Goal: Contribute content: Contribute content

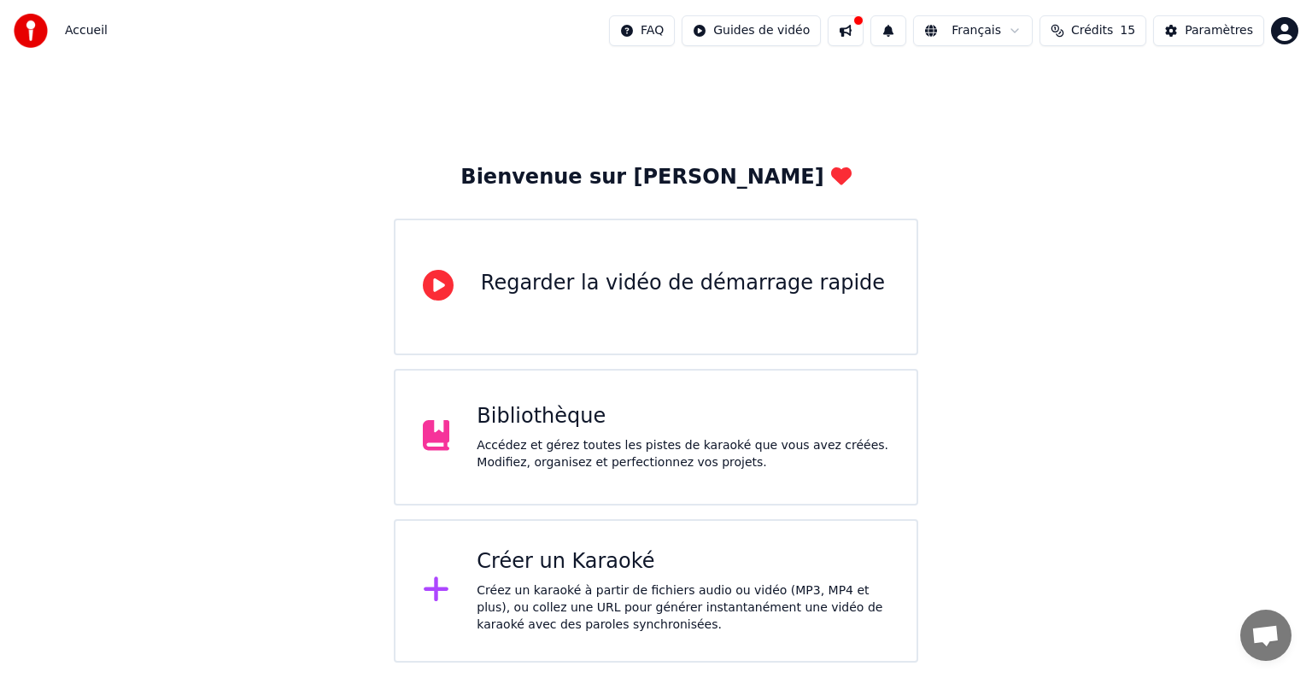
click at [707, 449] on div "Accédez et gérez toutes les pistes de karaoké que vous avez créées. Modifiez, o…" at bounding box center [683, 454] width 413 height 34
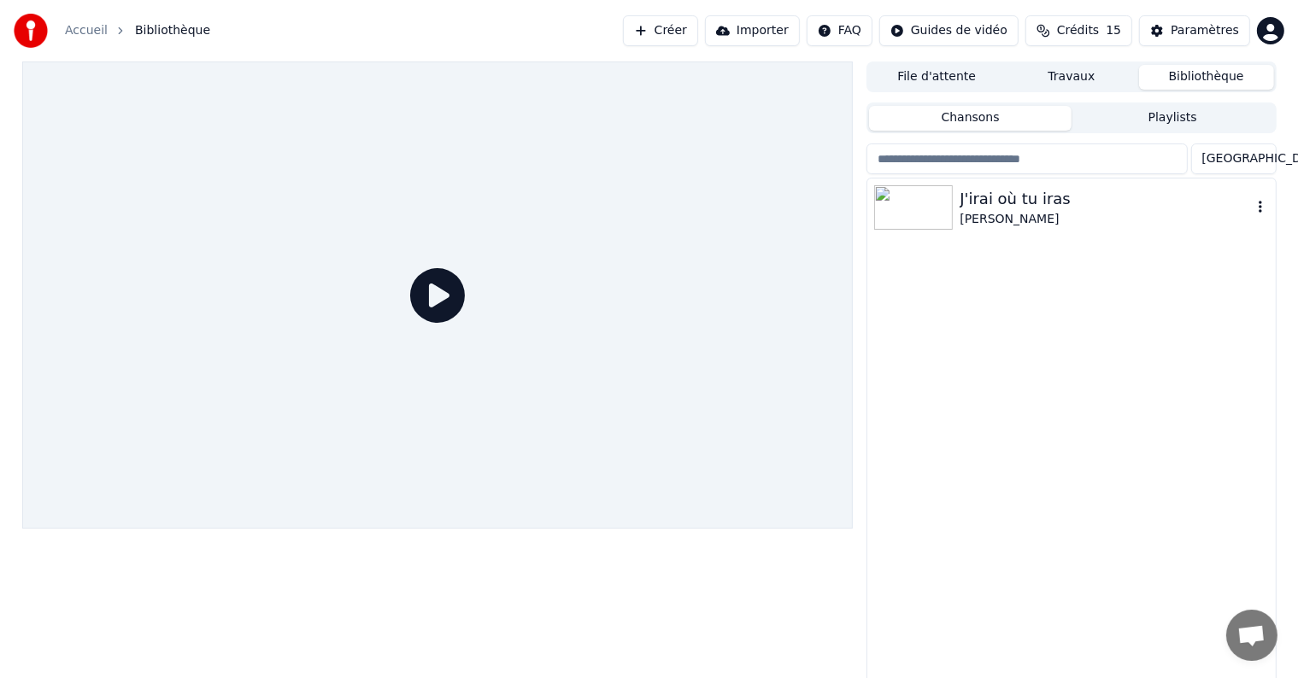
click at [1165, 205] on div "J'irai où tu iras" at bounding box center [1104, 199] width 291 height 24
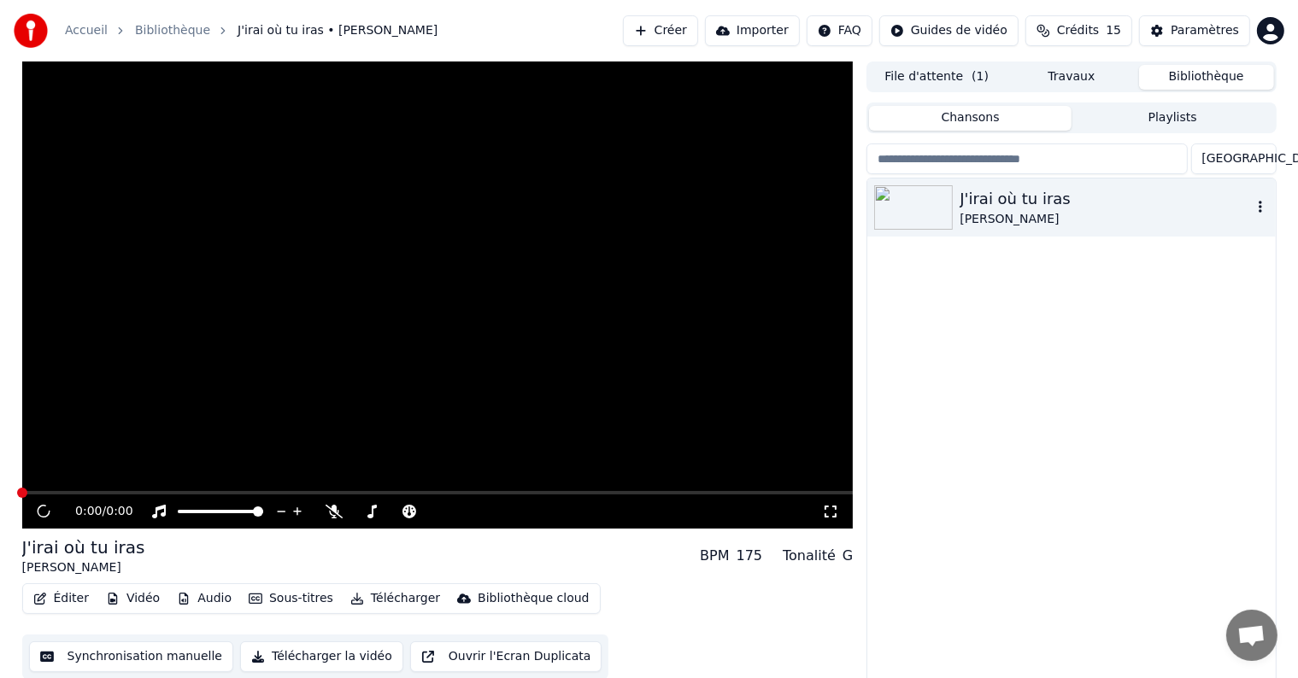
click at [1258, 210] on icon "button" at bounding box center [1260, 207] width 17 height 14
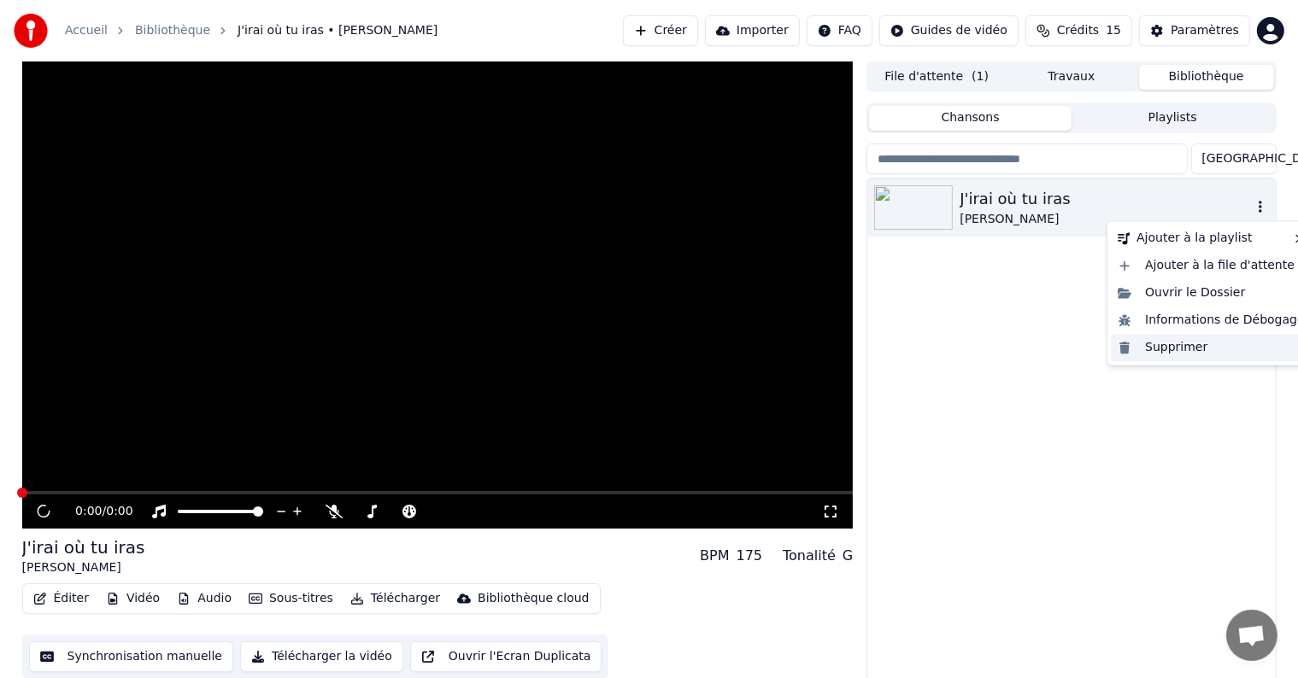
click at [1174, 341] on div "Supprimer" at bounding box center [1211, 347] width 201 height 27
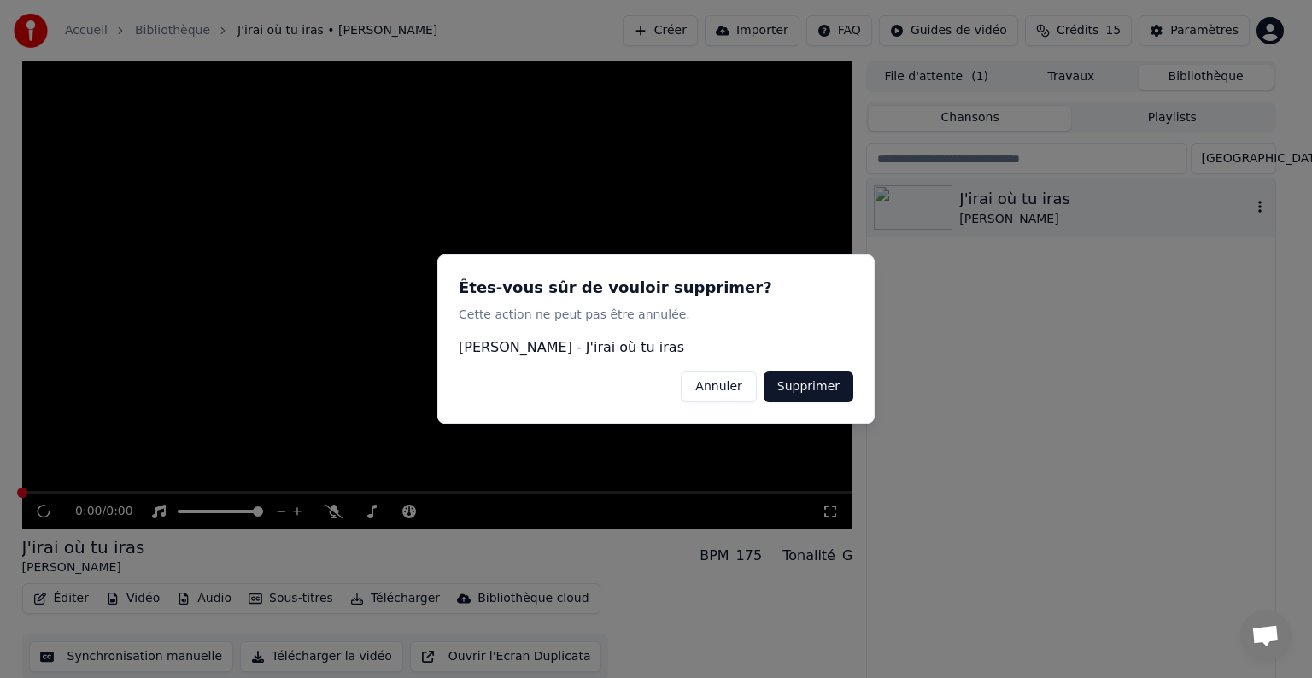
click at [800, 392] on button "Supprimer" at bounding box center [809, 387] width 90 height 31
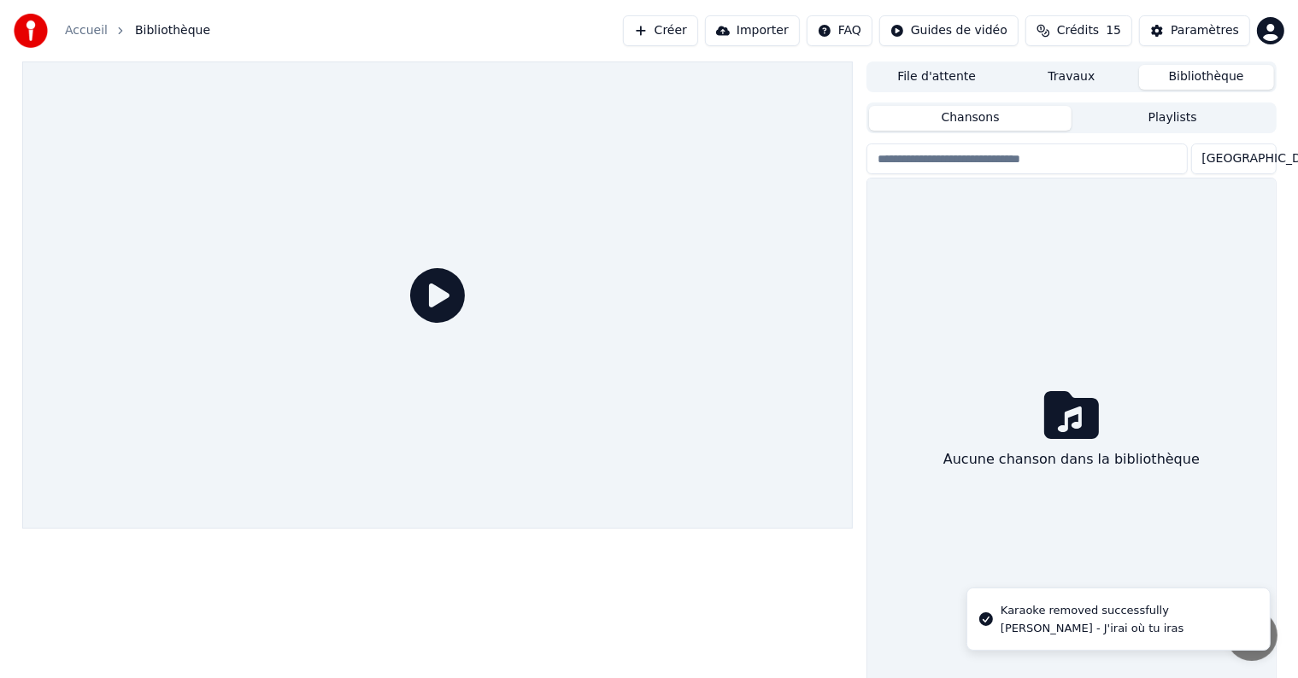
click at [689, 27] on button "Créer" at bounding box center [660, 30] width 75 height 31
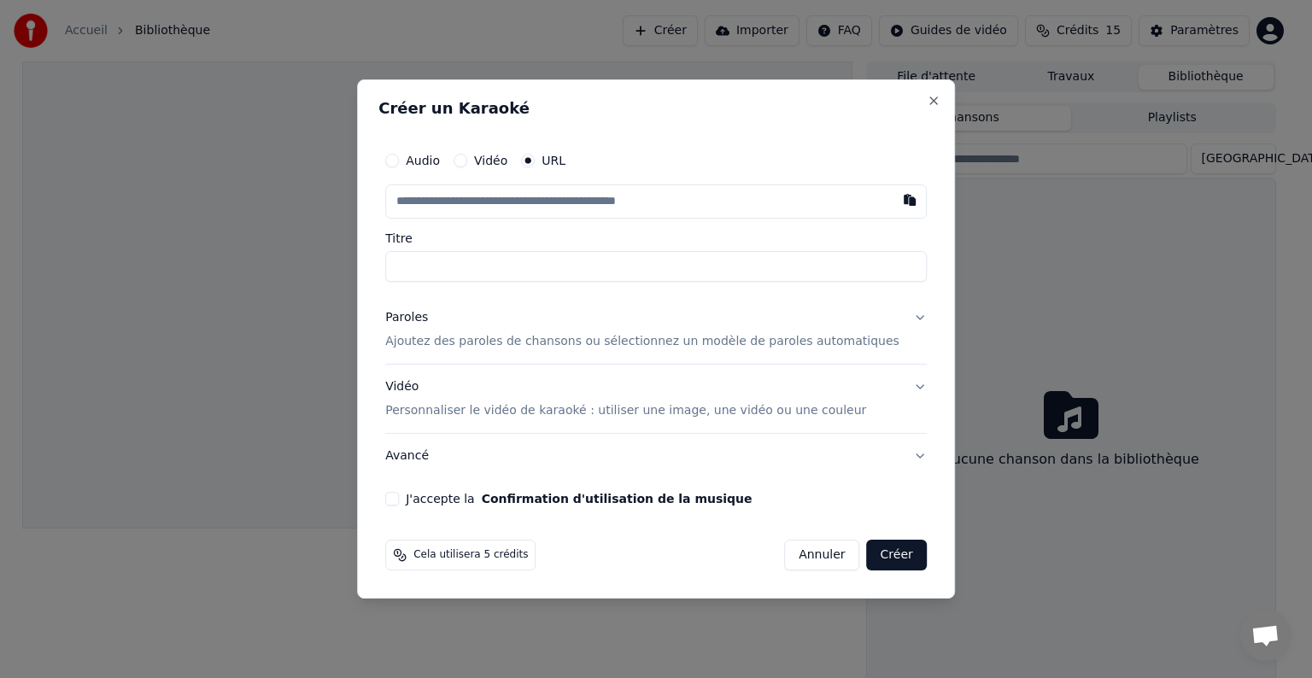
paste input "**********"
type input "**********"
drag, startPoint x: 622, startPoint y: 272, endPoint x: 284, endPoint y: 245, distance: 339.4
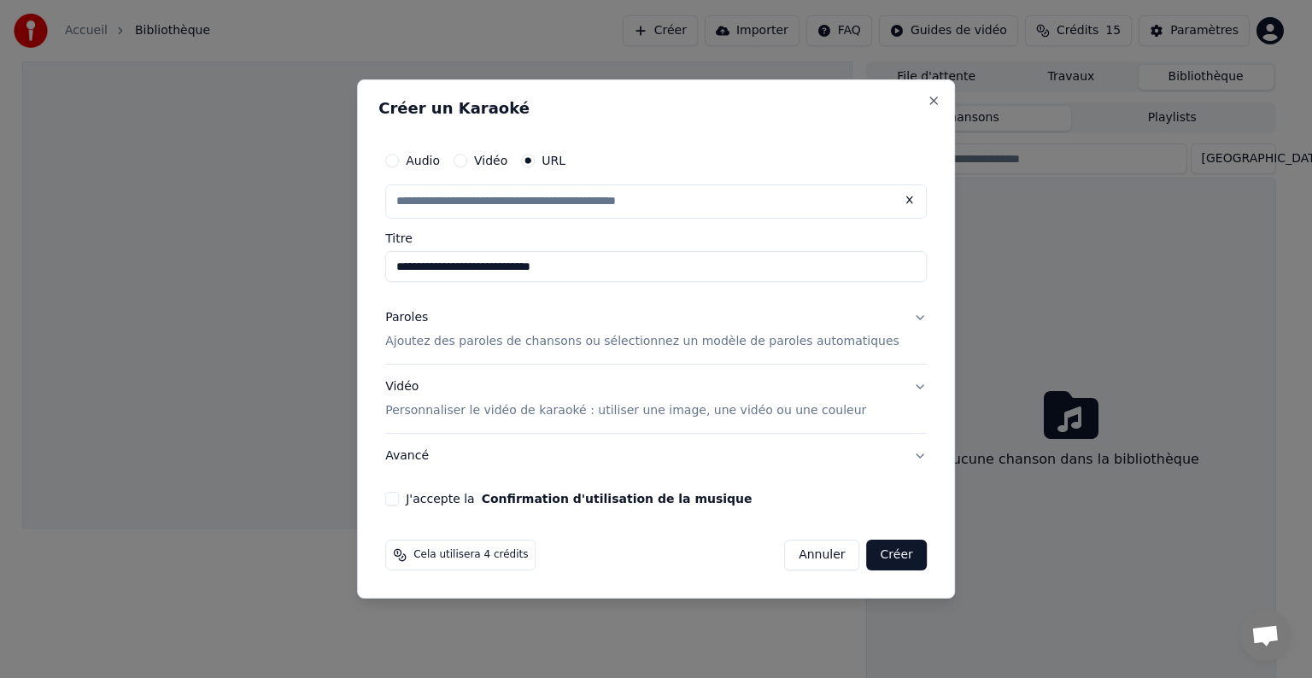
click at [284, 245] on body "**********" at bounding box center [649, 339] width 1298 height 678
type input "**********"
click at [896, 317] on button "Paroles Ajoutez des paroles de chansons ou sélectionnez un modèle de paroles au…" at bounding box center [656, 330] width 542 height 68
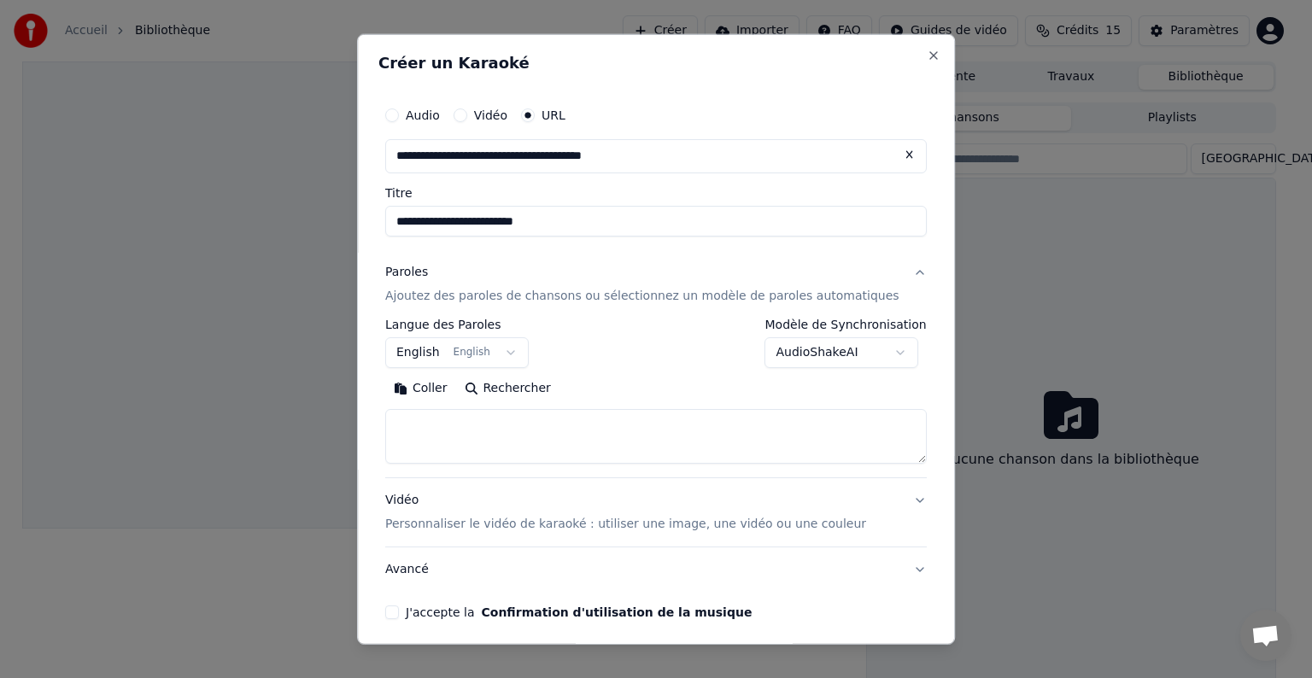
click at [519, 355] on button "English English" at bounding box center [457, 352] width 144 height 31
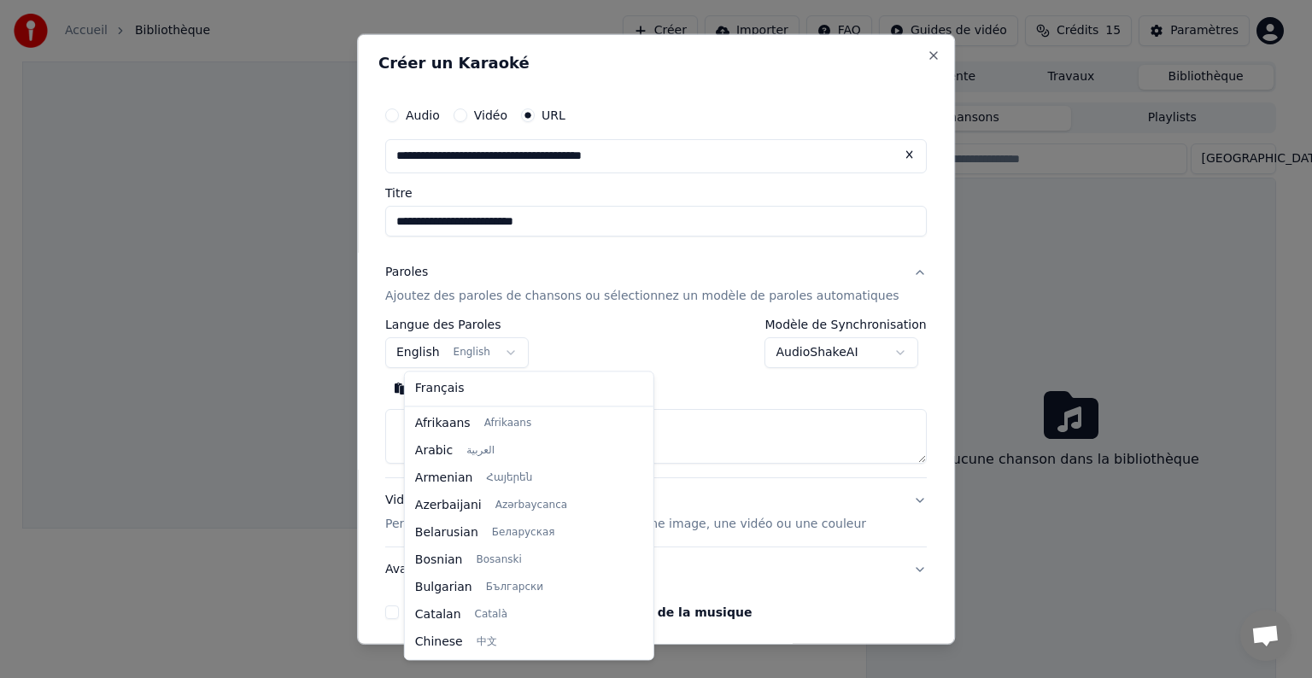
scroll to position [137, 0]
select select "**"
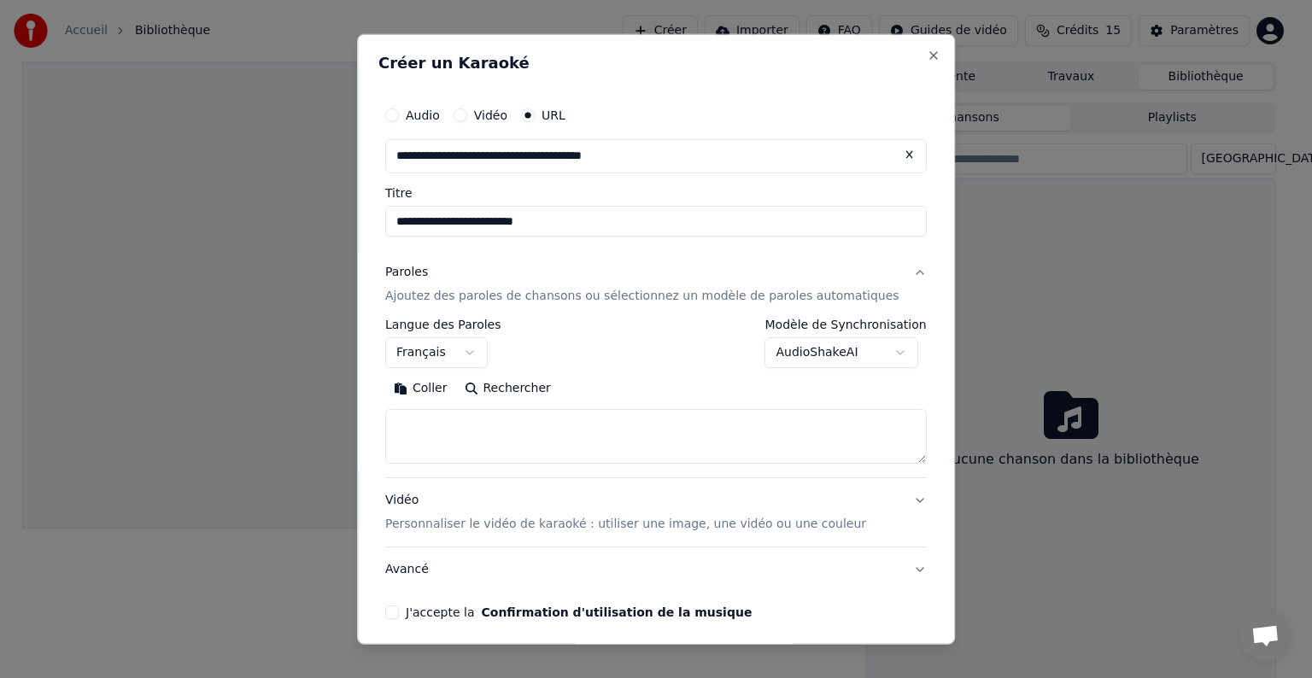
click at [541, 420] on textarea at bounding box center [656, 436] width 542 height 55
paste textarea "**********"
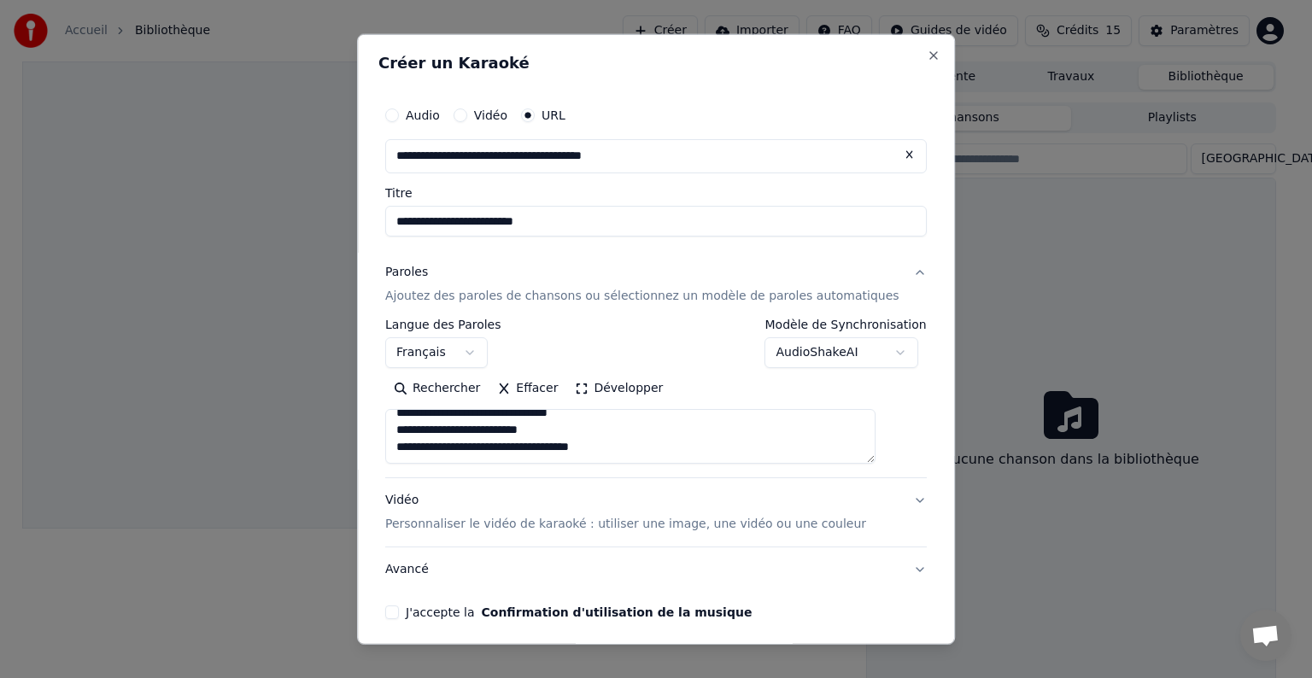
scroll to position [1189, 0]
type textarea "**********"
click at [889, 501] on button "Vidéo Personnaliser le vidéo de karaoké : utiliser une image, une vidéo ou une …" at bounding box center [656, 512] width 542 height 68
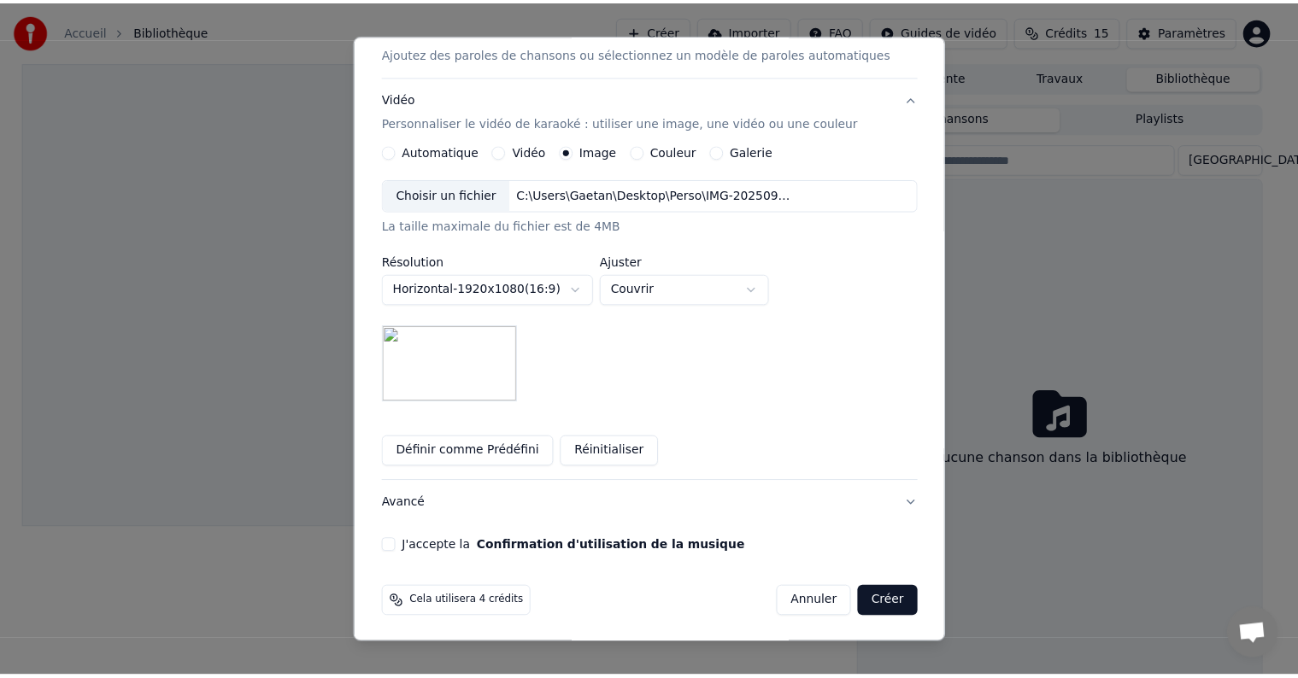
scroll to position [244, 0]
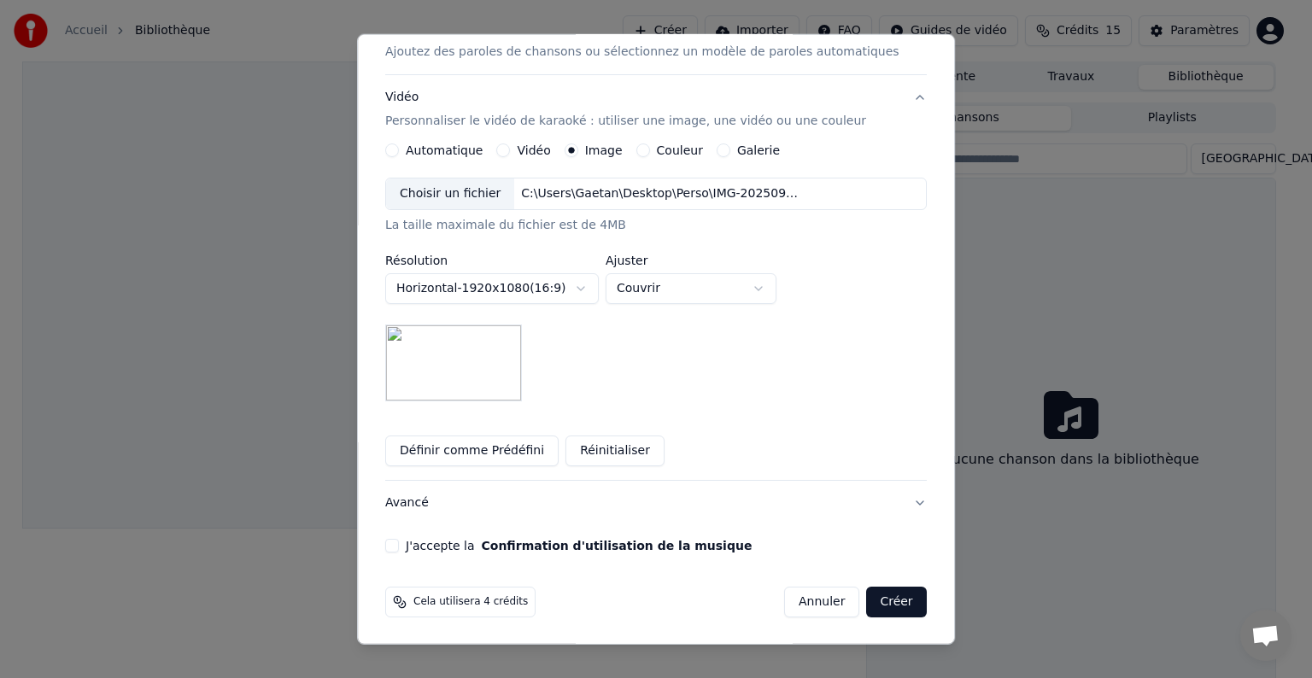
click at [399, 548] on button "J'accepte la Confirmation d'utilisation de la musique" at bounding box center [392, 546] width 14 height 14
click at [867, 609] on button "Créer" at bounding box center [897, 602] width 60 height 31
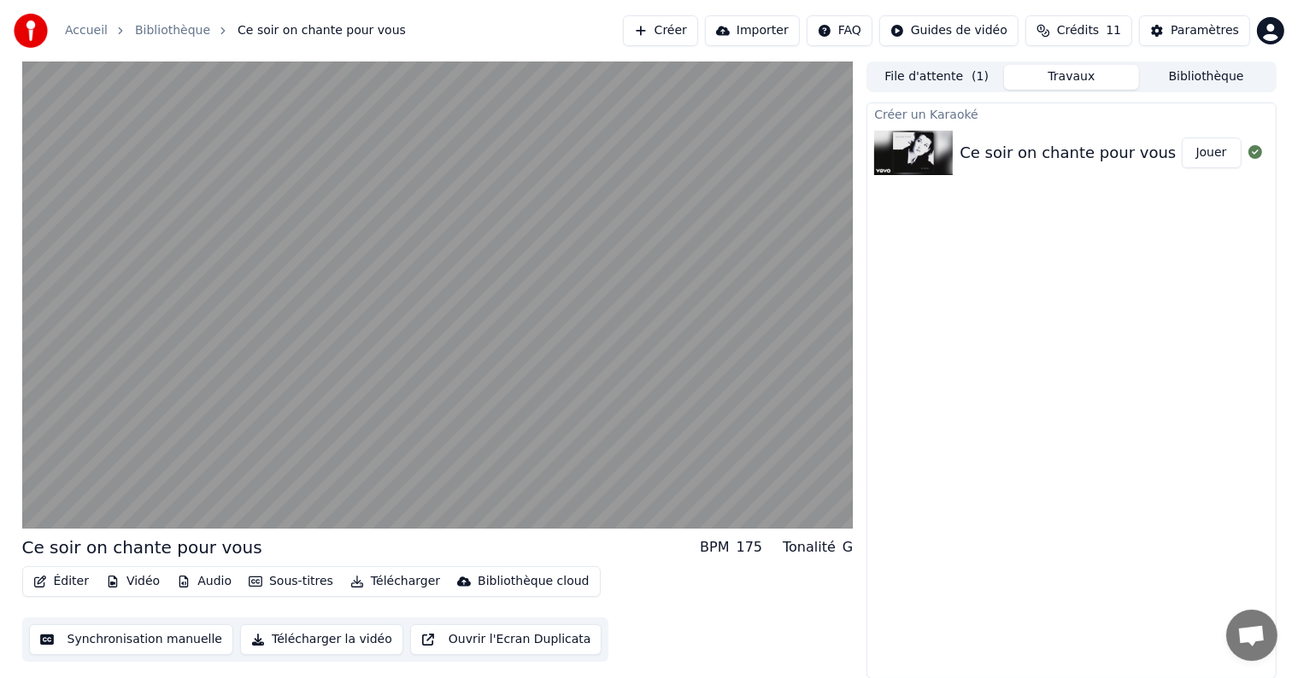
click at [128, 639] on button "Synchronisation manuelle" at bounding box center [131, 640] width 205 height 31
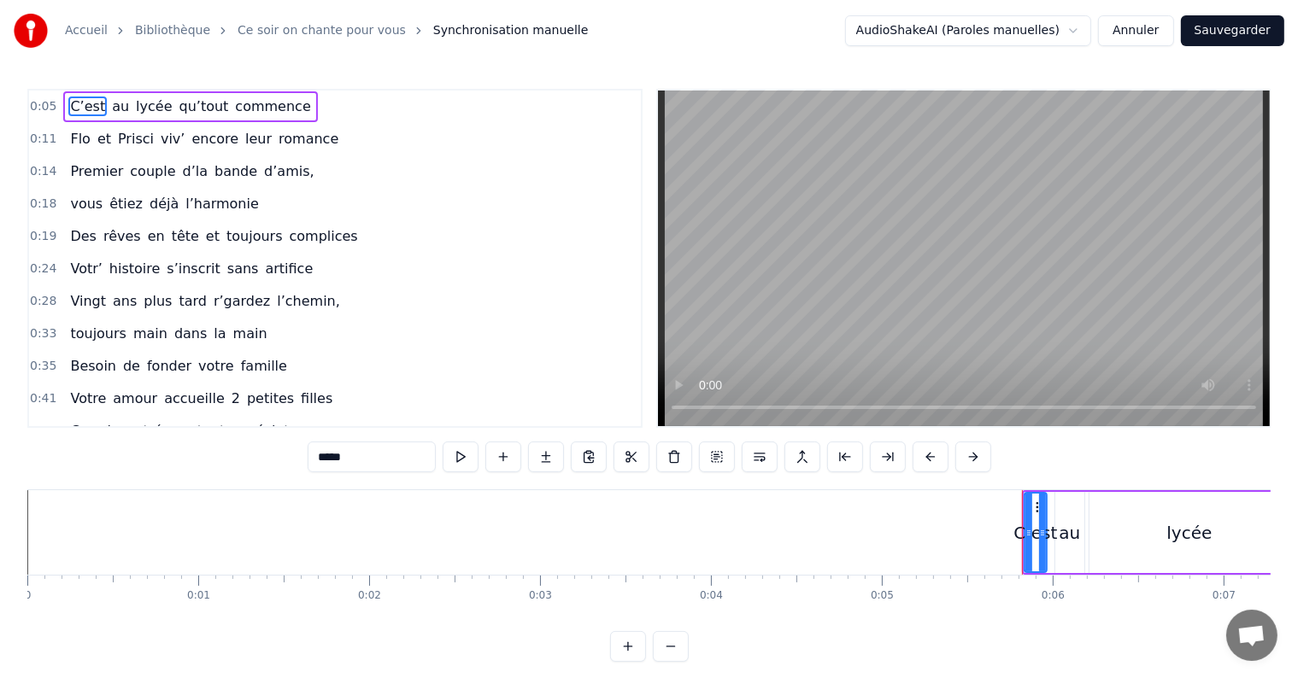
click at [1120, 29] on button "Annuler" at bounding box center [1135, 30] width 75 height 31
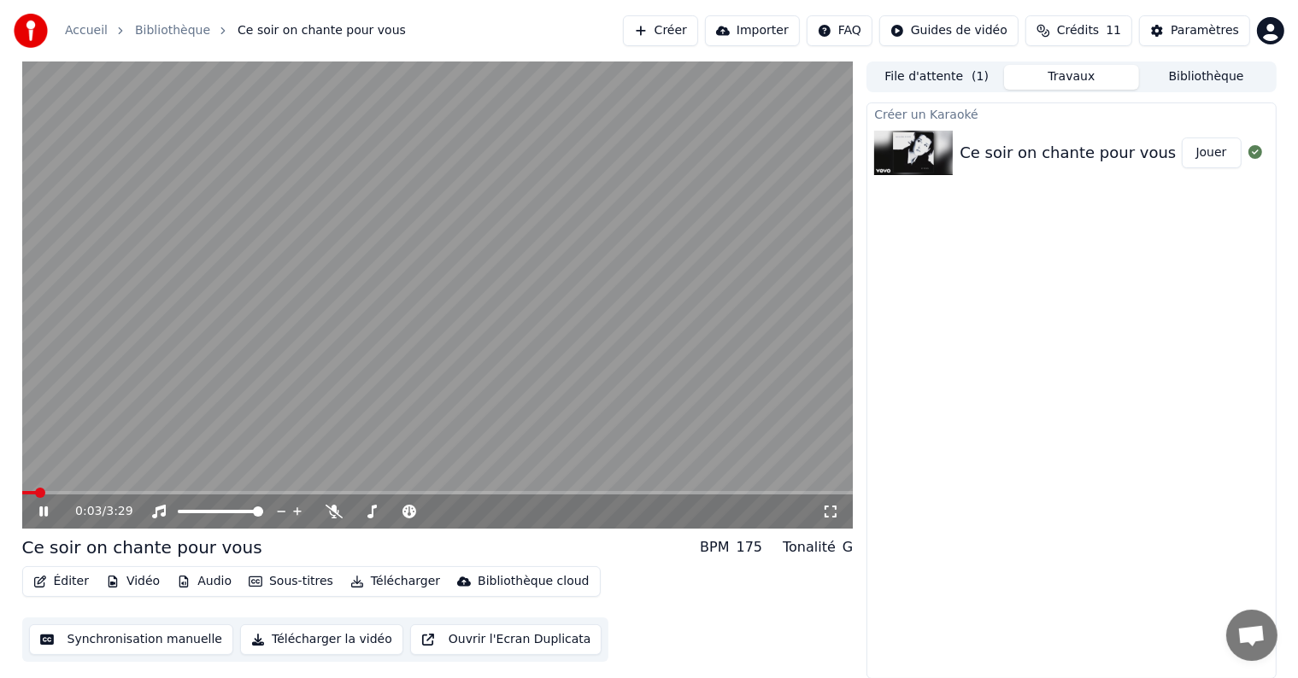
click at [42, 516] on icon at bounding box center [56, 512] width 40 height 14
click at [537, 642] on button "Ouvrir l'Ecran Duplicata" at bounding box center [506, 640] width 192 height 31
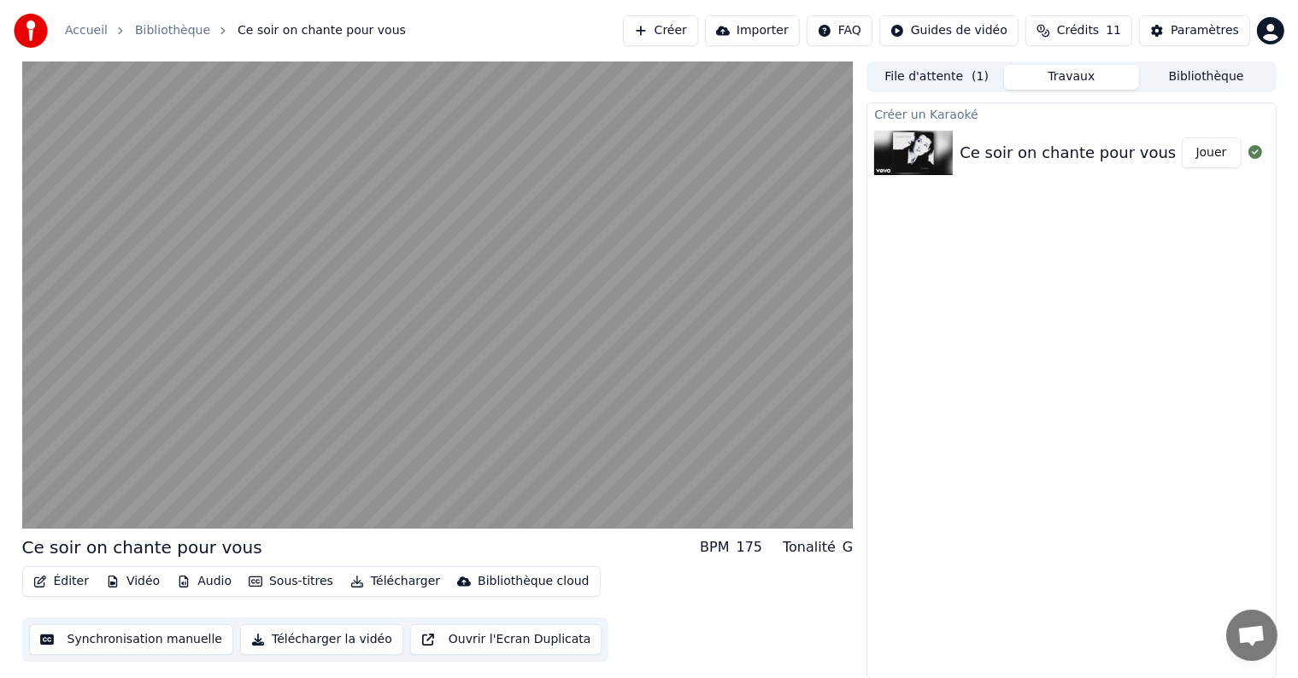
click at [57, 572] on button "Éditer" at bounding box center [60, 582] width 69 height 24
click at [682, 626] on div "Éditer Vidéo Audio Sous-titres Télécharger Bibliothèque cloud Synchronisation m…" at bounding box center [437, 614] width 831 height 96
click at [182, 636] on button "Synchronisation manuelle" at bounding box center [131, 640] width 205 height 31
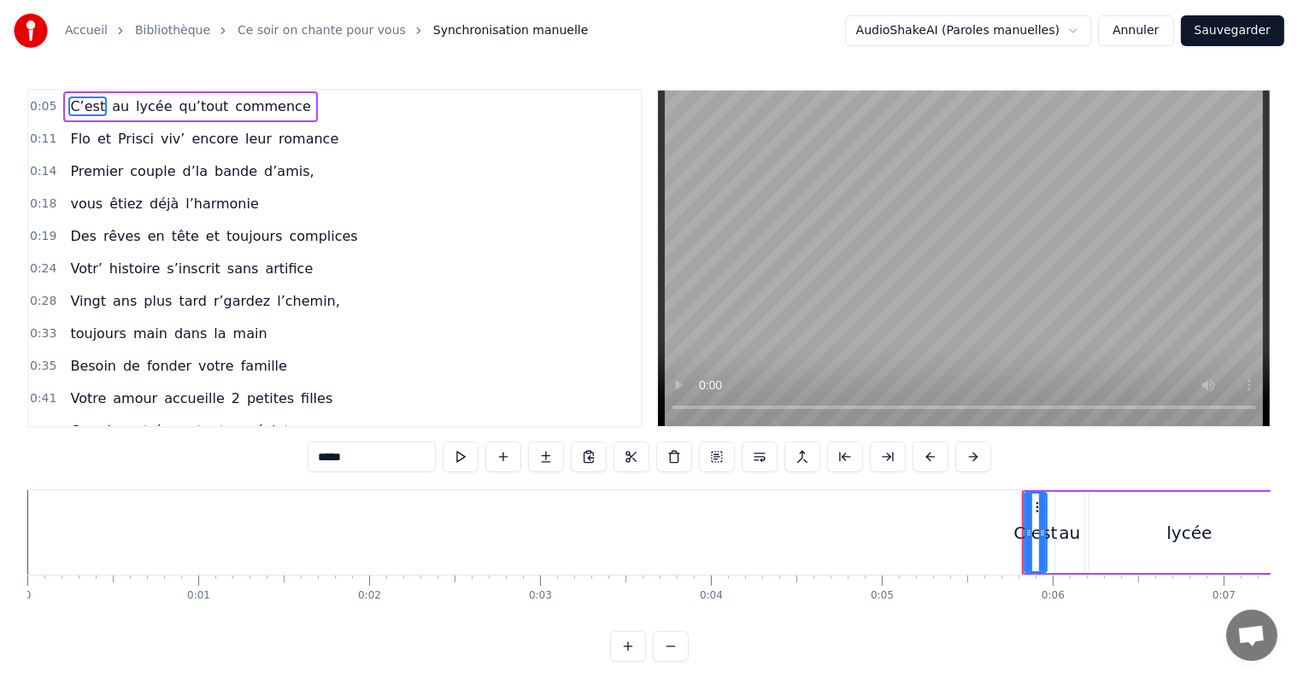
click at [1164, 27] on button "Annuler" at bounding box center [1135, 30] width 75 height 31
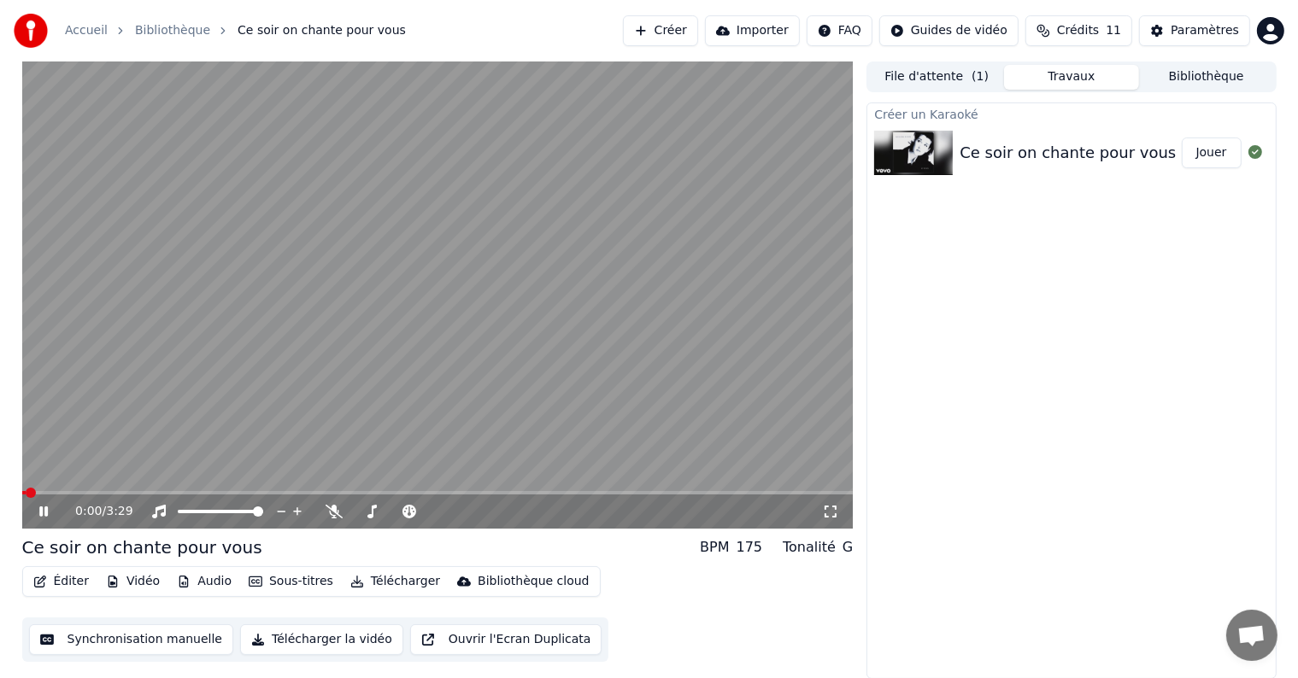
click at [57, 574] on button "Éditer" at bounding box center [60, 582] width 69 height 24
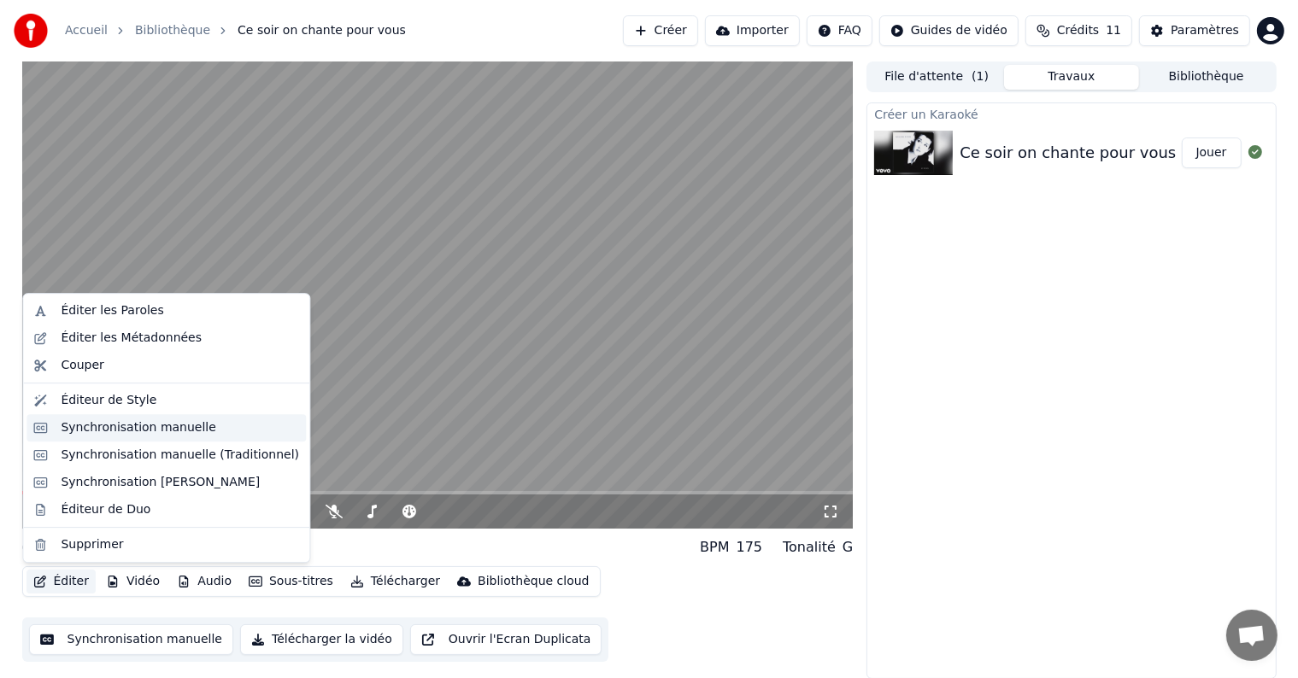
click at [85, 420] on div "Synchronisation manuelle" at bounding box center [138, 427] width 155 height 17
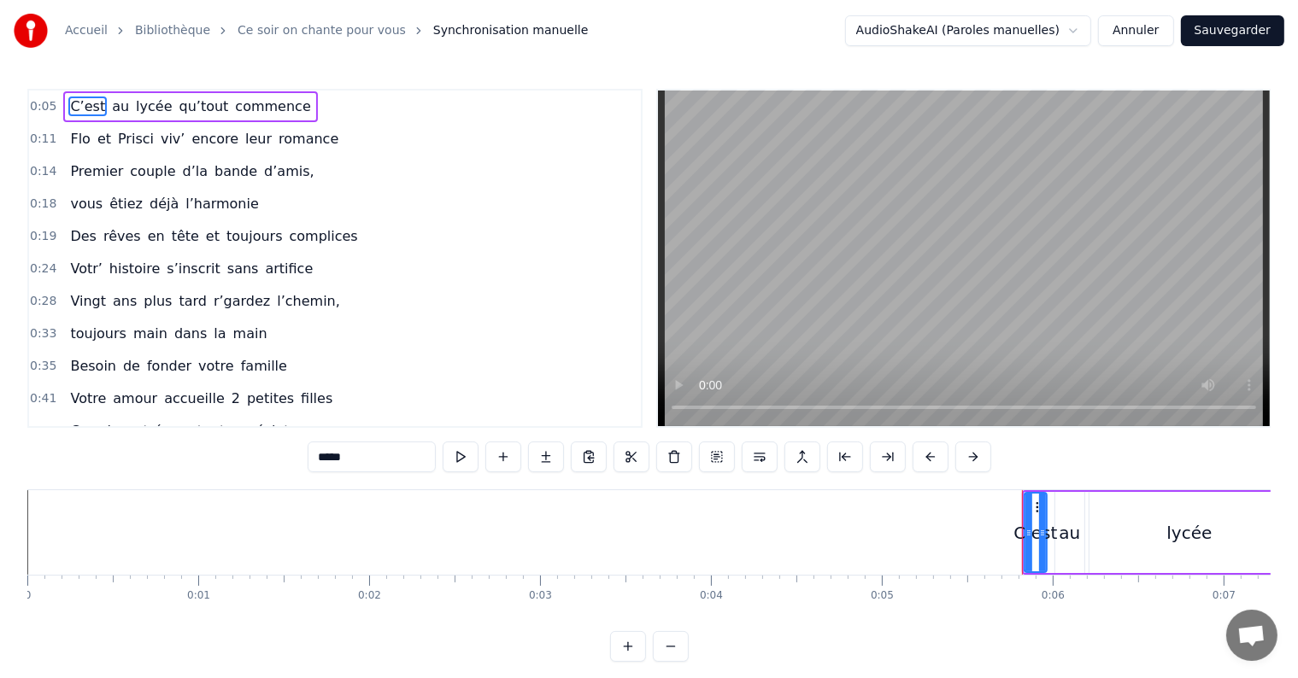
click at [1145, 37] on button "Annuler" at bounding box center [1135, 30] width 75 height 31
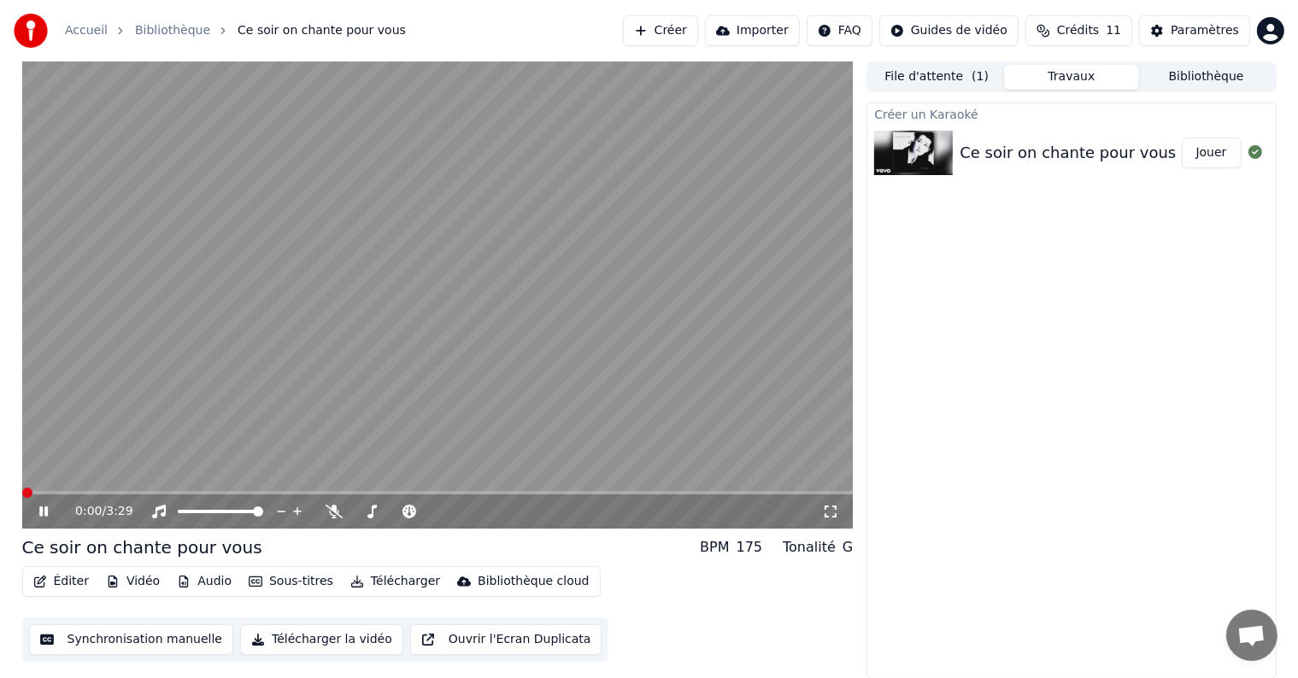
click at [60, 579] on button "Éditer" at bounding box center [60, 582] width 69 height 24
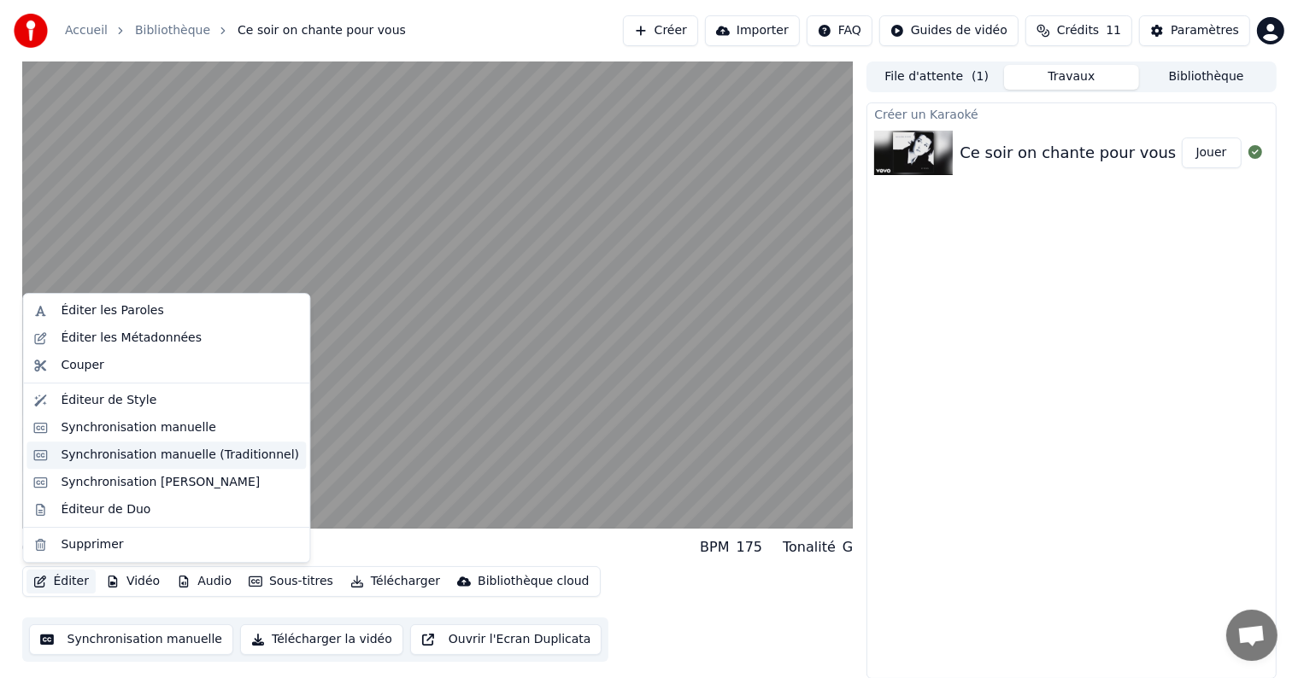
click at [113, 460] on div "Synchronisation manuelle (Traditionnel)" at bounding box center [180, 455] width 238 height 17
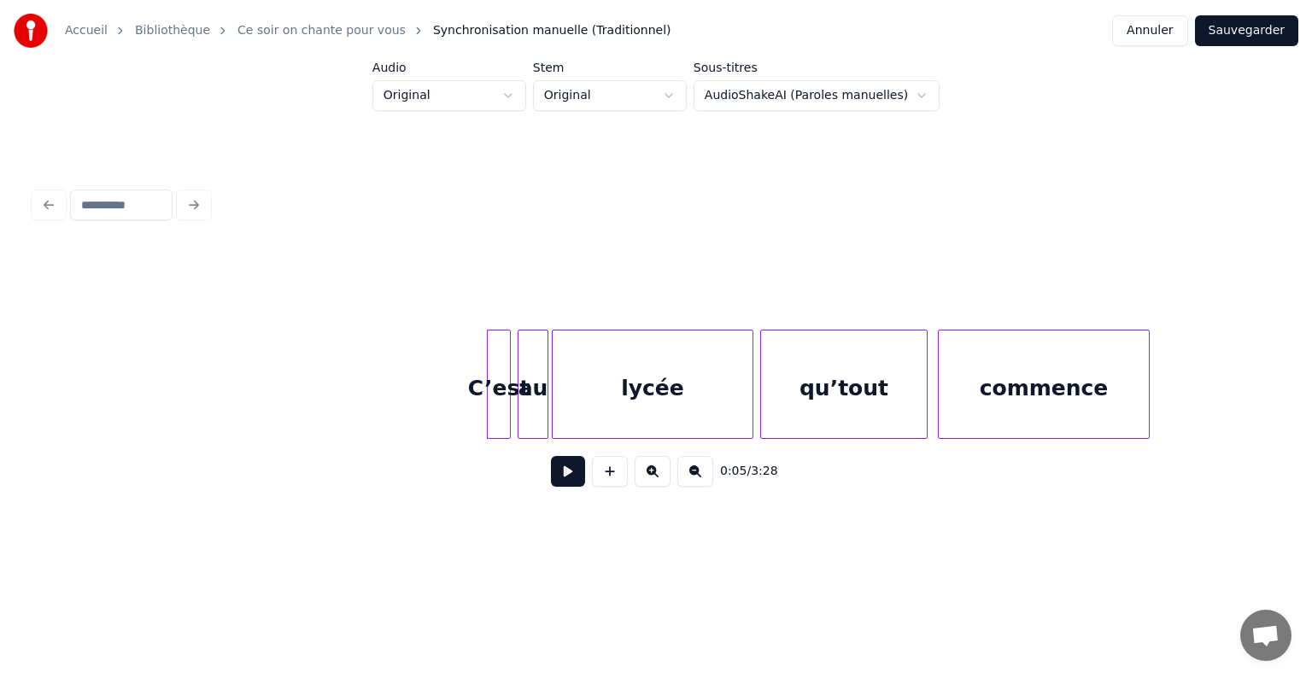
scroll to position [0, 501]
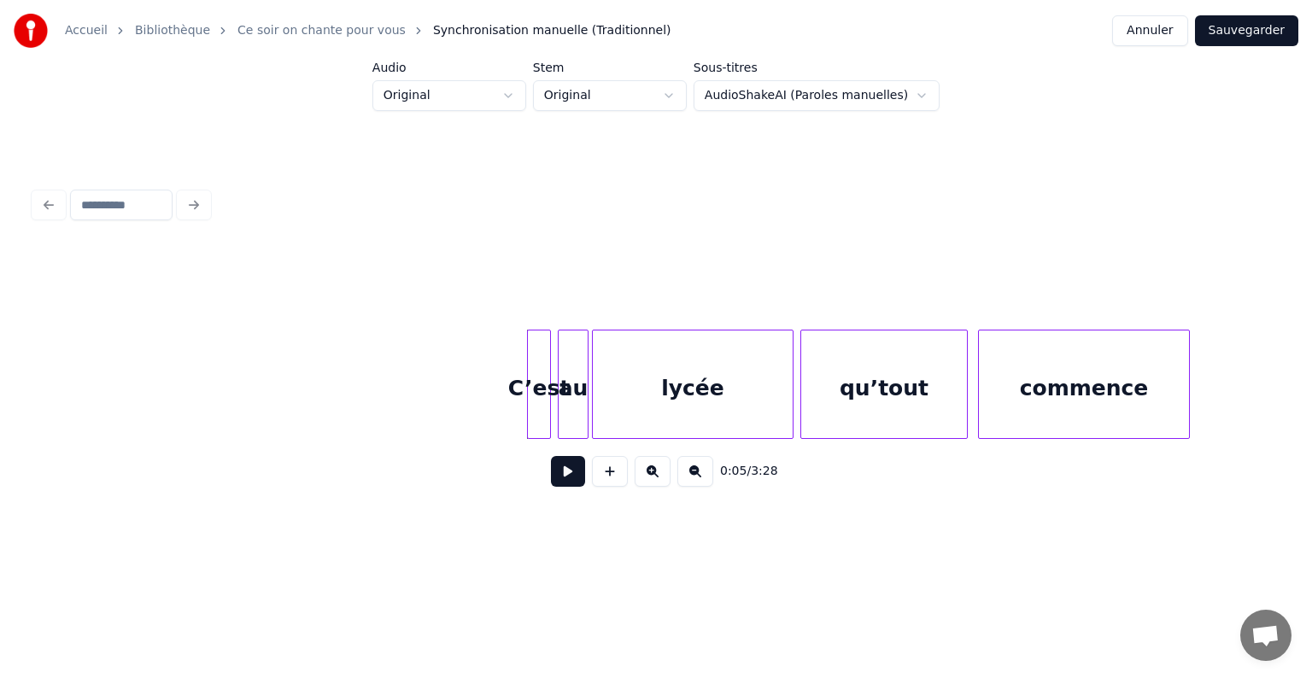
click at [570, 475] on button at bounding box center [568, 471] width 34 height 31
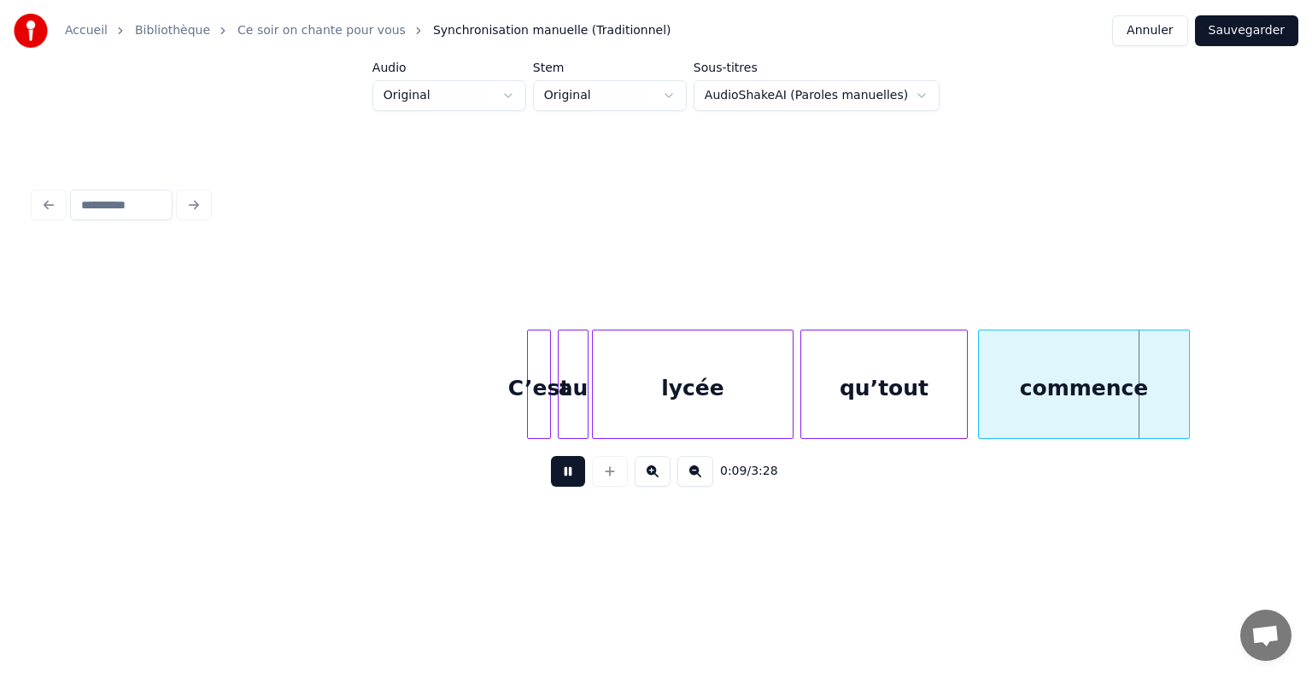
click at [570, 475] on button at bounding box center [568, 471] width 34 height 31
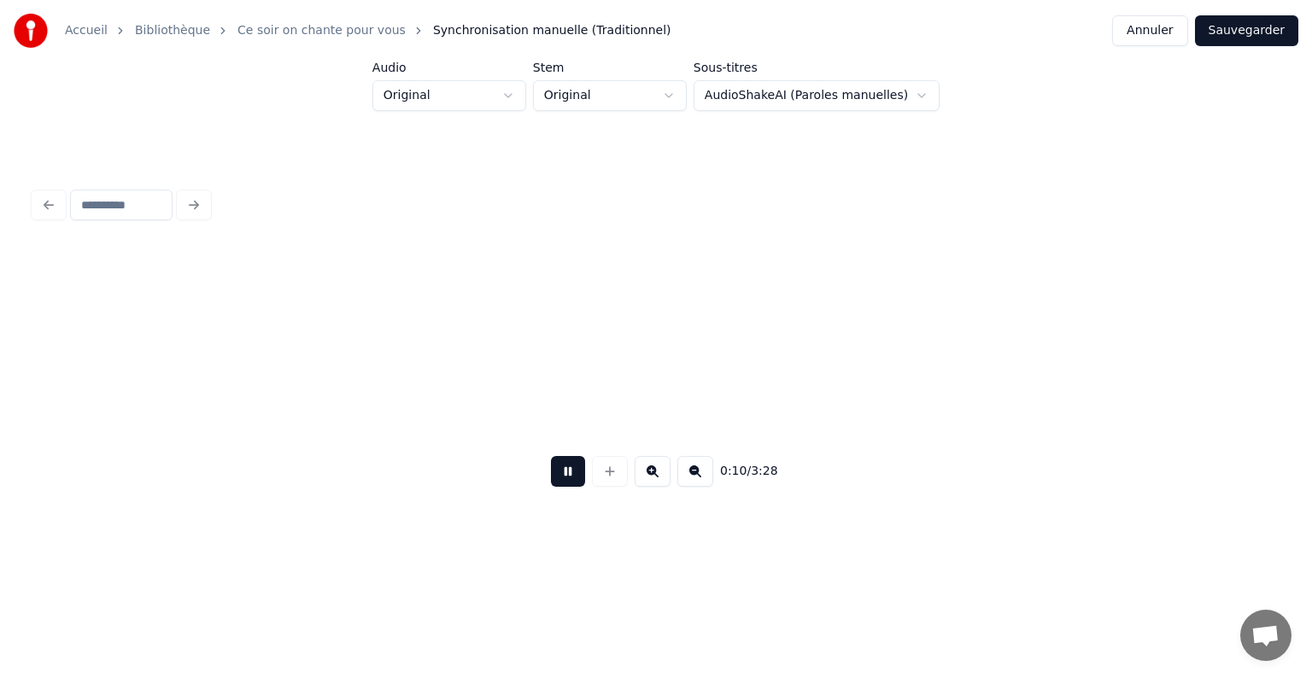
scroll to position [0, 1748]
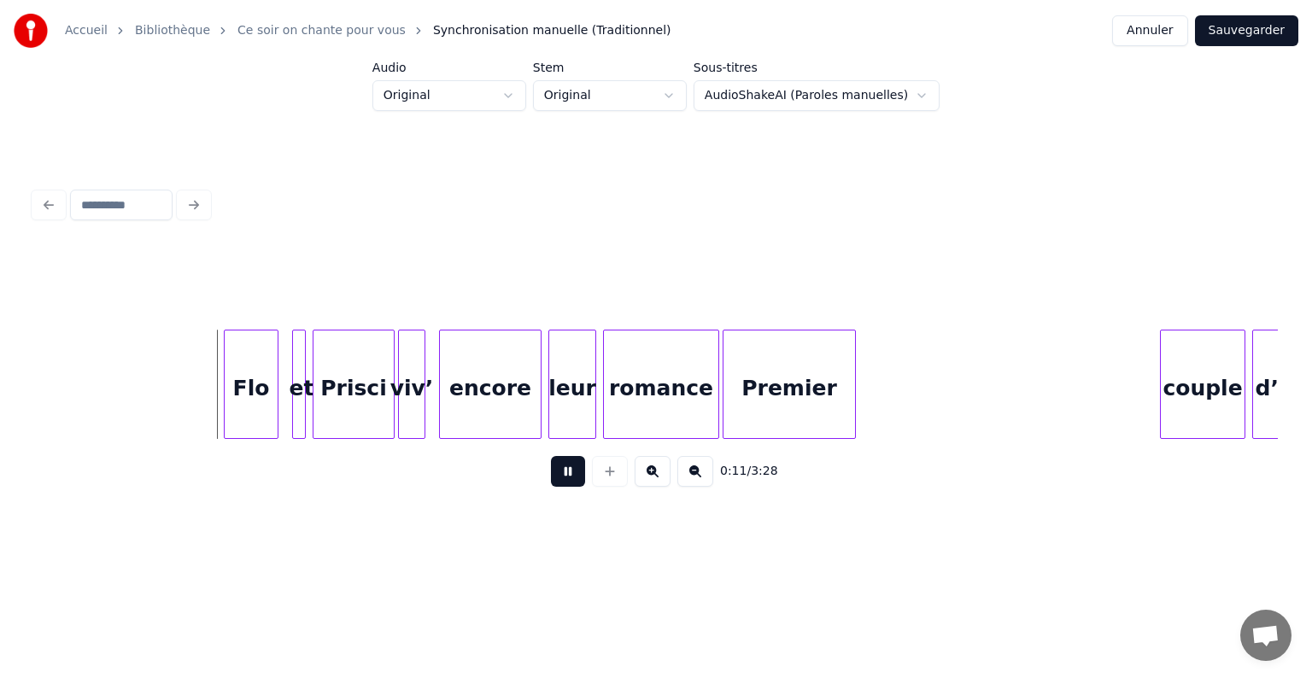
click at [570, 475] on button at bounding box center [568, 471] width 34 height 31
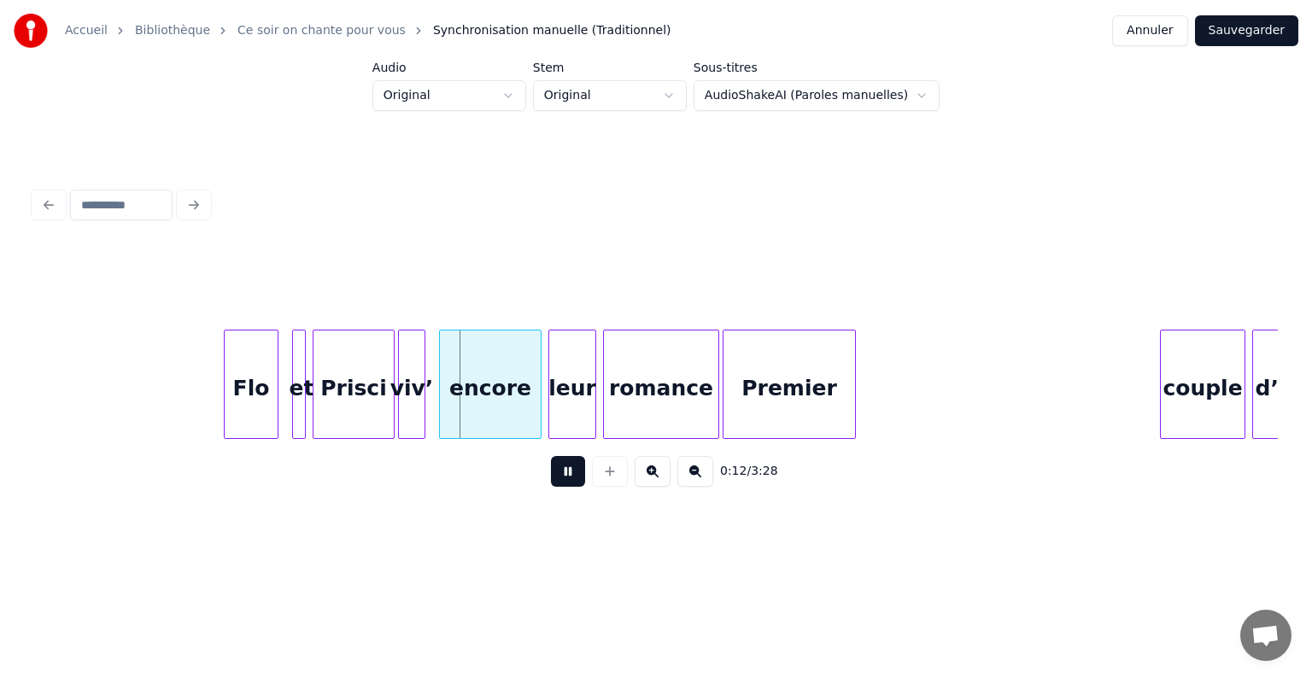
click at [570, 475] on button at bounding box center [568, 471] width 34 height 31
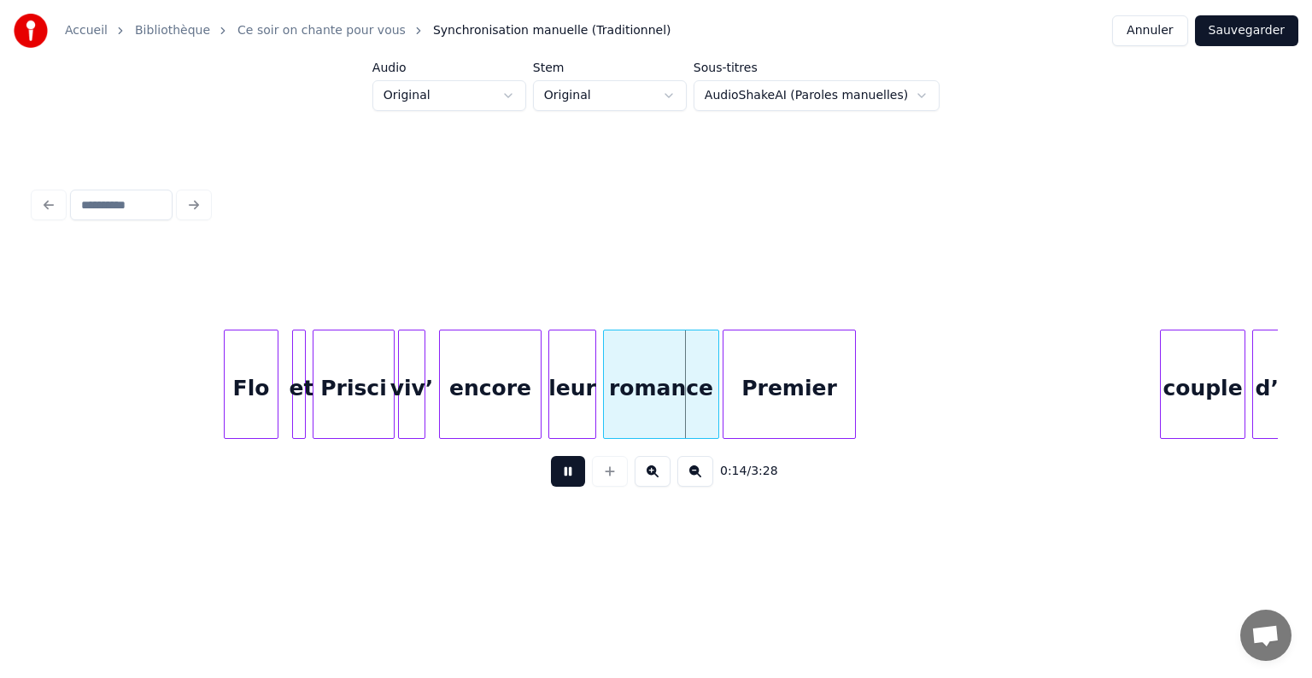
click at [570, 475] on button at bounding box center [568, 471] width 34 height 31
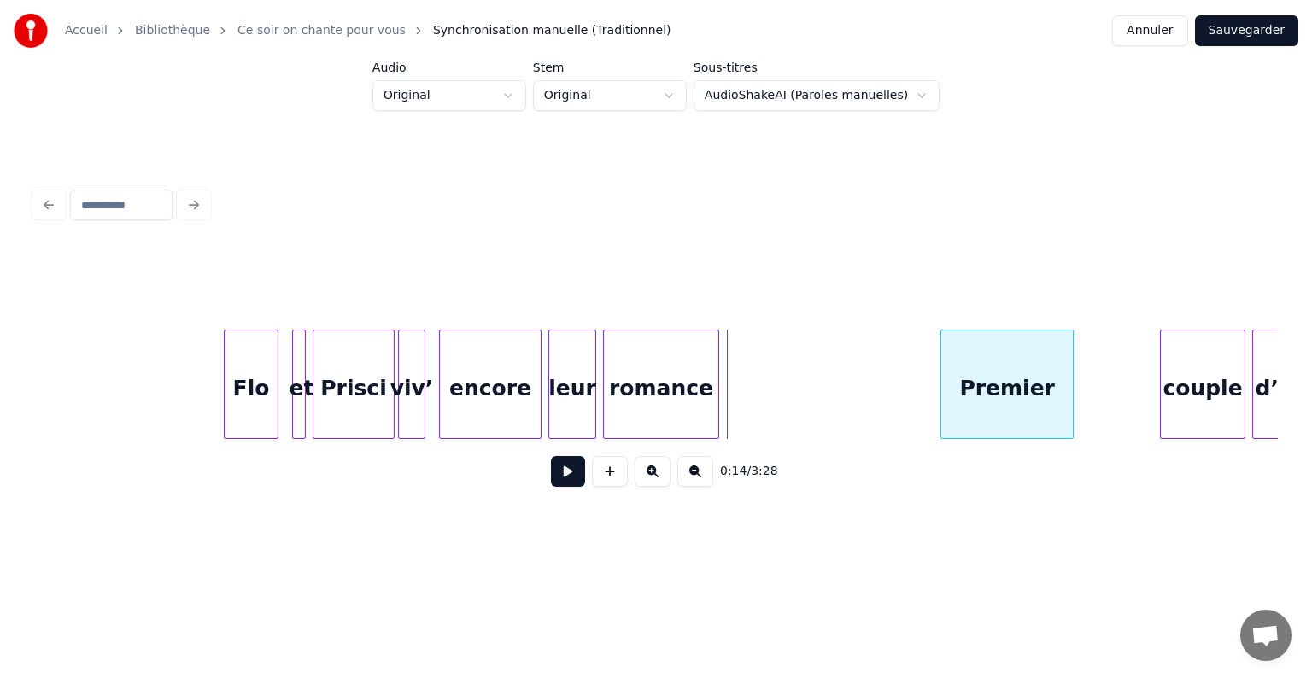
click at [1046, 372] on div "Premier" at bounding box center [1007, 389] width 132 height 116
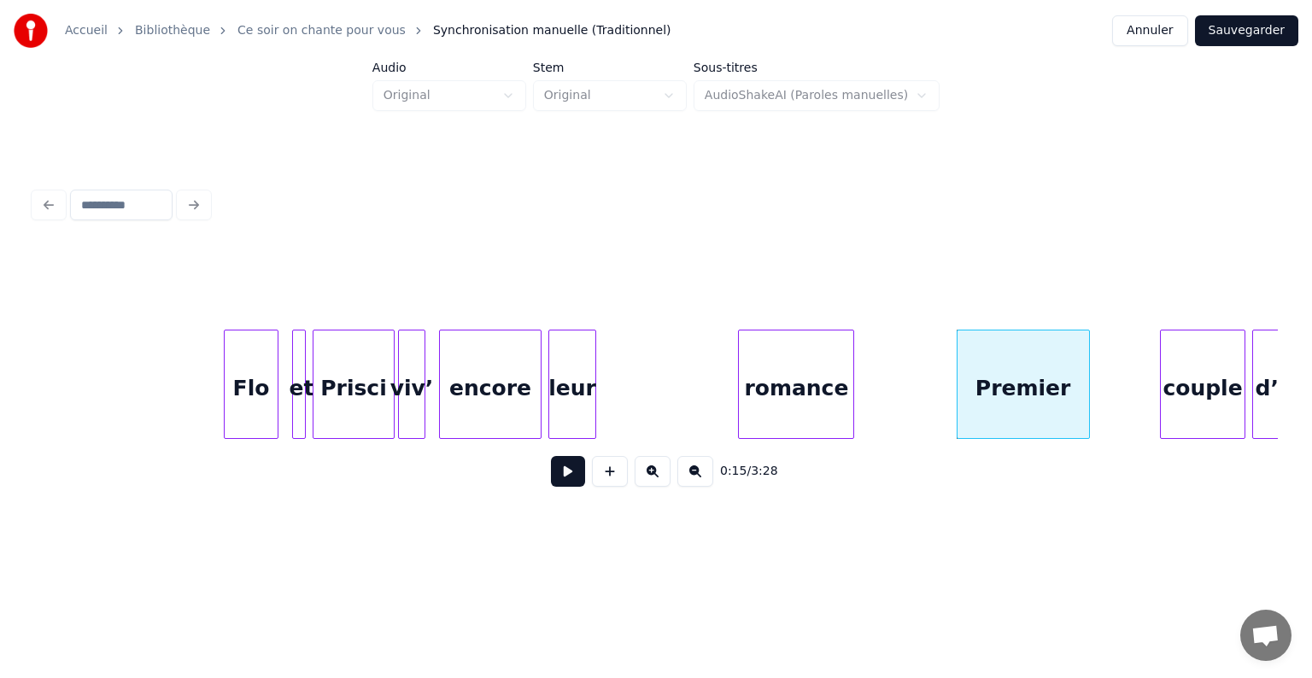
click at [834, 368] on div "romance" at bounding box center [796, 389] width 114 height 116
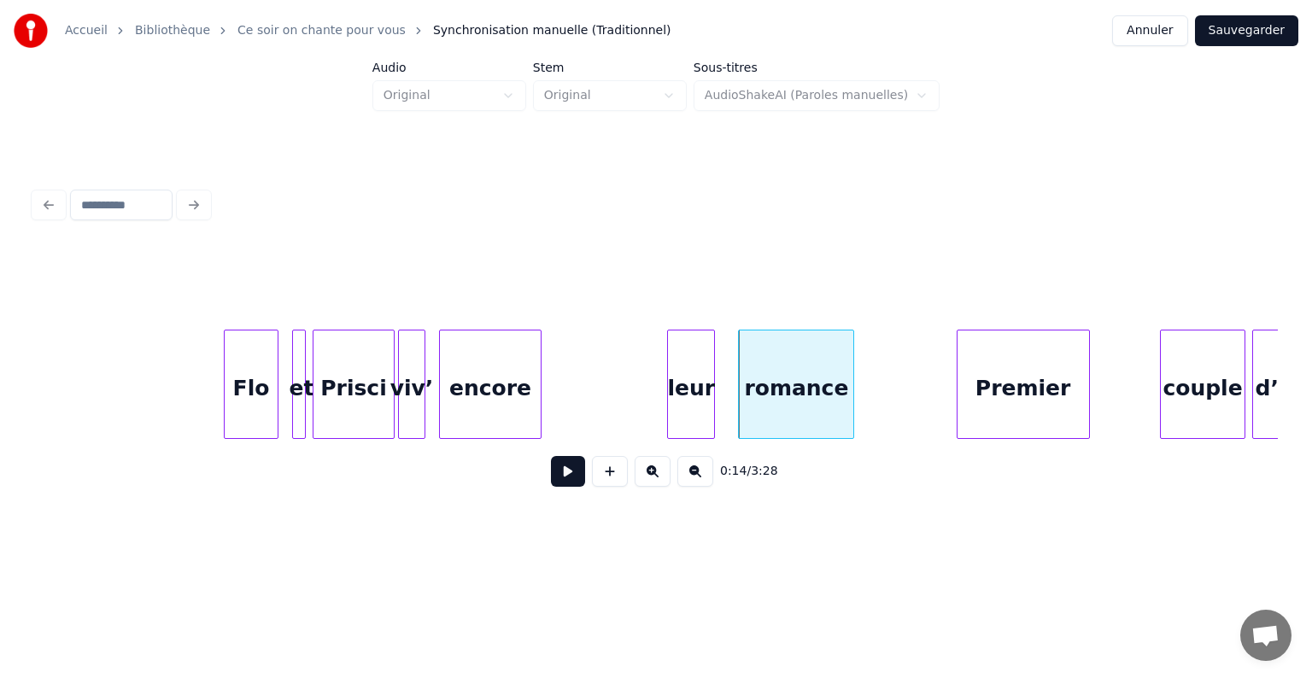
click at [701, 378] on div "leur" at bounding box center [691, 389] width 46 height 116
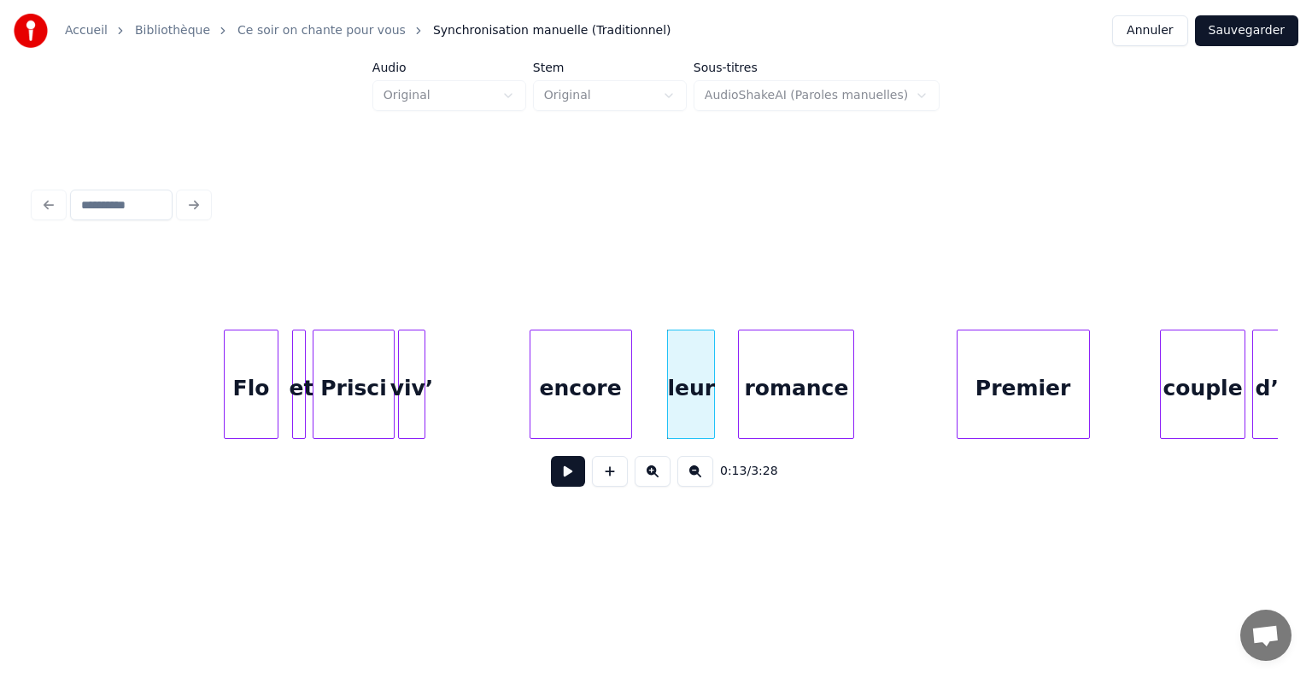
click at [592, 366] on div "encore" at bounding box center [581, 389] width 101 height 116
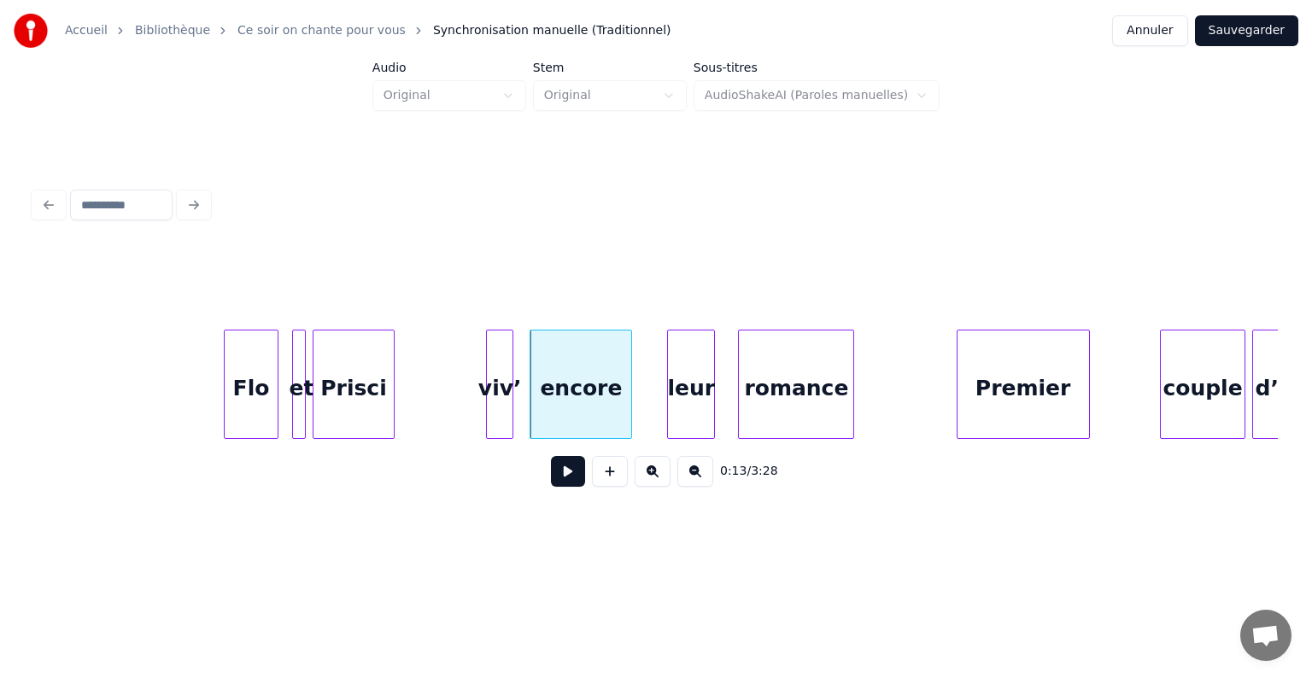
click at [504, 383] on div "viv’" at bounding box center [500, 389] width 26 height 116
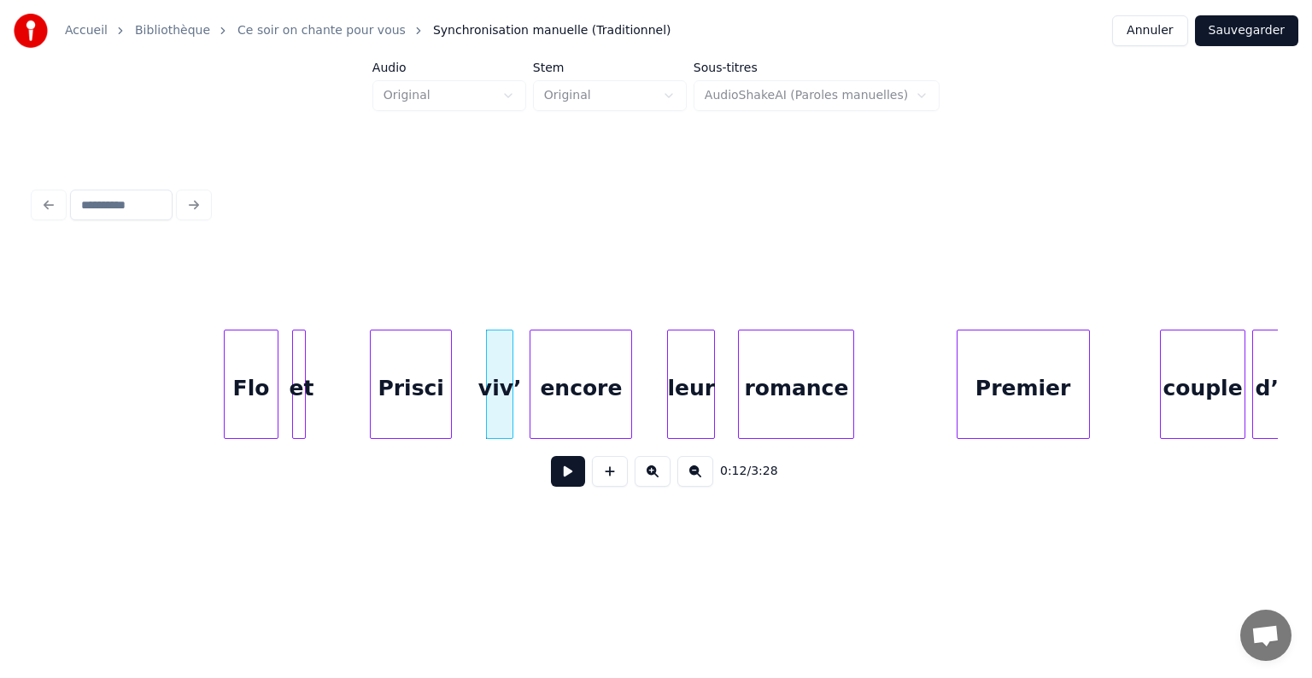
click at [434, 382] on div "Prisci" at bounding box center [411, 389] width 80 height 116
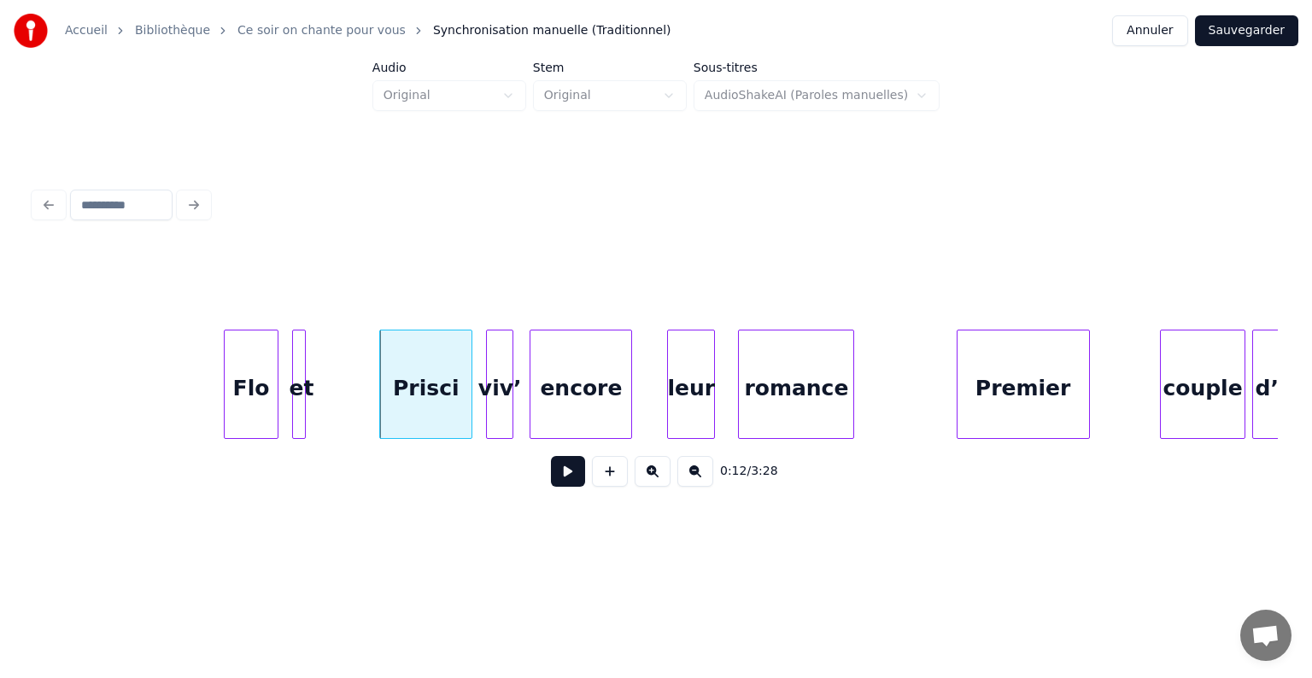
click at [471, 382] on div at bounding box center [468, 385] width 5 height 108
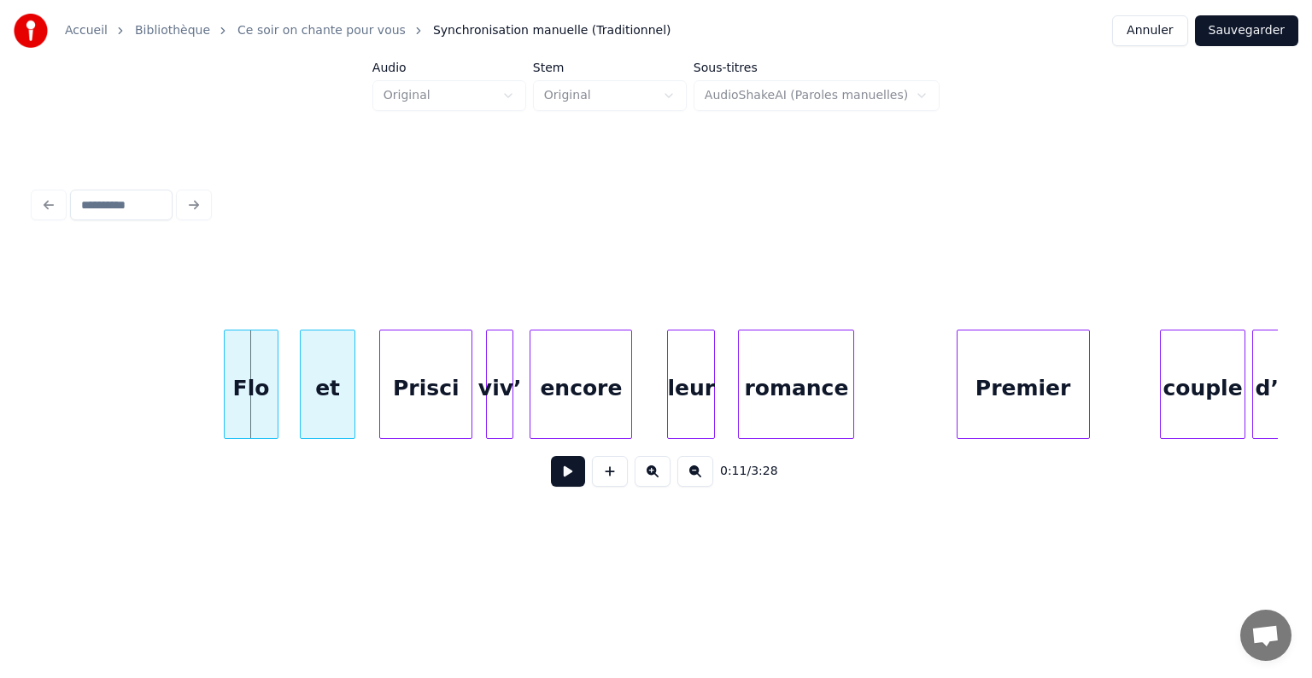
click at [337, 373] on div "et" at bounding box center [328, 389] width 55 height 116
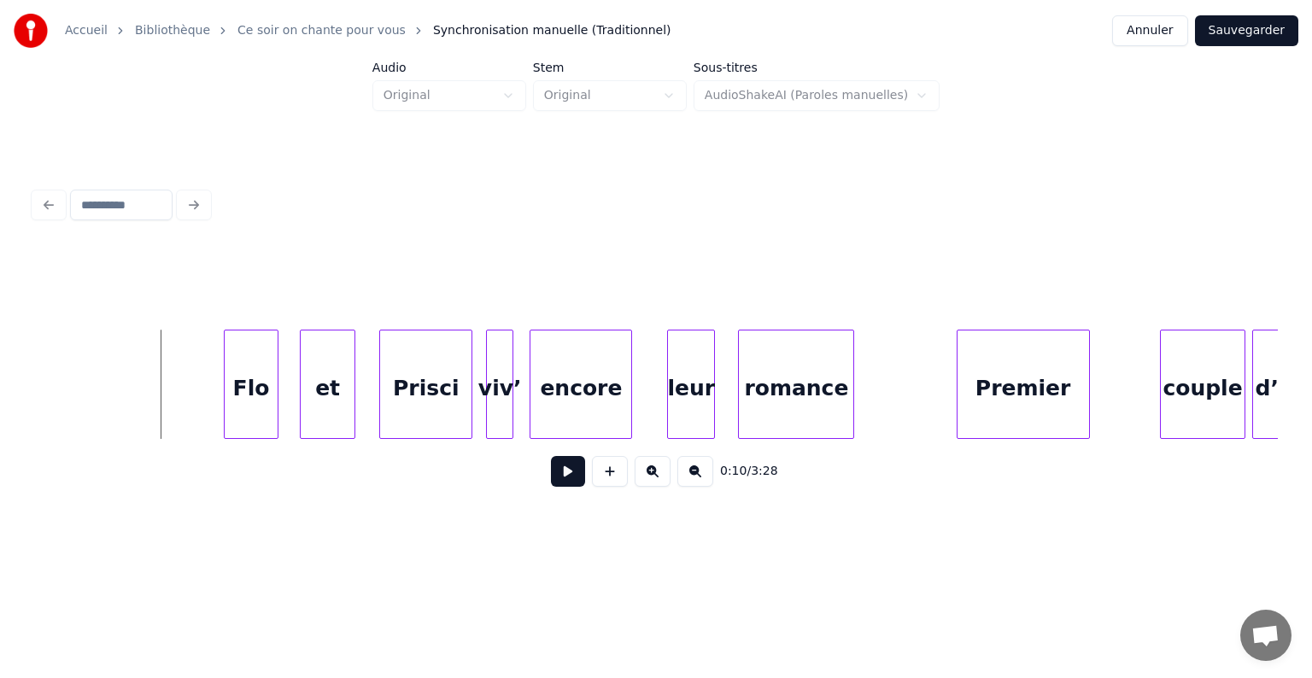
click at [578, 480] on button at bounding box center [568, 471] width 34 height 31
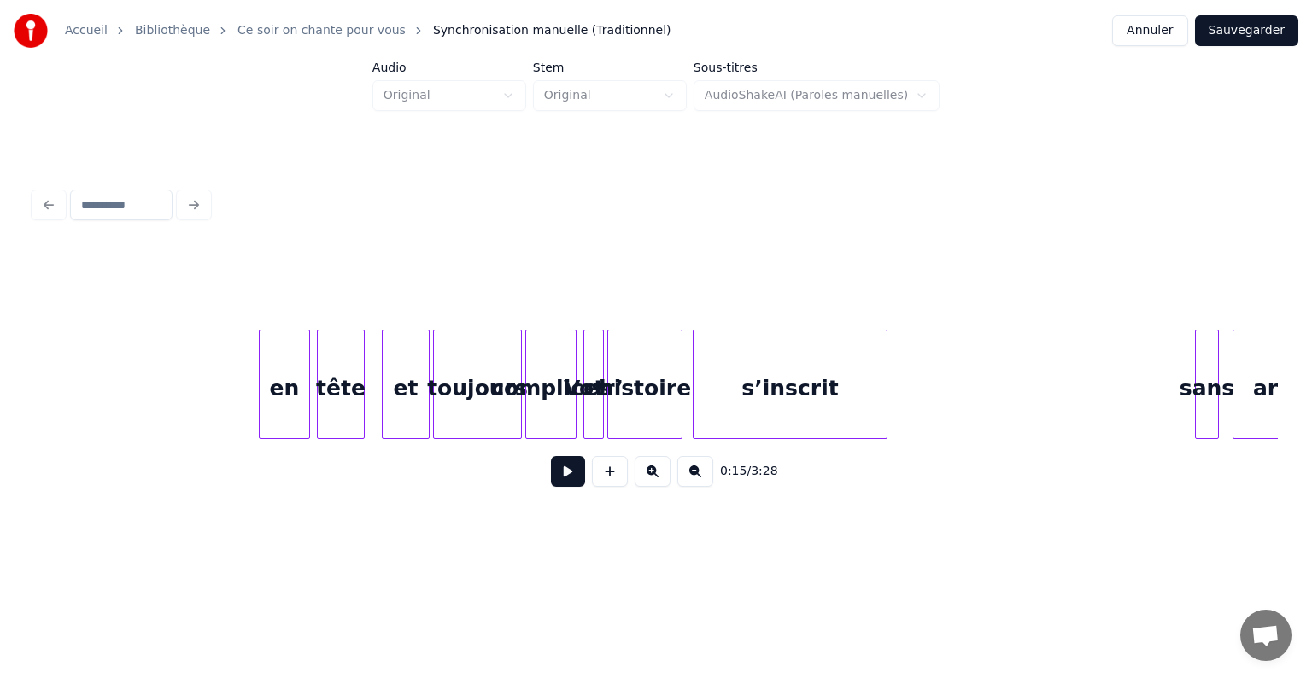
scroll to position [0, 3593]
click at [1183, 31] on button "Annuler" at bounding box center [1149, 30] width 75 height 31
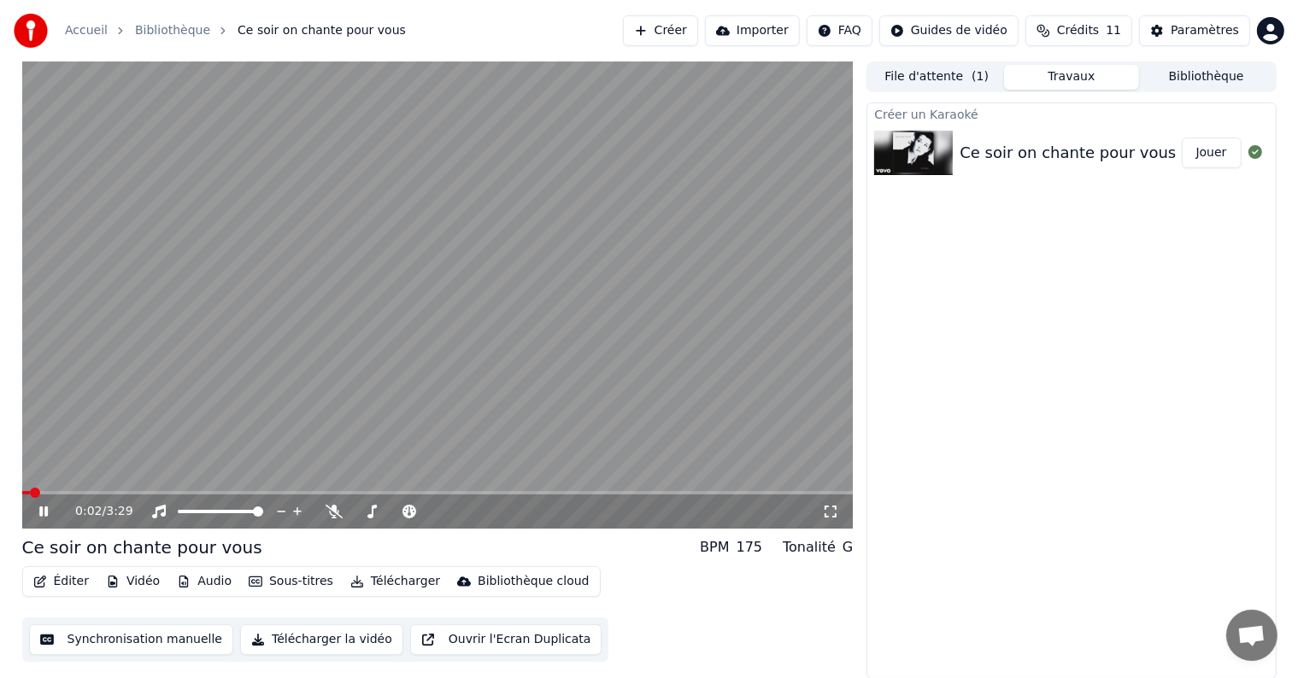
click at [656, 612] on div "Éditer Vidéo Audio Sous-titres Télécharger Bibliothèque cloud Synchronisation m…" at bounding box center [437, 614] width 831 height 96
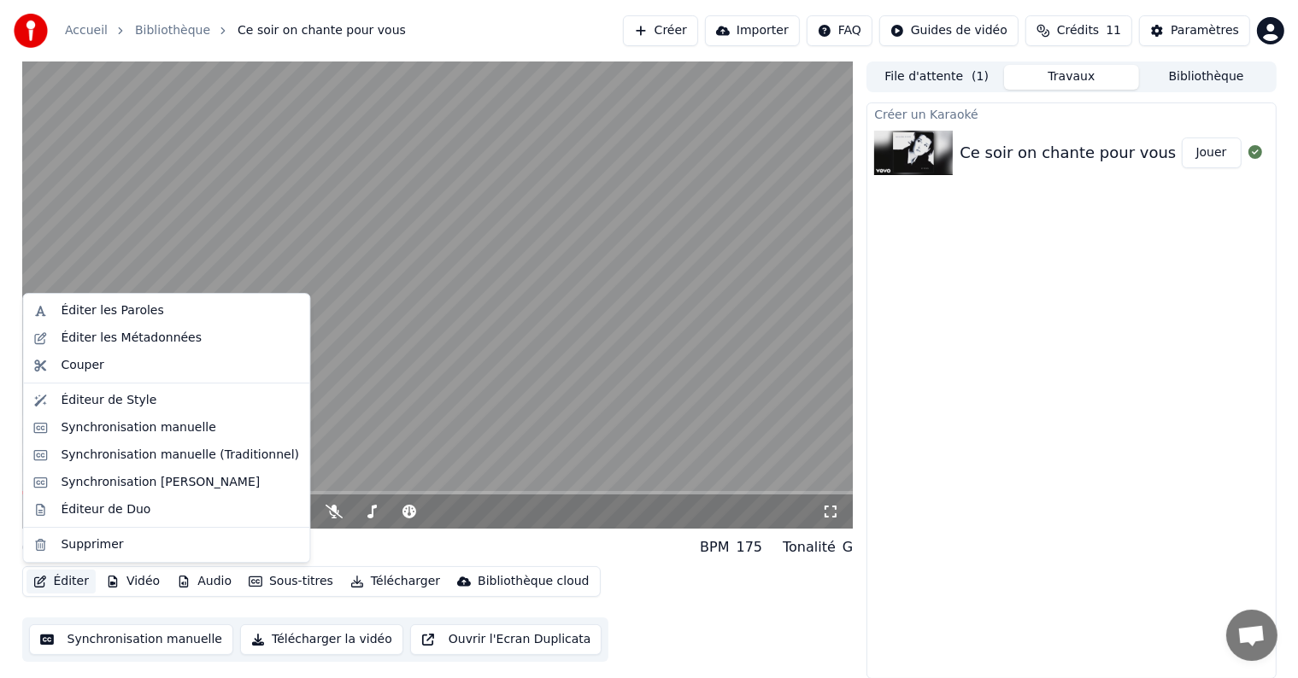
click at [63, 584] on button "Éditer" at bounding box center [60, 582] width 69 height 24
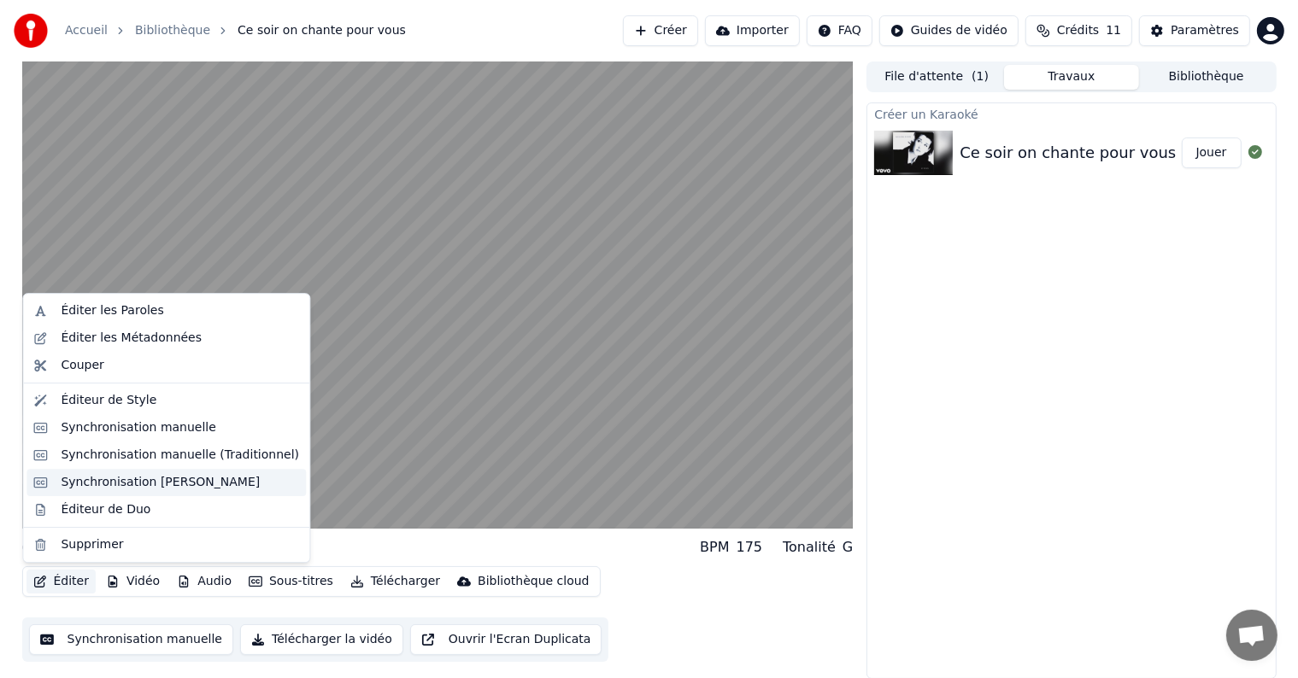
click at [96, 491] on div "Synchronisation [PERSON_NAME]" at bounding box center [165, 482] width 279 height 27
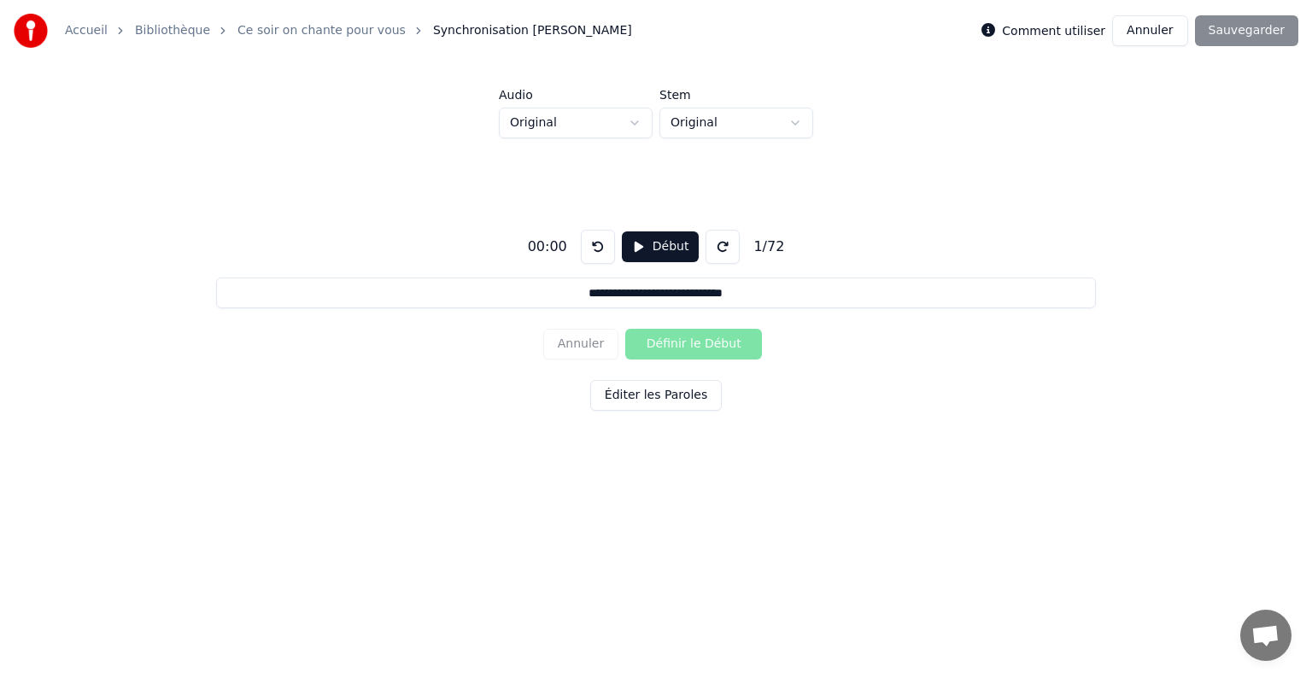
click at [649, 243] on button "Début" at bounding box center [661, 247] width 78 height 31
click at [719, 345] on button "Définir le Début" at bounding box center [693, 344] width 137 height 31
click at [719, 345] on button "Définir la Fin" at bounding box center [693, 344] width 137 height 31
click at [719, 345] on button "Définir le Début" at bounding box center [693, 344] width 137 height 31
click at [719, 345] on button "Définir la Fin" at bounding box center [693, 344] width 137 height 31
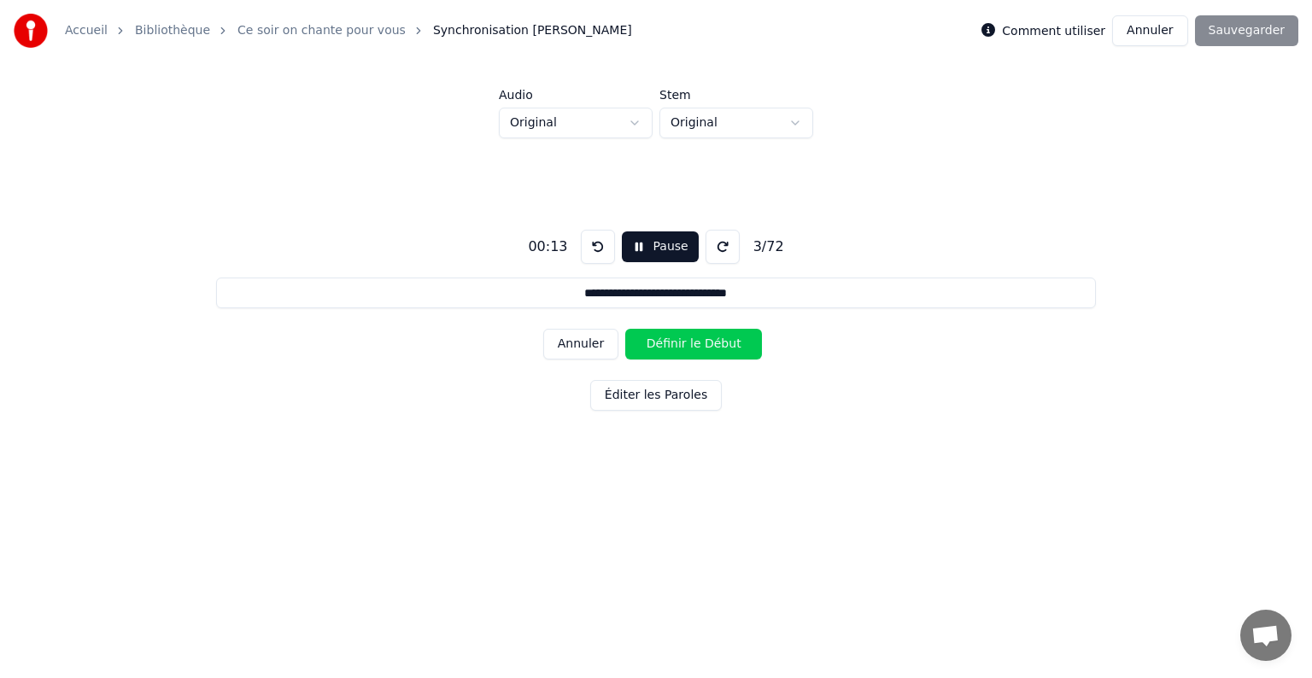
click at [719, 345] on button "Définir le Début" at bounding box center [693, 344] width 137 height 31
click at [719, 345] on button "Définir la Fin" at bounding box center [693, 344] width 137 height 31
click at [719, 345] on button "Définir le Début" at bounding box center [693, 344] width 137 height 31
click at [719, 345] on button "Définir la Fin" at bounding box center [693, 344] width 137 height 31
click at [719, 345] on button "Définir le Début" at bounding box center [693, 344] width 137 height 31
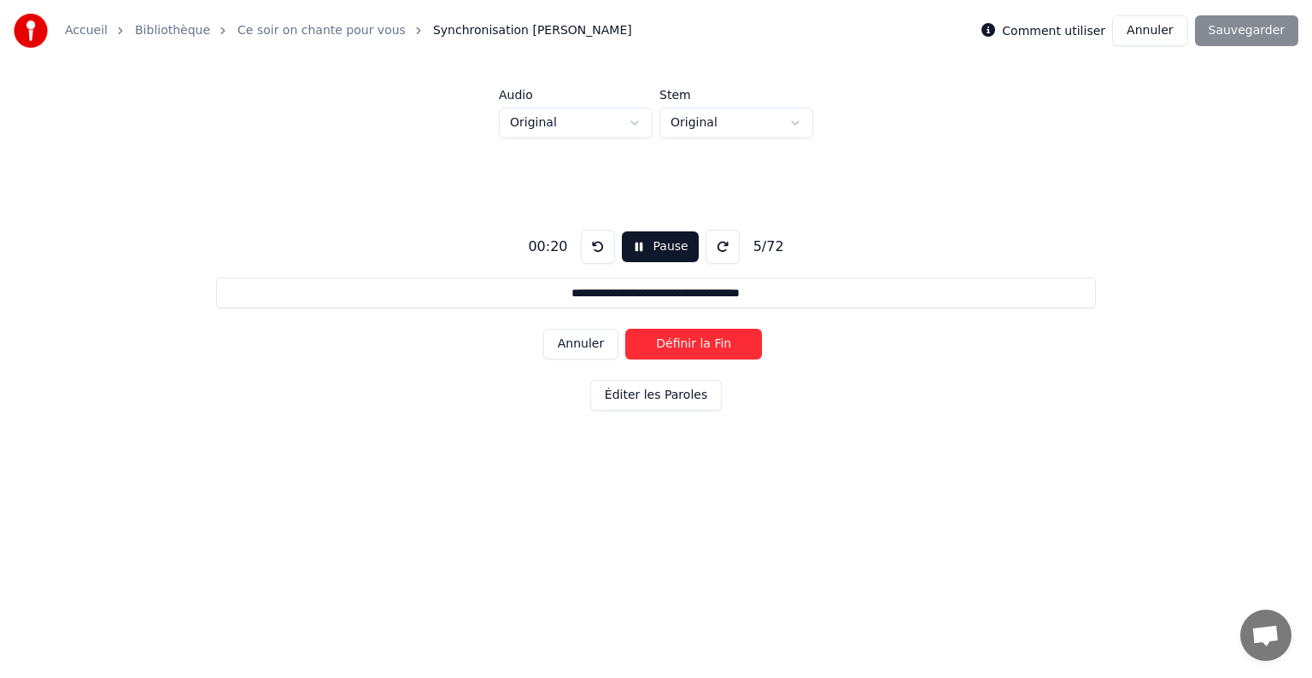
click at [719, 345] on button "Définir la Fin" at bounding box center [693, 344] width 137 height 31
click at [719, 345] on button "Définir le Début" at bounding box center [693, 344] width 137 height 31
click at [719, 345] on button "Définir la Fin" at bounding box center [693, 344] width 137 height 31
click at [719, 345] on button "Définir le Début" at bounding box center [693, 344] width 137 height 31
click at [719, 345] on button "Définir la Fin" at bounding box center [693, 344] width 137 height 31
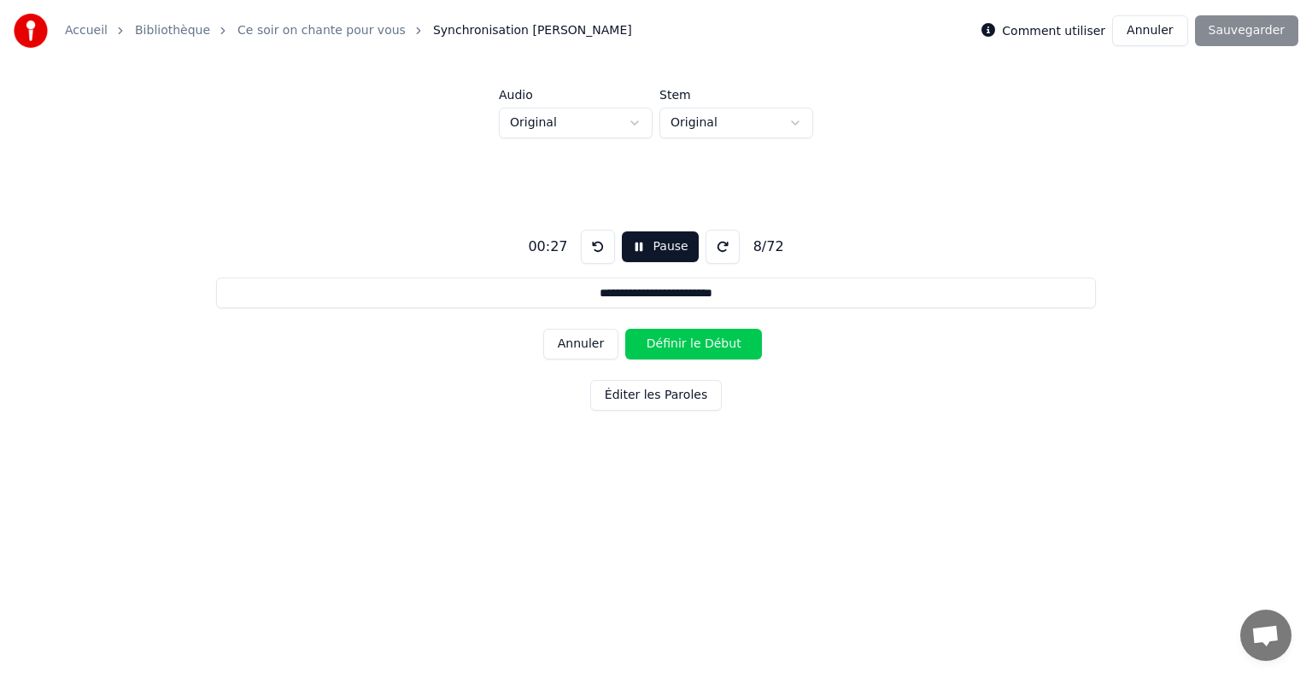
click at [719, 345] on button "Définir le Début" at bounding box center [693, 344] width 137 height 31
click at [719, 345] on button "Définir la Fin" at bounding box center [693, 344] width 137 height 31
click at [719, 345] on button "Définir le Début" at bounding box center [693, 344] width 137 height 31
click at [719, 345] on button "Définir la Fin" at bounding box center [693, 344] width 137 height 31
click at [719, 345] on button "Définir le Début" at bounding box center [693, 344] width 137 height 31
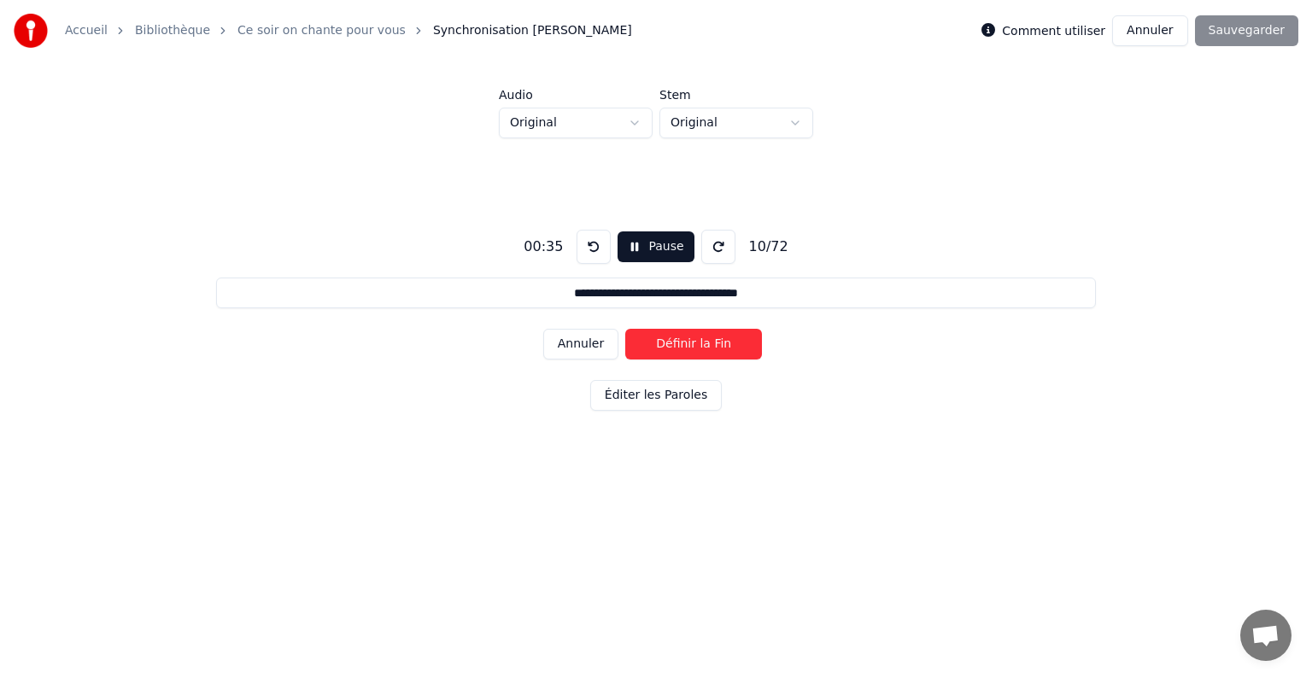
click at [719, 345] on button "Définir la Fin" at bounding box center [693, 344] width 137 height 31
click at [719, 345] on button "Définir le Début" at bounding box center [693, 344] width 137 height 31
click at [719, 345] on button "Définir la Fin" at bounding box center [693, 344] width 137 height 31
click at [719, 345] on button "Définir le Début" at bounding box center [693, 344] width 137 height 31
click at [719, 345] on button "Définir la Fin" at bounding box center [693, 344] width 137 height 31
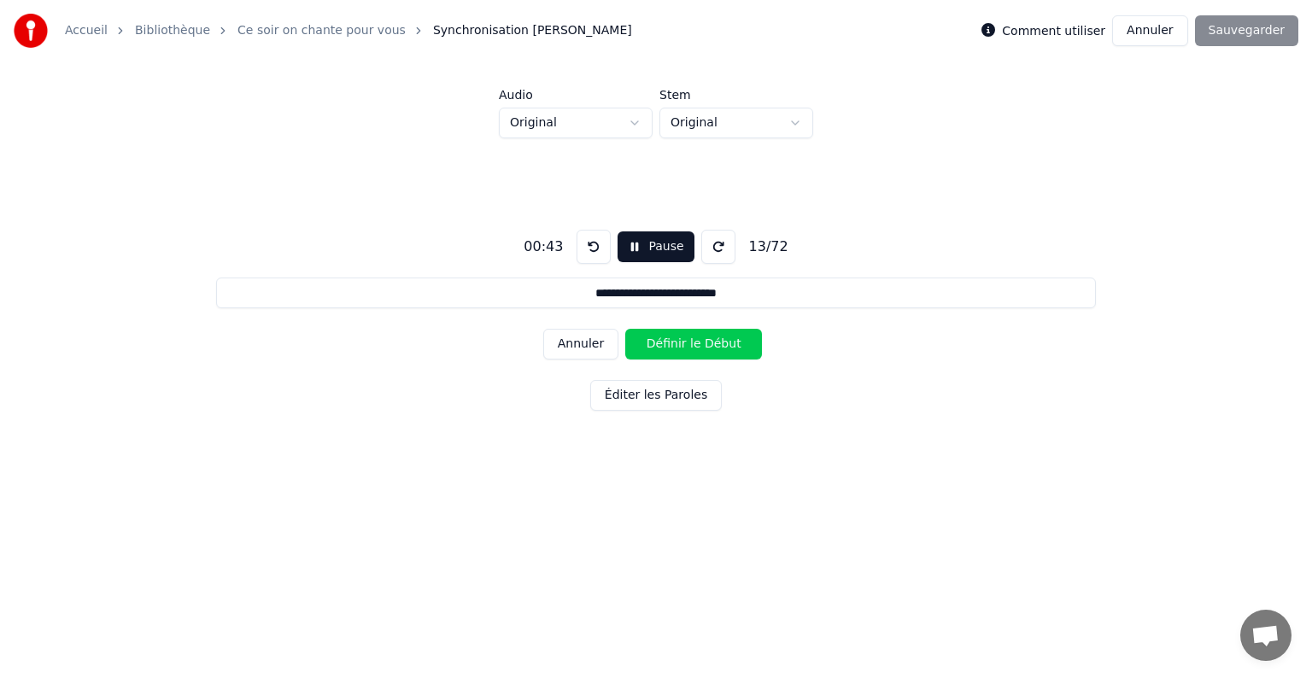
click at [719, 345] on button "Définir le Début" at bounding box center [693, 344] width 137 height 31
click at [719, 345] on button "Définir la Fin" at bounding box center [693, 344] width 137 height 31
click at [719, 345] on button "Définir le Début" at bounding box center [693, 344] width 137 height 31
click at [719, 345] on button "Définir la Fin" at bounding box center [693, 344] width 137 height 31
click at [719, 345] on button "Définir le Début" at bounding box center [693, 344] width 137 height 31
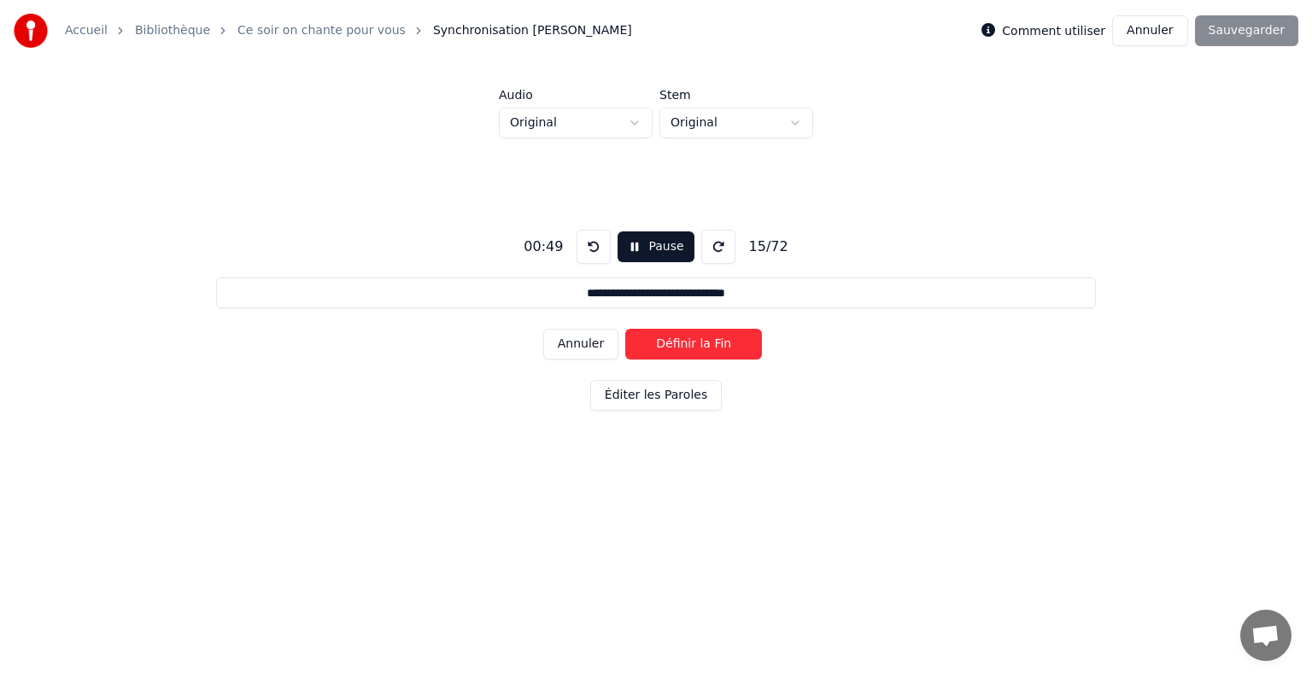
click at [719, 345] on button "Définir la Fin" at bounding box center [693, 344] width 137 height 31
click at [719, 345] on button "Définir le Début" at bounding box center [693, 344] width 137 height 31
click at [719, 345] on button "Définir la Fin" at bounding box center [693, 344] width 137 height 31
click at [719, 345] on button "Définir le Début" at bounding box center [693, 344] width 137 height 31
click at [719, 345] on button "Définir la Fin" at bounding box center [693, 344] width 137 height 31
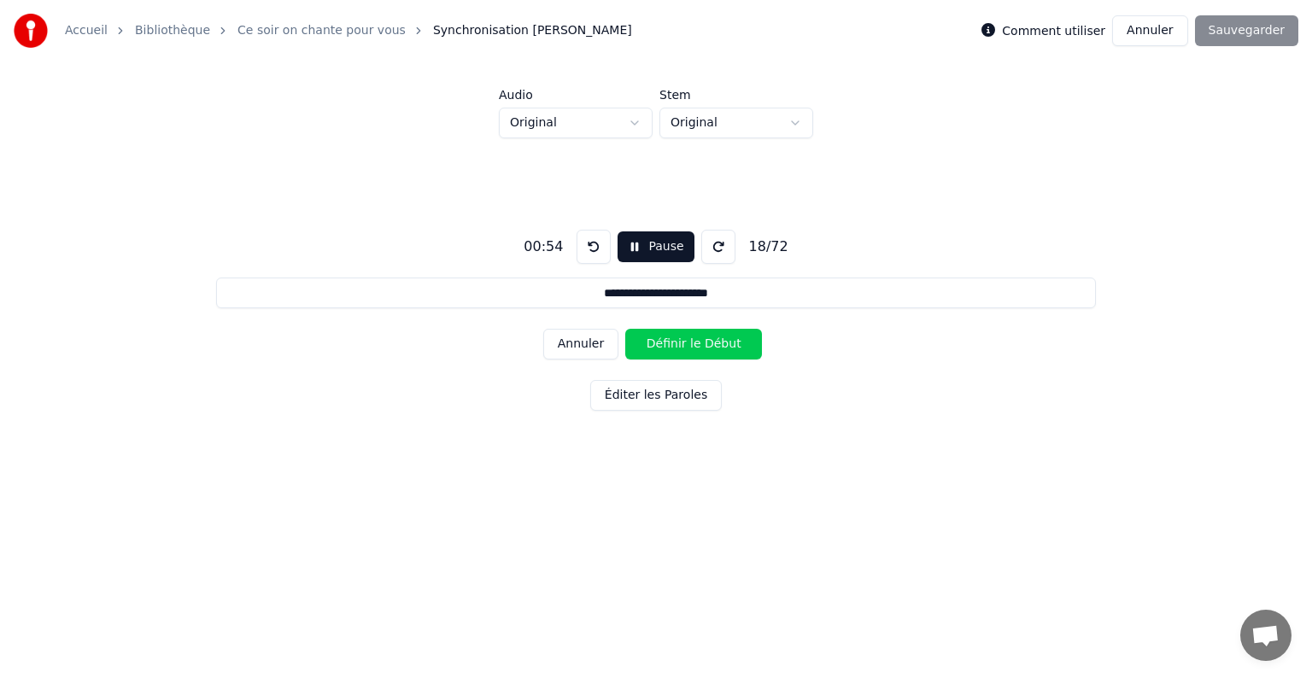
click at [719, 345] on button "Définir le Début" at bounding box center [693, 344] width 137 height 31
click at [719, 345] on button "Définir la Fin" at bounding box center [693, 344] width 137 height 31
click at [719, 345] on button "Définir le Début" at bounding box center [693, 344] width 137 height 31
click at [719, 345] on button "Définir la Fin" at bounding box center [693, 344] width 137 height 31
click at [719, 345] on button "Définir le Début" at bounding box center [693, 344] width 137 height 31
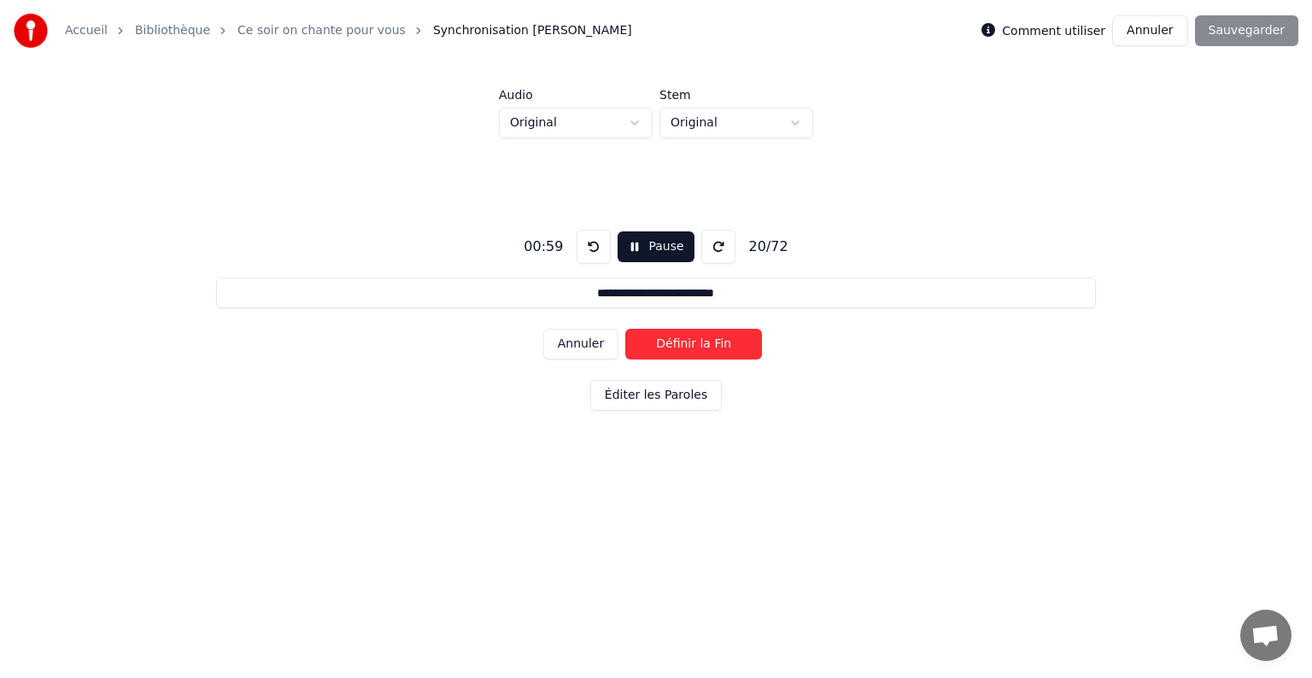
click at [719, 345] on button "Définir la Fin" at bounding box center [693, 344] width 137 height 31
click at [719, 345] on button "Définir le Début" at bounding box center [693, 344] width 137 height 31
click at [719, 345] on button "Définir la Fin" at bounding box center [693, 344] width 137 height 31
click at [719, 345] on button "Définir le Début" at bounding box center [693, 344] width 137 height 31
click at [719, 345] on button "Définir la Fin" at bounding box center [693, 344] width 137 height 31
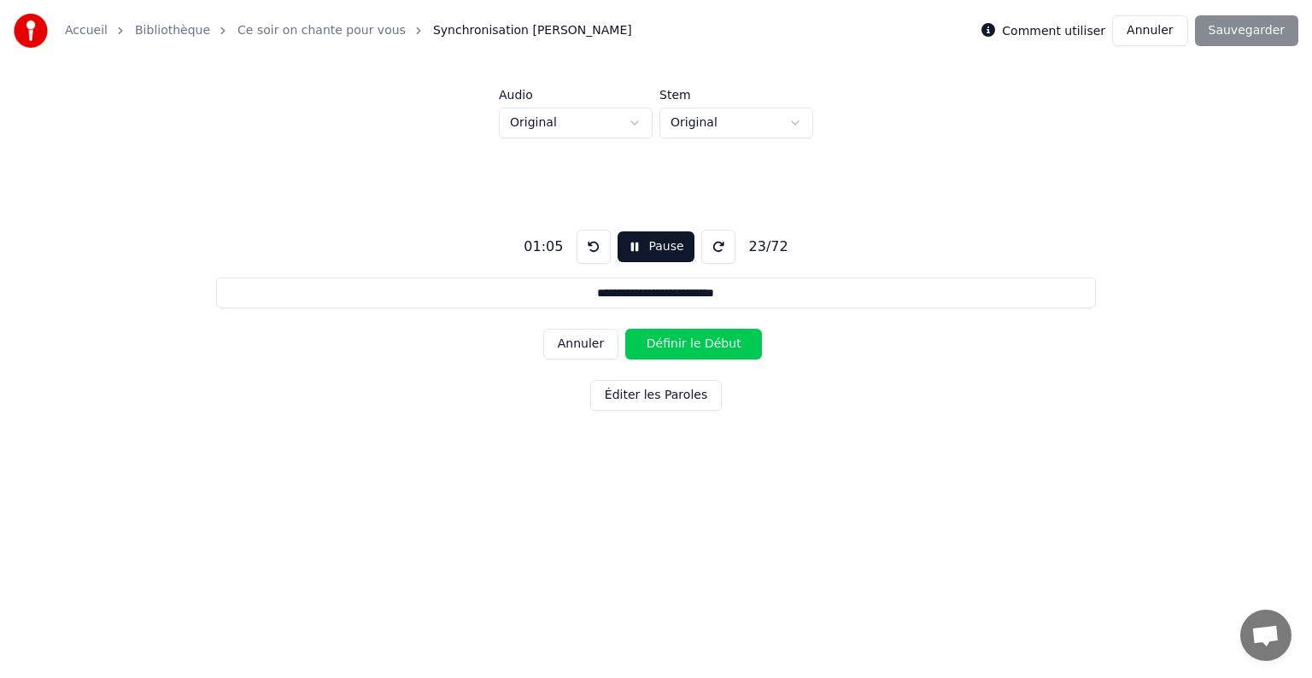
click at [719, 345] on button "Définir le Début" at bounding box center [693, 344] width 137 height 31
click at [719, 345] on button "Définir la Fin" at bounding box center [693, 344] width 137 height 31
click at [719, 345] on button "Définir le Début" at bounding box center [693, 344] width 137 height 31
click at [719, 345] on button "Définir la Fin" at bounding box center [693, 344] width 137 height 31
click at [719, 345] on button "Définir le Début" at bounding box center [693, 344] width 137 height 31
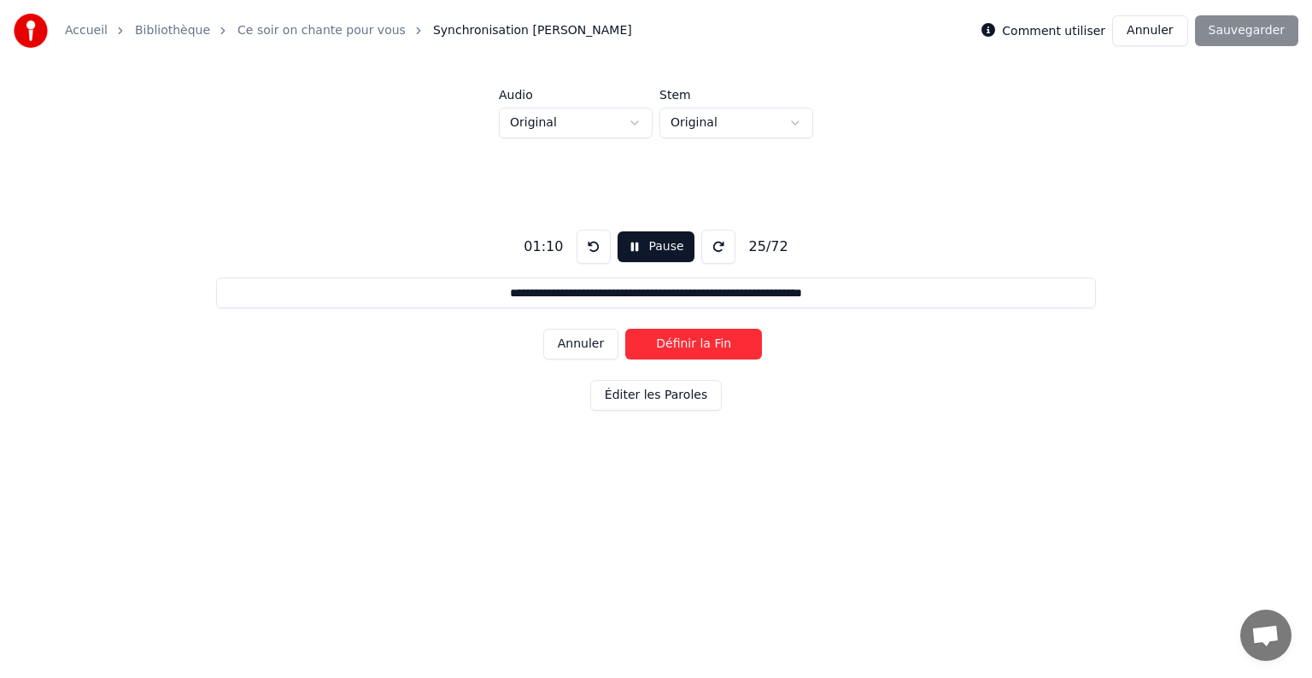
click at [719, 345] on button "Définir la Fin" at bounding box center [693, 344] width 137 height 31
click at [719, 345] on button "Définir le Début" at bounding box center [693, 344] width 137 height 31
click at [719, 345] on button "Définir la Fin" at bounding box center [693, 344] width 137 height 31
click at [719, 345] on button "Définir le Début" at bounding box center [693, 344] width 137 height 31
click at [719, 345] on button "Définir la Fin" at bounding box center [693, 344] width 137 height 31
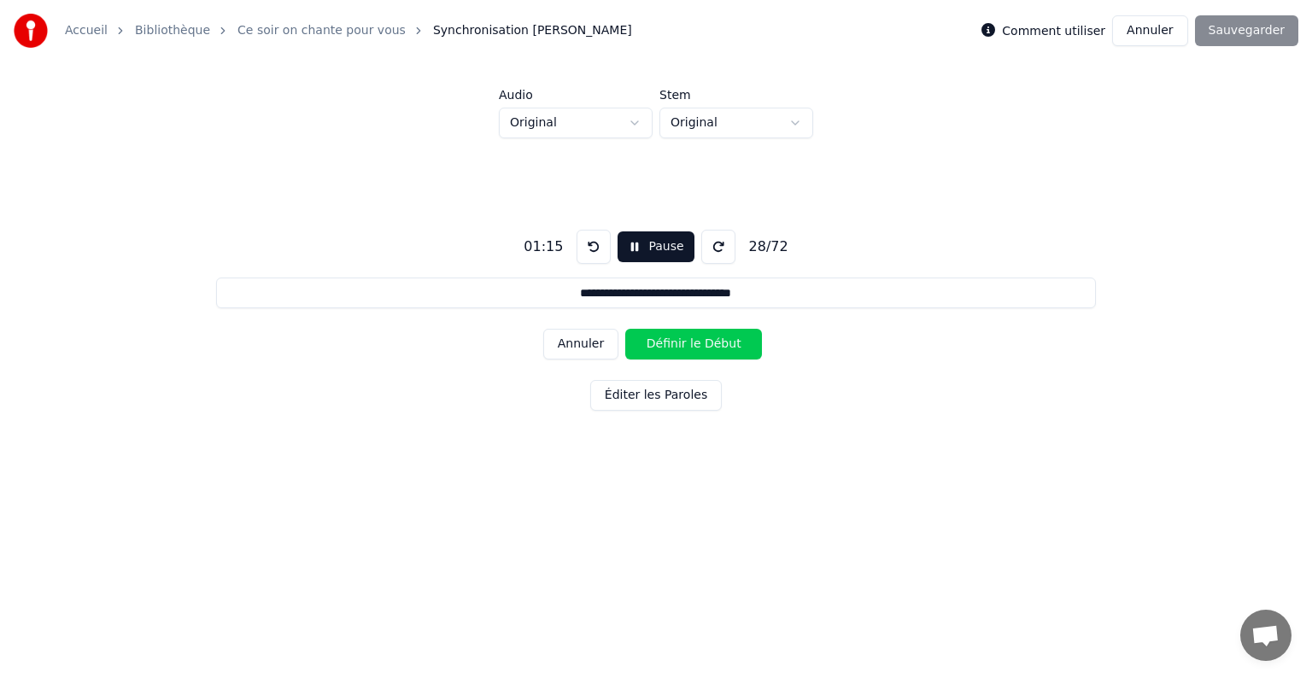
click at [719, 345] on button "Définir le Début" at bounding box center [693, 344] width 137 height 31
click at [719, 345] on button "Définir la Fin" at bounding box center [693, 344] width 137 height 31
click at [719, 345] on button "Définir le Début" at bounding box center [693, 344] width 137 height 31
click at [719, 345] on button "Définir la Fin" at bounding box center [693, 344] width 137 height 31
click at [719, 345] on button "Définir le Début" at bounding box center [693, 344] width 137 height 31
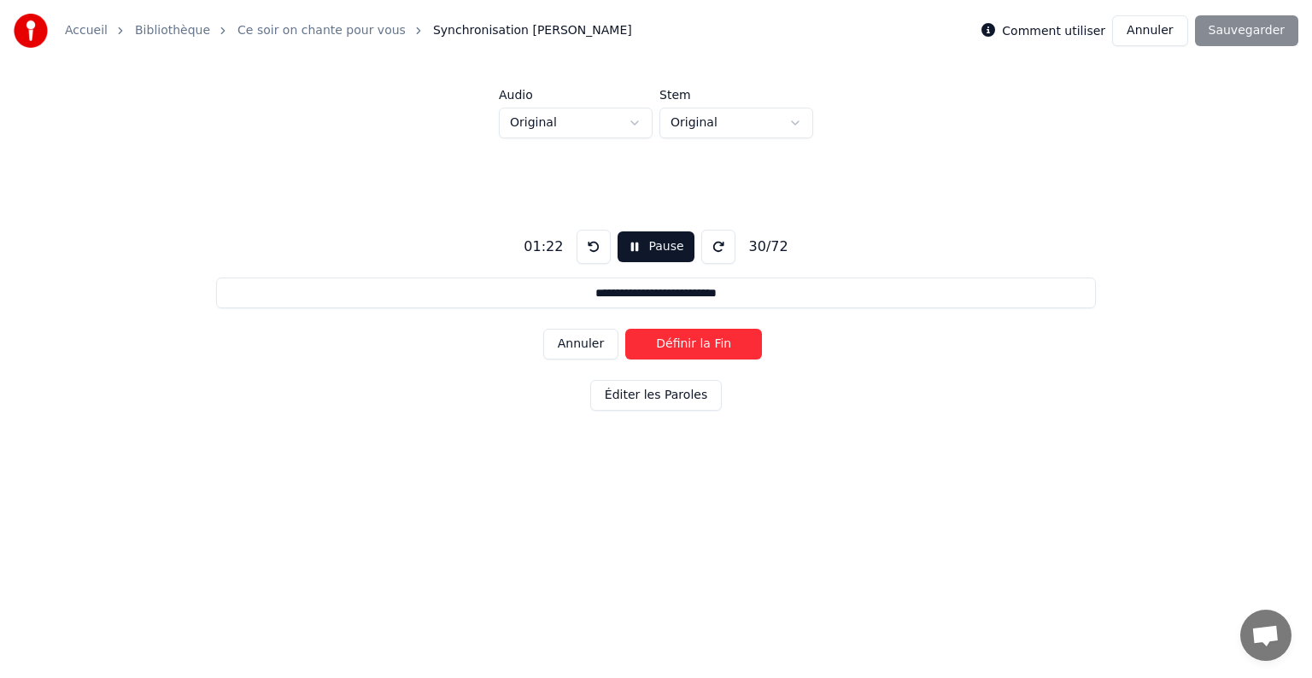
click at [719, 345] on button "Définir la Fin" at bounding box center [693, 344] width 137 height 31
click at [719, 345] on button "Définir le Début" at bounding box center [693, 344] width 137 height 31
click at [719, 345] on button "Définir la Fin" at bounding box center [693, 344] width 137 height 31
click at [719, 345] on button "Définir le Début" at bounding box center [693, 344] width 137 height 31
click at [719, 345] on button "Définir la Fin" at bounding box center [693, 344] width 137 height 31
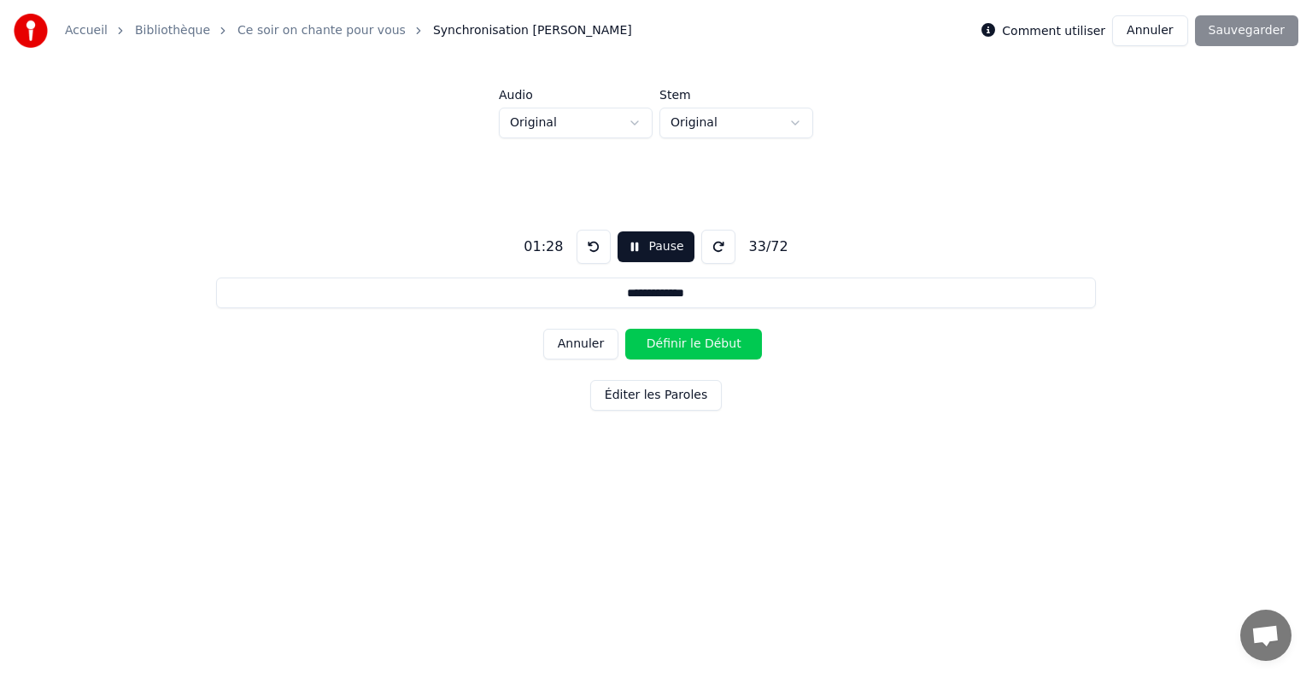
click at [719, 345] on button "Définir le Début" at bounding box center [693, 344] width 137 height 31
click at [719, 345] on button "Définir la Fin" at bounding box center [693, 344] width 137 height 31
click at [719, 345] on button "Définir le Début" at bounding box center [693, 344] width 137 height 31
click at [719, 345] on button "Définir la Fin" at bounding box center [693, 344] width 137 height 31
click at [719, 345] on button "Définir le Début" at bounding box center [693, 344] width 137 height 31
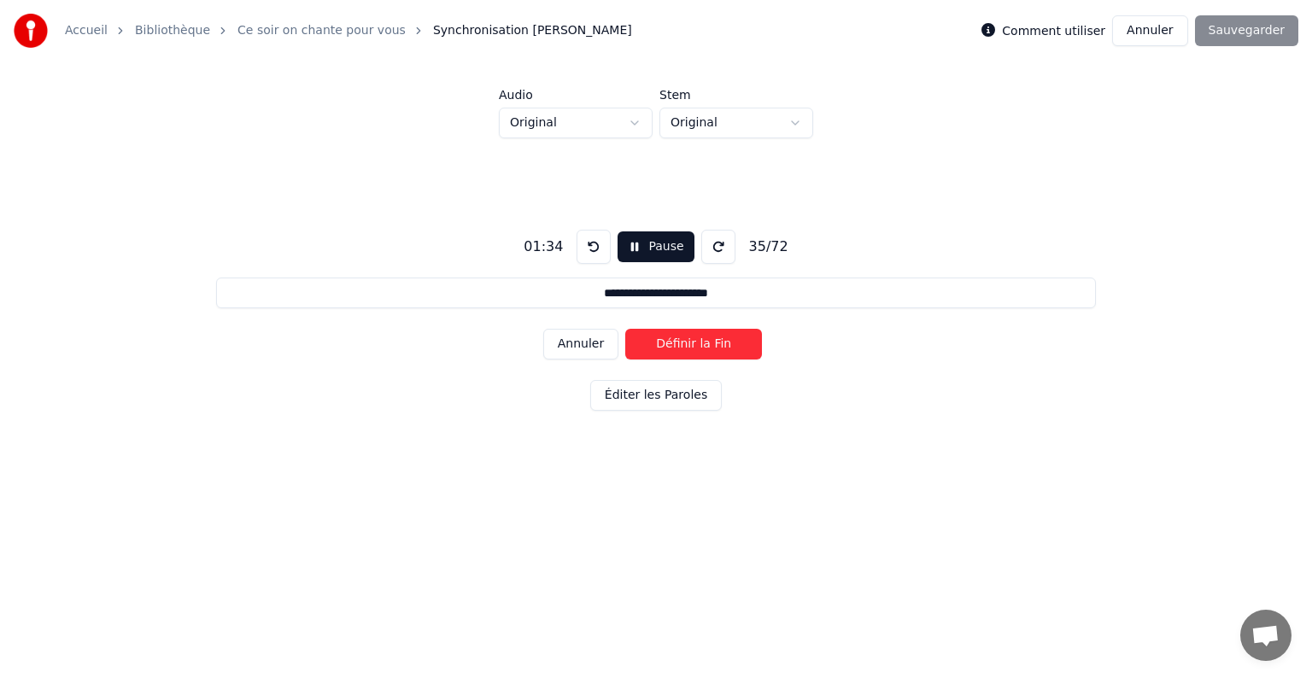
click at [719, 345] on button "Définir la Fin" at bounding box center [693, 344] width 137 height 31
click at [719, 345] on button "Définir le Début" at bounding box center [693, 344] width 137 height 31
click at [719, 345] on button "Définir la Fin" at bounding box center [693, 344] width 137 height 31
click at [719, 345] on button "Définir le Début" at bounding box center [693, 344] width 137 height 31
click at [719, 345] on button "Définir la Fin" at bounding box center [693, 344] width 137 height 31
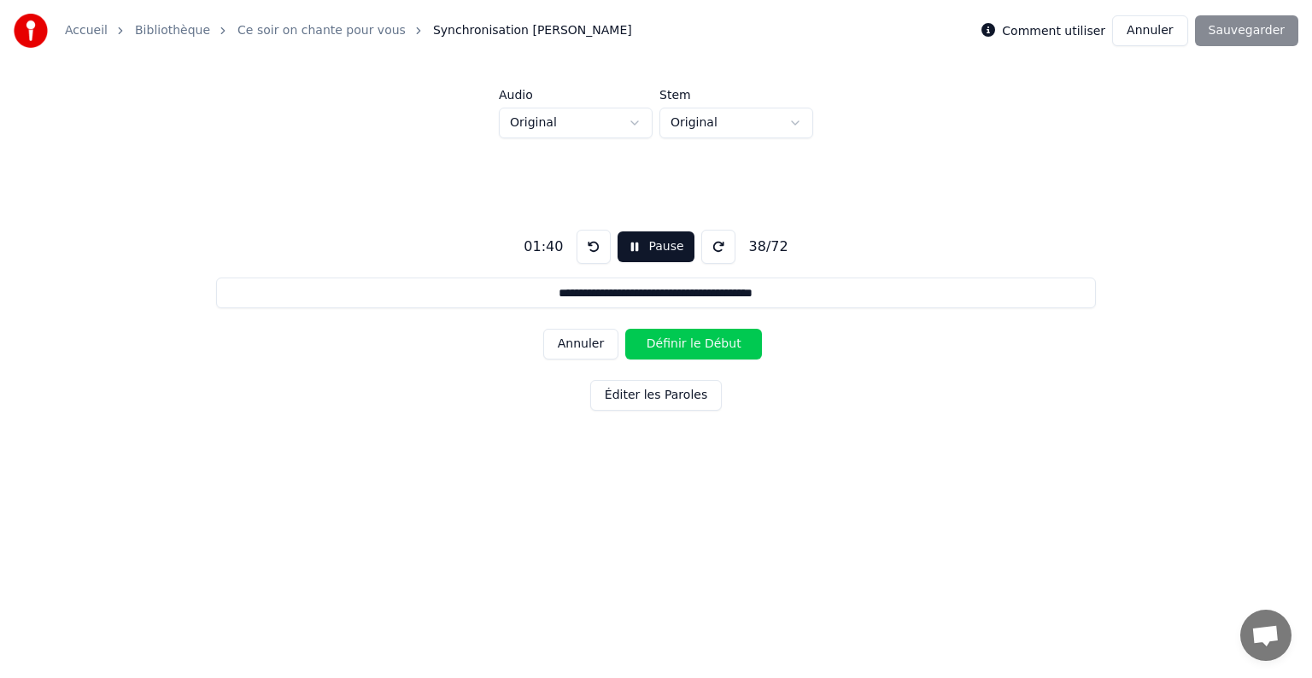
click at [719, 345] on button "Définir le Début" at bounding box center [693, 344] width 137 height 31
click at [719, 345] on button "Définir la Fin" at bounding box center [693, 344] width 137 height 31
click at [719, 345] on button "Définir le Début" at bounding box center [693, 344] width 137 height 31
click at [719, 345] on button "Définir la Fin" at bounding box center [693, 344] width 137 height 31
click at [719, 345] on button "Définir le Début" at bounding box center [693, 344] width 137 height 31
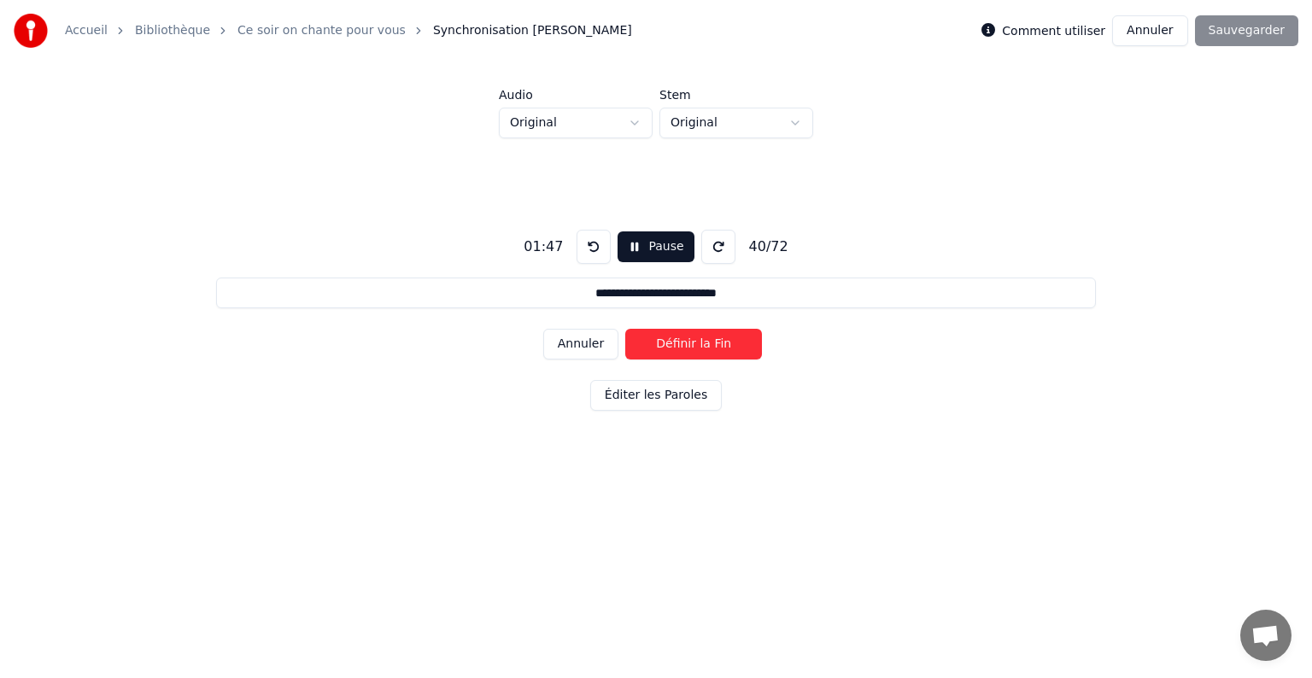
click at [719, 345] on button "Définir la Fin" at bounding box center [693, 344] width 137 height 31
click at [719, 345] on button "Définir le Début" at bounding box center [693, 344] width 137 height 31
click at [719, 345] on button "Définir la Fin" at bounding box center [693, 344] width 137 height 31
click at [719, 345] on button "Définir le Début" at bounding box center [693, 344] width 137 height 31
click at [719, 345] on button "Définir la Fin" at bounding box center [693, 344] width 137 height 31
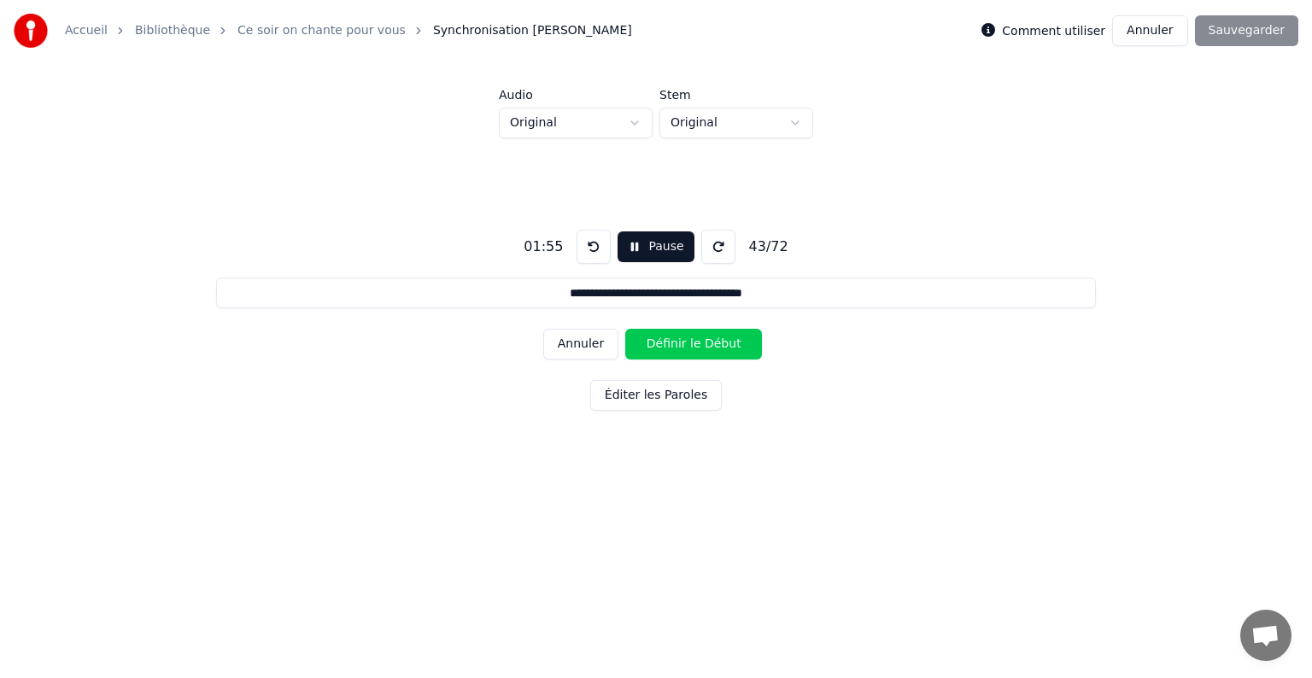
click at [719, 345] on button "Définir le Début" at bounding box center [693, 344] width 137 height 31
click at [719, 345] on button "Définir la Fin" at bounding box center [693, 344] width 137 height 31
click at [719, 345] on button "Définir le Début" at bounding box center [693, 344] width 137 height 31
click at [719, 345] on button "Définir la Fin" at bounding box center [693, 344] width 137 height 31
click at [719, 345] on button "Définir le Début" at bounding box center [693, 344] width 137 height 31
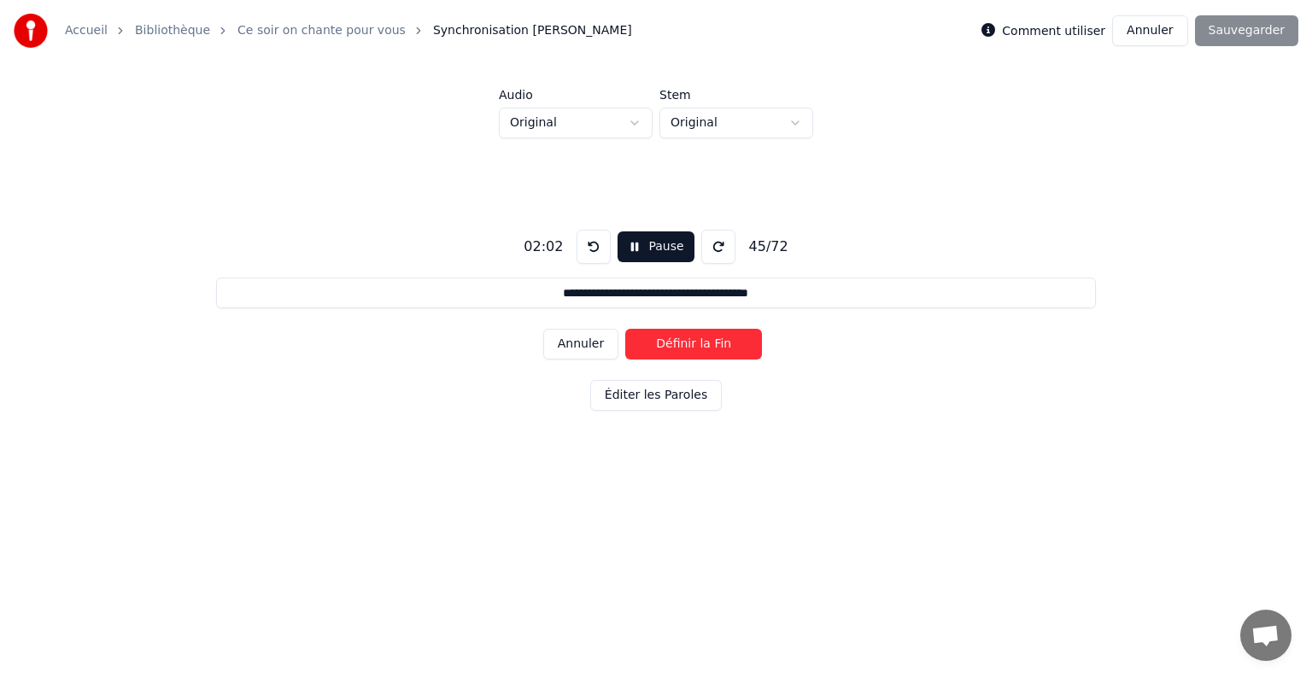
click at [719, 345] on button "Définir la Fin" at bounding box center [693, 344] width 137 height 31
click at [719, 345] on button "Définir le Début" at bounding box center [693, 344] width 137 height 31
click at [719, 345] on button "Définir la Fin" at bounding box center [693, 344] width 137 height 31
click at [719, 345] on button "Définir le Début" at bounding box center [693, 344] width 137 height 31
click at [719, 345] on button "Définir la Fin" at bounding box center [693, 344] width 137 height 31
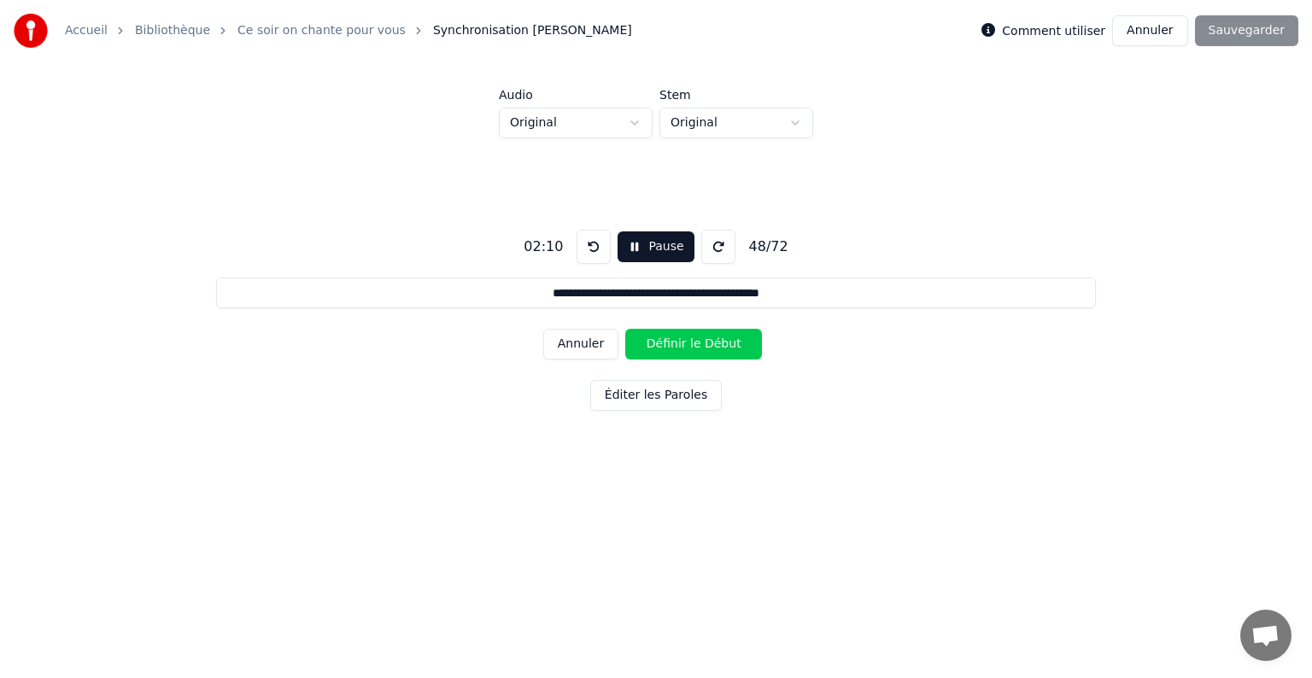
click at [719, 345] on button "Définir le Début" at bounding box center [693, 344] width 137 height 31
click at [719, 345] on button "Définir la Fin" at bounding box center [693, 344] width 137 height 31
click at [719, 345] on button "Définir le Début" at bounding box center [693, 344] width 137 height 31
click at [719, 345] on button "Définir la Fin" at bounding box center [693, 344] width 137 height 31
click at [719, 345] on button "Définir le Début" at bounding box center [693, 344] width 137 height 31
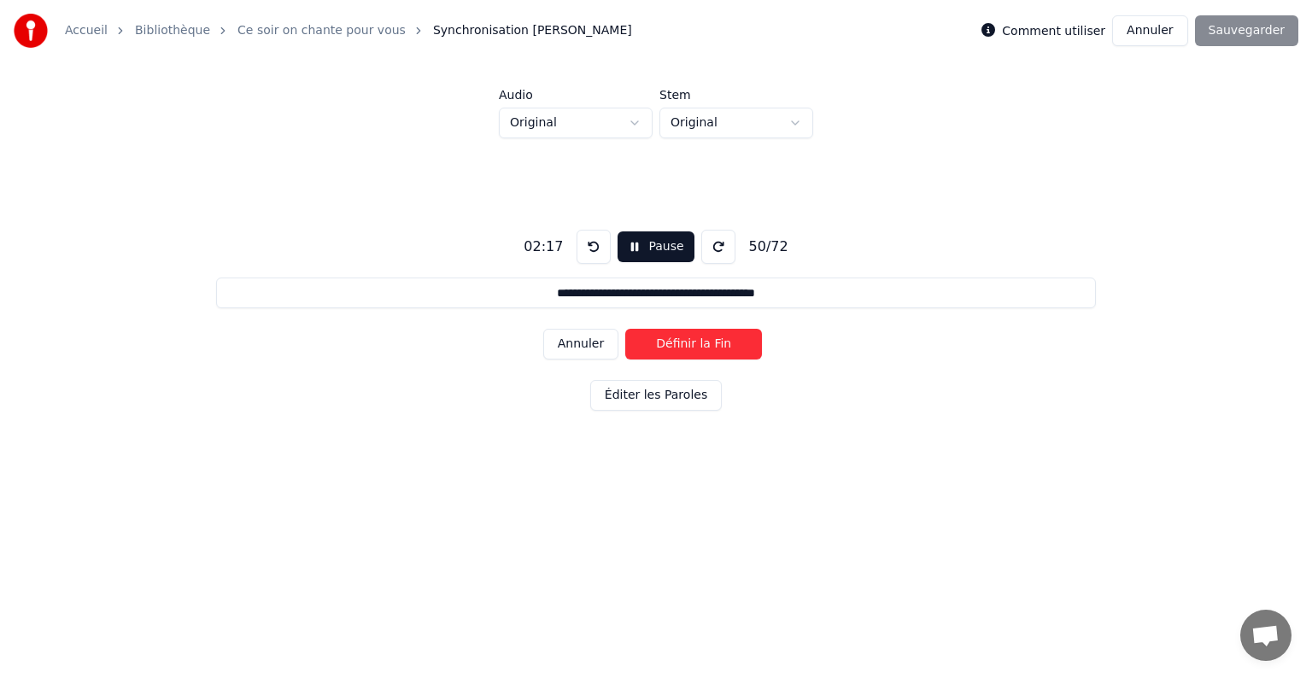
click at [719, 345] on button "Définir la Fin" at bounding box center [693, 344] width 137 height 31
click at [719, 345] on button "Définir le Début" at bounding box center [693, 344] width 137 height 31
click at [719, 345] on button "Définir la Fin" at bounding box center [693, 344] width 137 height 31
click at [719, 345] on button "Définir le Début" at bounding box center [693, 344] width 137 height 31
click at [719, 345] on button "Définir la Fin" at bounding box center [693, 344] width 137 height 31
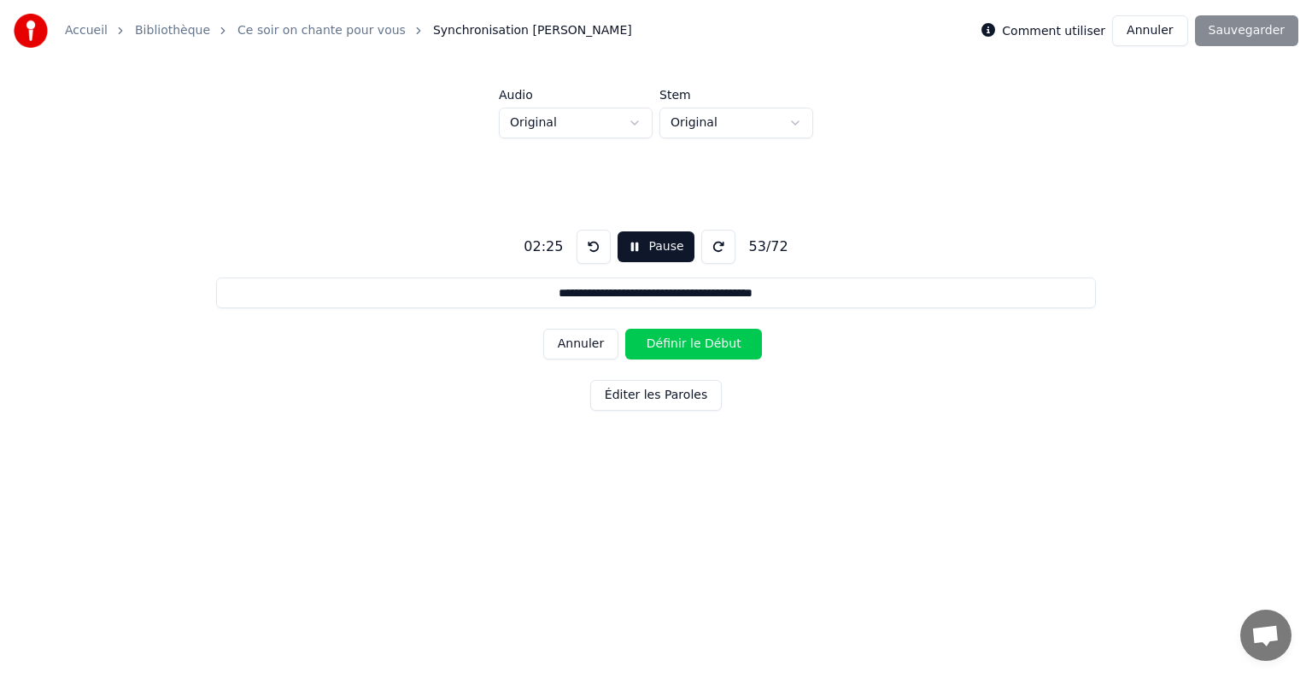
click at [719, 345] on button "Définir le Début" at bounding box center [693, 344] width 137 height 31
click at [719, 345] on button "Définir la Fin" at bounding box center [693, 344] width 137 height 31
click at [719, 345] on button "Définir le Début" at bounding box center [693, 344] width 137 height 31
click at [719, 345] on button "Définir la Fin" at bounding box center [693, 344] width 137 height 31
click at [719, 345] on button "Définir le Début" at bounding box center [693, 344] width 137 height 31
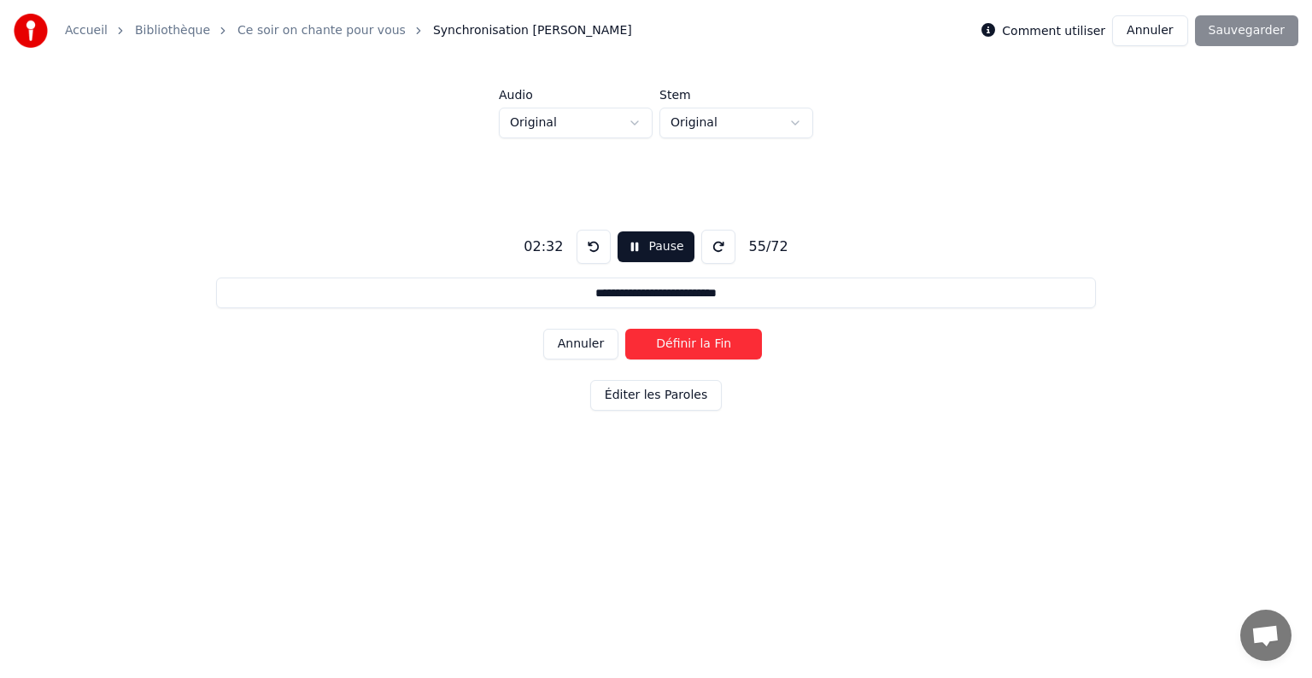
click at [719, 345] on button "Définir la Fin" at bounding box center [693, 344] width 137 height 31
click at [719, 345] on button "Définir le Début" at bounding box center [693, 344] width 137 height 31
click at [719, 345] on button "Définir la Fin" at bounding box center [693, 344] width 137 height 31
click at [719, 345] on button "Définir le Début" at bounding box center [693, 344] width 137 height 31
click at [719, 345] on button "Définir la Fin" at bounding box center [693, 344] width 137 height 31
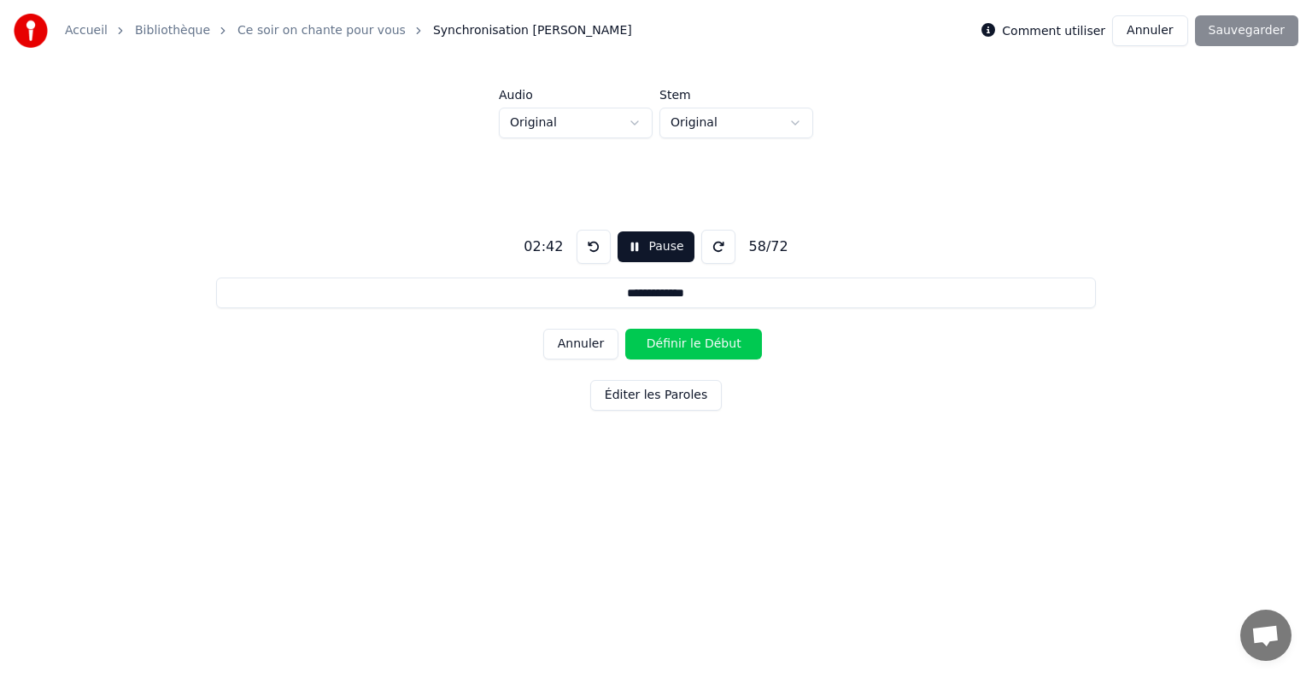
click at [719, 345] on button "Définir le Début" at bounding box center [693, 344] width 137 height 31
click at [719, 345] on button "Définir la Fin" at bounding box center [693, 344] width 137 height 31
click at [719, 345] on button "Définir le Début" at bounding box center [693, 344] width 137 height 31
click at [719, 345] on button "Définir la Fin" at bounding box center [693, 344] width 137 height 31
click at [719, 345] on button "Définir le Début" at bounding box center [693, 344] width 137 height 31
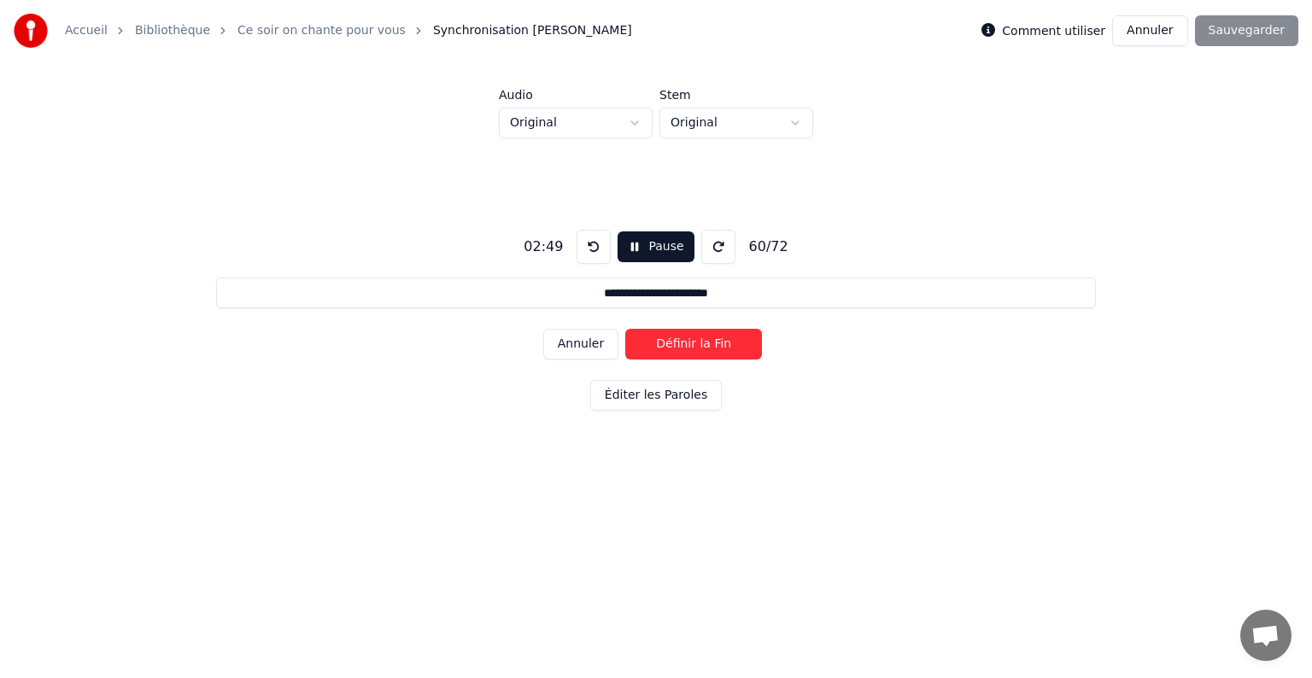
click at [719, 345] on button "Définir la Fin" at bounding box center [693, 344] width 137 height 31
click at [719, 345] on button "Définir le Début" at bounding box center [693, 344] width 137 height 31
click at [719, 345] on button "Définir la Fin" at bounding box center [693, 344] width 137 height 31
click at [719, 345] on button "Définir le Début" at bounding box center [693, 344] width 137 height 31
click at [719, 345] on button "Définir la Fin" at bounding box center [693, 344] width 137 height 31
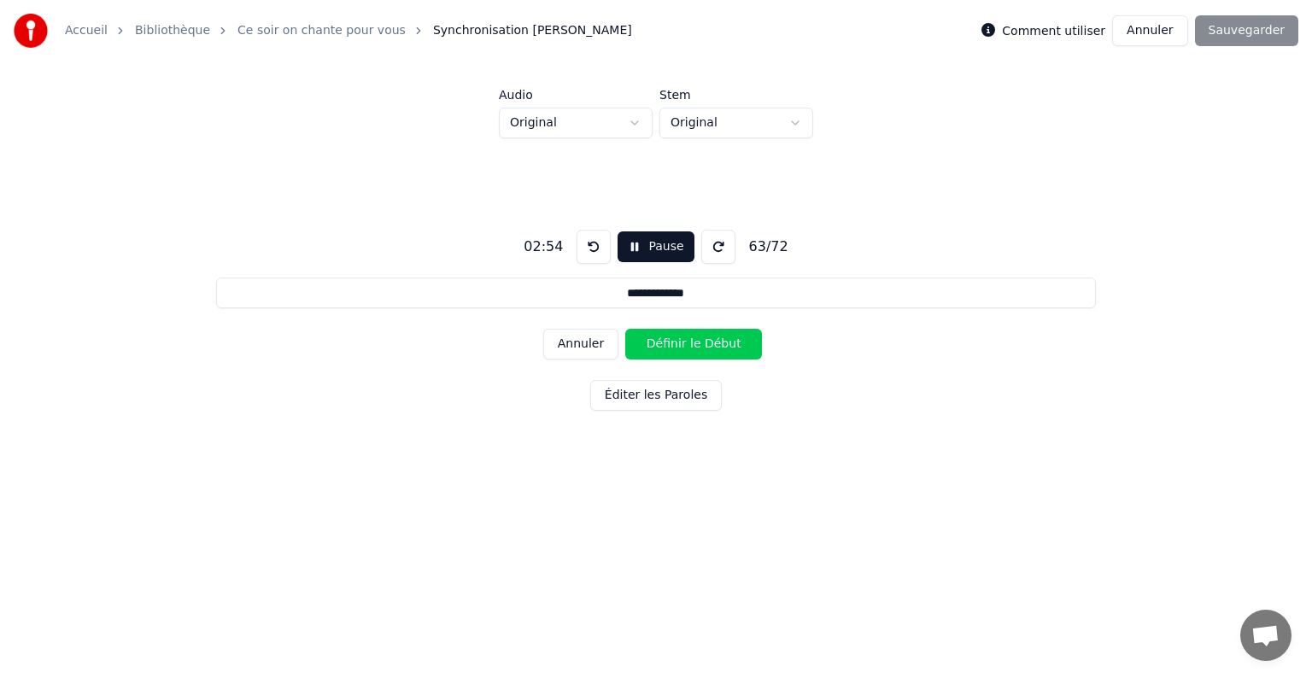
click at [719, 345] on button "Définir le Début" at bounding box center [693, 344] width 137 height 31
click at [719, 345] on button "Définir la Fin" at bounding box center [693, 344] width 137 height 31
click at [719, 345] on button "Définir le Début" at bounding box center [693, 344] width 137 height 31
click at [719, 345] on button "Définir la Fin" at bounding box center [693, 344] width 137 height 31
click at [719, 345] on button "Définir le Début" at bounding box center [693, 344] width 137 height 31
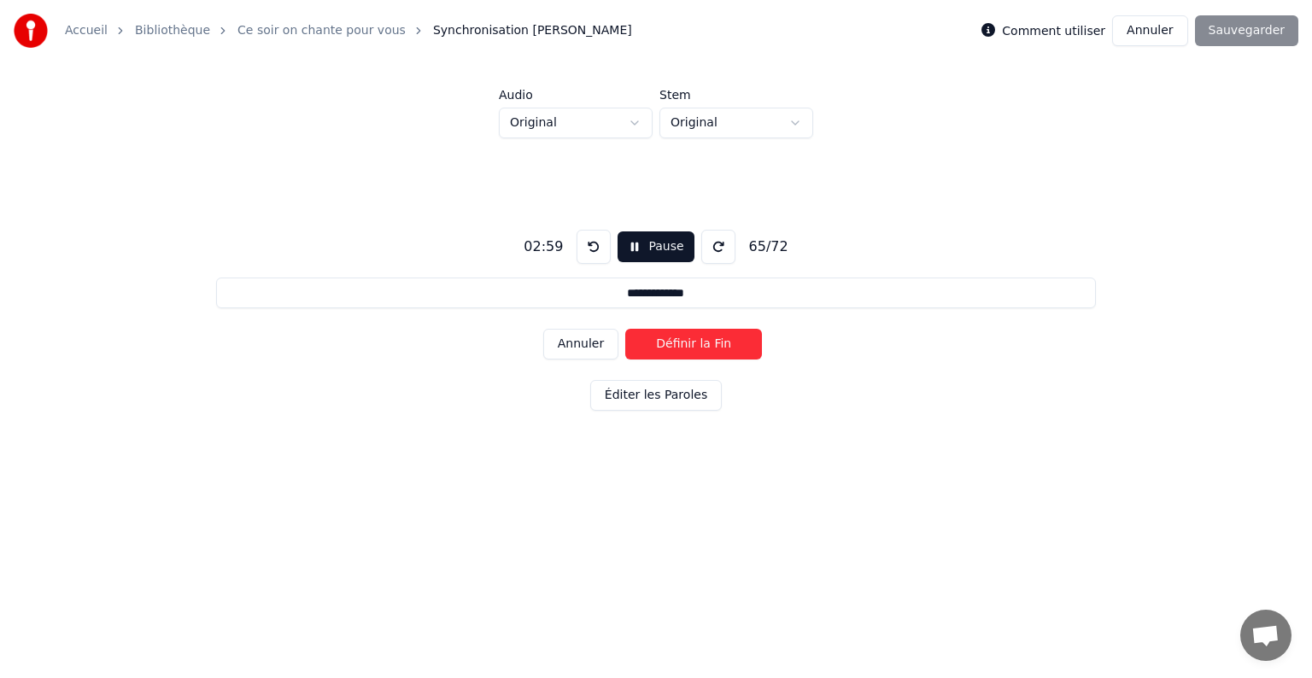
click at [719, 345] on button "Définir la Fin" at bounding box center [693, 344] width 137 height 31
click at [719, 345] on button "Définir le Début" at bounding box center [693, 344] width 137 height 31
click at [719, 345] on button "Définir la Fin" at bounding box center [693, 344] width 137 height 31
click at [719, 345] on button "Définir le Début" at bounding box center [693, 344] width 137 height 31
click at [719, 345] on button "Définir la Fin" at bounding box center [693, 344] width 137 height 31
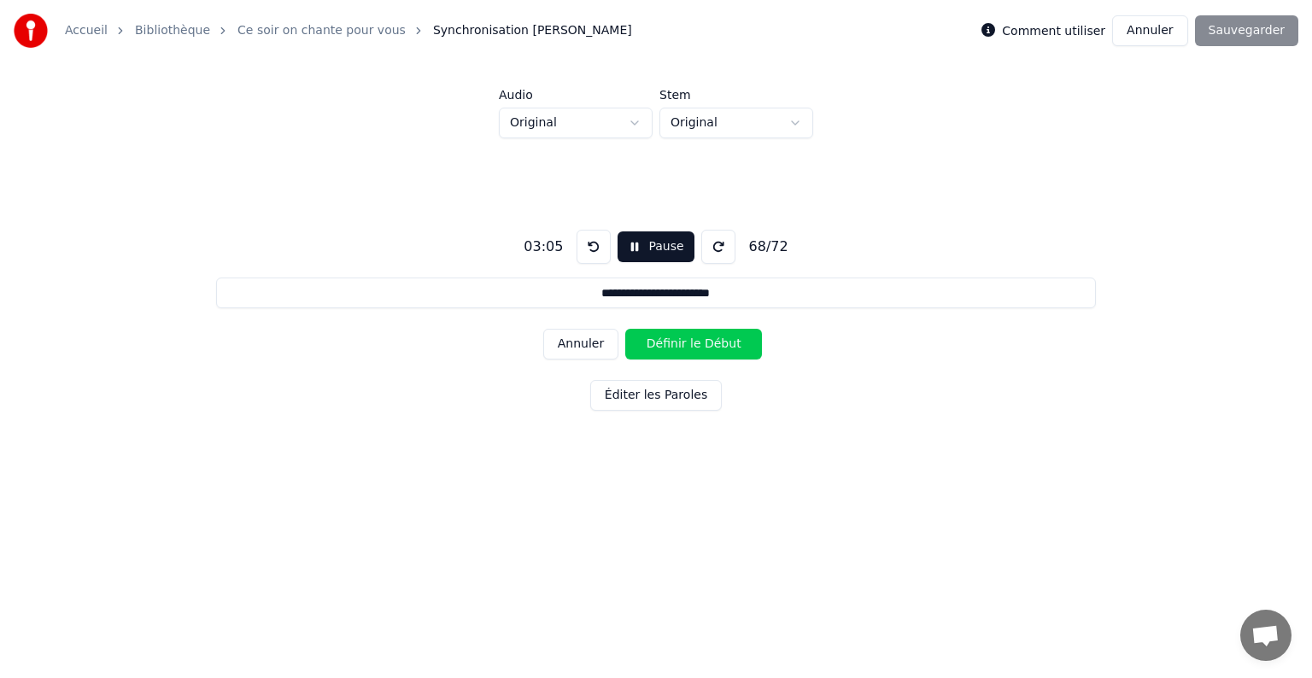
click at [719, 345] on button "Définir le Début" at bounding box center [693, 344] width 137 height 31
click at [719, 345] on button "Définir la Fin" at bounding box center [693, 344] width 137 height 31
click at [719, 345] on button "Définir le Début" at bounding box center [693, 344] width 137 height 31
click at [719, 345] on button "Définir la Fin" at bounding box center [693, 344] width 137 height 31
click at [719, 345] on button "Définir le Début" at bounding box center [693, 344] width 137 height 31
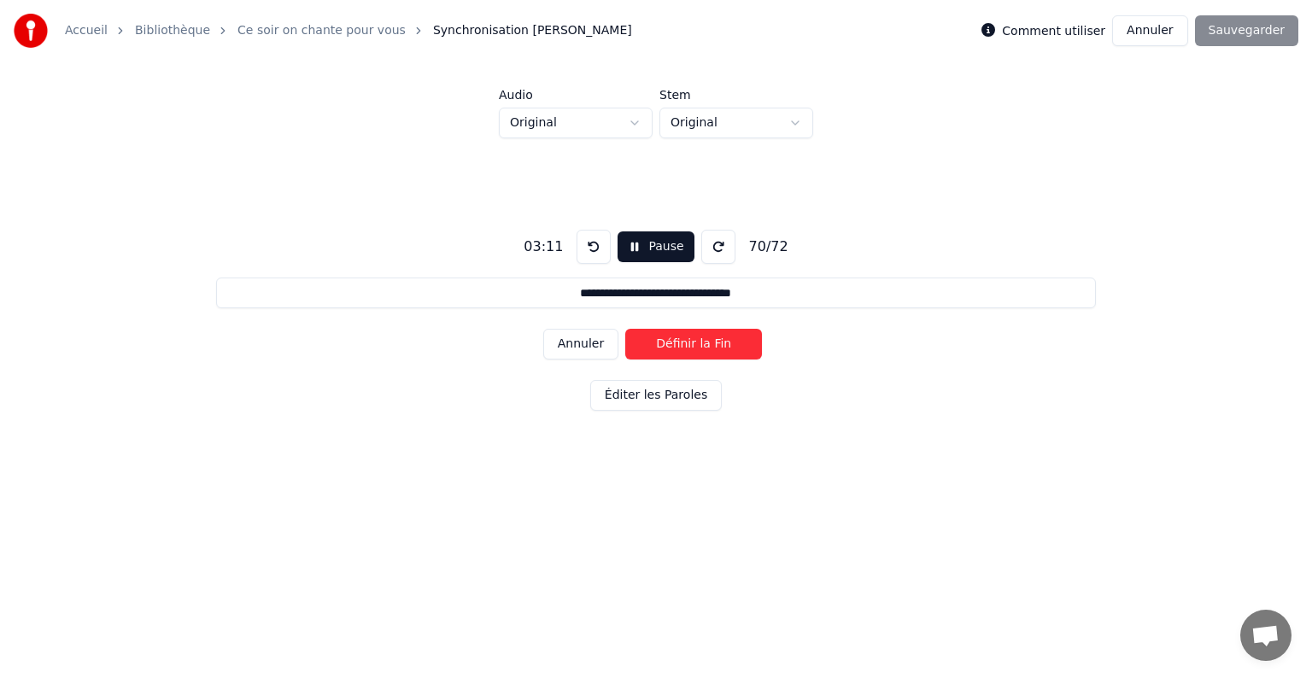
click at [719, 345] on button "Définir la Fin" at bounding box center [693, 344] width 137 height 31
click at [719, 345] on button "Définir le Début" at bounding box center [693, 344] width 137 height 31
click at [719, 345] on button "Définir la Fin" at bounding box center [693, 344] width 137 height 31
type input "**********"
click at [719, 345] on button "Définir le Début" at bounding box center [693, 344] width 137 height 31
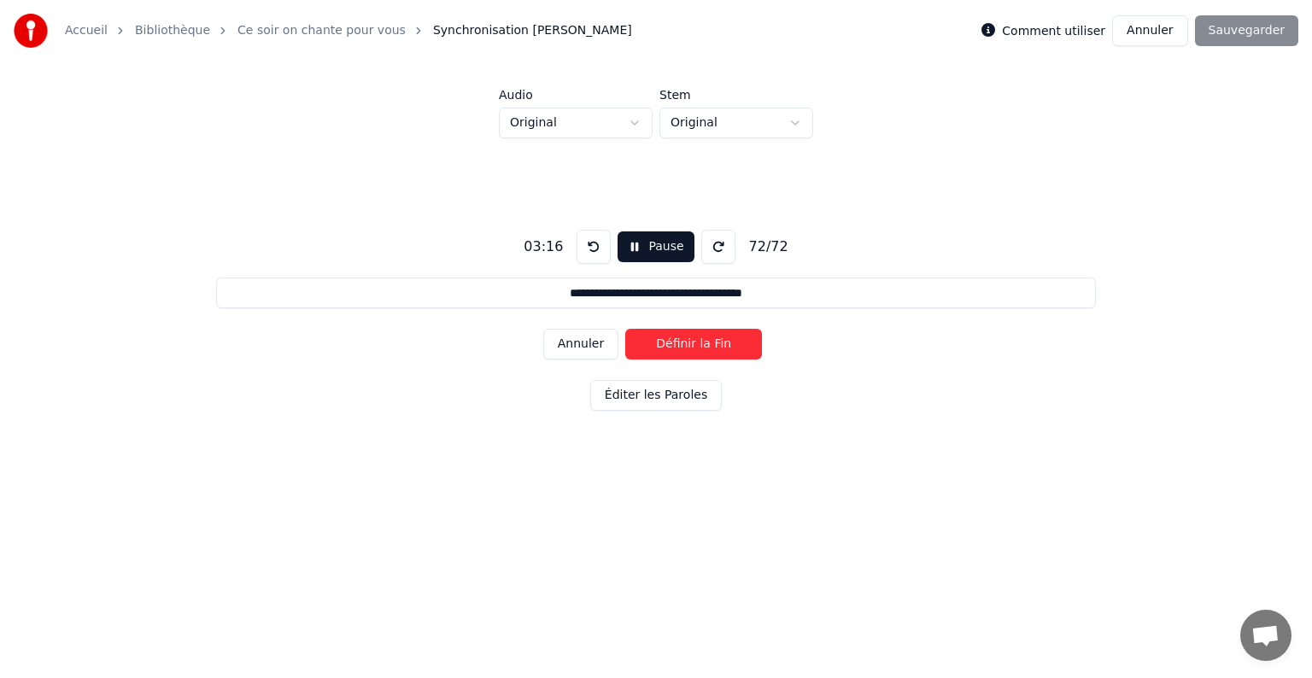
click at [721, 345] on button "Définir la Fin" at bounding box center [693, 344] width 137 height 31
click at [1284, 32] on button "Sauvegarder" at bounding box center [1246, 30] width 103 height 31
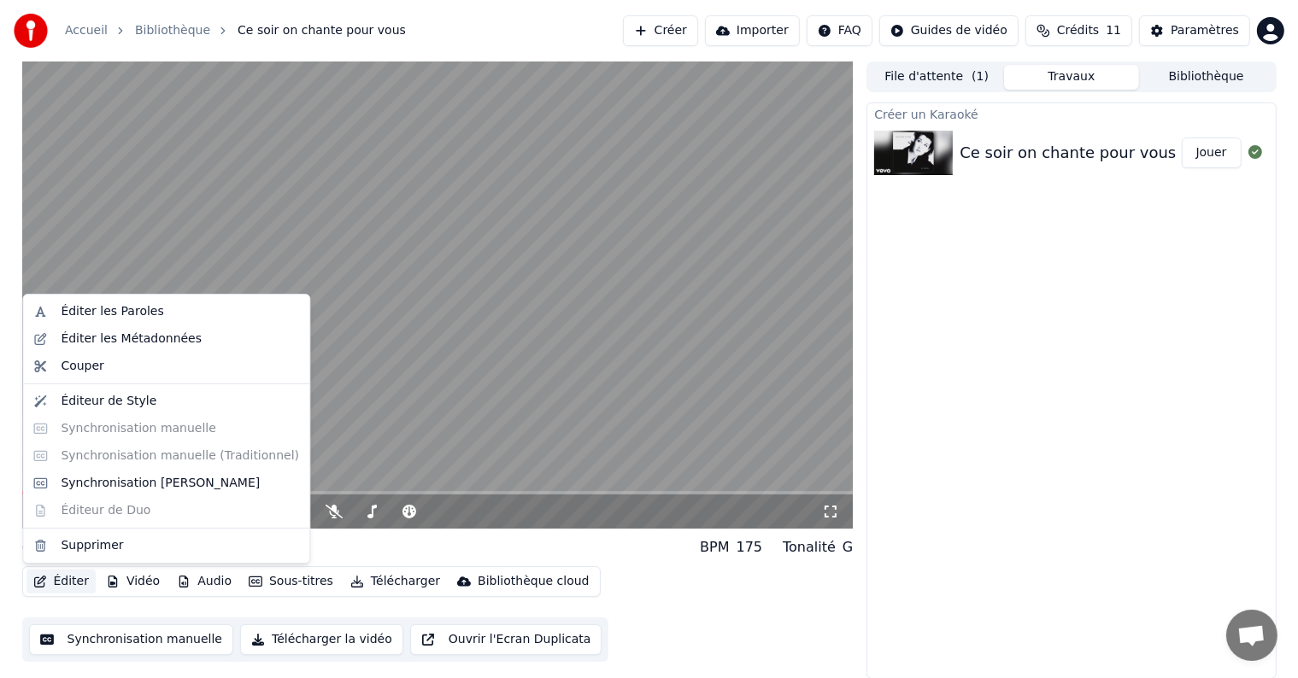
click at [67, 584] on button "Éditer" at bounding box center [60, 582] width 69 height 24
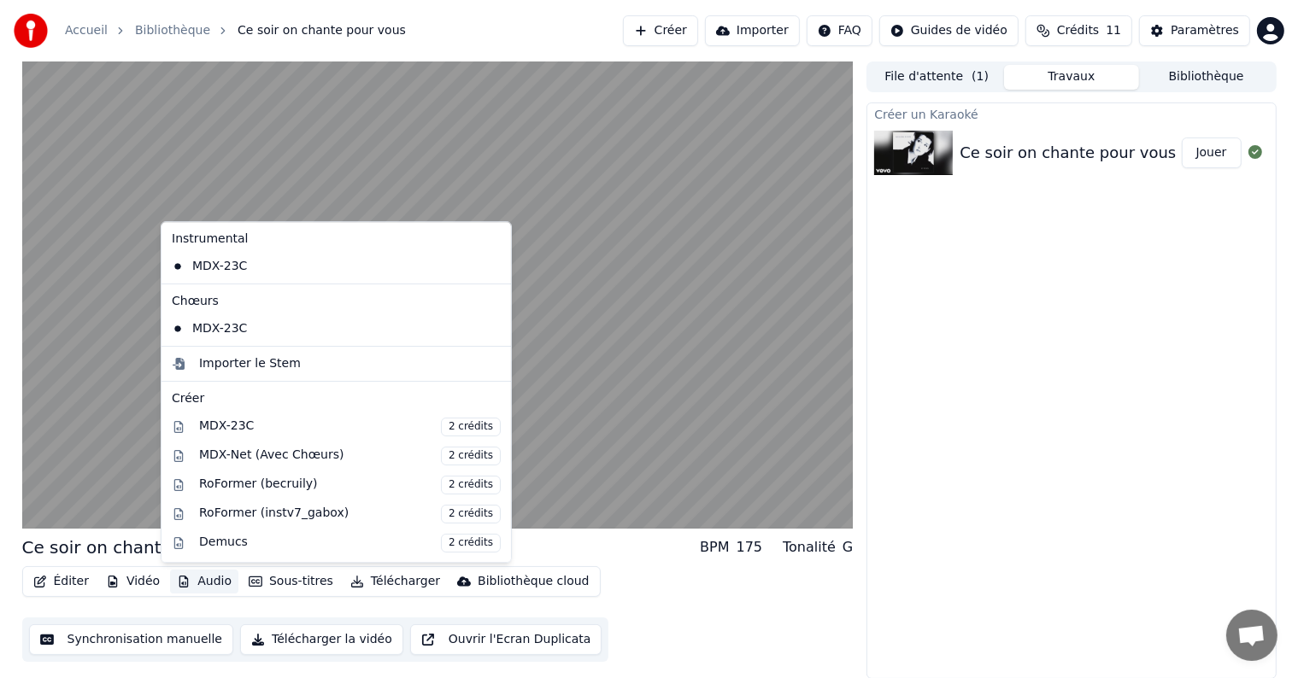
click at [150, 630] on button "Synchronisation manuelle" at bounding box center [131, 640] width 205 height 31
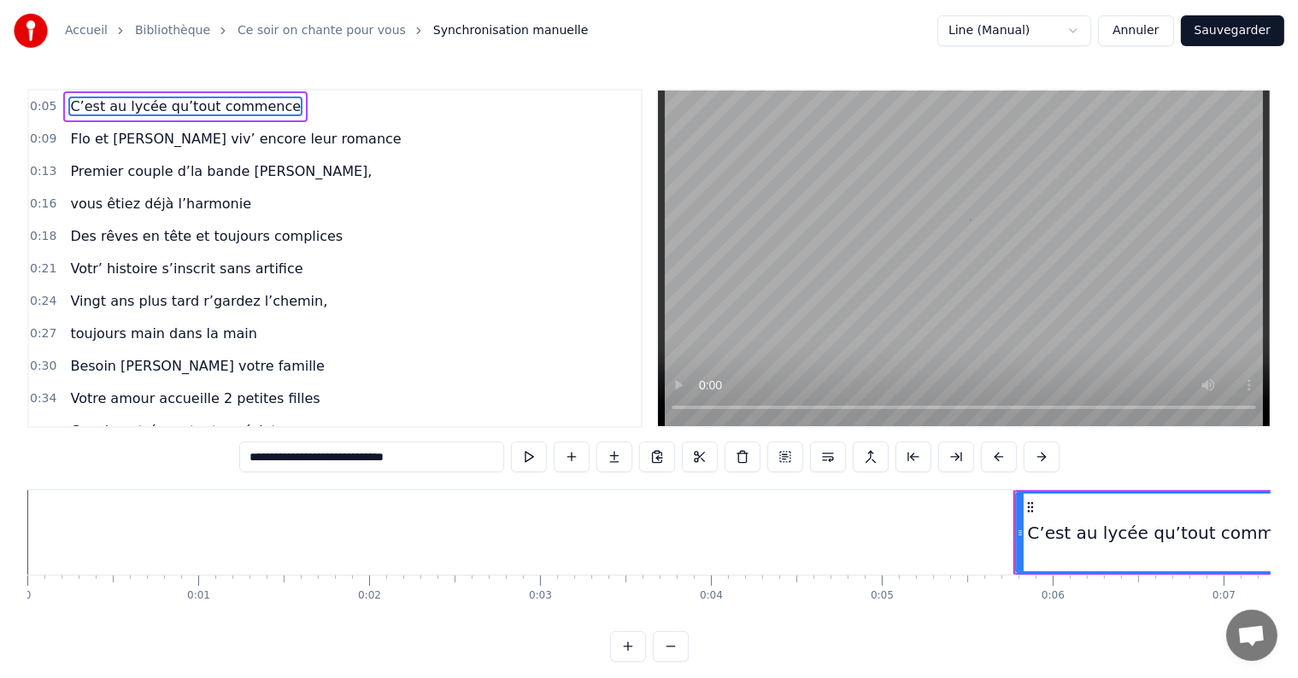
scroll to position [0, 764]
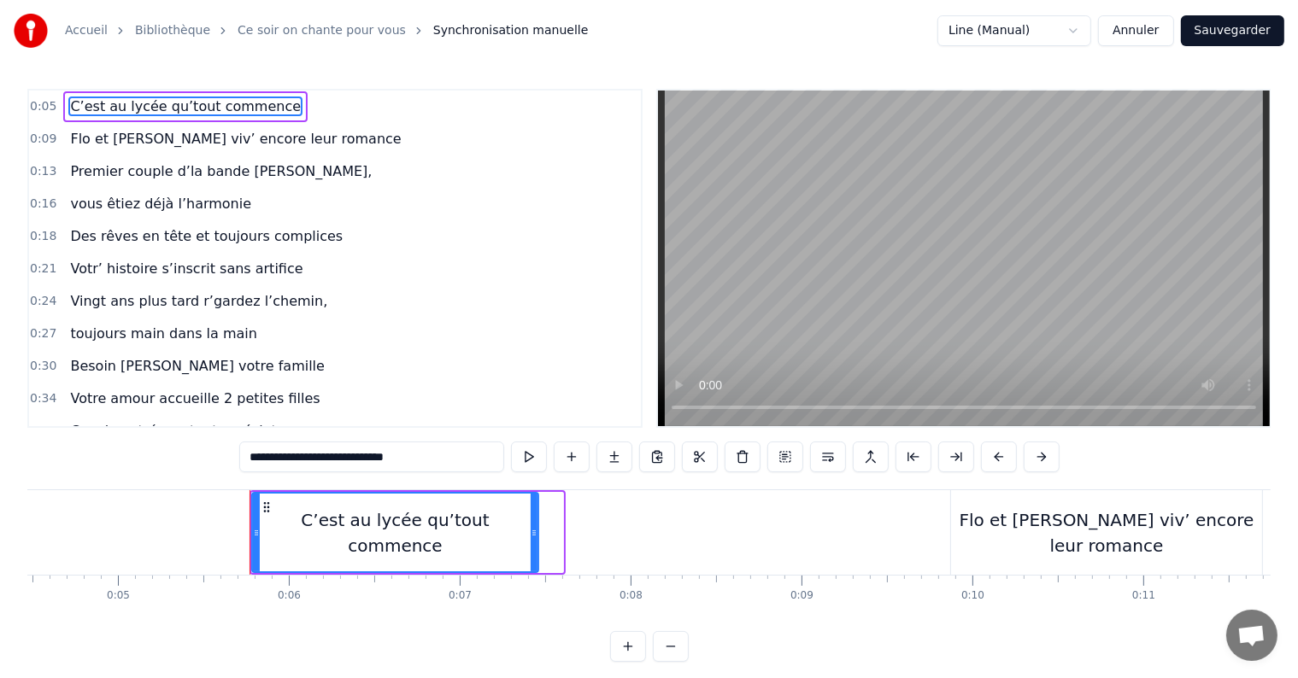
drag, startPoint x: 558, startPoint y: 532, endPoint x: 528, endPoint y: 530, distance: 30.0
click at [531, 530] on icon at bounding box center [534, 533] width 7 height 14
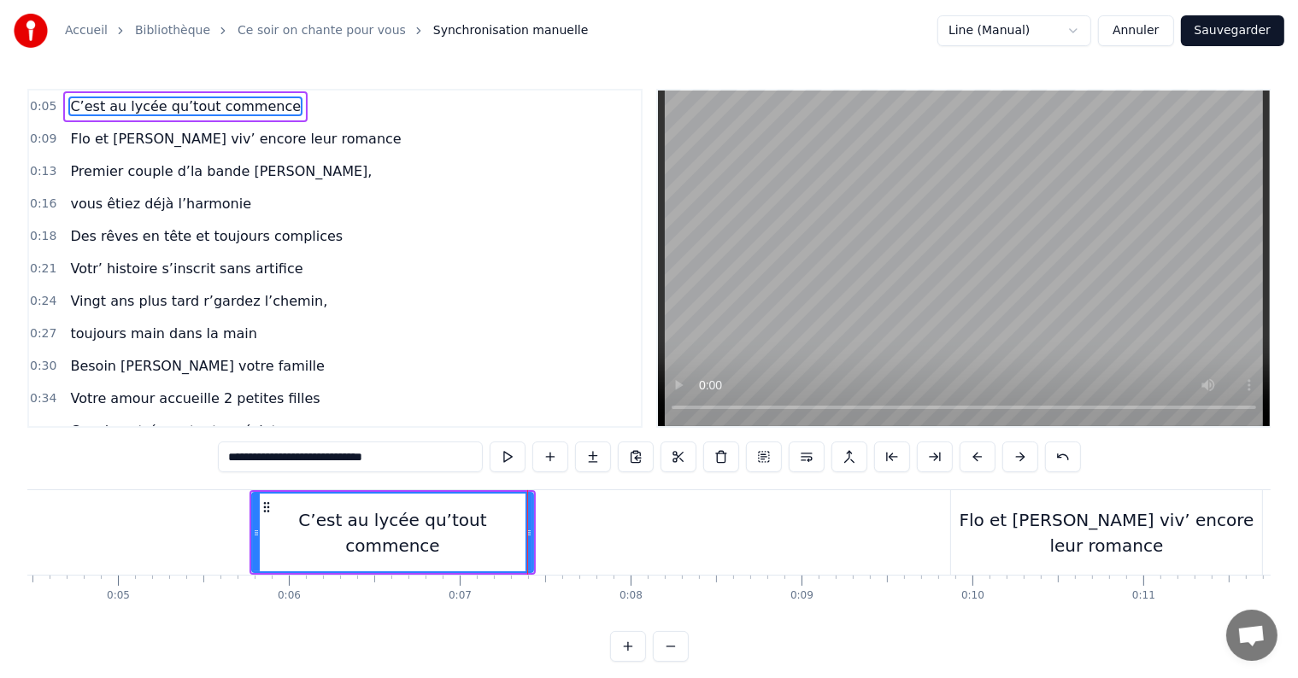
click at [501, 457] on button at bounding box center [508, 457] width 36 height 31
click at [1120, 538] on div "Flo et [PERSON_NAME] viv’ encore leur romance" at bounding box center [1106, 532] width 311 height 51
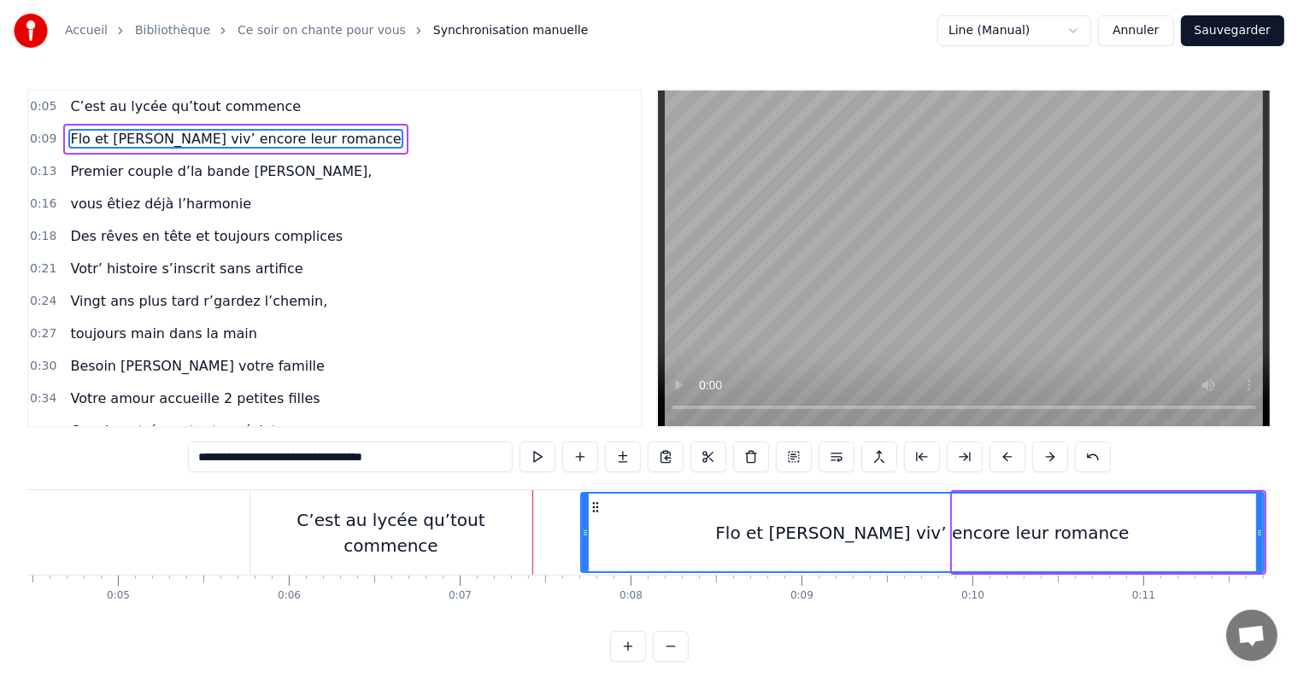
drag, startPoint x: 953, startPoint y: 536, endPoint x: 582, endPoint y: 533, distance: 371.6
click at [582, 533] on icon at bounding box center [585, 533] width 7 height 14
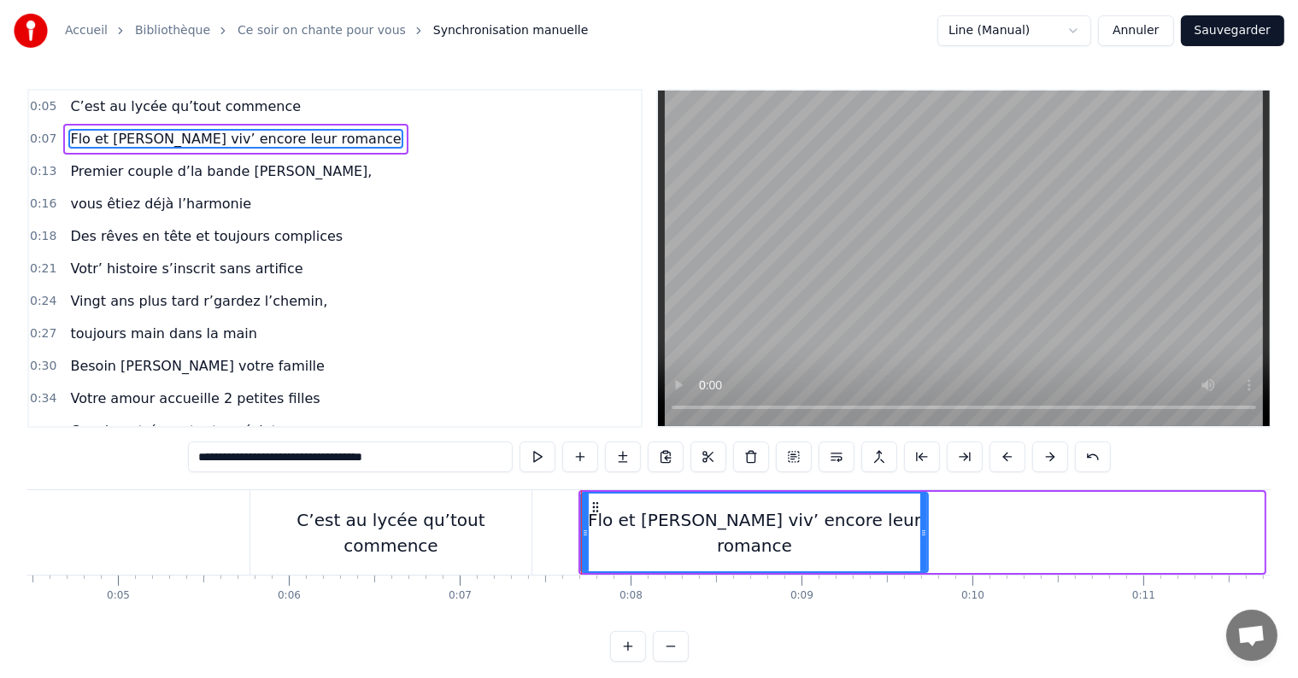
drag, startPoint x: 1257, startPoint y: 532, endPoint x: 921, endPoint y: 566, distance: 337.5
click at [921, 566] on div at bounding box center [923, 533] width 7 height 78
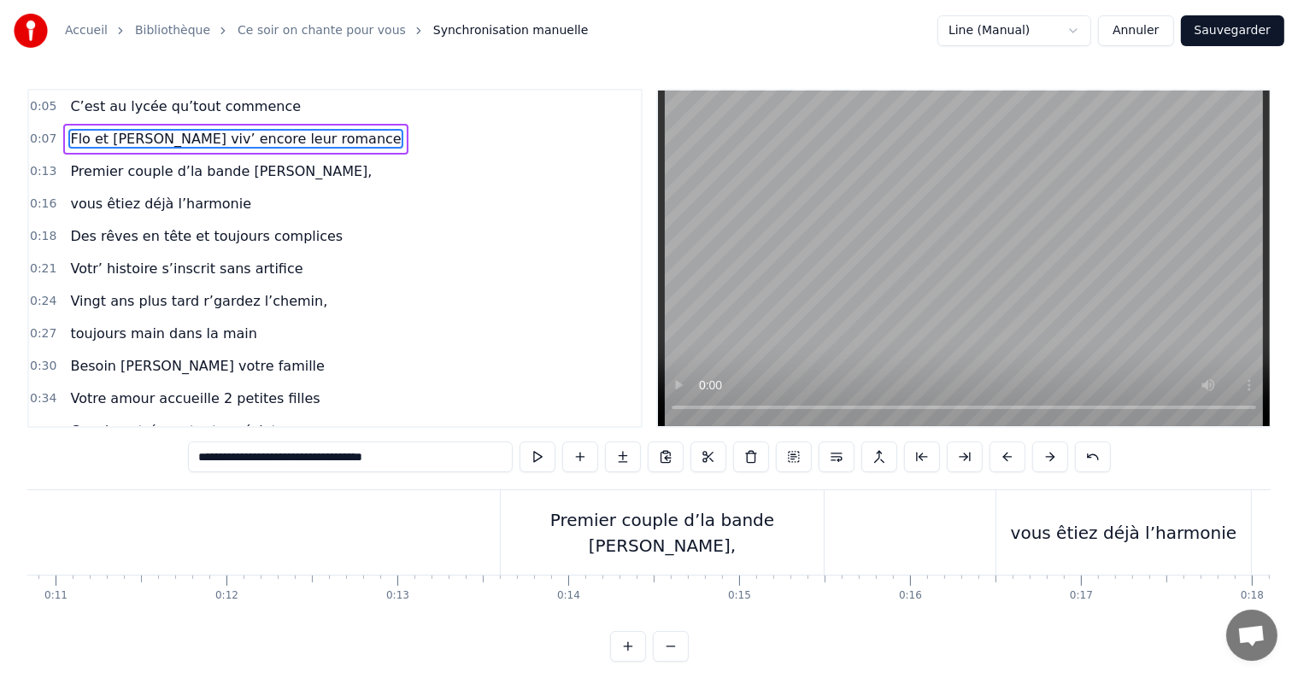
click at [683, 530] on div "Premier couple d’la bande [PERSON_NAME]," at bounding box center [662, 532] width 323 height 51
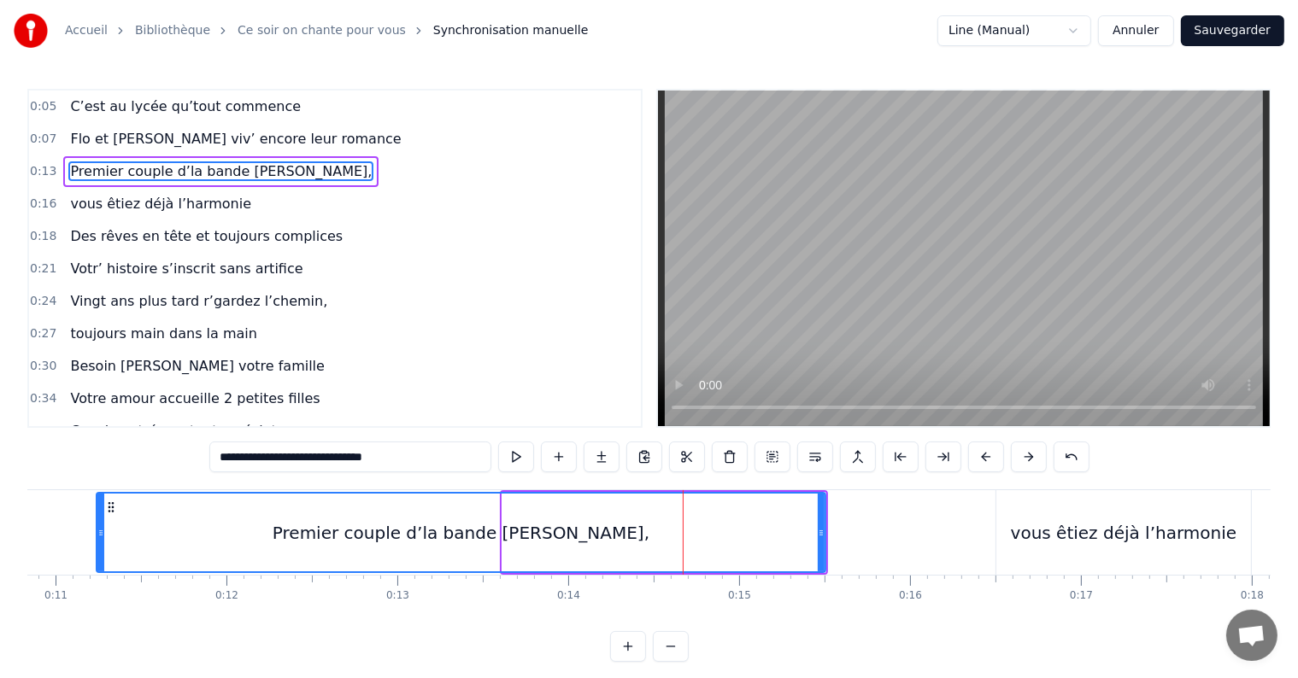
drag, startPoint x: 502, startPoint y: 533, endPoint x: 97, endPoint y: 519, distance: 406.0
click at [97, 519] on div at bounding box center [100, 533] width 7 height 78
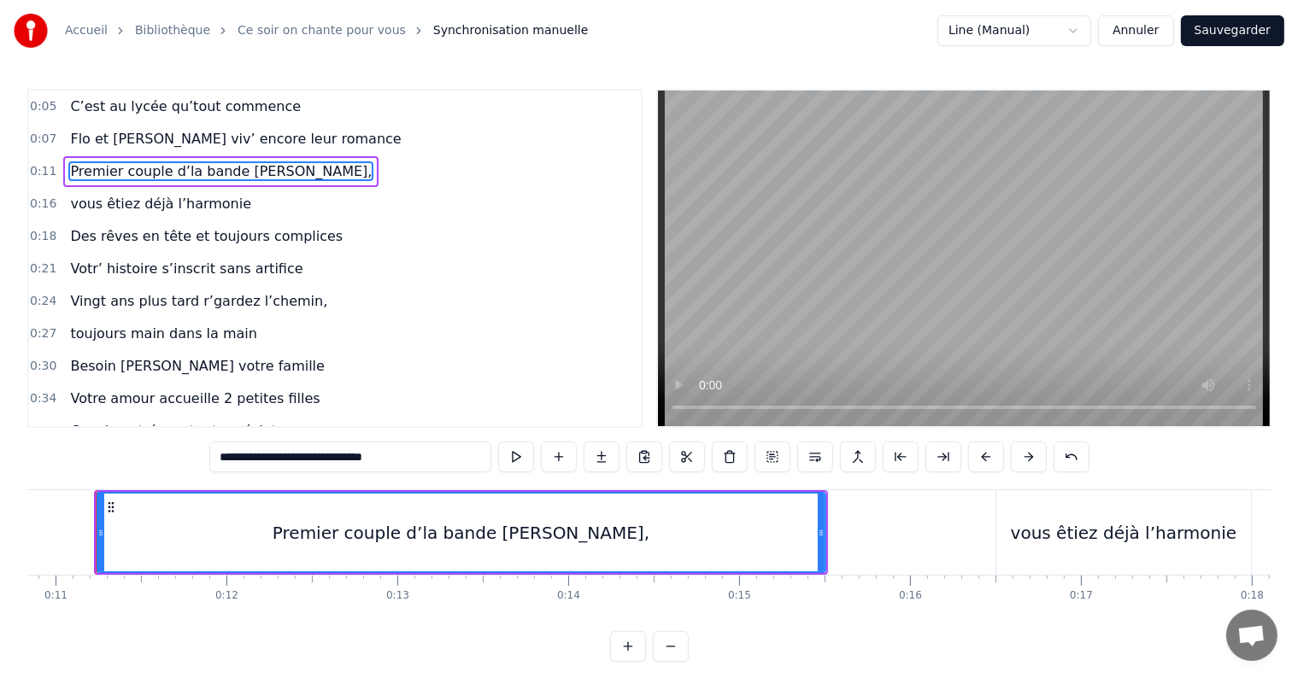
scroll to position [0, 1833]
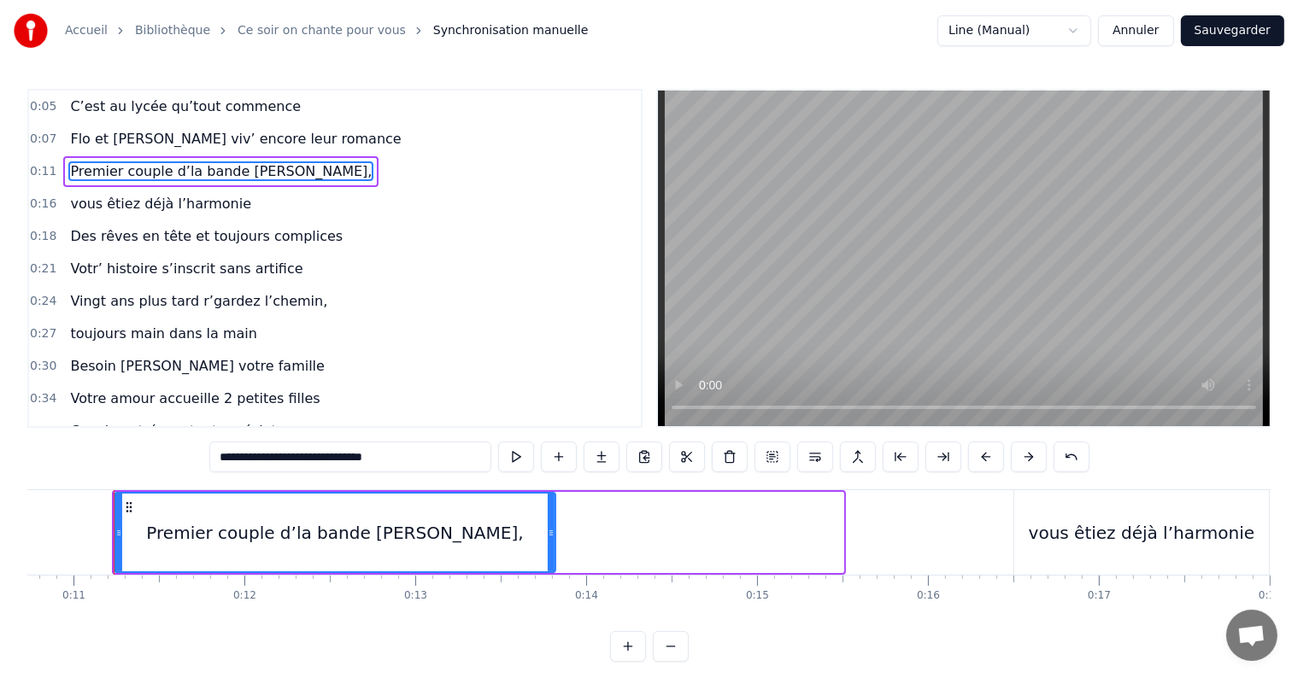
drag, startPoint x: 837, startPoint y: 531, endPoint x: 549, endPoint y: 524, distance: 288.0
click at [549, 524] on div at bounding box center [551, 533] width 7 height 78
click at [1080, 537] on div "vous êtiez déjà l’harmonie" at bounding box center [1142, 533] width 226 height 26
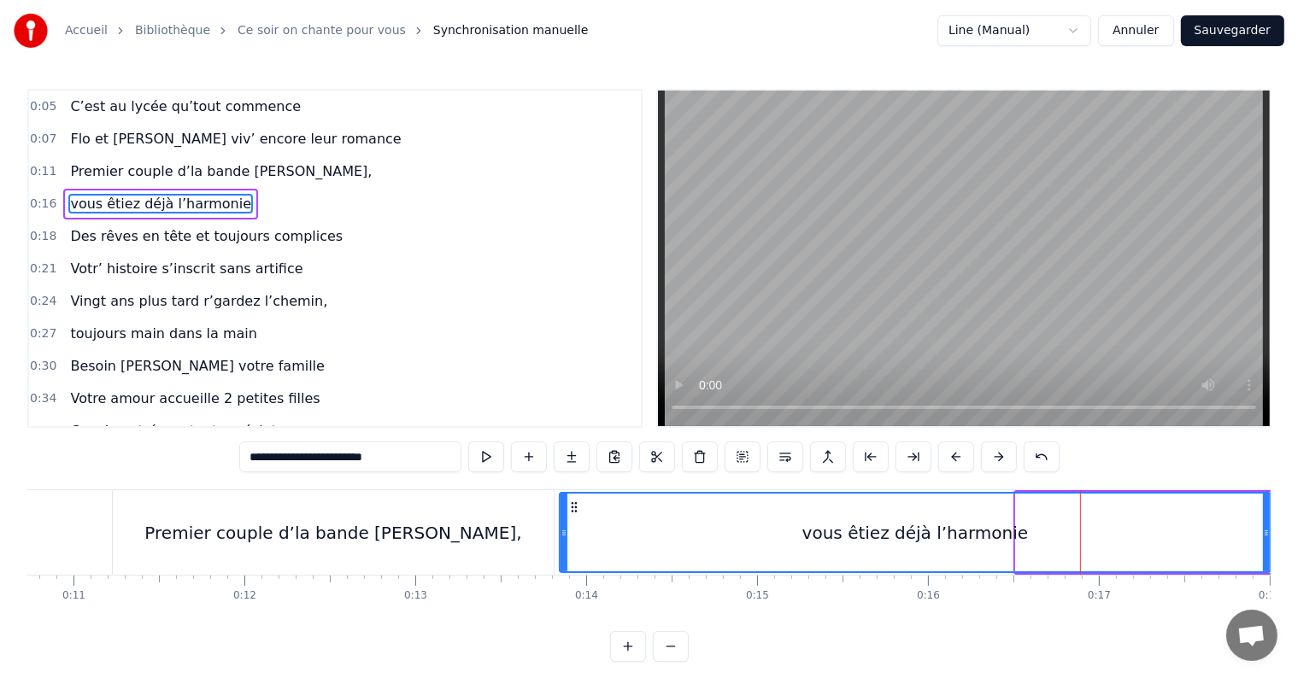
drag, startPoint x: 1019, startPoint y: 536, endPoint x: 563, endPoint y: 531, distance: 456.2
click at [563, 531] on icon at bounding box center [563, 533] width 7 height 14
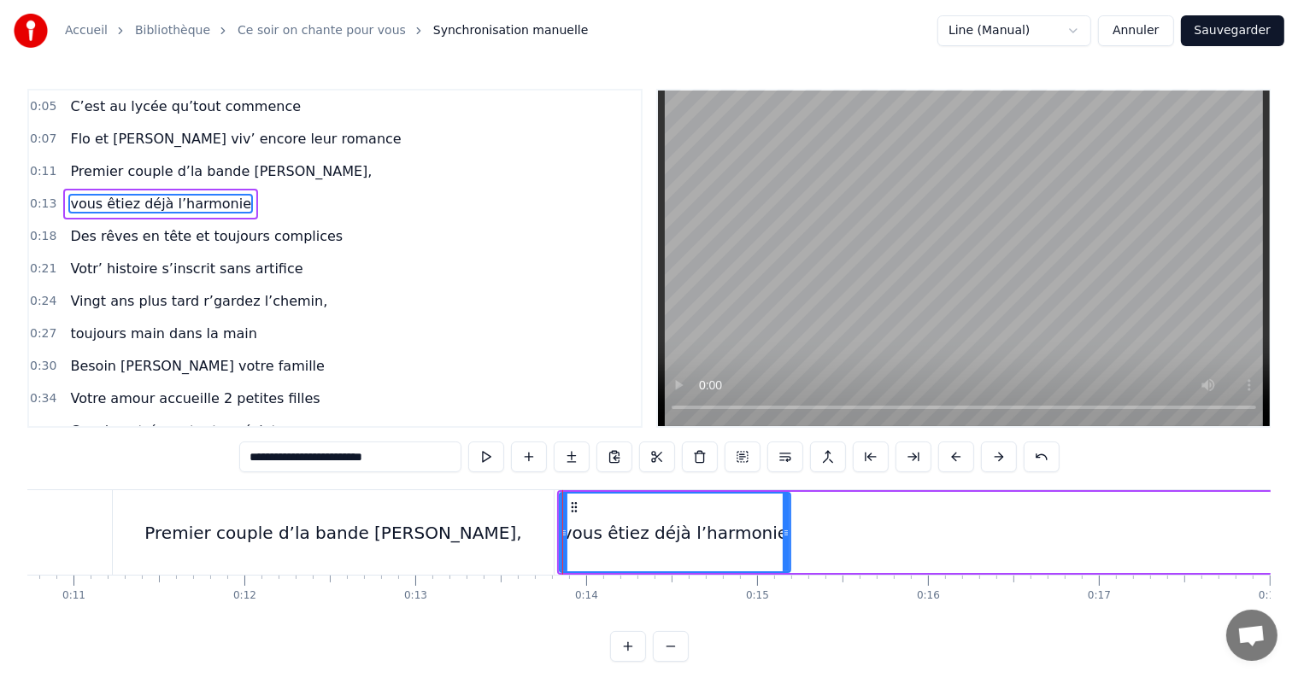
drag, startPoint x: 1266, startPoint y: 535, endPoint x: 786, endPoint y: 554, distance: 480.5
click at [786, 554] on div at bounding box center [786, 533] width 7 height 78
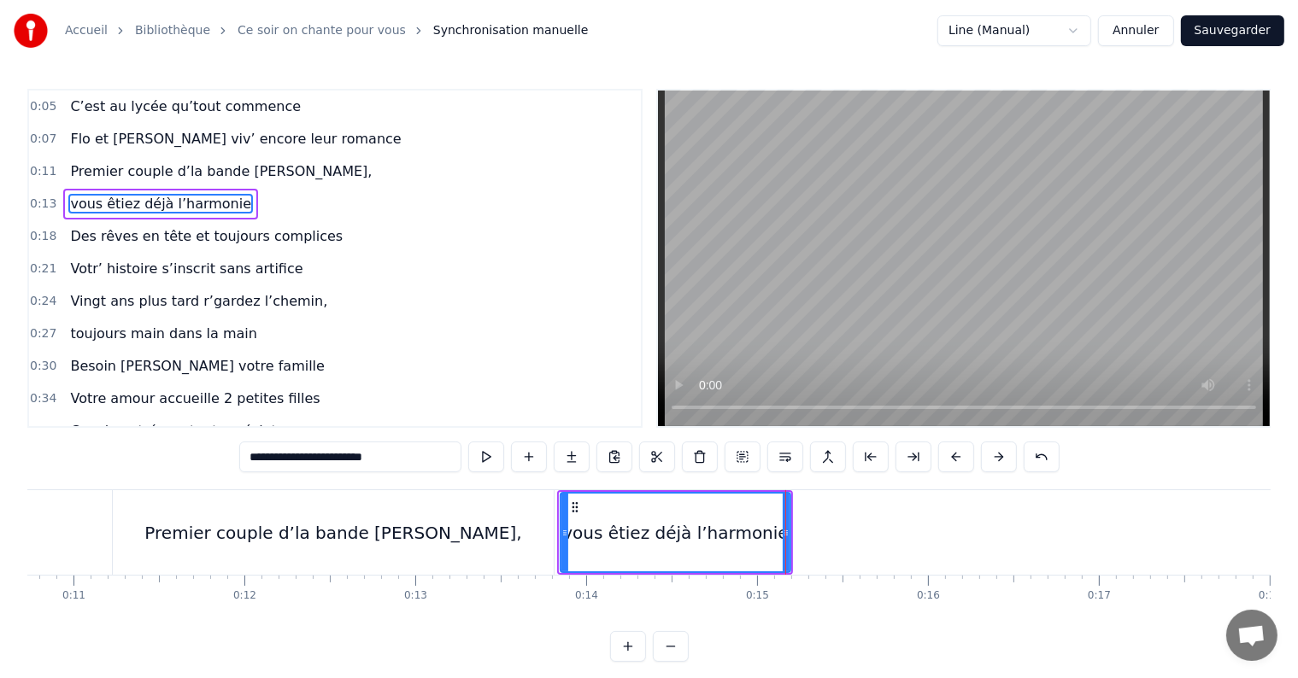
click at [564, 531] on icon at bounding box center [564, 533] width 7 height 14
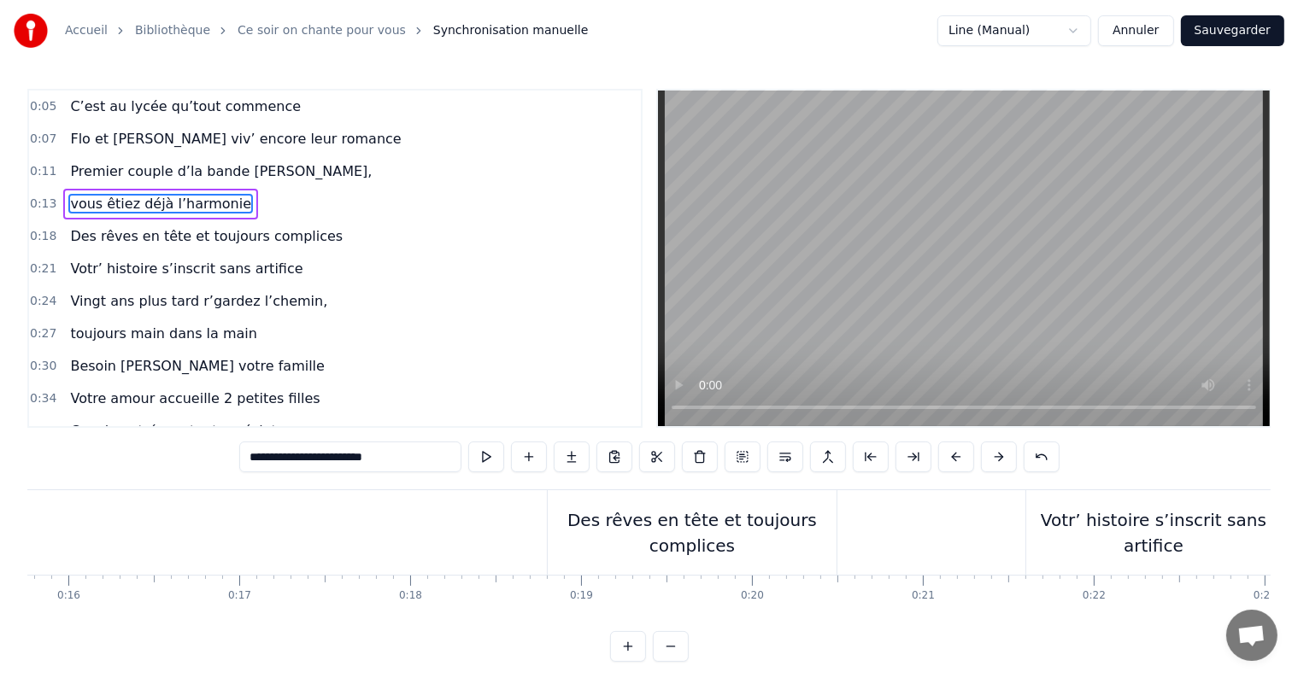
scroll to position [0, 2653]
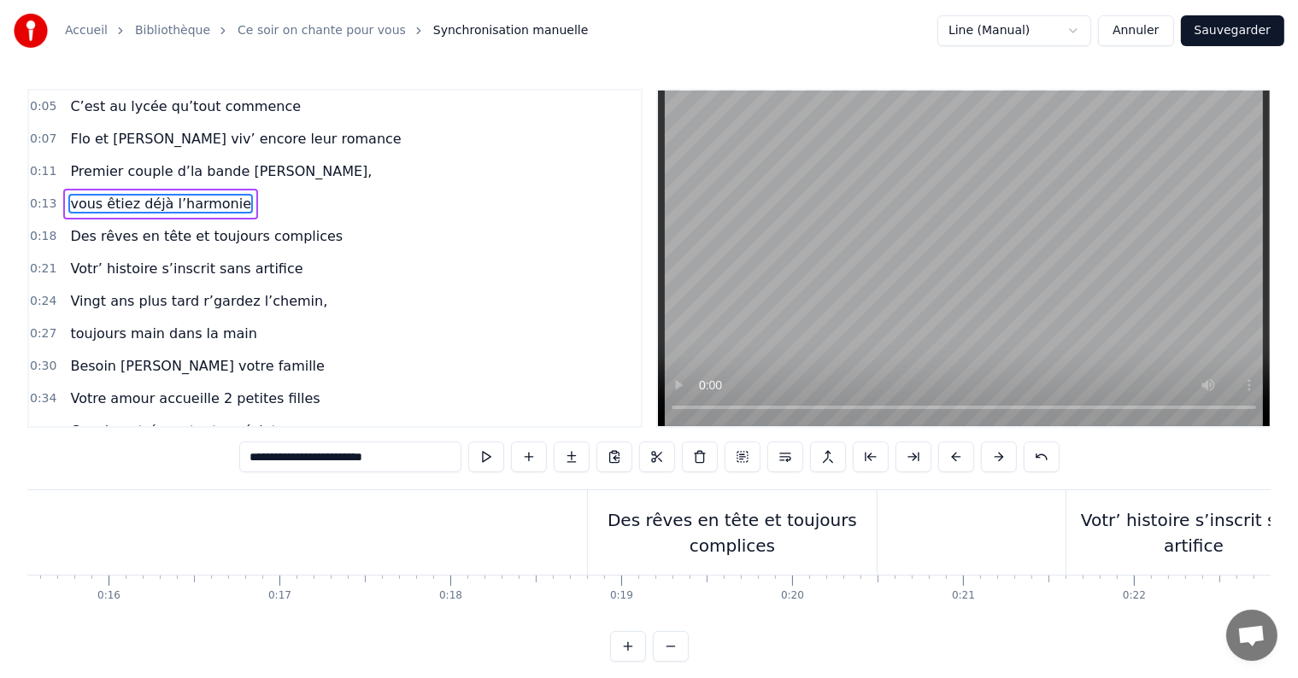
click at [715, 553] on div "Des rêves en tête et toujours complices" at bounding box center [732, 532] width 289 height 51
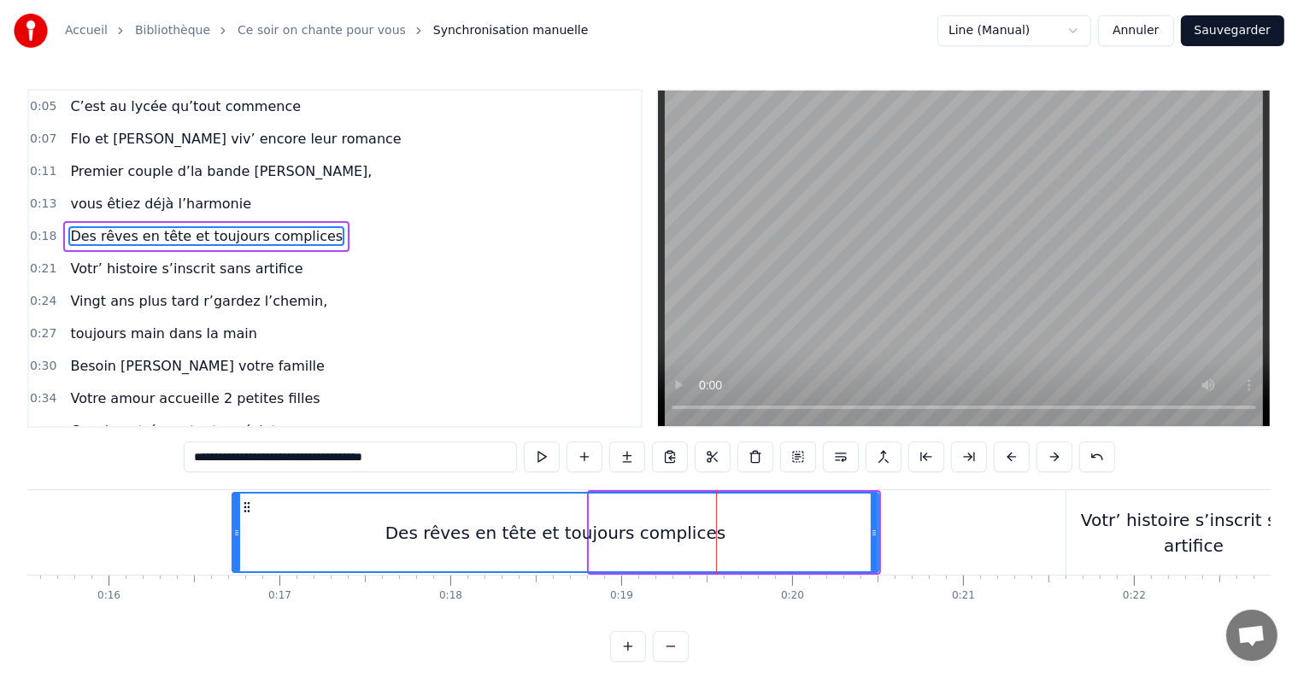
drag, startPoint x: 591, startPoint y: 531, endPoint x: 234, endPoint y: 515, distance: 357.5
click at [234, 515] on div at bounding box center [236, 533] width 7 height 78
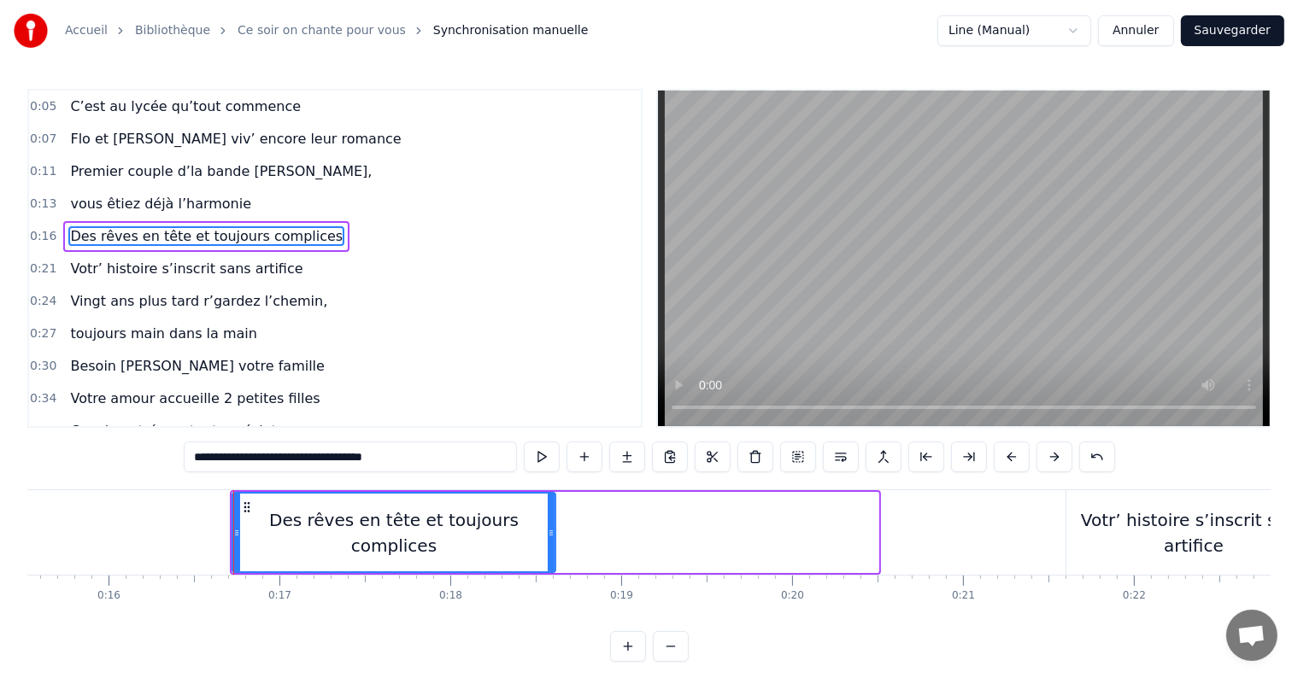
drag, startPoint x: 875, startPoint y: 530, endPoint x: 552, endPoint y: 535, distance: 323.0
click at [552, 535] on icon at bounding box center [551, 533] width 7 height 14
click at [1144, 534] on div "Votr’ histoire s’inscrit sans artifice" at bounding box center [1193, 532] width 255 height 51
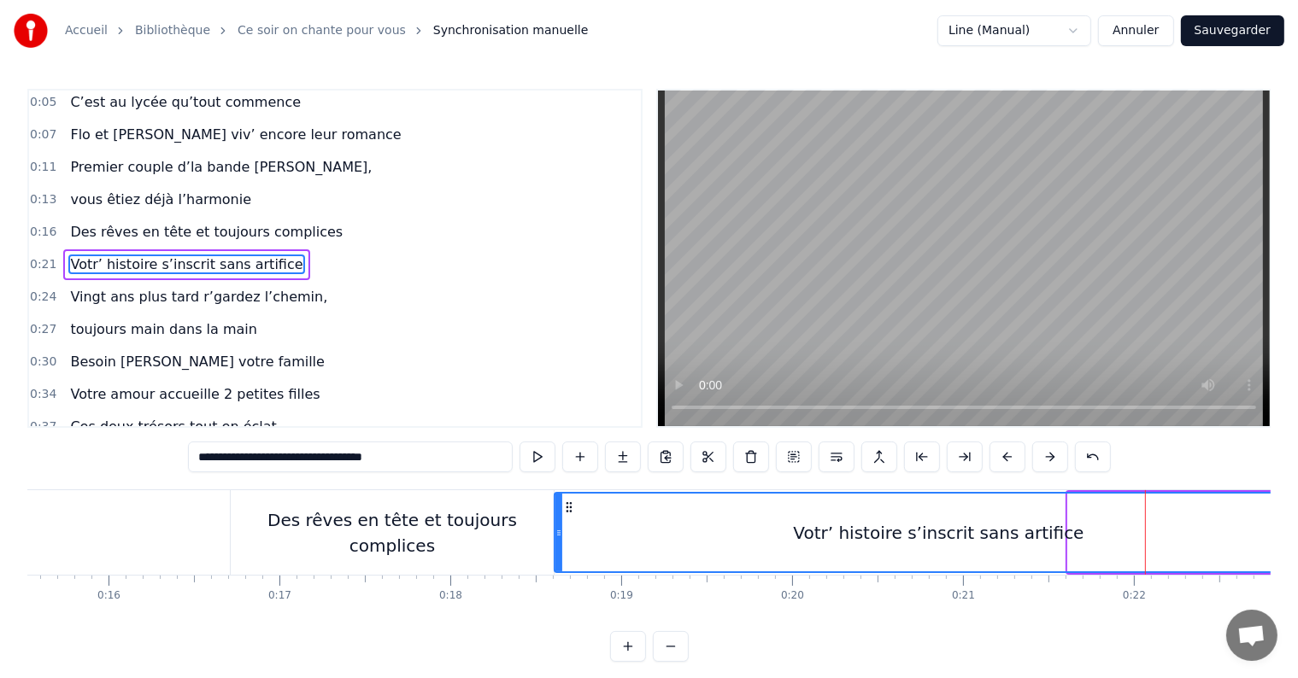
drag, startPoint x: 1068, startPoint y: 535, endPoint x: 554, endPoint y: 520, distance: 513.7
click at [555, 520] on div at bounding box center [558, 533] width 7 height 78
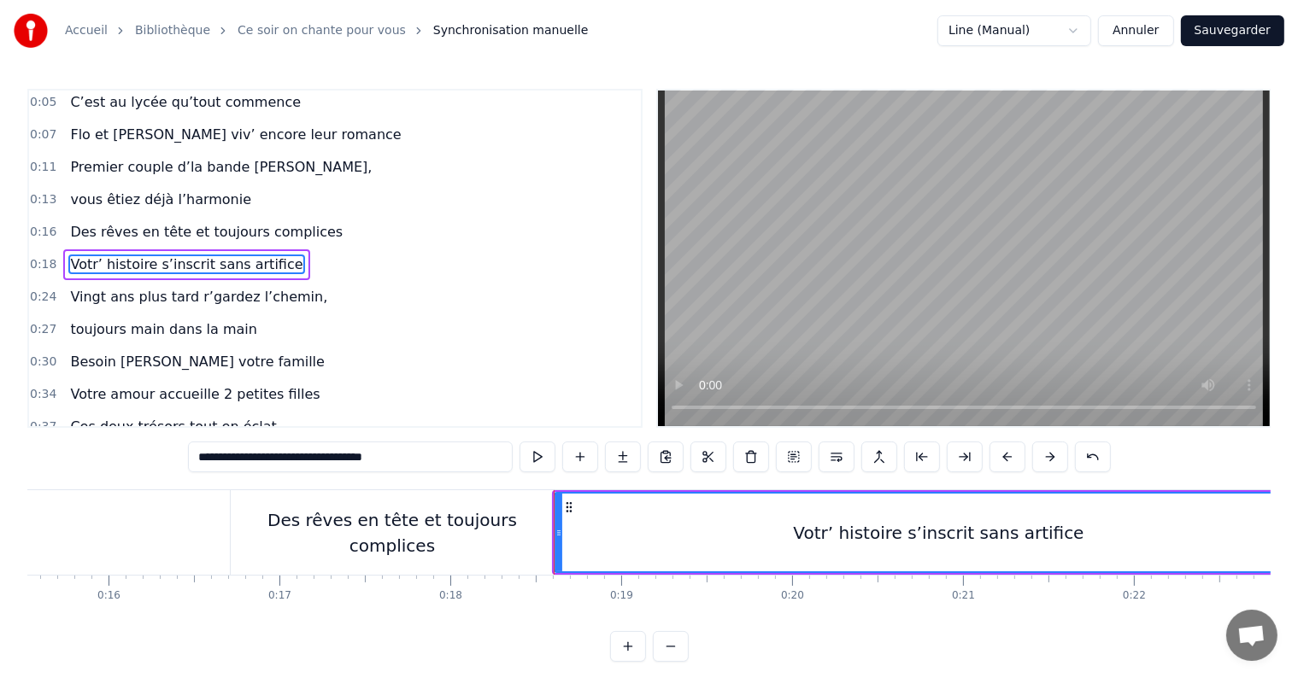
click at [1182, 543] on div "Votr’ histoire s’inscrit sans artifice" at bounding box center [938, 533] width 766 height 78
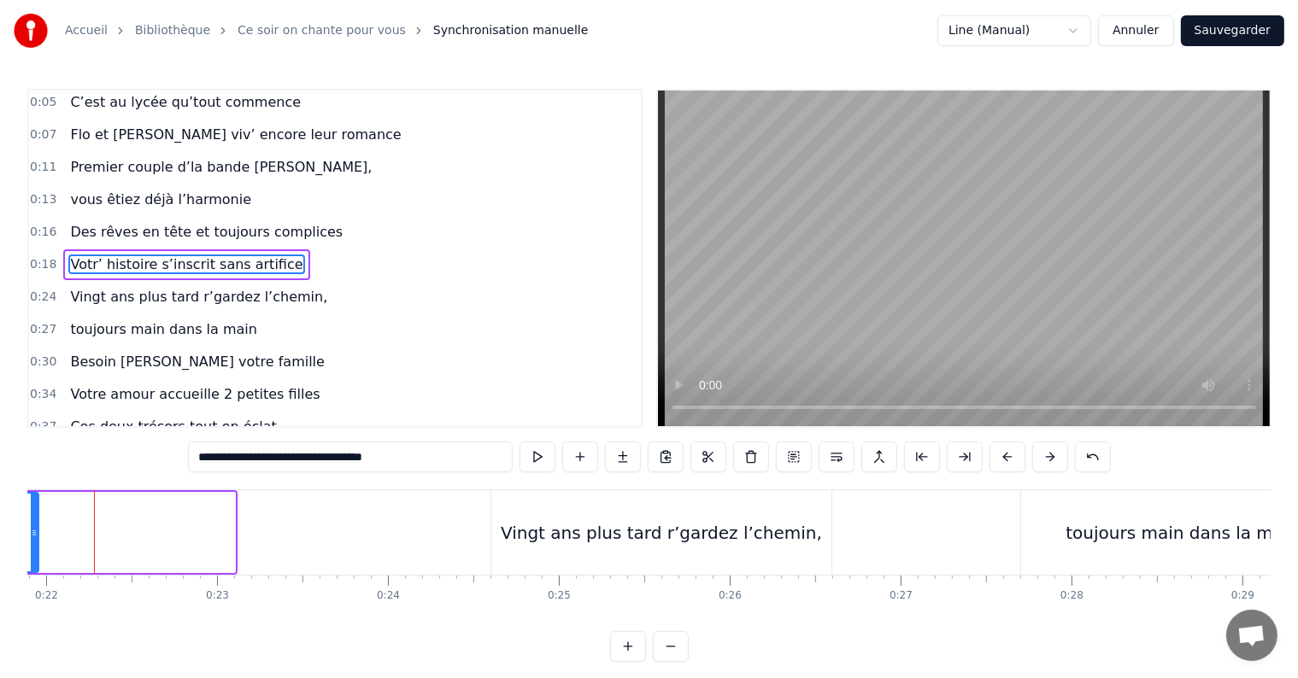
drag, startPoint x: 232, startPoint y: 522, endPoint x: 35, endPoint y: 526, distance: 196.5
click at [35, 526] on div at bounding box center [34, 533] width 7 height 78
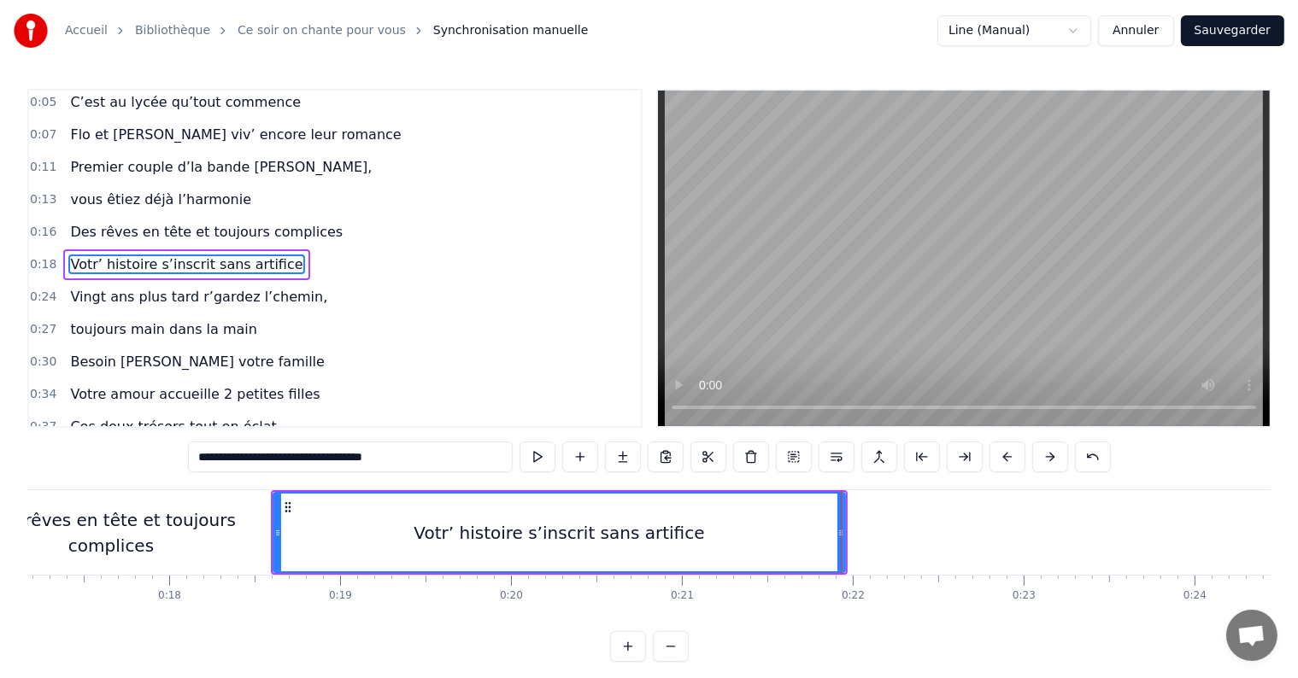
scroll to position [0, 3176]
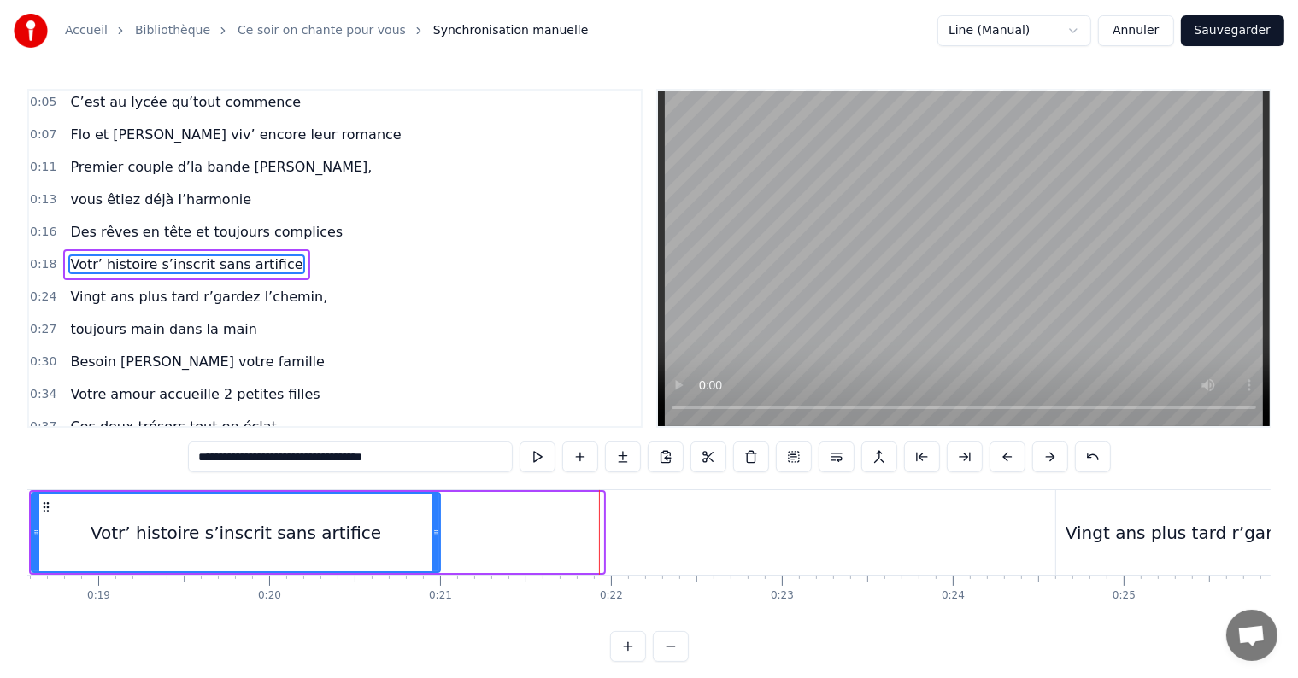
drag, startPoint x: 601, startPoint y: 533, endPoint x: 437, endPoint y: 537, distance: 163.2
click at [437, 537] on icon at bounding box center [435, 533] width 7 height 14
click at [1096, 528] on div "Vingt ans plus tard r’gardez l’chemin," at bounding box center [1225, 533] width 321 height 26
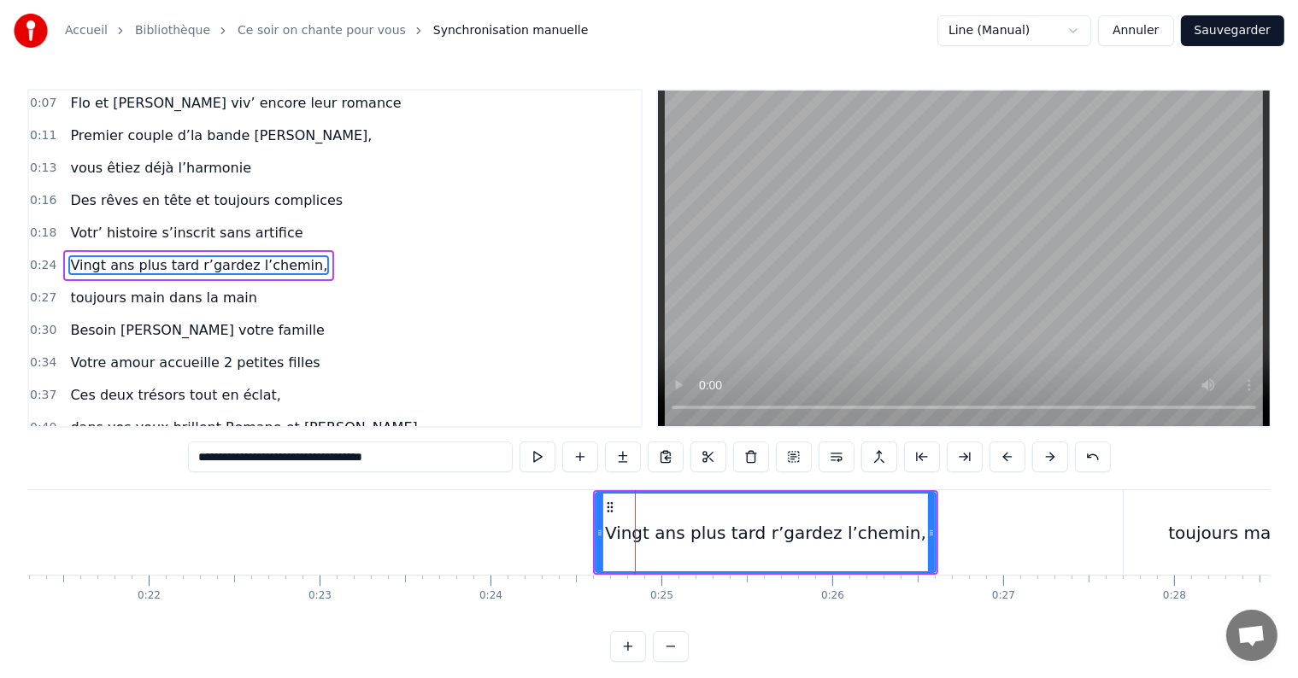
scroll to position [0, 3657]
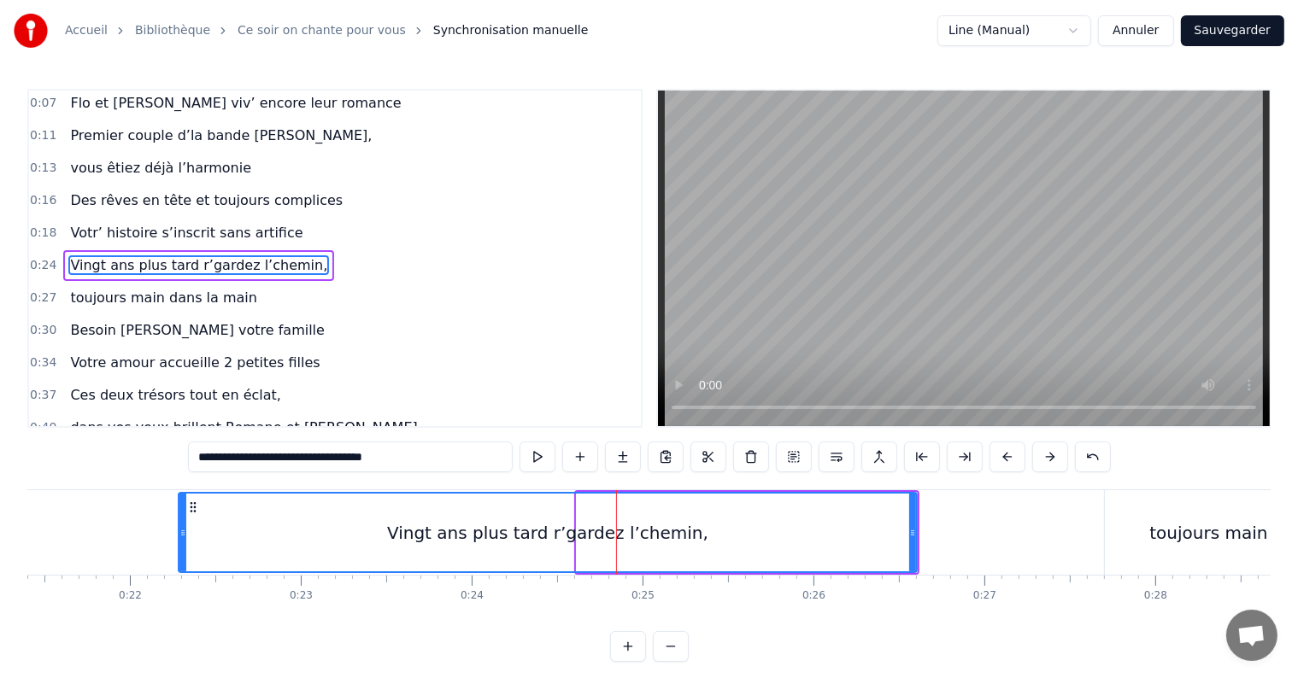
drag, startPoint x: 579, startPoint y: 533, endPoint x: 181, endPoint y: 527, distance: 398.2
click at [181, 527] on icon at bounding box center [182, 533] width 7 height 14
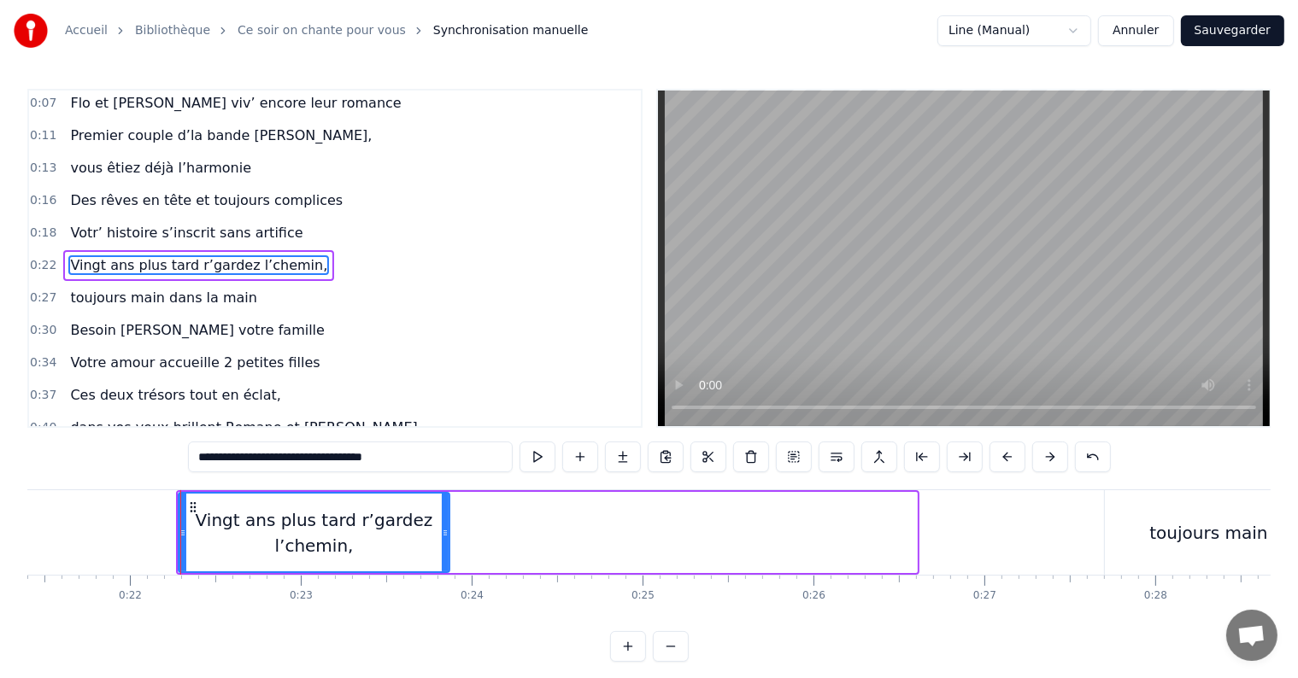
drag, startPoint x: 912, startPoint y: 531, endPoint x: 444, endPoint y: 526, distance: 467.3
click at [444, 526] on icon at bounding box center [445, 533] width 7 height 14
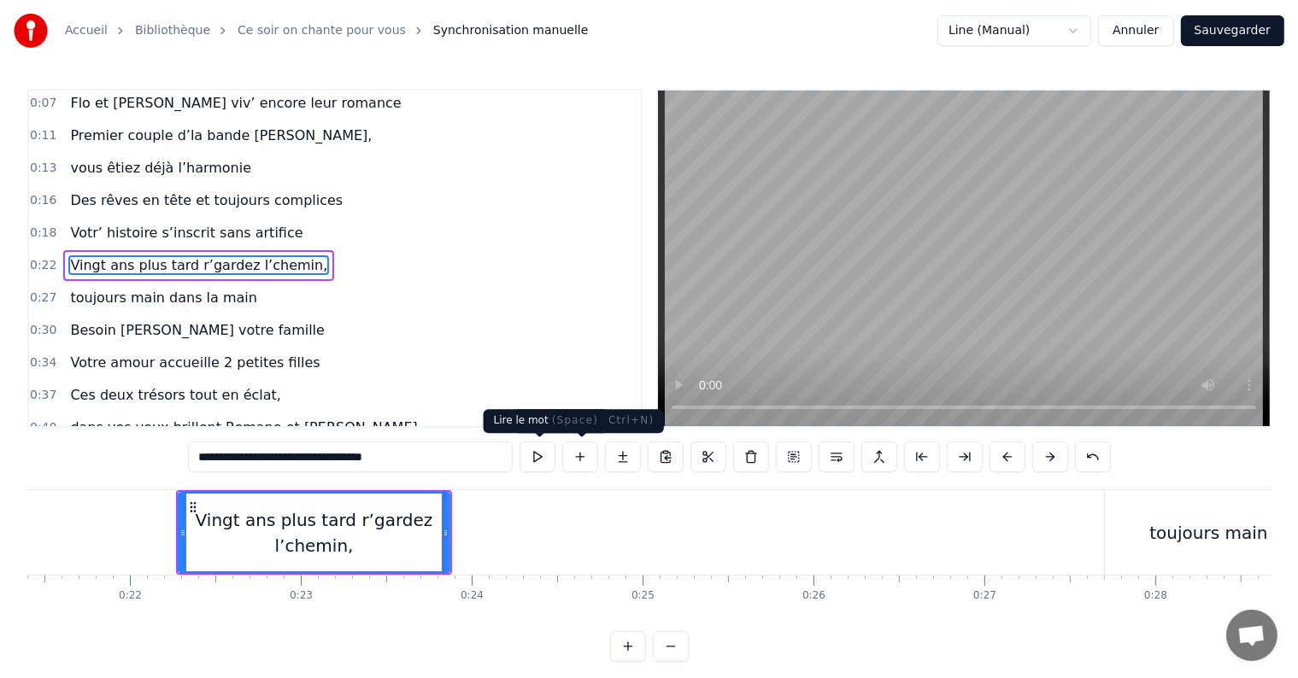
click at [540, 460] on button at bounding box center [537, 457] width 36 height 31
click at [1162, 547] on div "toujours main dans la main" at bounding box center [1266, 532] width 323 height 85
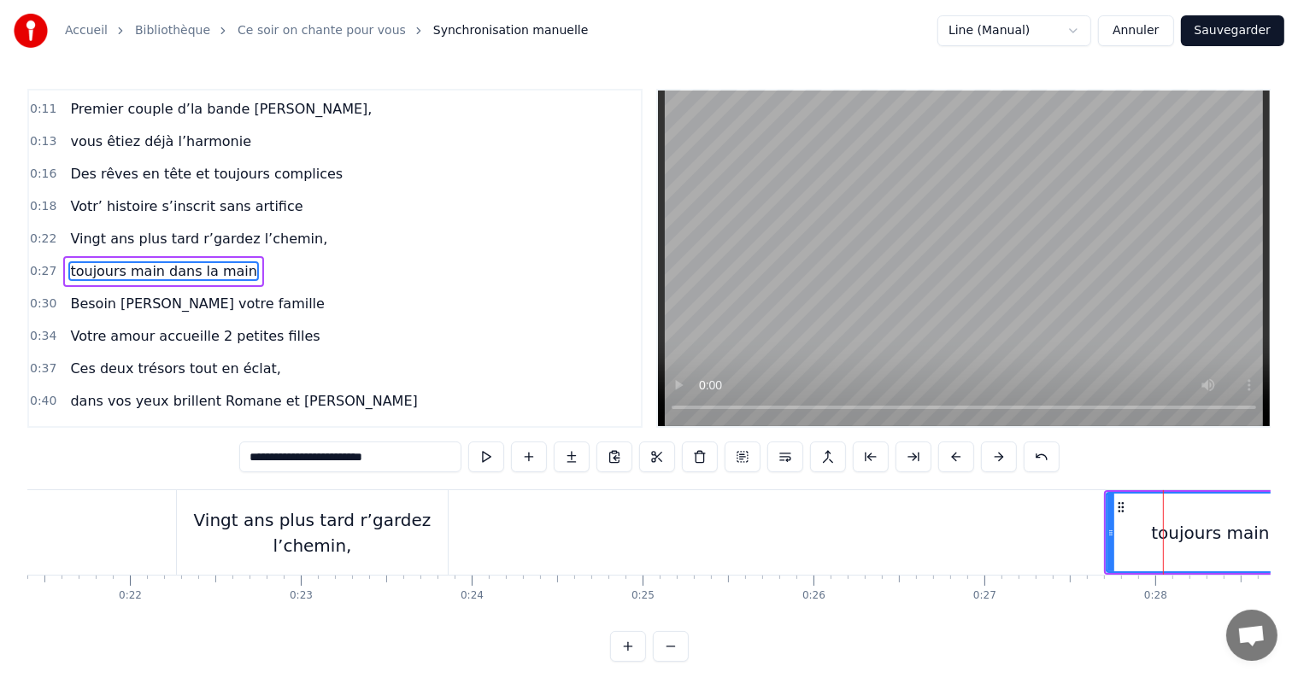
scroll to position [67, 0]
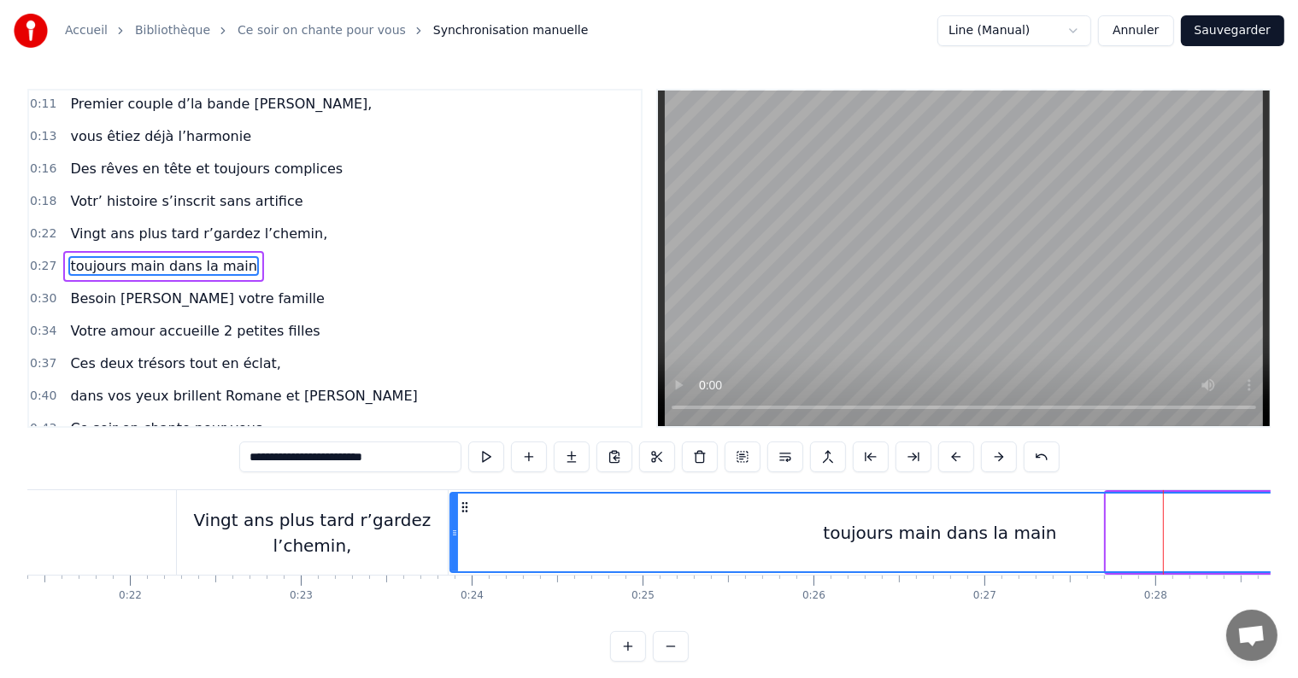
drag, startPoint x: 1112, startPoint y: 537, endPoint x: 455, endPoint y: 507, distance: 656.8
click at [455, 507] on div at bounding box center [454, 533] width 7 height 78
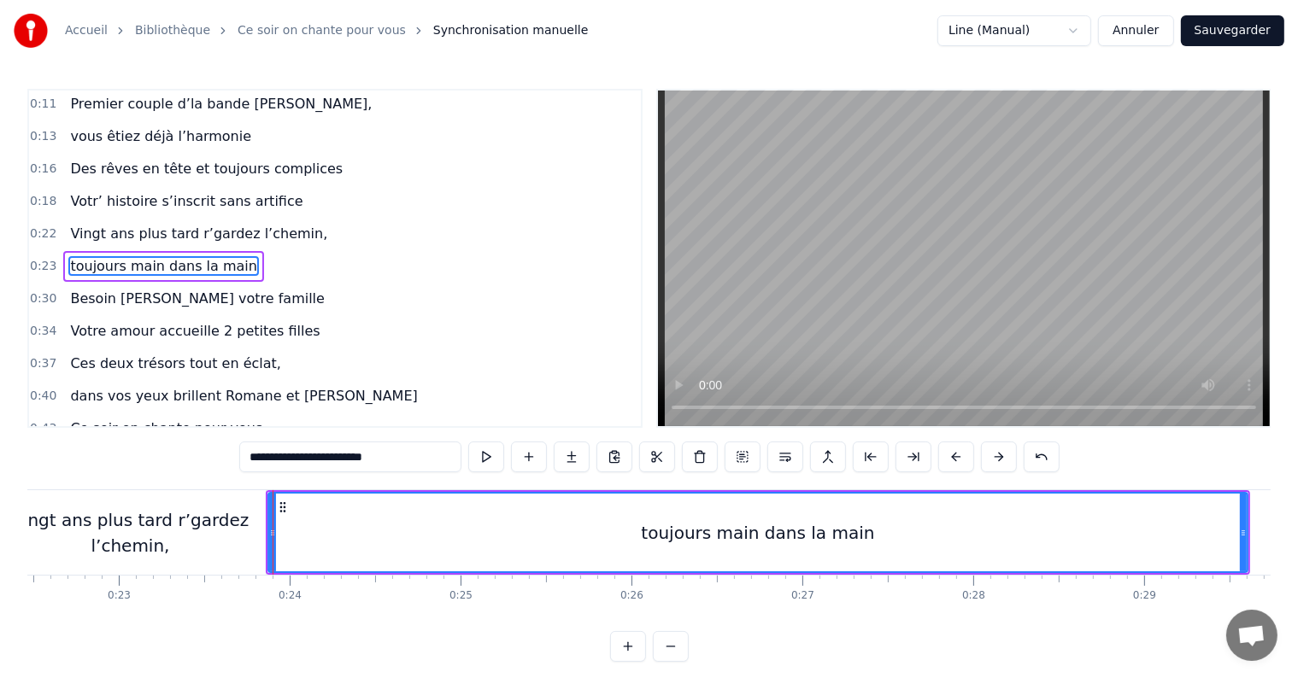
scroll to position [0, 3899]
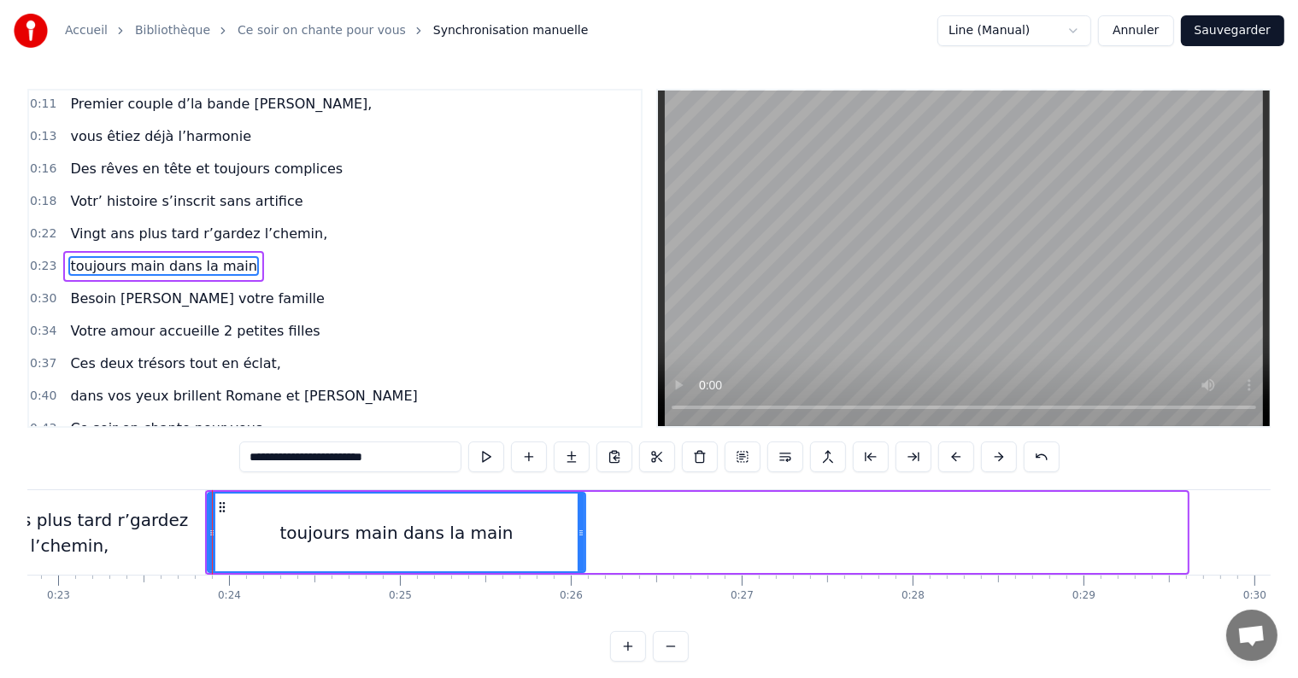
drag, startPoint x: 1180, startPoint y: 533, endPoint x: 578, endPoint y: 550, distance: 601.7
click at [578, 550] on div at bounding box center [581, 533] width 7 height 78
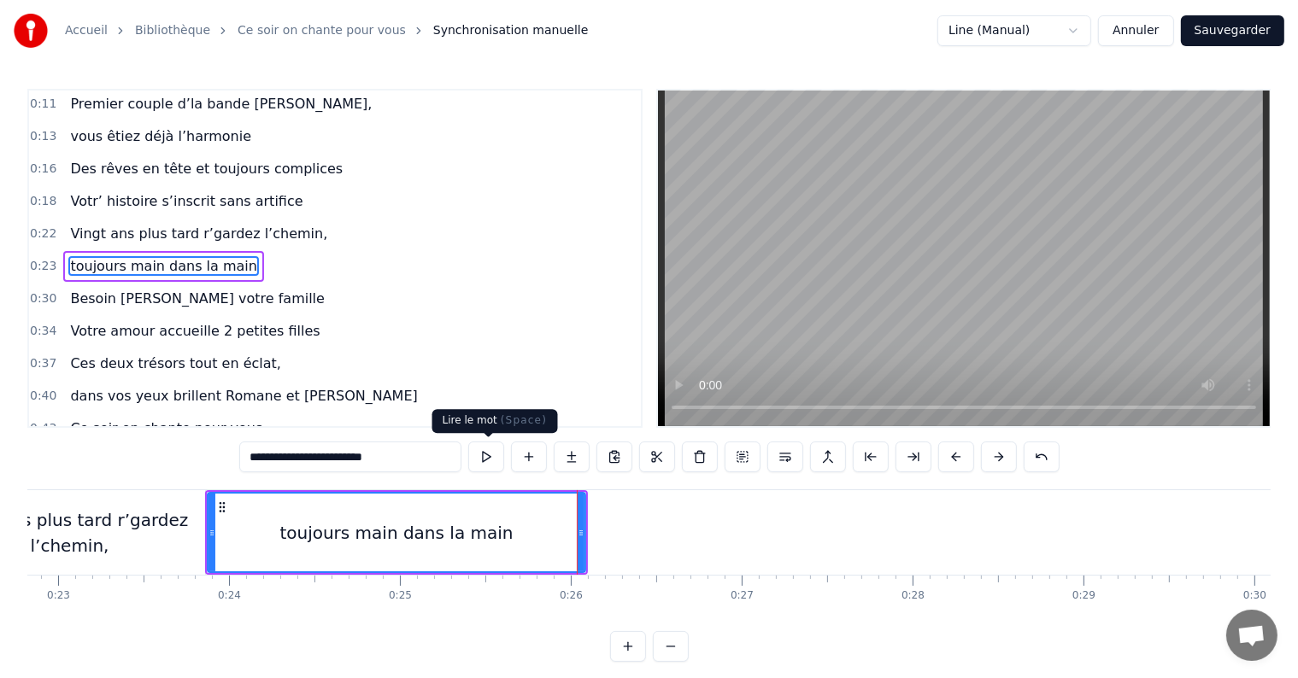
click at [484, 466] on button at bounding box center [486, 457] width 36 height 31
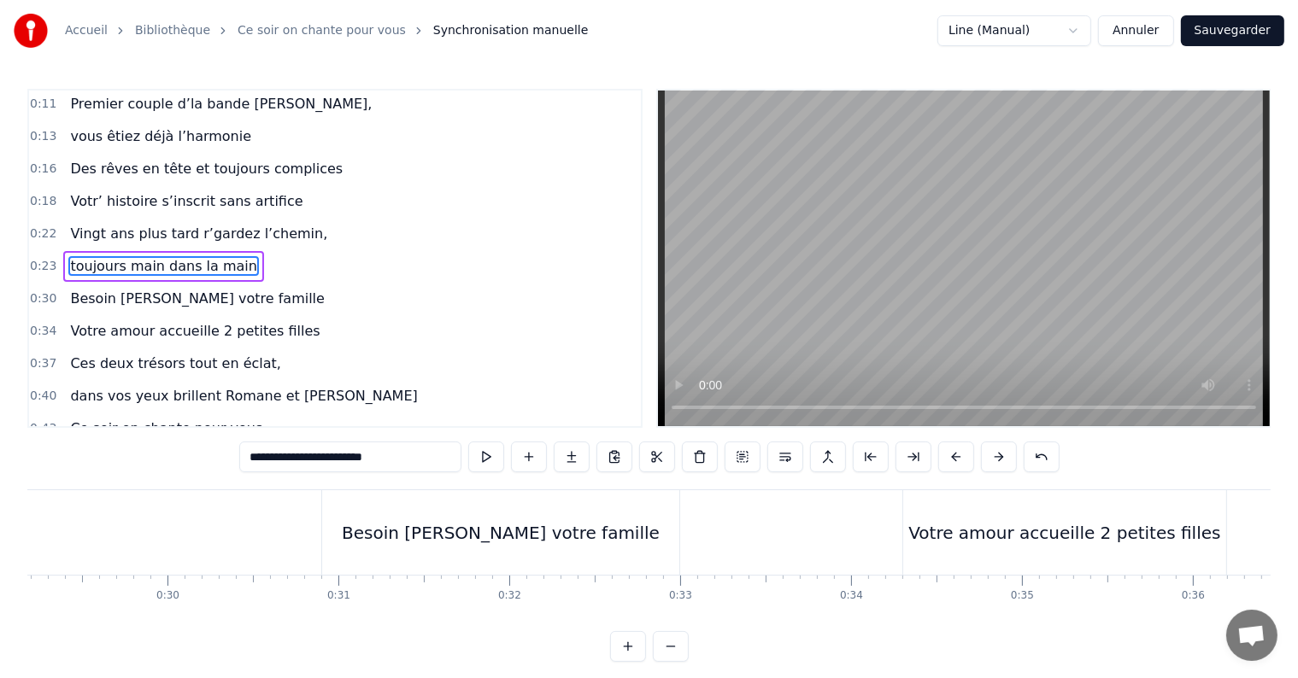
click at [574, 536] on div "Besoin [PERSON_NAME] votre famille" at bounding box center [501, 533] width 318 height 26
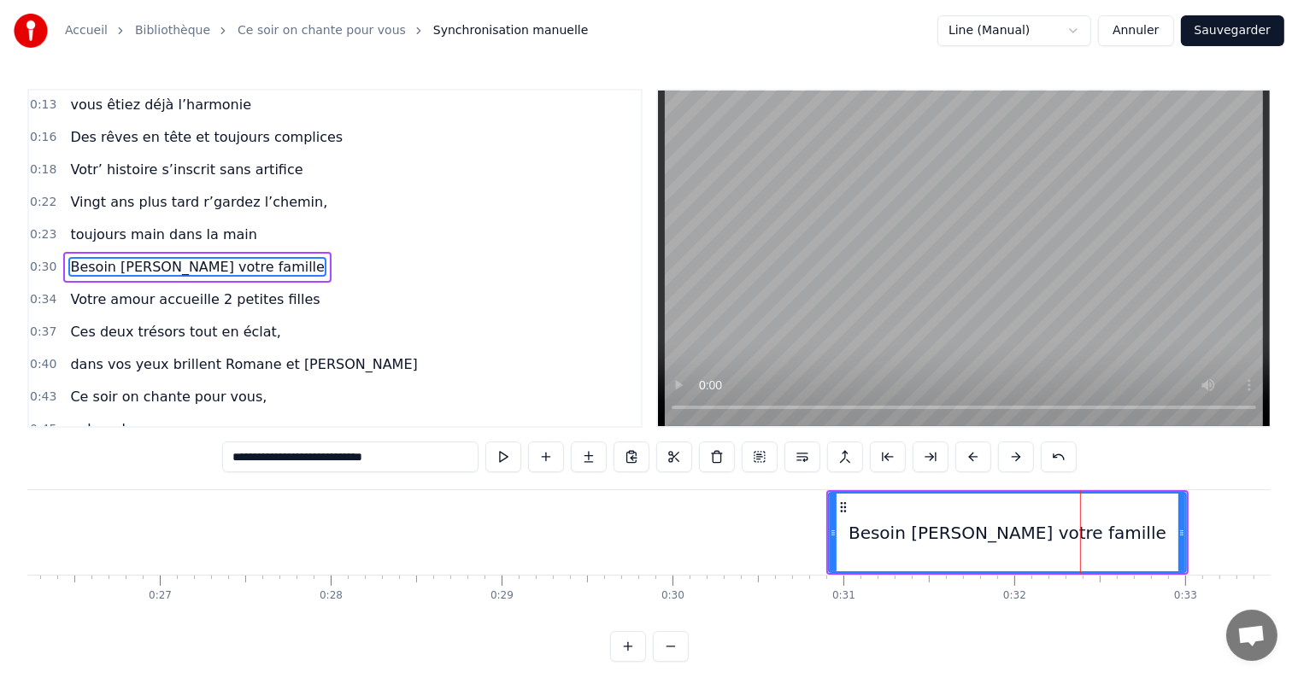
scroll to position [0, 4421]
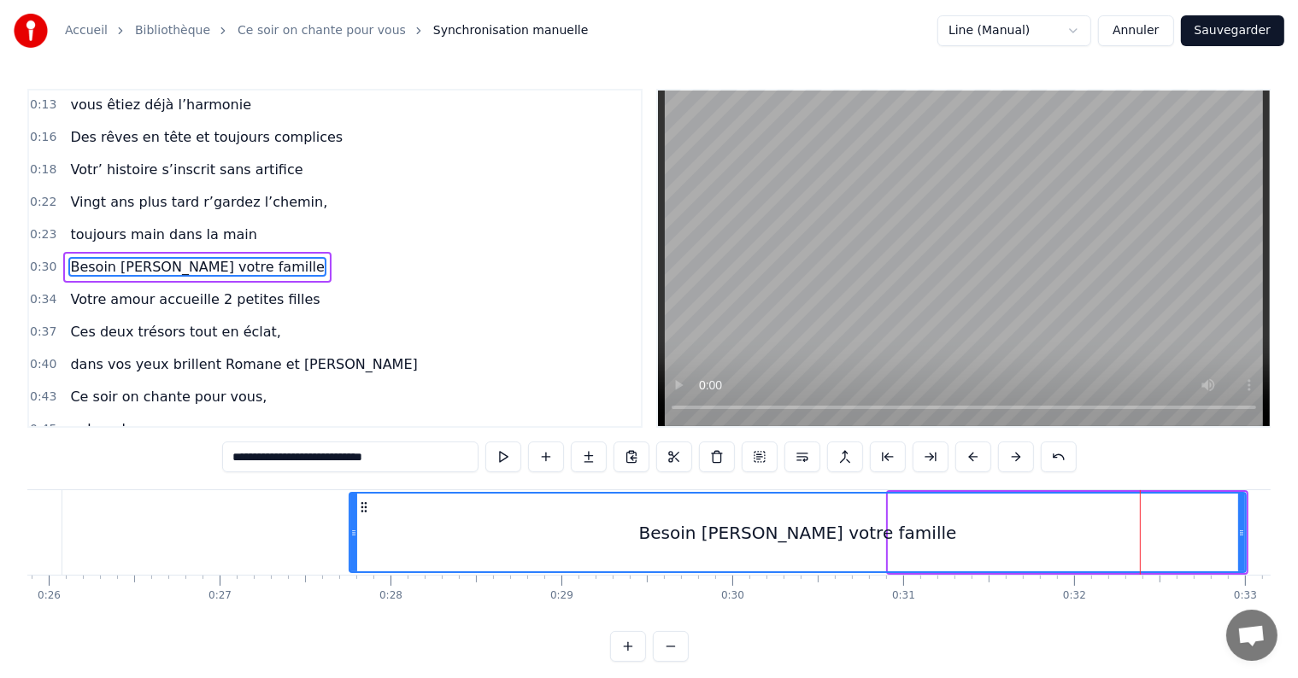
drag, startPoint x: 891, startPoint y: 533, endPoint x: 351, endPoint y: 518, distance: 540.2
click at [351, 518] on div at bounding box center [353, 533] width 7 height 78
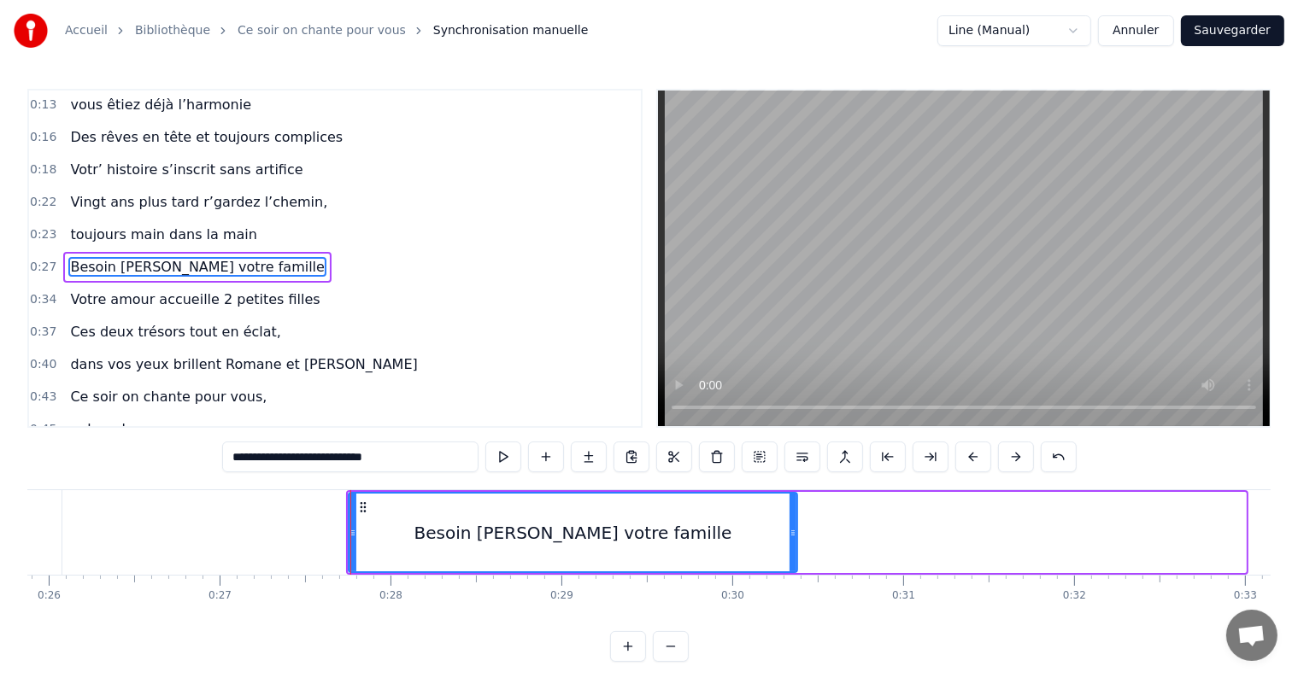
drag, startPoint x: 1241, startPoint y: 535, endPoint x: 793, endPoint y: 538, distance: 448.5
click at [793, 538] on icon at bounding box center [792, 533] width 7 height 14
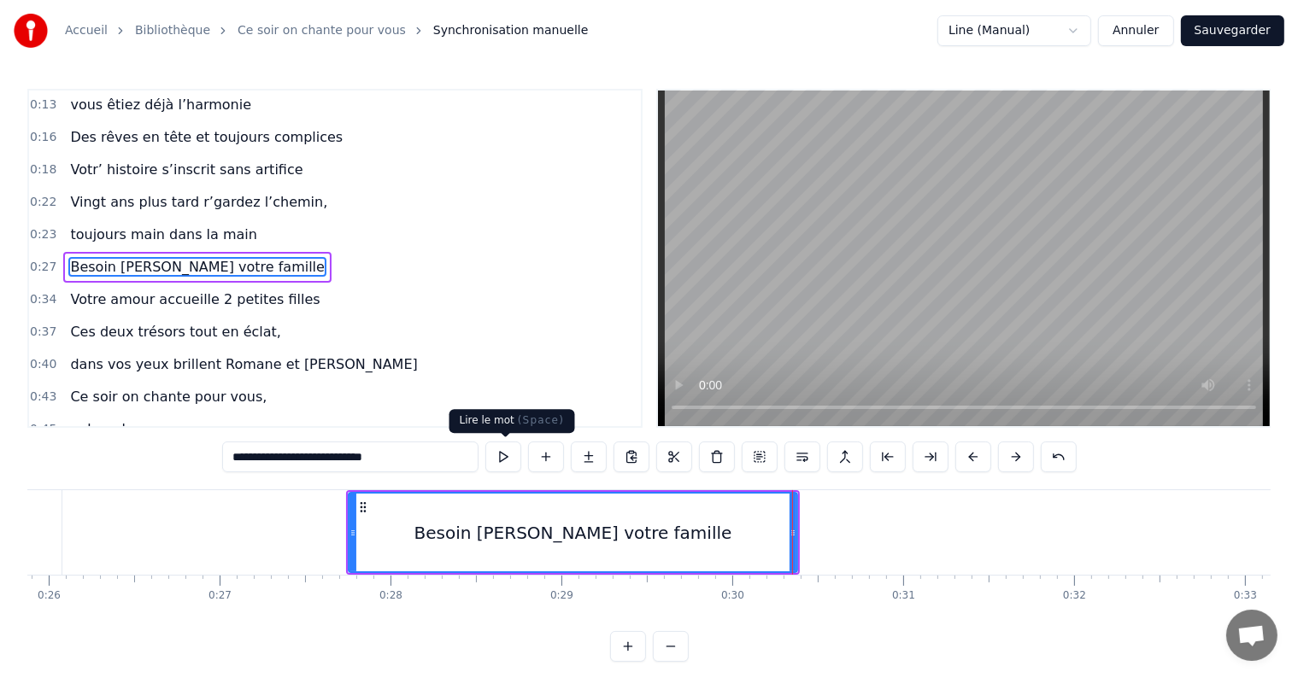
click at [496, 458] on button at bounding box center [503, 457] width 36 height 31
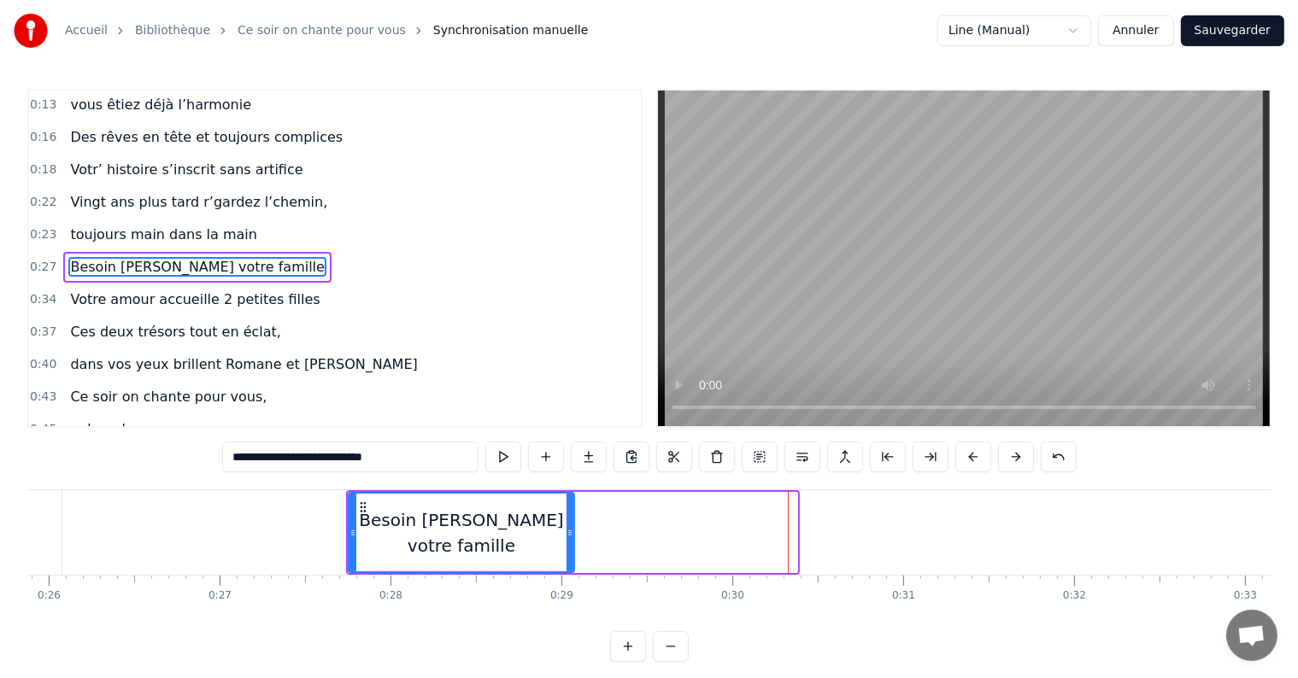
drag, startPoint x: 795, startPoint y: 528, endPoint x: 572, endPoint y: 543, distance: 224.4
click at [572, 543] on div at bounding box center [569, 533] width 7 height 78
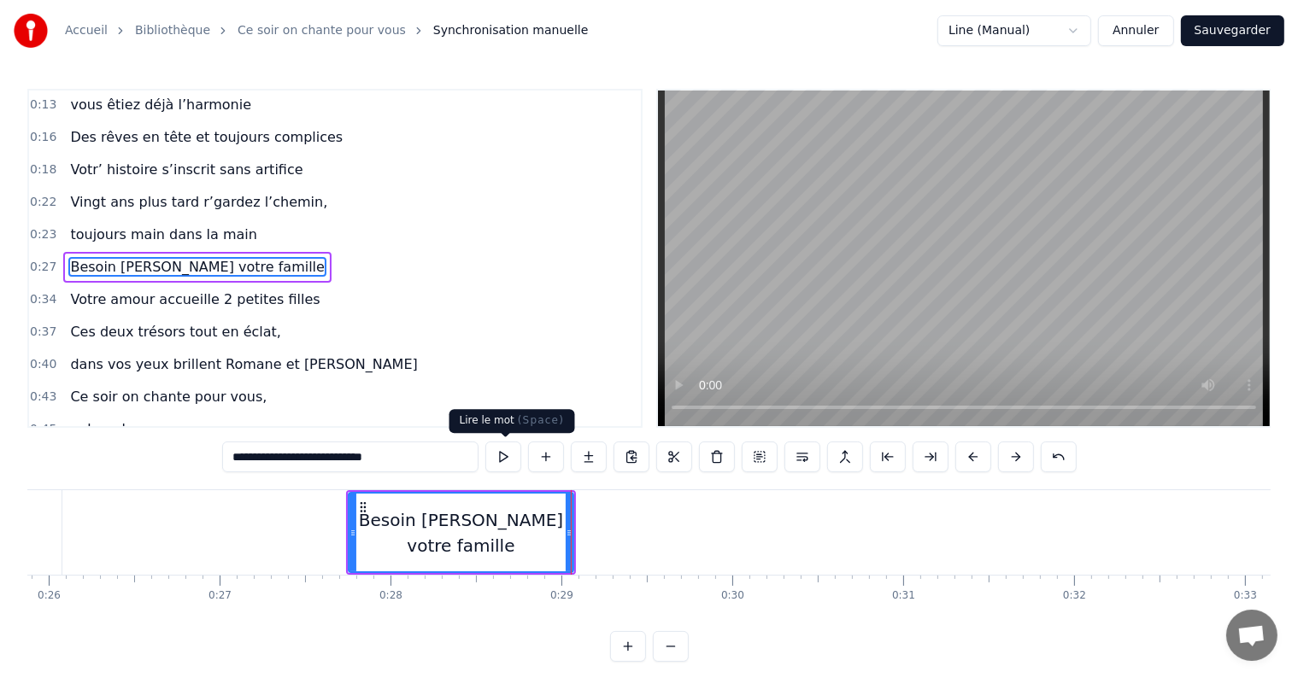
click at [496, 453] on button at bounding box center [503, 457] width 36 height 31
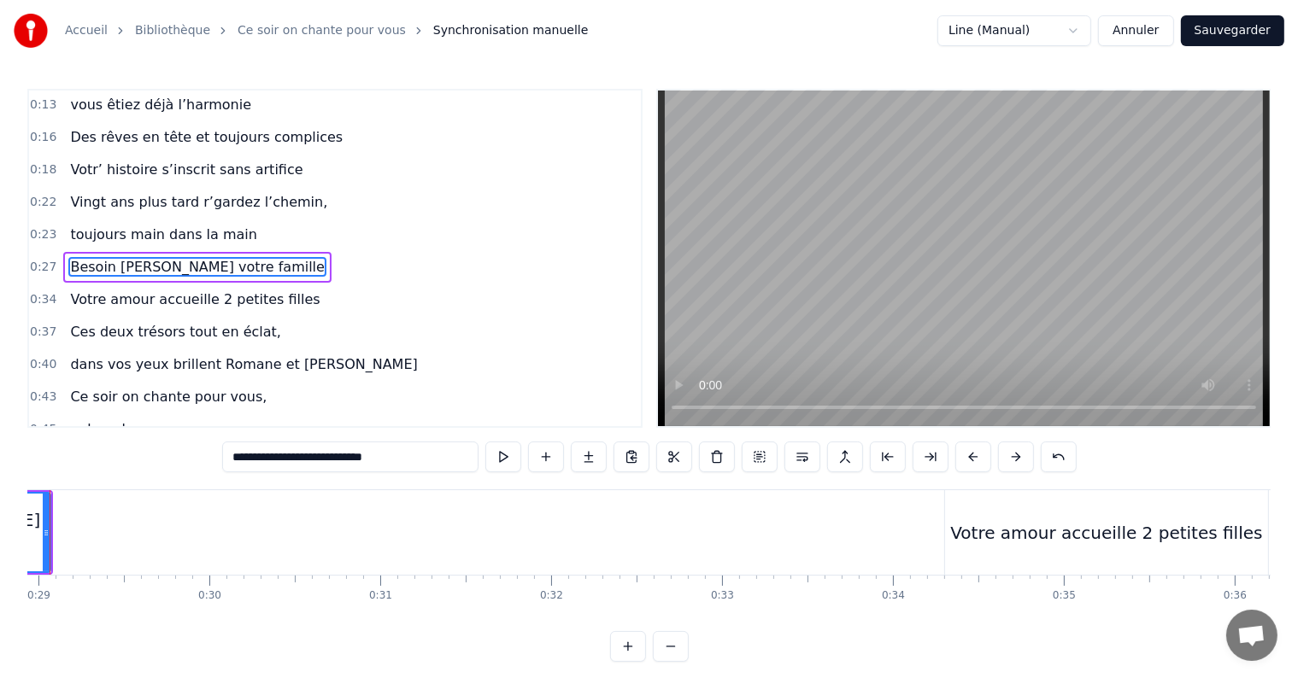
scroll to position [0, 4984]
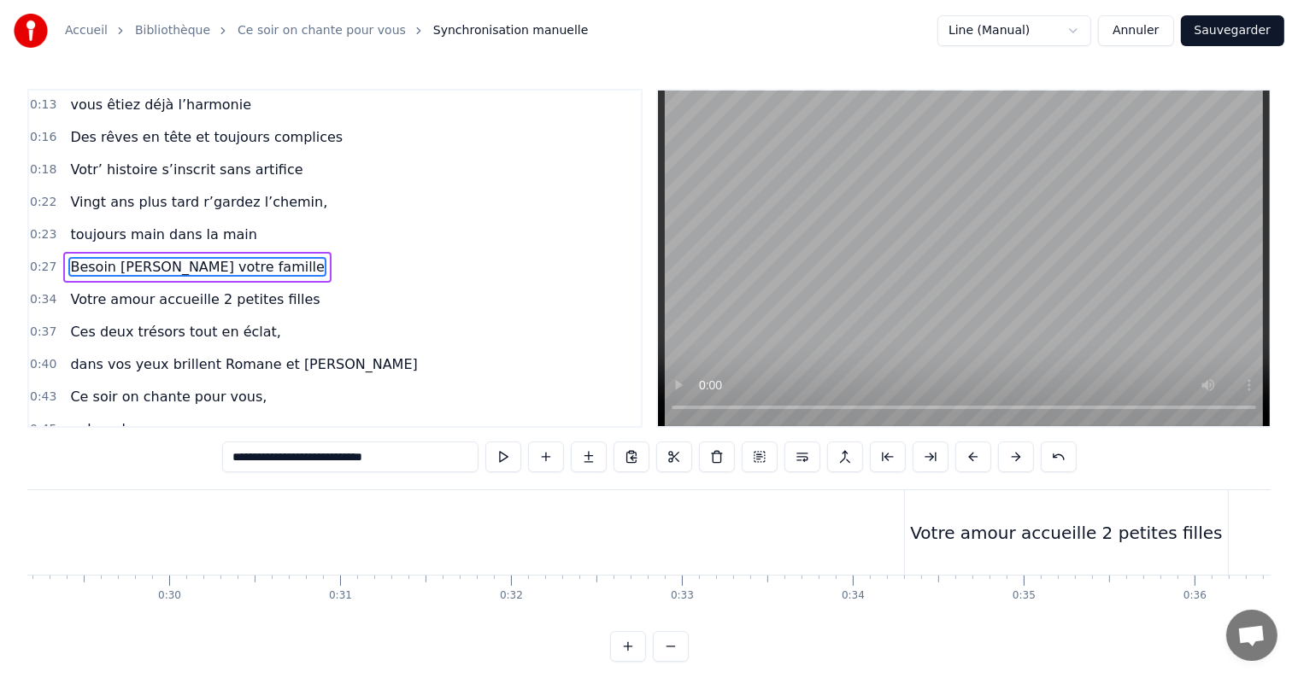
click at [982, 518] on div "Votre amour accueille 2 petites filles" at bounding box center [1066, 532] width 323 height 85
type input "**********"
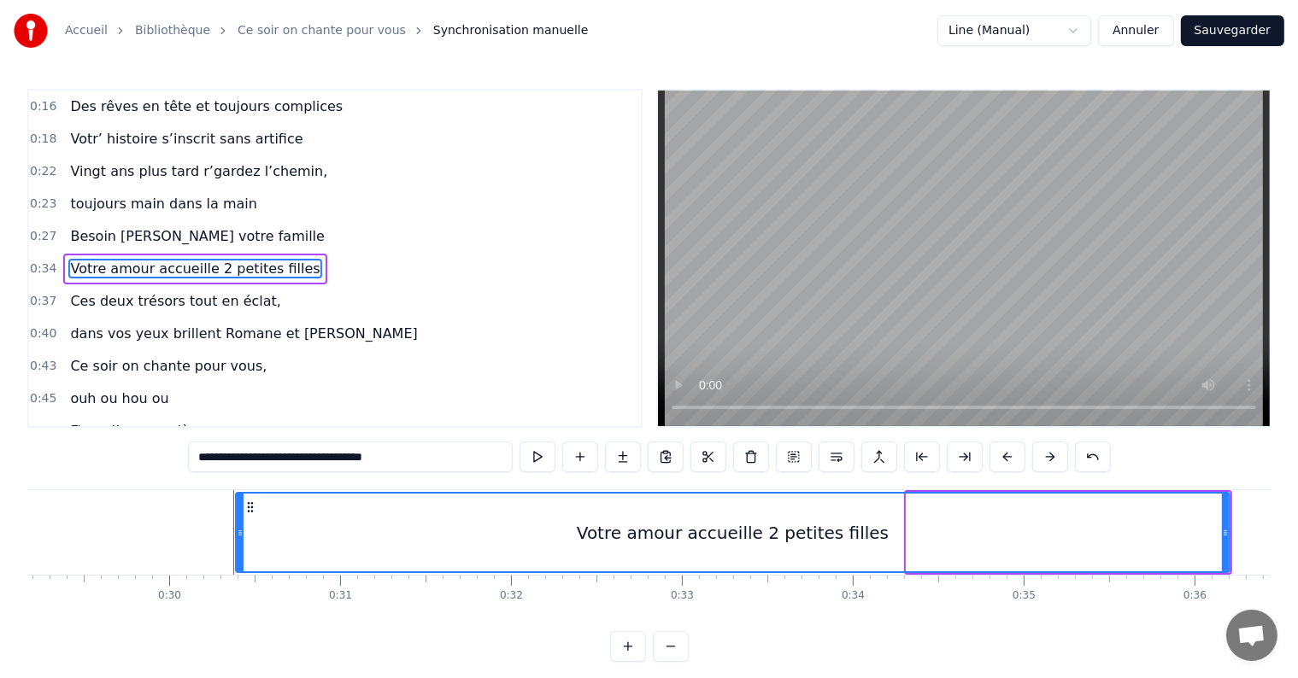
drag, startPoint x: 911, startPoint y: 530, endPoint x: 237, endPoint y: 515, distance: 674.2
click at [237, 515] on div at bounding box center [240, 533] width 7 height 78
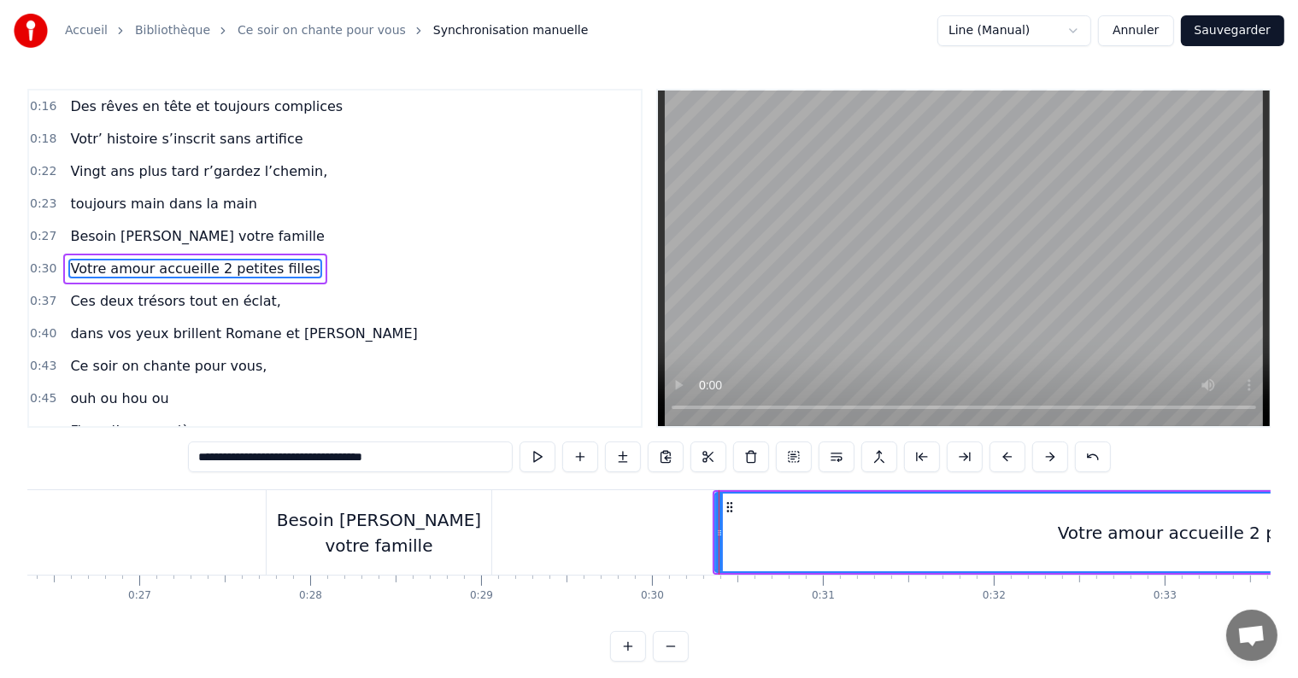
scroll to position [0, 4522]
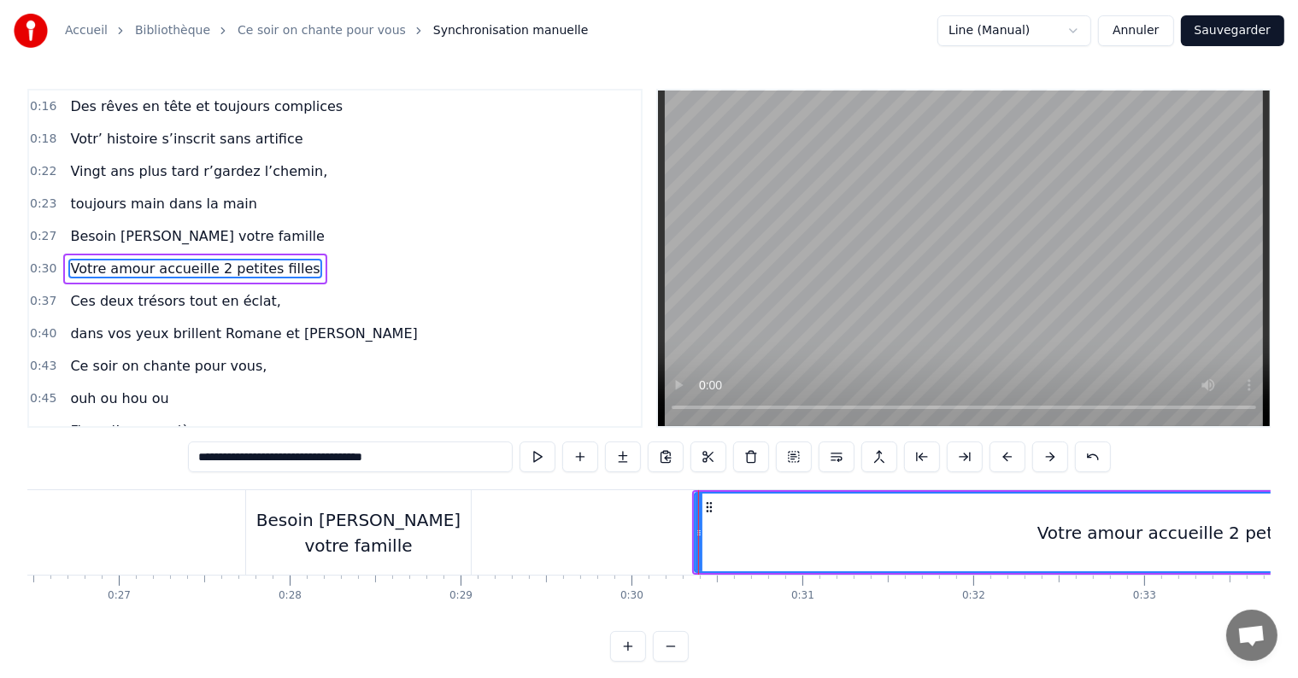
click at [698, 532] on div at bounding box center [698, 532] width 1 height 85
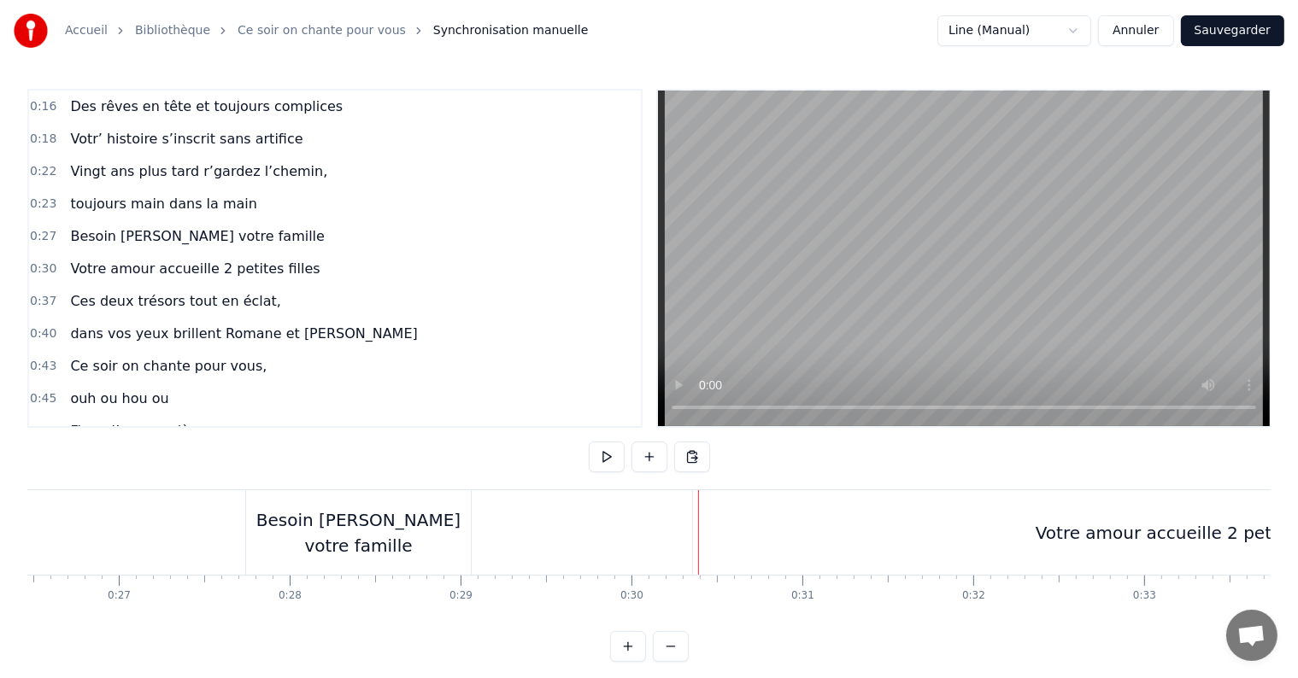
click at [707, 530] on div "Votre amour accueille 2 petites filles" at bounding box center [1191, 532] width 997 height 85
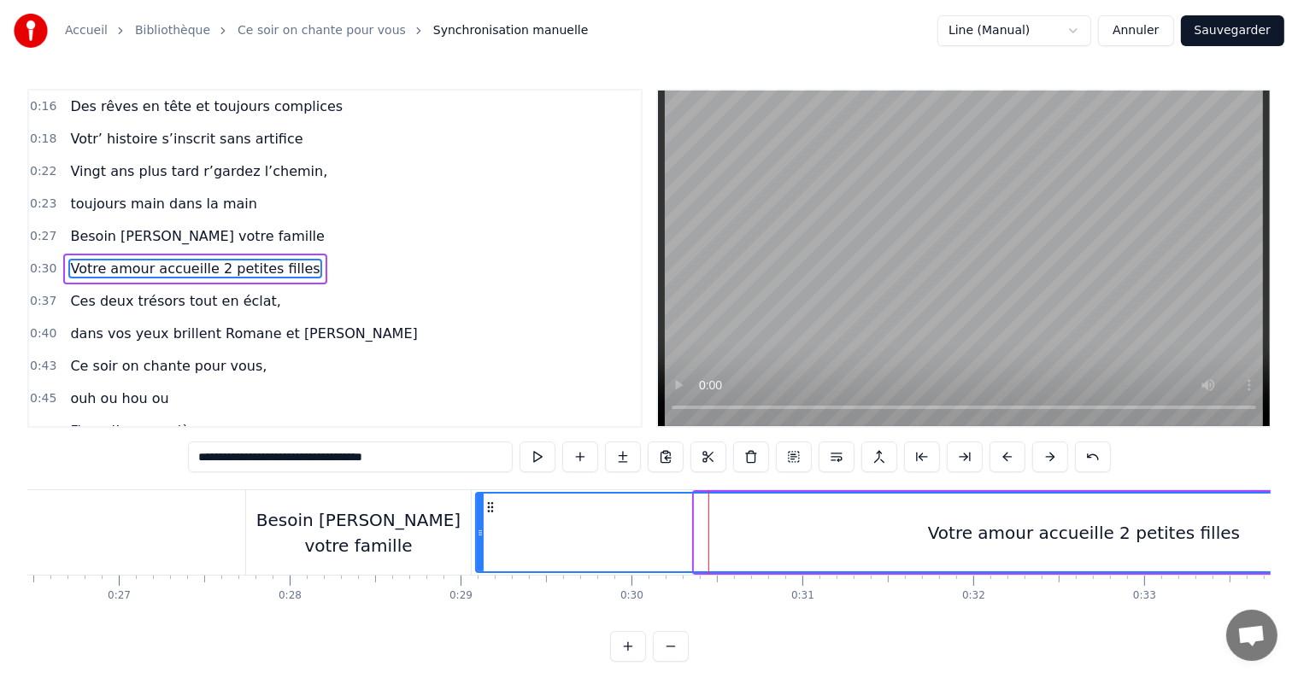
drag, startPoint x: 694, startPoint y: 530, endPoint x: 475, endPoint y: 509, distance: 219.7
click at [477, 509] on div at bounding box center [480, 533] width 7 height 78
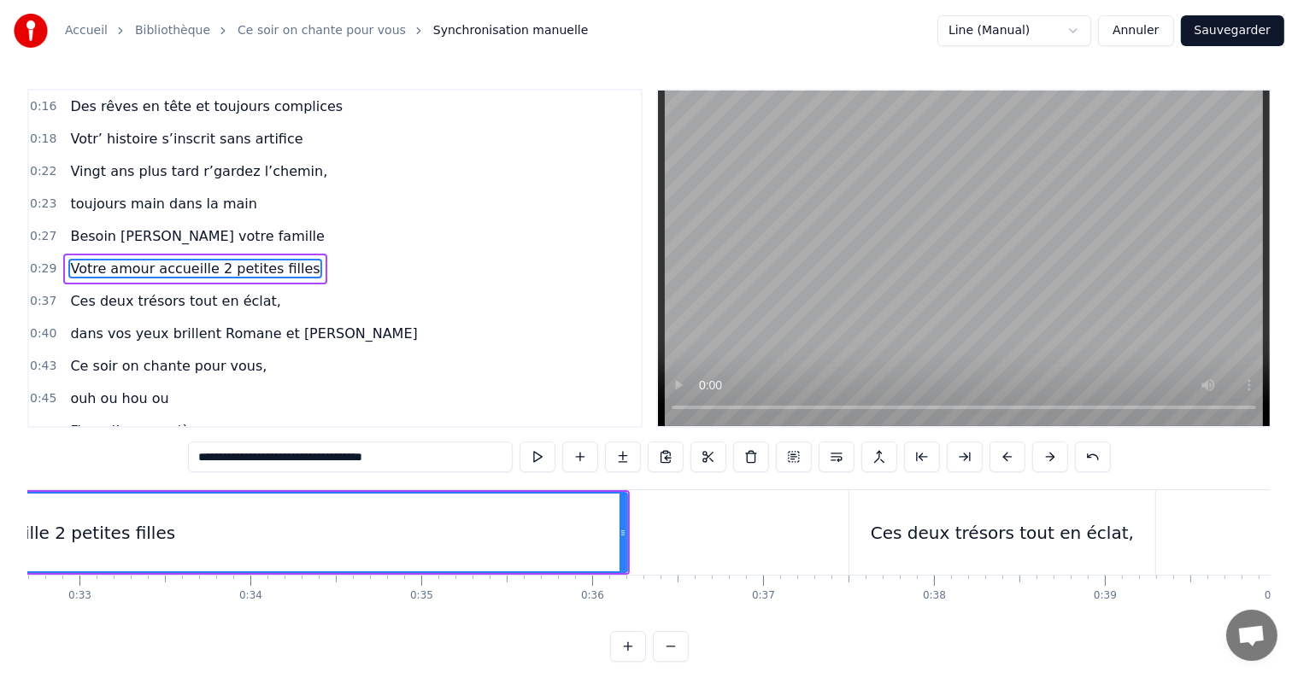
scroll to position [0, 5687]
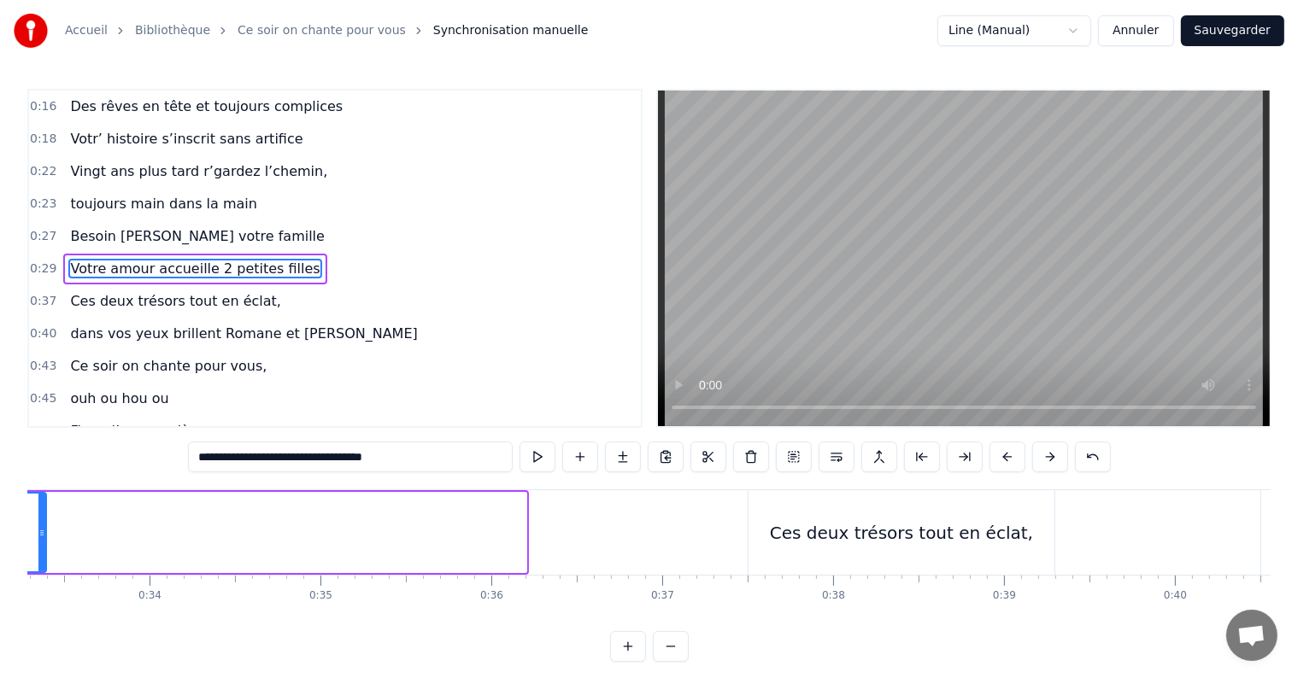
drag, startPoint x: 519, startPoint y: 529, endPoint x: 39, endPoint y: 514, distance: 480.4
click at [39, 514] on div at bounding box center [41, 533] width 7 height 78
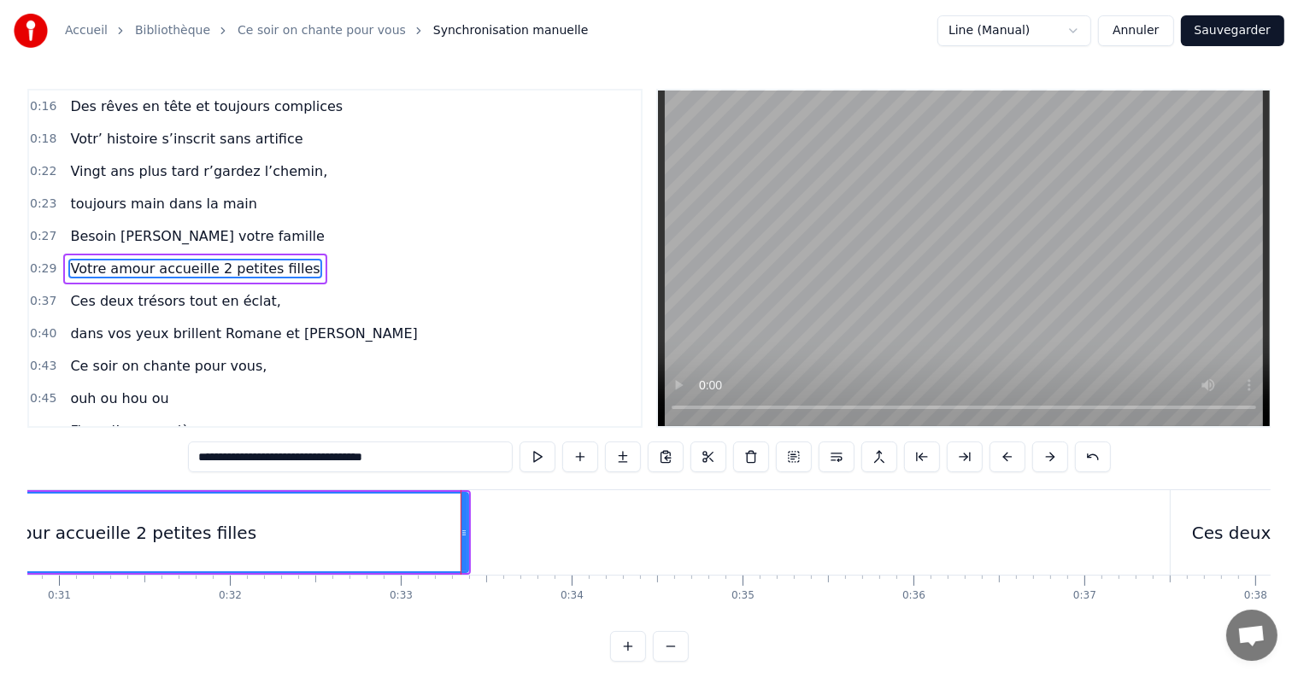
scroll to position [0, 5205]
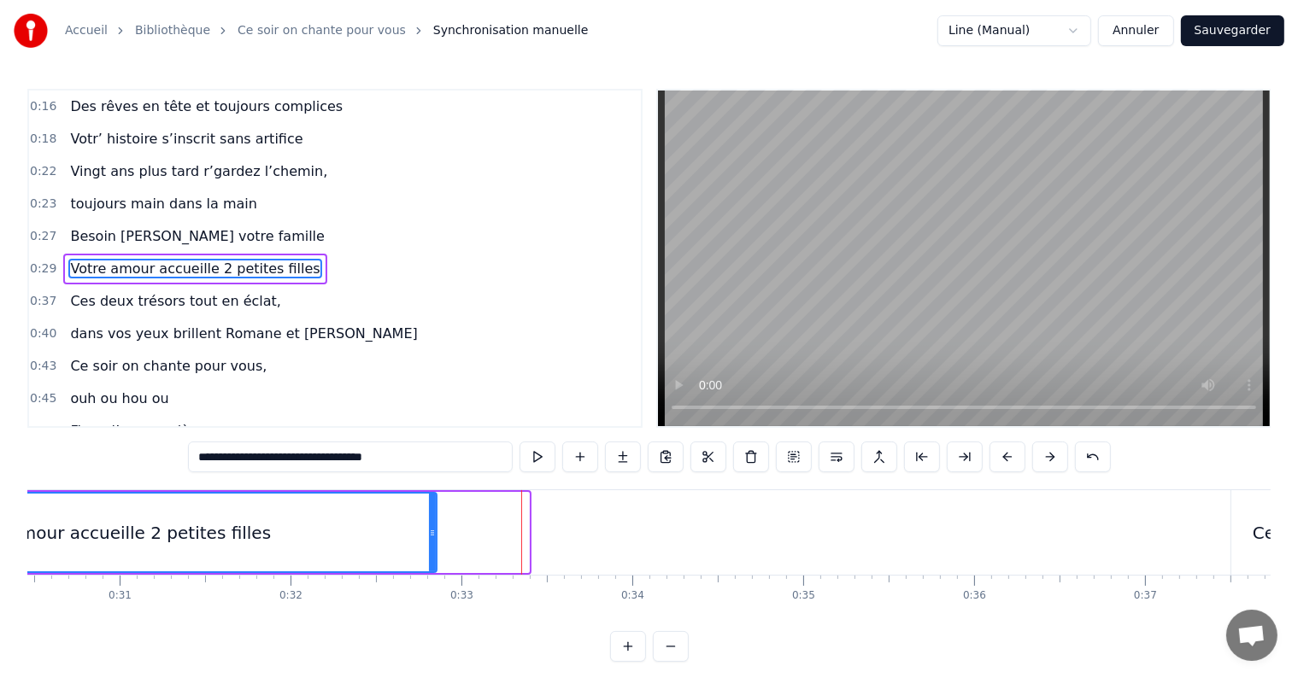
drag, startPoint x: 525, startPoint y: 530, endPoint x: 436, endPoint y: 528, distance: 89.7
click at [436, 528] on icon at bounding box center [432, 533] width 7 height 14
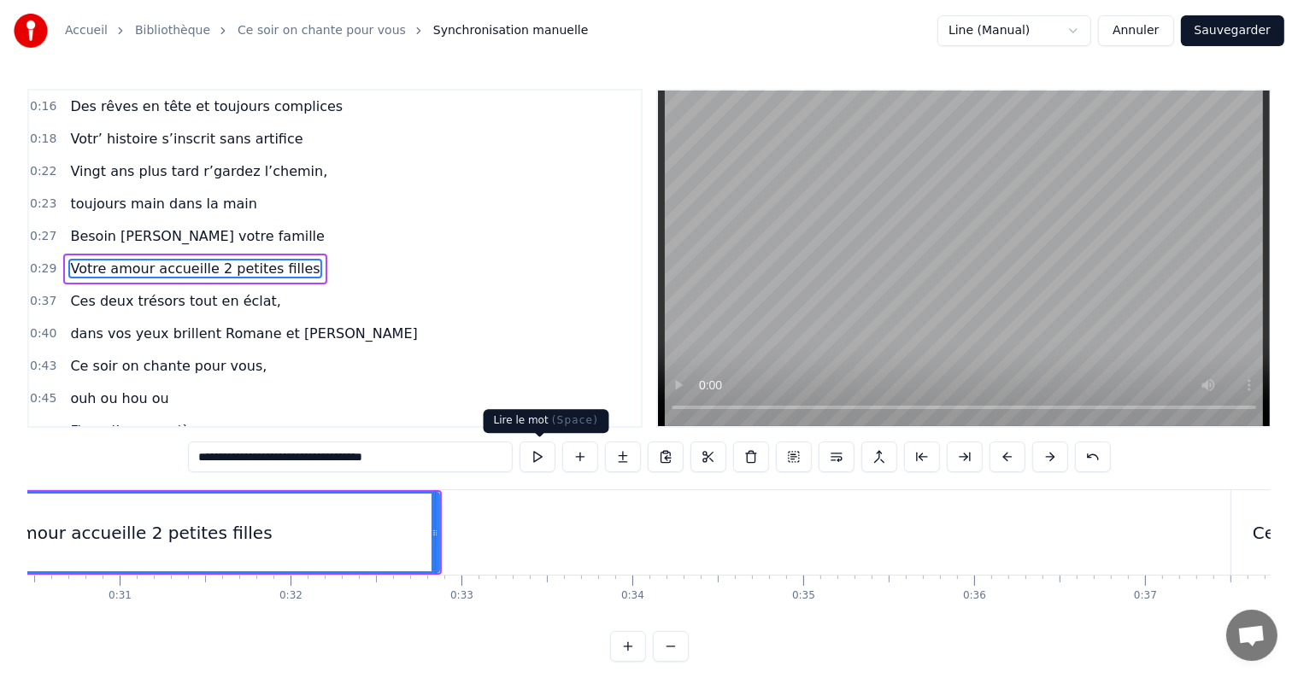
click at [532, 458] on button at bounding box center [537, 457] width 36 height 31
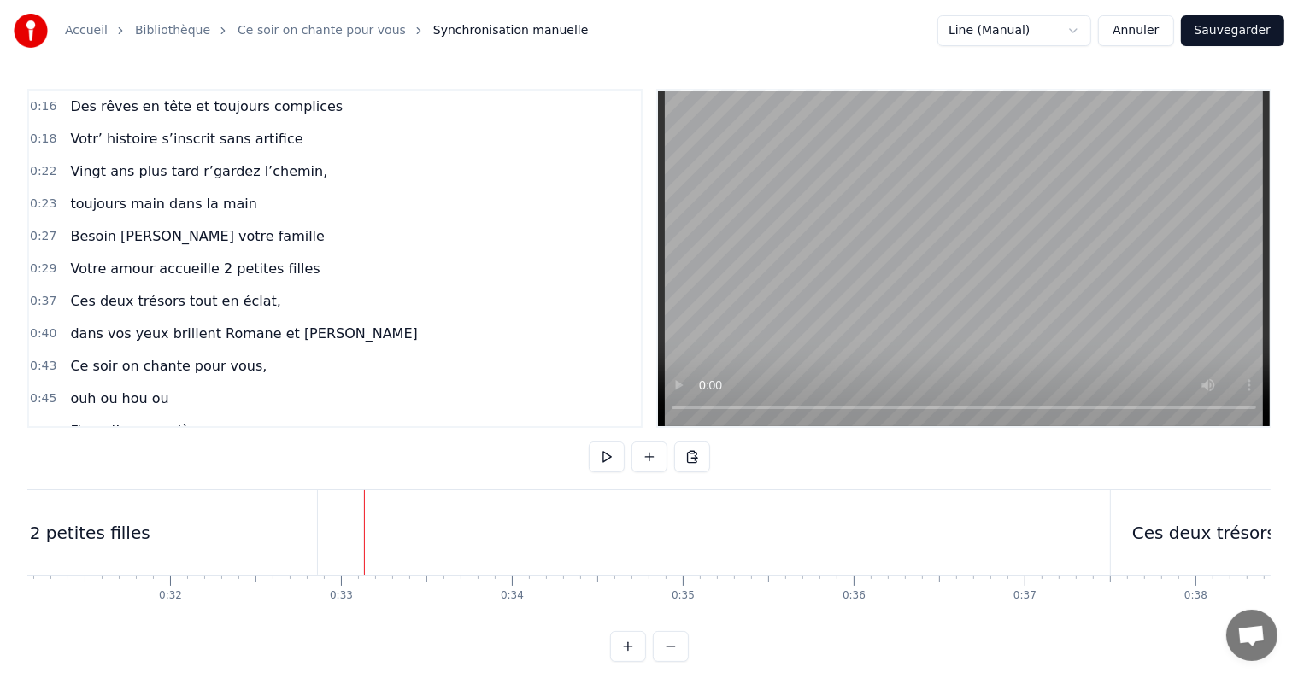
scroll to position [0, 5346]
click at [1190, 553] on div "Ces deux trésors tout en éclat," at bounding box center [1243, 532] width 306 height 85
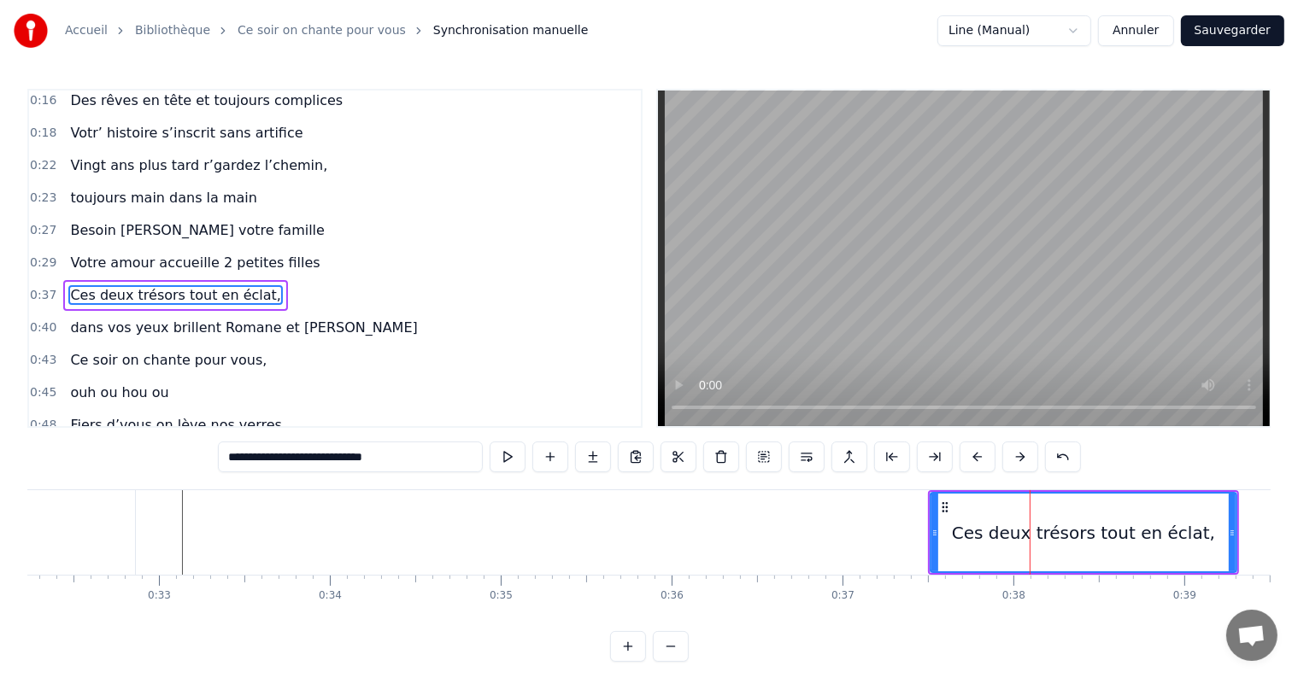
scroll to position [0, 5546]
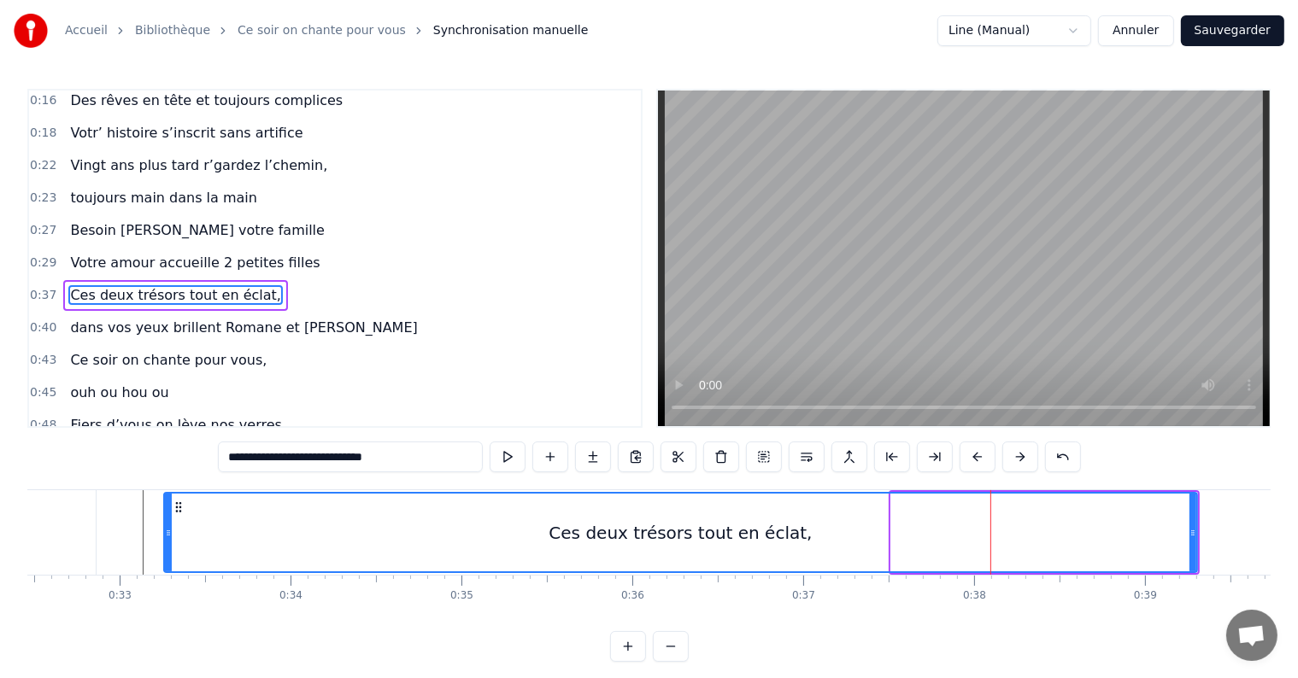
drag, startPoint x: 894, startPoint y: 524, endPoint x: 167, endPoint y: 505, distance: 727.3
click at [167, 505] on div at bounding box center [168, 533] width 7 height 78
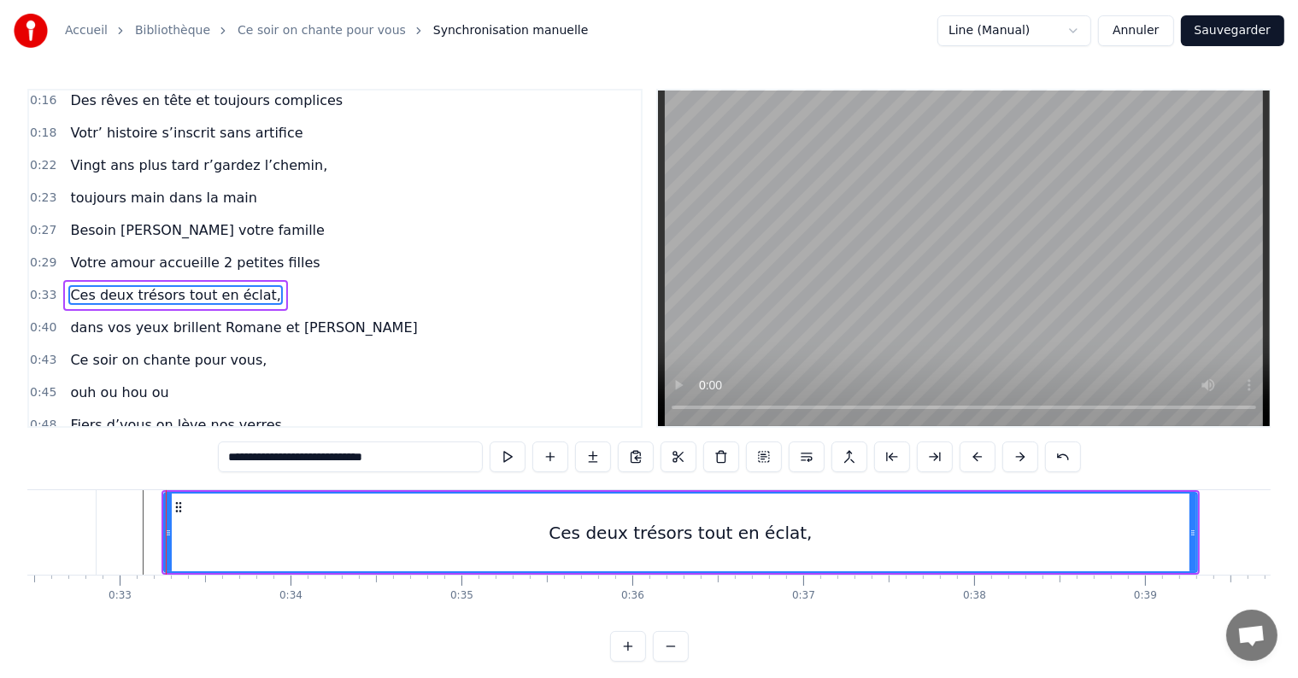
scroll to position [161, 0]
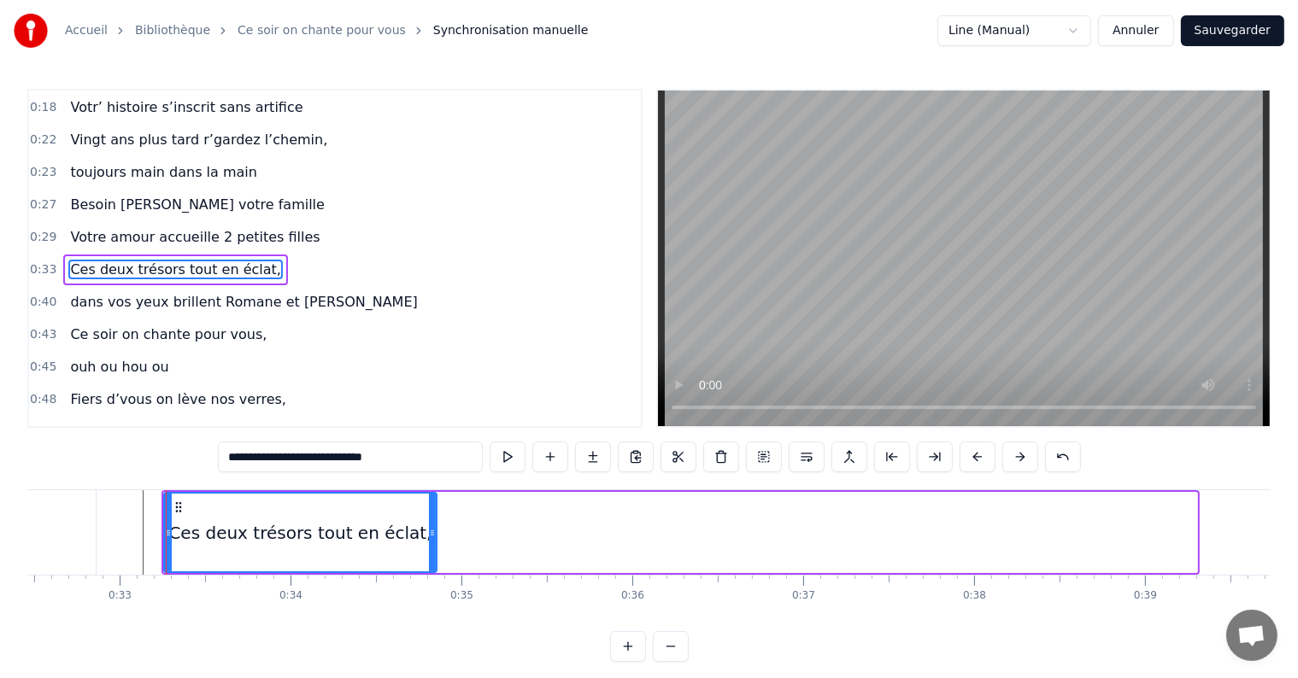
drag, startPoint x: 1194, startPoint y: 530, endPoint x: 433, endPoint y: 545, distance: 760.5
click at [433, 545] on div at bounding box center [432, 533] width 7 height 78
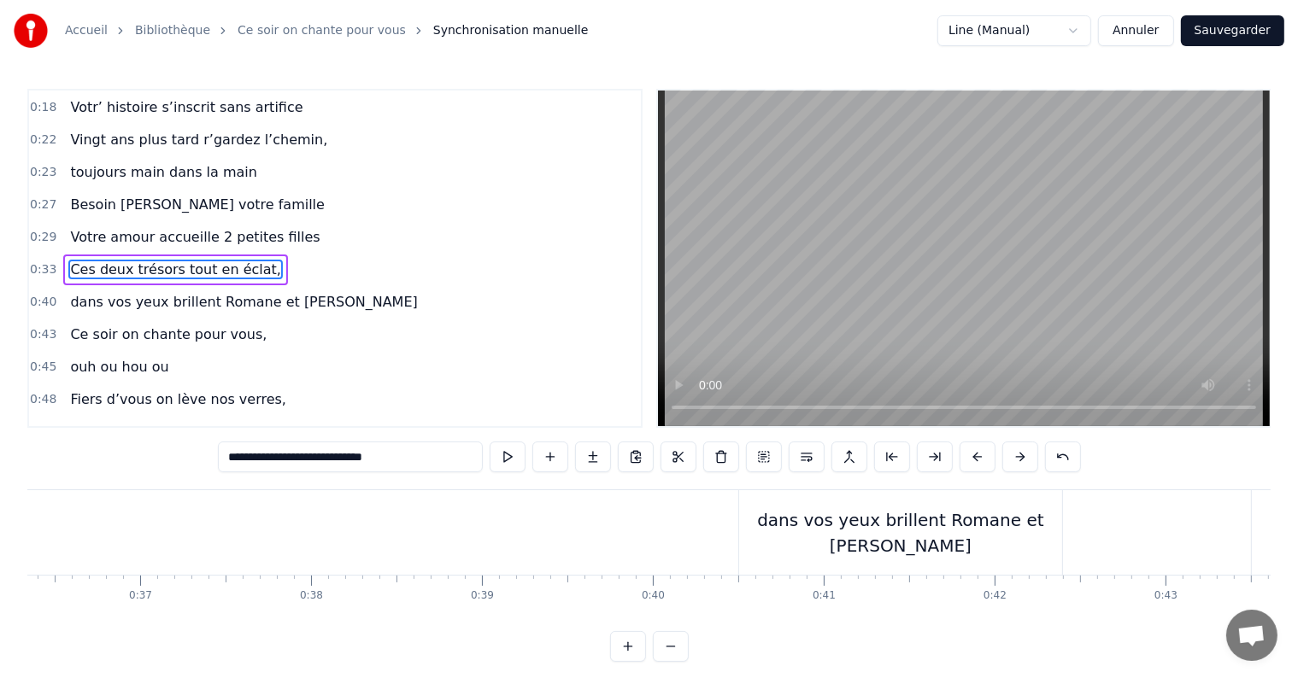
scroll to position [0, 6230]
click at [823, 537] on div "dans vos yeux brillent Romane et [PERSON_NAME]" at bounding box center [880, 532] width 323 height 51
type input "**********"
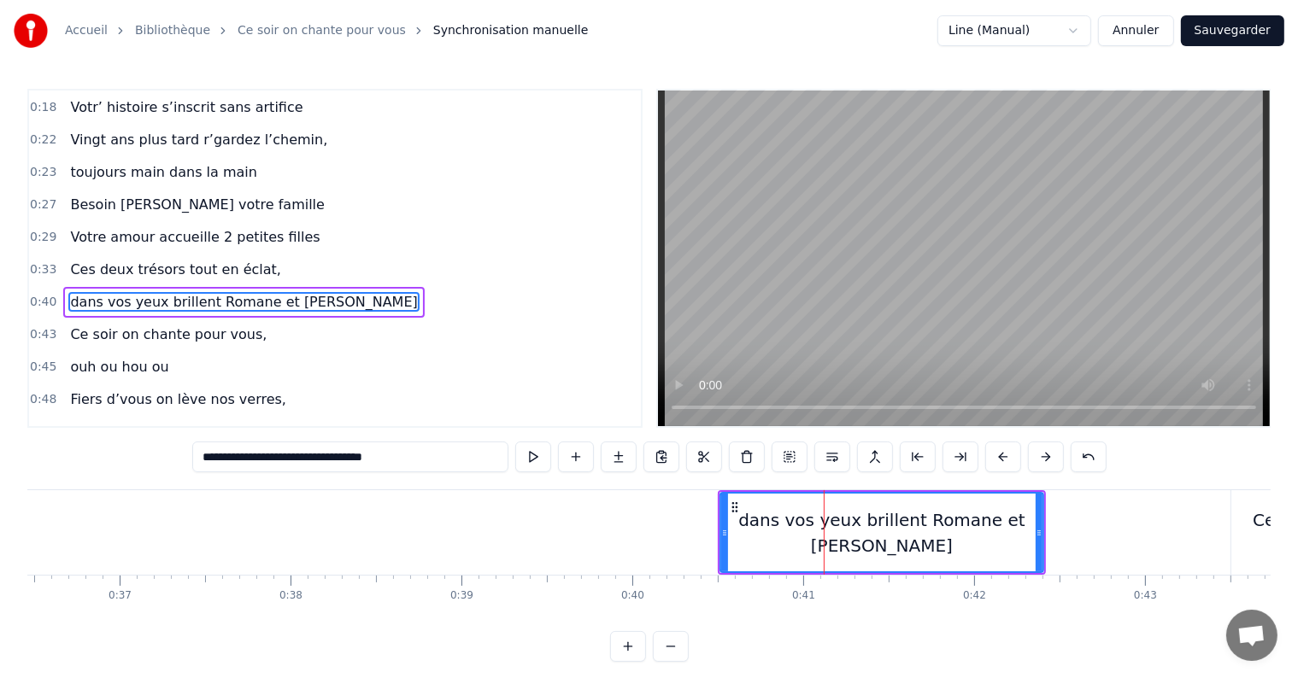
scroll to position [193, 0]
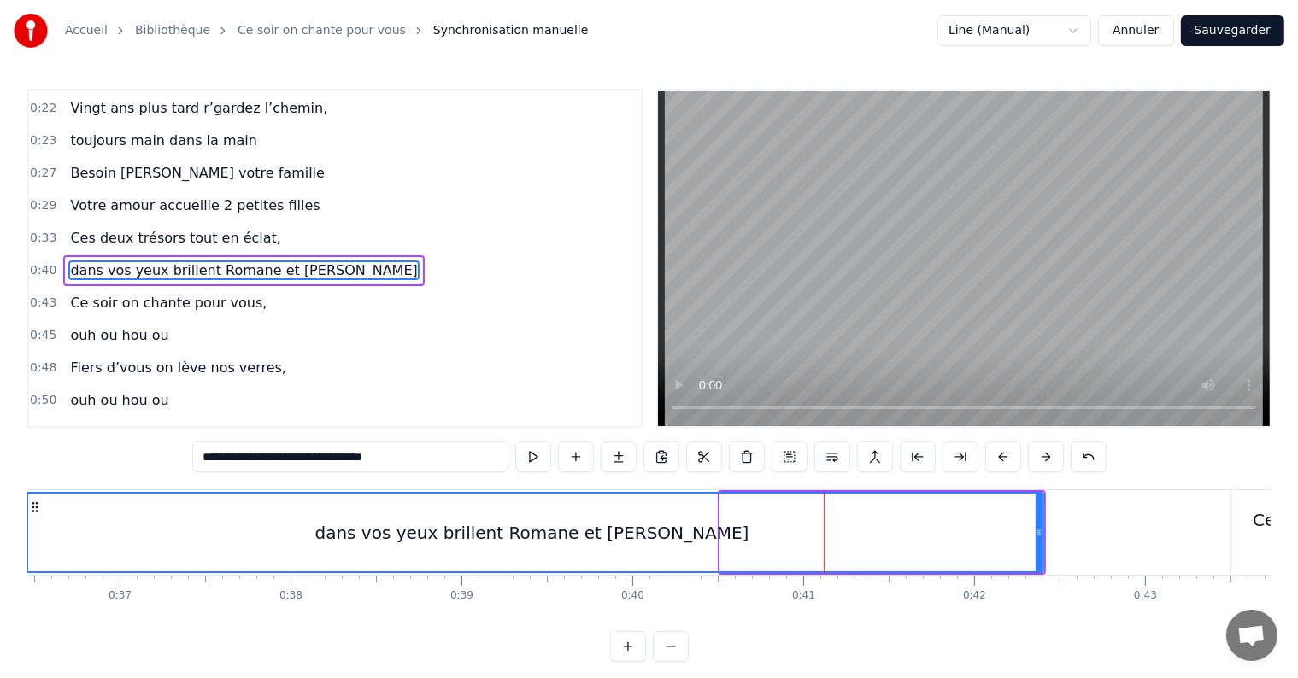
drag, startPoint x: 721, startPoint y: 530, endPoint x: 21, endPoint y: 522, distance: 699.7
click at [21, 522] on div "Accueil Bibliothèque Ce soir on chante pour vous Synchronisation manuelle Line …" at bounding box center [649, 331] width 1298 height 662
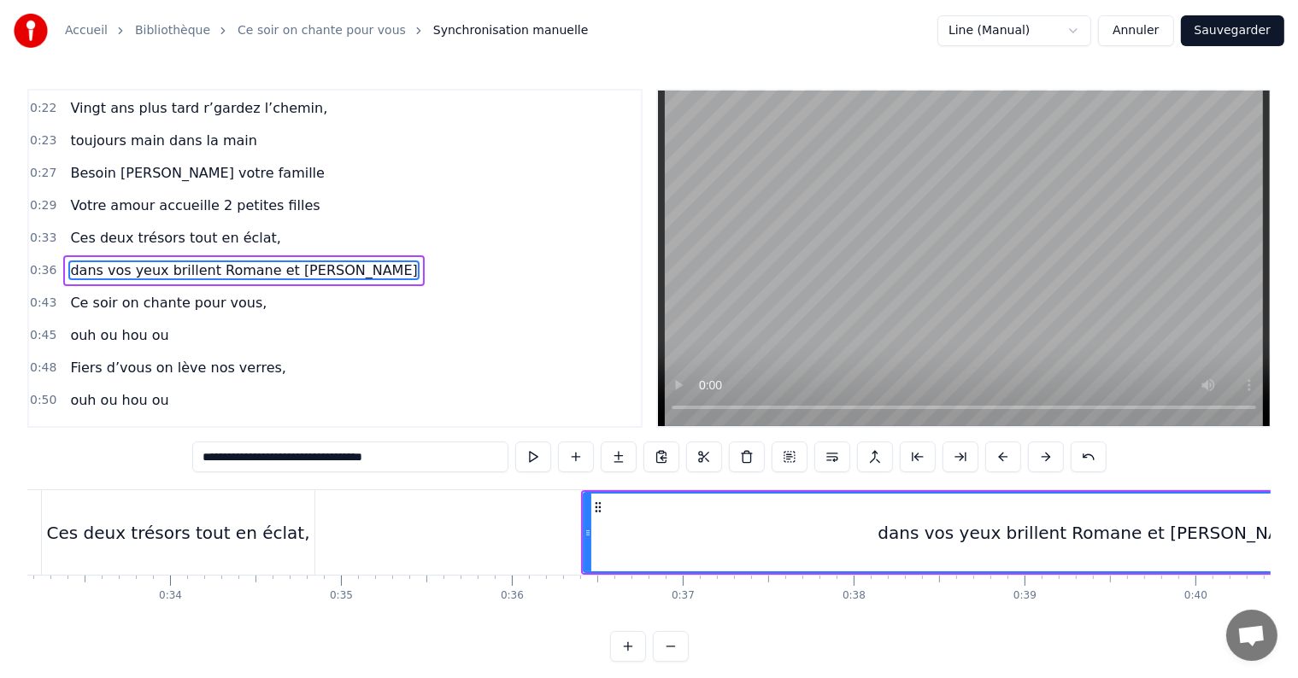
scroll to position [0, 5607]
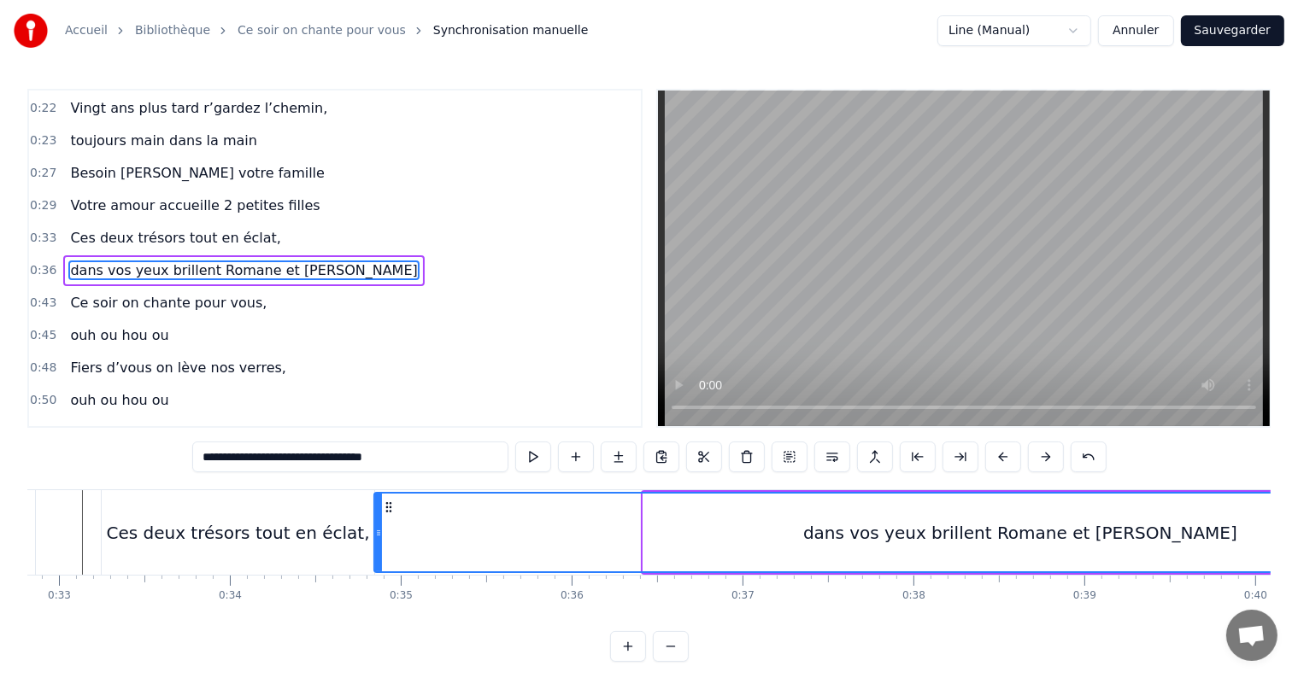
drag, startPoint x: 648, startPoint y: 532, endPoint x: 379, endPoint y: 507, distance: 270.3
click at [379, 507] on div at bounding box center [378, 533] width 7 height 78
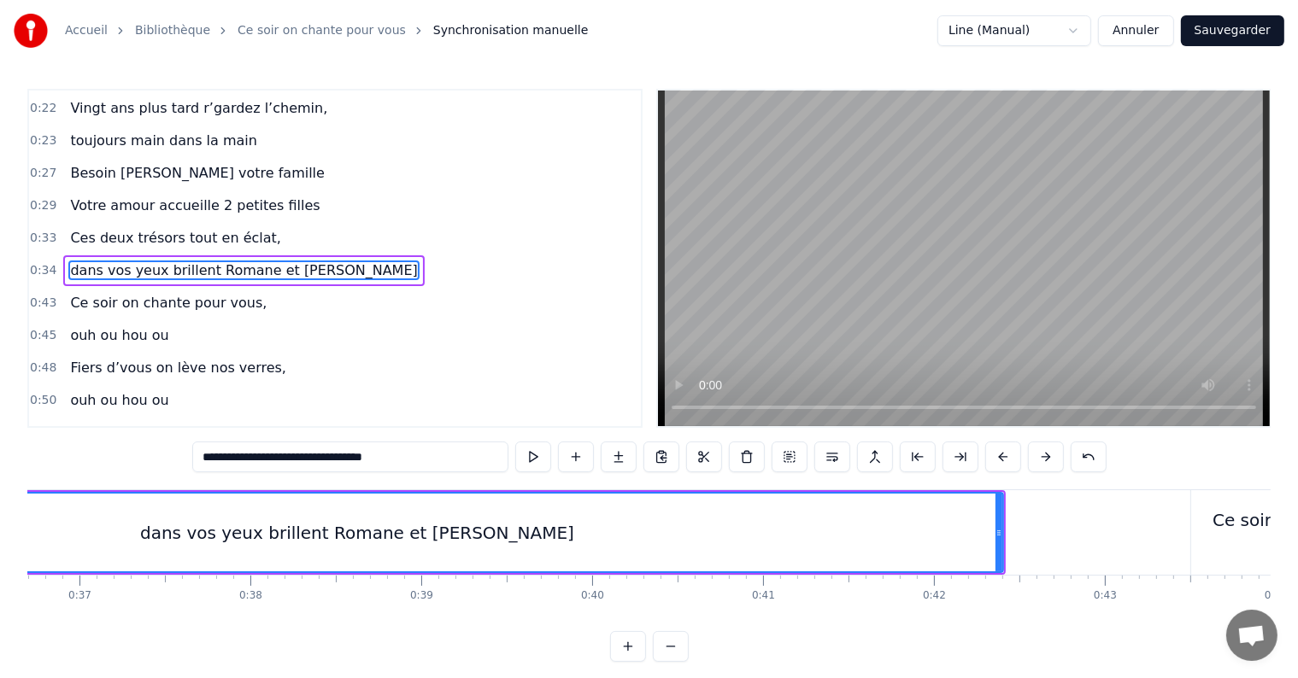
scroll to position [0, 6371]
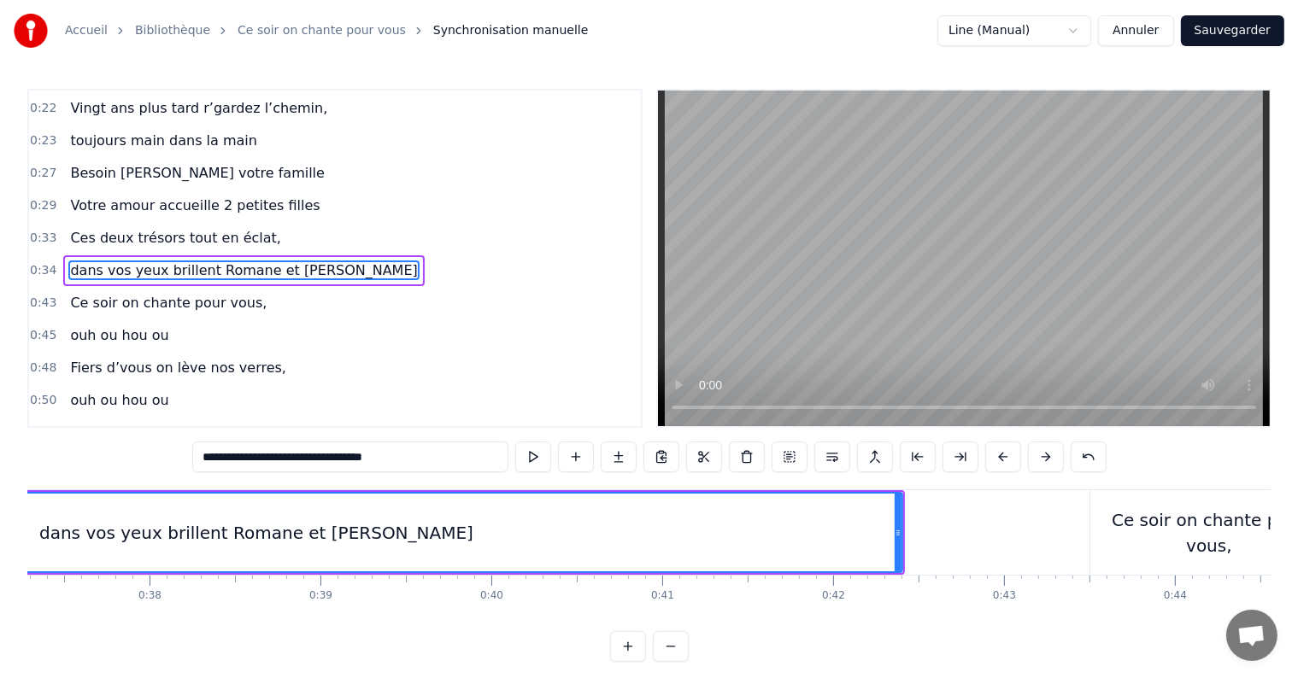
click at [901, 531] on div "dans vos yeux brillent Romane et [PERSON_NAME]" at bounding box center [256, 532] width 1297 height 85
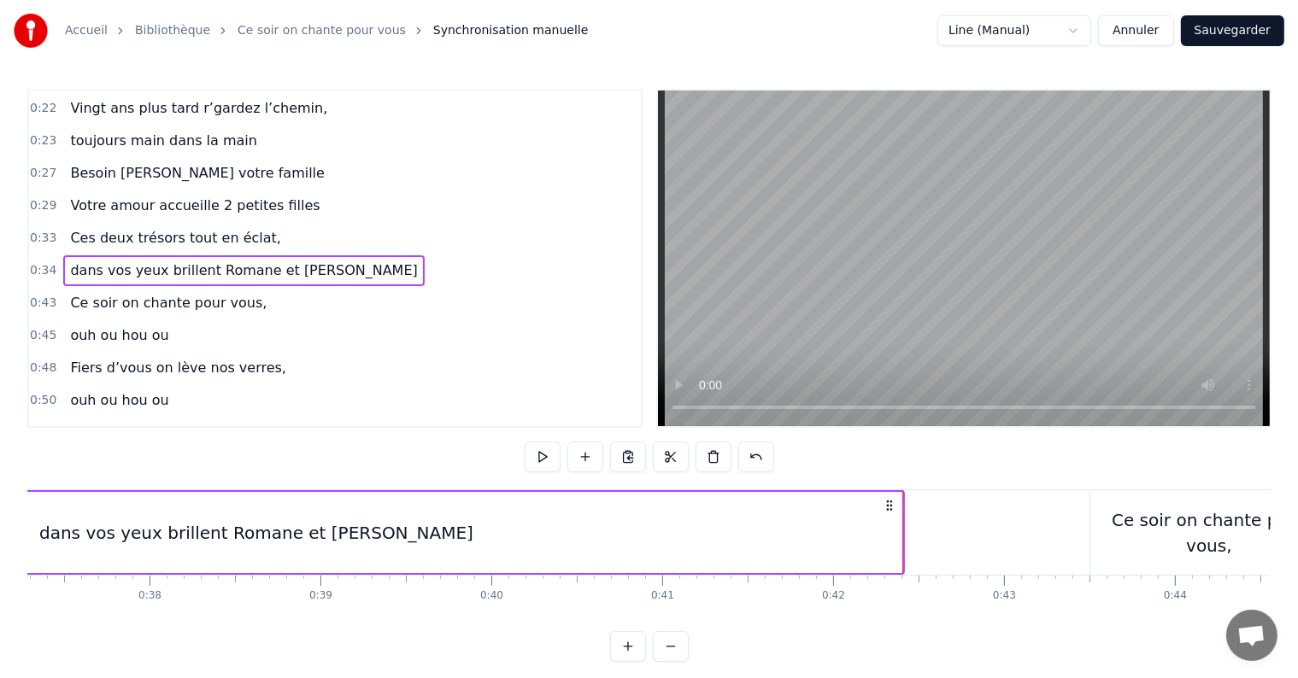
click at [895, 531] on div "dans vos yeux brillent Romane et [PERSON_NAME]" at bounding box center [256, 532] width 1292 height 81
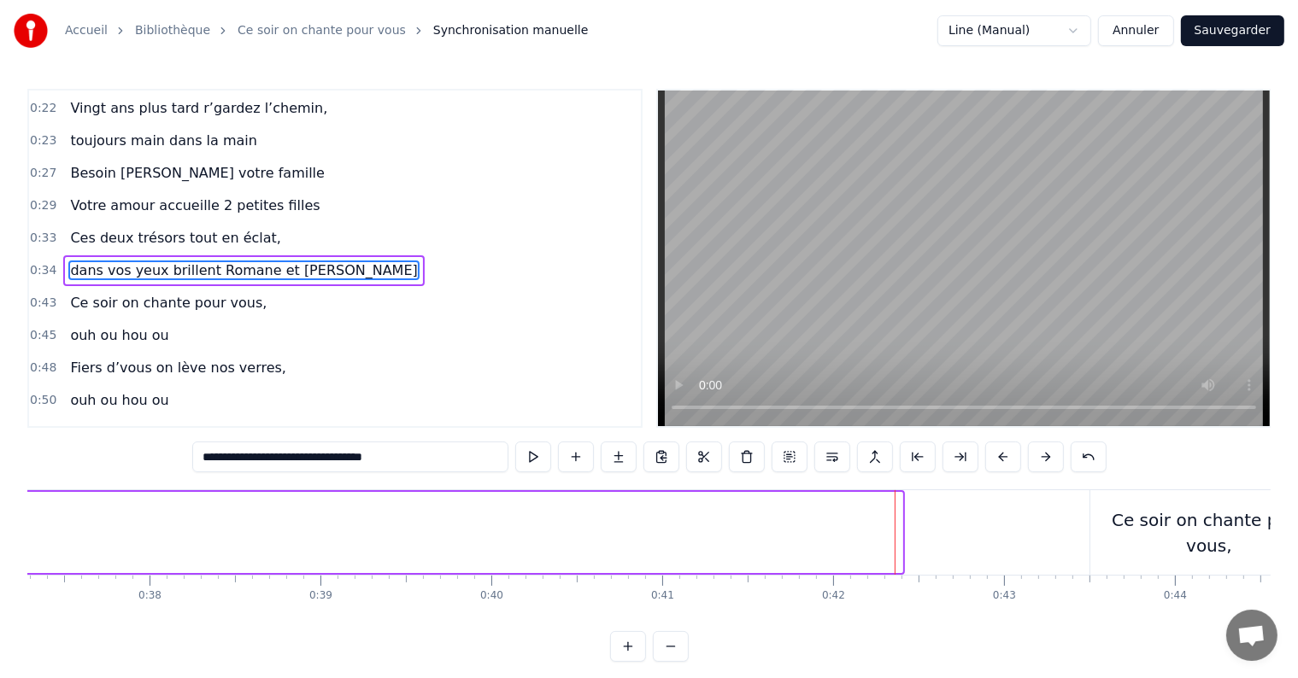
drag, startPoint x: 898, startPoint y: 529, endPoint x: 10, endPoint y: 502, distance: 888.1
click at [10, 502] on div "Accueil Bibliothèque Ce soir on chante pour vous Synchronisation manuelle Line …" at bounding box center [649, 331] width 1298 height 662
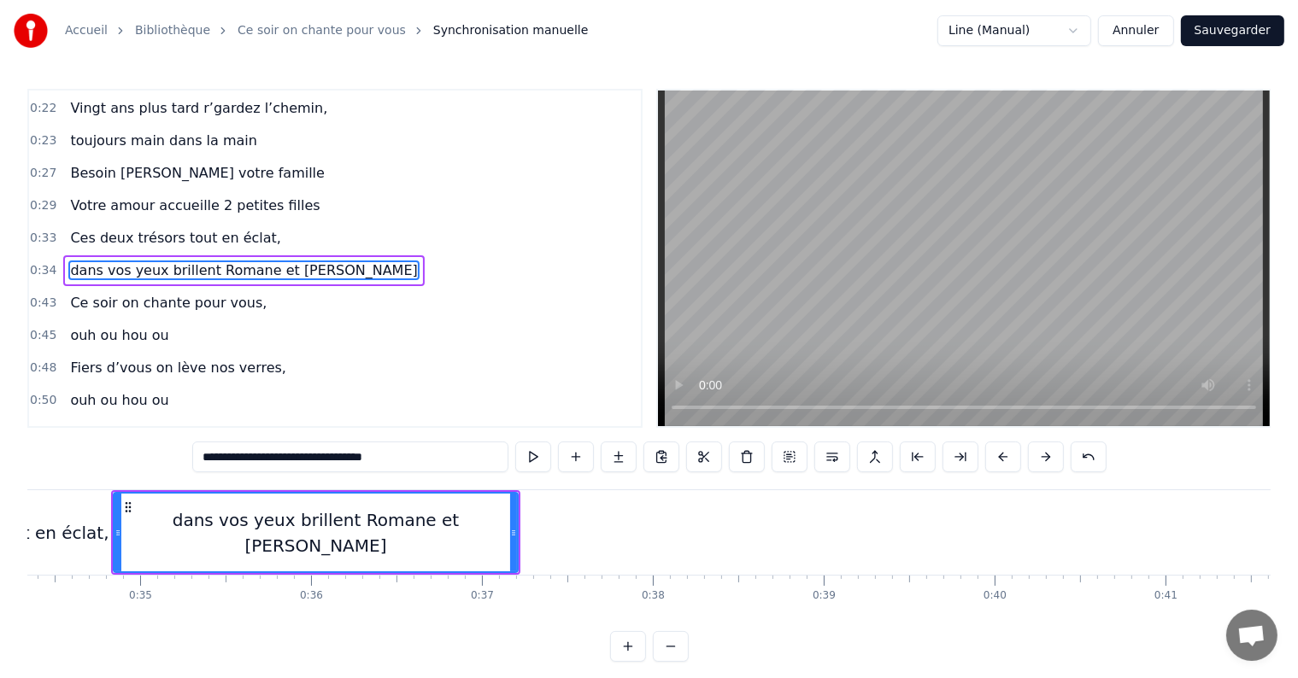
scroll to position [0, 5567]
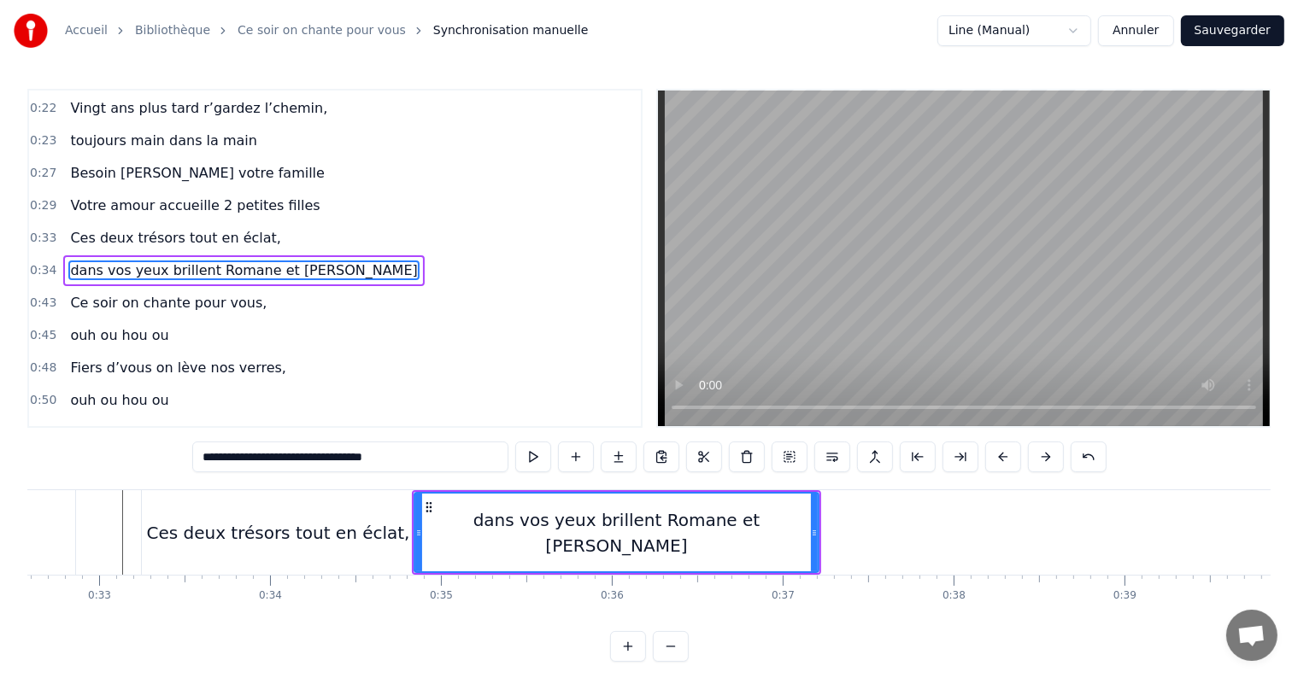
drag, startPoint x: 817, startPoint y: 530, endPoint x: 761, endPoint y: 522, distance: 56.1
click at [761, 522] on div "dans vos yeux brillent Romane et [PERSON_NAME]" at bounding box center [617, 532] width 406 height 81
drag, startPoint x: 814, startPoint y: 529, endPoint x: 747, endPoint y: 524, distance: 67.7
click at [747, 524] on div at bounding box center [746, 533] width 7 height 78
click at [538, 459] on button at bounding box center [533, 457] width 36 height 31
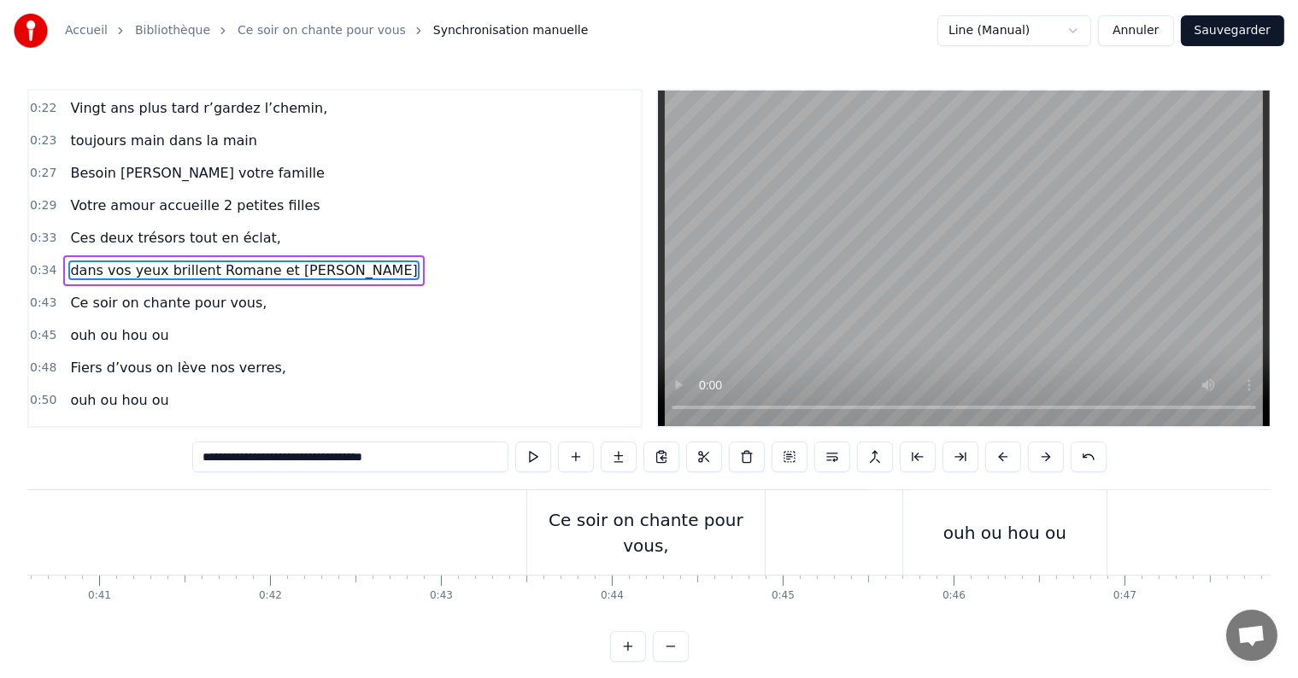
scroll to position [0, 6813]
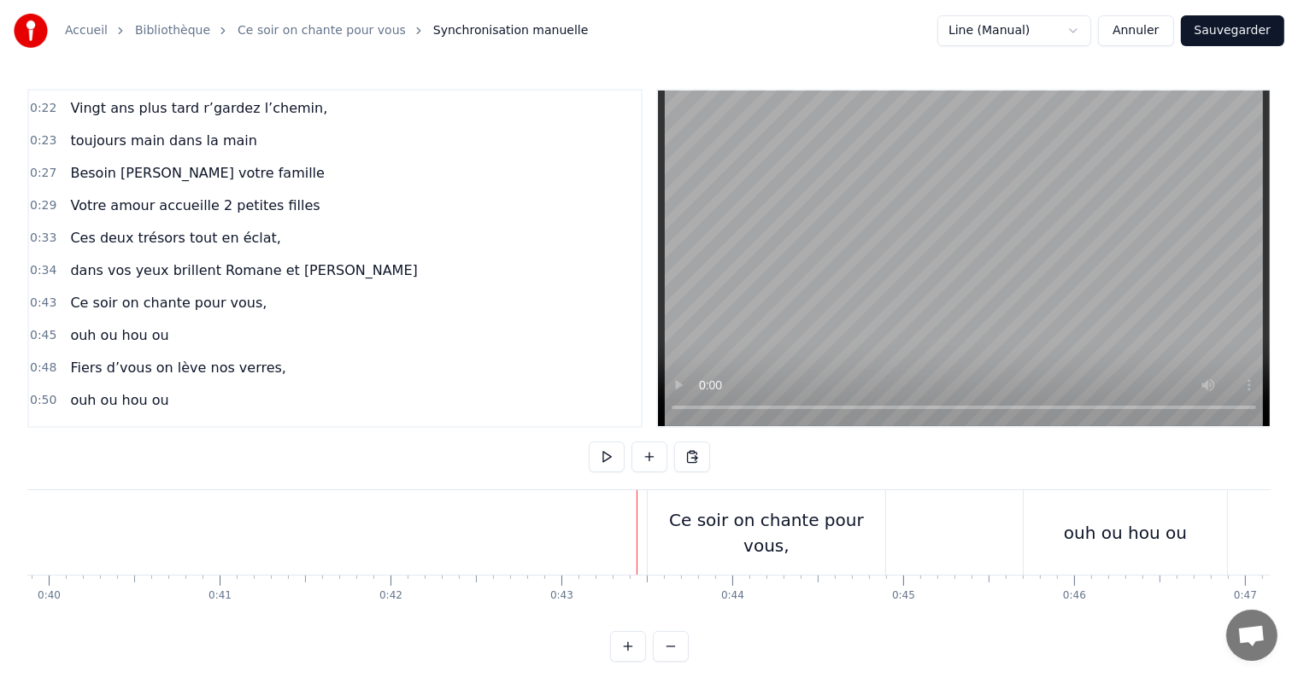
click at [671, 530] on div "Ce soir on chante pour vous," at bounding box center [767, 532] width 238 height 51
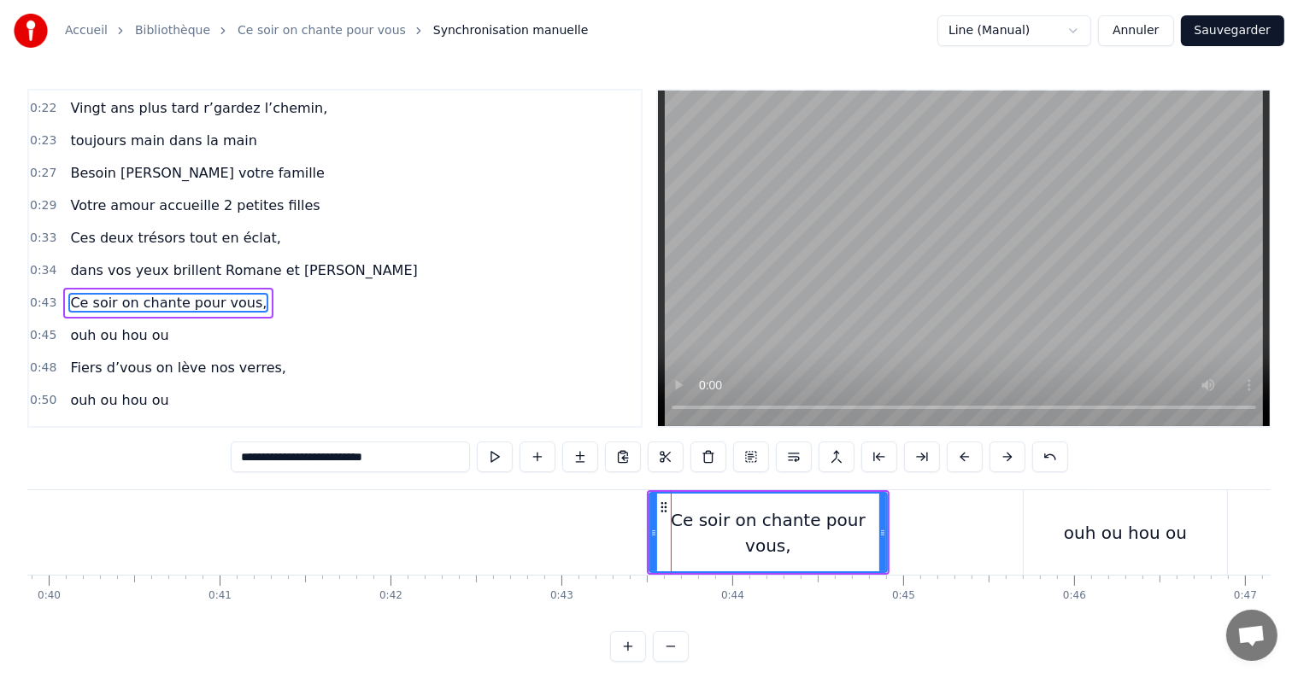
scroll to position [225, 0]
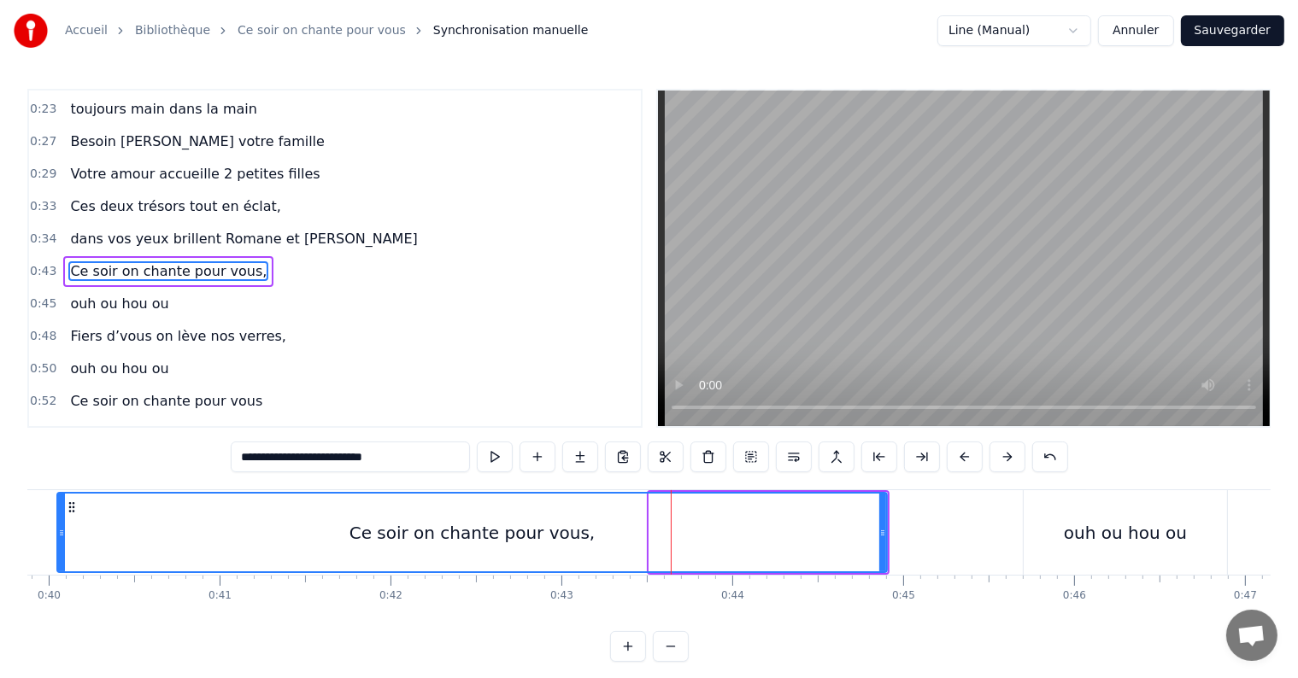
drag, startPoint x: 649, startPoint y: 526, endPoint x: 51, endPoint y: 507, distance: 598.3
click at [58, 507] on div at bounding box center [61, 533] width 7 height 78
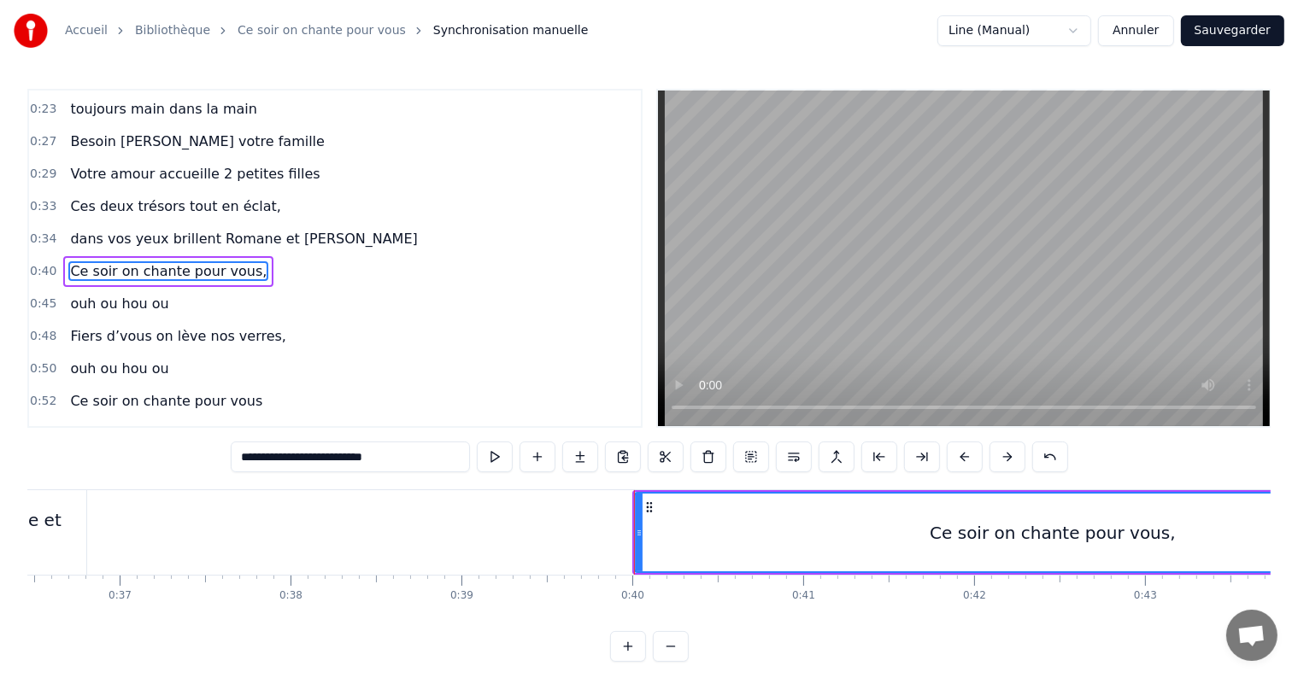
scroll to position [0, 6110]
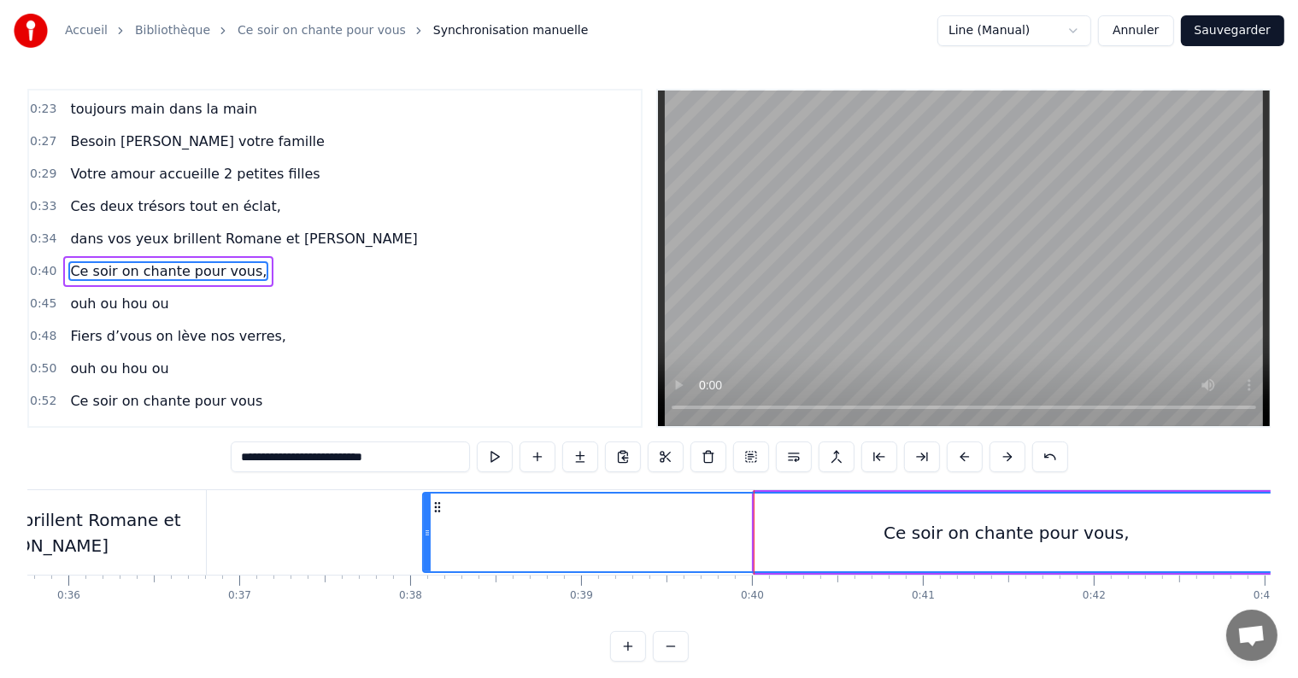
drag, startPoint x: 760, startPoint y: 536, endPoint x: 428, endPoint y: 489, distance: 334.8
click at [428, 489] on div "0:05 C’est au lycée qu’tout commence 0:07 Flo et [PERSON_NAME] viv’ encore leur…" at bounding box center [648, 375] width 1243 height 573
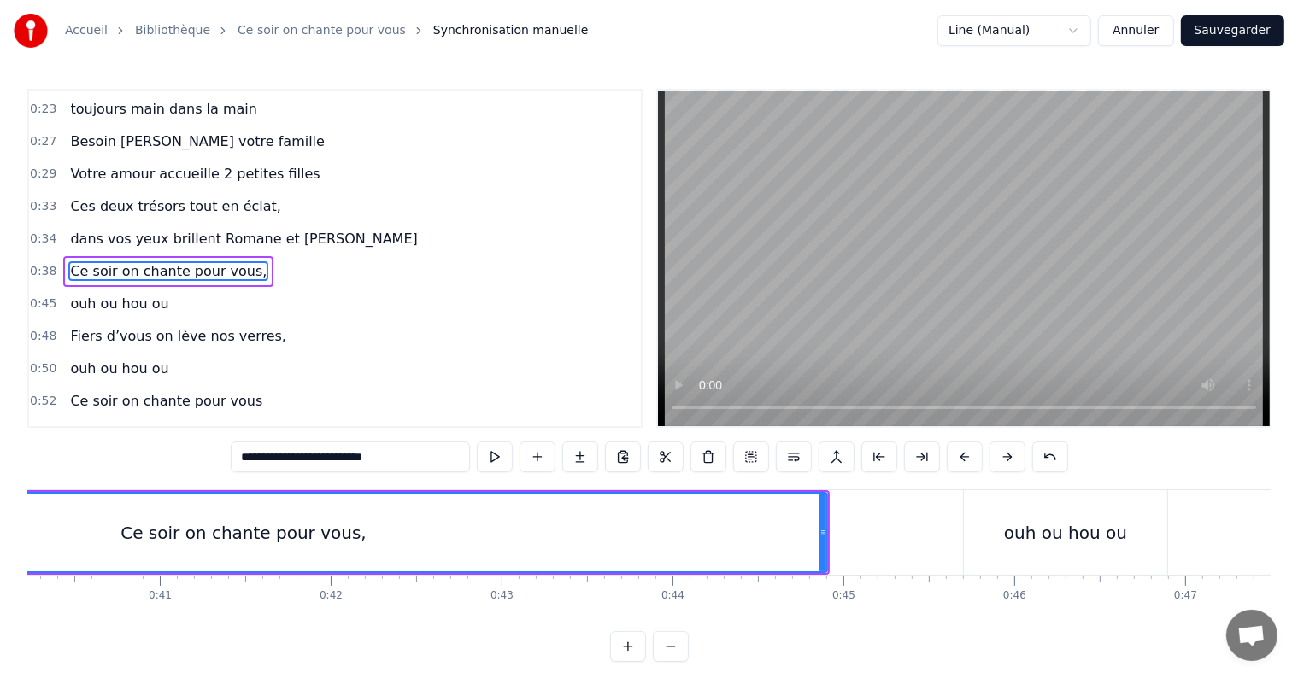
scroll to position [0, 6954]
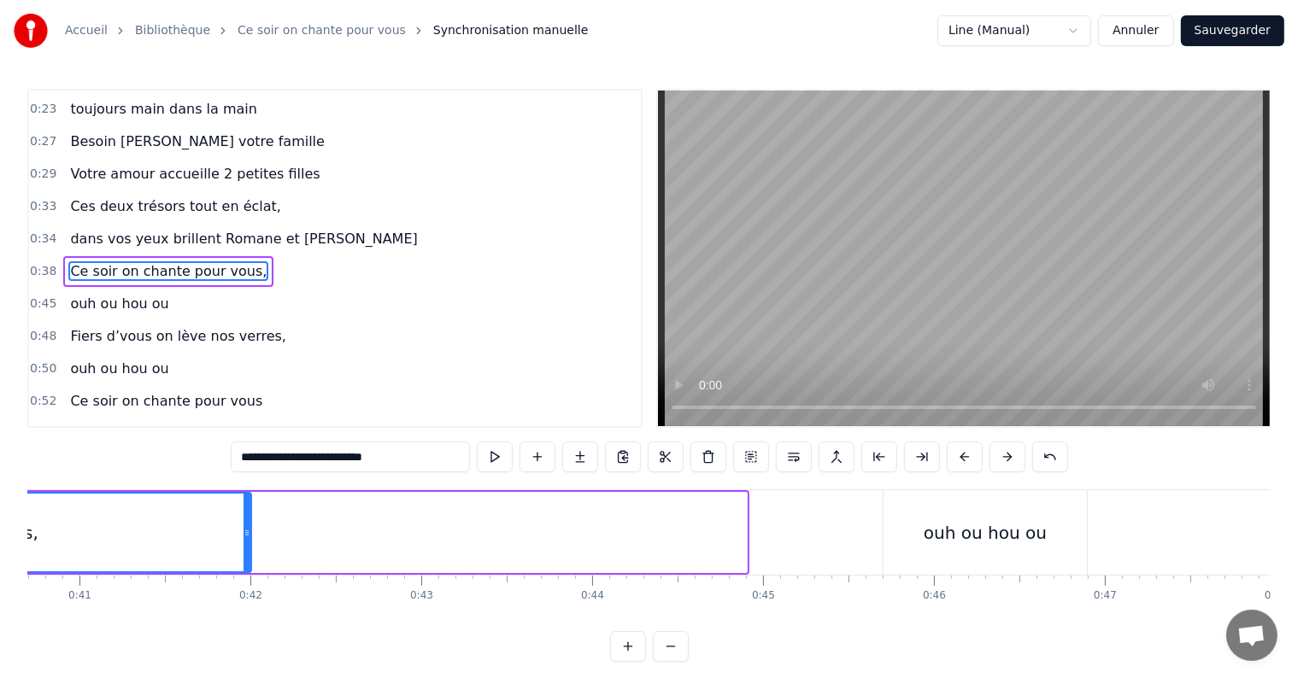
drag, startPoint x: 743, startPoint y: 528, endPoint x: 248, endPoint y: 517, distance: 495.6
click at [248, 517] on div at bounding box center [246, 533] width 7 height 78
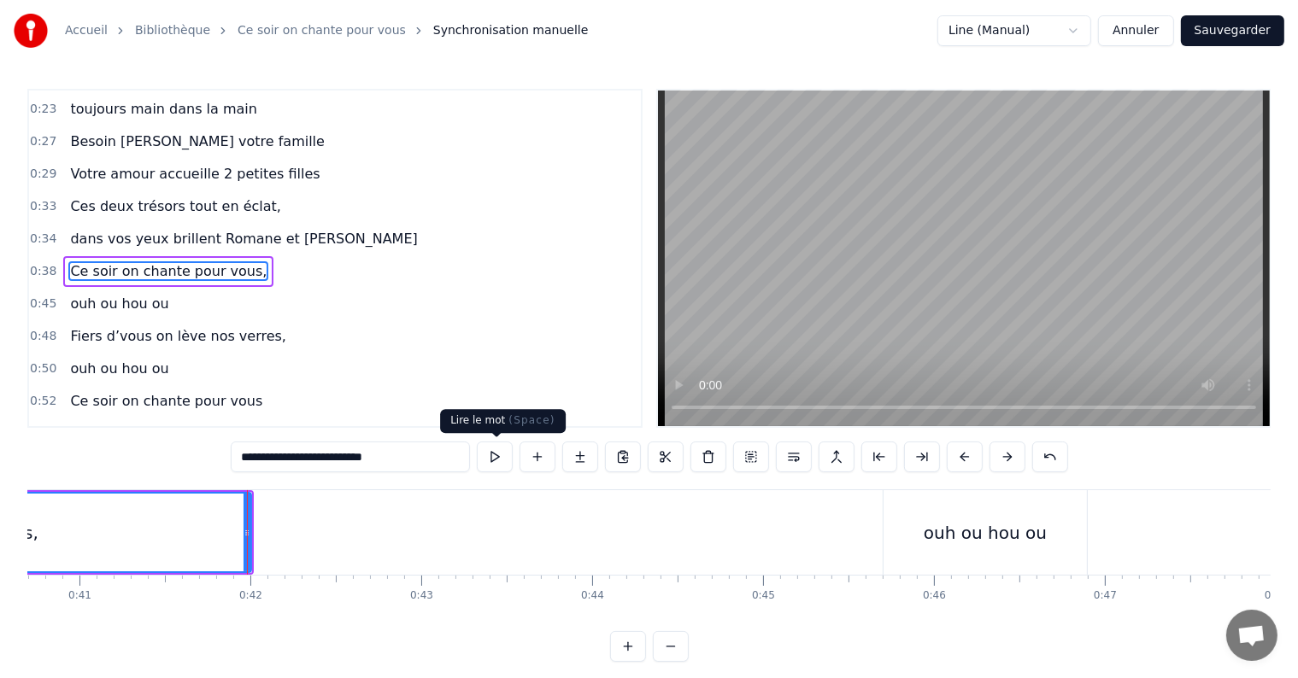
click at [489, 461] on button at bounding box center [495, 457] width 36 height 31
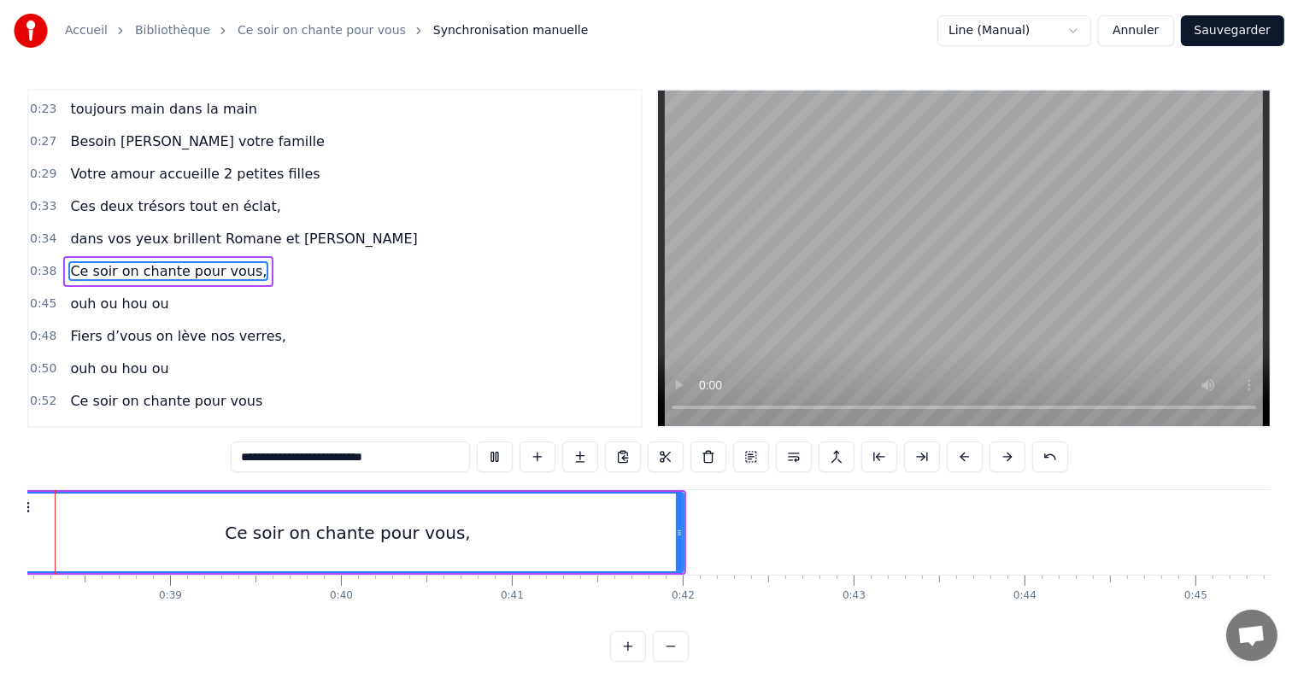
scroll to position [0, 6453]
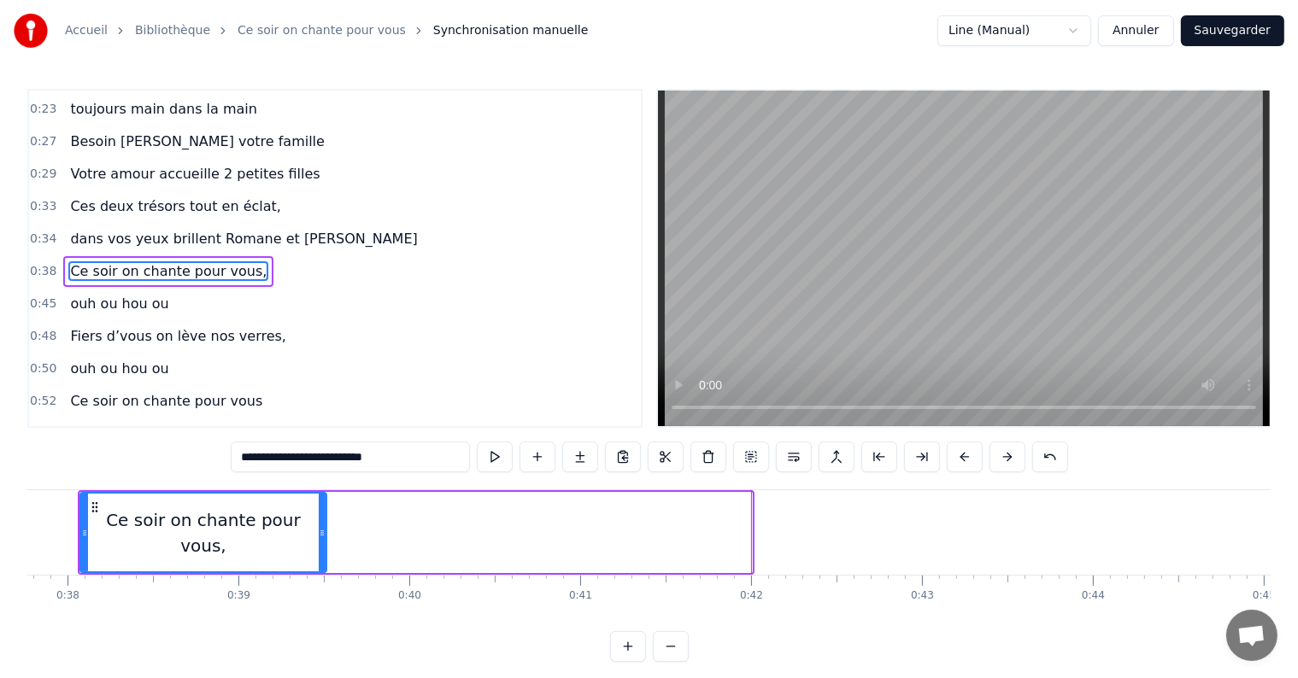
drag, startPoint x: 749, startPoint y: 530, endPoint x: 324, endPoint y: 542, distance: 425.6
click at [324, 542] on div at bounding box center [322, 533] width 7 height 78
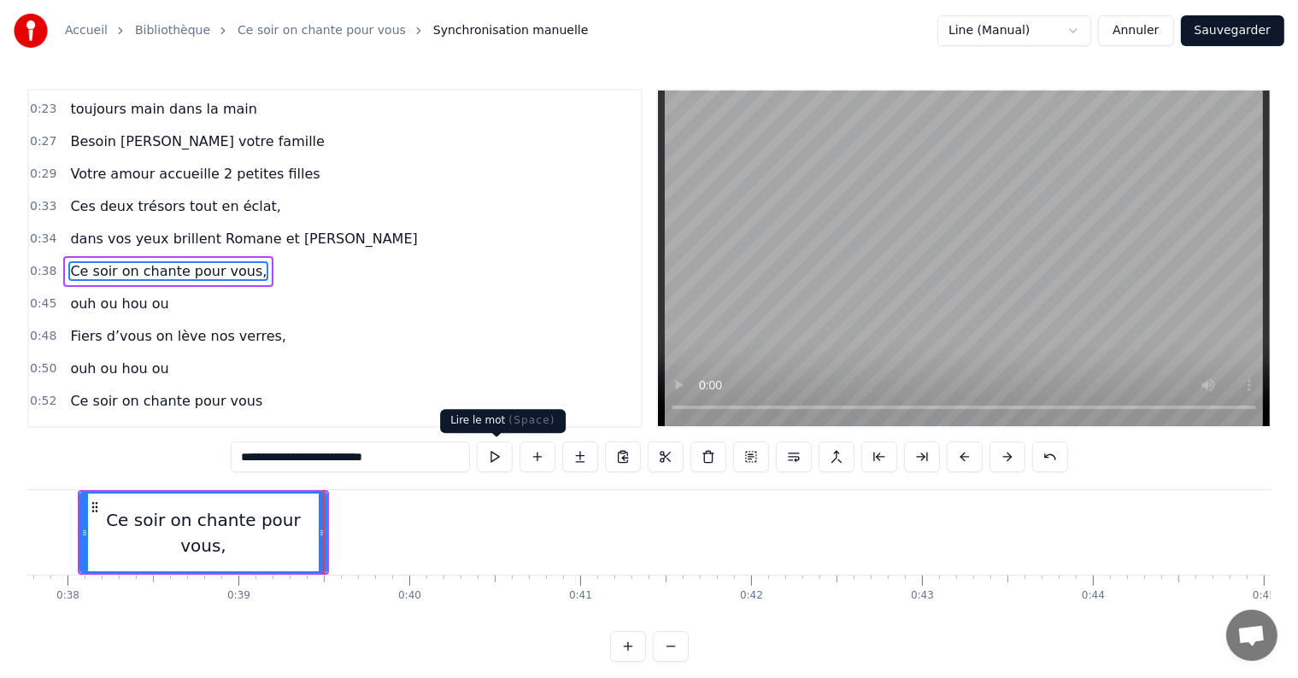
click at [509, 453] on button at bounding box center [495, 457] width 36 height 31
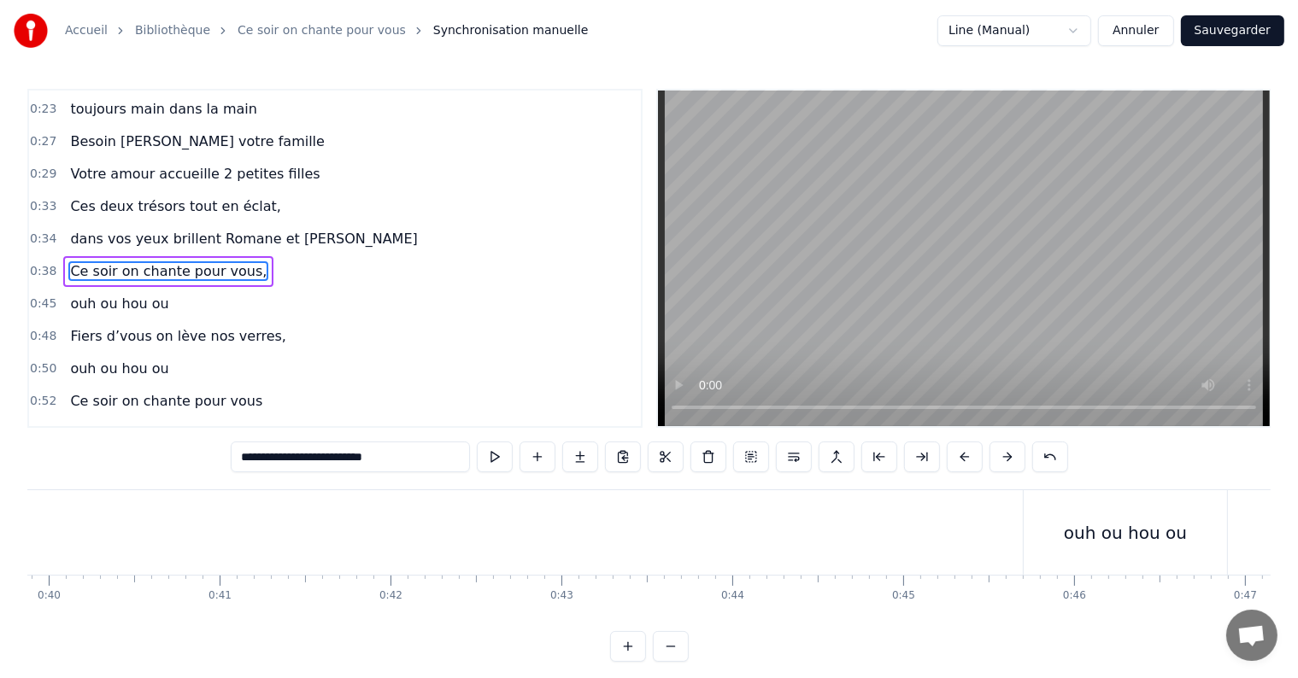
scroll to position [0, 6833]
click at [1047, 521] on div "ouh ou hou ou" at bounding box center [1105, 532] width 203 height 85
type input "**********"
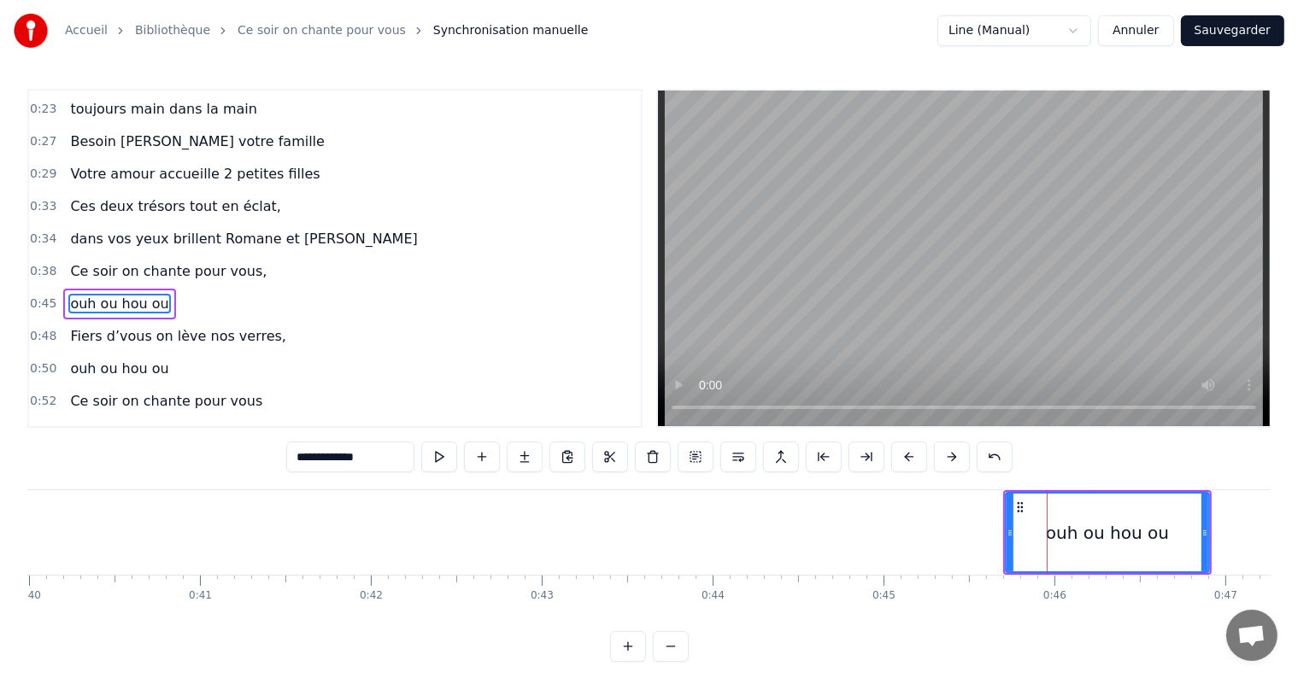
scroll to position [256, 0]
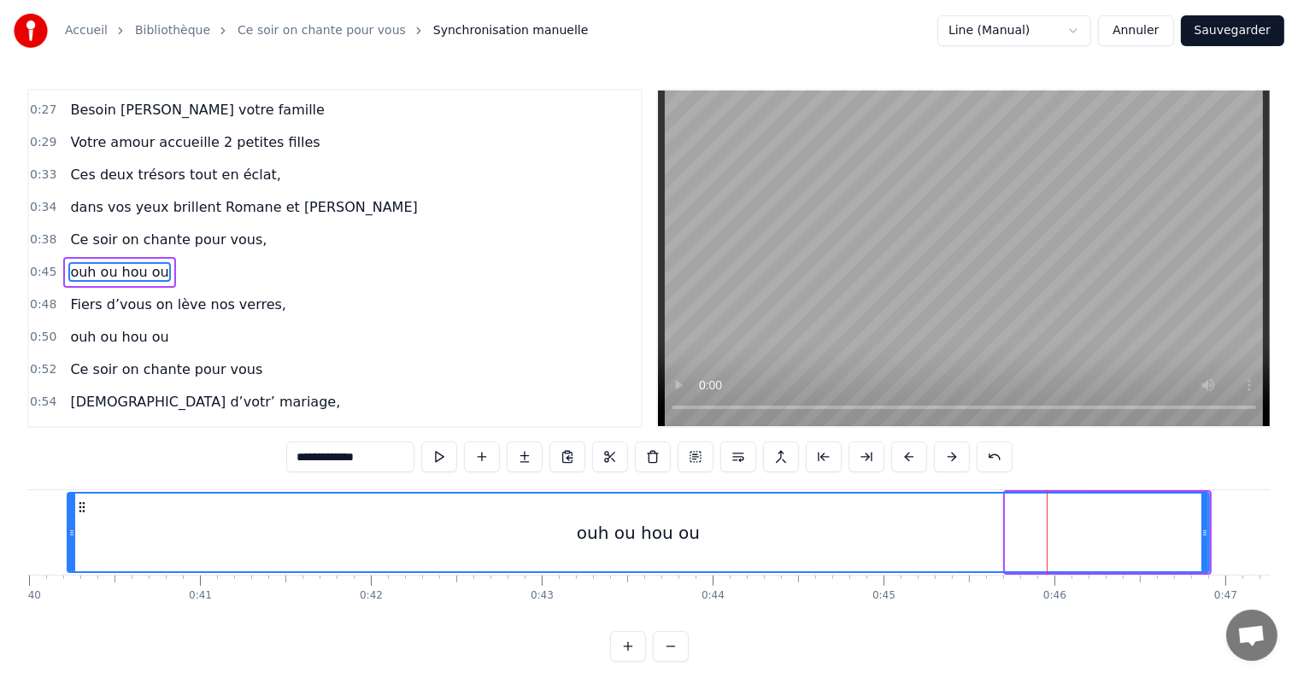
drag, startPoint x: 1007, startPoint y: 531, endPoint x: 69, endPoint y: 472, distance: 939.9
click at [69, 472] on div "0:05 C’est au lycée qu’tout commence 0:07 Flo et [PERSON_NAME] viv’ encore leur…" at bounding box center [648, 375] width 1243 height 573
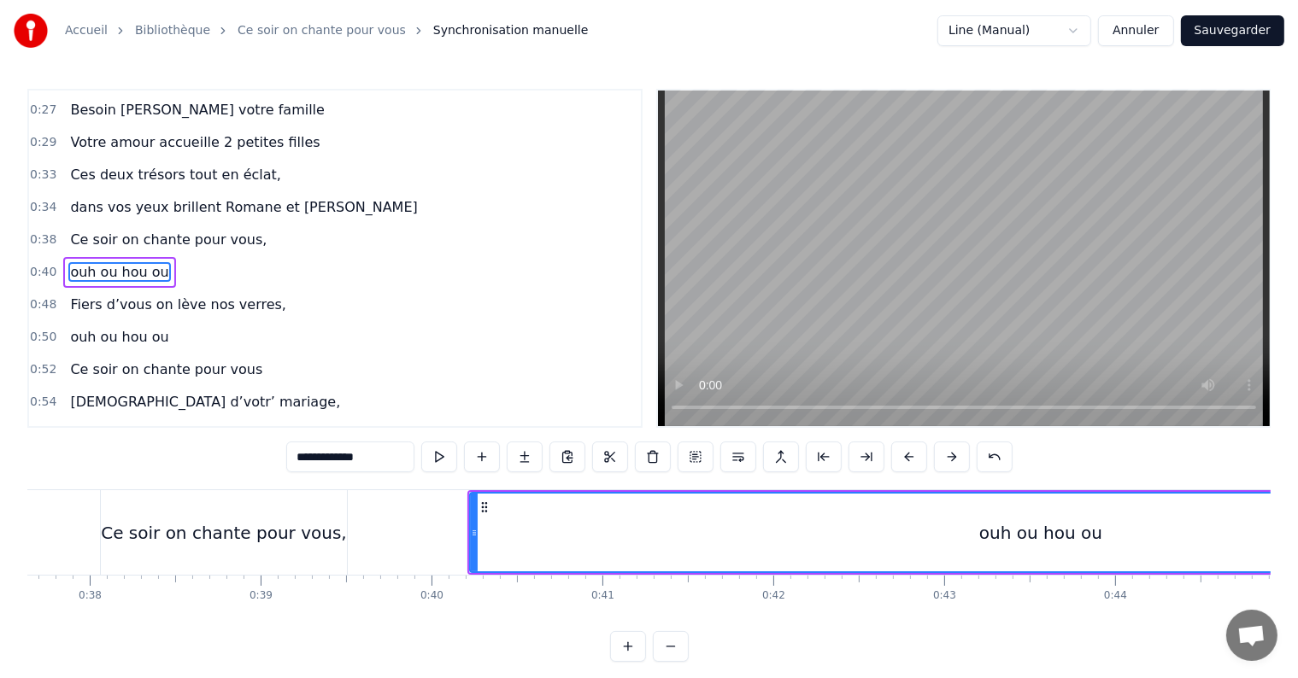
scroll to position [0, 6310]
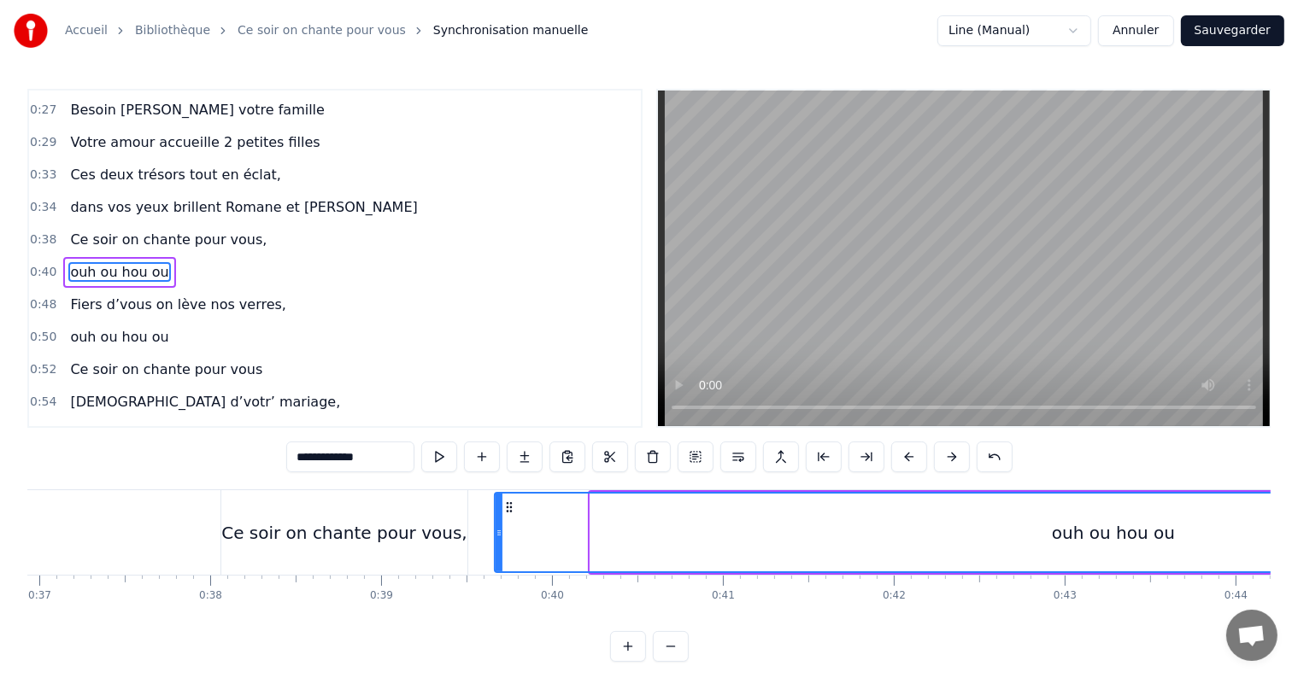
drag, startPoint x: 593, startPoint y: 532, endPoint x: 498, endPoint y: 523, distance: 95.3
click at [498, 523] on div at bounding box center [499, 533] width 7 height 78
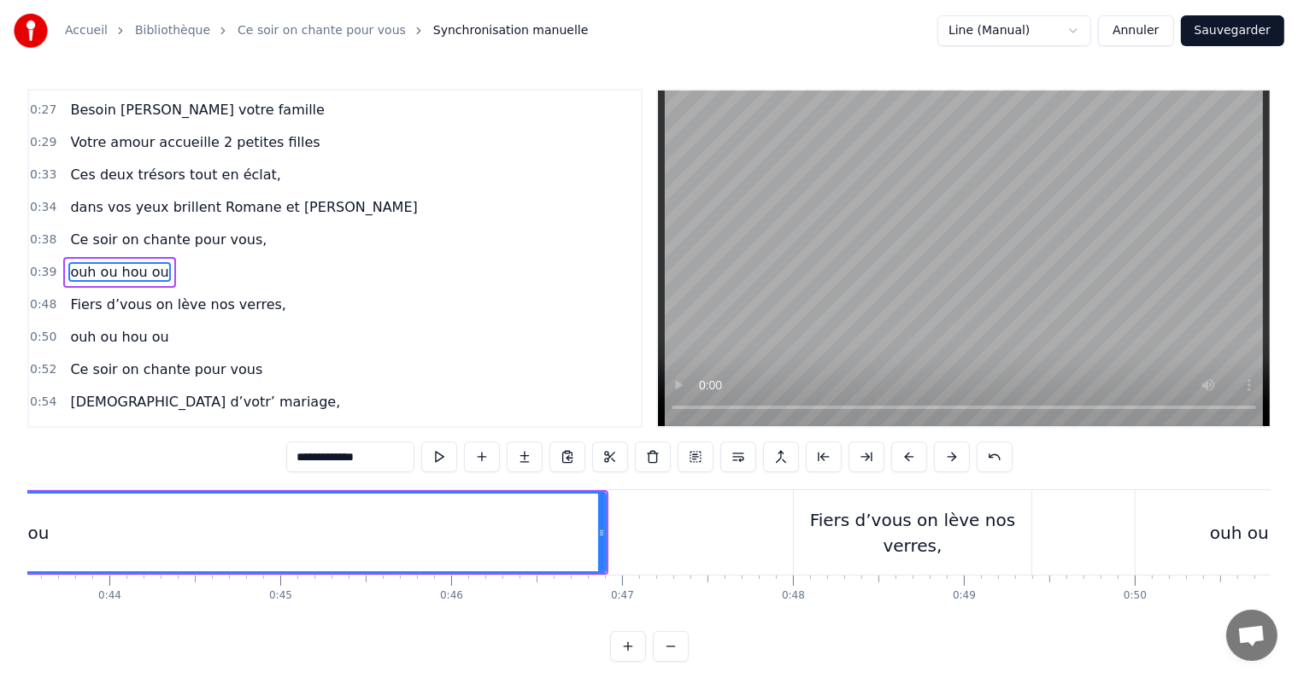
scroll to position [0, 7757]
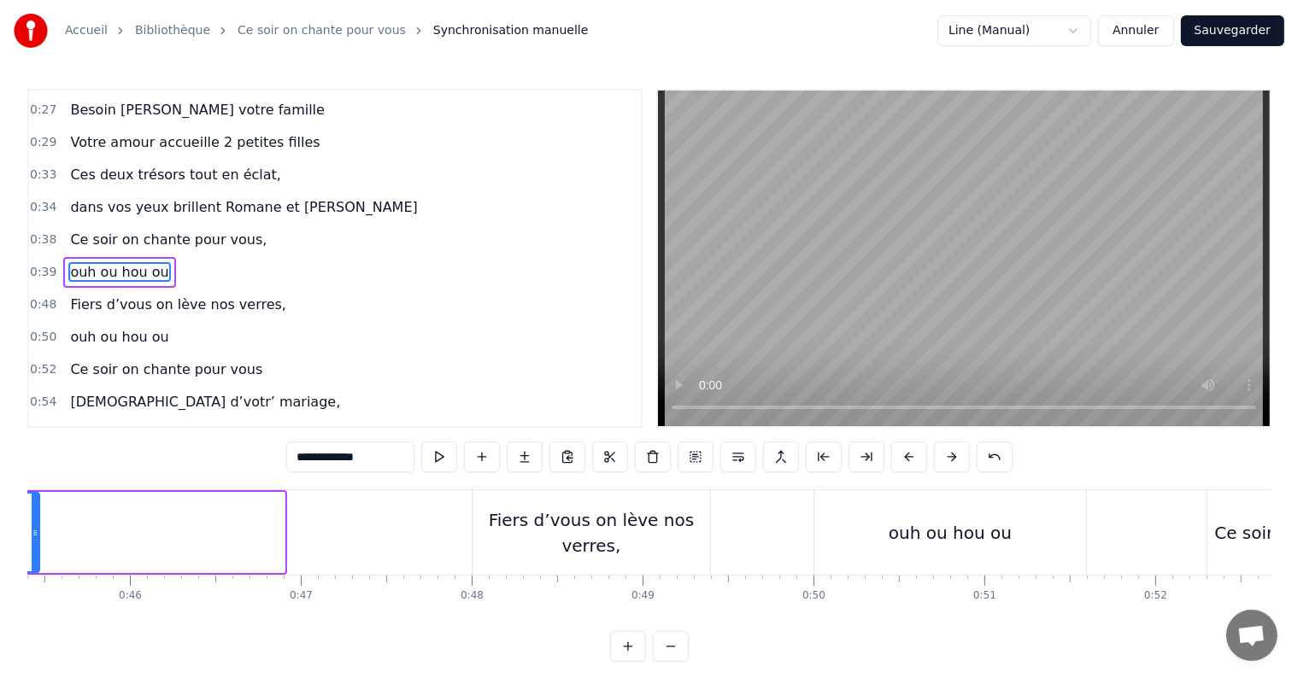
drag, startPoint x: 279, startPoint y: 531, endPoint x: 34, endPoint y: 537, distance: 245.3
click at [34, 537] on icon at bounding box center [35, 533] width 7 height 14
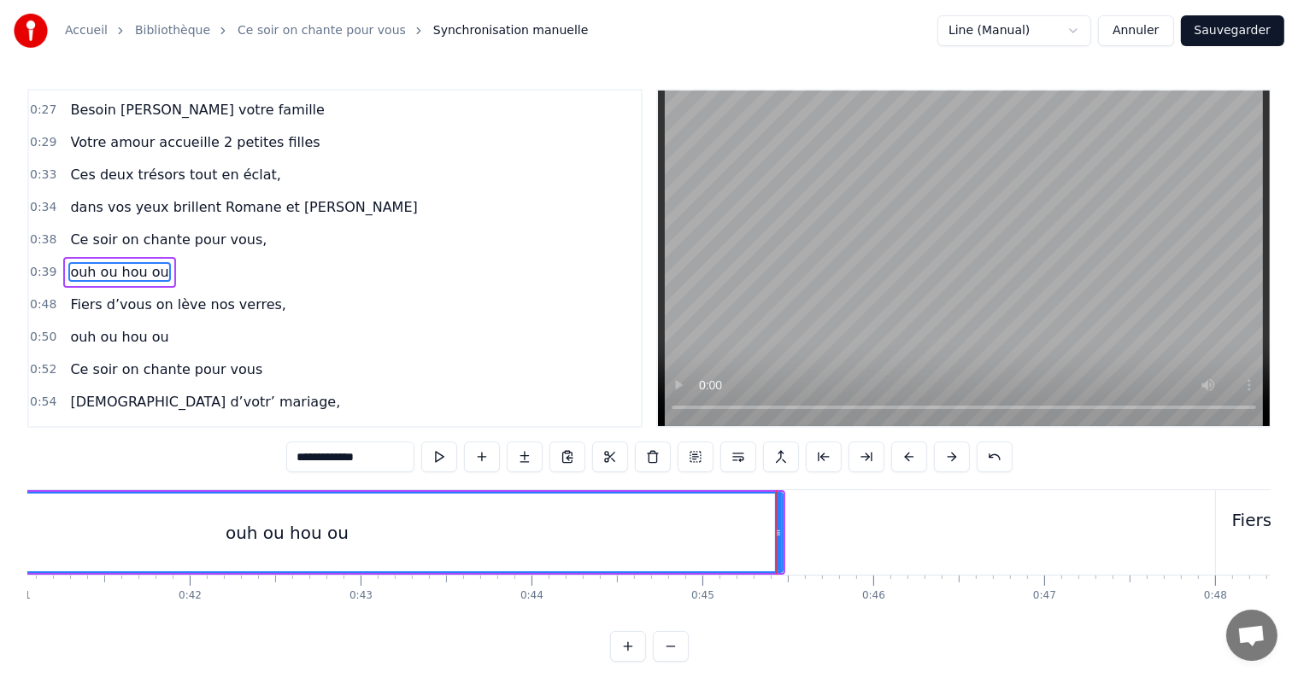
scroll to position [0, 6893]
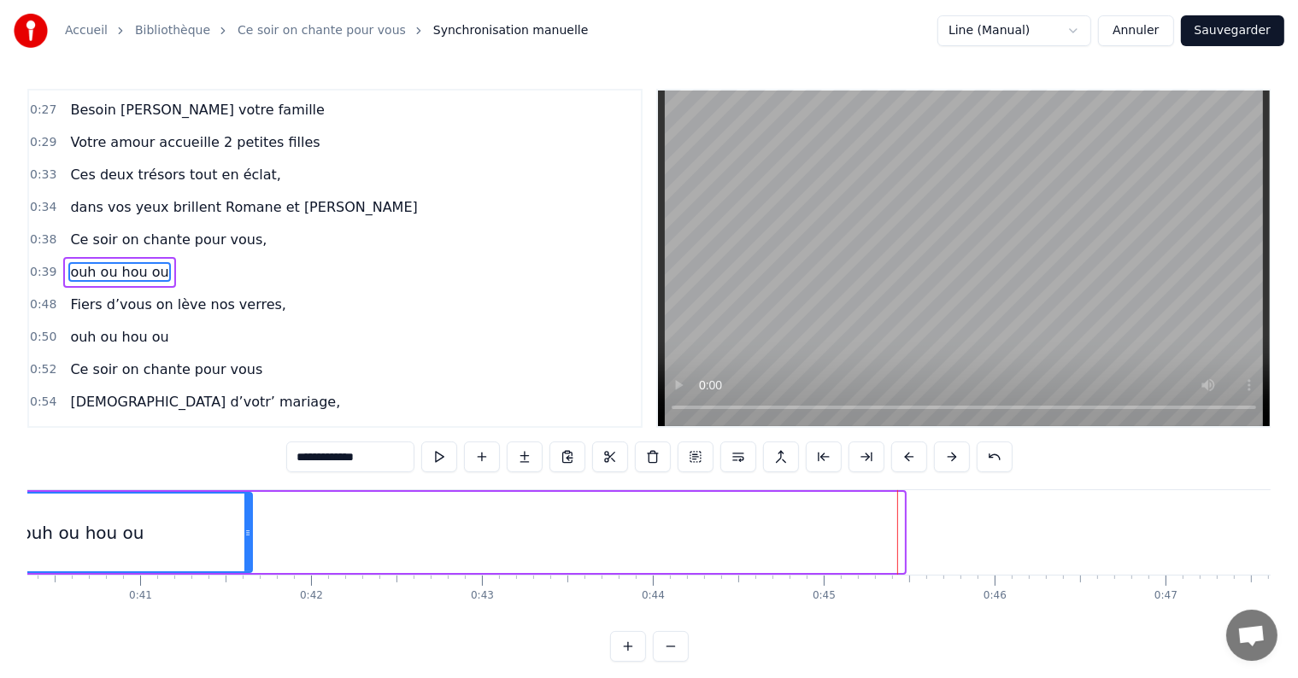
drag, startPoint x: 895, startPoint y: 529, endPoint x: 243, endPoint y: 519, distance: 651.9
click at [244, 519] on div at bounding box center [247, 533] width 7 height 78
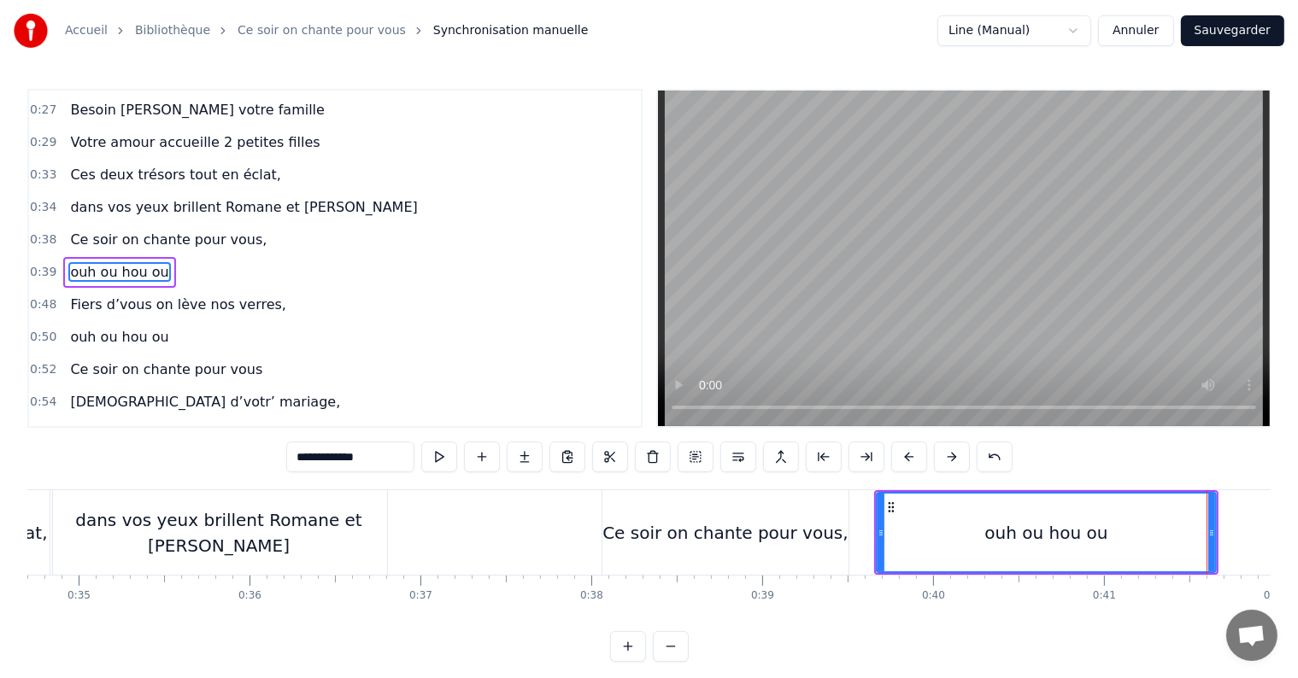
scroll to position [0, 6130]
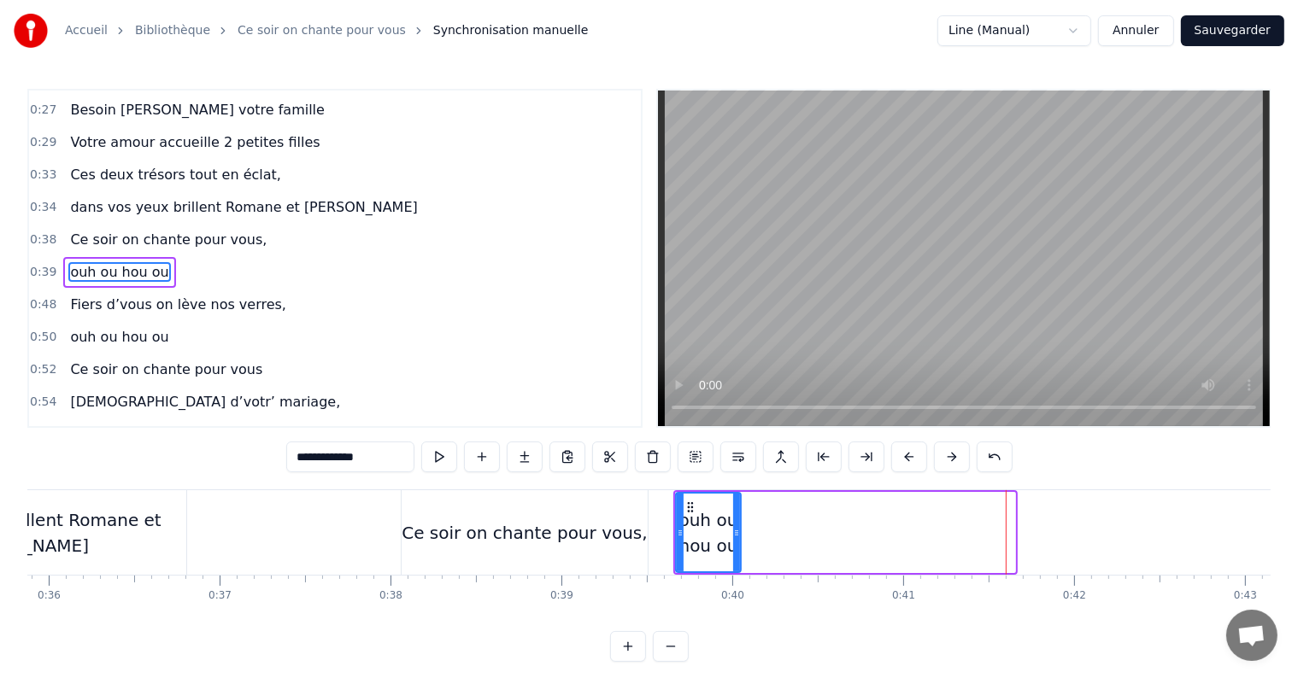
drag, startPoint x: 1012, startPoint y: 531, endPoint x: 736, endPoint y: 523, distance: 275.2
click at [736, 523] on div at bounding box center [736, 533] width 7 height 78
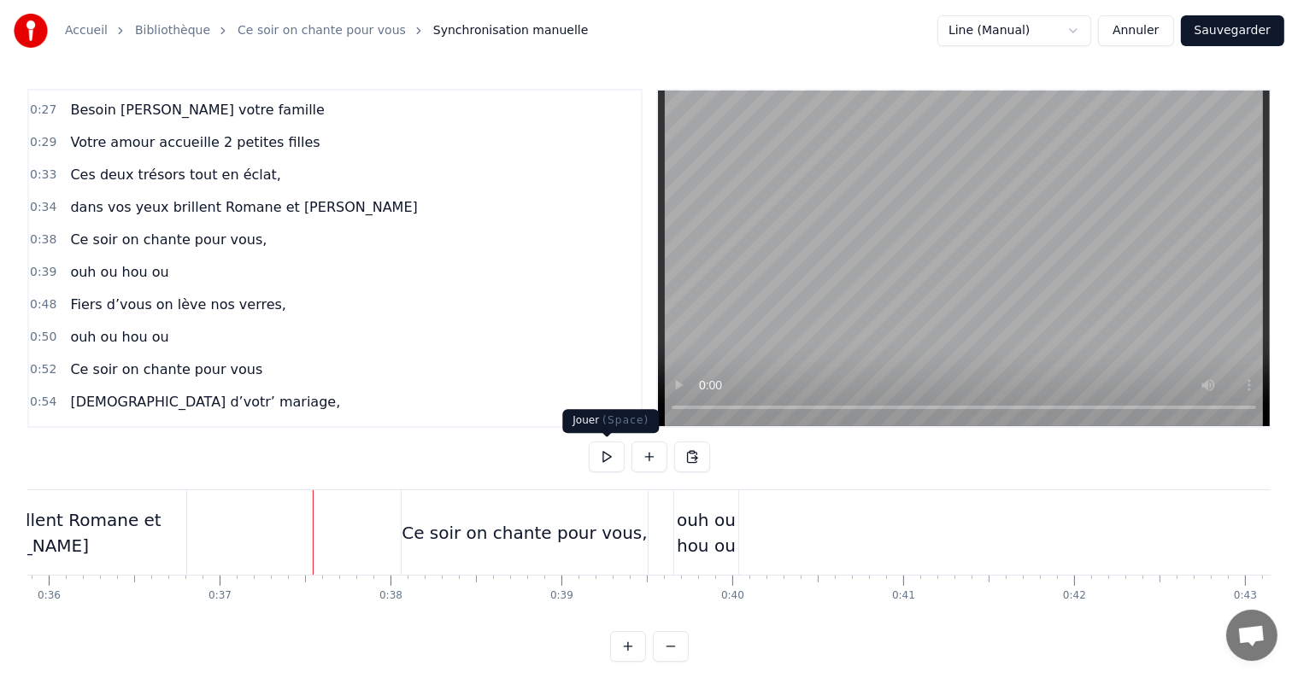
click at [603, 460] on button at bounding box center [607, 457] width 36 height 31
click at [610, 446] on button at bounding box center [607, 457] width 36 height 31
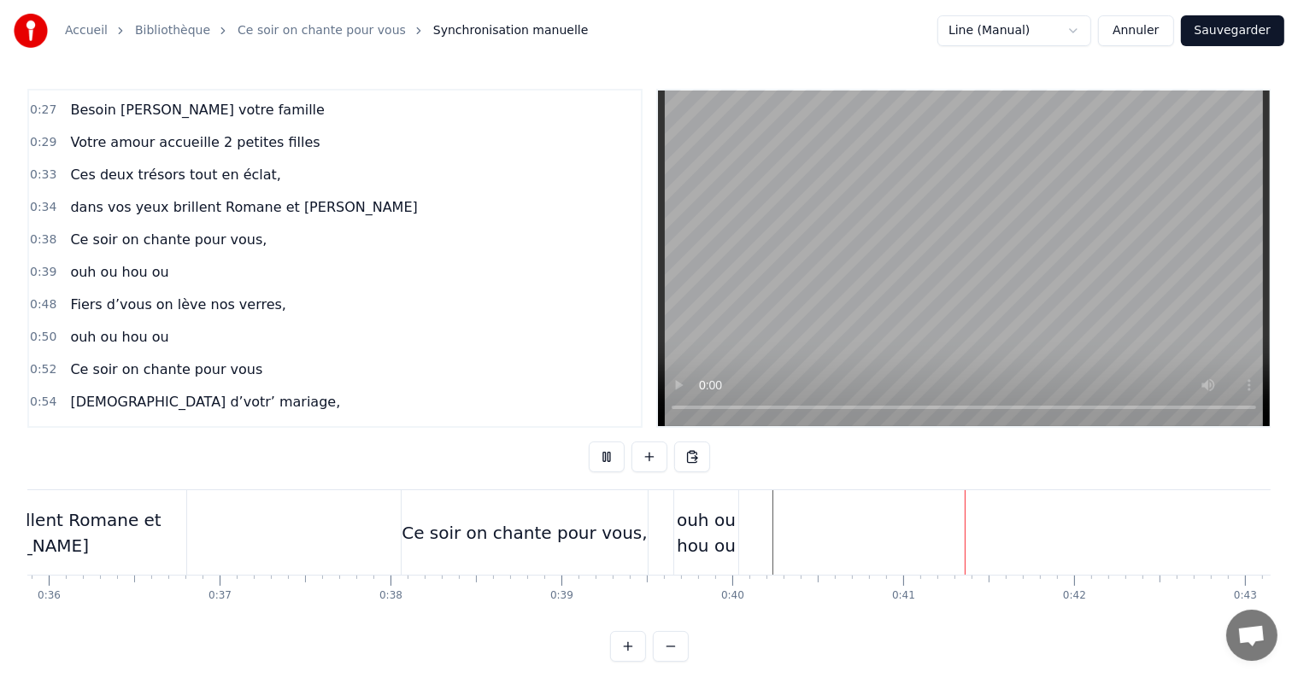
click at [609, 447] on button at bounding box center [607, 457] width 36 height 31
click at [702, 550] on div "ouh ou hou ou" at bounding box center [706, 532] width 64 height 51
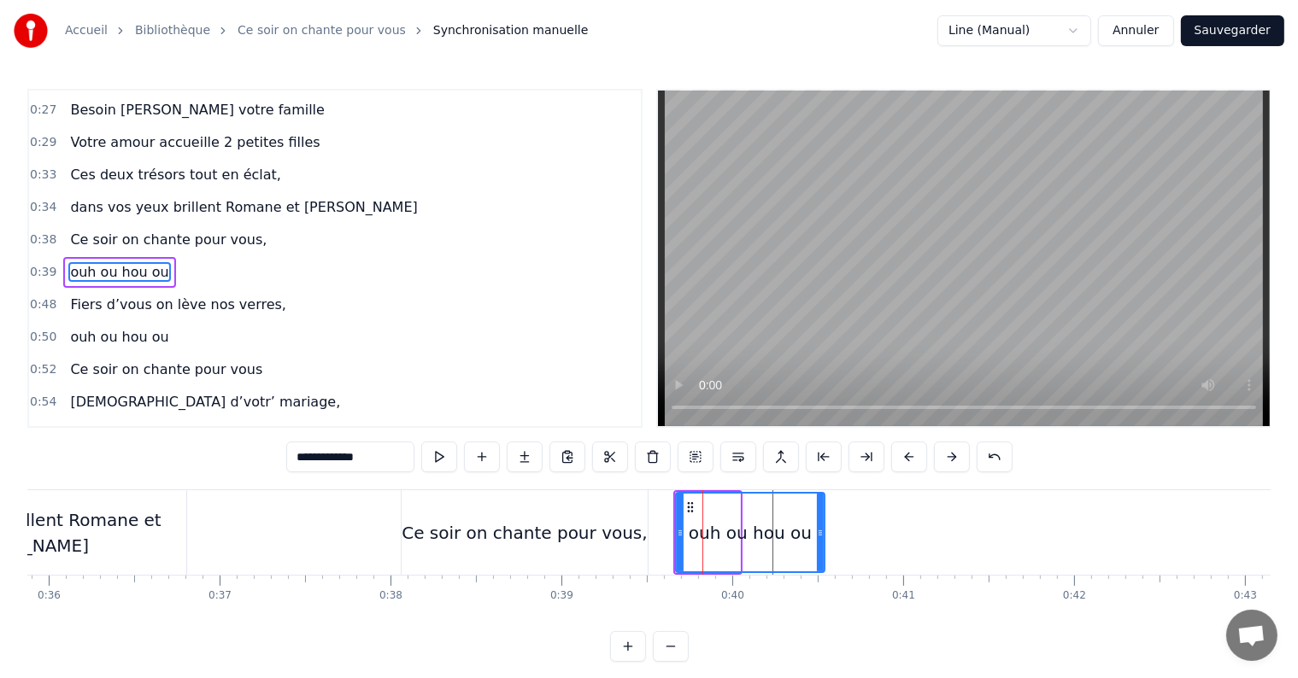
drag, startPoint x: 735, startPoint y: 531, endPoint x: 819, endPoint y: 523, distance: 85.0
click at [819, 523] on div at bounding box center [820, 533] width 7 height 78
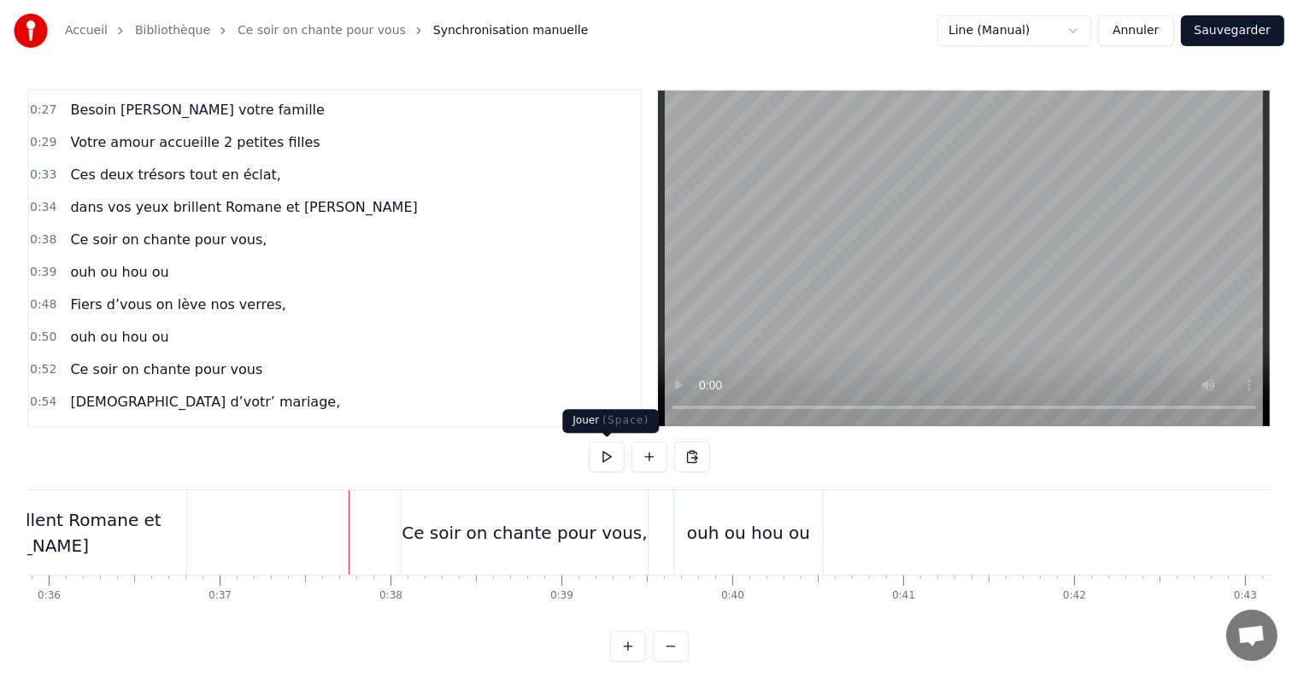
click at [595, 457] on button at bounding box center [607, 457] width 36 height 31
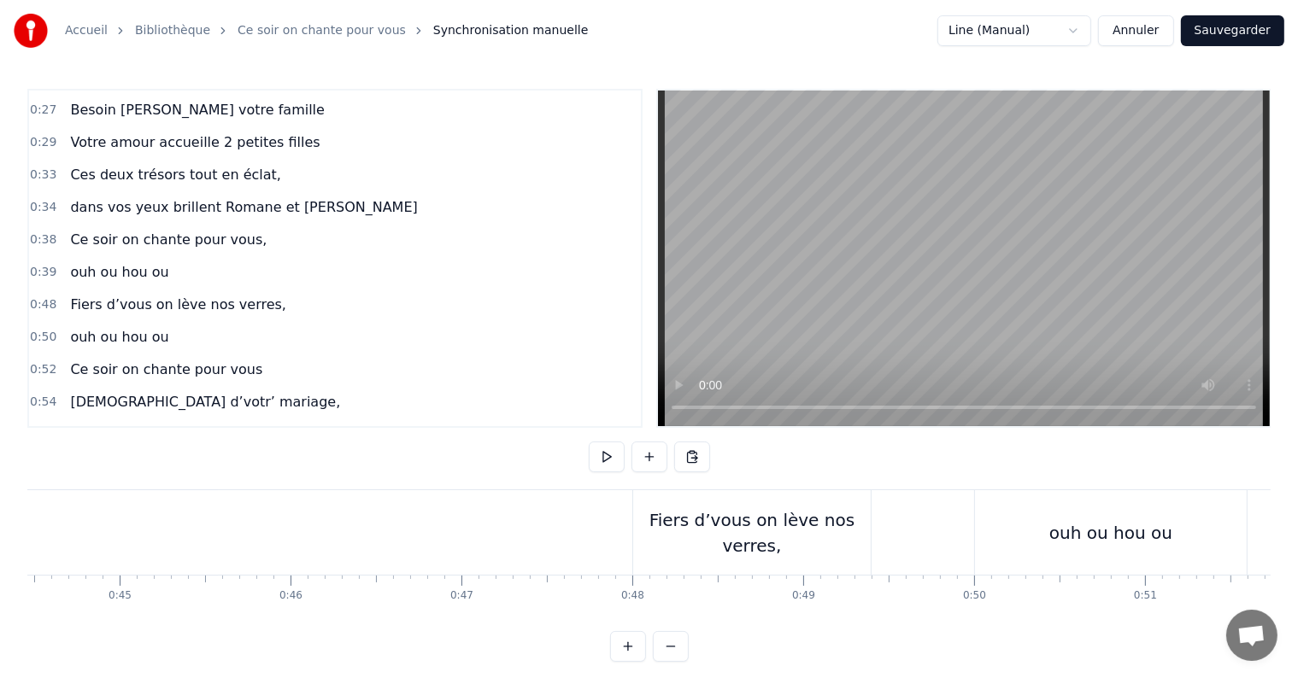
scroll to position [0, 7757]
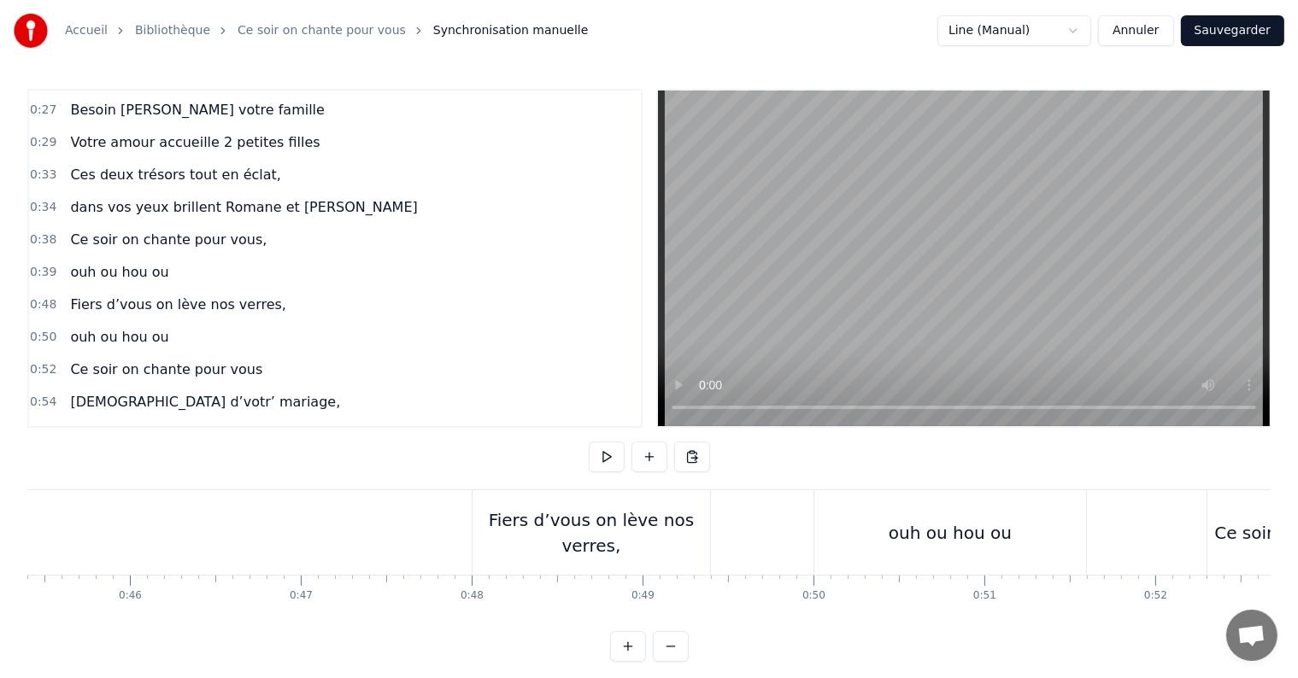
click at [539, 540] on div "Fiers d’vous on lève nos verres," at bounding box center [591, 532] width 238 height 51
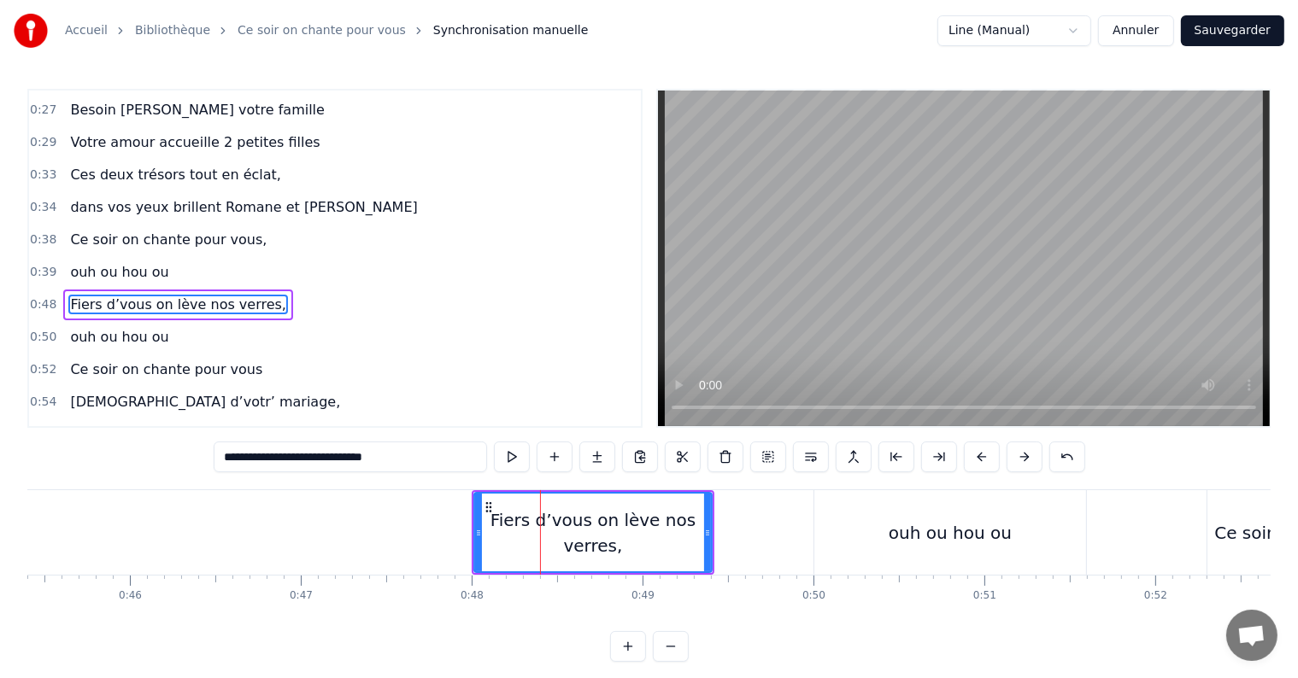
scroll to position [287, 0]
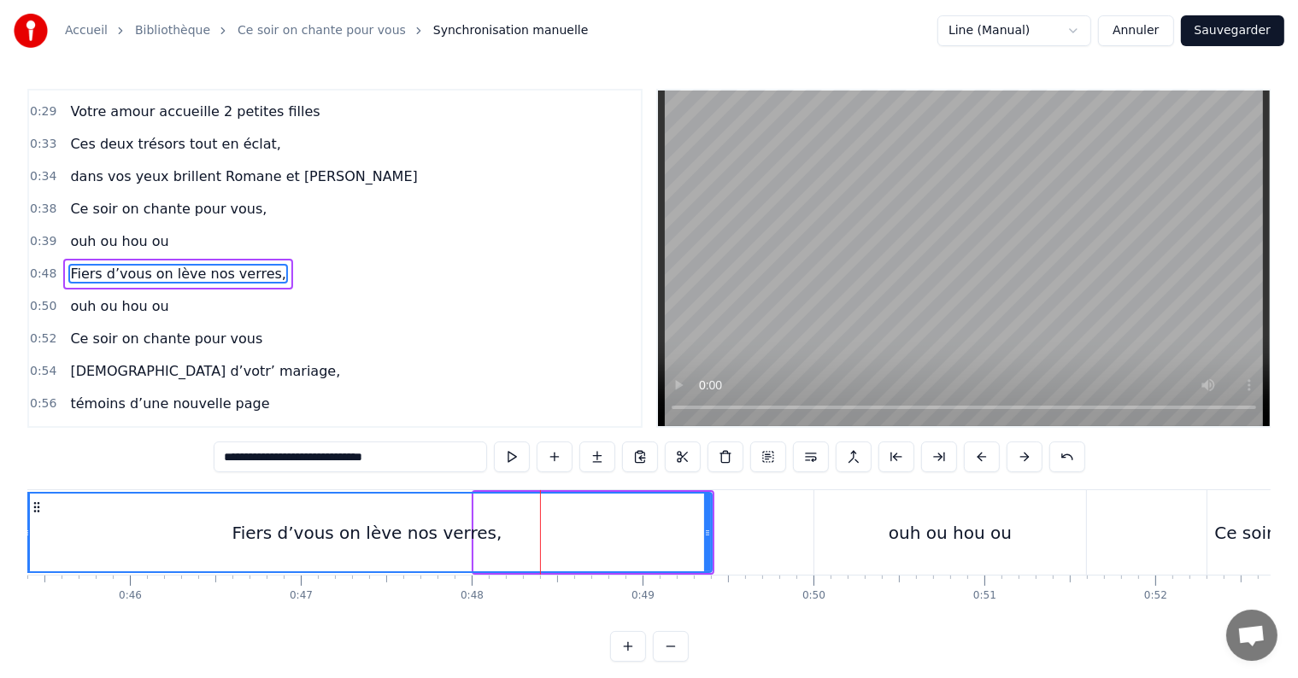
drag, startPoint x: 477, startPoint y: 533, endPoint x: 21, endPoint y: 499, distance: 456.6
click at [21, 499] on div "Accueil Bibliothèque Ce soir on chante pour vous Synchronisation manuelle Line …" at bounding box center [649, 331] width 1298 height 662
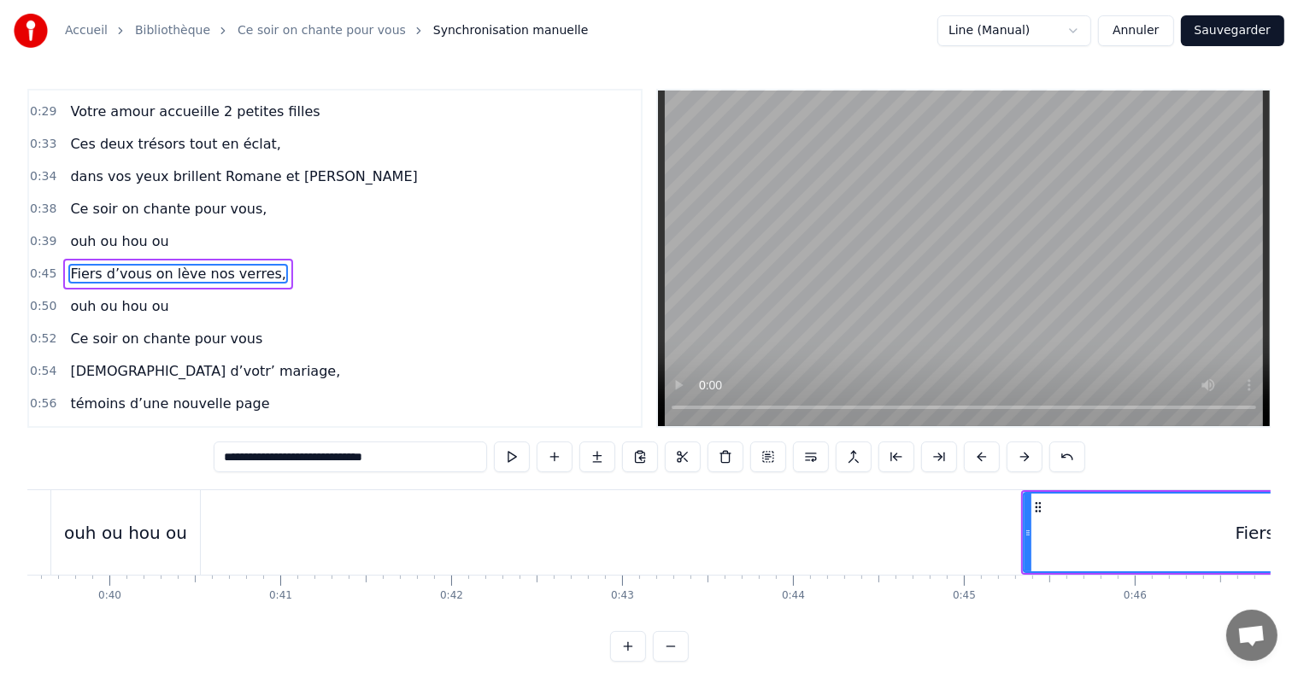
scroll to position [0, 6732]
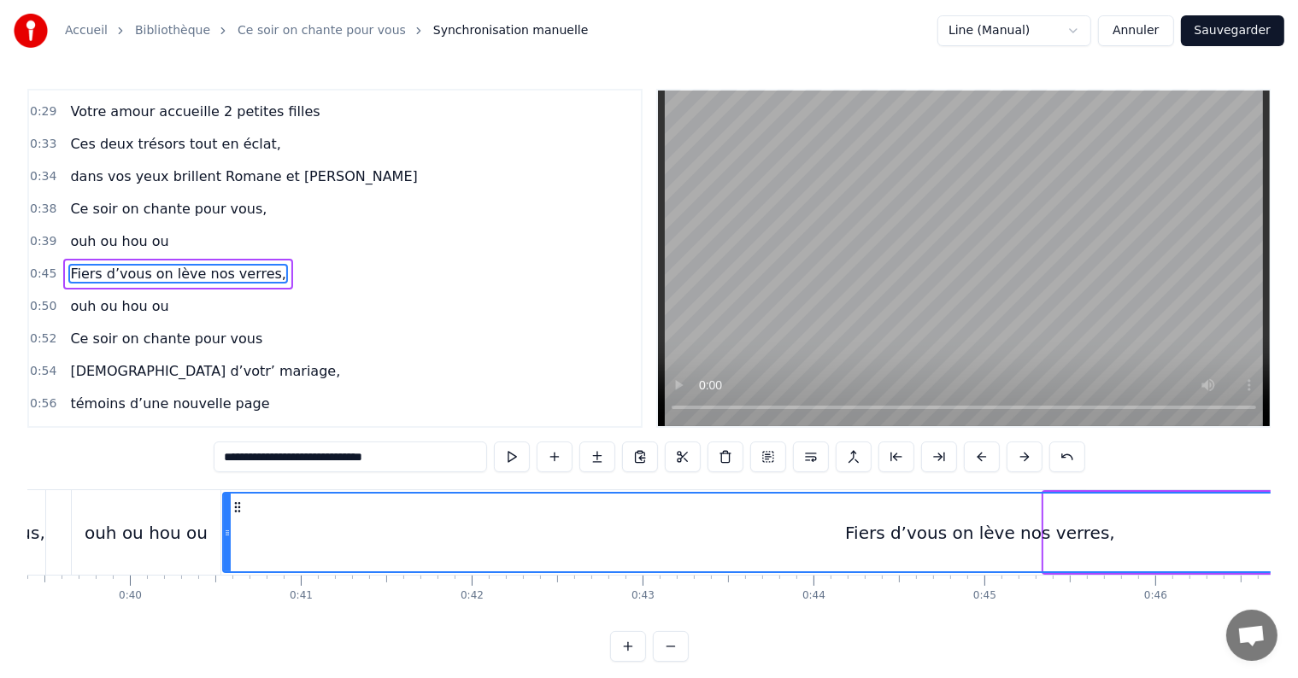
drag, startPoint x: 1049, startPoint y: 529, endPoint x: 228, endPoint y: 501, distance: 821.5
click at [228, 501] on div at bounding box center [227, 533] width 7 height 78
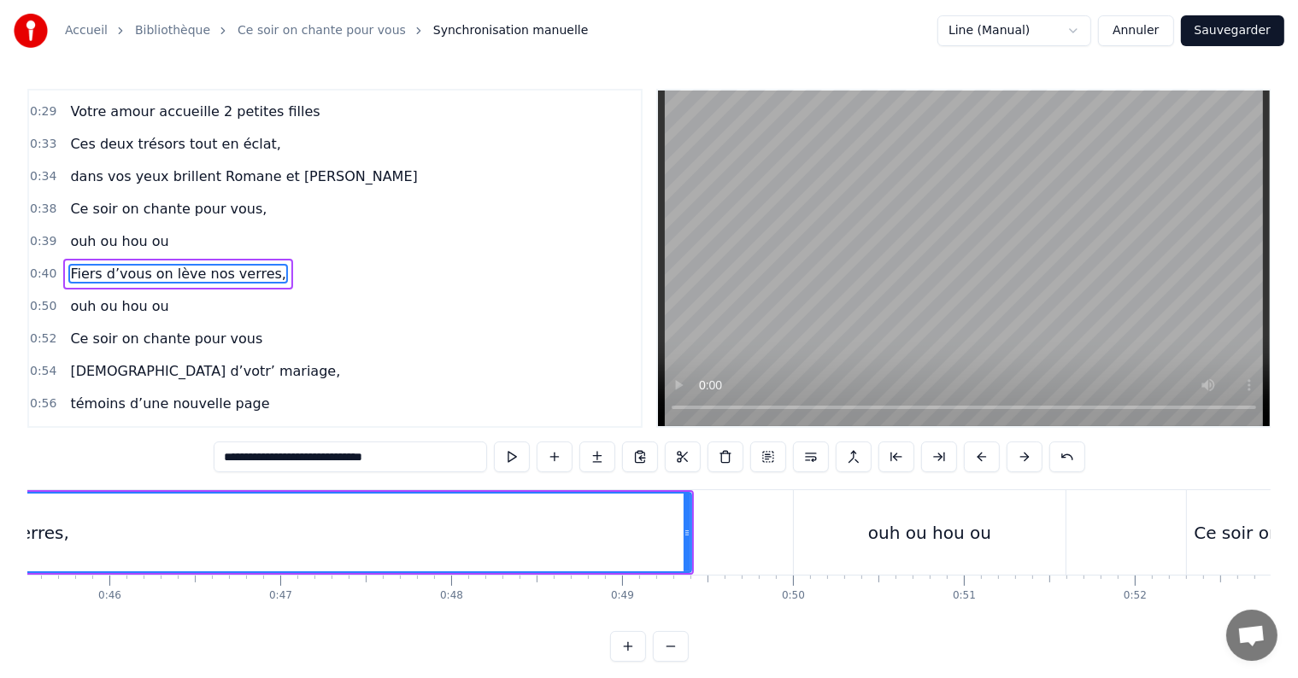
scroll to position [0, 7798]
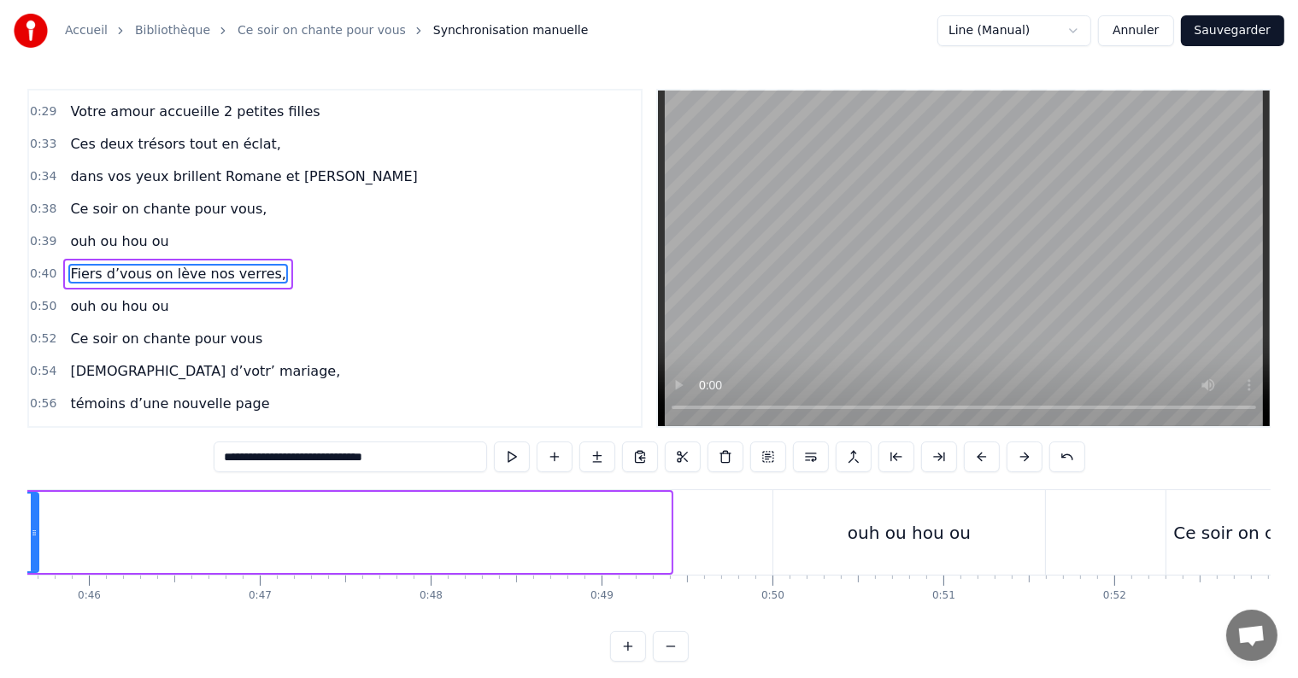
drag, startPoint x: 668, startPoint y: 528, endPoint x: 38, endPoint y: 544, distance: 629.9
click at [38, 544] on div at bounding box center [34, 533] width 7 height 78
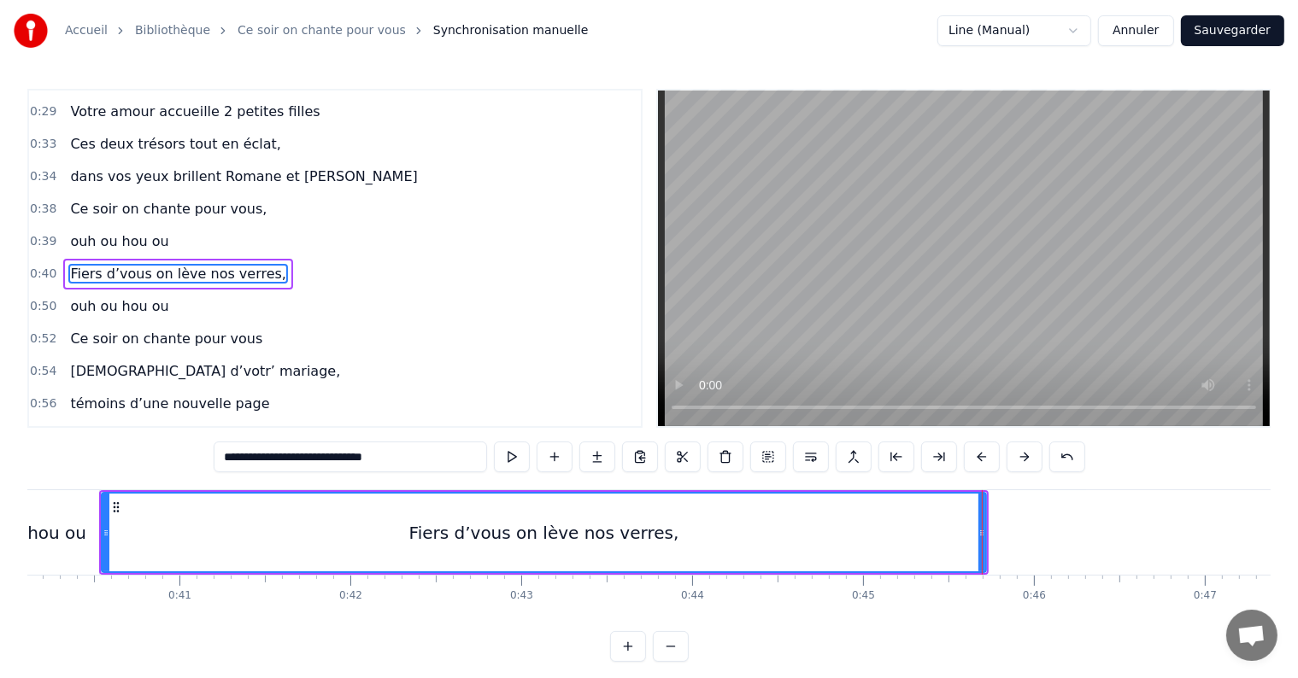
scroll to position [0, 6753]
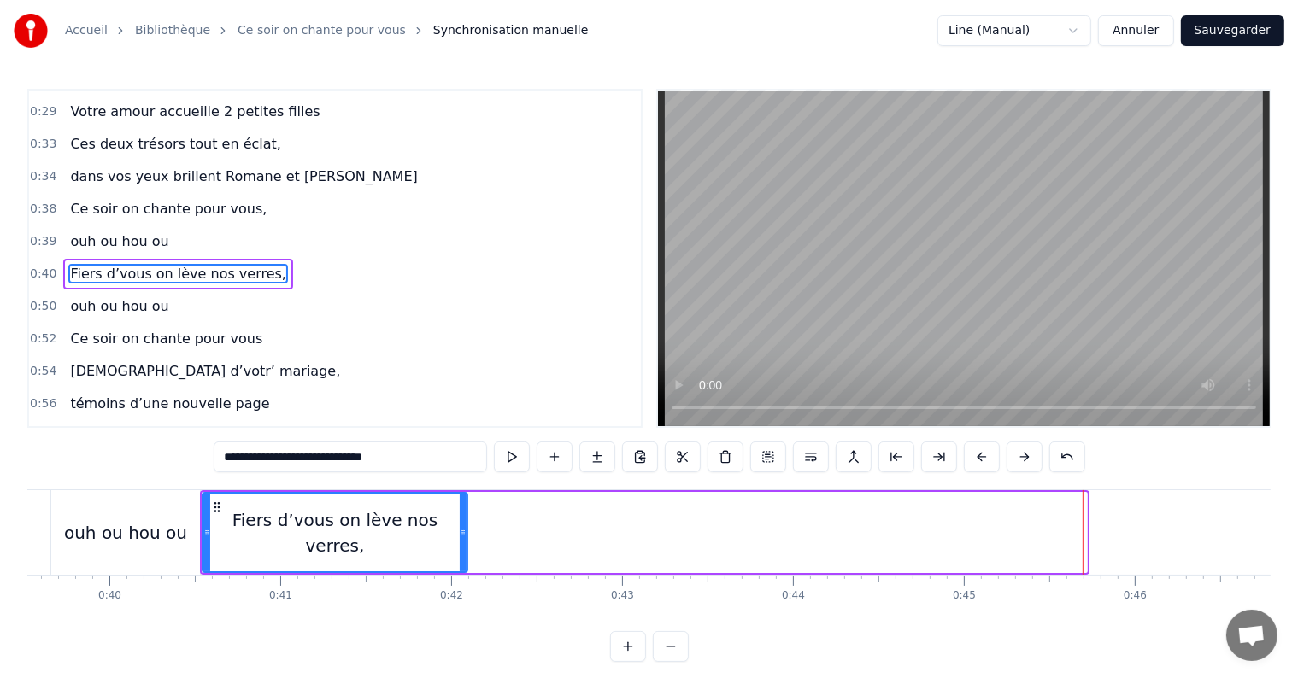
drag, startPoint x: 1080, startPoint y: 530, endPoint x: 460, endPoint y: 509, distance: 619.7
click at [460, 509] on div at bounding box center [463, 533] width 7 height 78
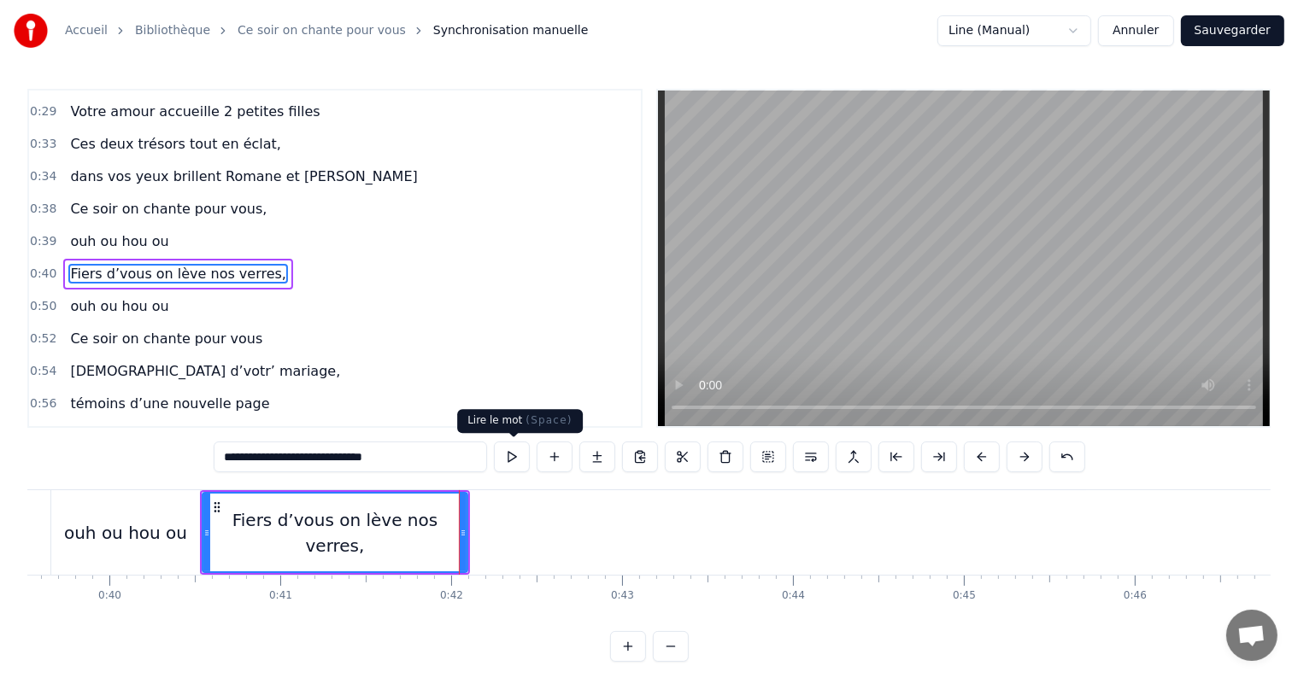
click at [516, 464] on button at bounding box center [512, 457] width 36 height 31
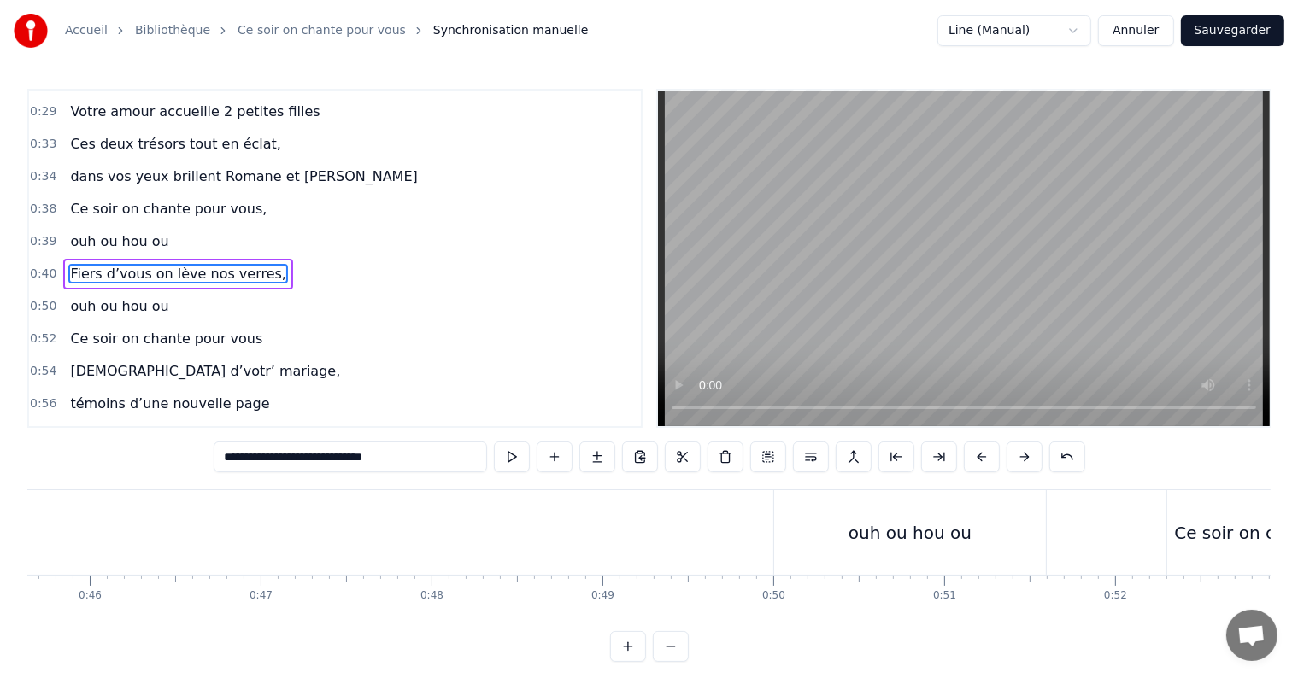
scroll to position [0, 7878]
click at [826, 536] on div "ouh ou hou ou" at bounding box center [829, 533] width 123 height 26
type input "**********"
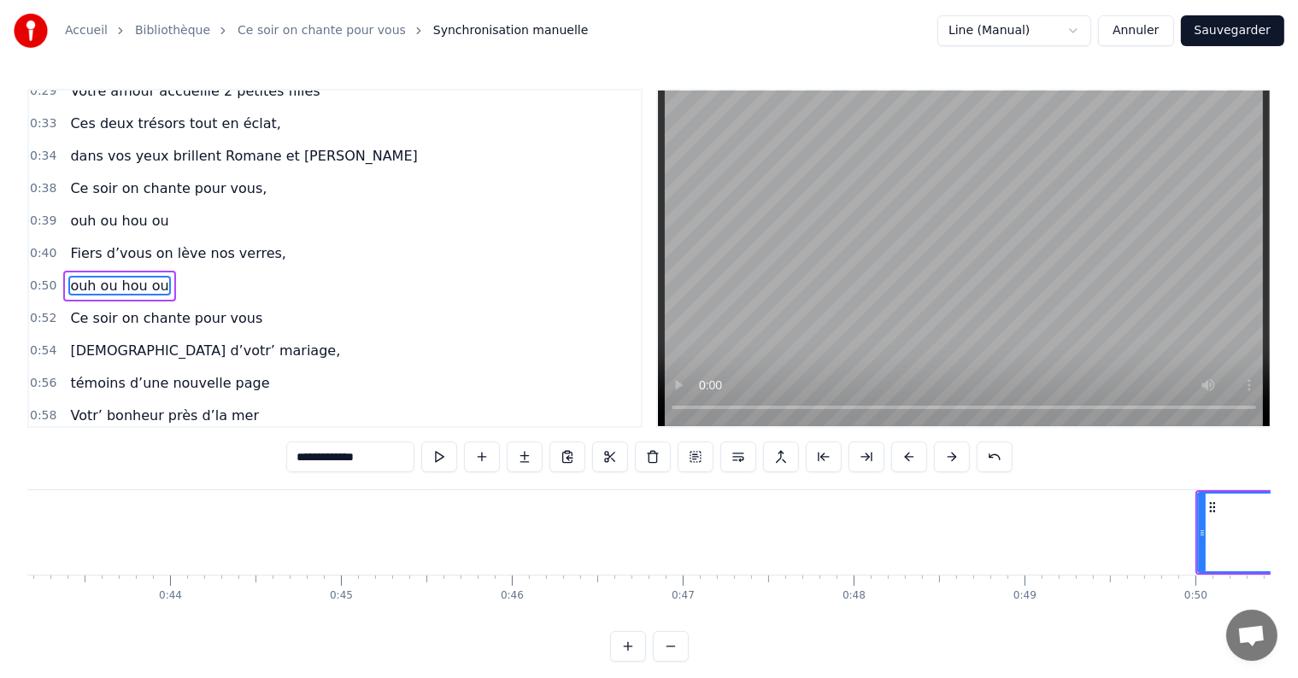
scroll to position [0, 7416]
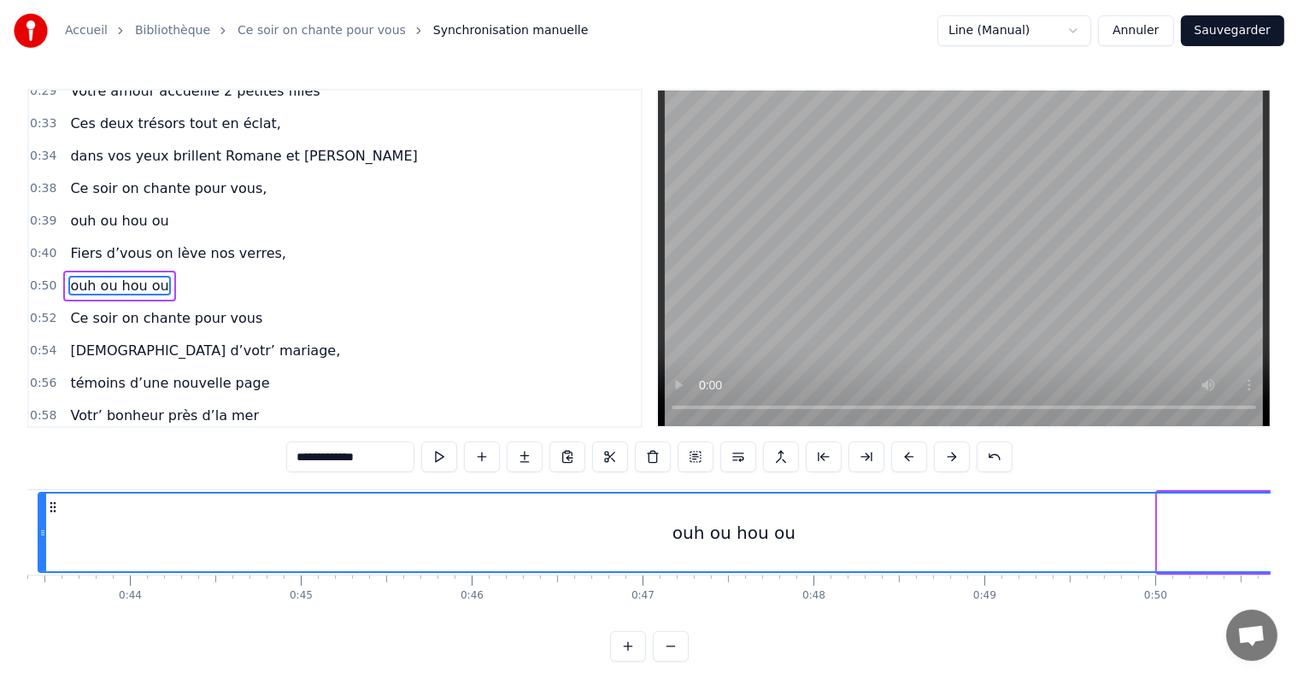
drag, startPoint x: 1156, startPoint y: 540, endPoint x: 46, endPoint y: 550, distance: 1109.8
click at [46, 550] on div at bounding box center [42, 533] width 7 height 78
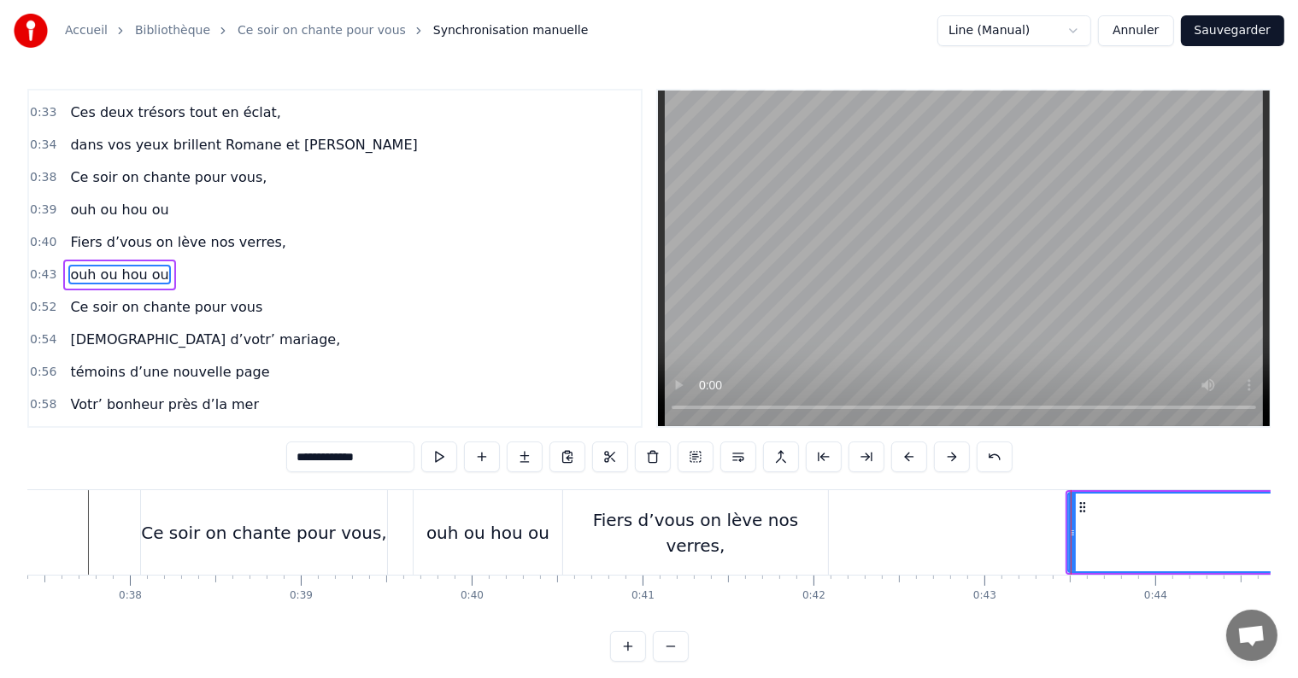
scroll to position [0, 6653]
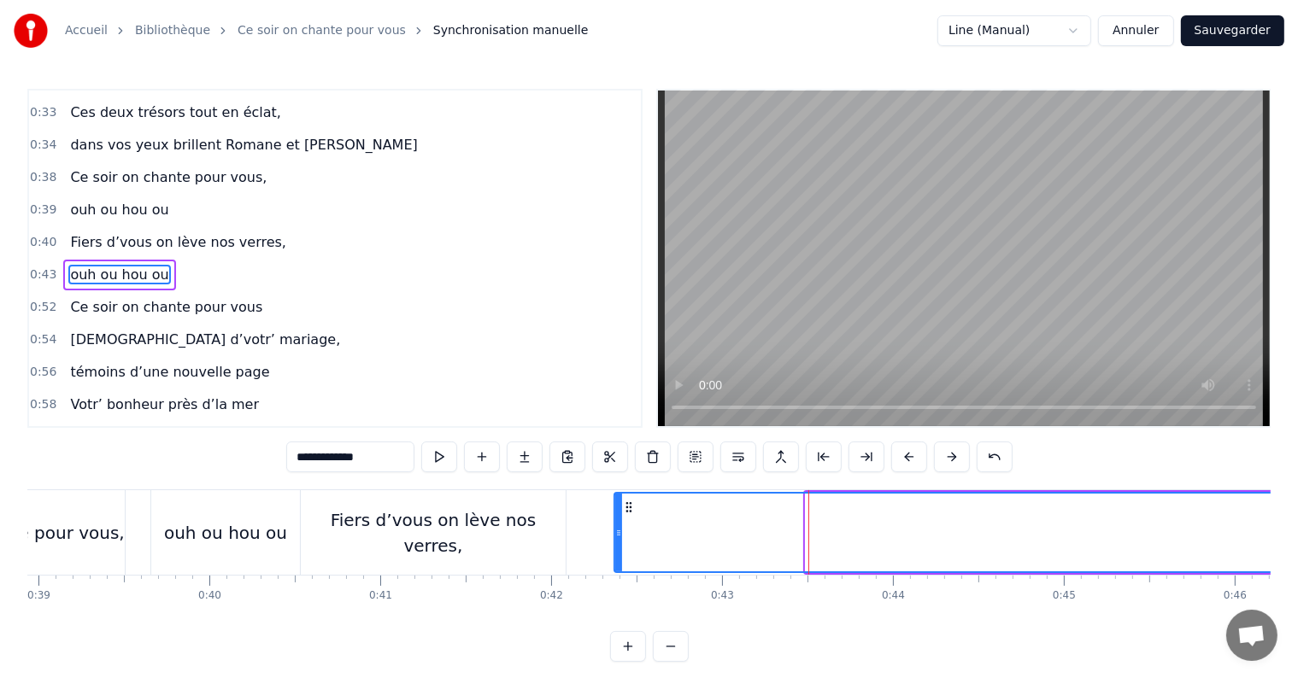
drag, startPoint x: 805, startPoint y: 526, endPoint x: 613, endPoint y: 518, distance: 191.6
click at [615, 518] on div at bounding box center [618, 533] width 7 height 78
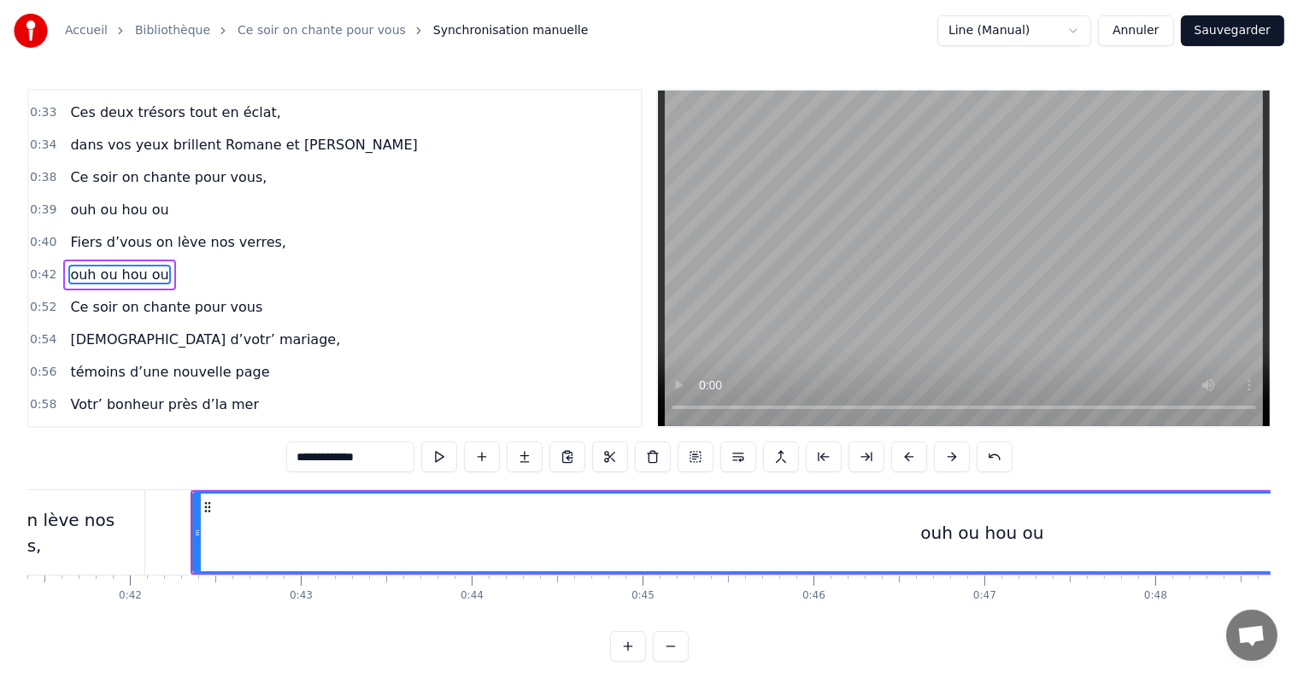
click at [392, 531] on div "ouh ou hou ou" at bounding box center [982, 533] width 1576 height 78
click at [451, 462] on button at bounding box center [439, 457] width 36 height 31
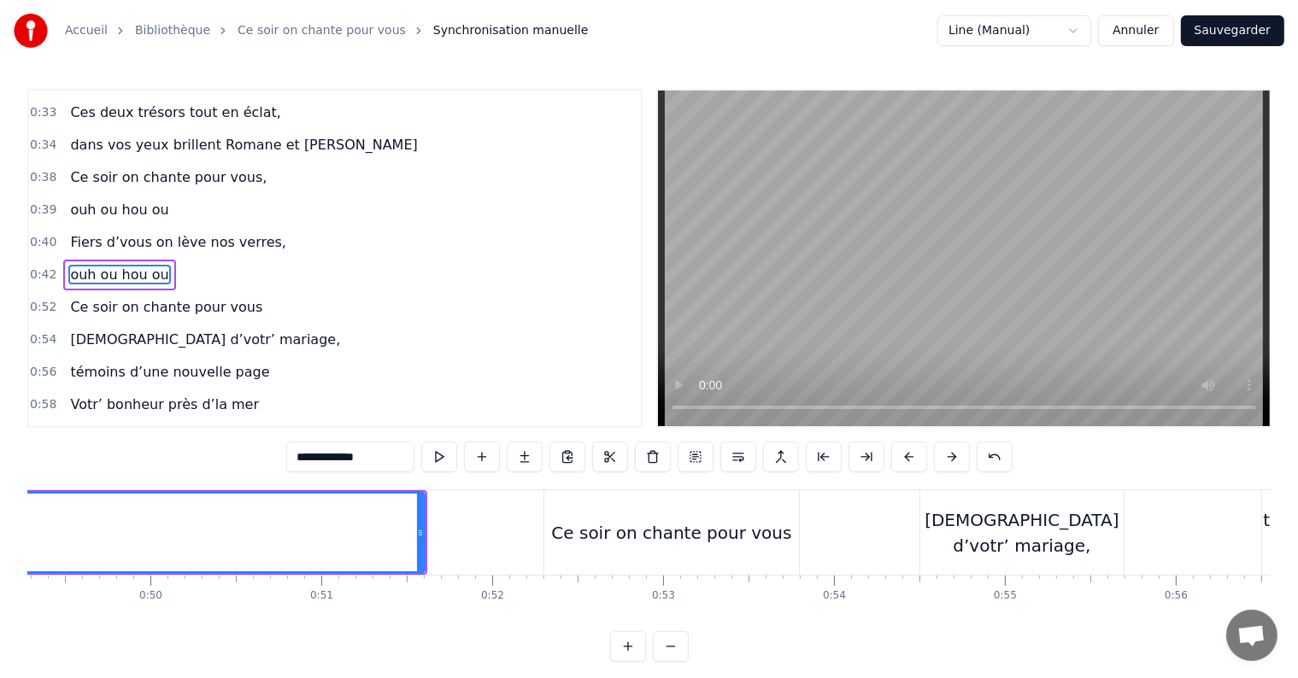
scroll to position [0, 8320]
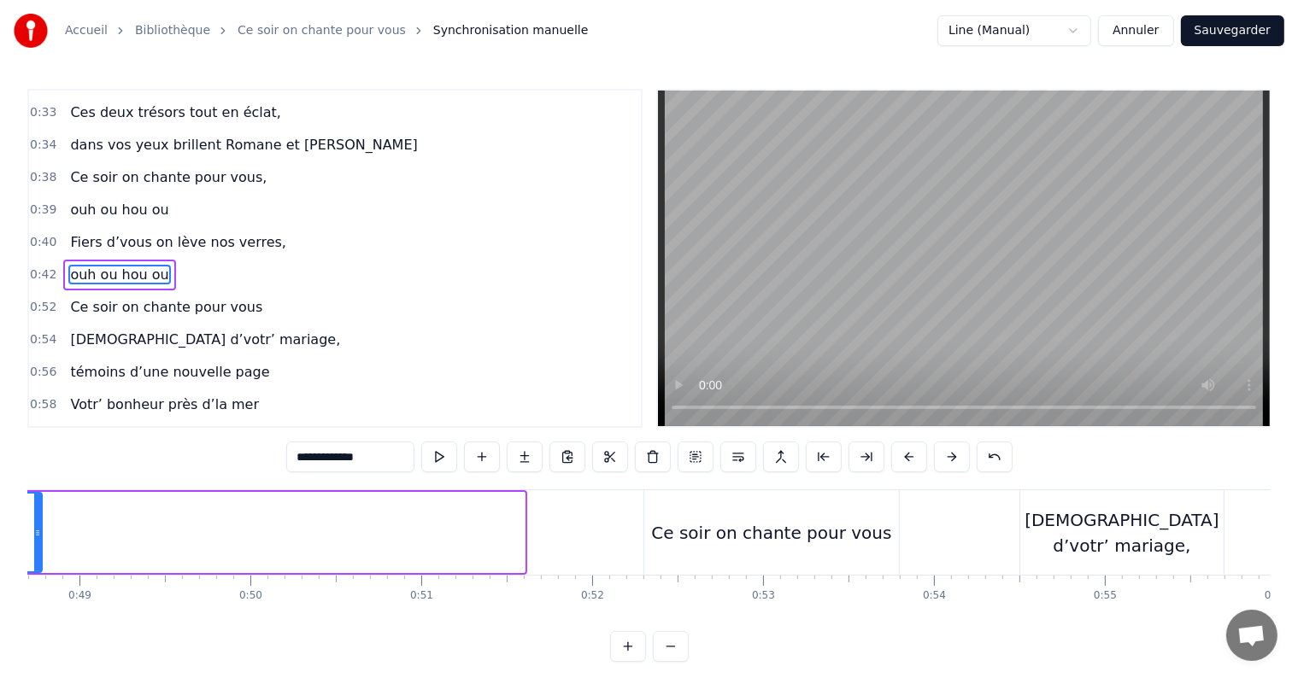
drag, startPoint x: 520, startPoint y: 535, endPoint x: 38, endPoint y: 534, distance: 482.7
click at [38, 534] on icon at bounding box center [37, 533] width 7 height 14
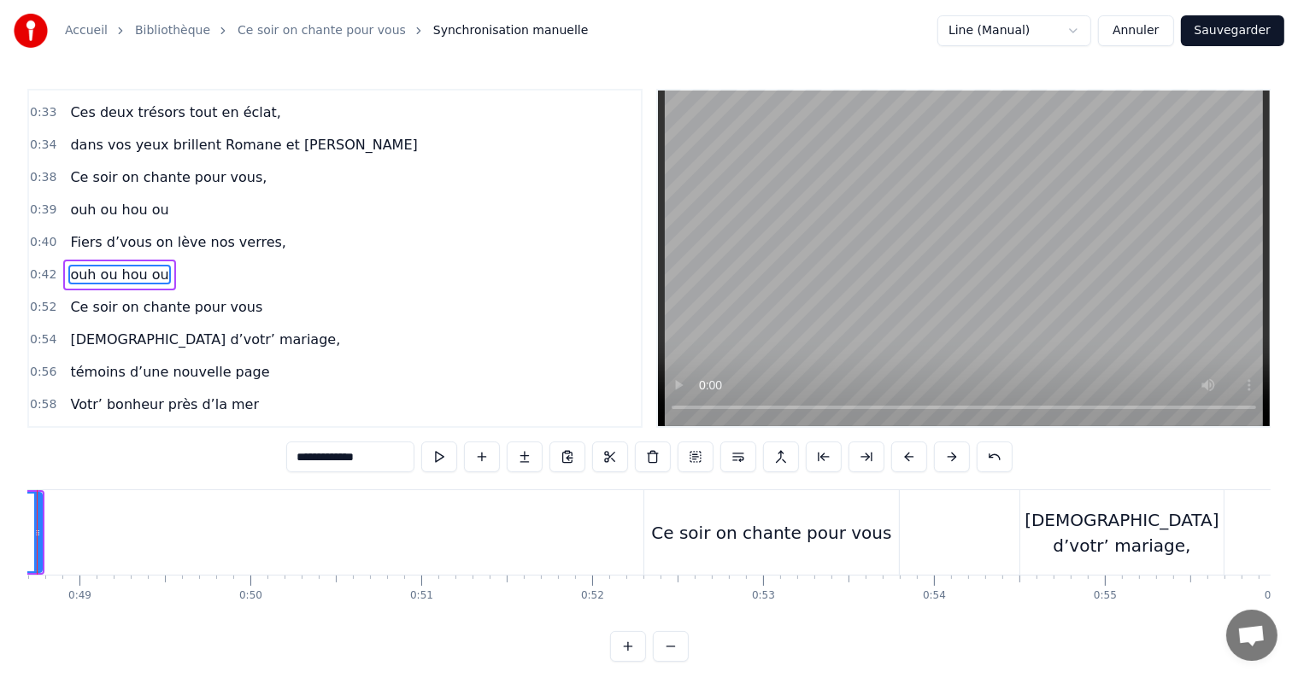
scroll to position [0, 8244]
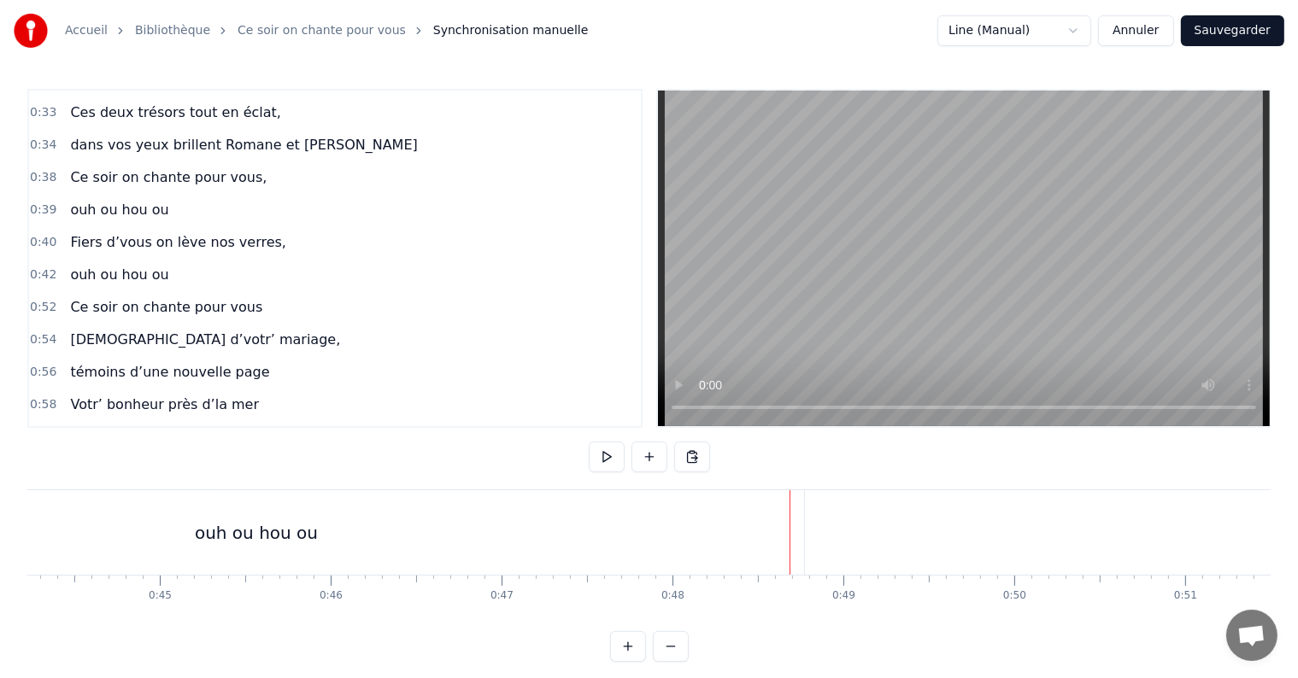
scroll to position [0, 7536]
click at [817, 531] on div "ouh ou hou ou" at bounding box center [276, 532] width 1095 height 85
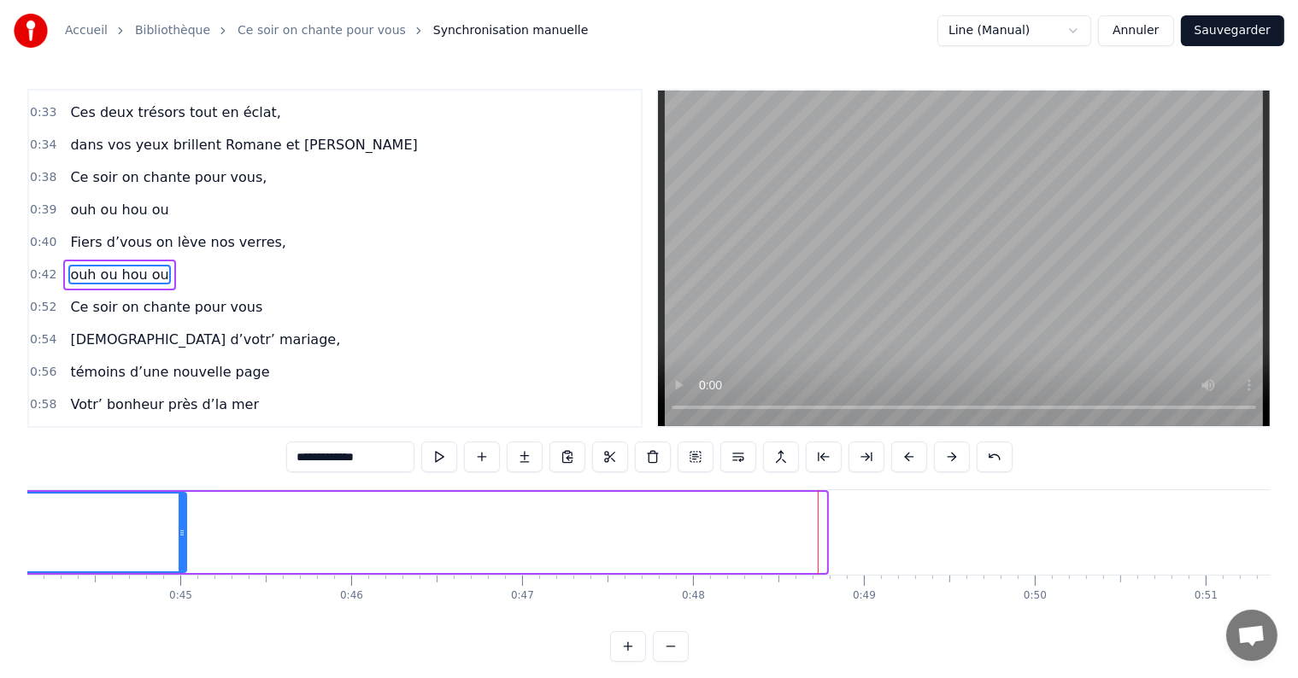
drag, startPoint x: 821, startPoint y: 534, endPoint x: 181, endPoint y: 537, distance: 639.9
click at [181, 537] on icon at bounding box center [182, 533] width 7 height 14
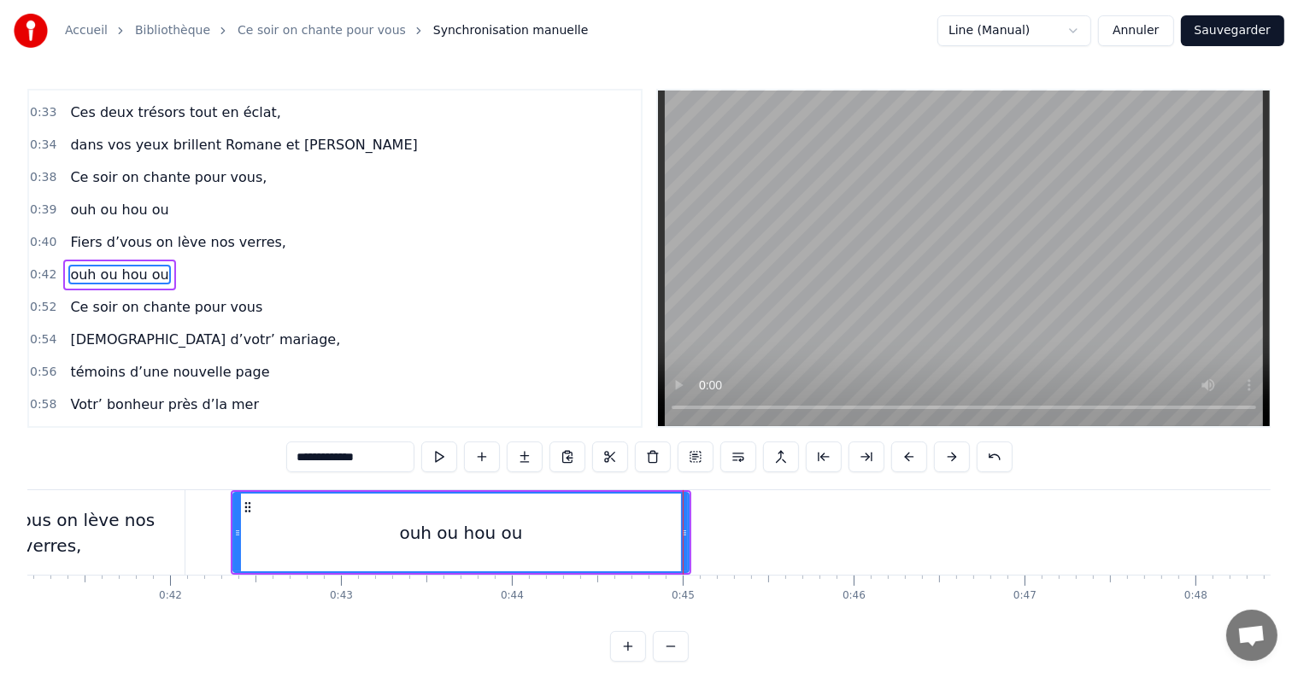
scroll to position [0, 6893]
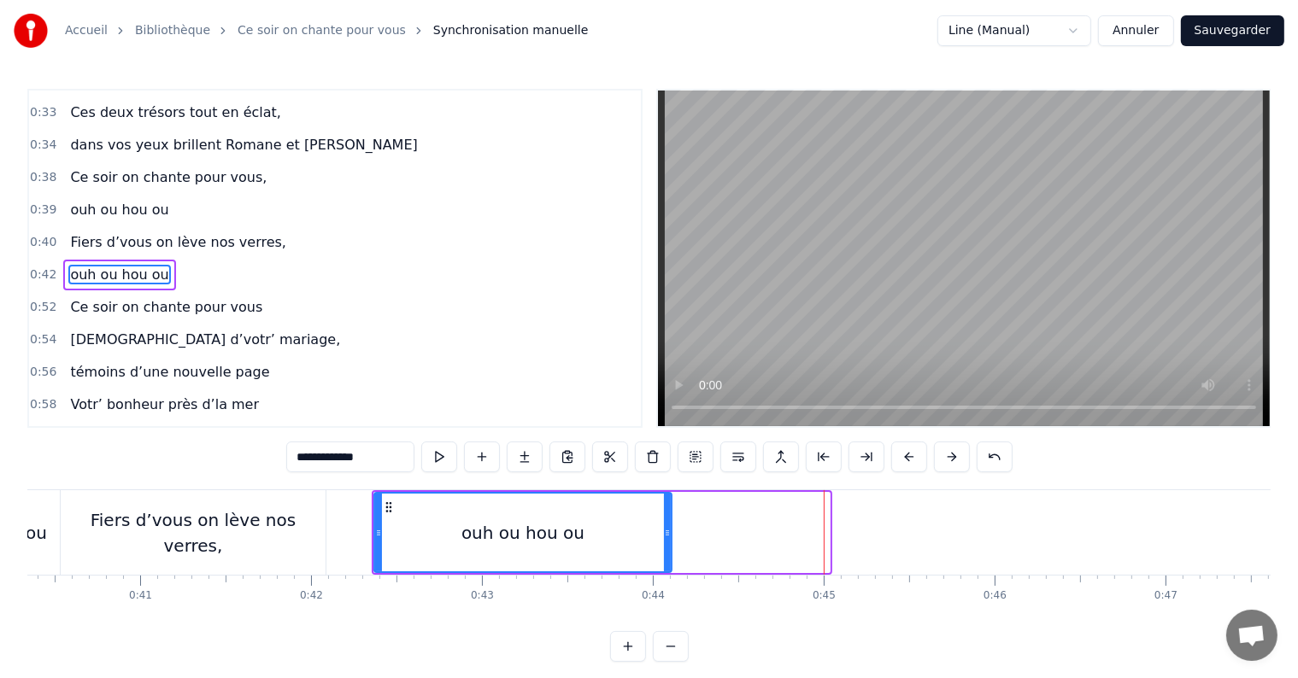
drag, startPoint x: 824, startPoint y: 530, endPoint x: 666, endPoint y: 525, distance: 158.1
click at [666, 525] on div at bounding box center [667, 533] width 7 height 78
click at [440, 451] on button at bounding box center [439, 457] width 36 height 31
drag, startPoint x: 664, startPoint y: 530, endPoint x: 639, endPoint y: 530, distance: 24.8
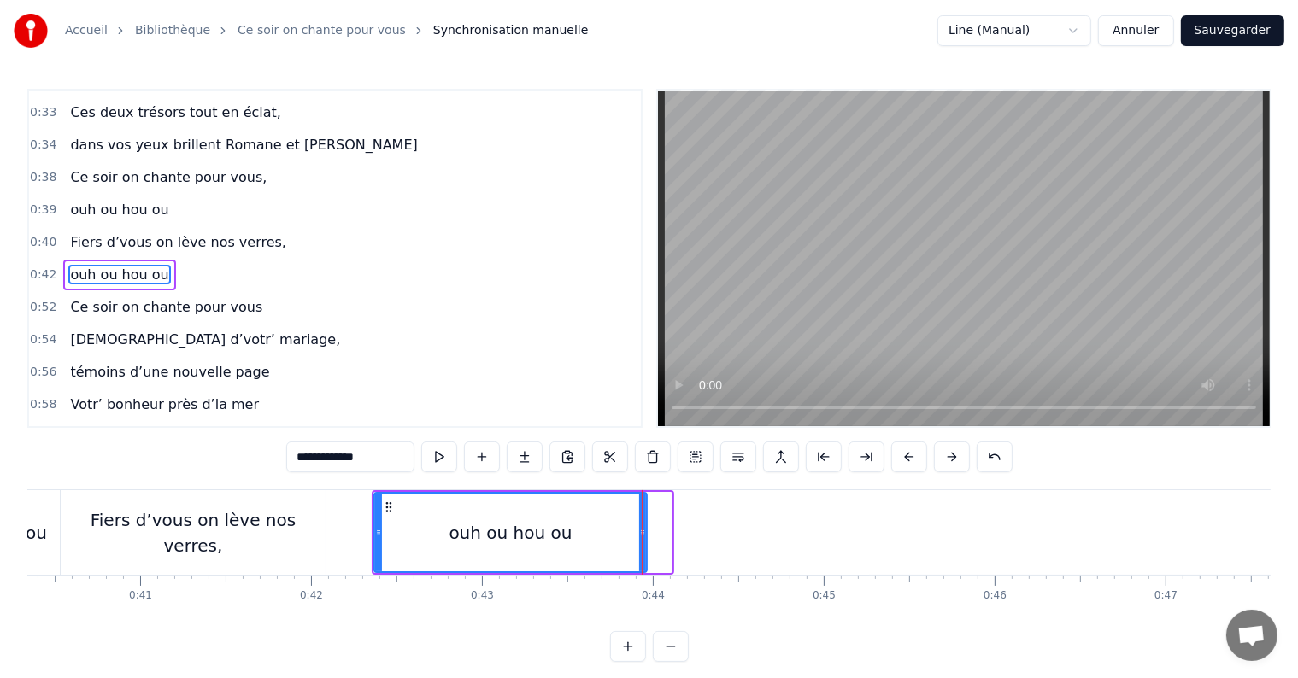
click at [639, 530] on icon at bounding box center [642, 533] width 7 height 14
click at [437, 460] on button at bounding box center [439, 457] width 36 height 31
drag, startPoint x: 639, startPoint y: 532, endPoint x: 579, endPoint y: 523, distance: 60.5
click at [579, 523] on div at bounding box center [582, 533] width 7 height 78
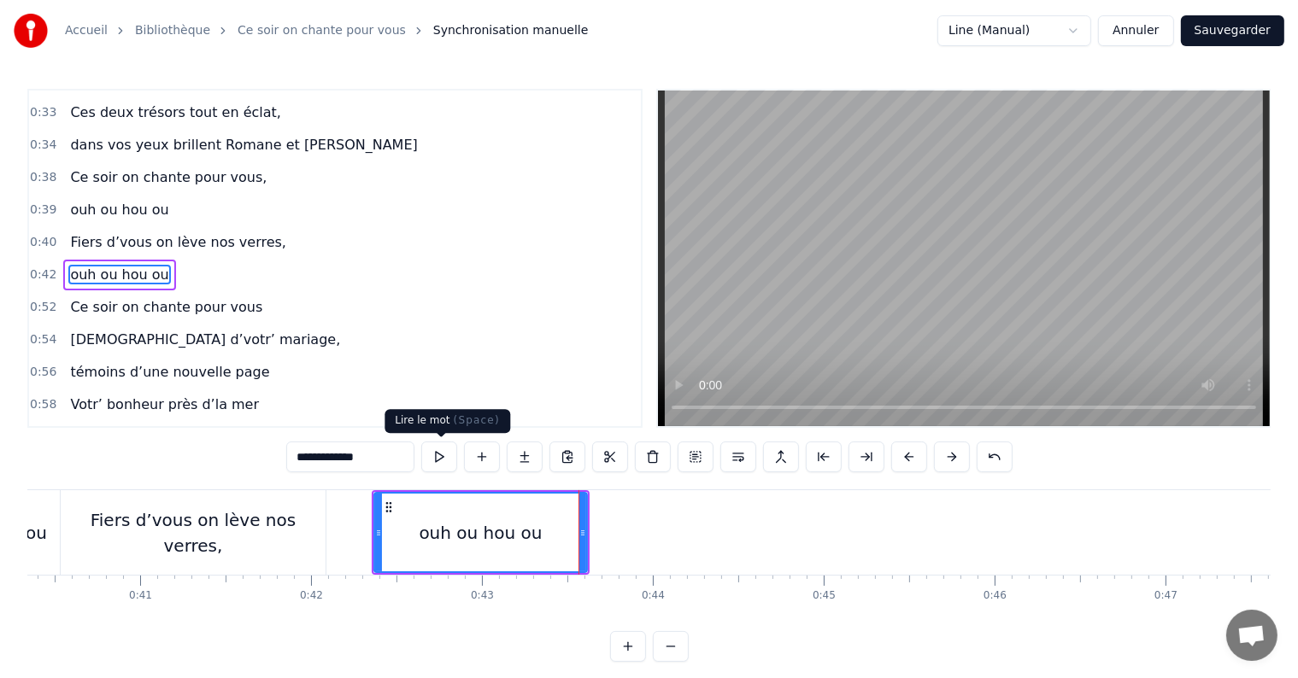
click at [433, 454] on button at bounding box center [439, 457] width 36 height 31
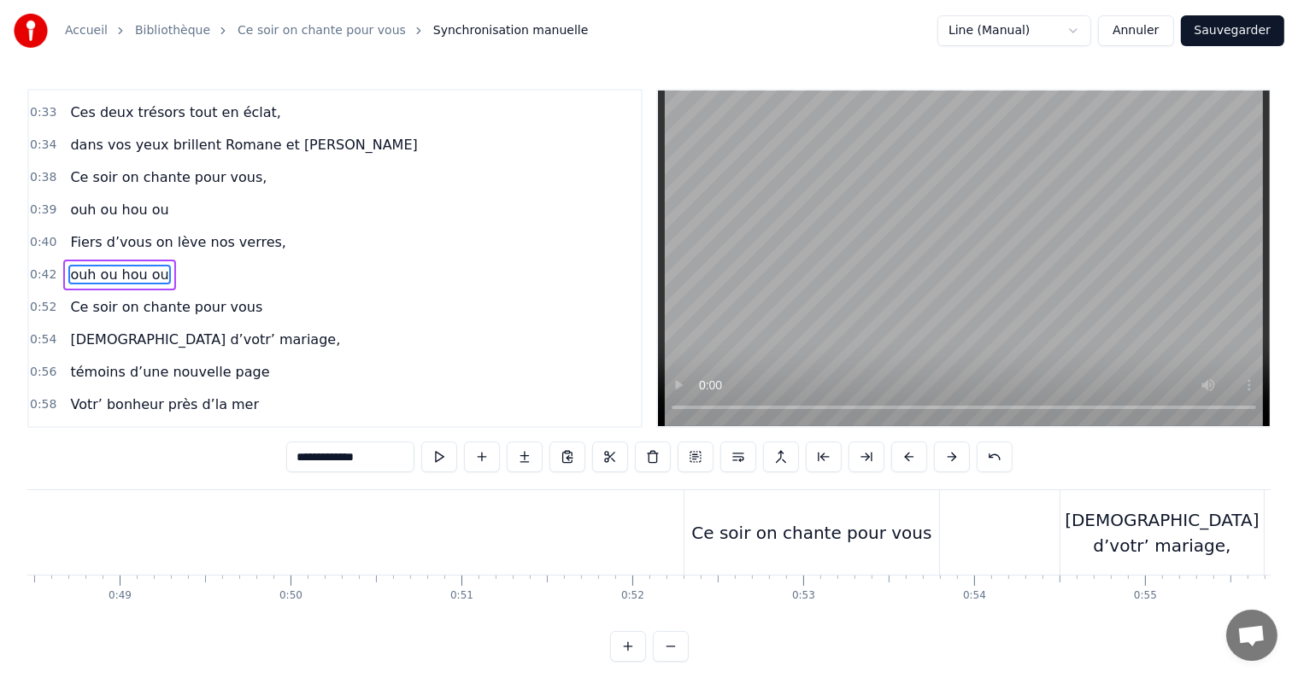
scroll to position [0, 8441]
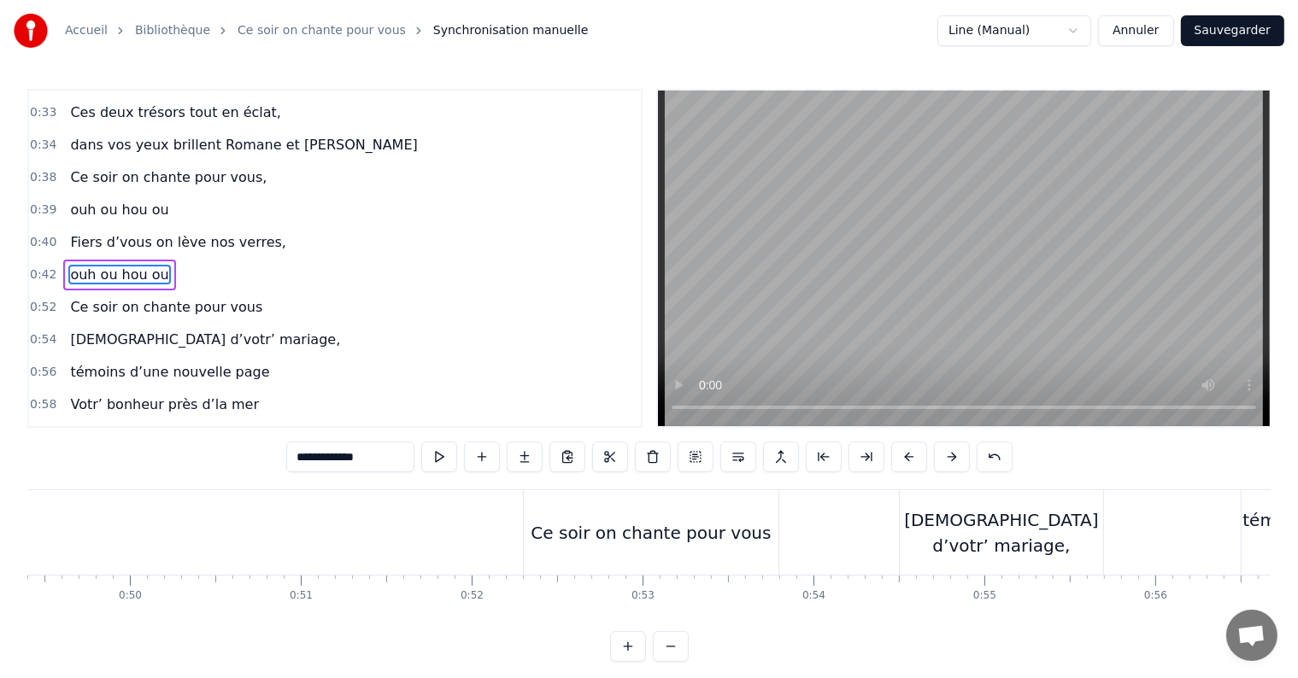
click at [599, 530] on div "Ce soir on chante pour vous" at bounding box center [651, 533] width 240 height 26
type input "**********"
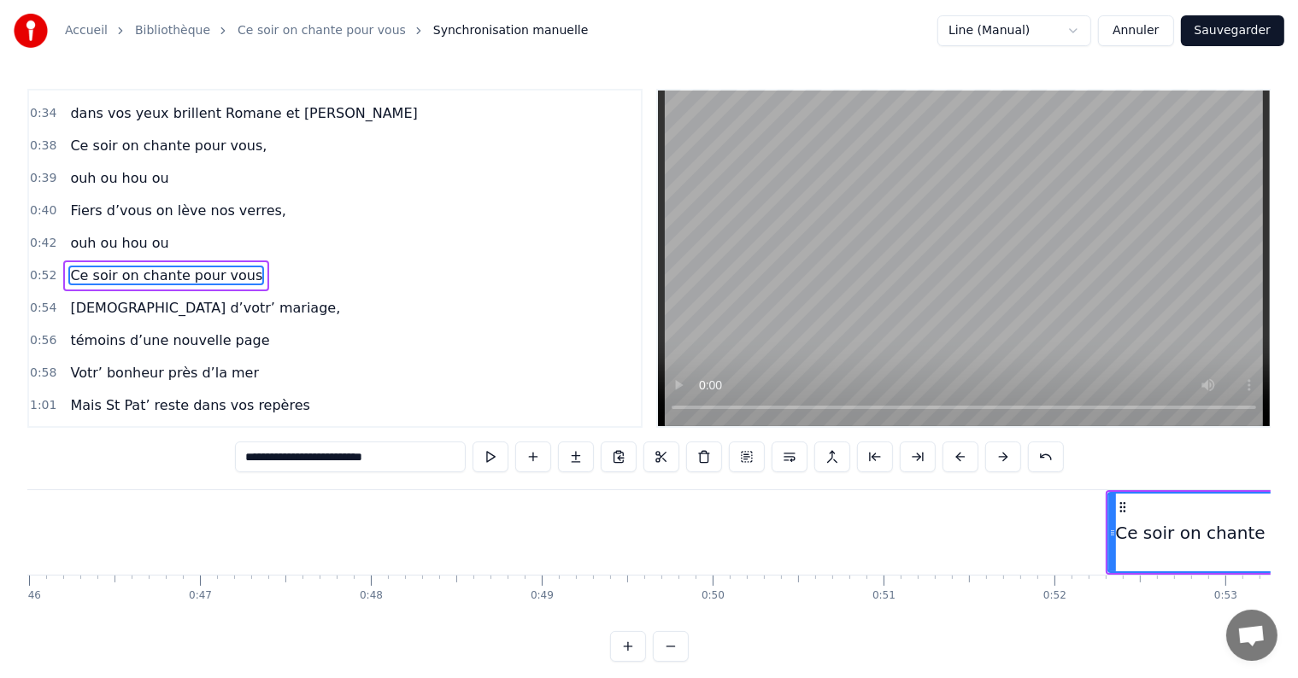
scroll to position [0, 7999]
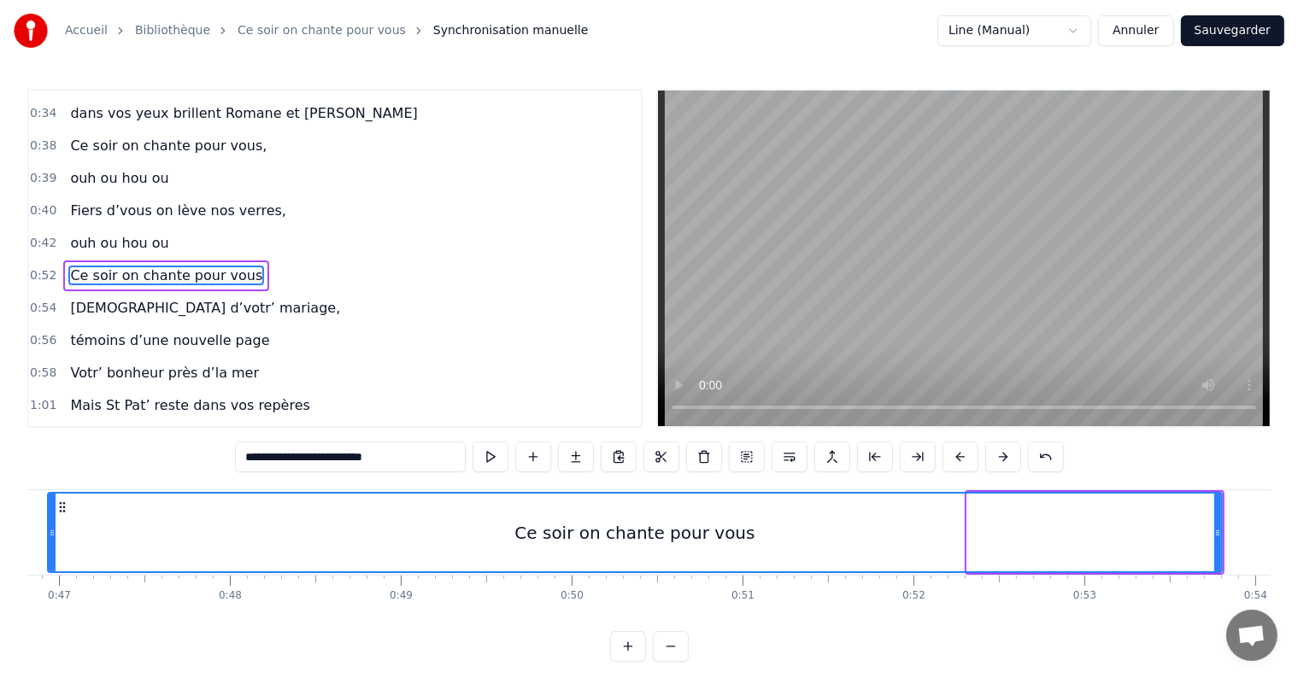
drag, startPoint x: 967, startPoint y: 528, endPoint x: 48, endPoint y: 546, distance: 919.4
click at [49, 546] on div at bounding box center [52, 533] width 7 height 78
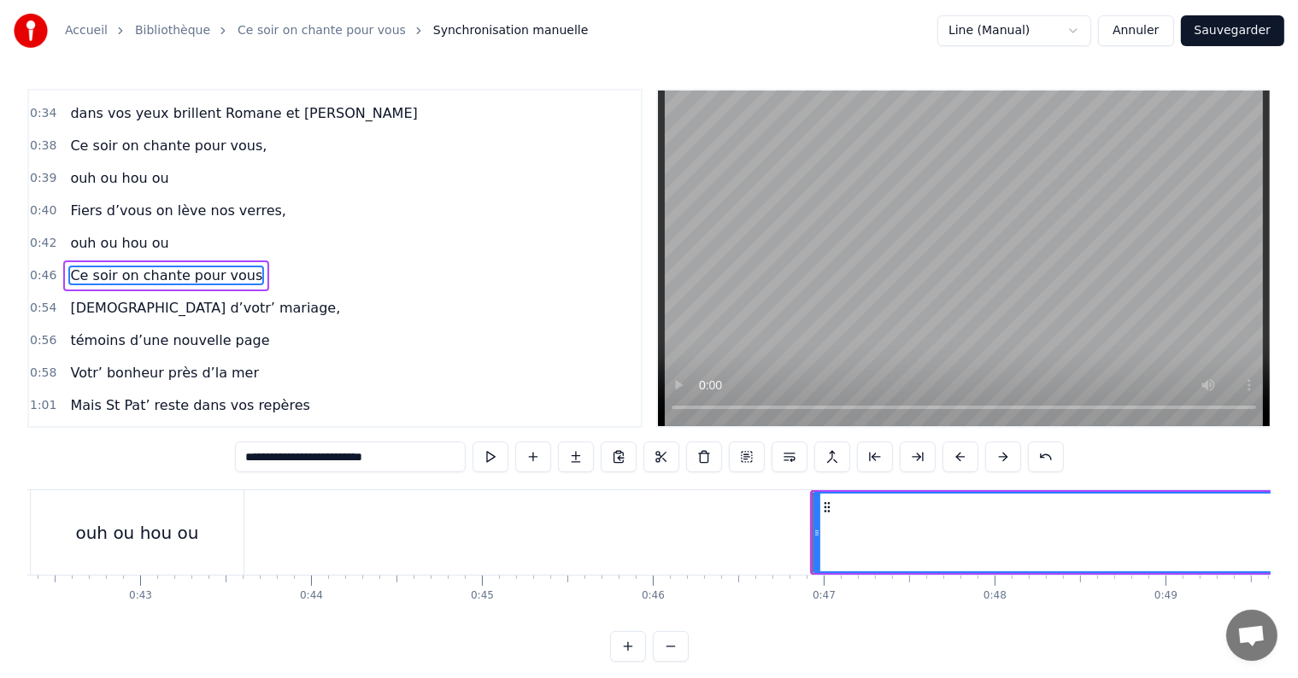
scroll to position [0, 7174]
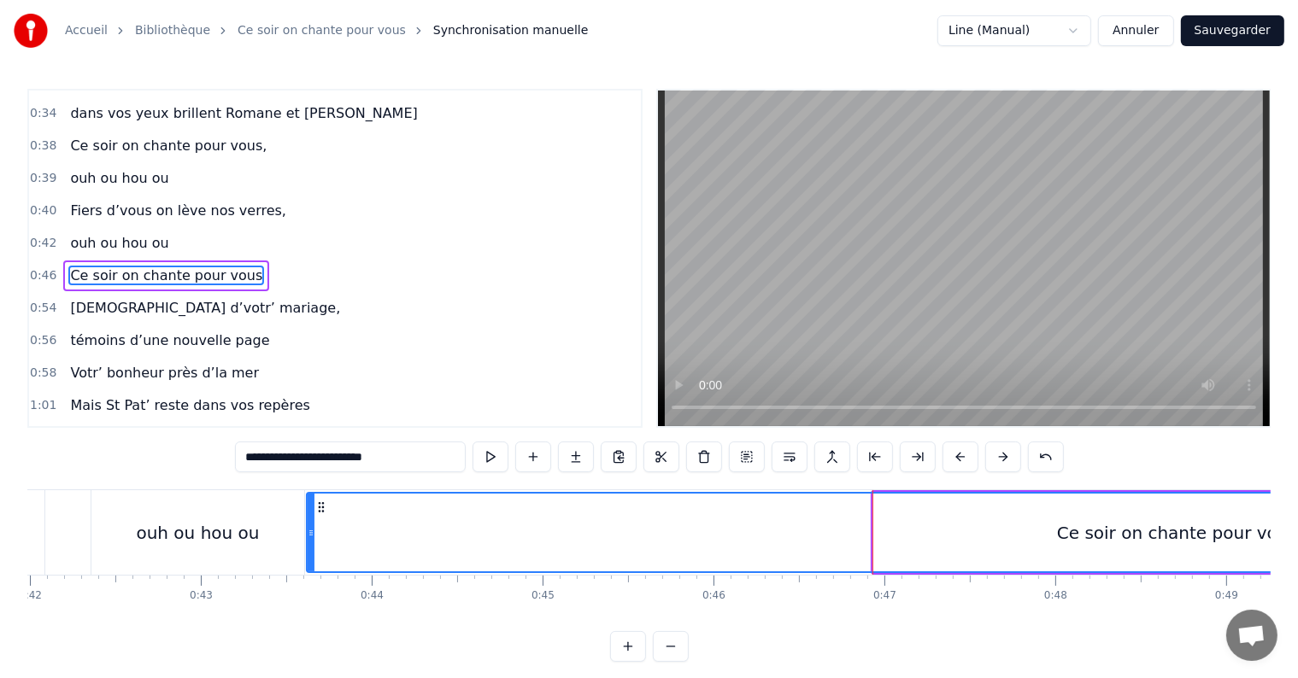
drag, startPoint x: 876, startPoint y: 531, endPoint x: 309, endPoint y: 512, distance: 566.8
click at [309, 512] on div at bounding box center [311, 533] width 7 height 78
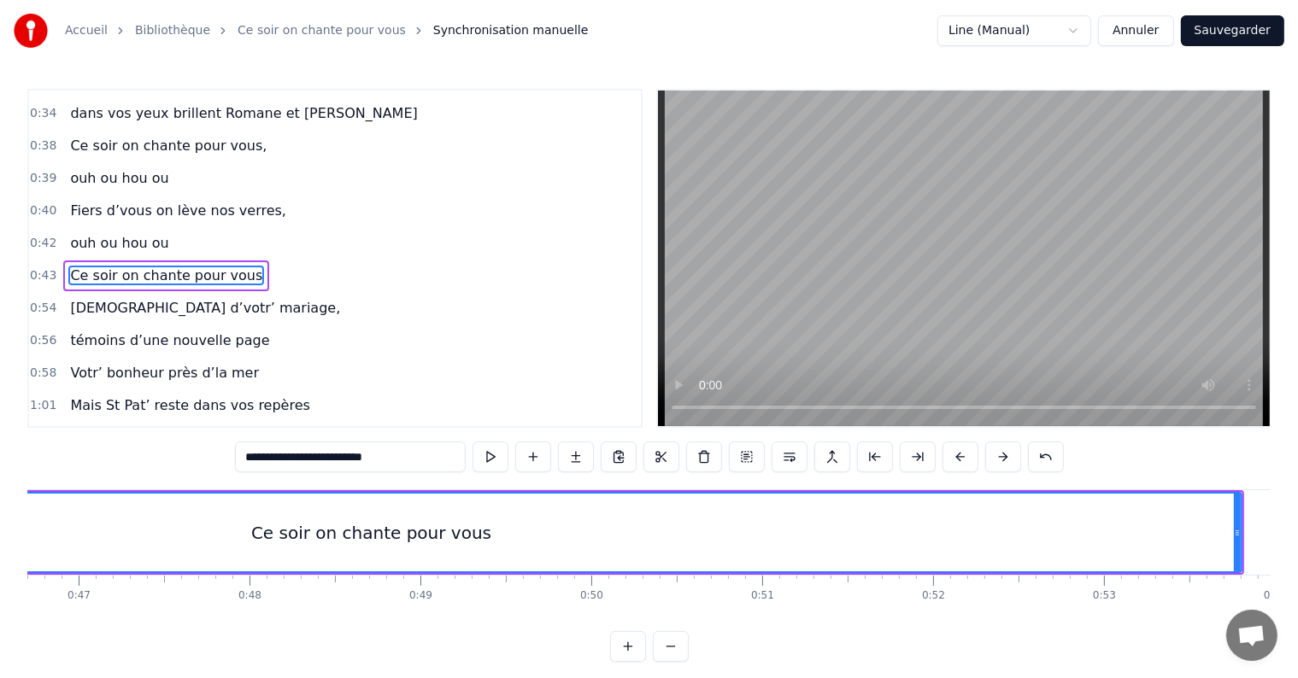
scroll to position [0, 8722]
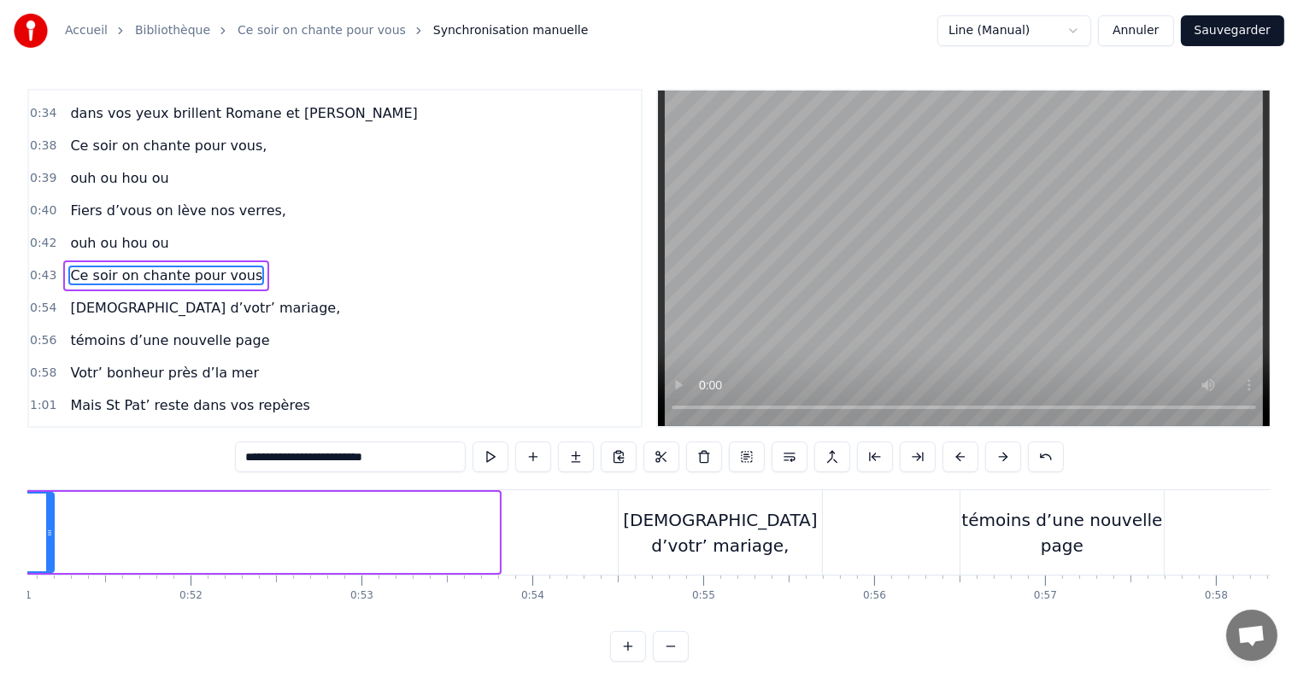
drag, startPoint x: 493, startPoint y: 531, endPoint x: 43, endPoint y: 520, distance: 450.4
click at [46, 520] on div at bounding box center [49, 533] width 7 height 78
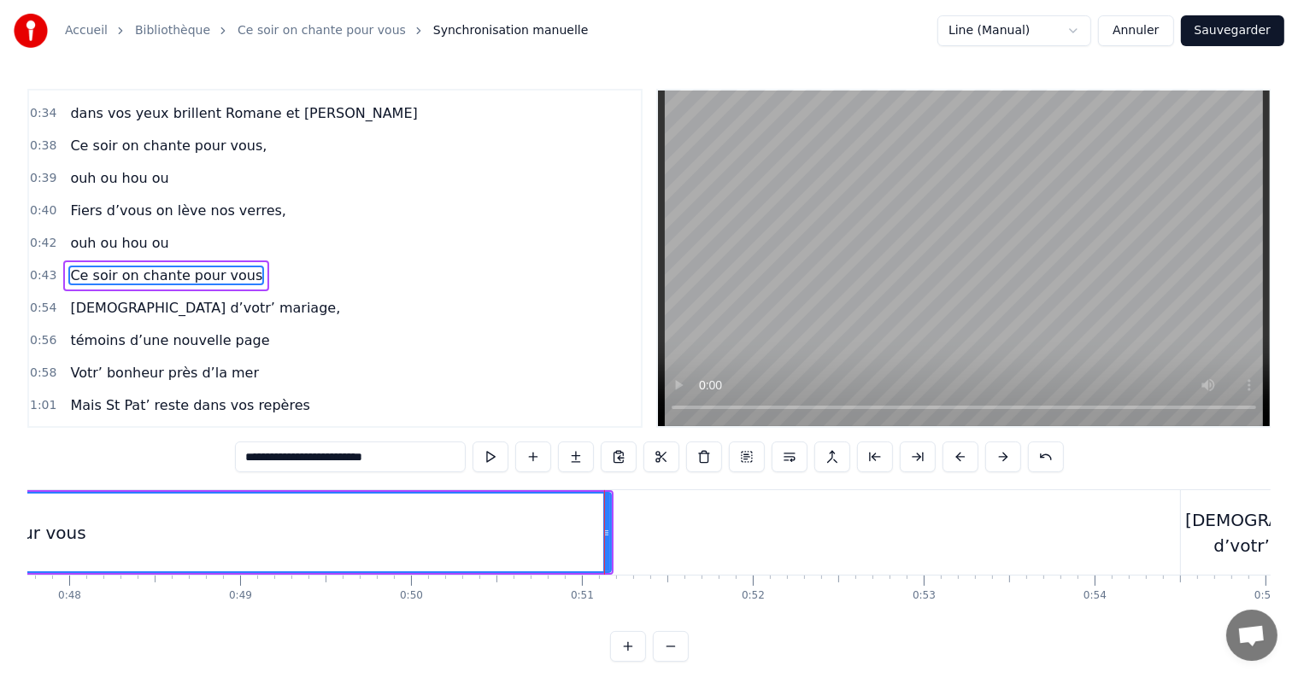
scroll to position [0, 8220]
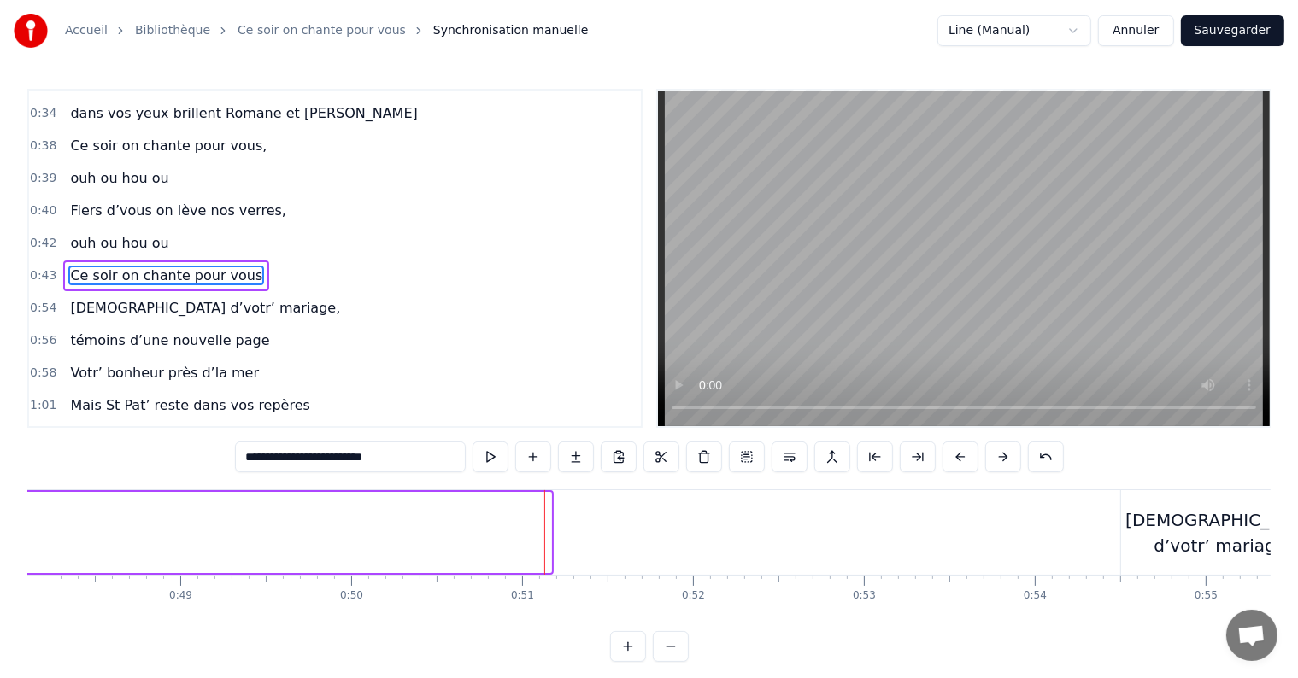
drag, startPoint x: 547, startPoint y: 540, endPoint x: 21, endPoint y: 519, distance: 526.7
click at [21, 519] on div "Accueil Bibliothèque Ce soir on chante pour vous Synchronisation manuelle Line …" at bounding box center [649, 331] width 1298 height 662
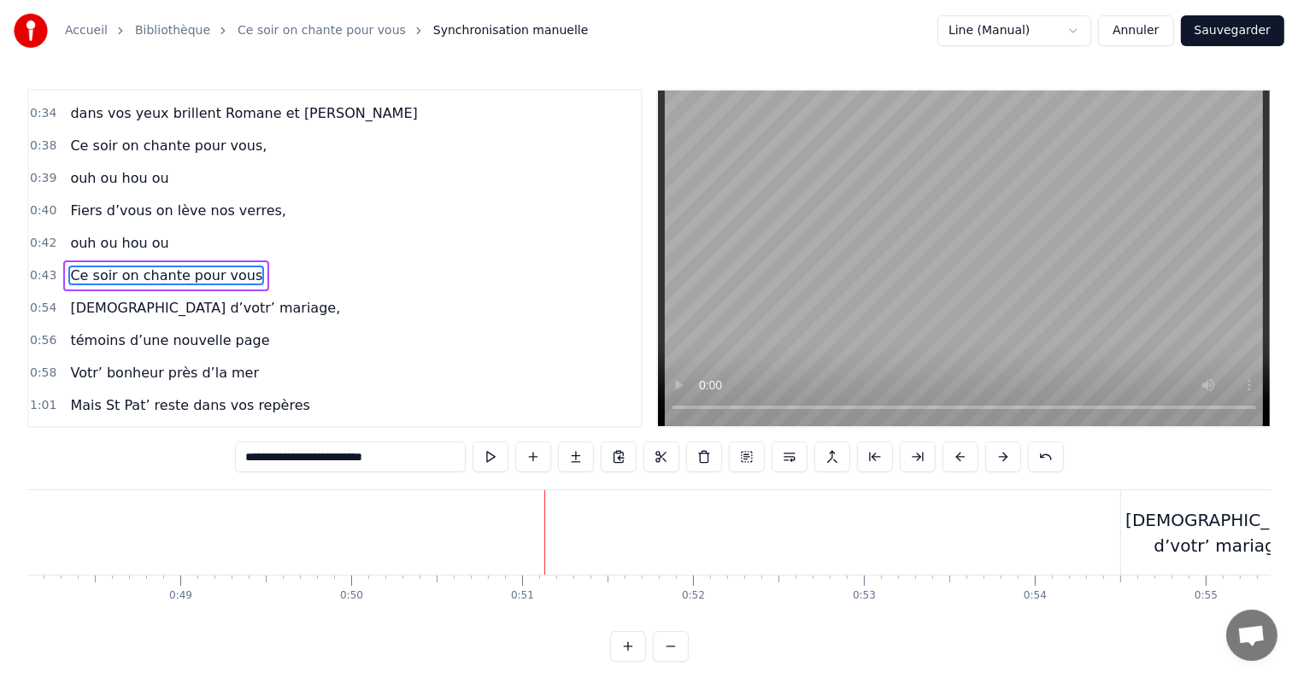
click at [42, 526] on div "Accueil Bibliothèque Ce soir on chante pour vous Synchronisation manuelle Line …" at bounding box center [649, 331] width 1298 height 662
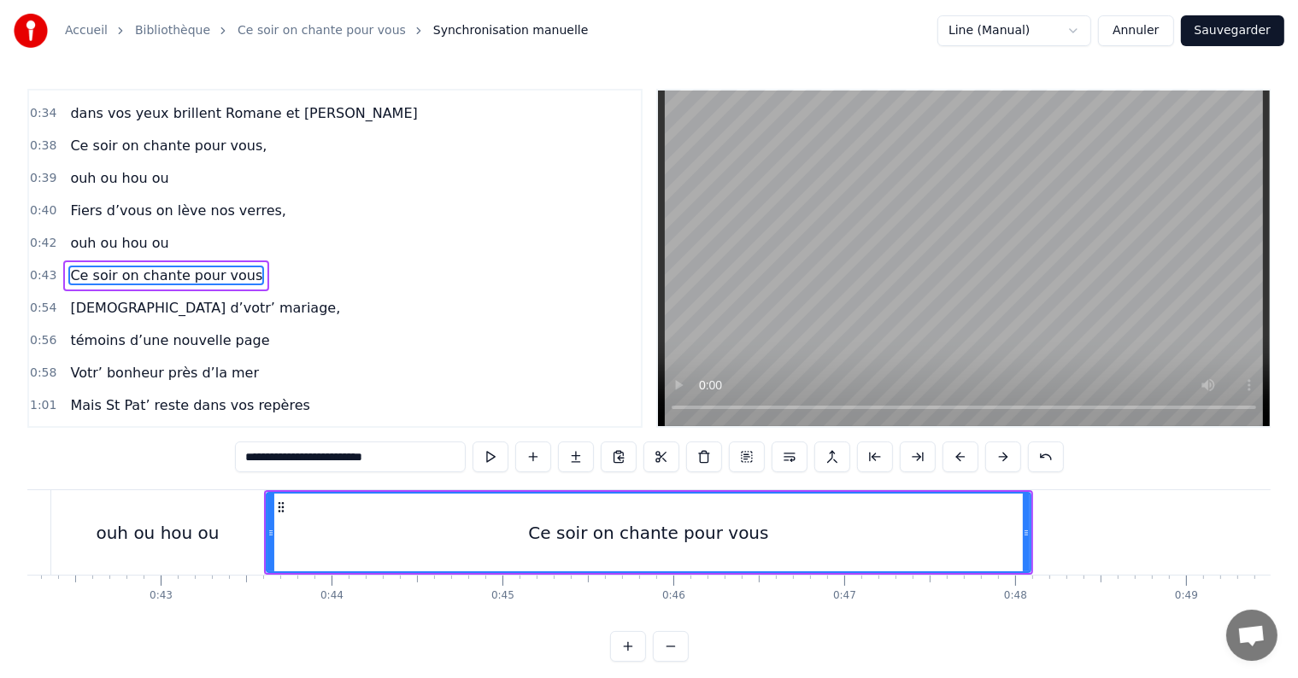
scroll to position [0, 7155]
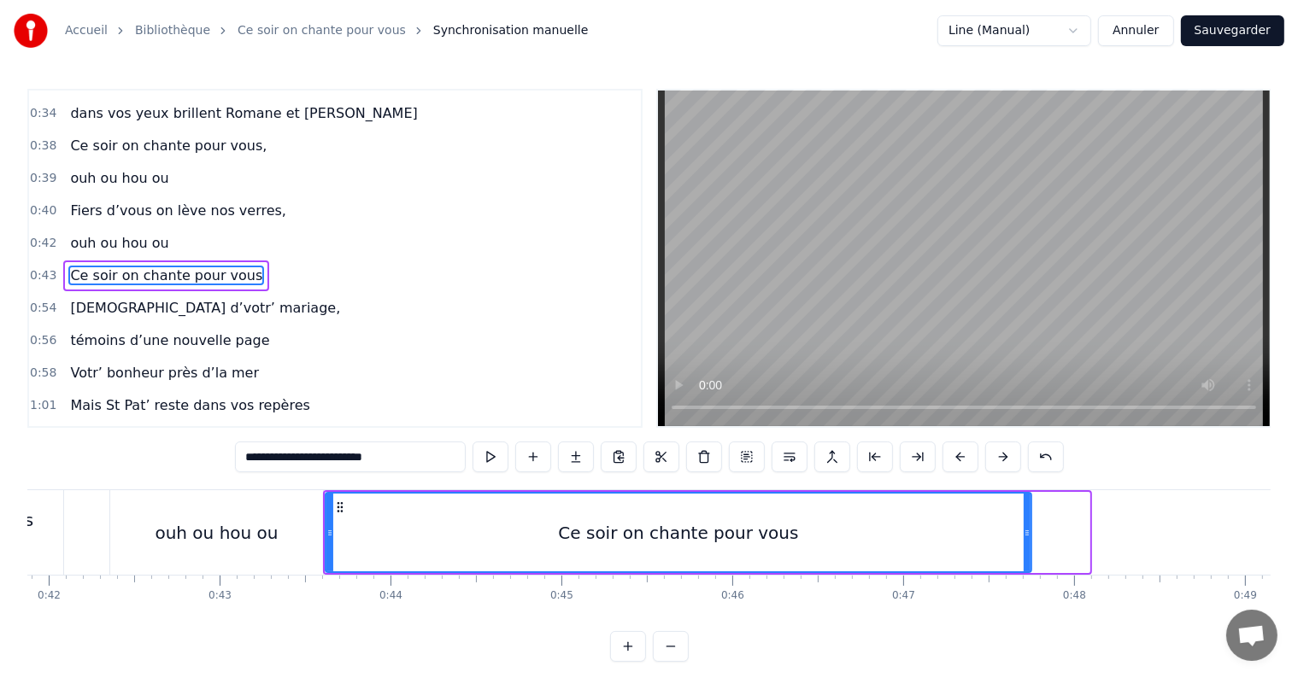
drag, startPoint x: 1087, startPoint y: 529, endPoint x: 1029, endPoint y: 523, distance: 58.4
click at [1029, 523] on div at bounding box center [1027, 533] width 7 height 78
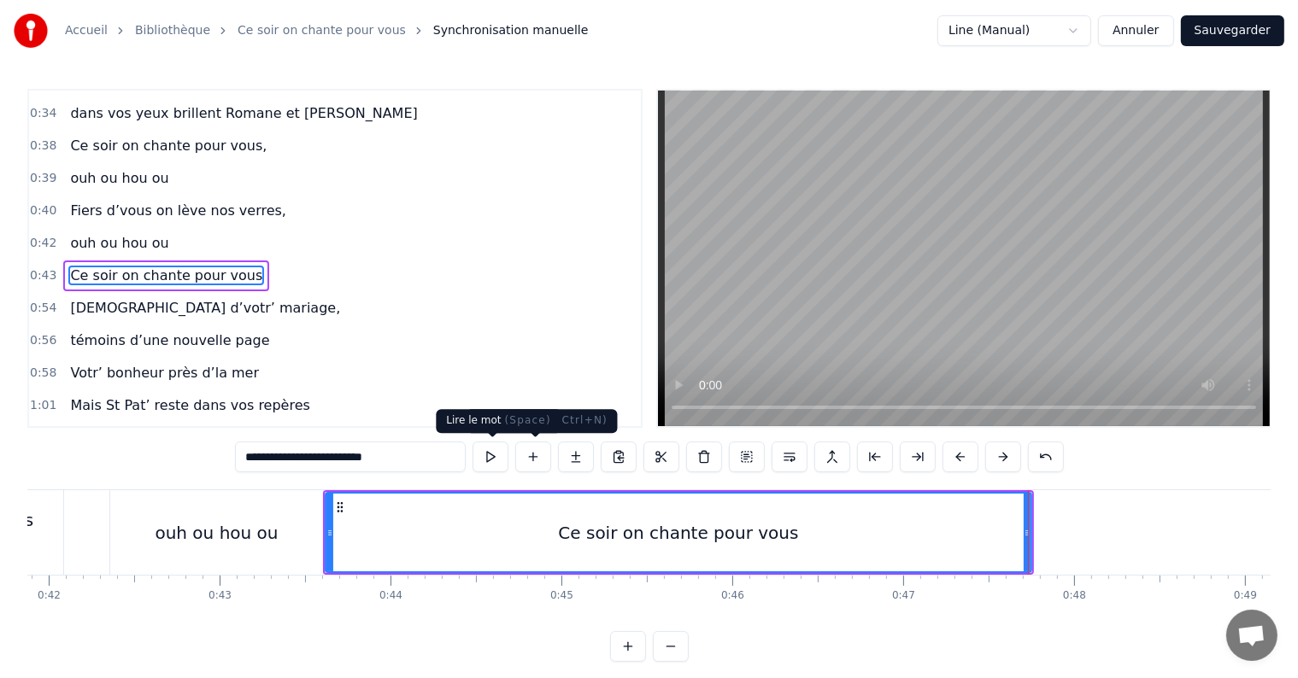
click at [499, 459] on button at bounding box center [490, 457] width 36 height 31
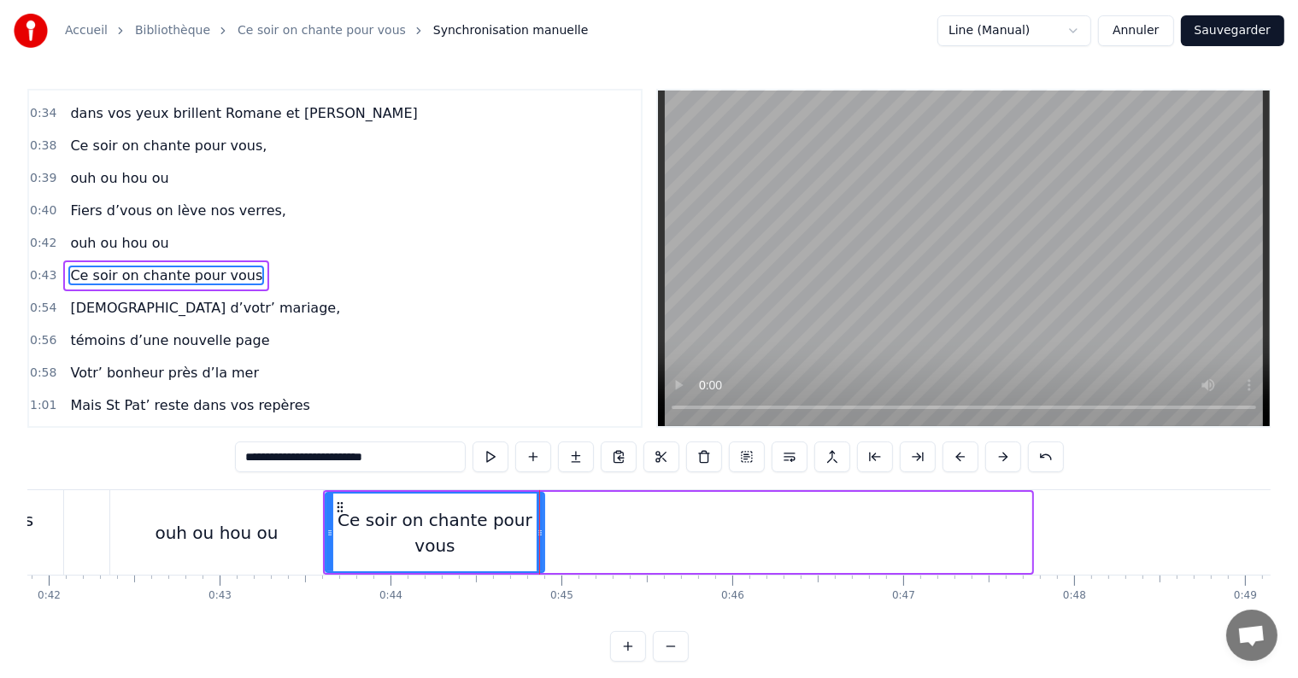
drag, startPoint x: 1025, startPoint y: 534, endPoint x: 538, endPoint y: 545, distance: 487.1
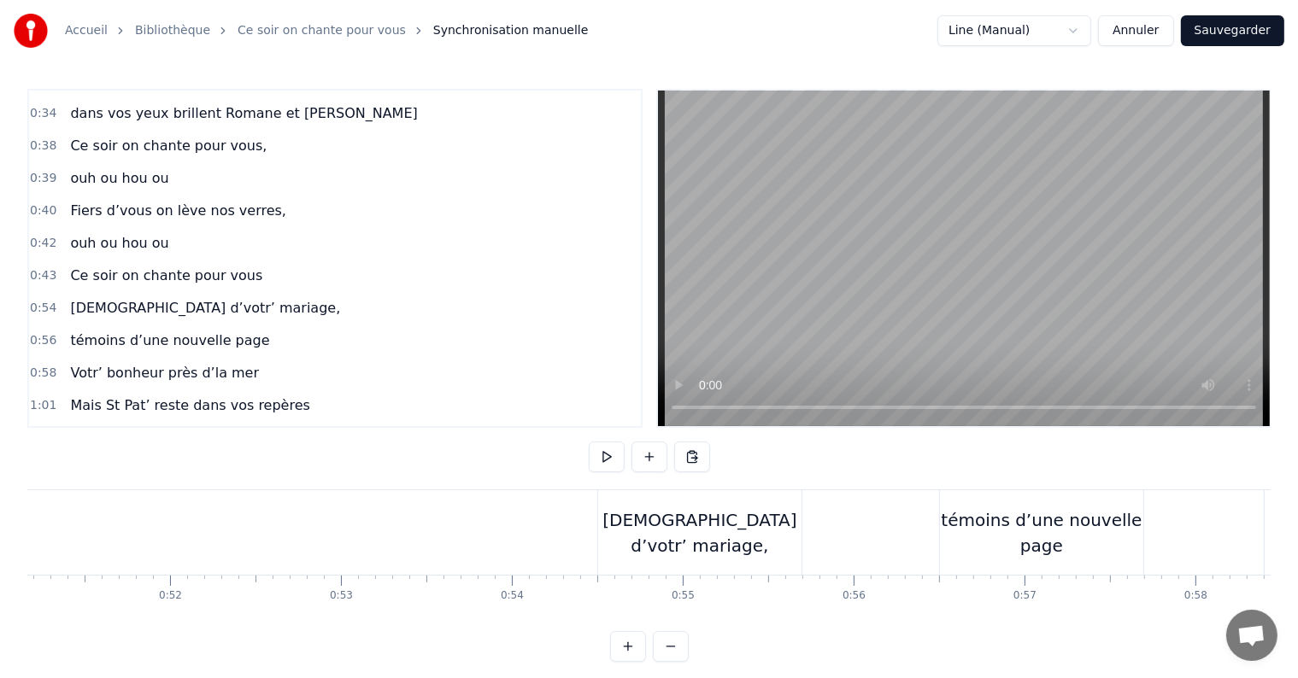
scroll to position [0, 8682]
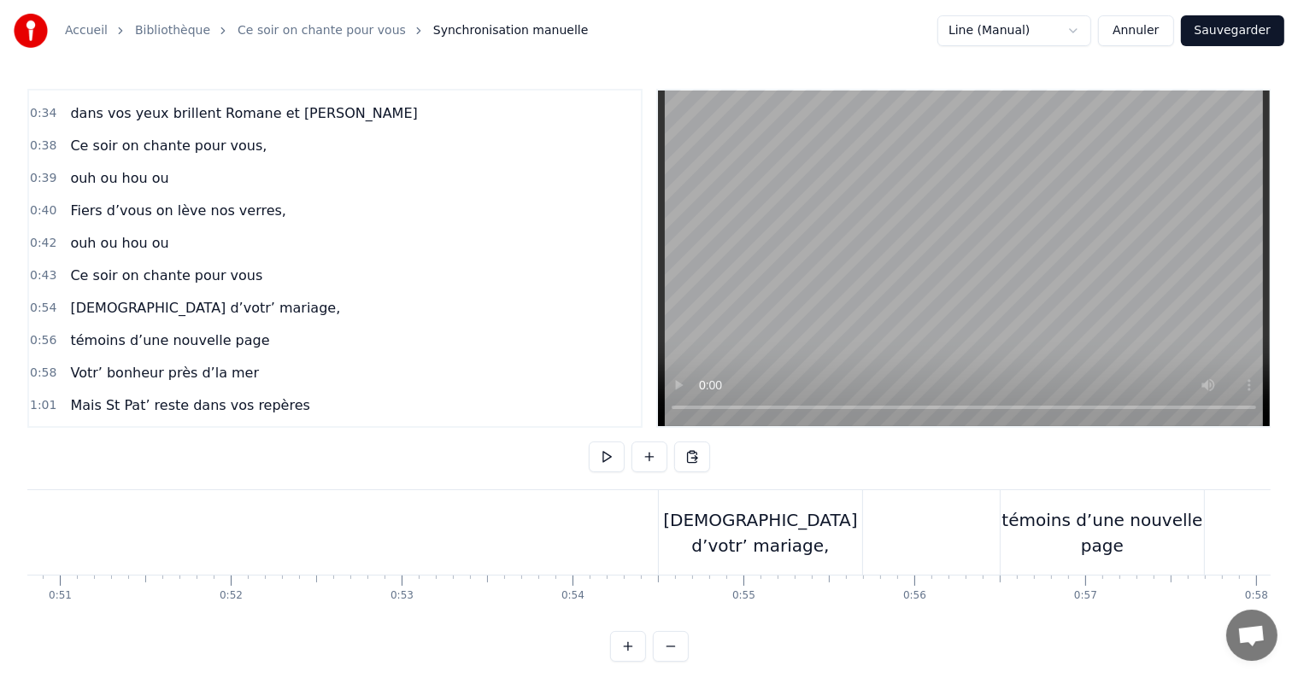
click at [757, 540] on div "[DEMOGRAPHIC_DATA] d’votr’ mariage," at bounding box center [760, 532] width 203 height 51
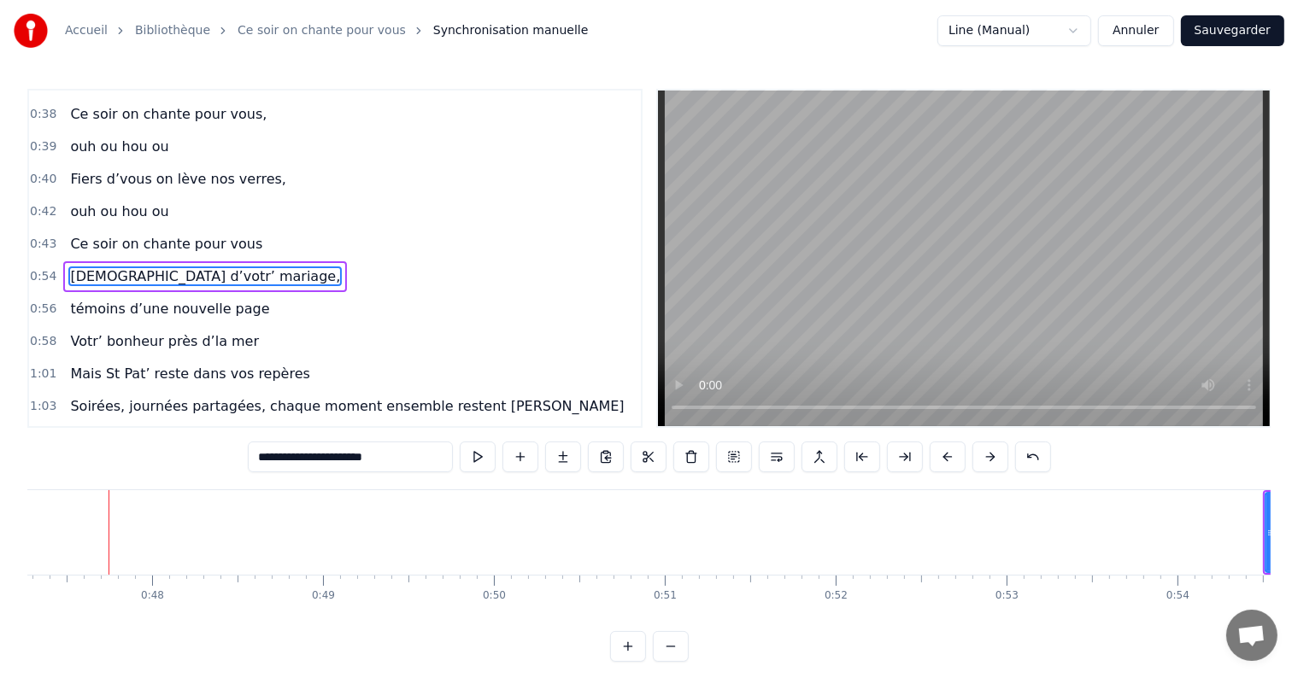
scroll to position [0, 8072]
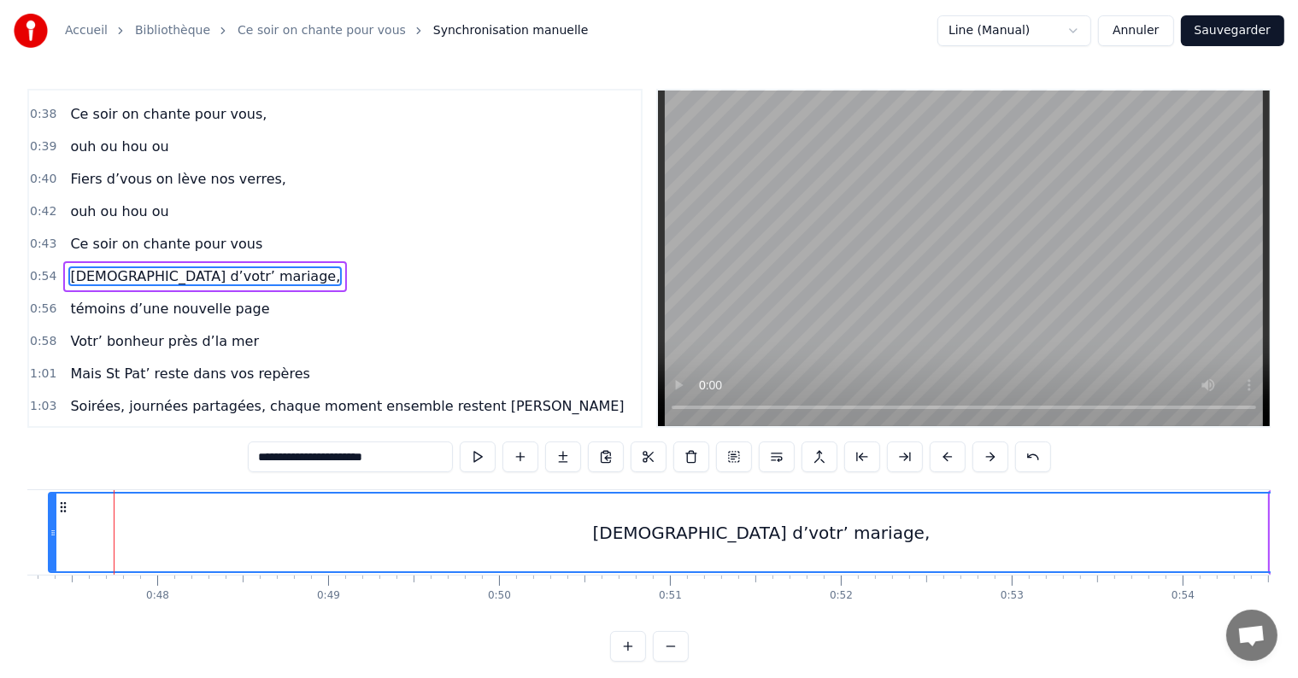
drag, startPoint x: 1270, startPoint y: 531, endPoint x: 48, endPoint y: 568, distance: 1222.3
click at [50, 568] on div at bounding box center [53, 533] width 7 height 78
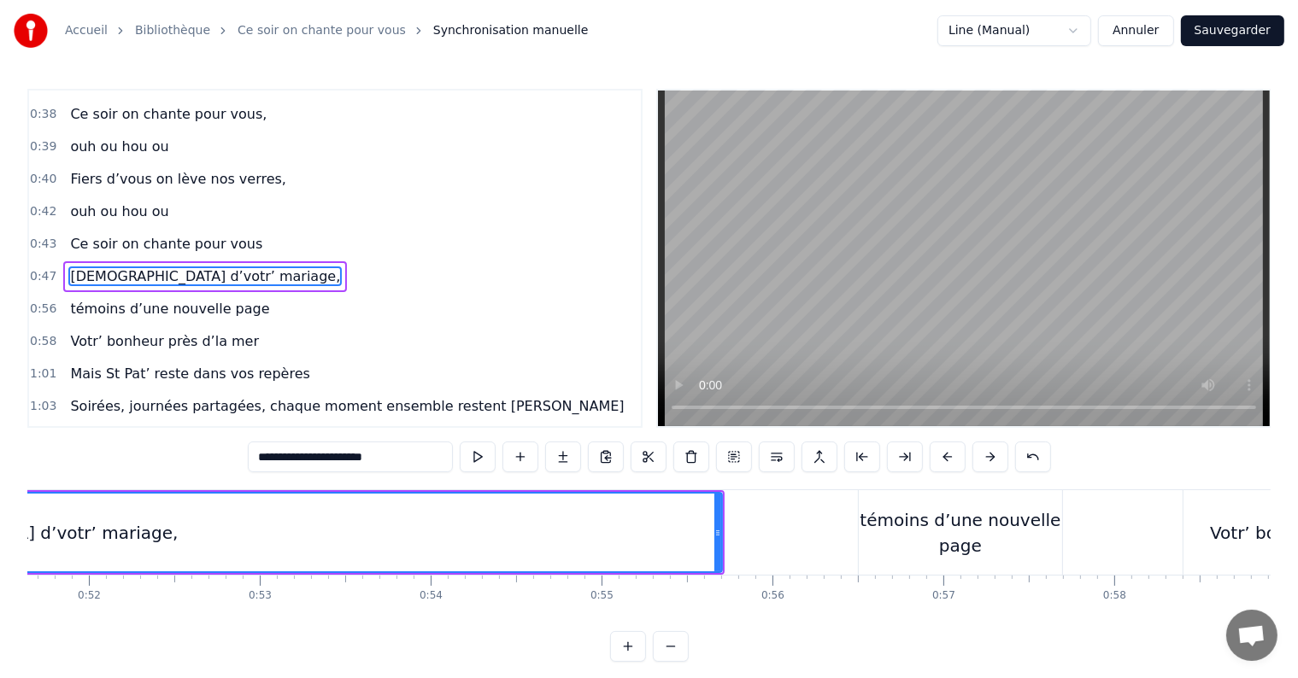
scroll to position [0, 9245]
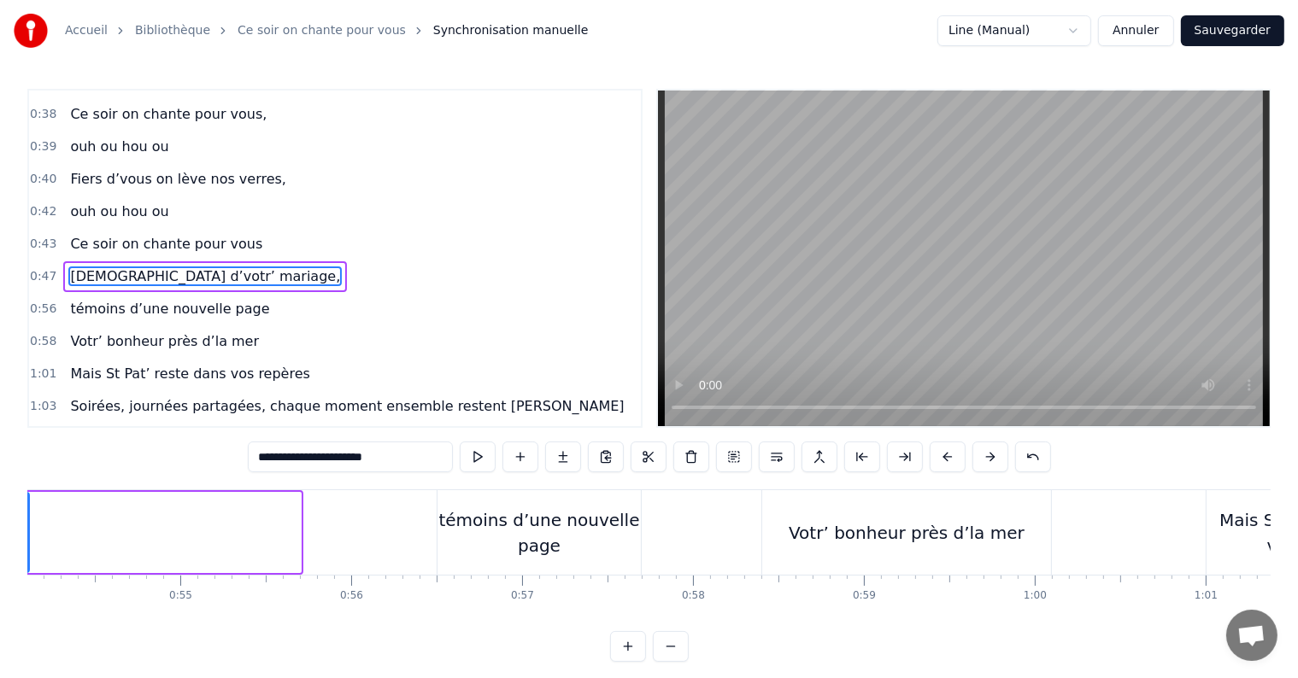
drag, startPoint x: 297, startPoint y: 531, endPoint x: 26, endPoint y: 513, distance: 272.3
click at [26, 513] on div "Accueil Bibliothèque Ce soir on chante pour vous Synchronisation manuelle Line …" at bounding box center [649, 331] width 1298 height 662
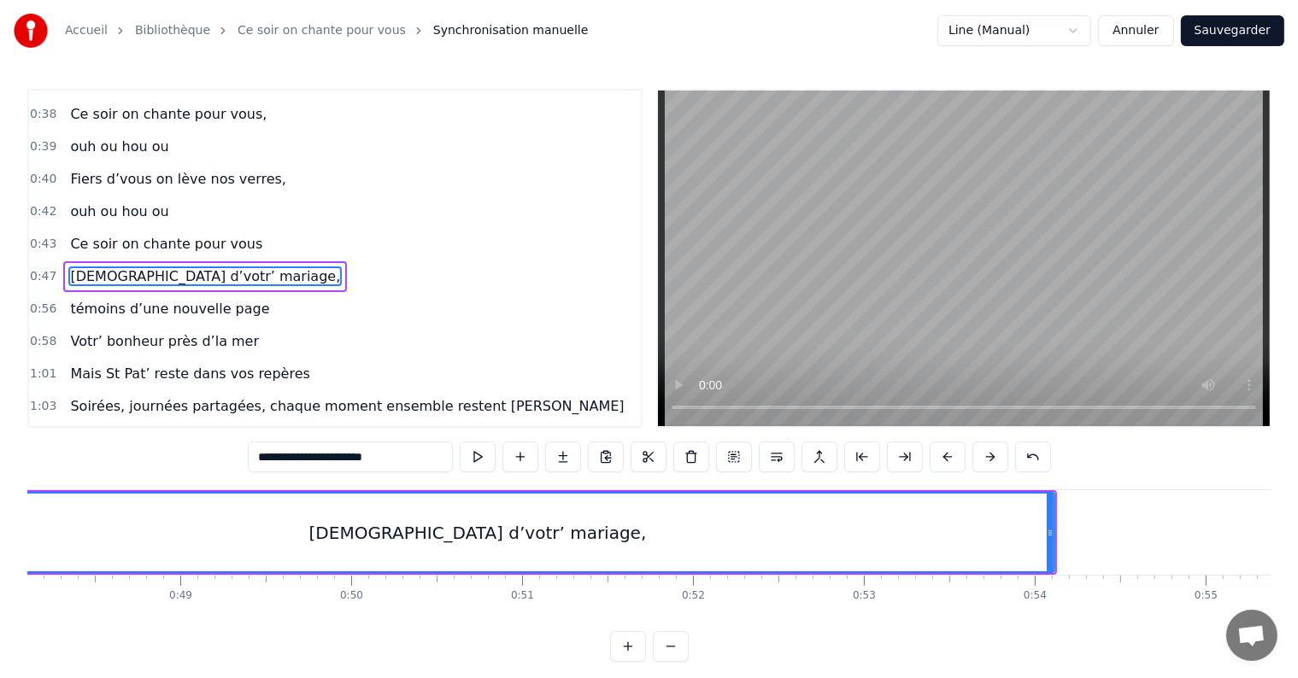
scroll to position [0, 8280]
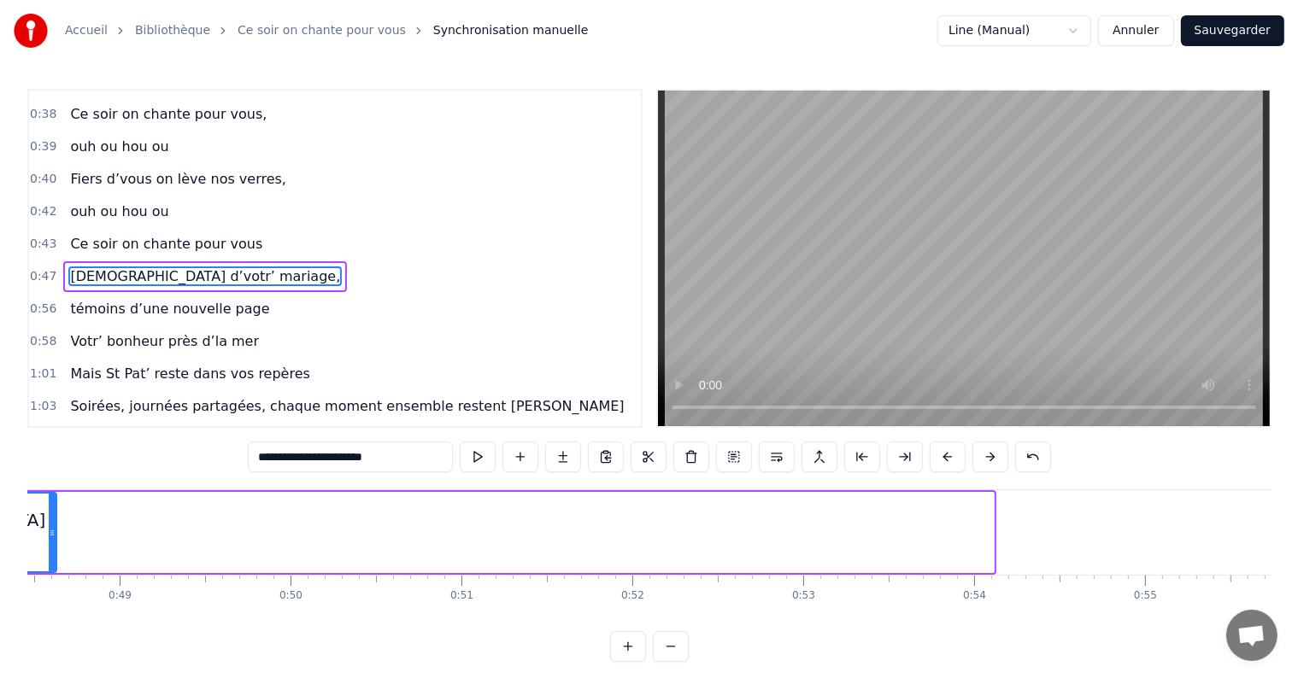
drag, startPoint x: 988, startPoint y: 523, endPoint x: 42, endPoint y: 522, distance: 945.8
click at [49, 522] on div at bounding box center [52, 533] width 7 height 78
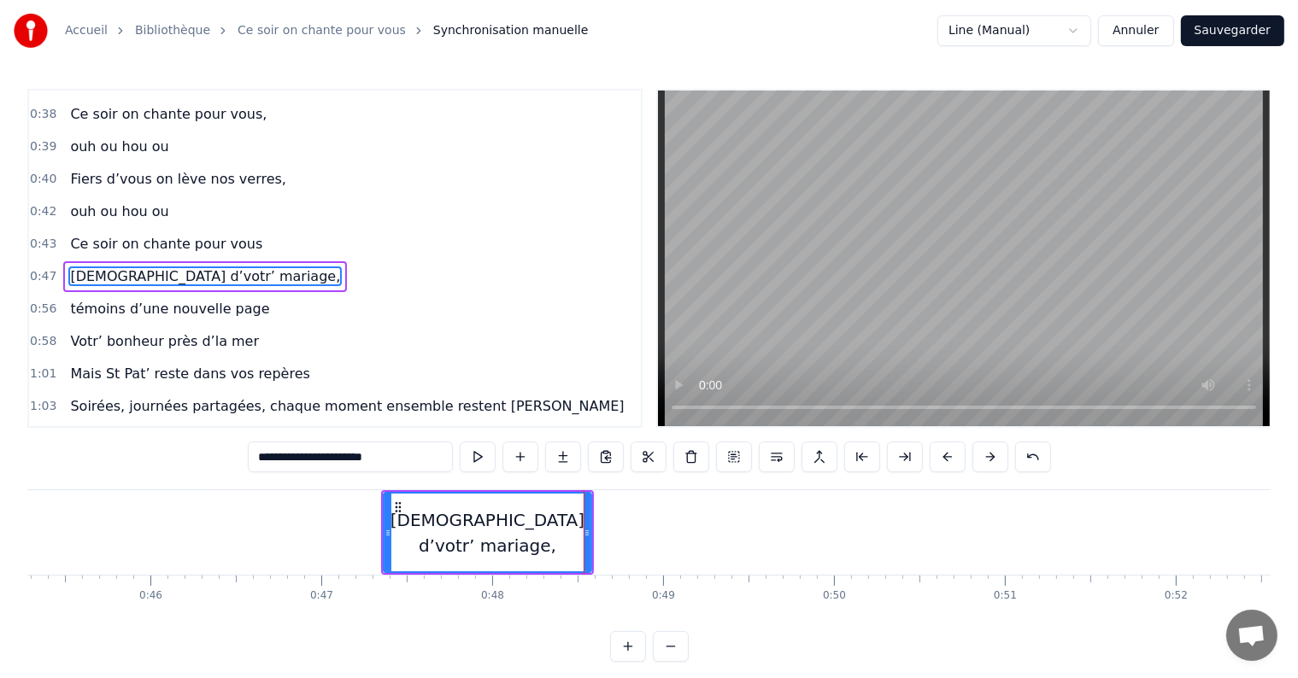
scroll to position [0, 7556]
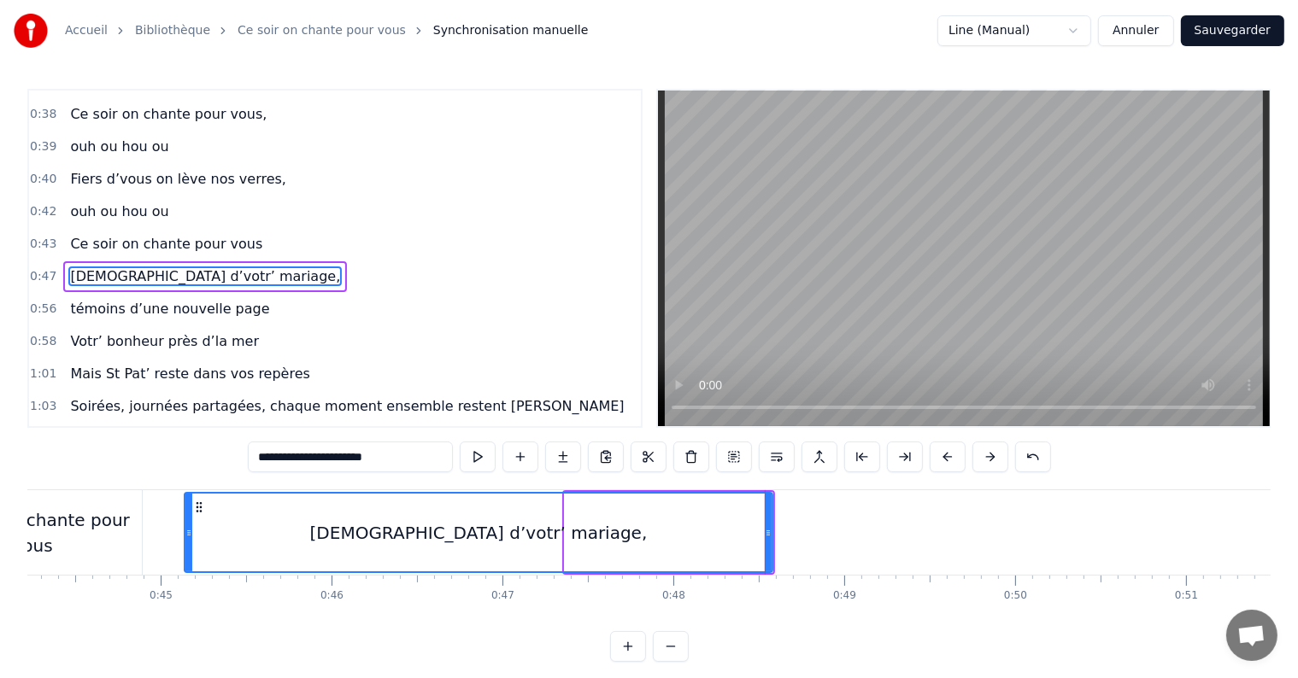
drag, startPoint x: 568, startPoint y: 527, endPoint x: 188, endPoint y: 496, distance: 381.5
click at [188, 496] on div at bounding box center [188, 533] width 7 height 78
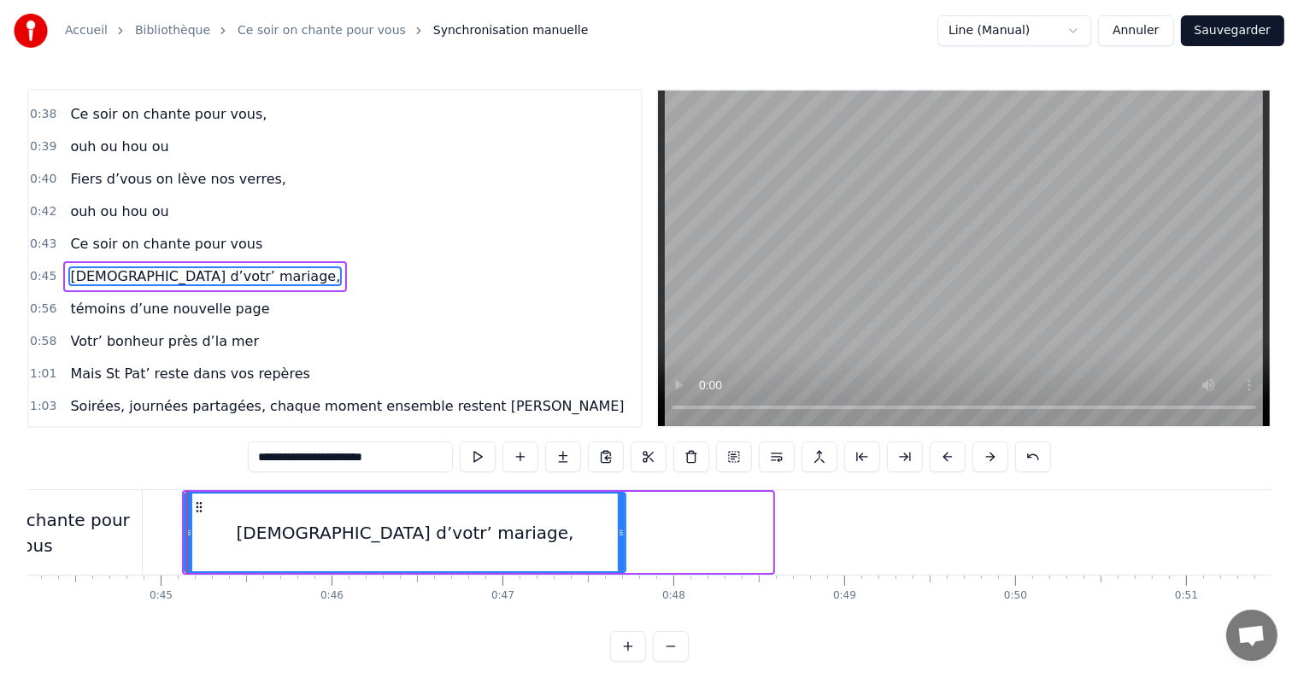
drag, startPoint x: 766, startPoint y: 531, endPoint x: 619, endPoint y: 526, distance: 147.0
click at [619, 526] on icon at bounding box center [621, 533] width 7 height 14
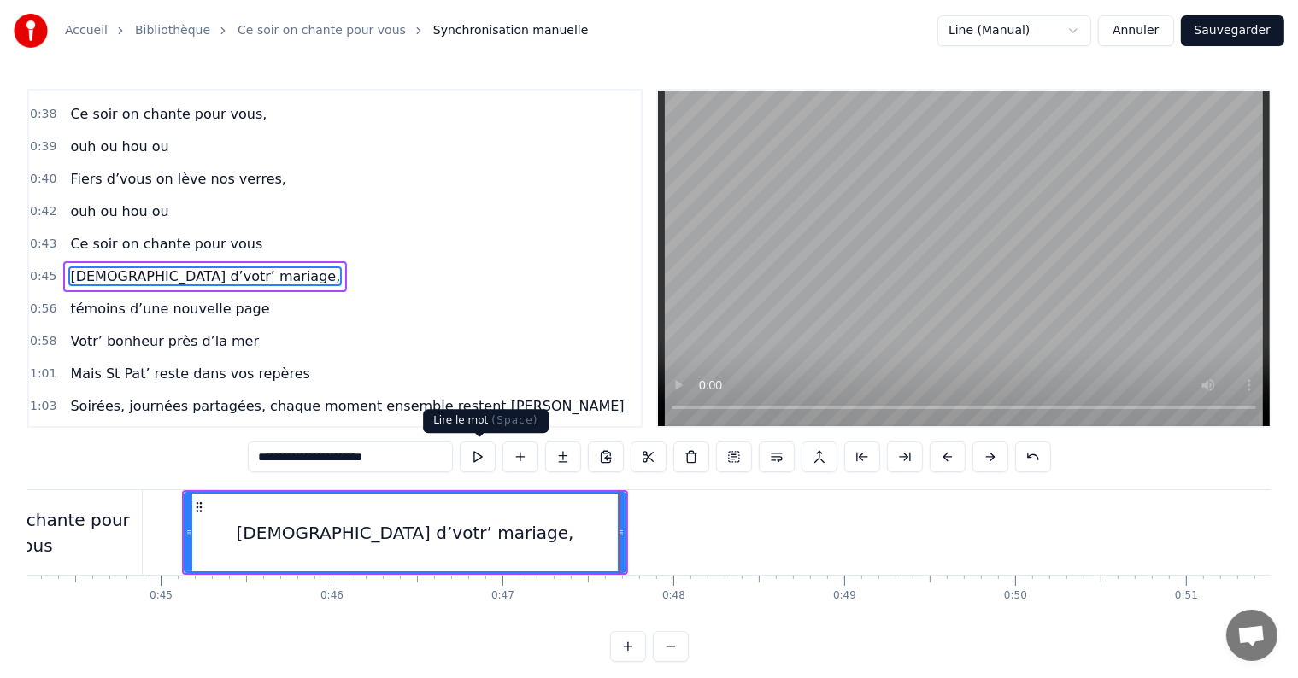
click at [474, 455] on button at bounding box center [478, 457] width 36 height 31
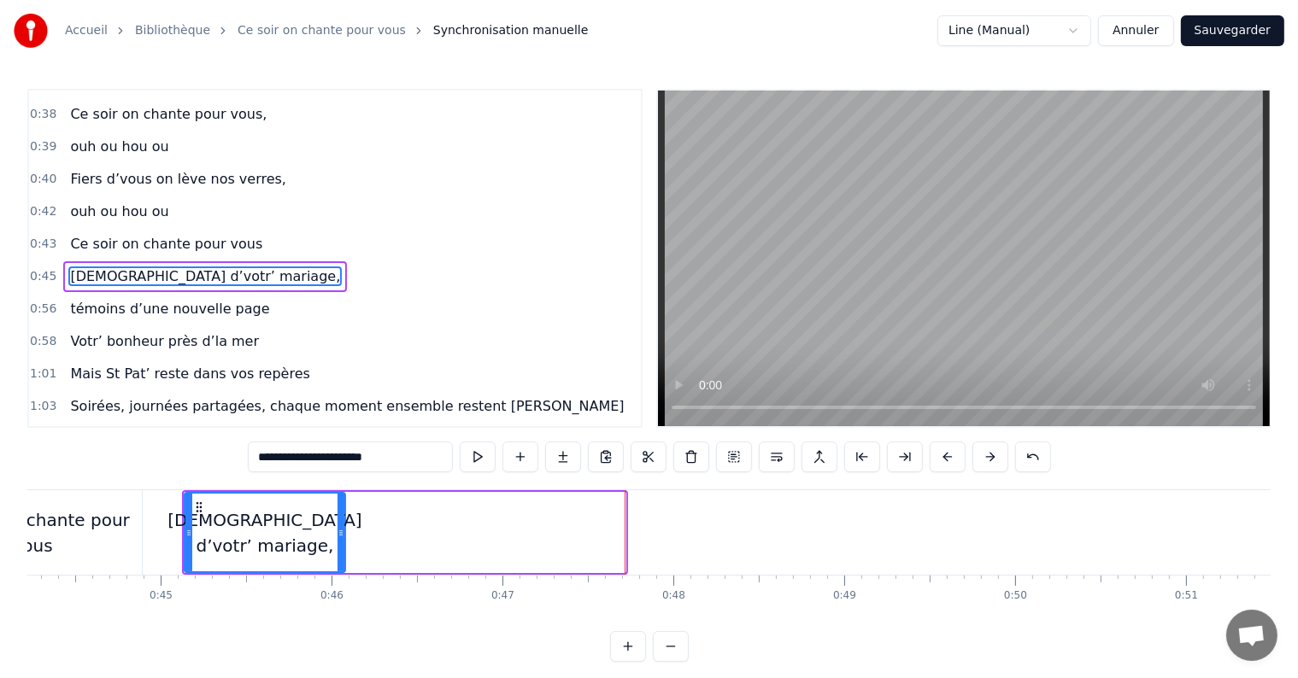
drag, startPoint x: 619, startPoint y: 530, endPoint x: 338, endPoint y: 523, distance: 280.3
click at [338, 523] on div at bounding box center [340, 533] width 7 height 78
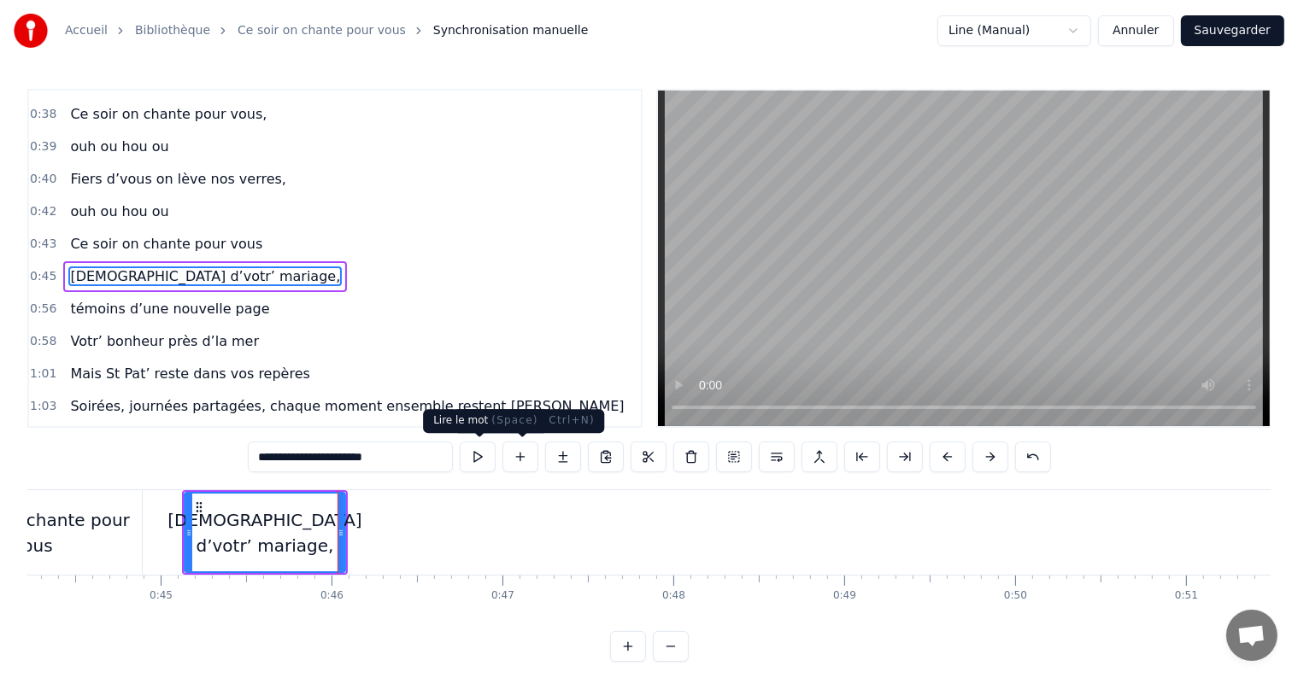
click at [478, 466] on button at bounding box center [478, 457] width 36 height 31
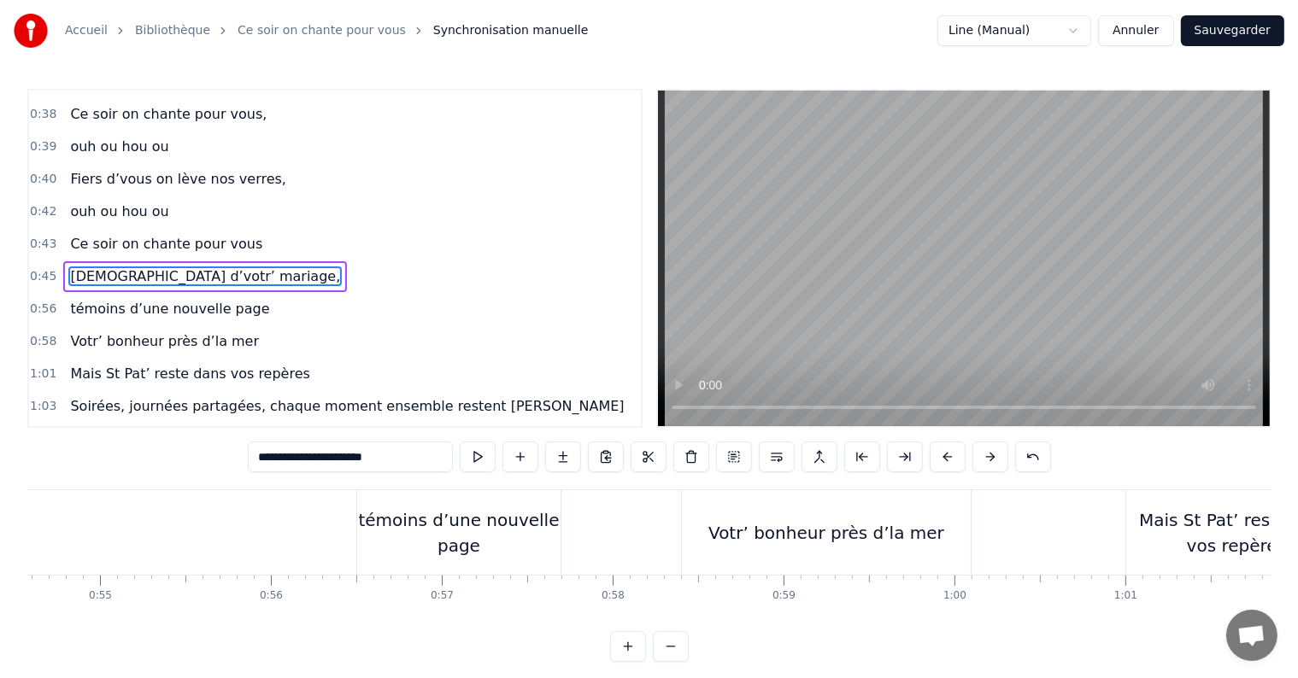
scroll to position [0, 9386]
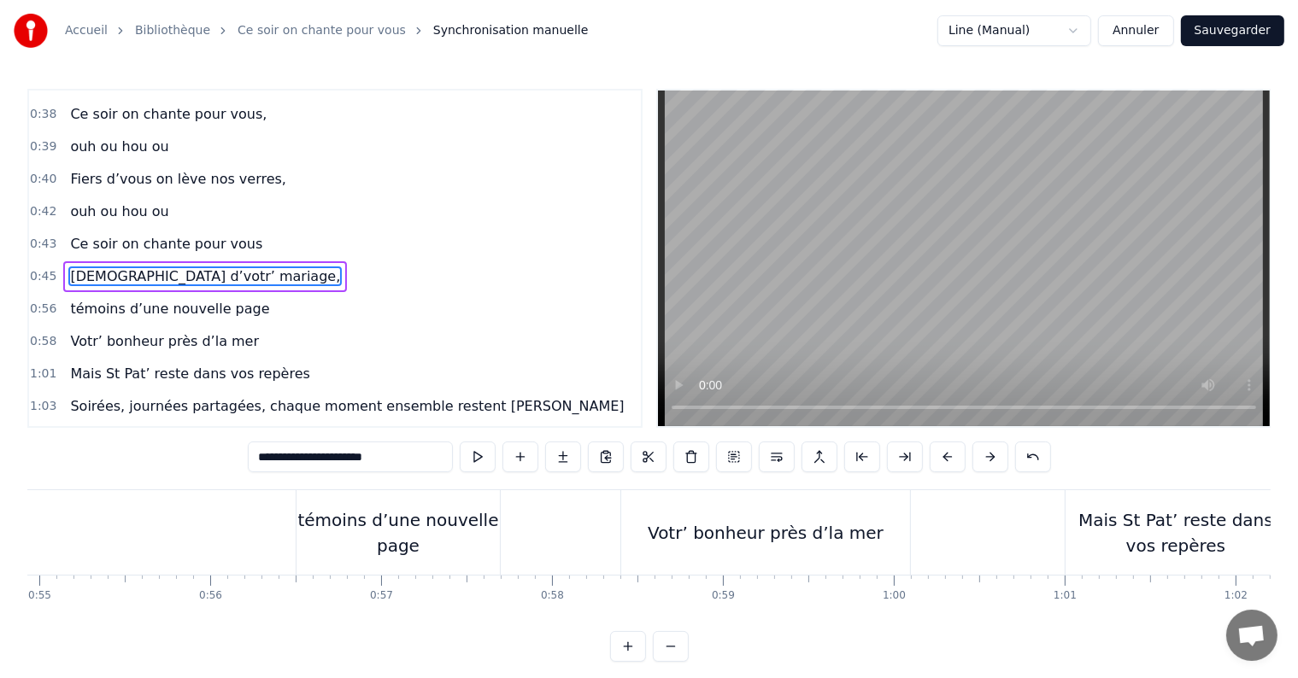
drag, startPoint x: 388, startPoint y: 533, endPoint x: 328, endPoint y: 527, distance: 60.1
click at [328, 528] on div "témoins d’une nouvelle page" at bounding box center [397, 532] width 203 height 51
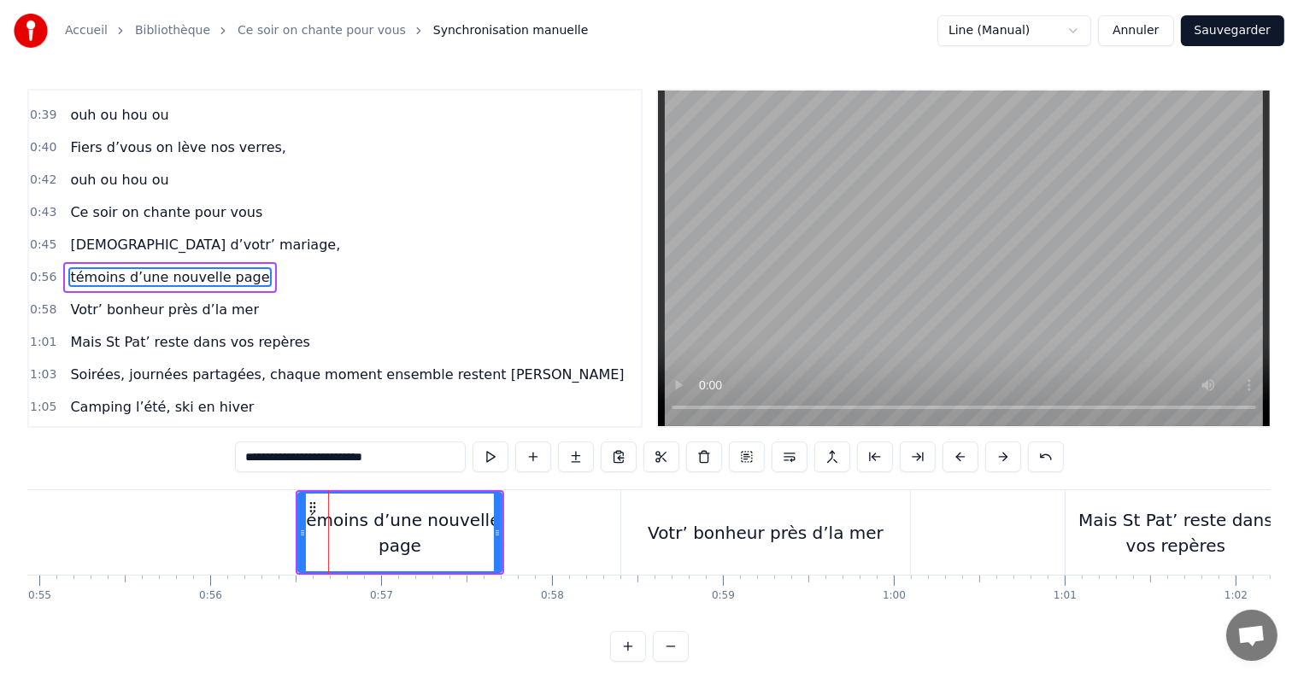
drag, startPoint x: 370, startPoint y: 523, endPoint x: 316, endPoint y: 522, distance: 53.8
click at [316, 522] on div "témoins d’une nouvelle page" at bounding box center [400, 532] width 202 height 51
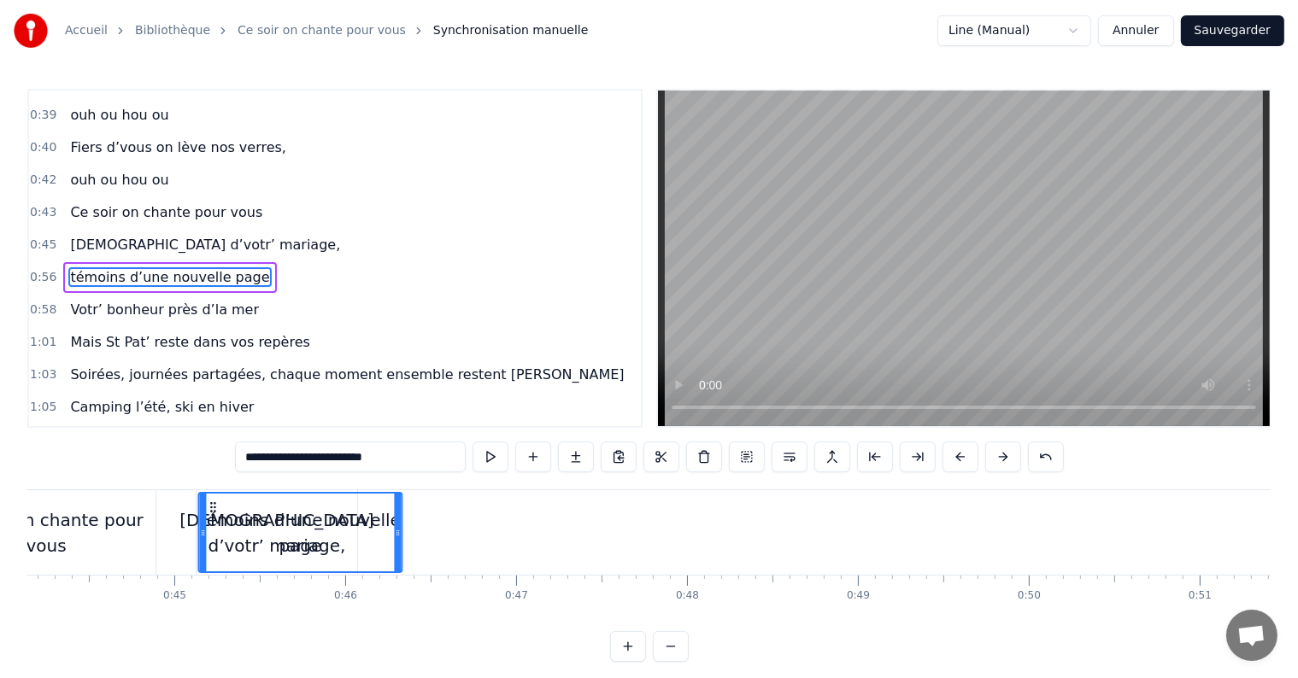
scroll to position [0, 7539]
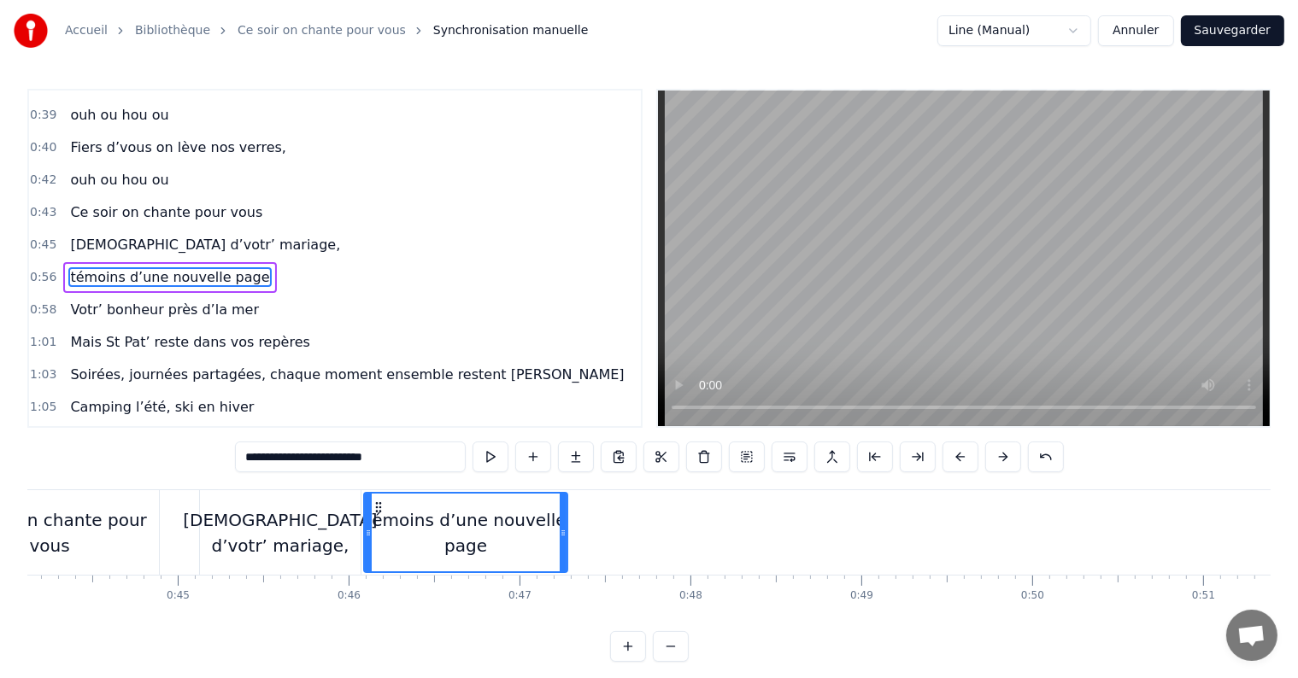
drag, startPoint x: 311, startPoint y: 506, endPoint x: 377, endPoint y: 501, distance: 66.0
click at [377, 501] on icon at bounding box center [379, 508] width 14 height 14
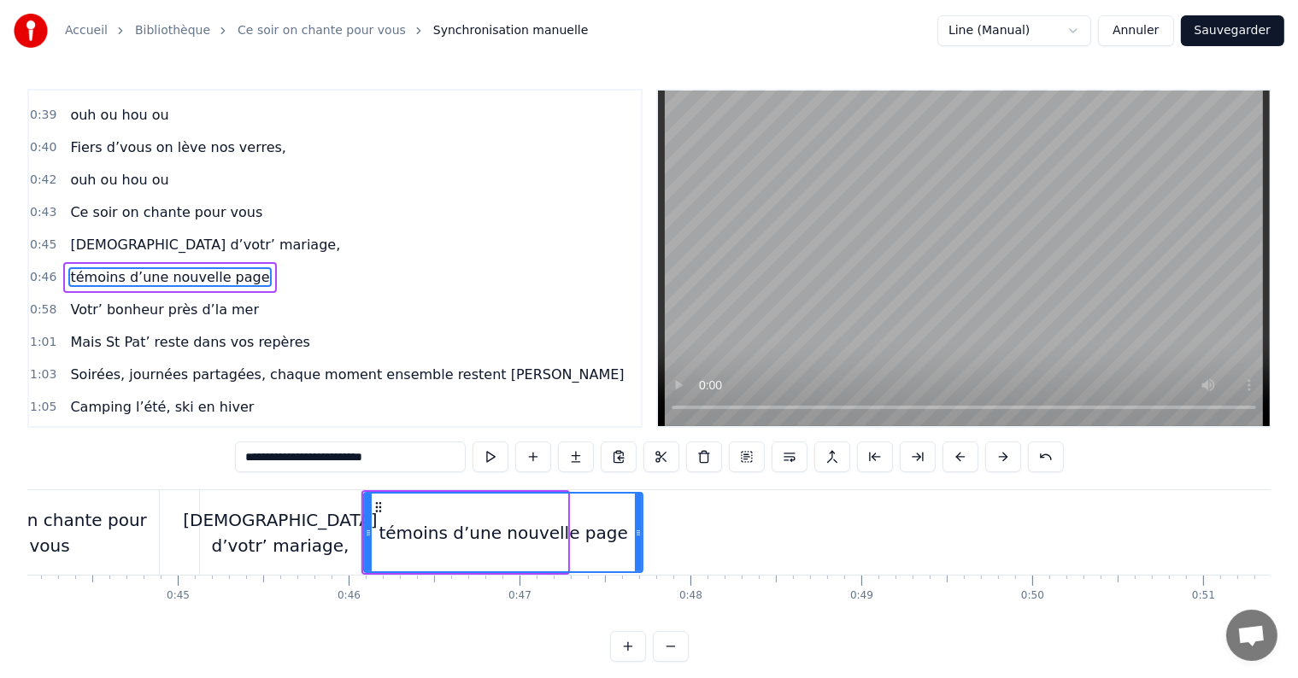
drag, startPoint x: 564, startPoint y: 534, endPoint x: 639, endPoint y: 530, distance: 75.3
click at [639, 530] on icon at bounding box center [638, 533] width 7 height 14
click at [485, 462] on button at bounding box center [490, 457] width 36 height 31
click at [362, 525] on div at bounding box center [362, 533] width 7 height 78
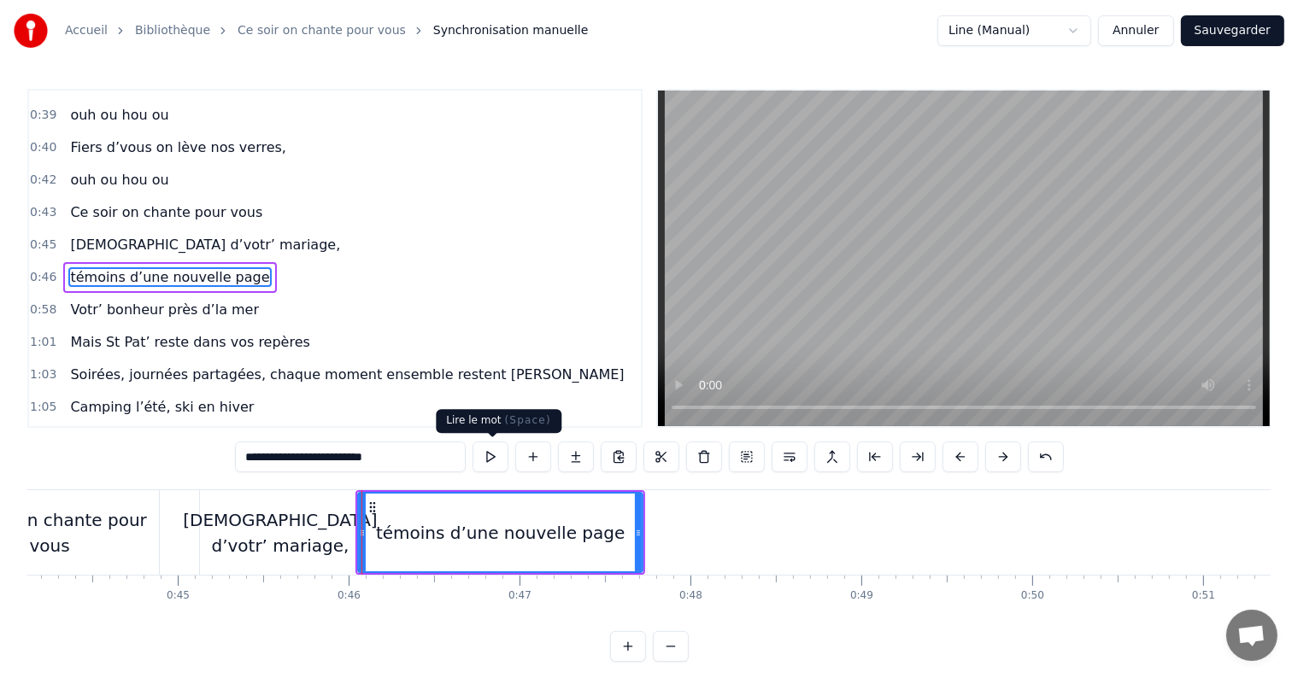
click at [499, 461] on button at bounding box center [490, 457] width 36 height 31
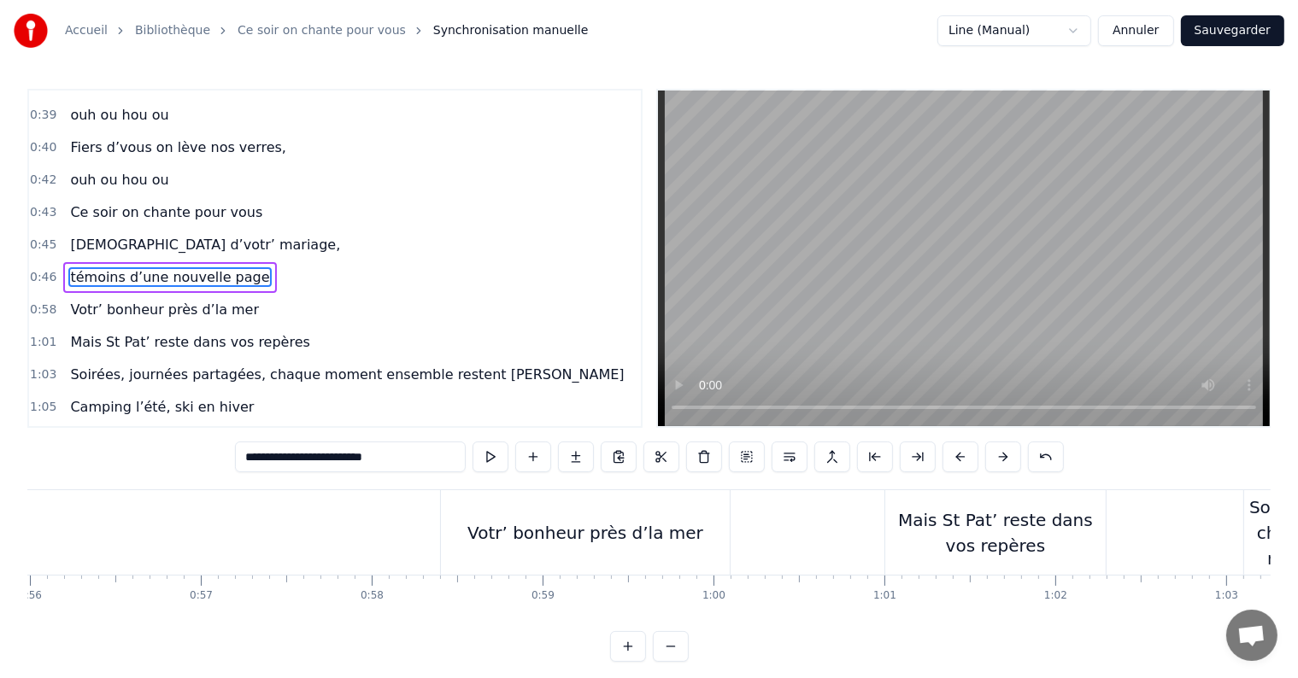
scroll to position [0, 9526]
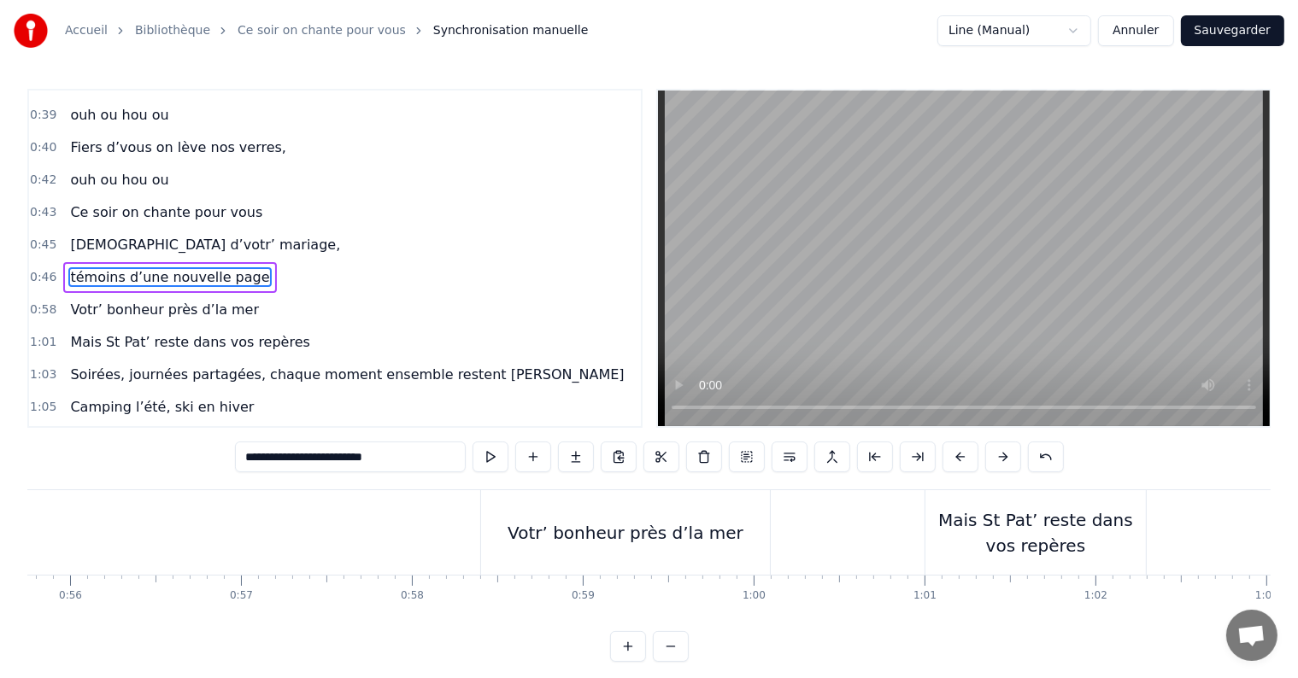
click at [588, 518] on div "Votr’ bonheur près d’la mer" at bounding box center [625, 532] width 289 height 85
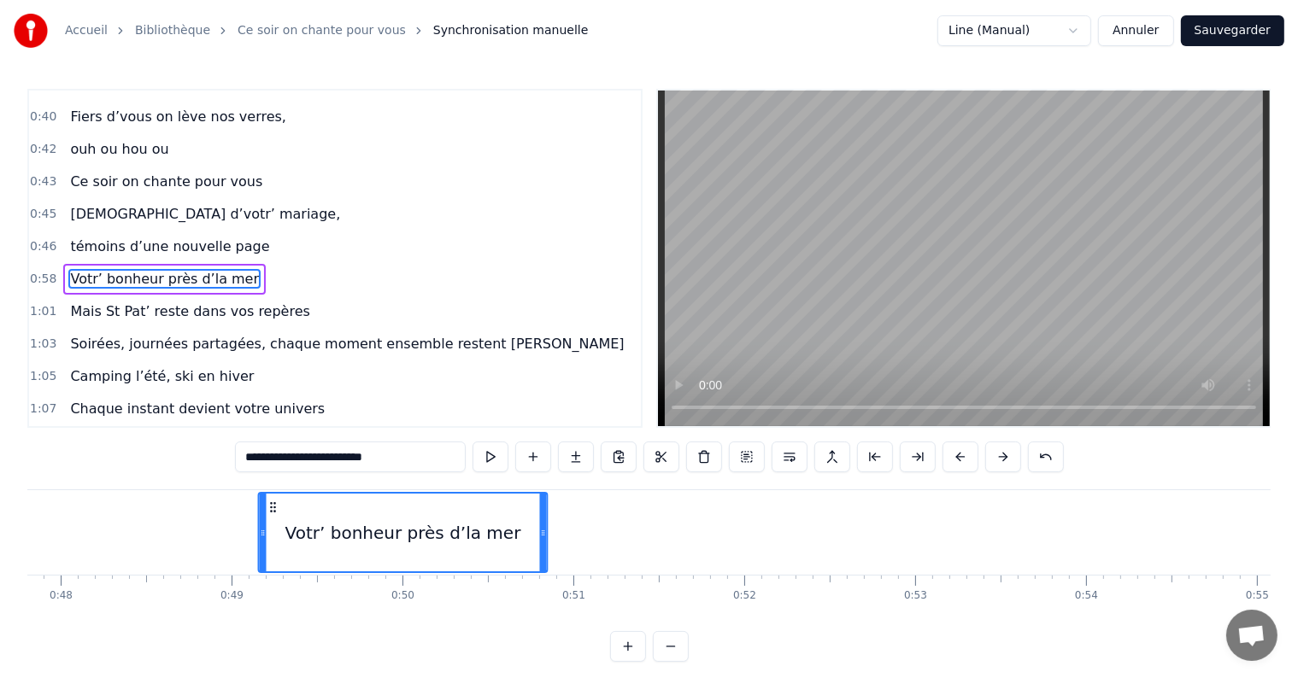
scroll to position [0, 8161]
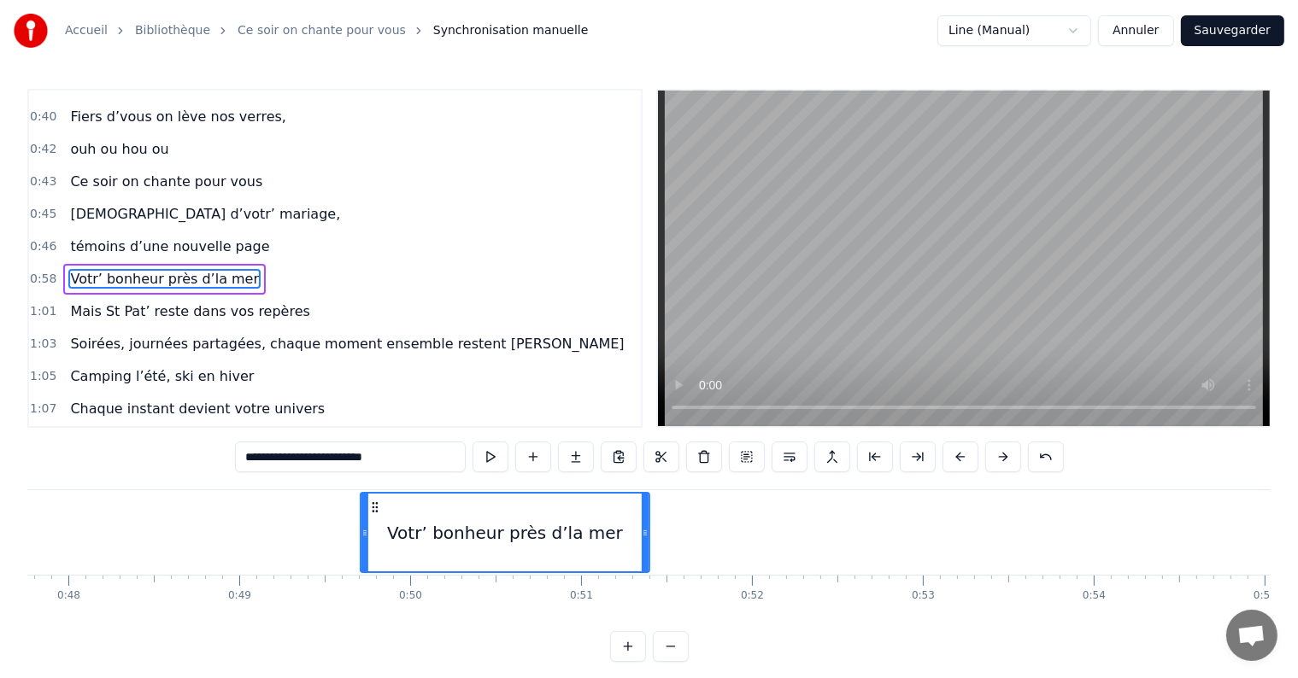
drag, startPoint x: 497, startPoint y: 508, endPoint x: 376, endPoint y: 498, distance: 121.7
click at [376, 498] on div "Votr’ bonheur près d’la mer" at bounding box center [504, 533] width 287 height 78
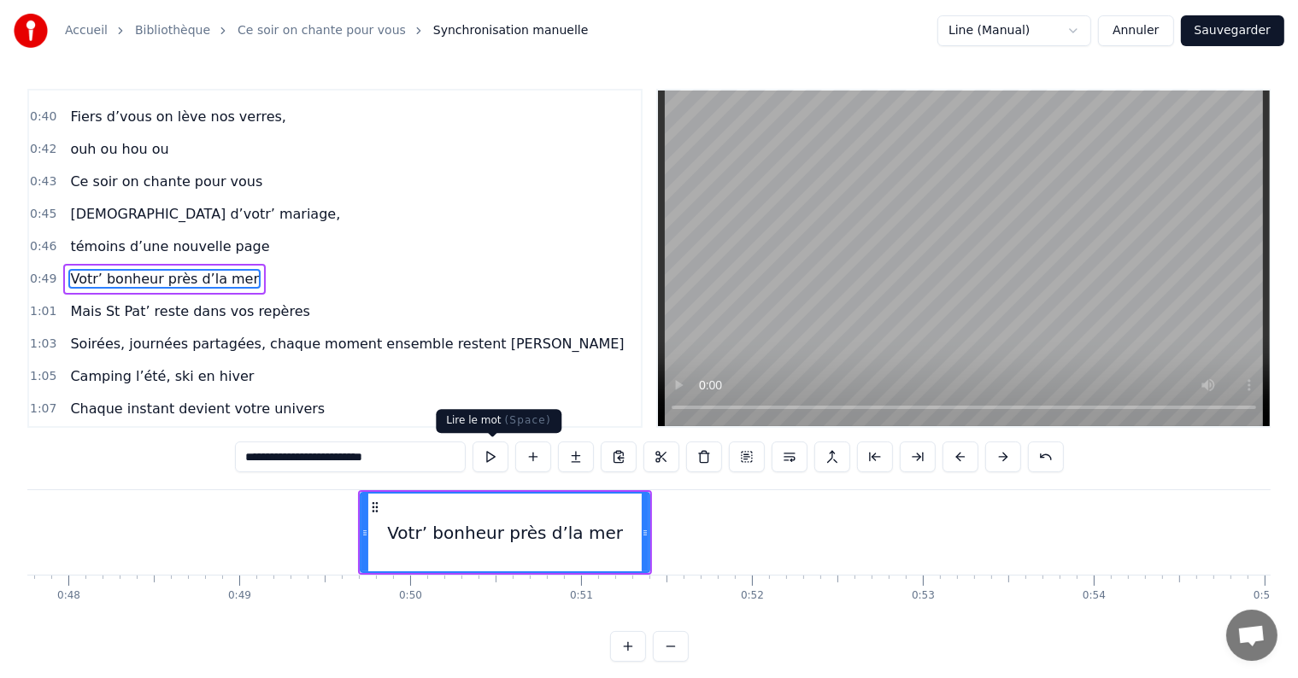
click at [495, 464] on button at bounding box center [490, 457] width 36 height 31
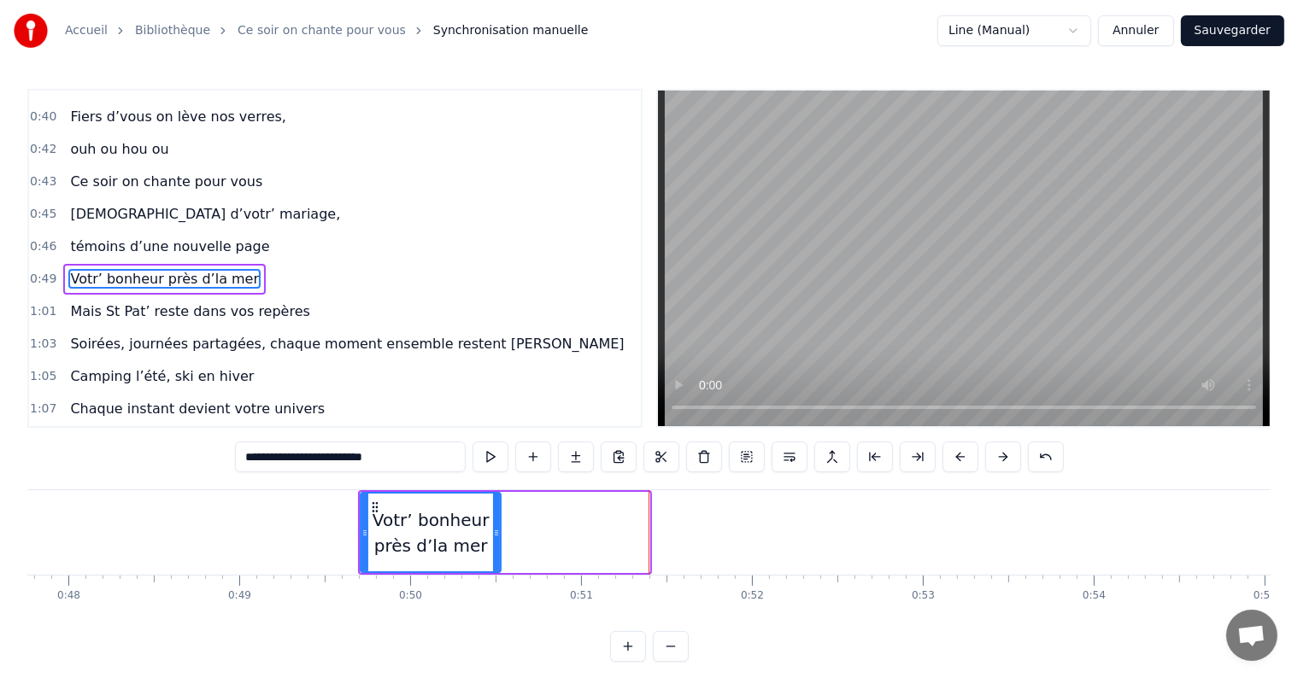
drag, startPoint x: 644, startPoint y: 532, endPoint x: 496, endPoint y: 539, distance: 148.8
click at [496, 539] on div at bounding box center [496, 533] width 7 height 78
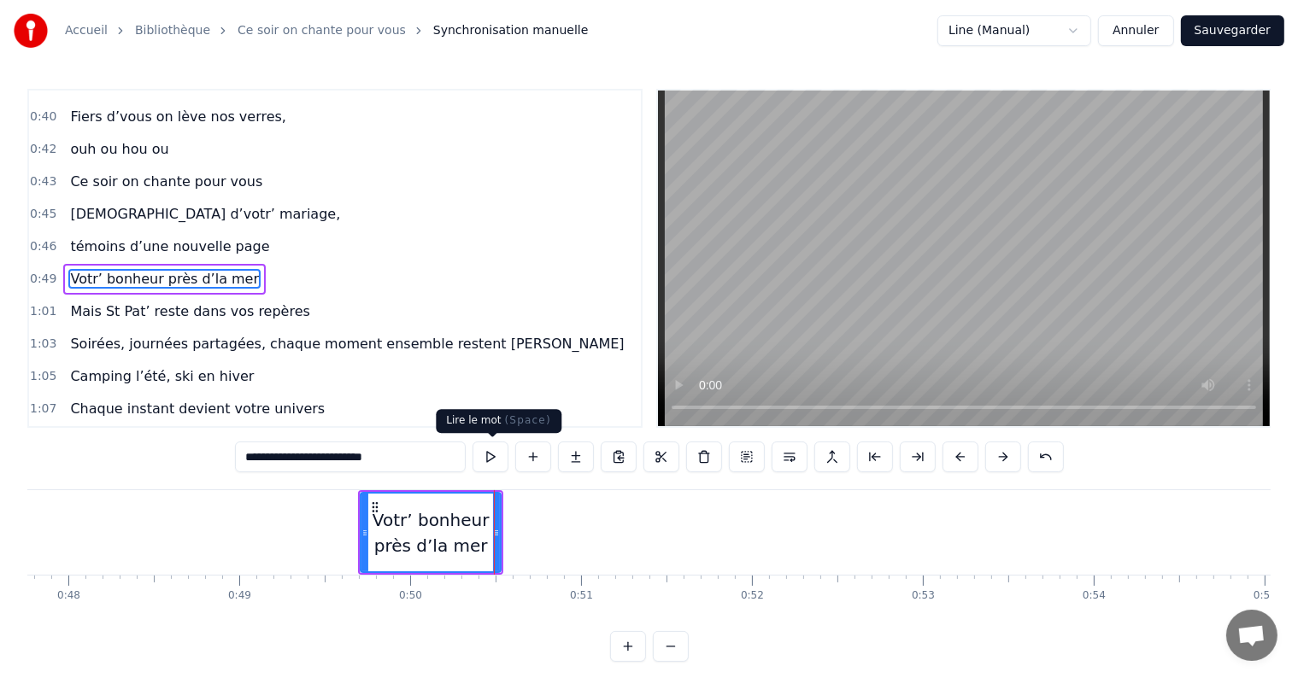
click at [496, 451] on button at bounding box center [490, 457] width 36 height 31
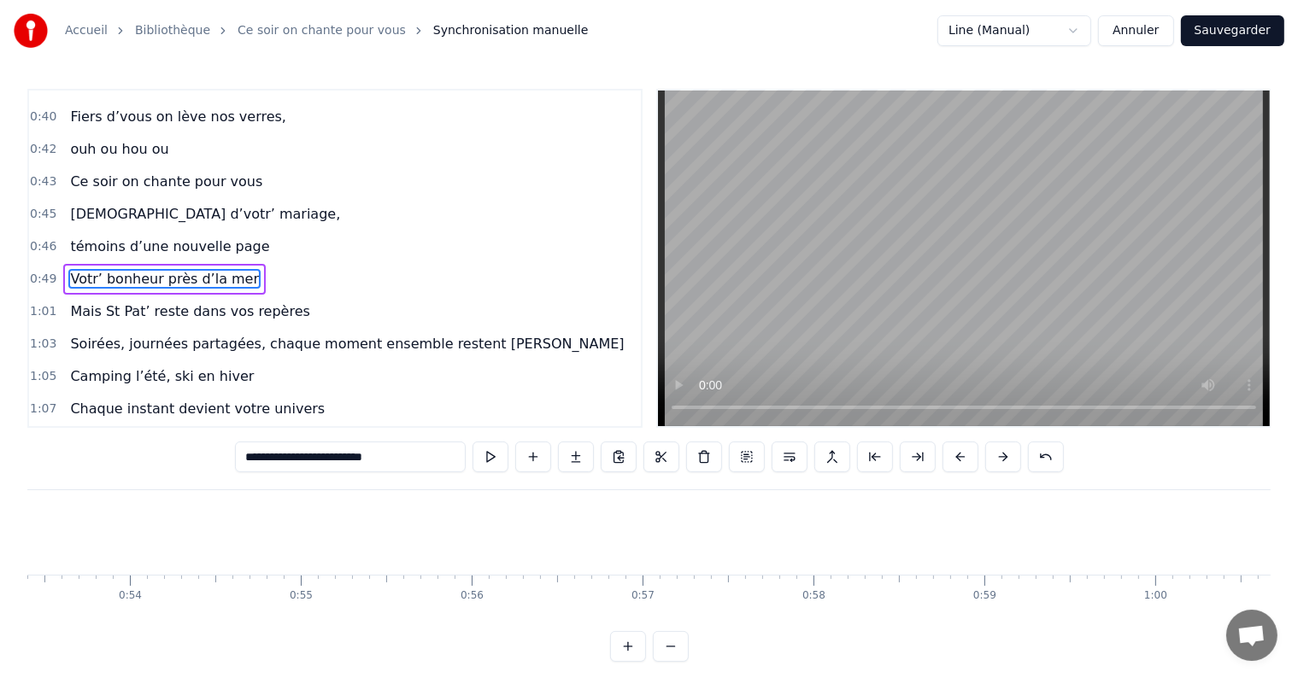
scroll to position [0, 9586]
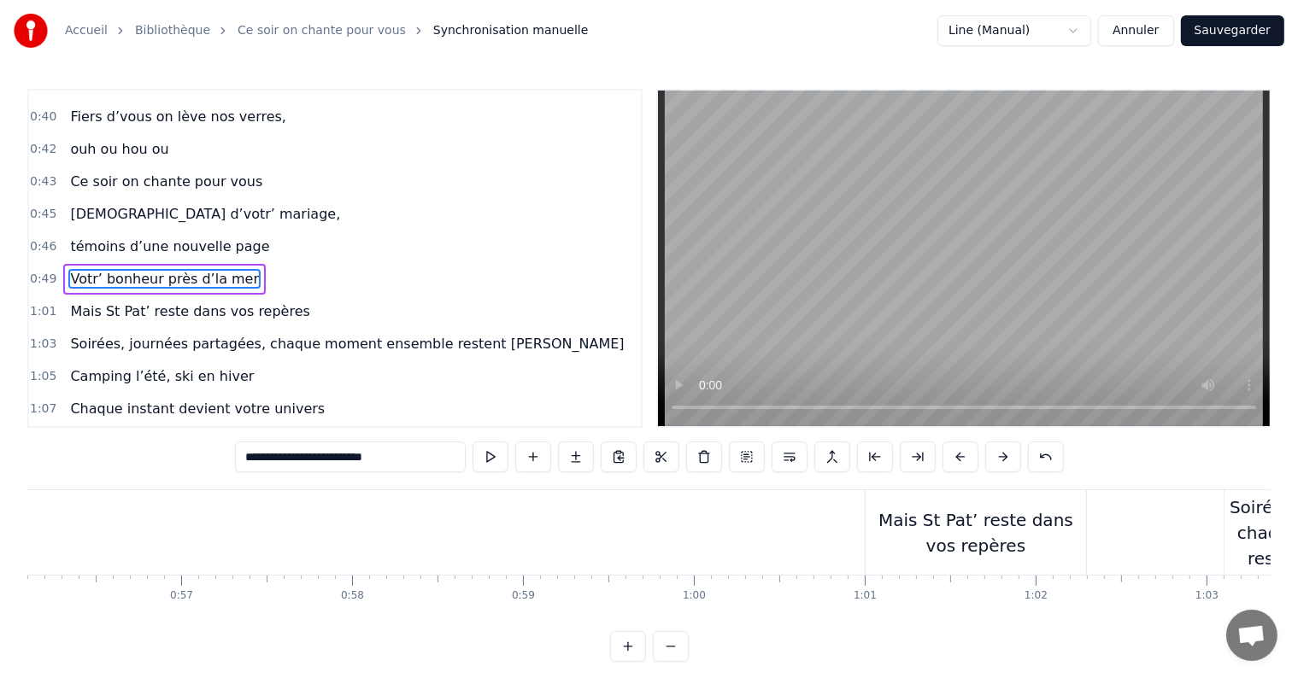
click at [895, 533] on div "Mais St Pat’ reste dans vos repères" at bounding box center [975, 532] width 220 height 51
type input "**********"
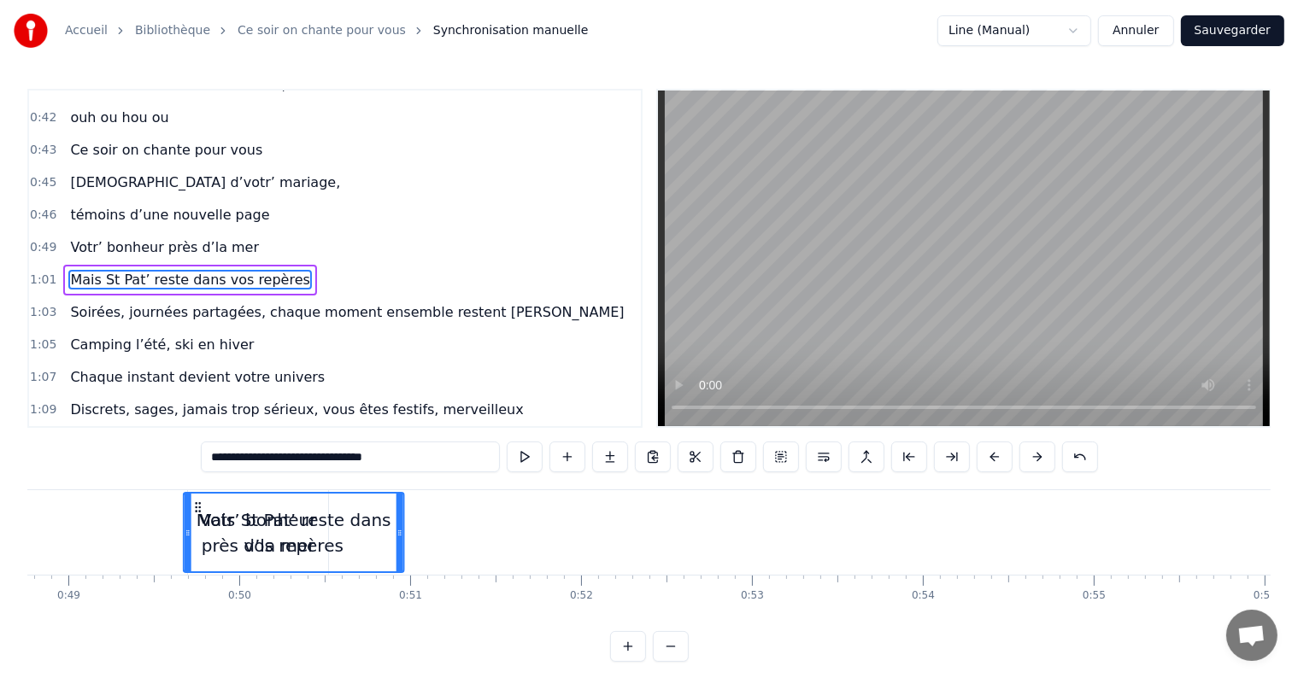
scroll to position [0, 8310]
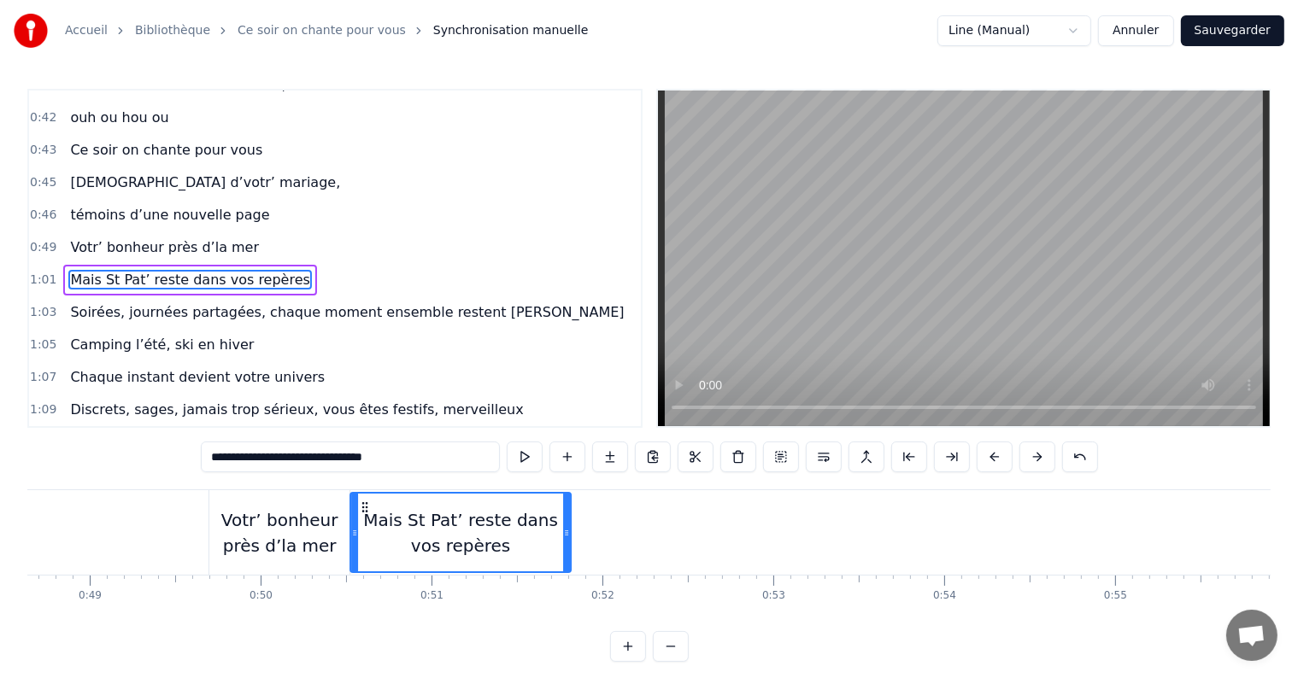
drag, startPoint x: 881, startPoint y: 503, endPoint x: 365, endPoint y: 506, distance: 516.0
click at [365, 506] on icon at bounding box center [365, 508] width 14 height 14
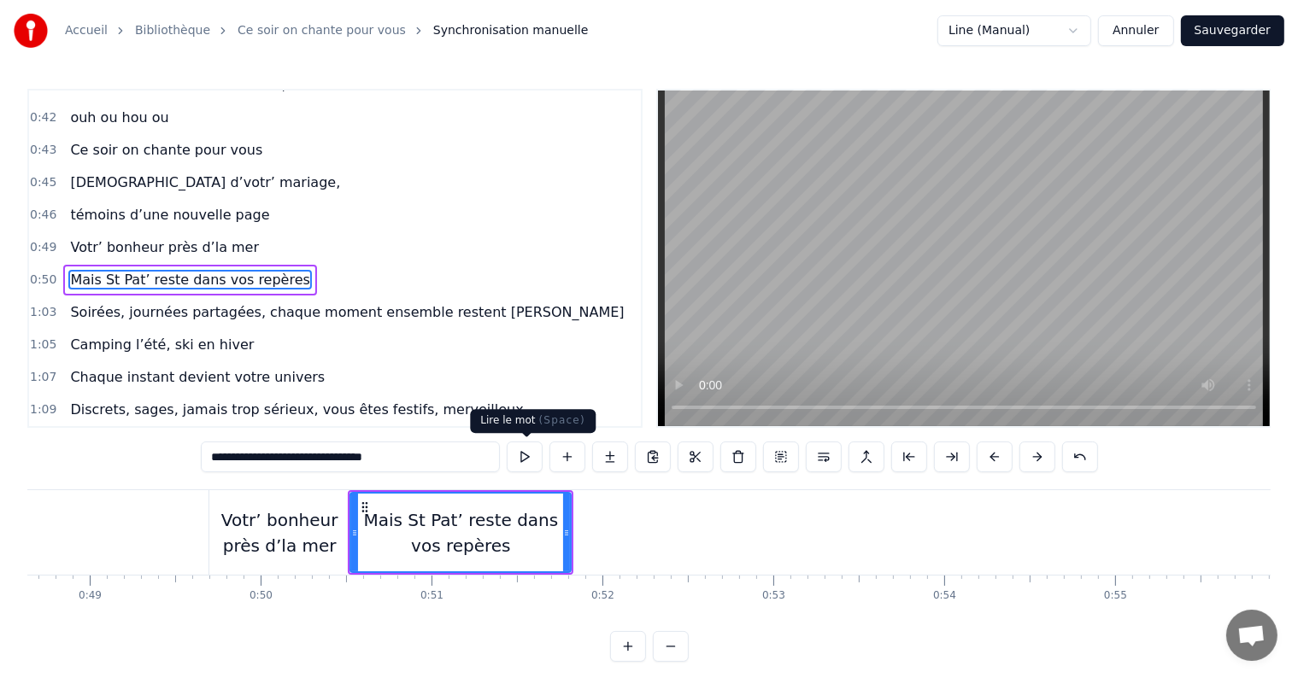
click at [516, 466] on button at bounding box center [525, 457] width 36 height 31
click at [574, 531] on icon at bounding box center [575, 533] width 7 height 14
click at [530, 465] on button at bounding box center [525, 457] width 36 height 31
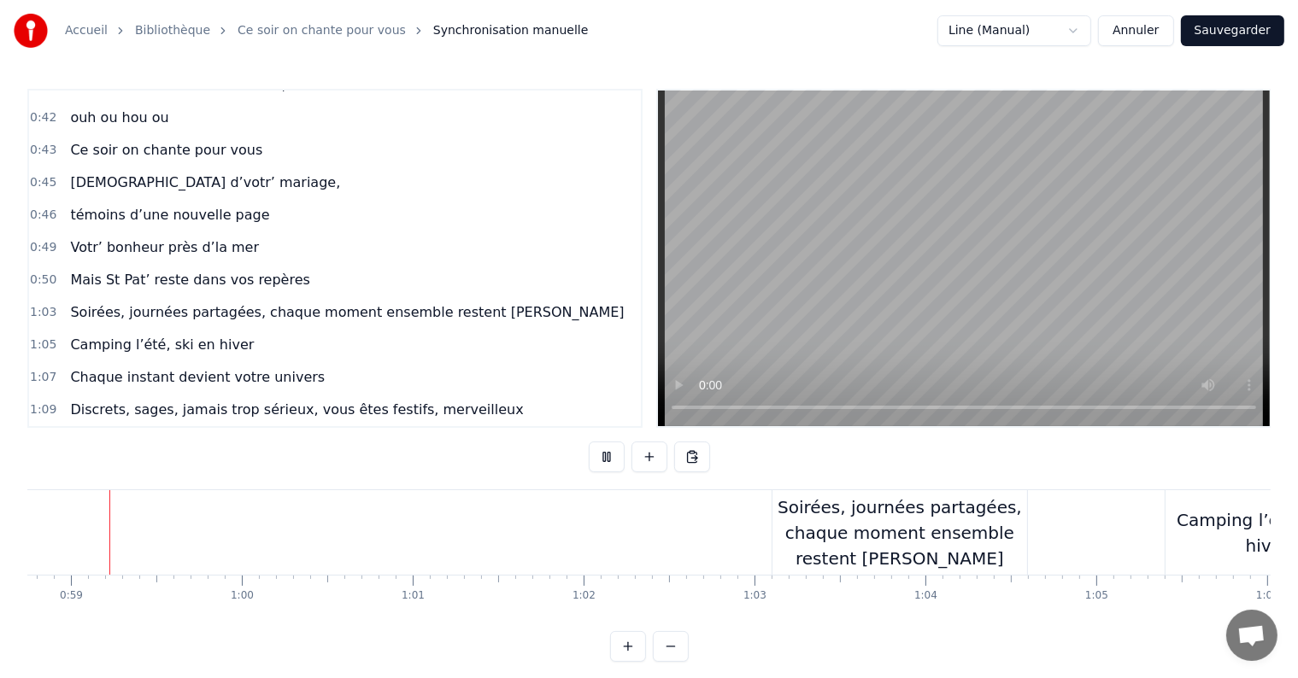
scroll to position [0, 10032]
click at [601, 453] on button at bounding box center [607, 457] width 36 height 31
click at [923, 513] on div "Soirées, journées partagées, chaque moment ensemble restent [PERSON_NAME]" at bounding box center [905, 533] width 255 height 77
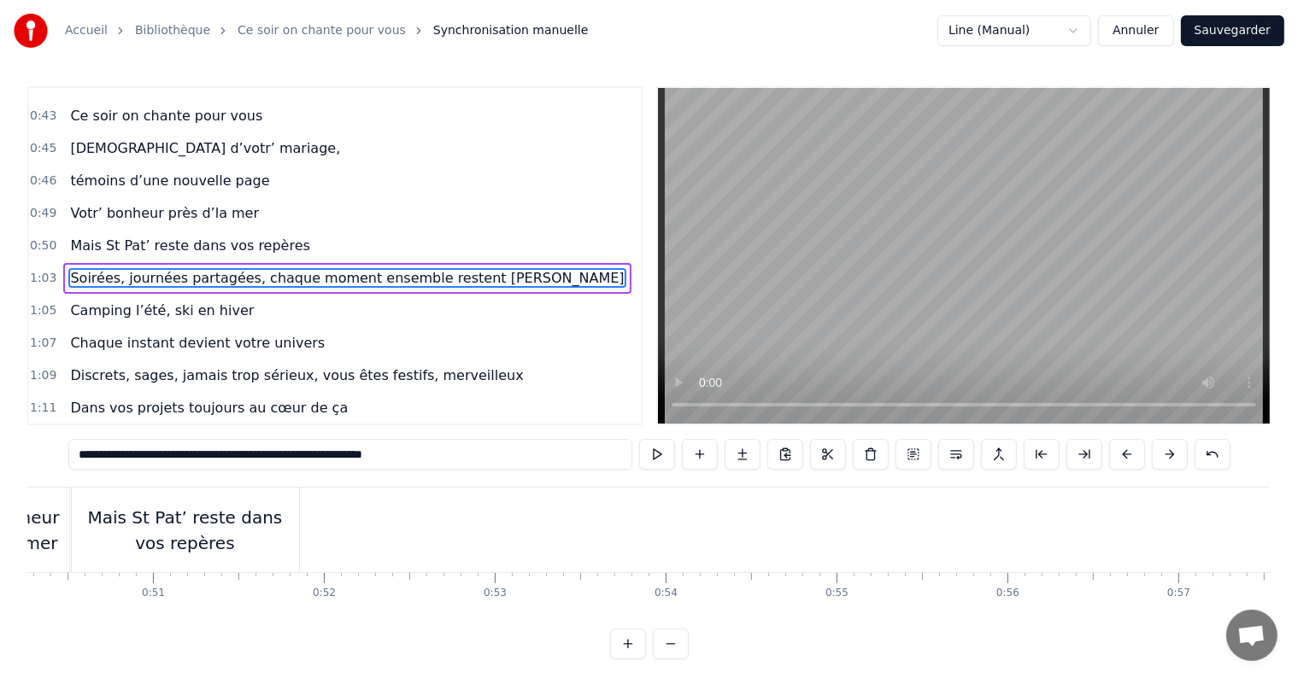
scroll to position [0, 8598]
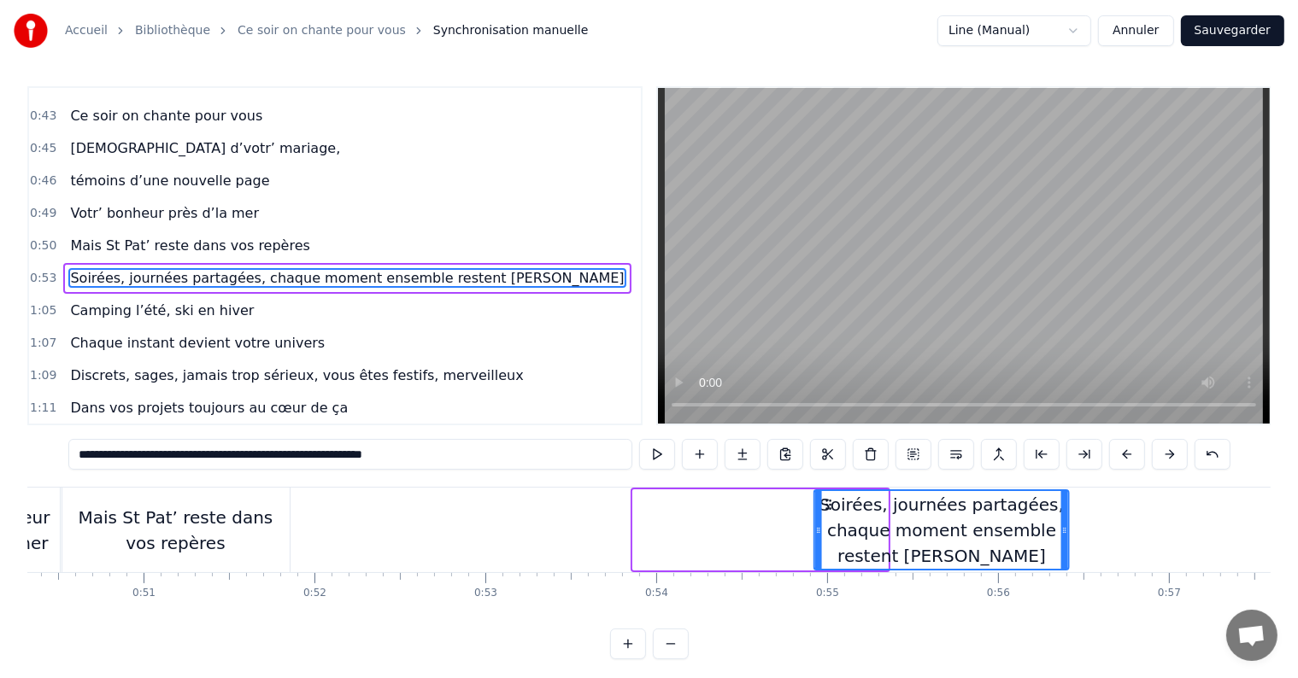
drag, startPoint x: 646, startPoint y: 496, endPoint x: 827, endPoint y: 519, distance: 182.6
click at [827, 519] on div "Soirées, journées partagées, chaque moment ensemble restent [PERSON_NAME]" at bounding box center [941, 530] width 253 height 78
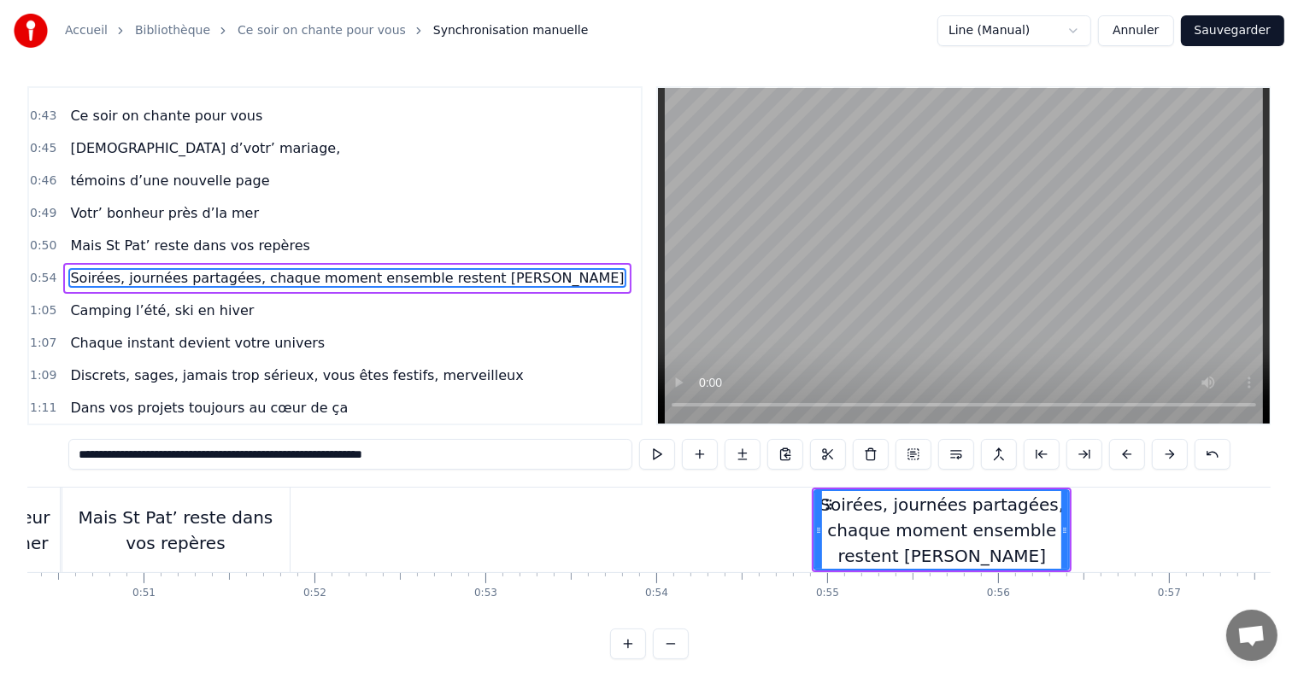
click at [229, 526] on div "Mais St Pat’ reste dans vos repères" at bounding box center [175, 530] width 229 height 51
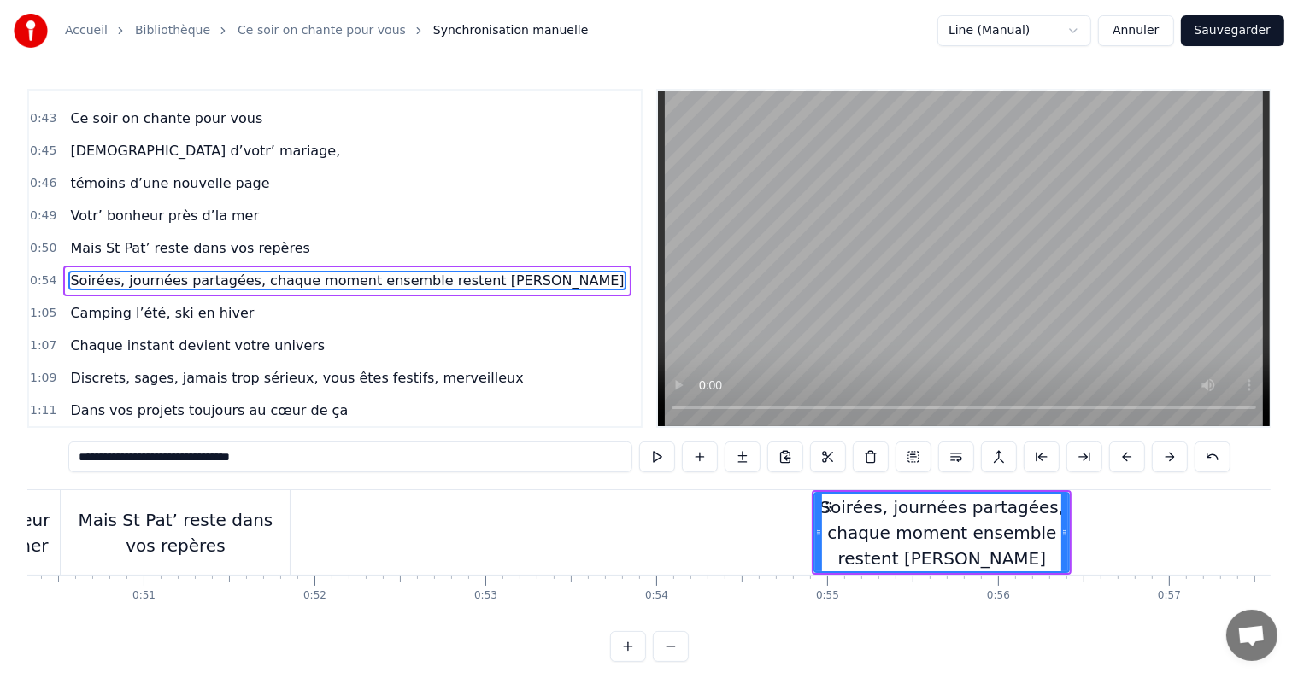
scroll to position [476, 0]
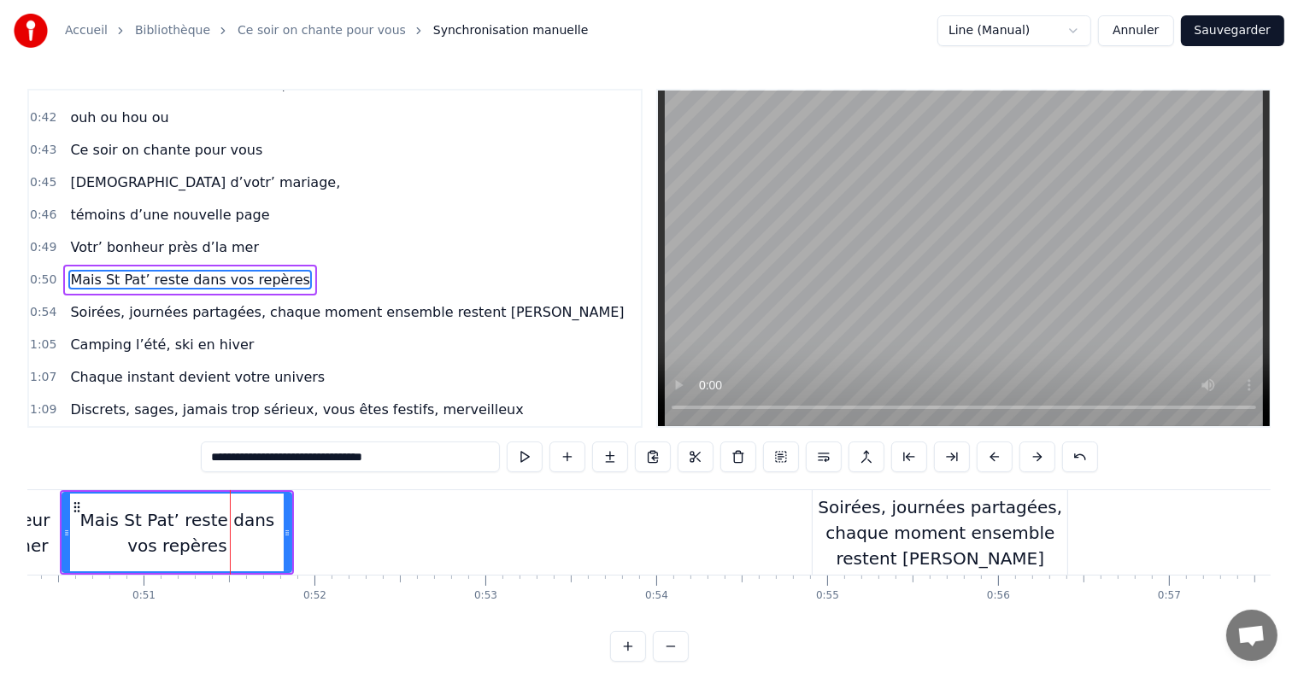
click at [521, 455] on button at bounding box center [525, 457] width 36 height 31
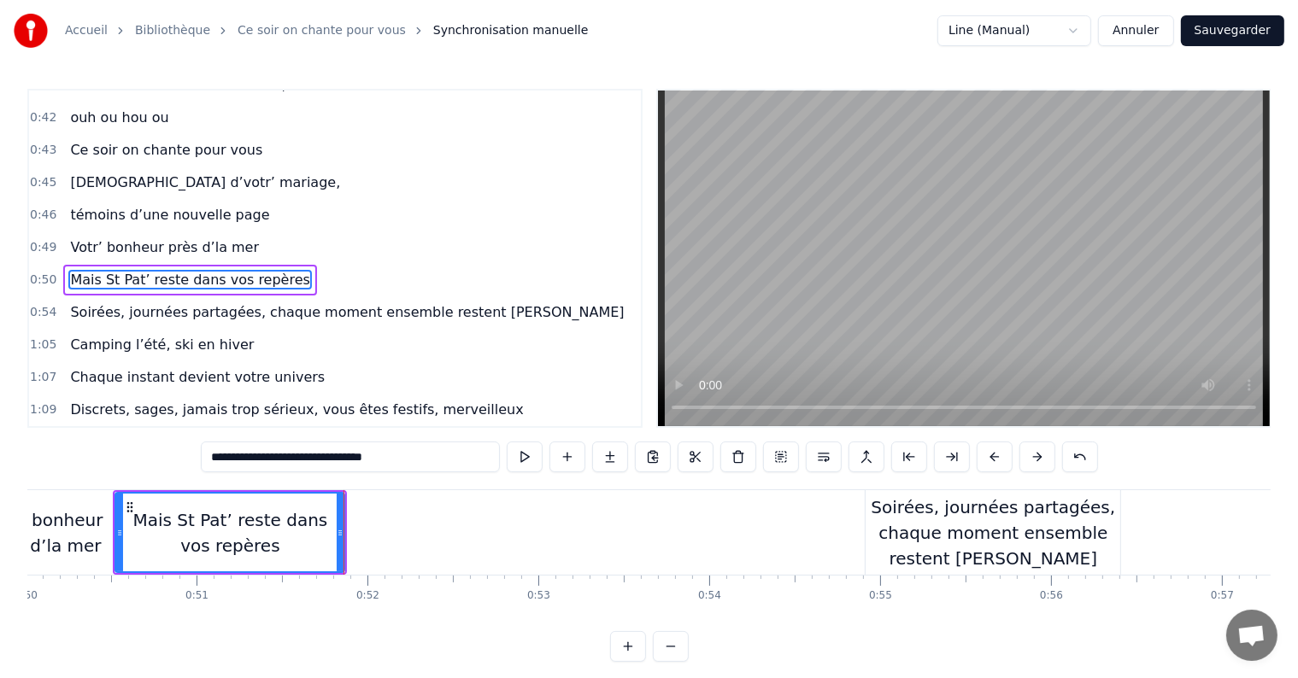
click at [271, 516] on div "Mais St Pat’ reste dans vos repères" at bounding box center [229, 532] width 227 height 51
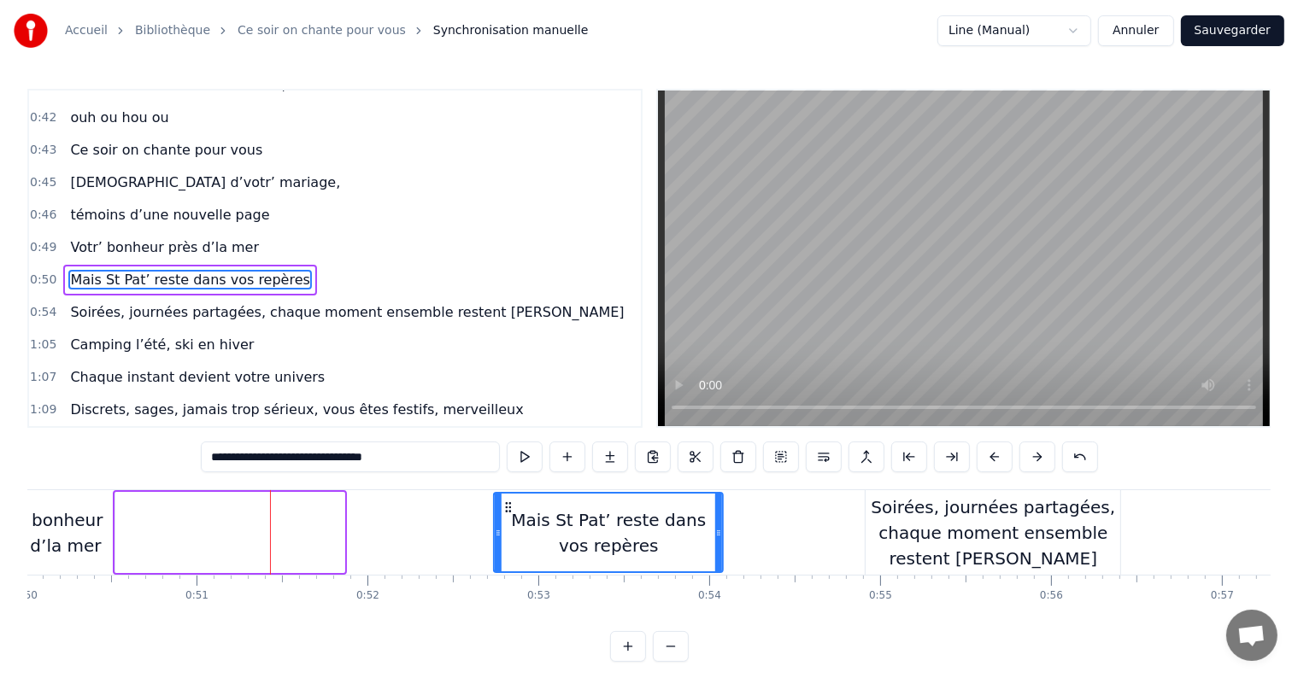
drag, startPoint x: 130, startPoint y: 502, endPoint x: 508, endPoint y: 510, distance: 378.6
click at [508, 510] on icon at bounding box center [509, 508] width 14 height 14
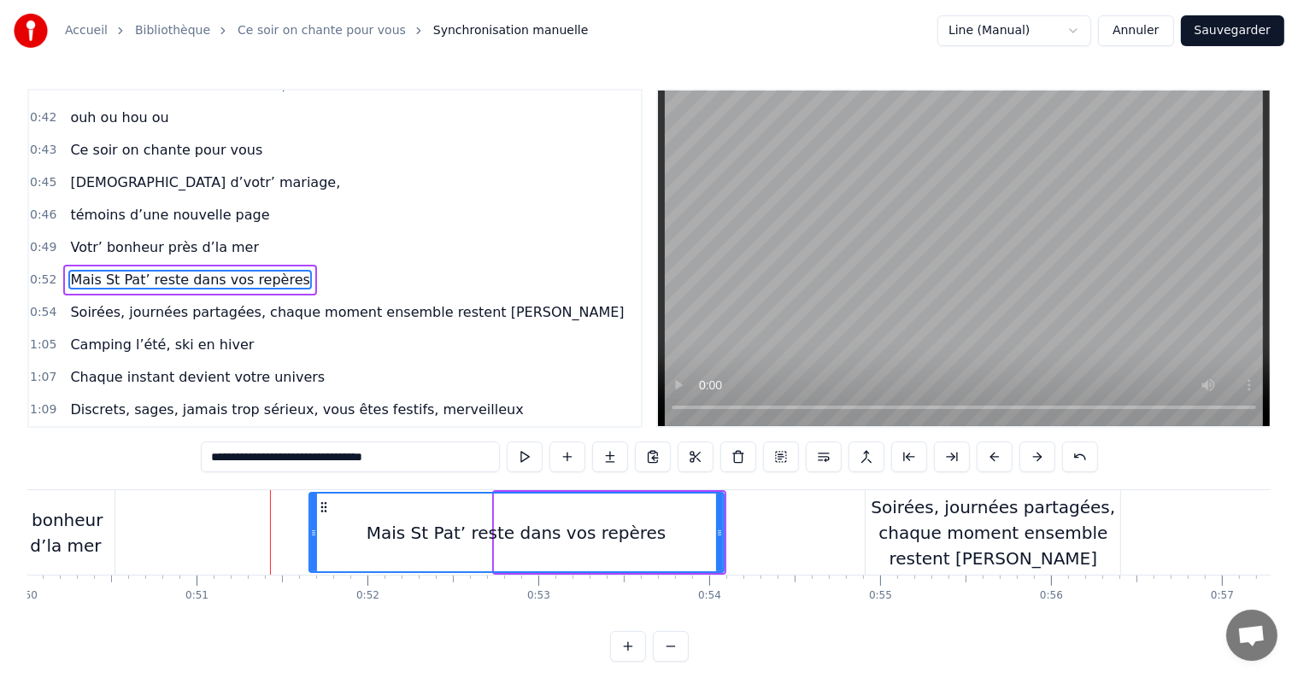
drag, startPoint x: 497, startPoint y: 528, endPoint x: 312, endPoint y: 507, distance: 186.6
click at [312, 507] on div at bounding box center [313, 533] width 7 height 78
click at [61, 508] on div "Votr’ bonheur près d’la mer" at bounding box center [44, 532] width 140 height 51
type input "**********"
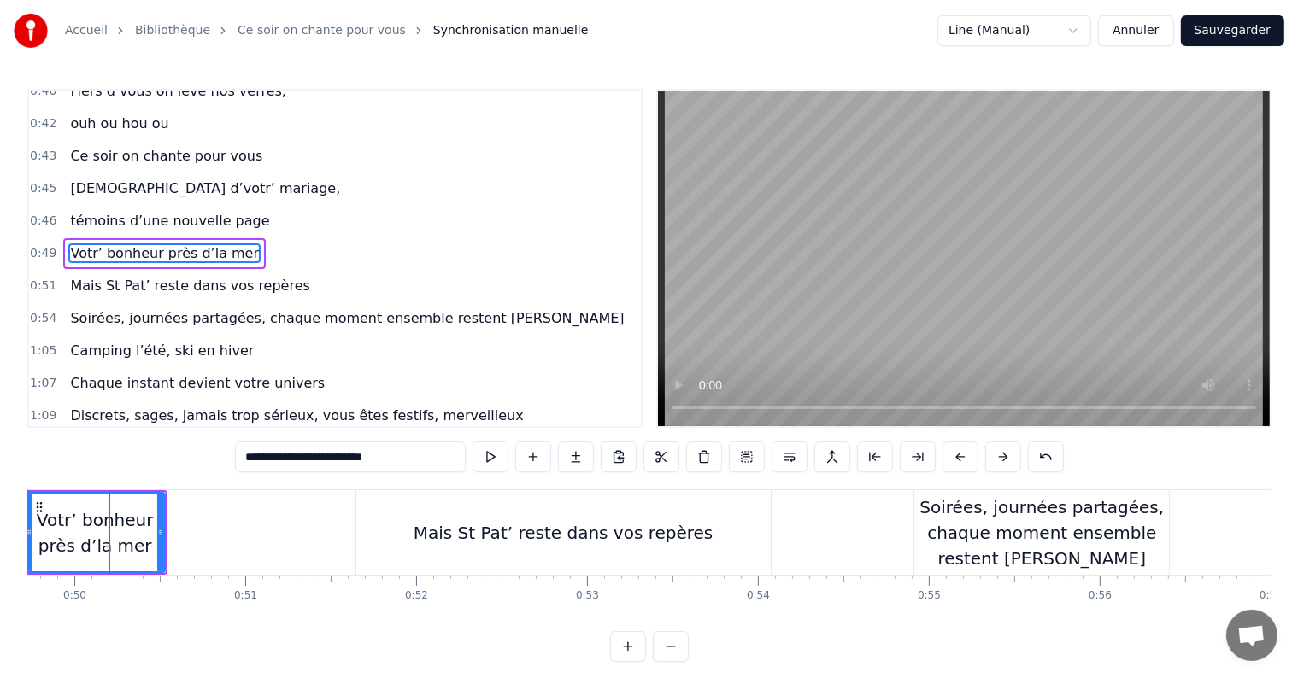
scroll to position [0, 8492]
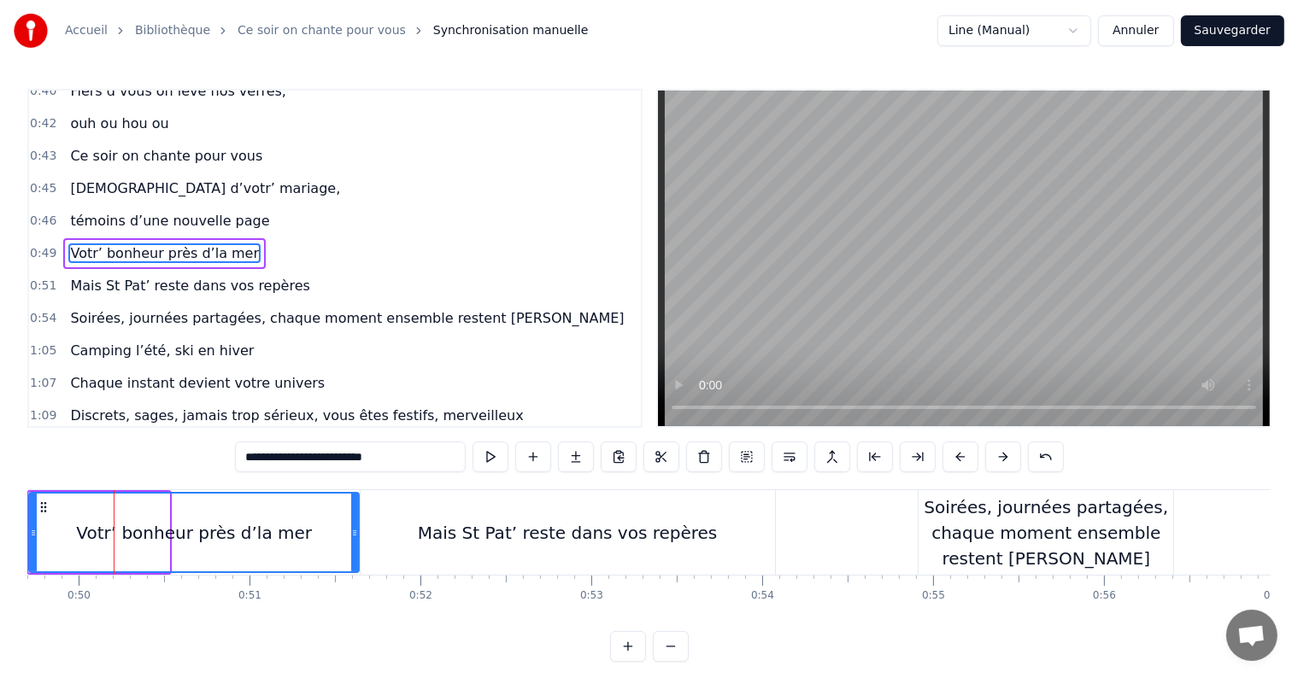
drag, startPoint x: 161, startPoint y: 532, endPoint x: 350, endPoint y: 519, distance: 190.1
click at [351, 519] on div at bounding box center [354, 533] width 7 height 78
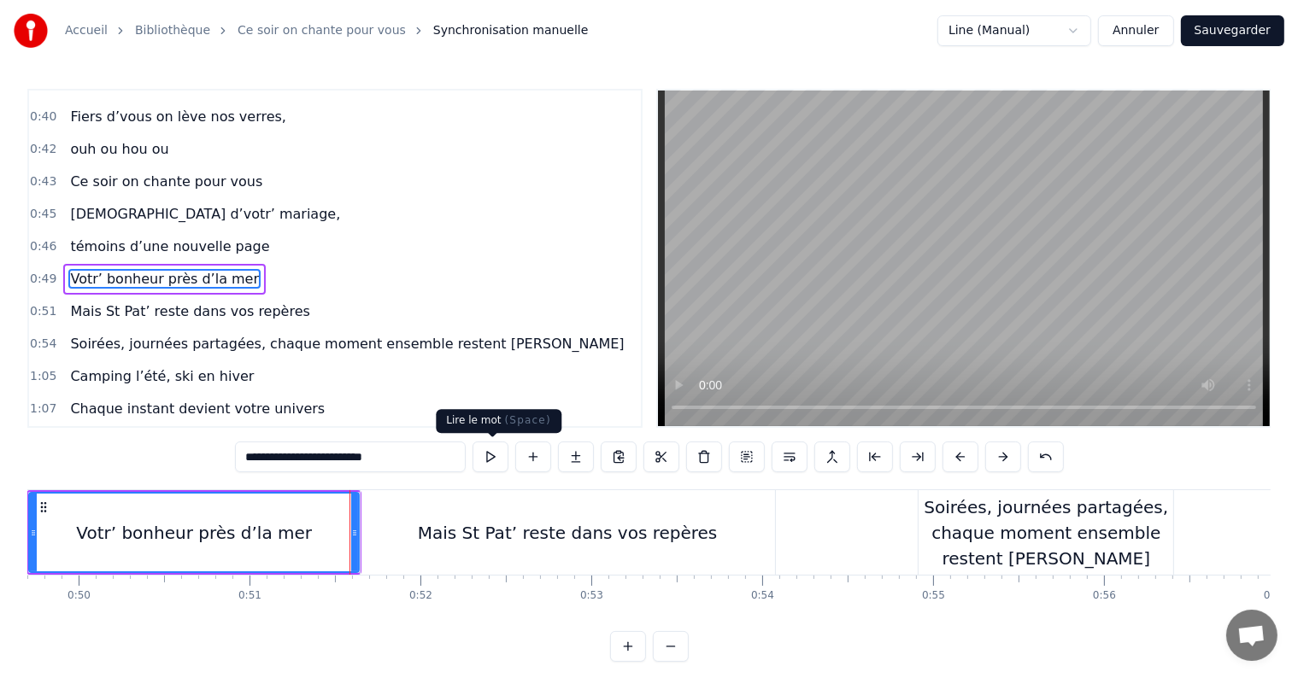
click at [501, 465] on button at bounding box center [490, 457] width 36 height 31
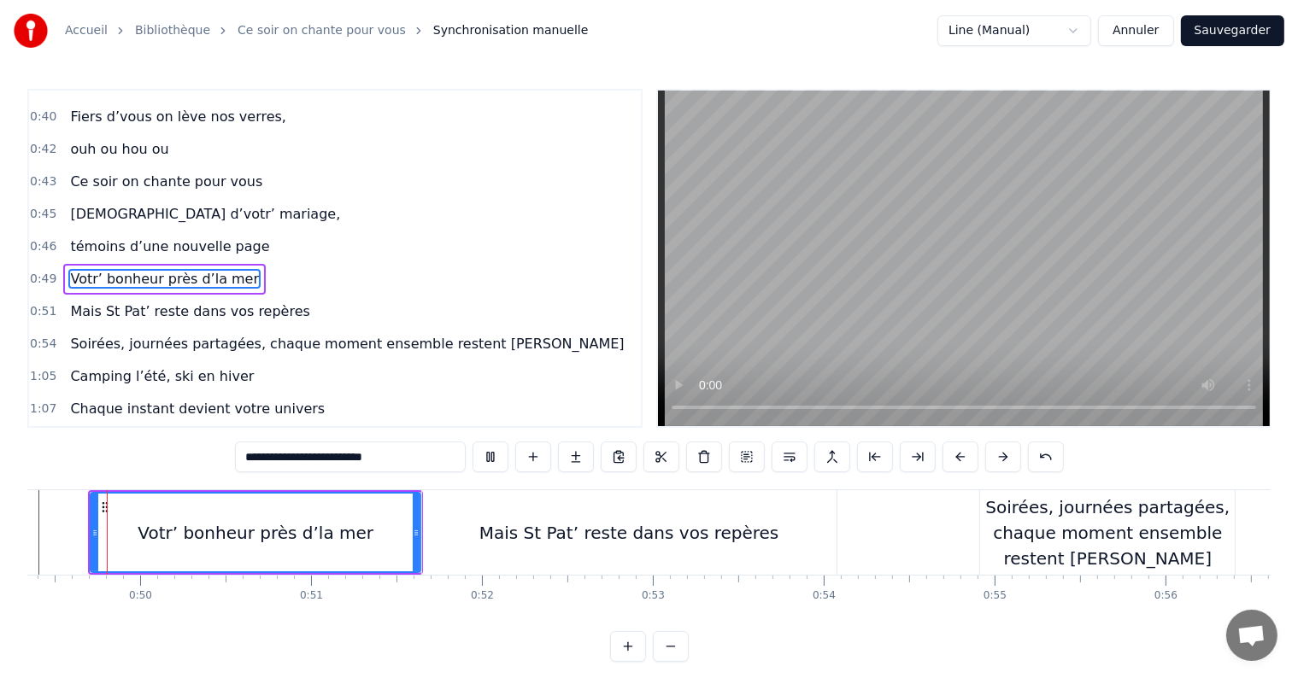
scroll to position [0, 8406]
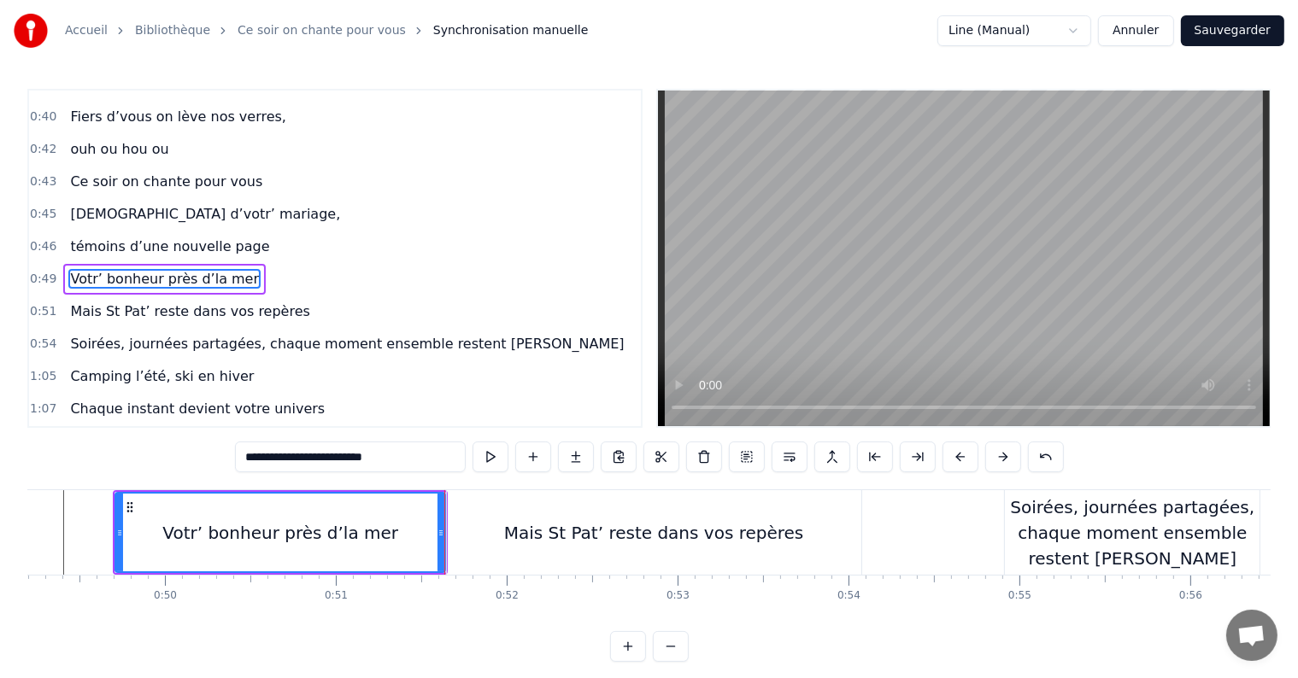
click at [501, 465] on button at bounding box center [490, 457] width 36 height 31
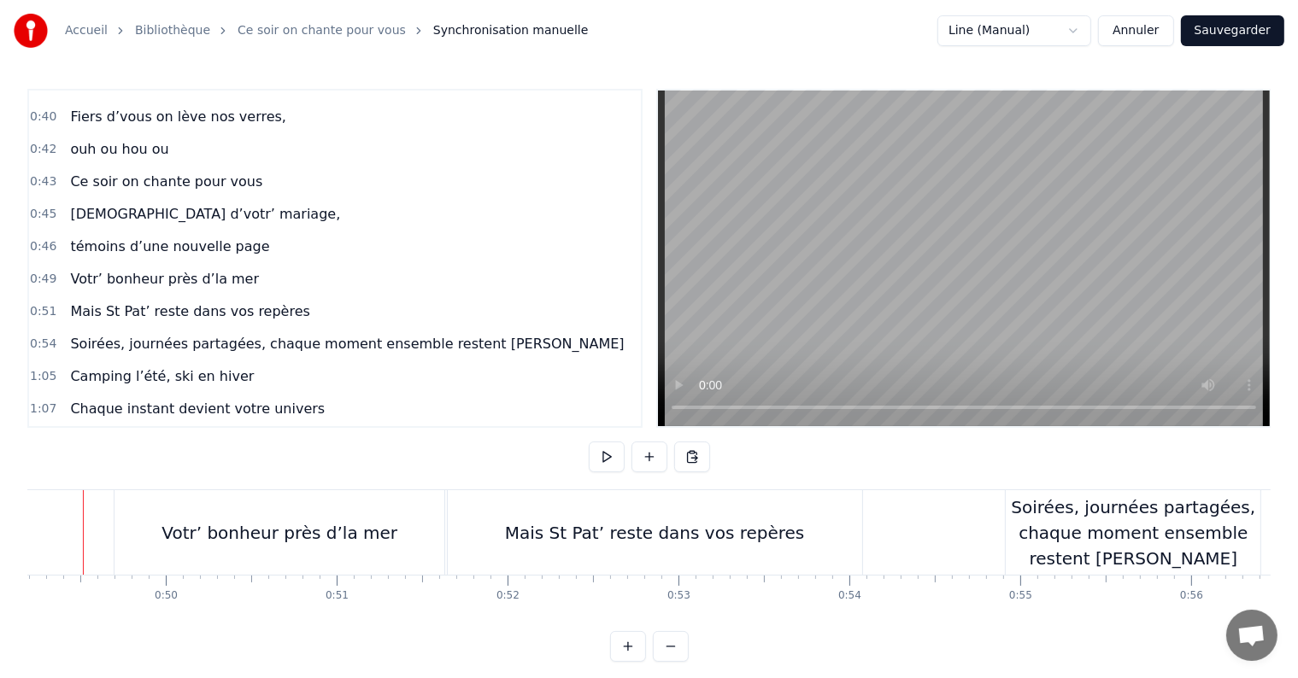
scroll to position [0, 8375]
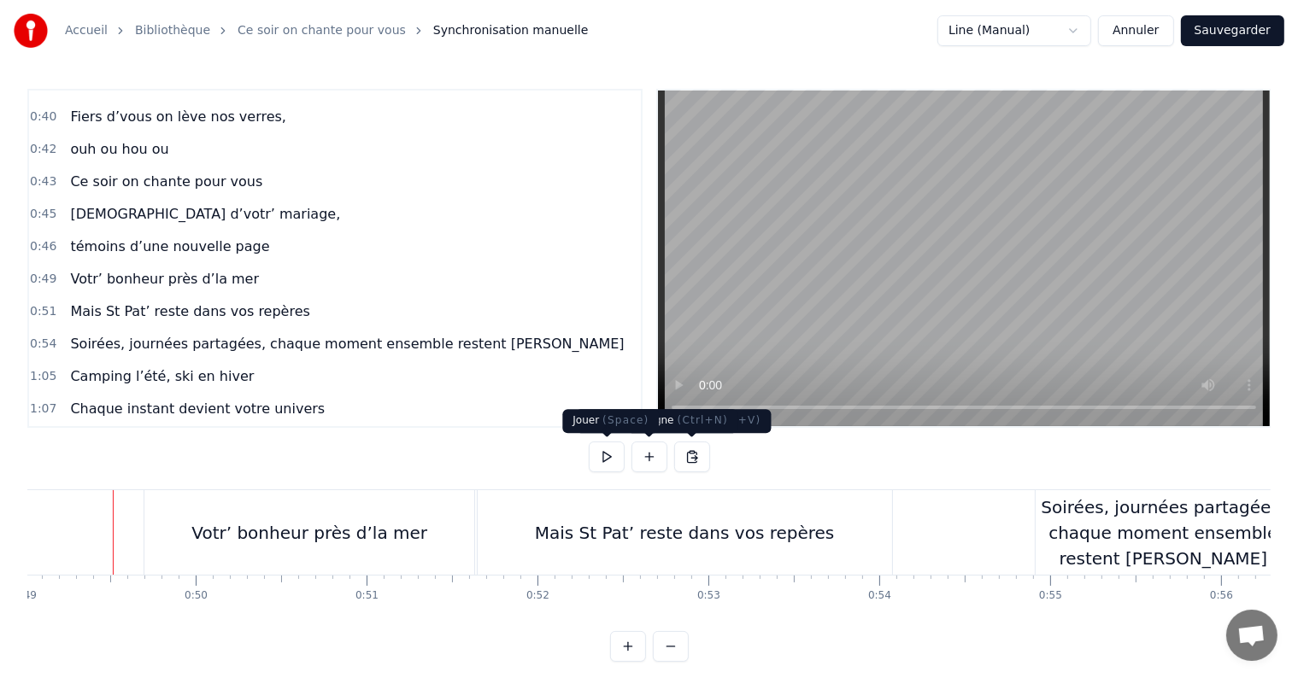
click at [605, 454] on button at bounding box center [607, 457] width 36 height 31
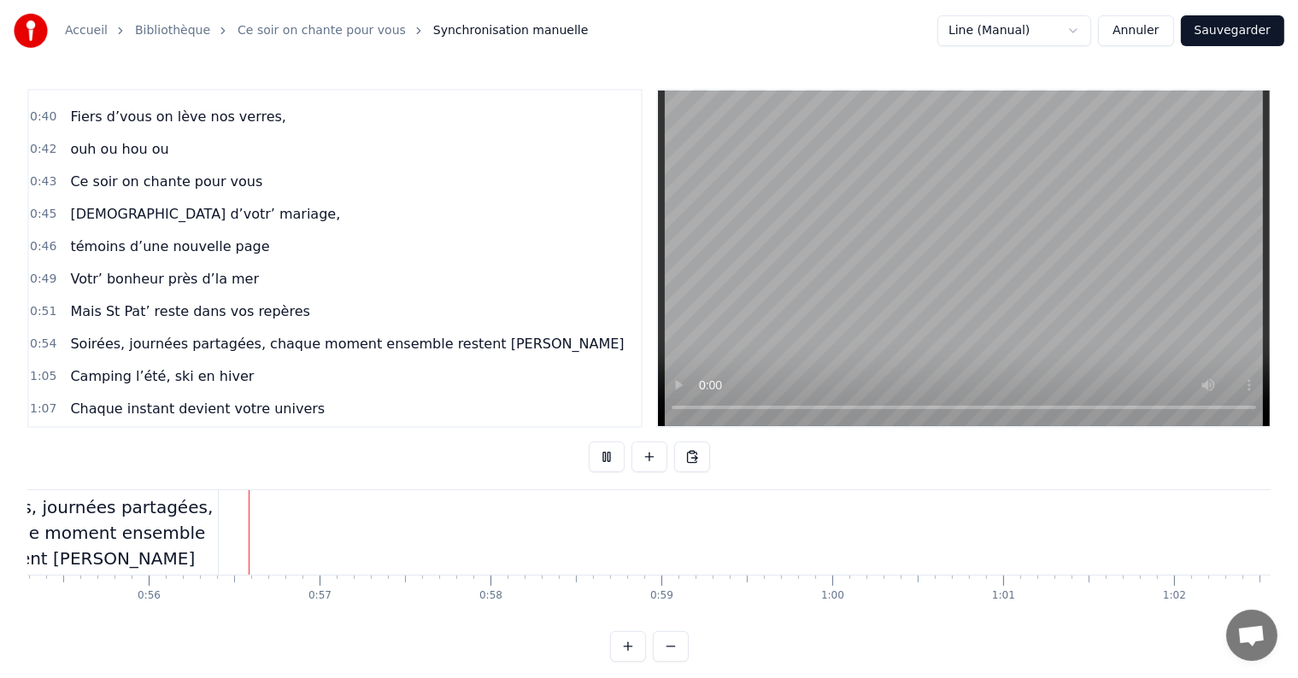
scroll to position [0, 9470]
click at [605, 454] on button at bounding box center [607, 457] width 36 height 31
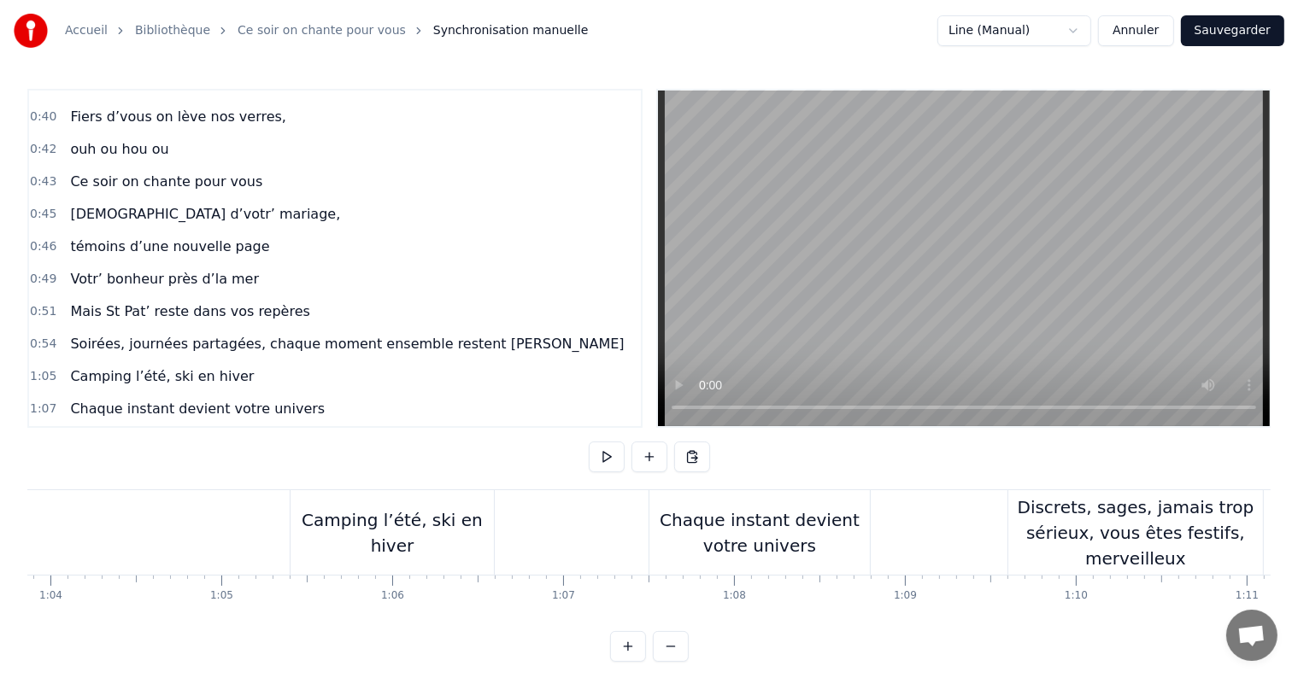
scroll to position [0, 10913]
click at [356, 501] on div "Camping l’été, ski en hiver" at bounding box center [391, 532] width 203 height 85
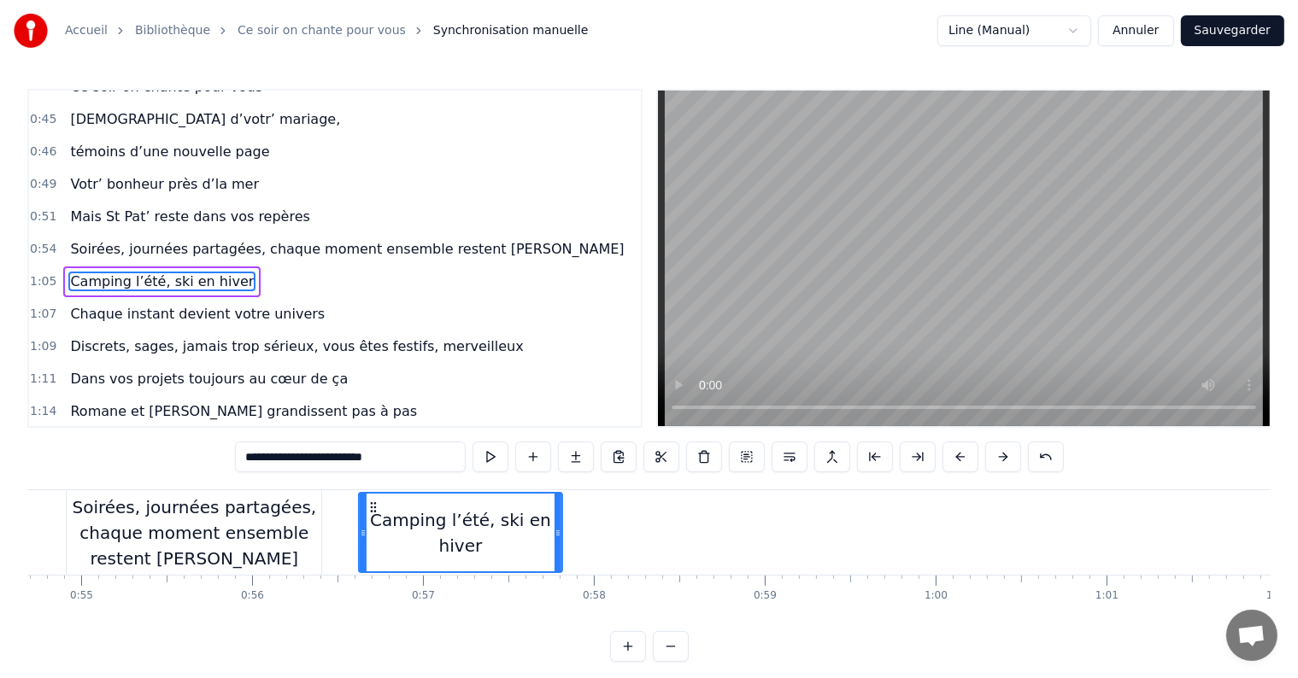
scroll to position [0, 9344]
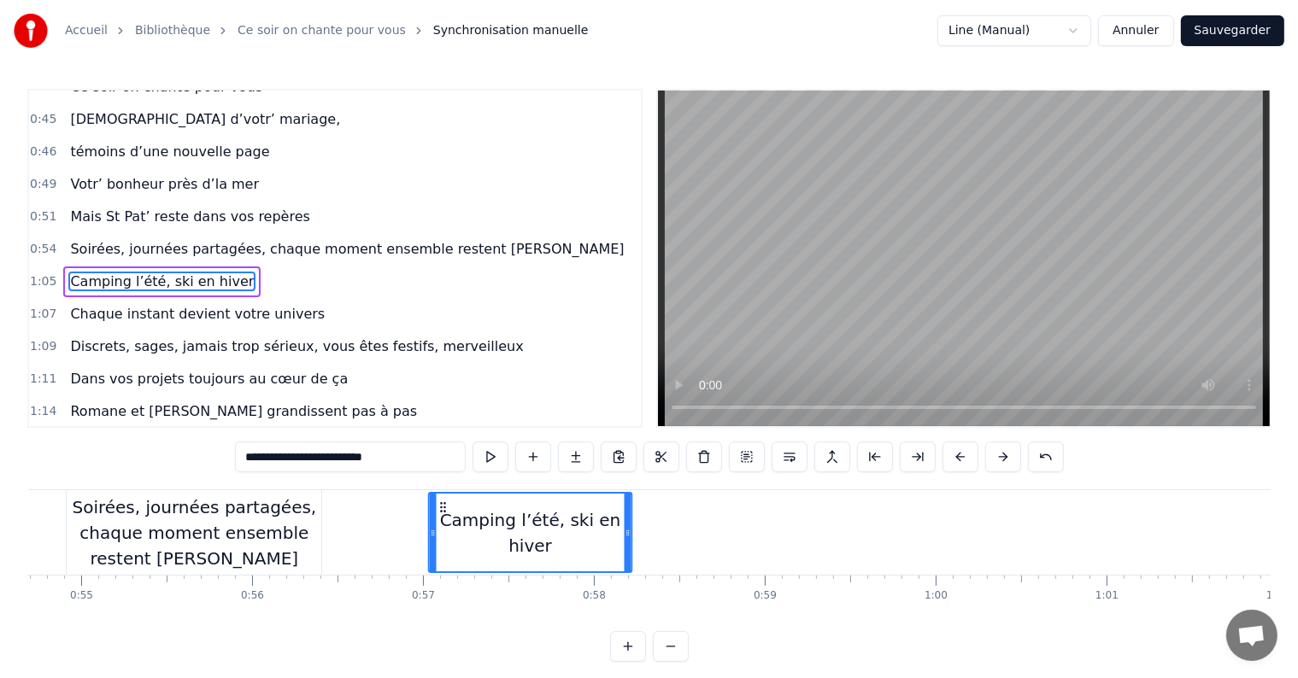
drag, startPoint x: 306, startPoint y: 503, endPoint x: 443, endPoint y: 475, distance: 140.4
click at [443, 475] on div "0:05 C’est au lycée qu’tout commence 0:07 Flo et [PERSON_NAME] viv’ encore leur…" at bounding box center [648, 375] width 1243 height 573
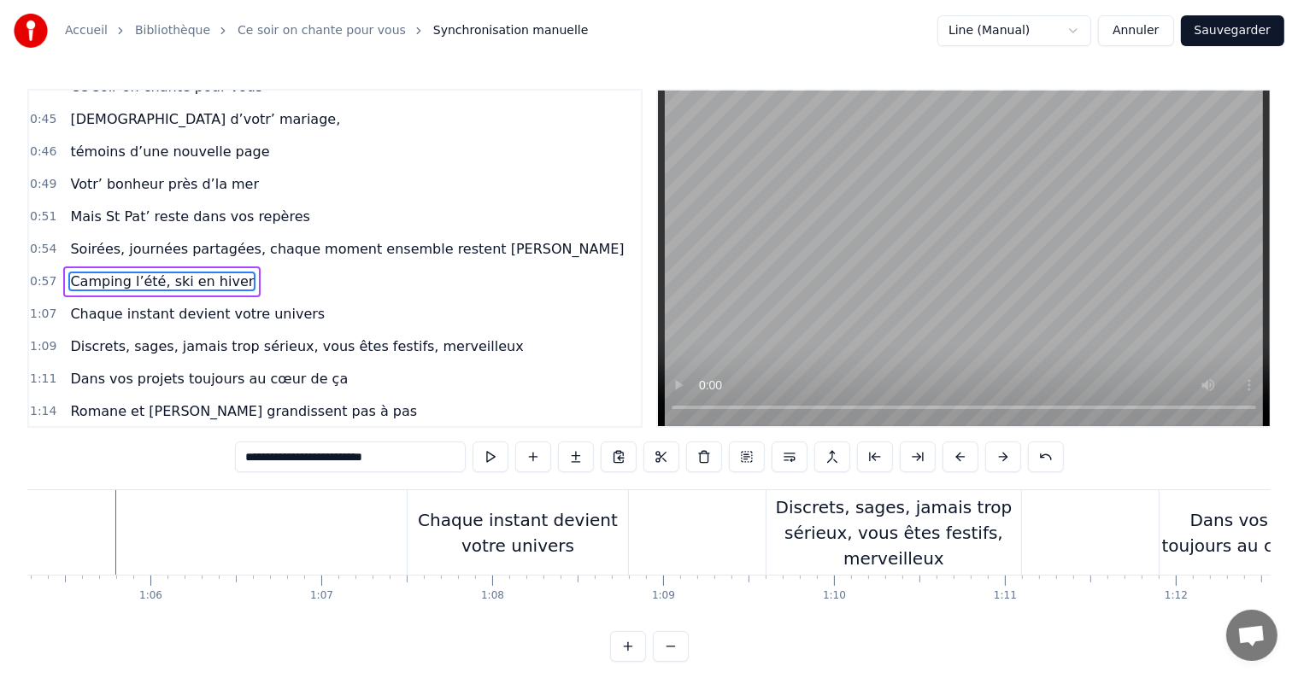
scroll to position [0, 10833]
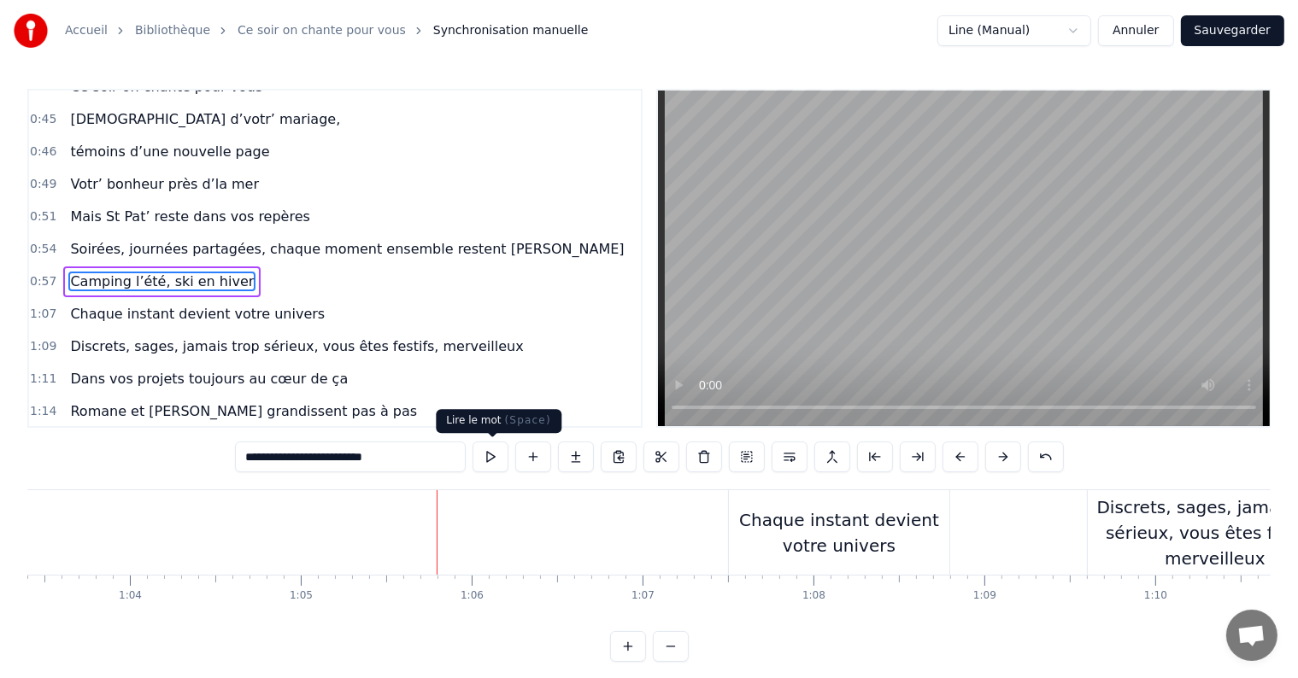
click at [489, 460] on button at bounding box center [490, 457] width 36 height 31
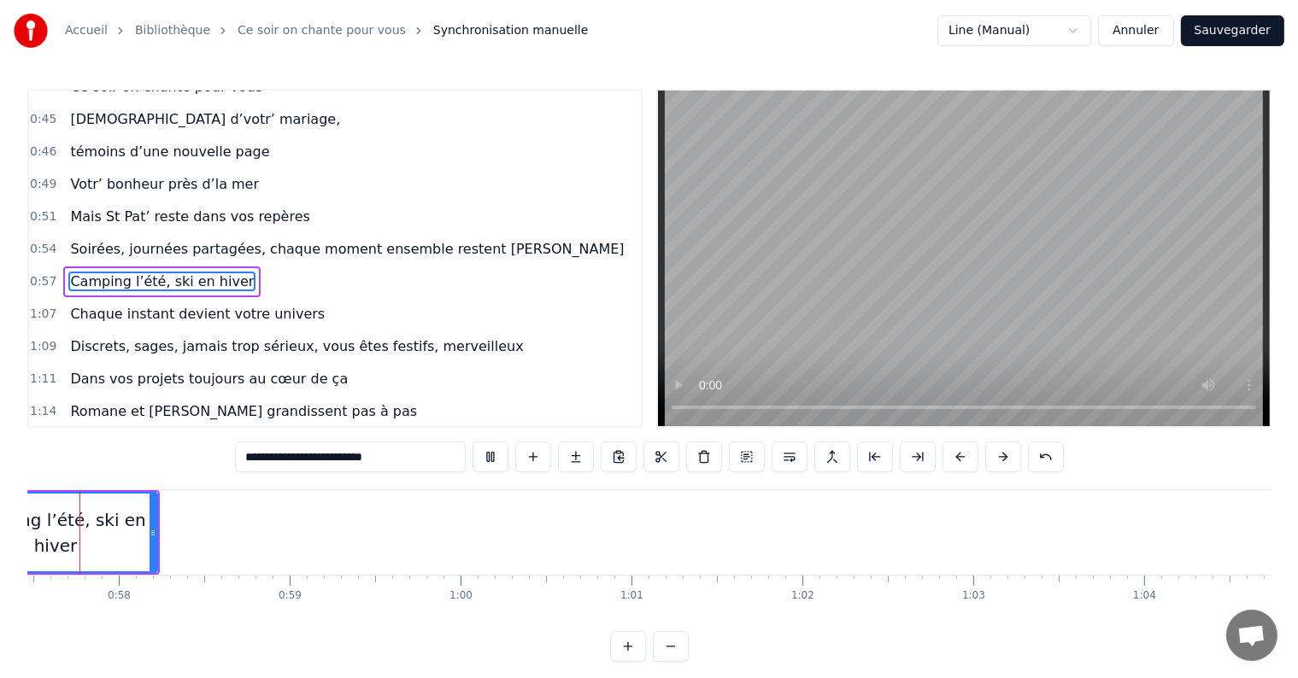
scroll to position [0, 9746]
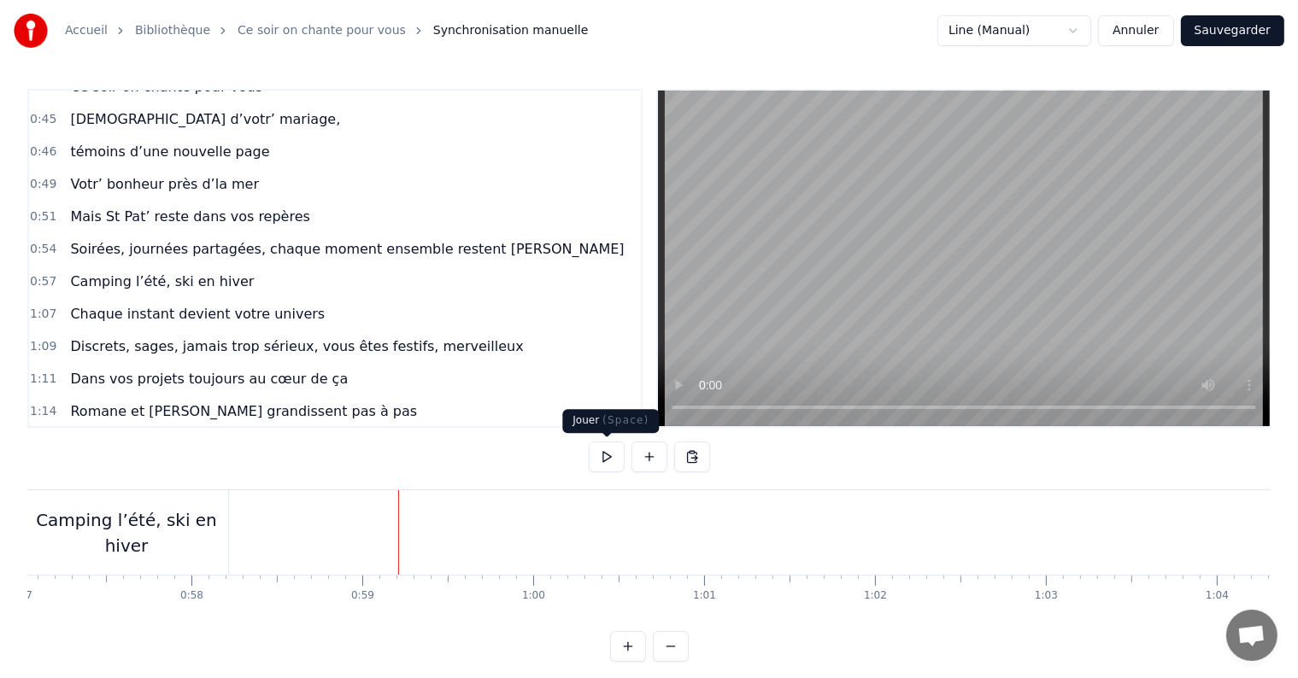
click at [611, 453] on button at bounding box center [607, 457] width 36 height 31
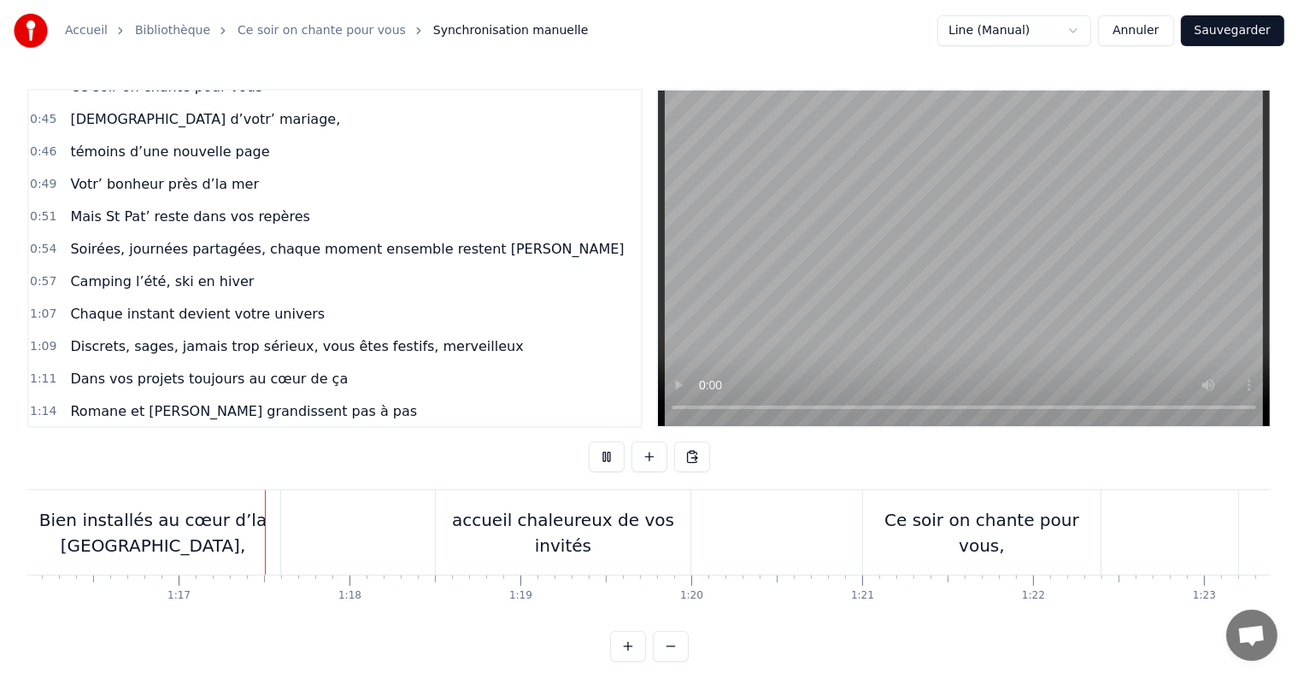
scroll to position [0, 13043]
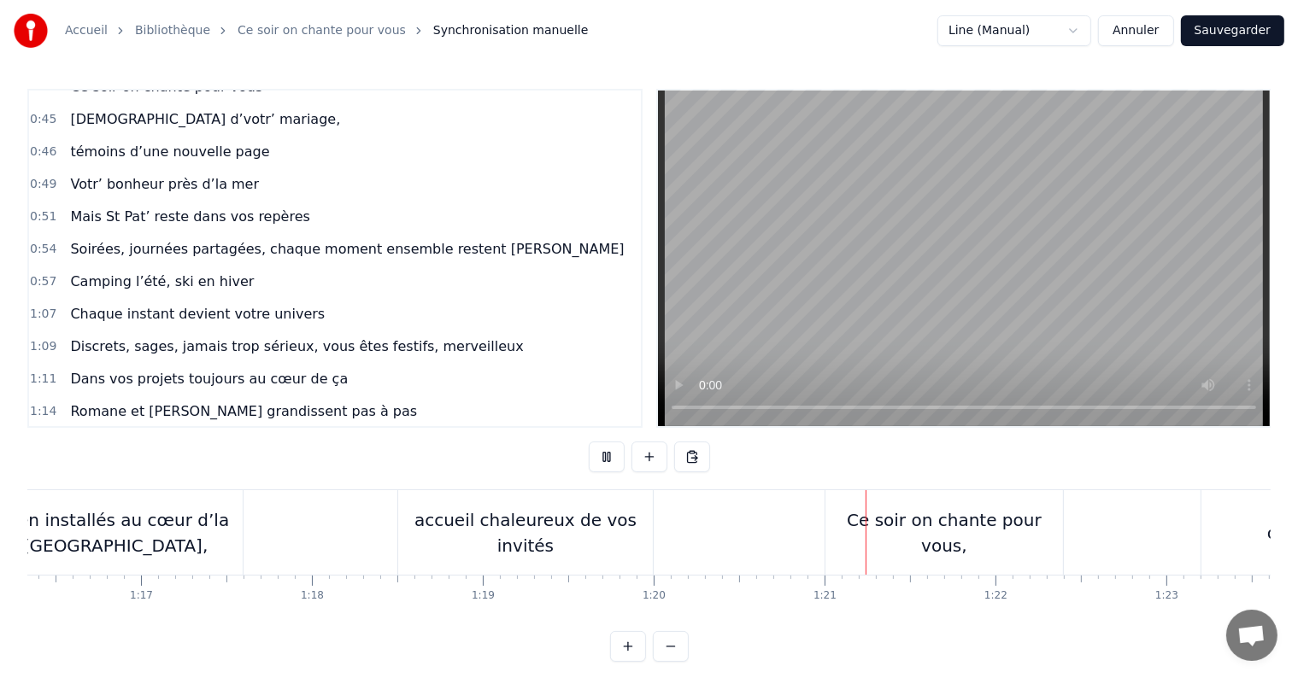
click at [611, 453] on button at bounding box center [607, 457] width 36 height 31
drag, startPoint x: 929, startPoint y: 537, endPoint x: 1018, endPoint y: 530, distance: 90.0
click at [1018, 530] on div "Ce soir on chante pour vous," at bounding box center [944, 532] width 238 height 51
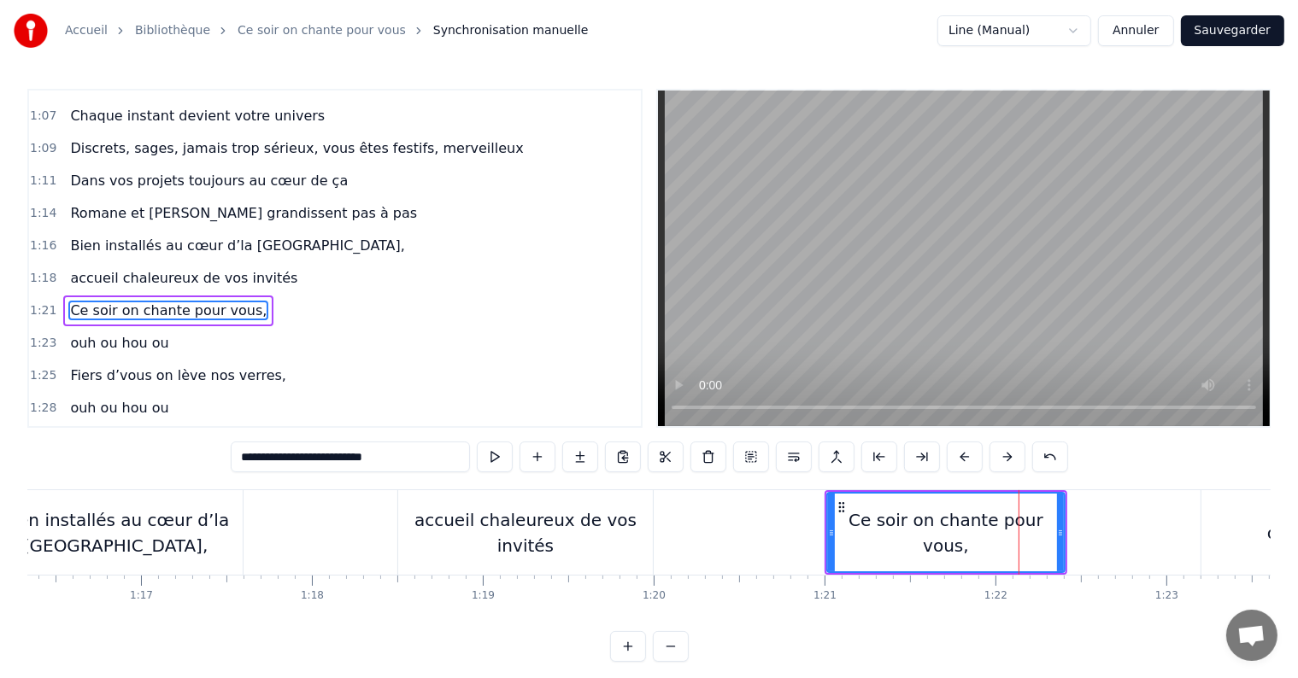
scroll to position [759, 0]
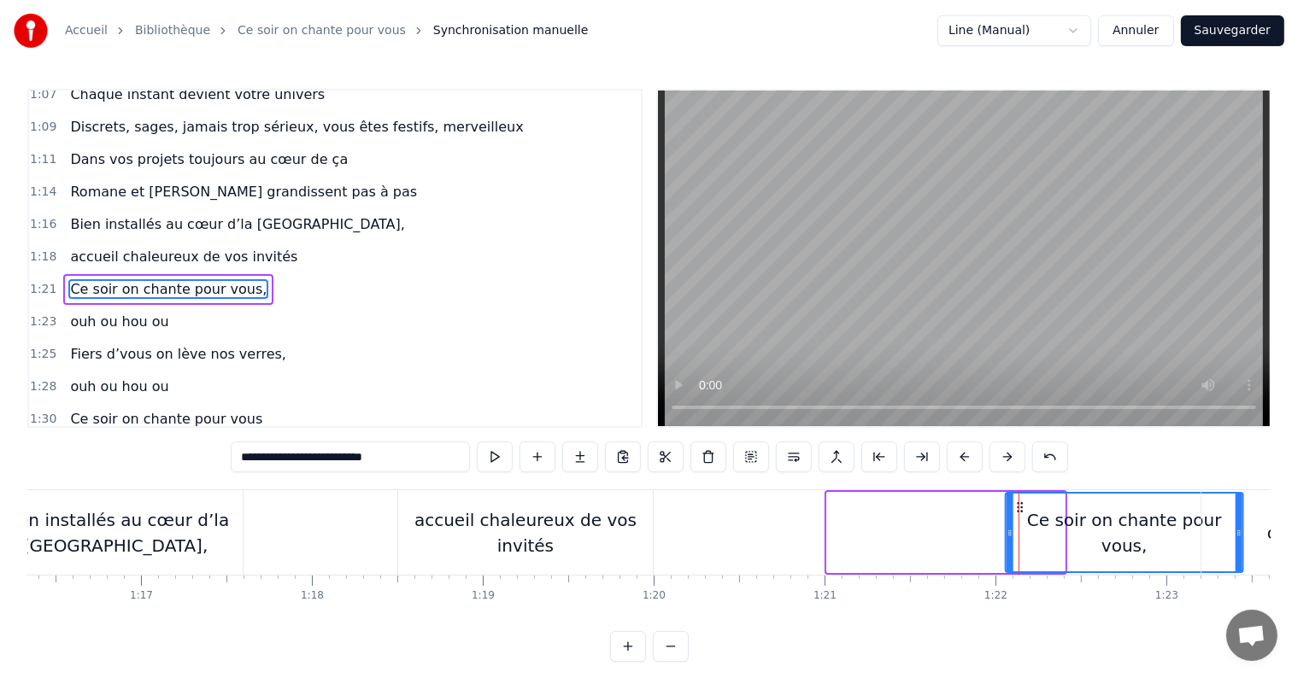
drag, startPoint x: 843, startPoint y: 506, endPoint x: 1018, endPoint y: 516, distance: 175.4
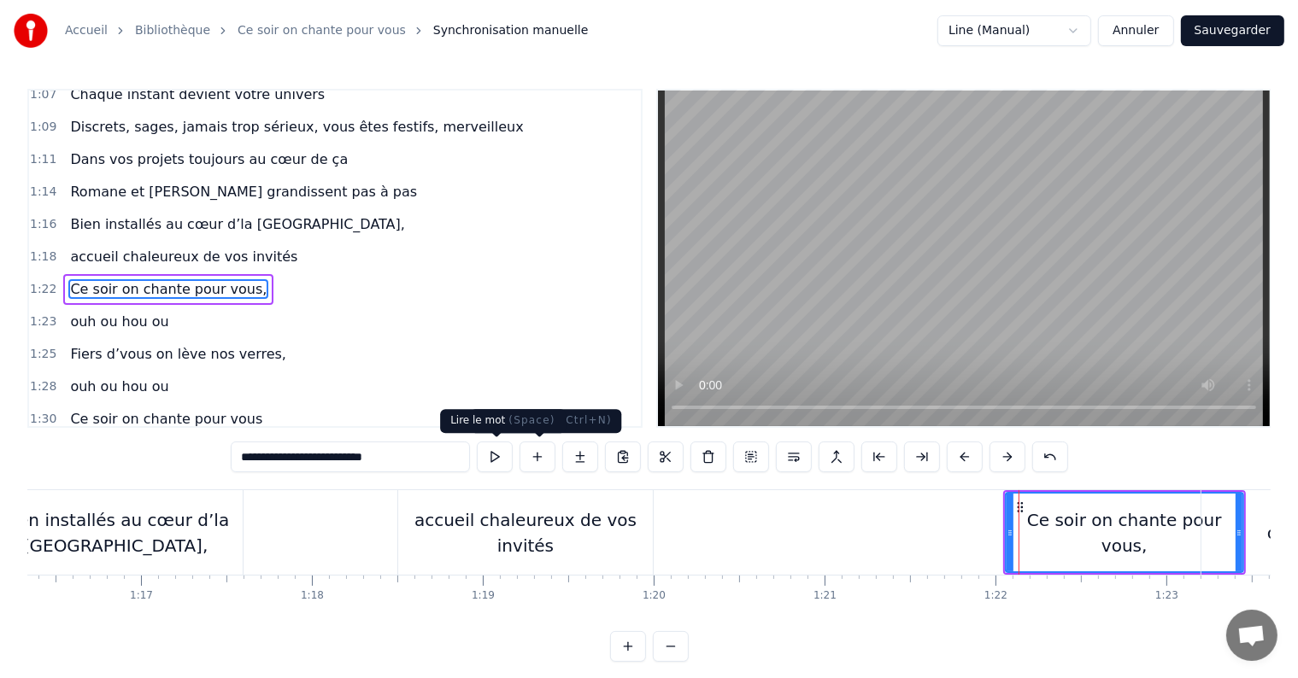
click at [490, 458] on button at bounding box center [495, 457] width 36 height 31
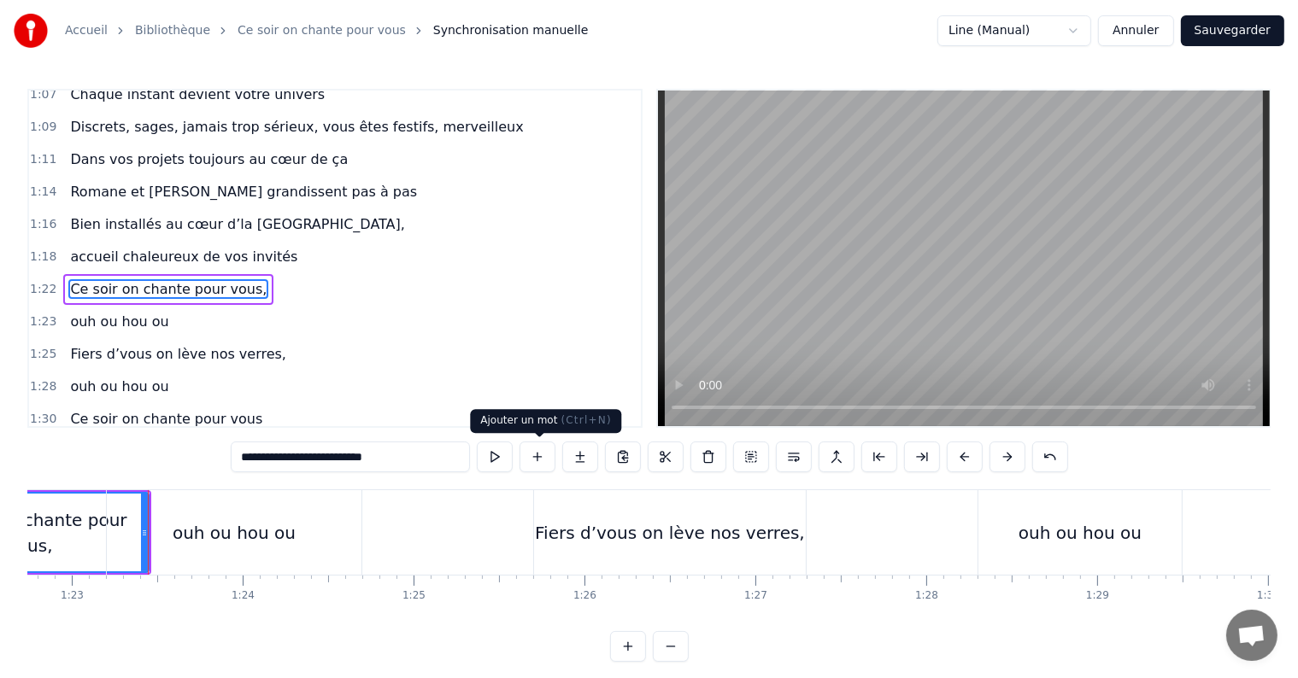
scroll to position [0, 14172]
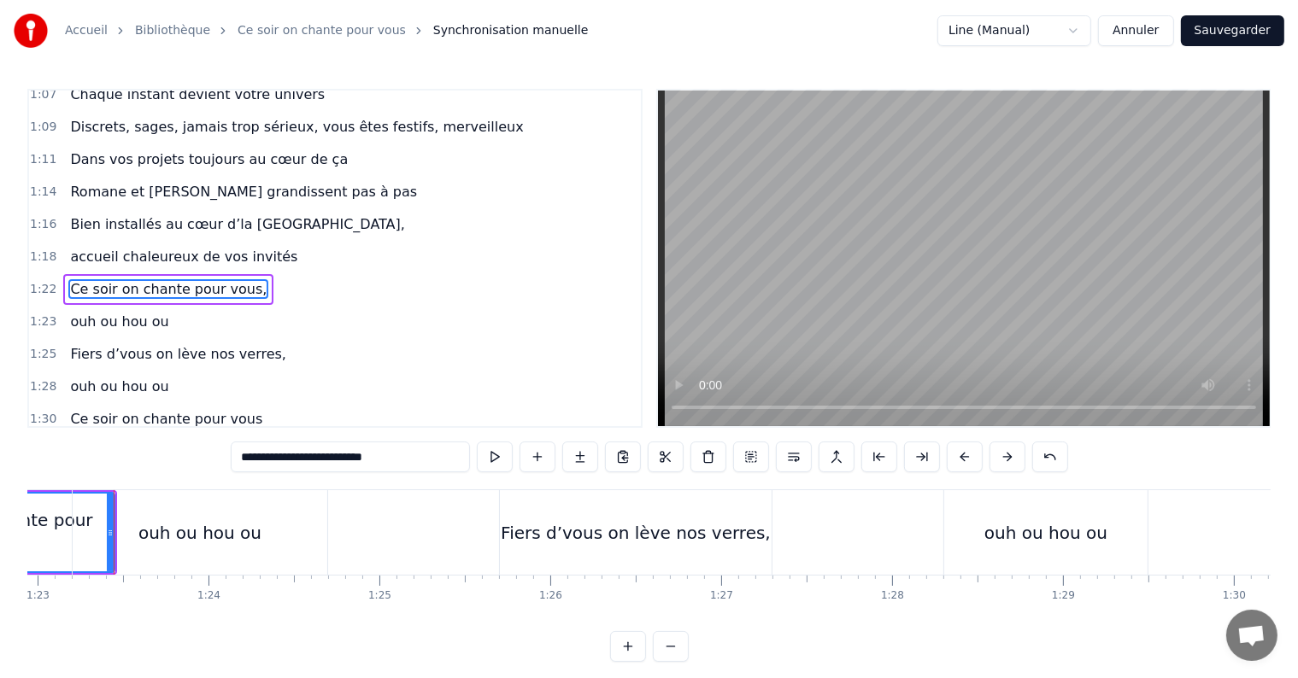
drag, startPoint x: 108, startPoint y: 531, endPoint x: 86, endPoint y: 528, distance: 21.6
click at [86, 528] on div "ouh ou hou ou" at bounding box center [200, 532] width 255 height 85
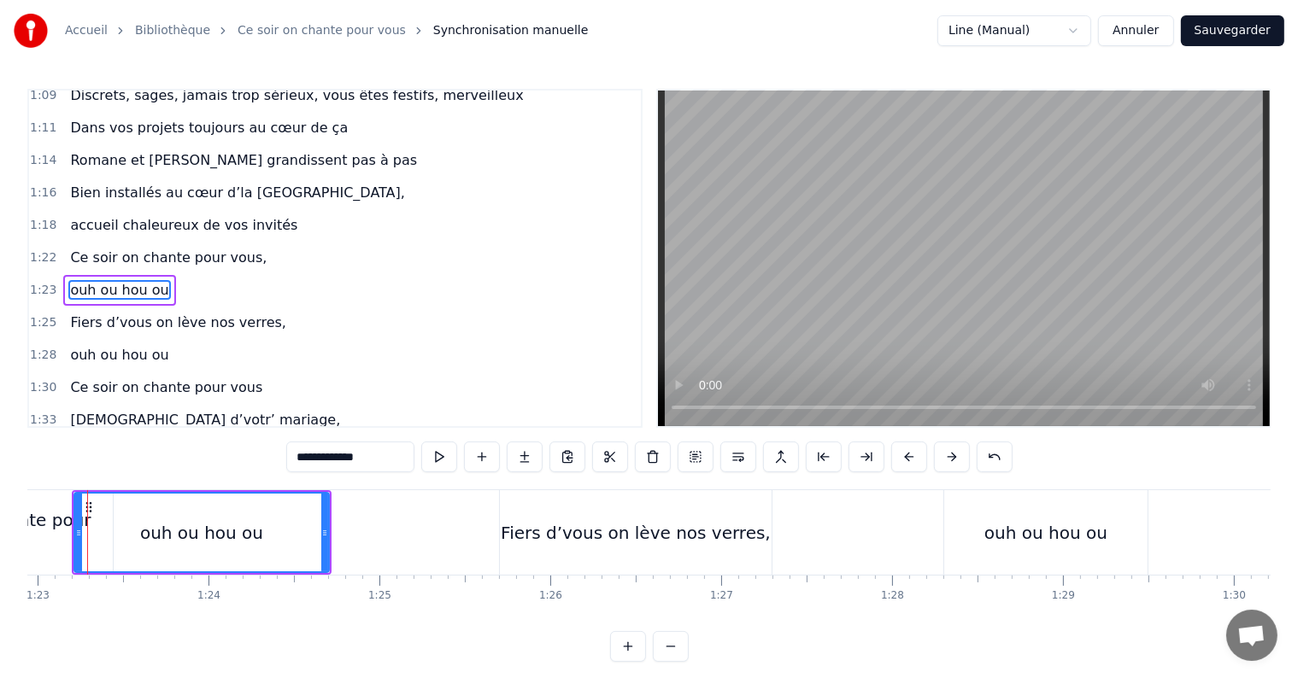
scroll to position [0, 14145]
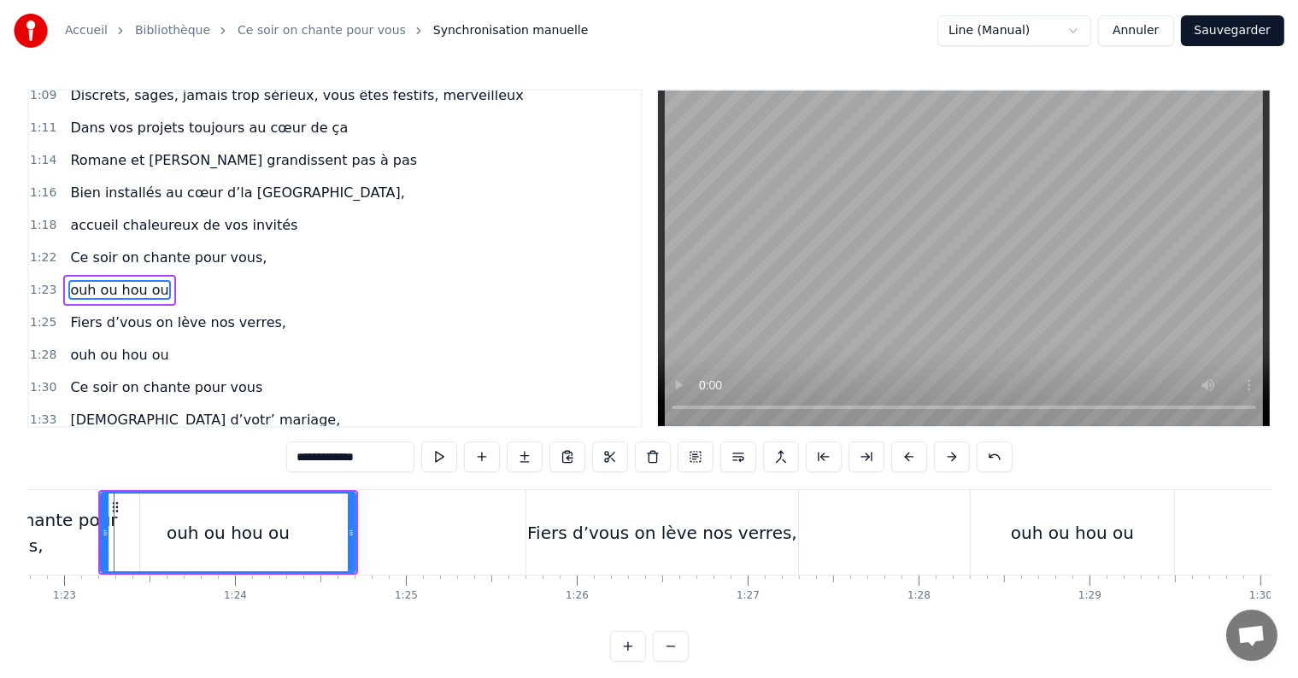
click at [59, 525] on div "Ce soir on chante pour vous," at bounding box center [21, 532] width 238 height 51
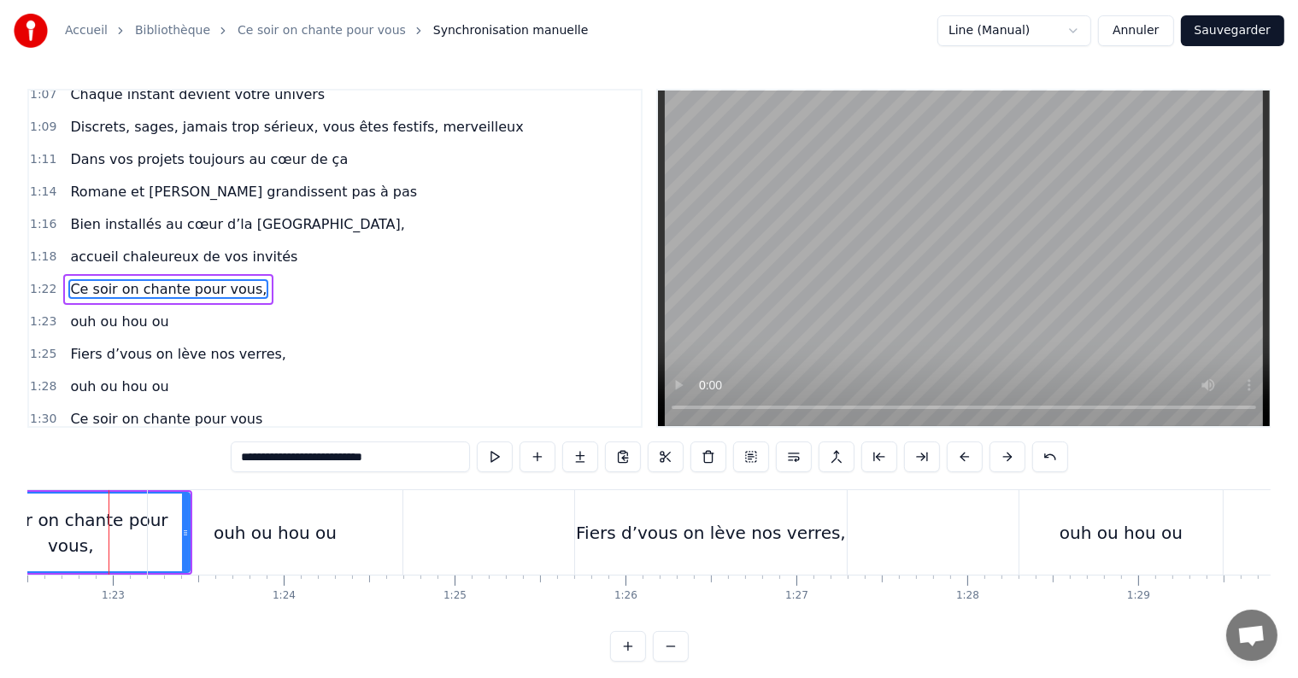
scroll to position [0, 14092]
click at [252, 515] on div "ouh ou hou ou" at bounding box center [280, 532] width 255 height 85
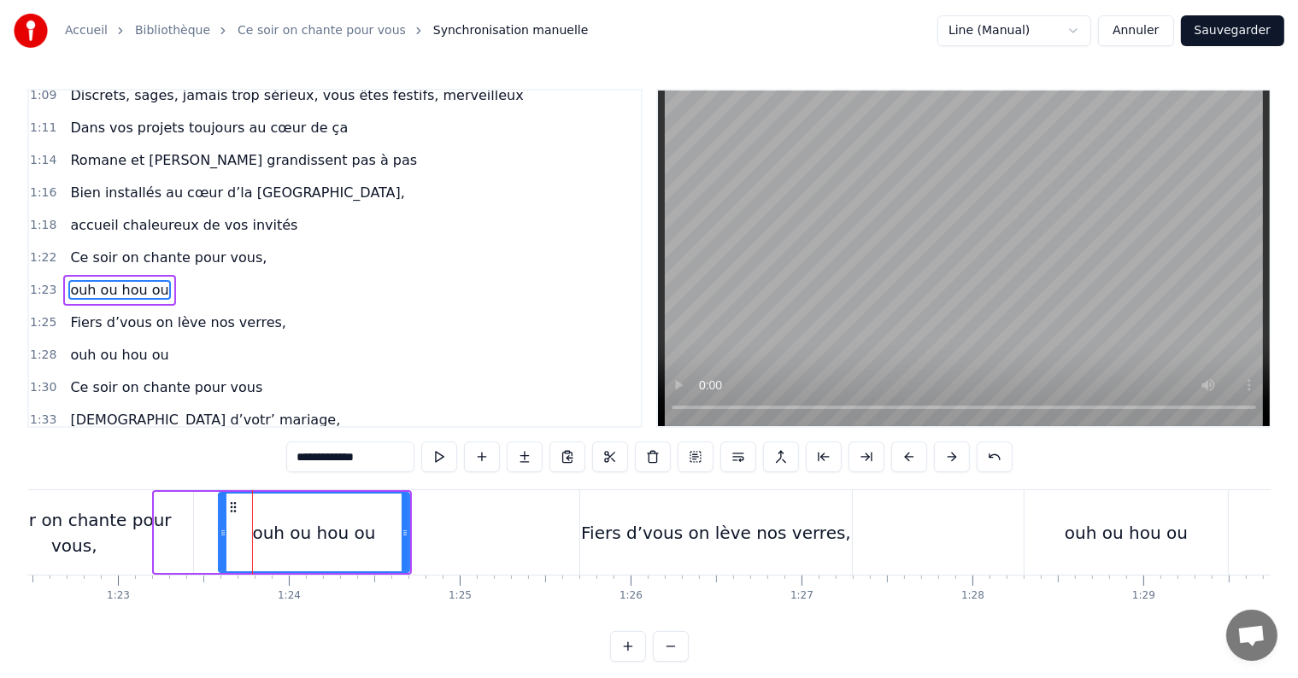
drag, startPoint x: 155, startPoint y: 516, endPoint x: 220, endPoint y: 529, distance: 65.3
click at [220, 529] on div at bounding box center [223, 533] width 7 height 78
click at [174, 509] on div "Ce soir on chante pour vous," at bounding box center [75, 532] width 238 height 85
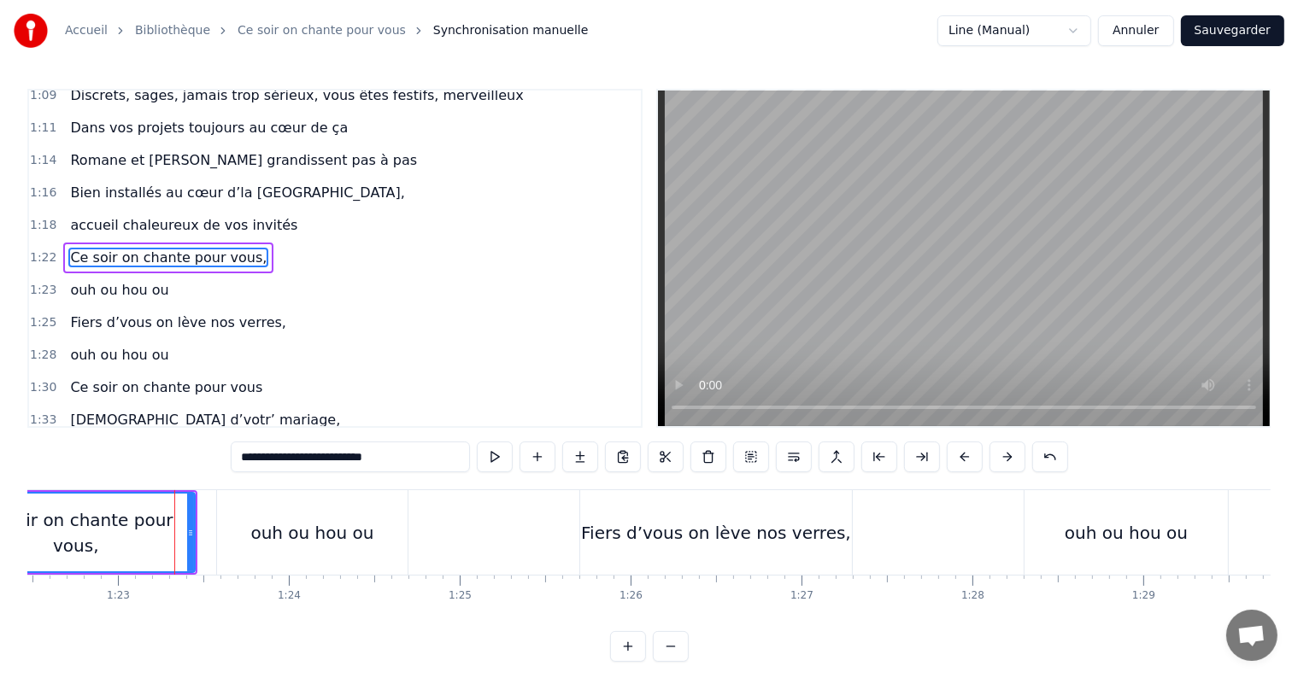
scroll to position [759, 0]
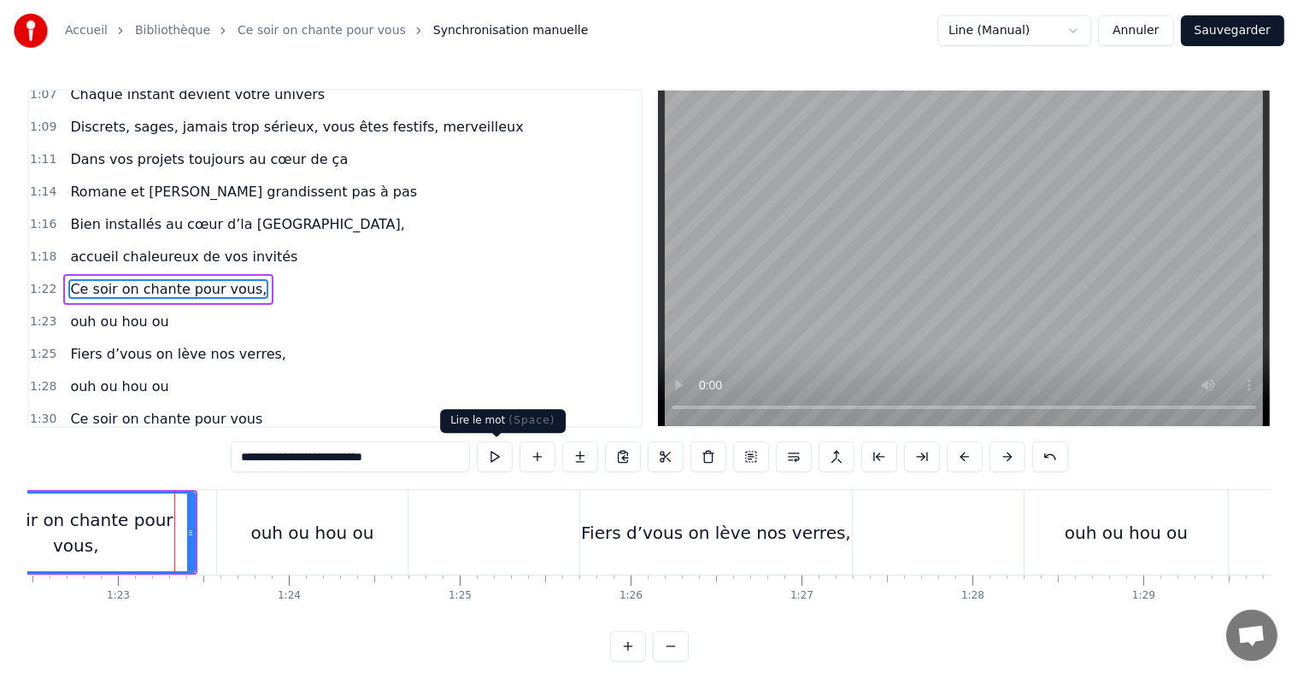
click at [492, 461] on button at bounding box center [495, 457] width 36 height 31
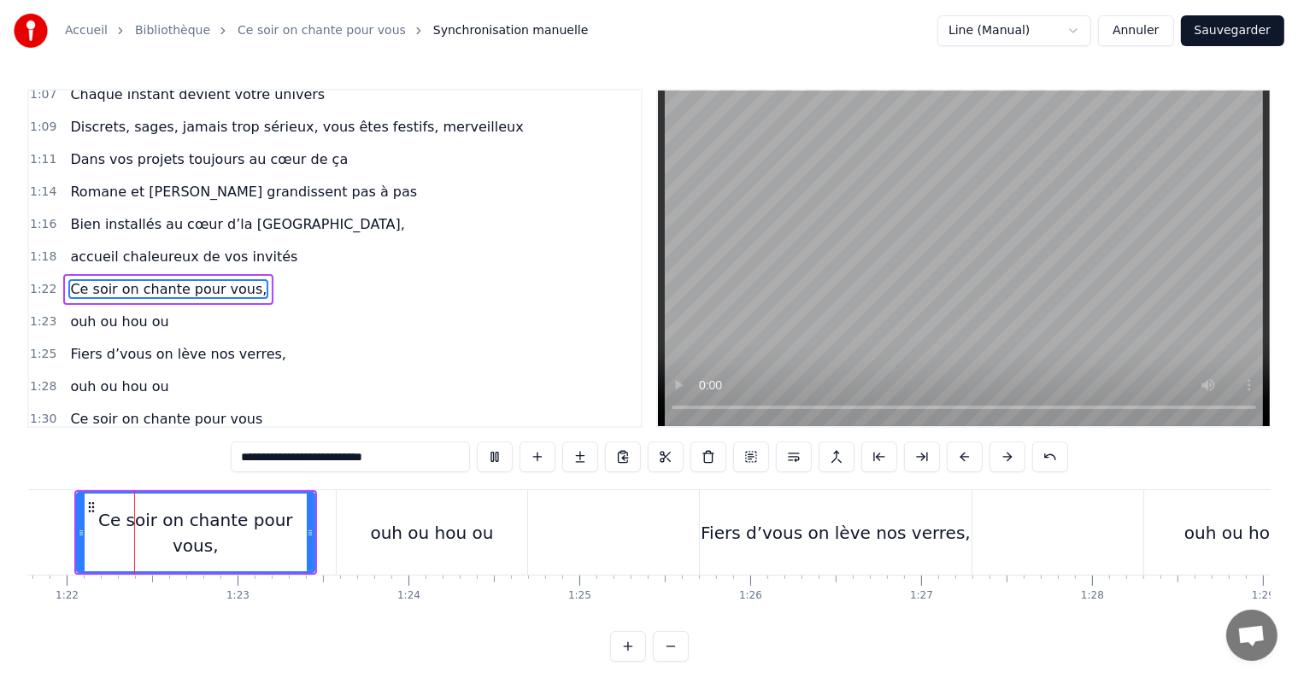
scroll to position [0, 13933]
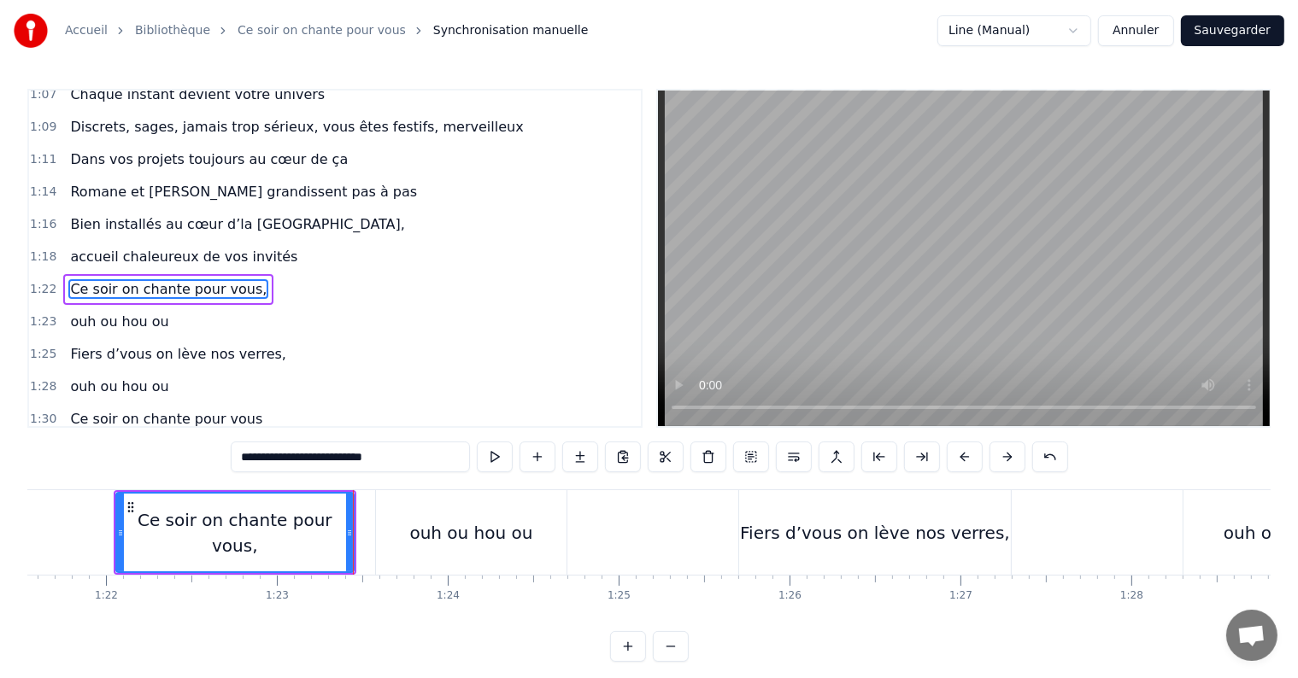
click at [492, 461] on button at bounding box center [495, 457] width 36 height 31
drag, startPoint x: 348, startPoint y: 528, endPoint x: 328, endPoint y: 524, distance: 20.1
click at [328, 524] on div at bounding box center [329, 533] width 7 height 78
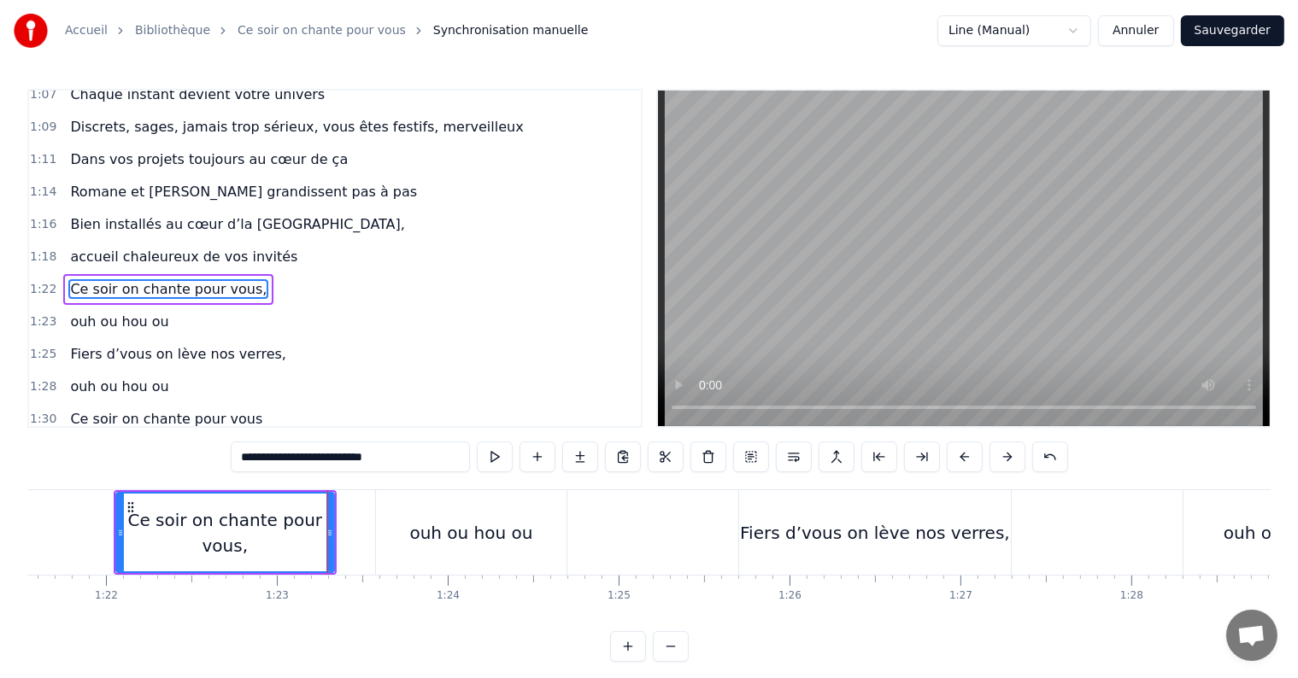
click at [488, 525] on div "ouh ou hou ou" at bounding box center [470, 533] width 123 height 26
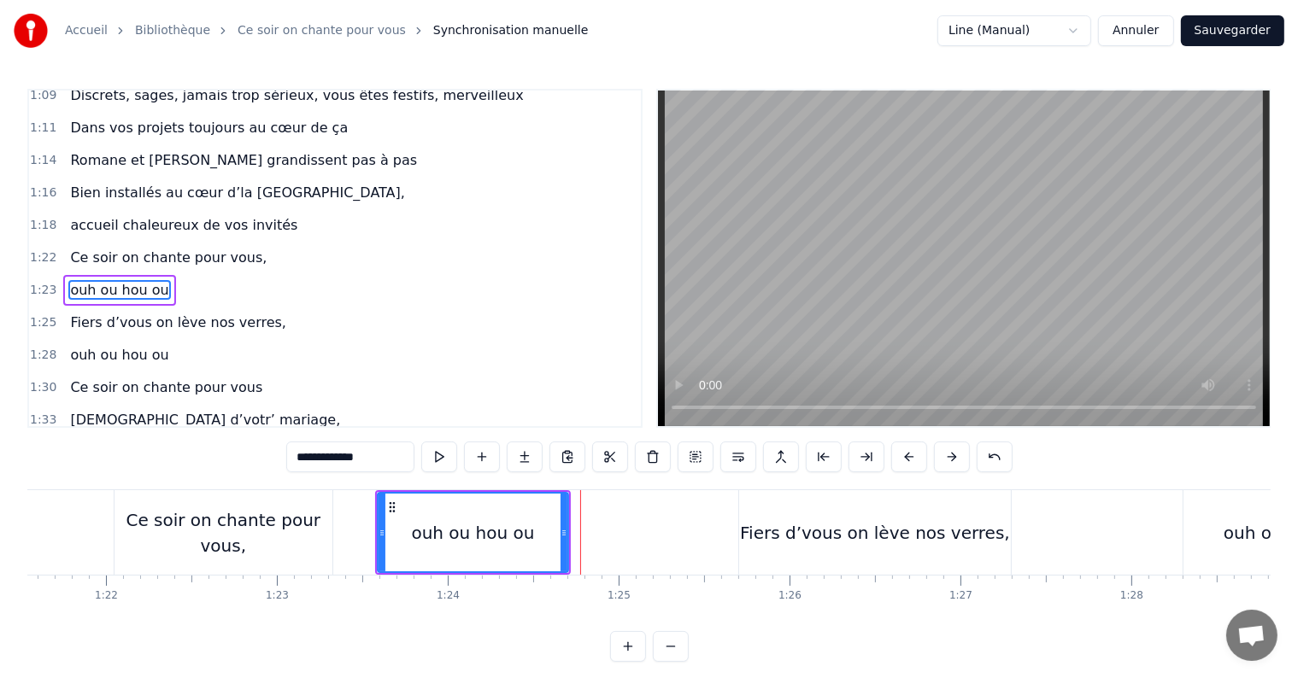
click at [801, 518] on div "Fiers d’vous on lève nos verres," at bounding box center [875, 532] width 272 height 85
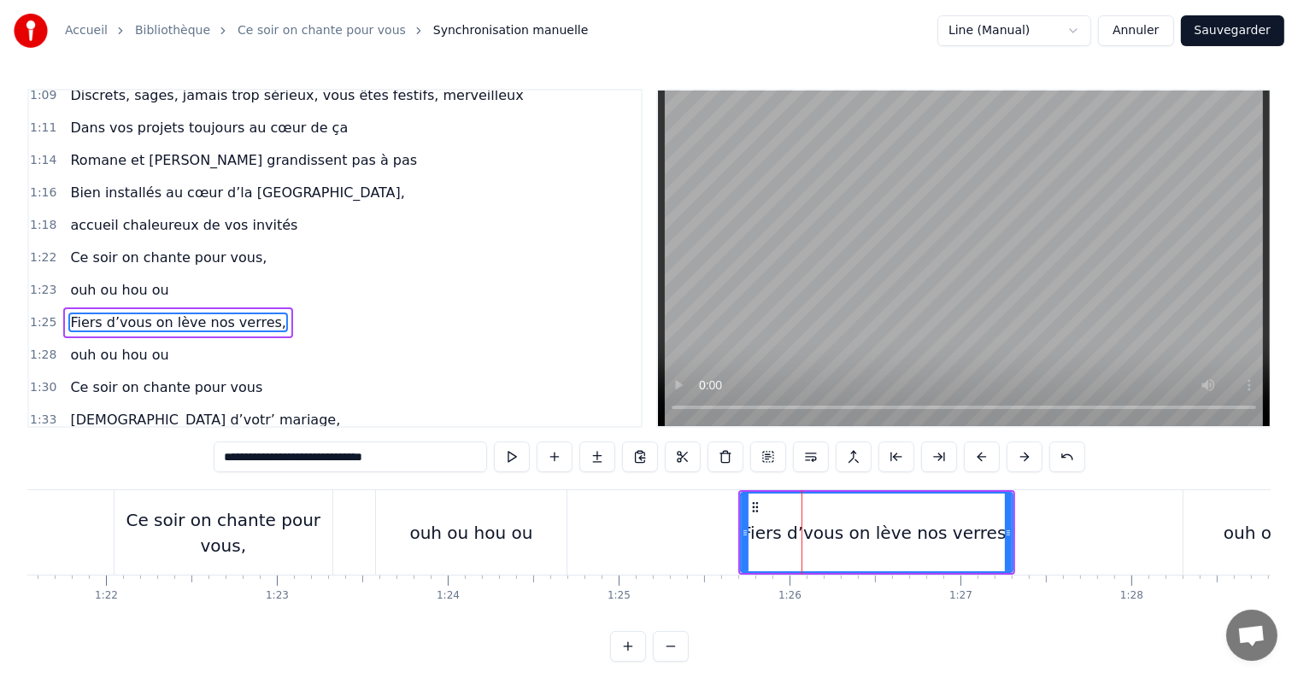
scroll to position [822, 0]
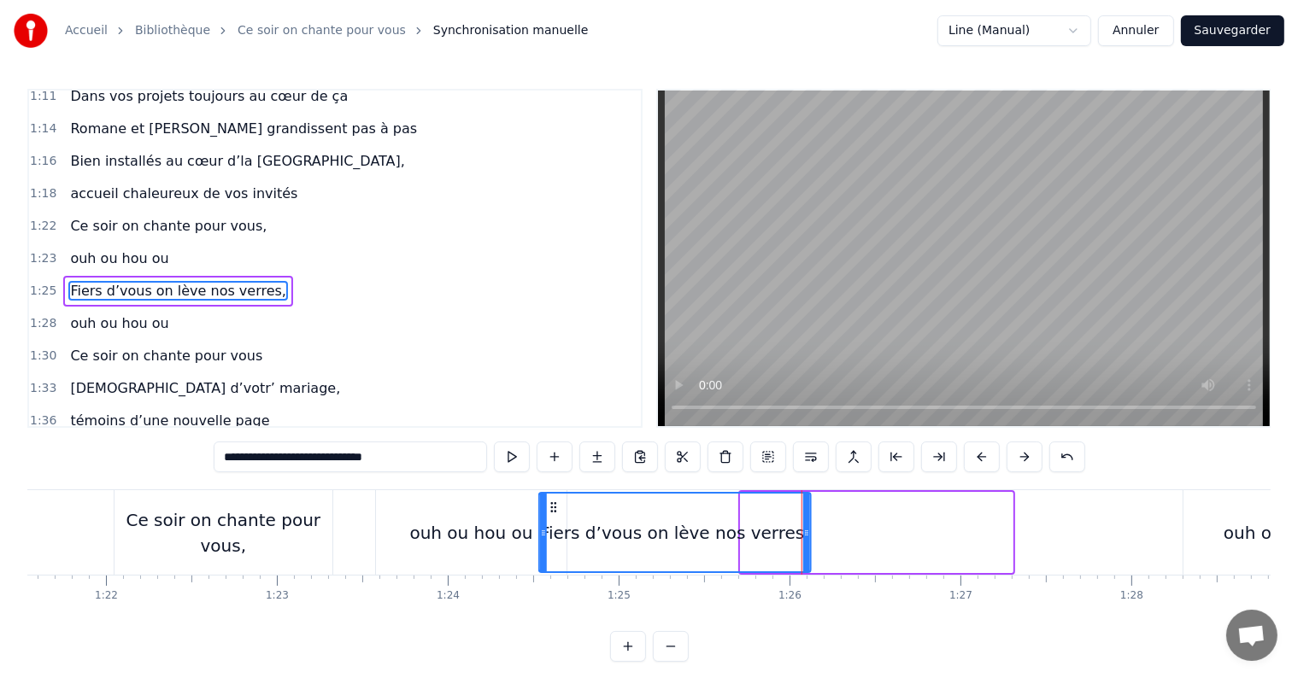
drag, startPoint x: 756, startPoint y: 504, endPoint x: 554, endPoint y: 501, distance: 201.6
click at [554, 501] on icon at bounding box center [554, 508] width 14 height 14
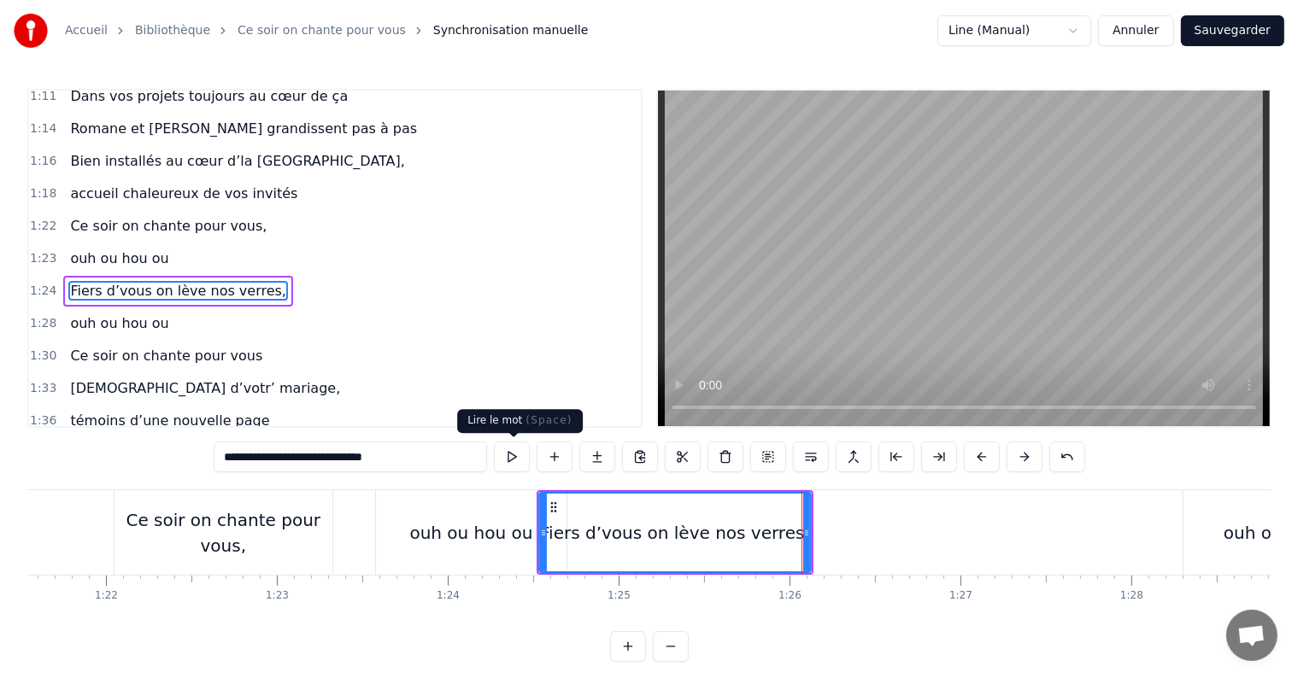
click at [502, 461] on button at bounding box center [512, 457] width 36 height 31
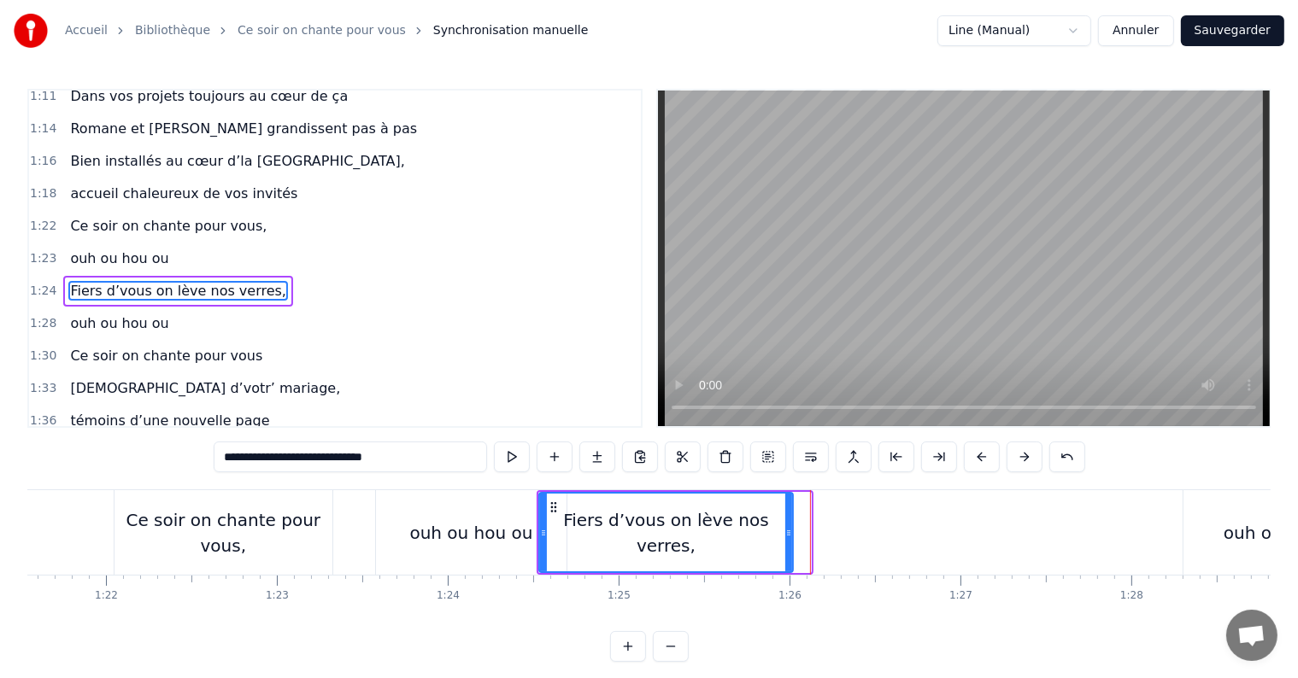
drag, startPoint x: 804, startPoint y: 531, endPoint x: 786, endPoint y: 533, distance: 18.1
click at [786, 533] on icon at bounding box center [788, 533] width 7 height 14
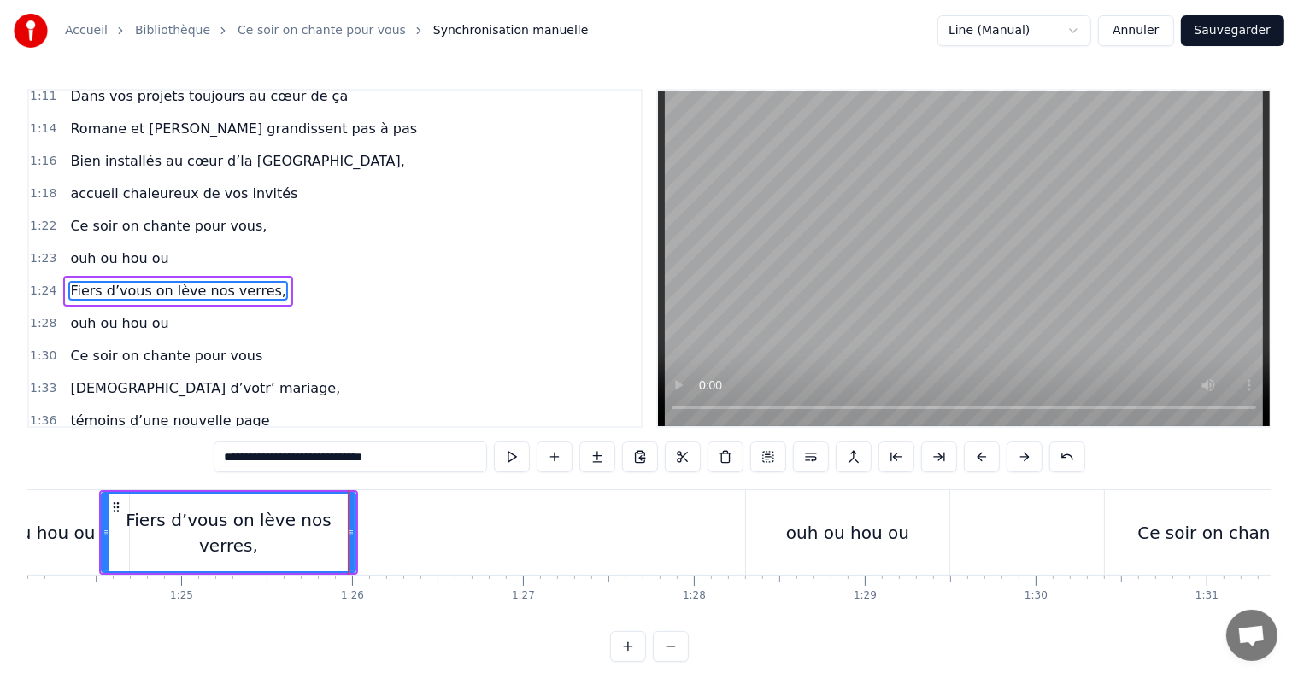
scroll to position [0, 14431]
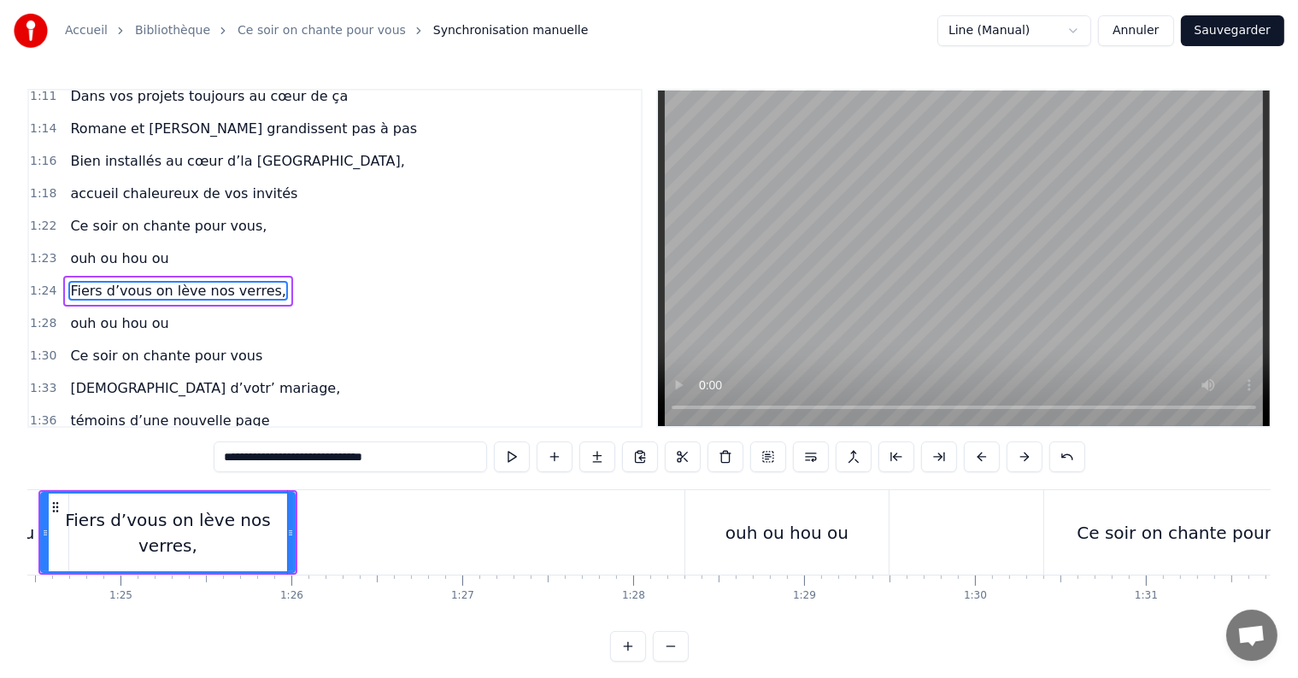
click at [772, 538] on div "ouh ou hou ou" at bounding box center [786, 533] width 123 height 26
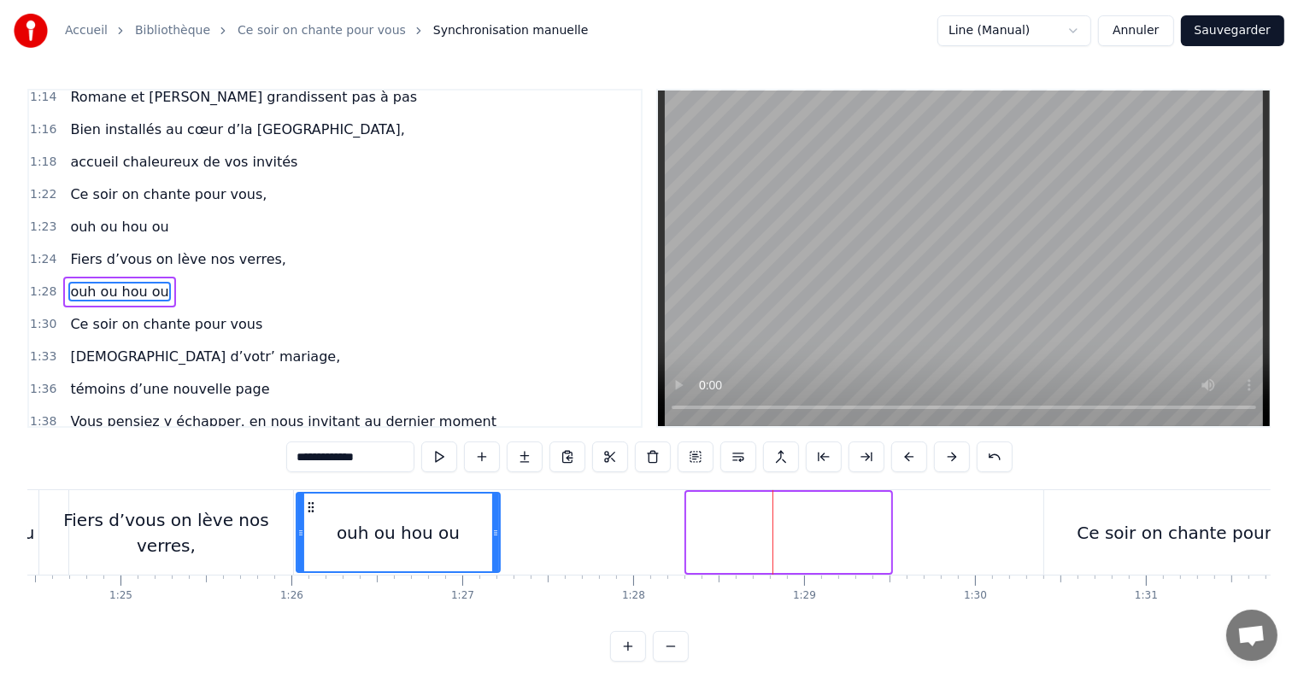
drag, startPoint x: 696, startPoint y: 509, endPoint x: 306, endPoint y: 502, distance: 390.5
click at [306, 502] on icon at bounding box center [311, 508] width 14 height 14
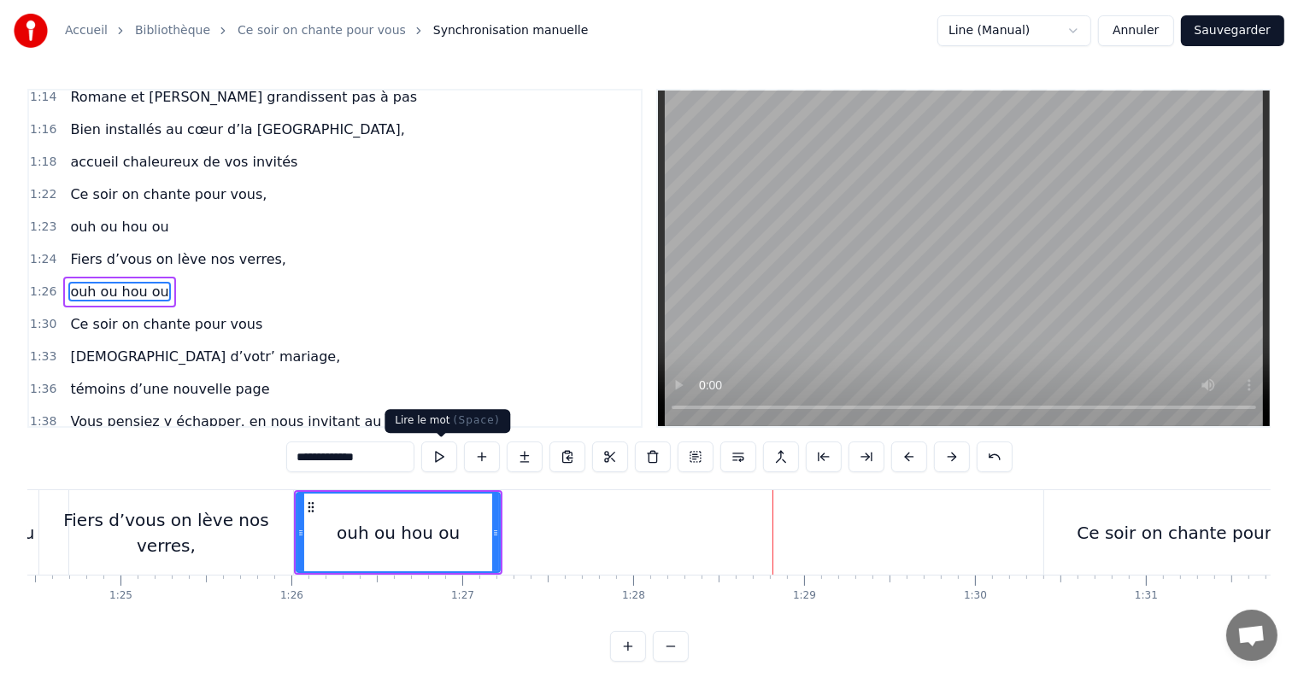
click at [437, 460] on button at bounding box center [439, 457] width 36 height 31
click at [1092, 543] on div "Ce soir on chante pour vous" at bounding box center [1196, 533] width 240 height 26
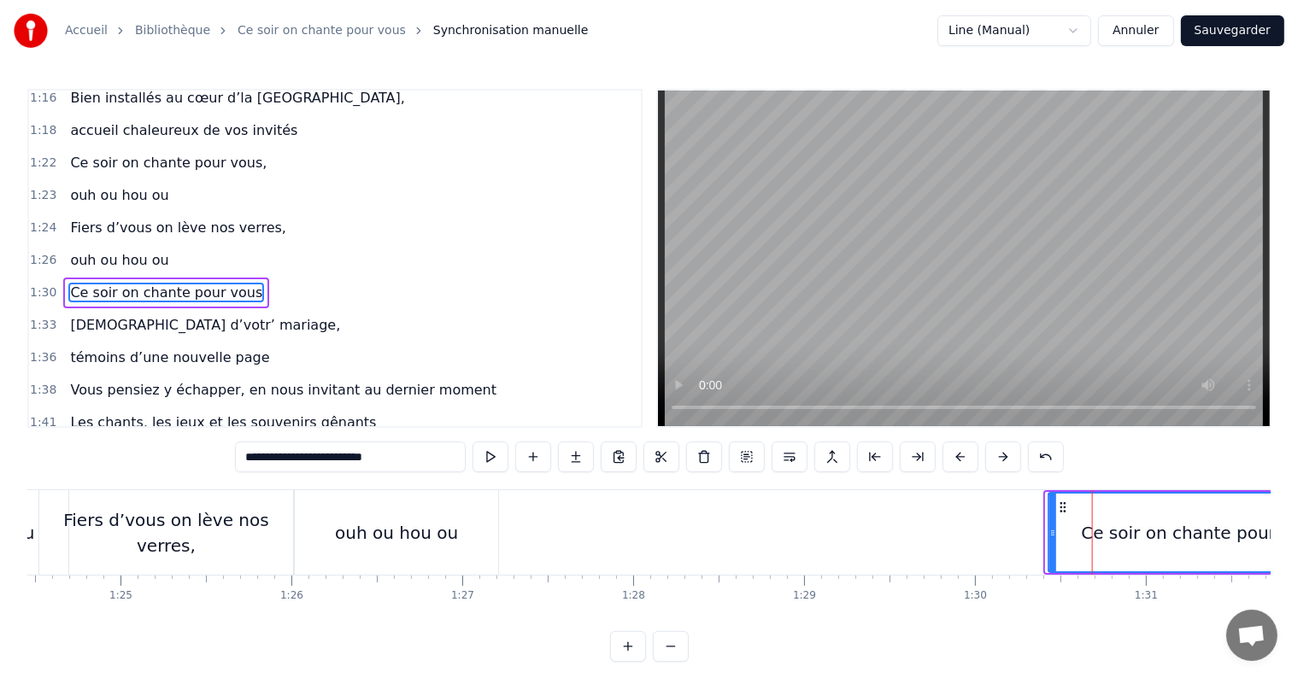
scroll to position [0, 14435]
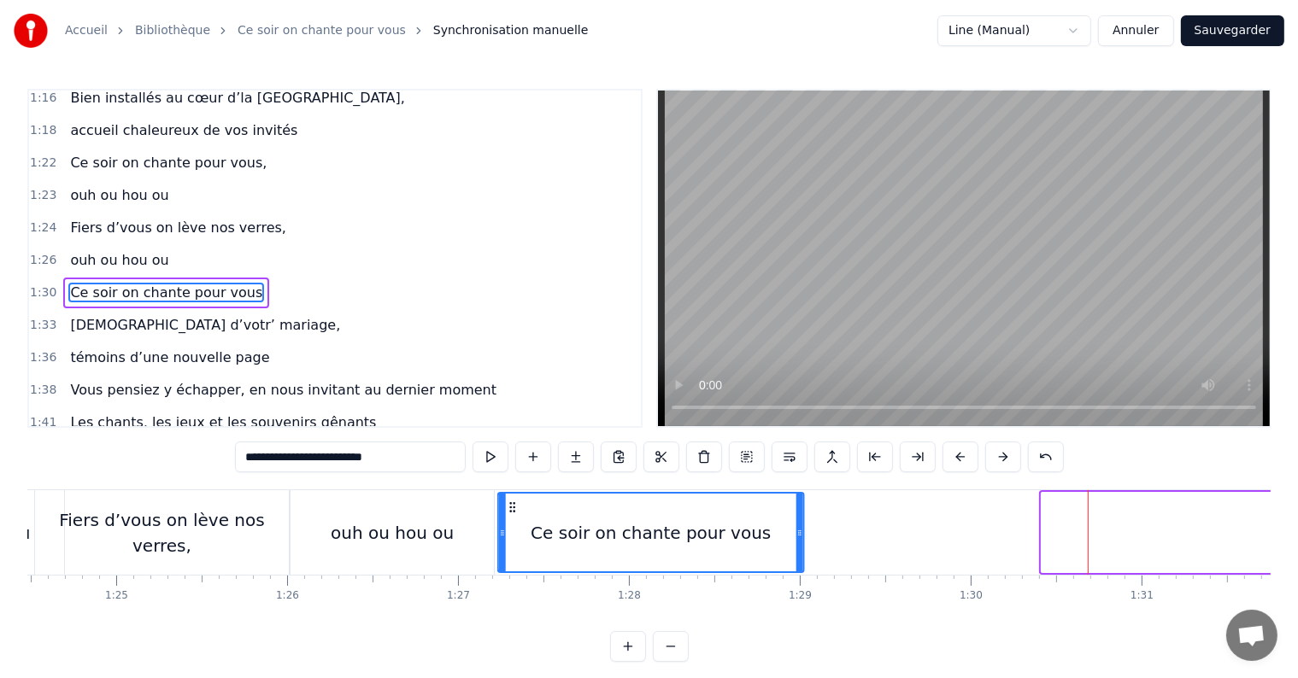
drag, startPoint x: 1059, startPoint y: 506, endPoint x: 512, endPoint y: 533, distance: 548.3
click at [512, 533] on div "Ce soir on chante pour vous" at bounding box center [651, 533] width 304 height 78
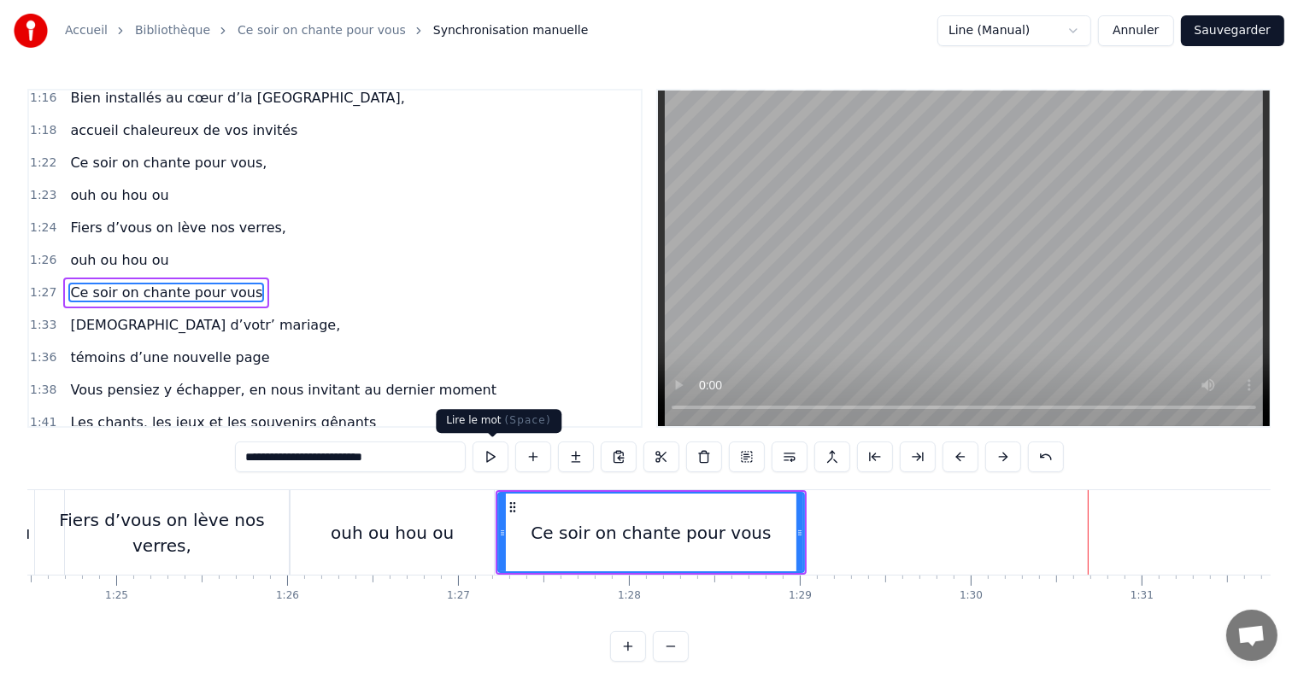
click at [490, 459] on button at bounding box center [490, 457] width 36 height 31
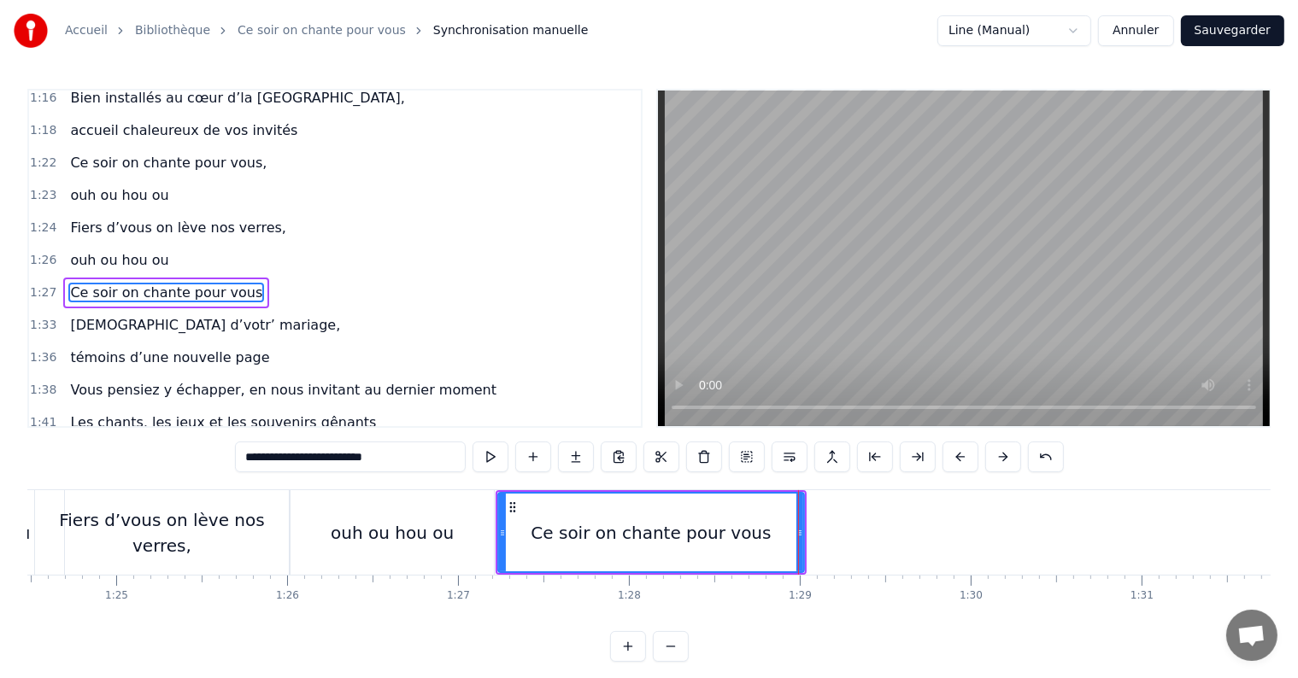
click at [490, 459] on button at bounding box center [490, 457] width 36 height 31
drag, startPoint x: 801, startPoint y: 533, endPoint x: 790, endPoint y: 533, distance: 10.3
click at [790, 533] on icon at bounding box center [789, 533] width 7 height 14
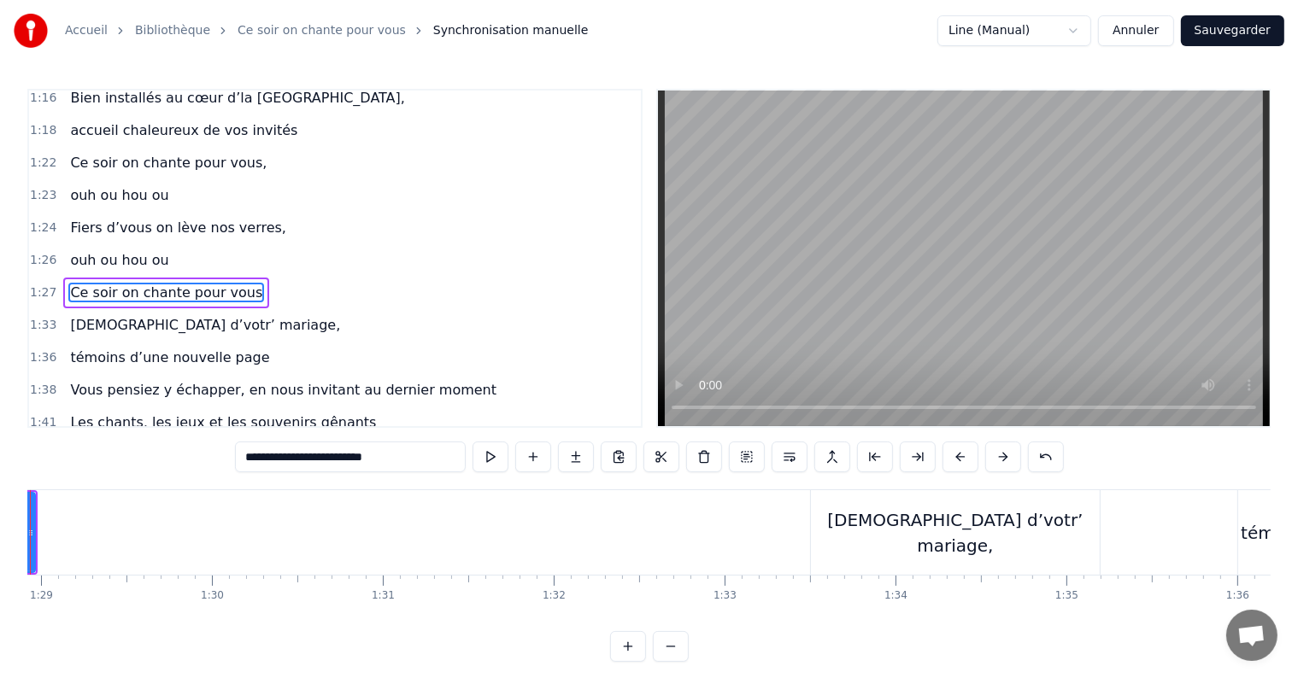
scroll to position [0, 15234]
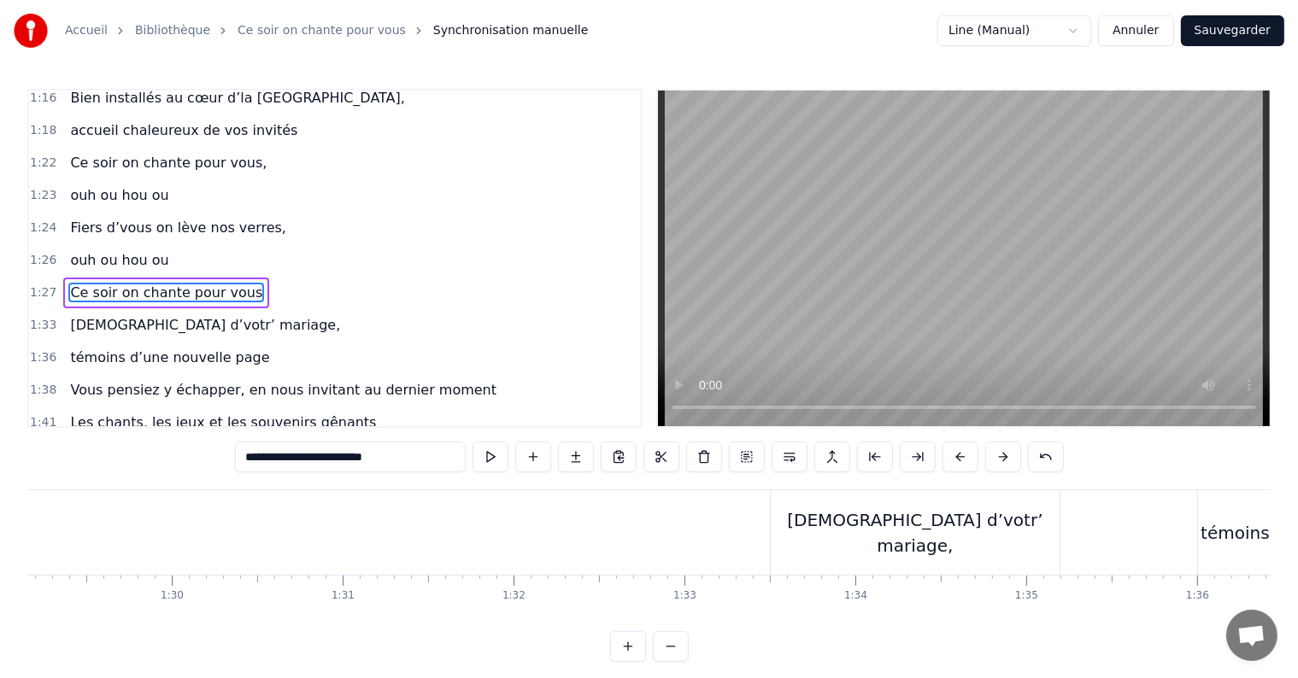
click at [875, 516] on div "[DEMOGRAPHIC_DATA] d’votr’ mariage," at bounding box center [915, 532] width 289 height 85
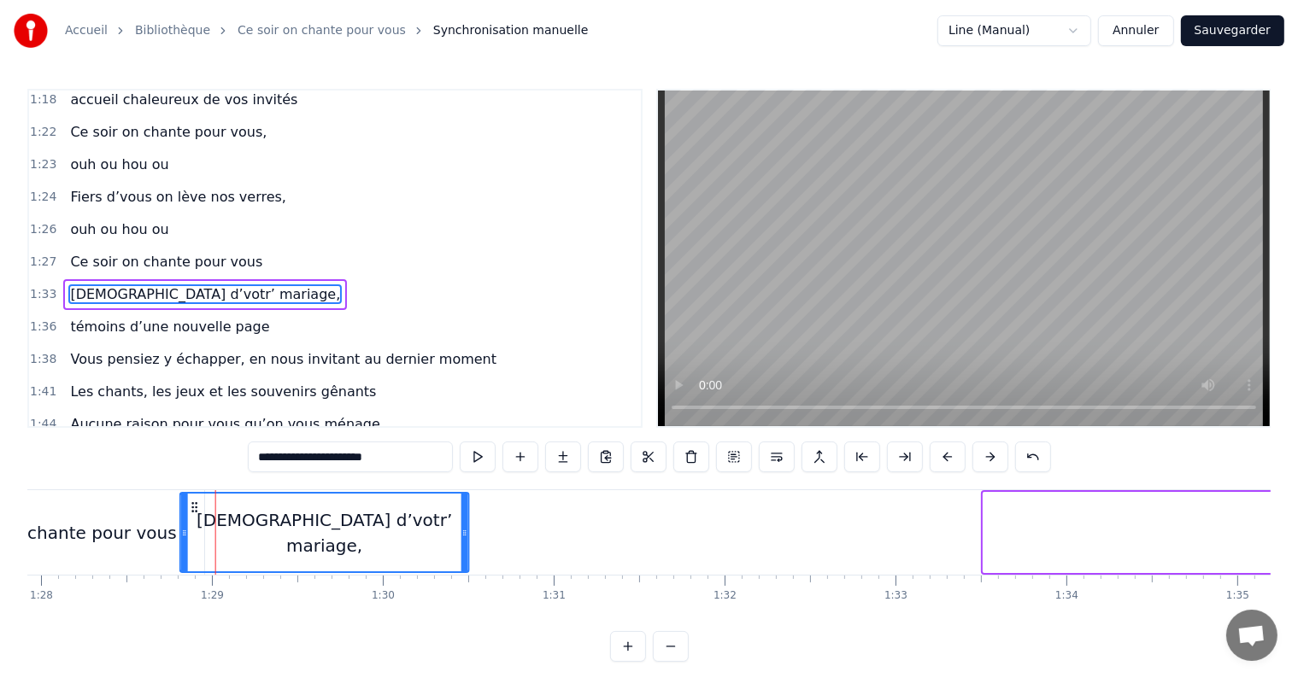
scroll to position [0, 14978]
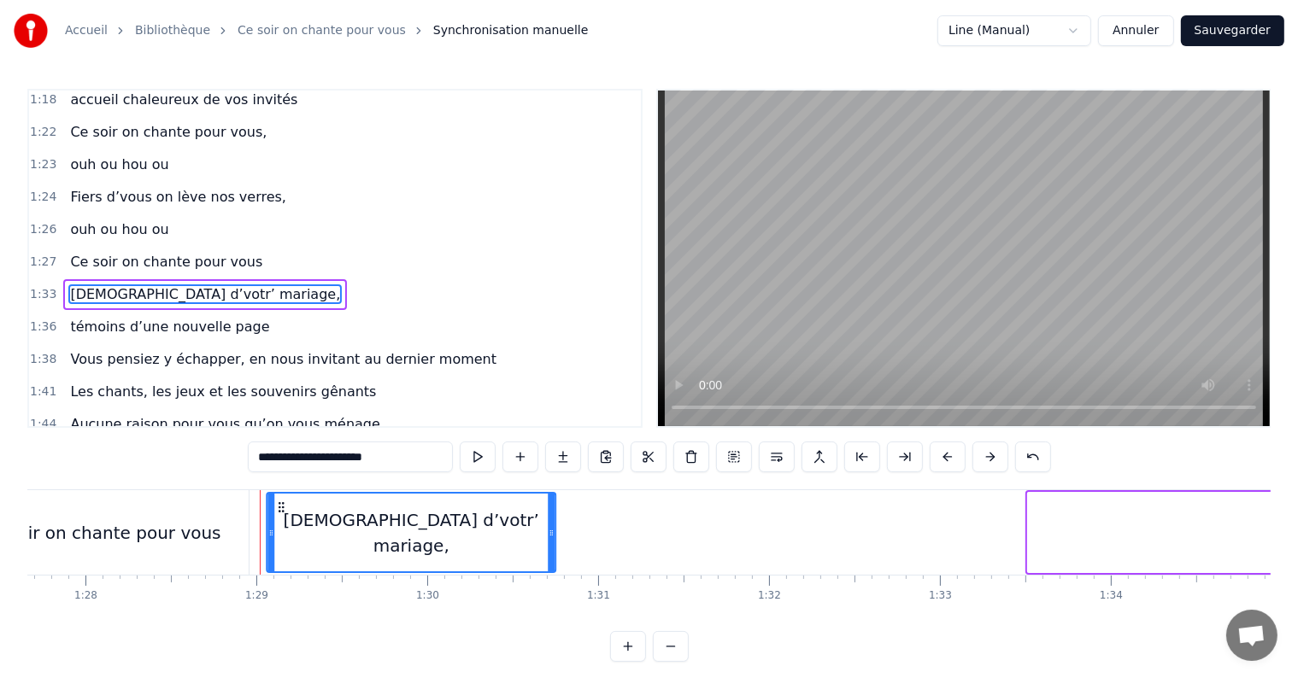
drag, startPoint x: 892, startPoint y: 502, endPoint x: 277, endPoint y: 526, distance: 615.6
click at [277, 526] on div "[DEMOGRAPHIC_DATA] d’votr’ mariage," at bounding box center [411, 533] width 287 height 78
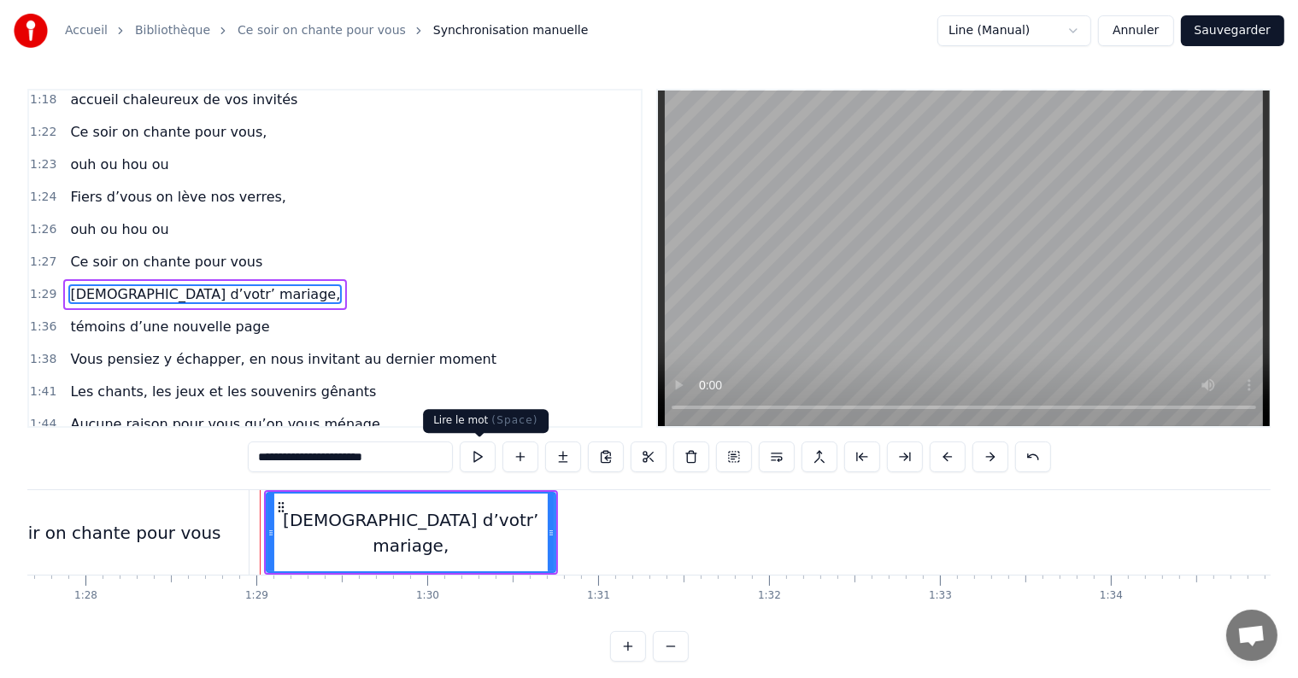
click at [475, 449] on button at bounding box center [478, 457] width 36 height 31
click at [478, 460] on button at bounding box center [478, 457] width 36 height 31
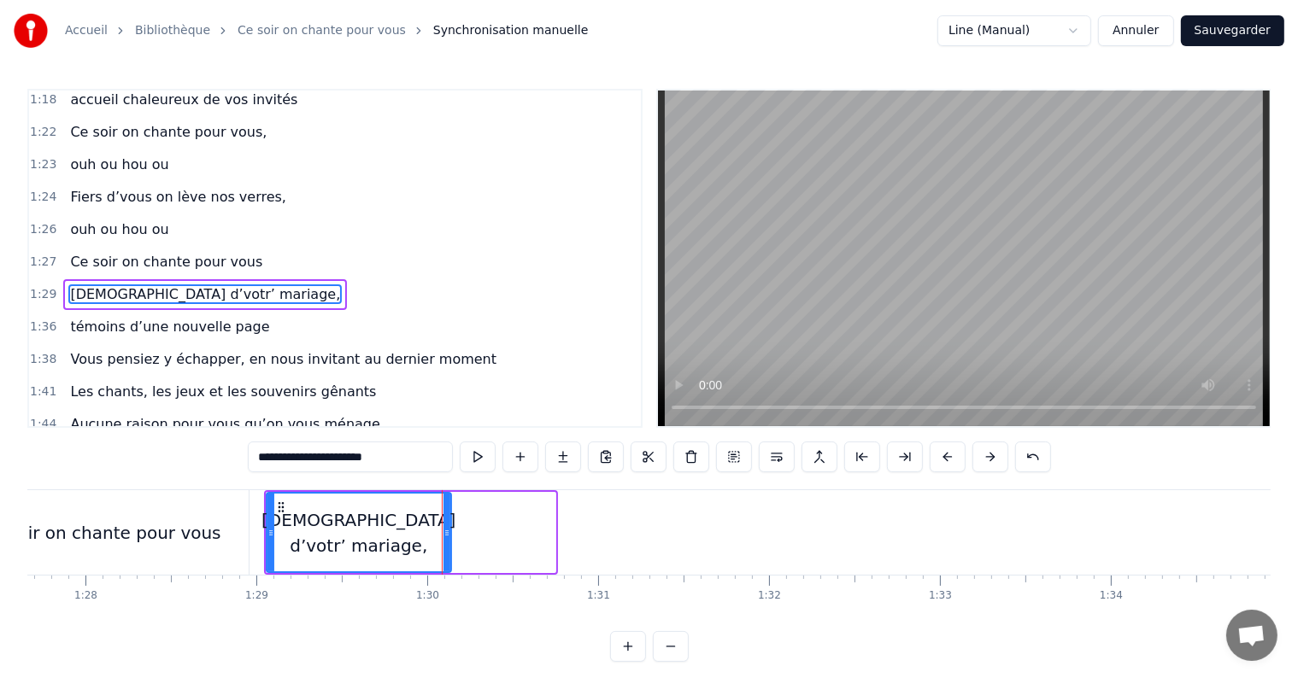
drag, startPoint x: 552, startPoint y: 535, endPoint x: 448, endPoint y: 521, distance: 105.1
click at [448, 521] on div at bounding box center [446, 533] width 7 height 78
click at [475, 447] on button at bounding box center [478, 457] width 36 height 31
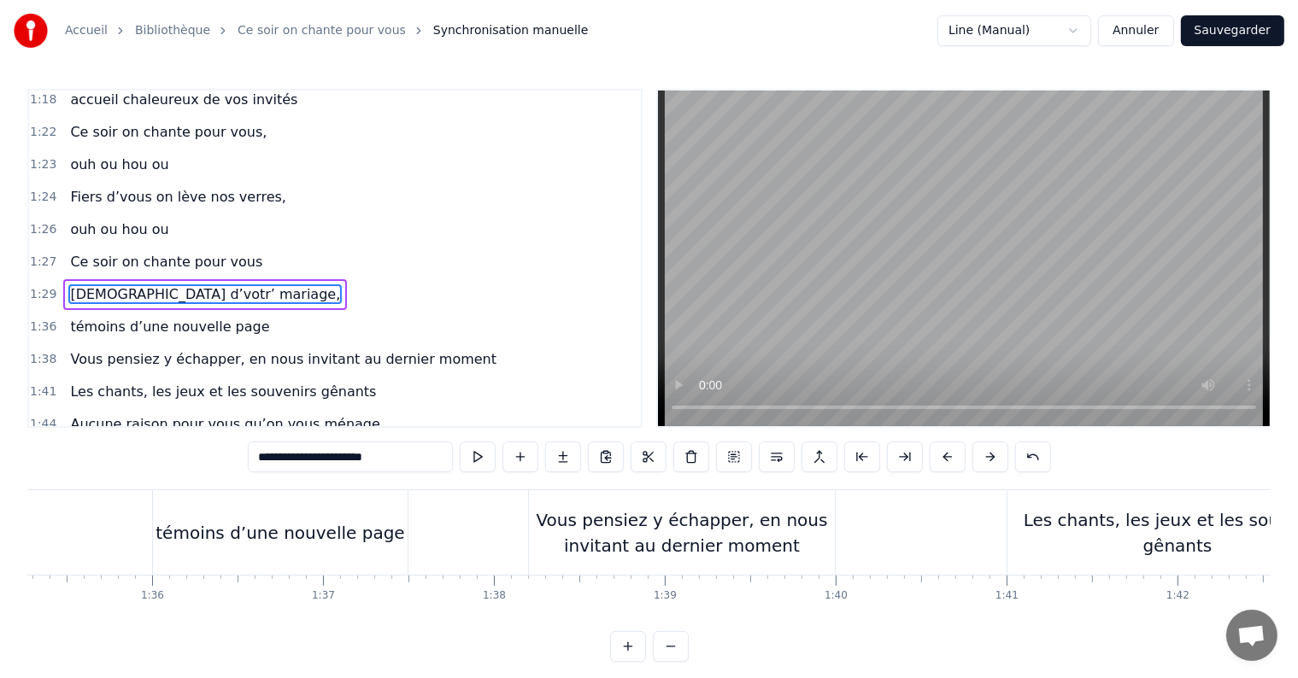
scroll to position [0, 16058]
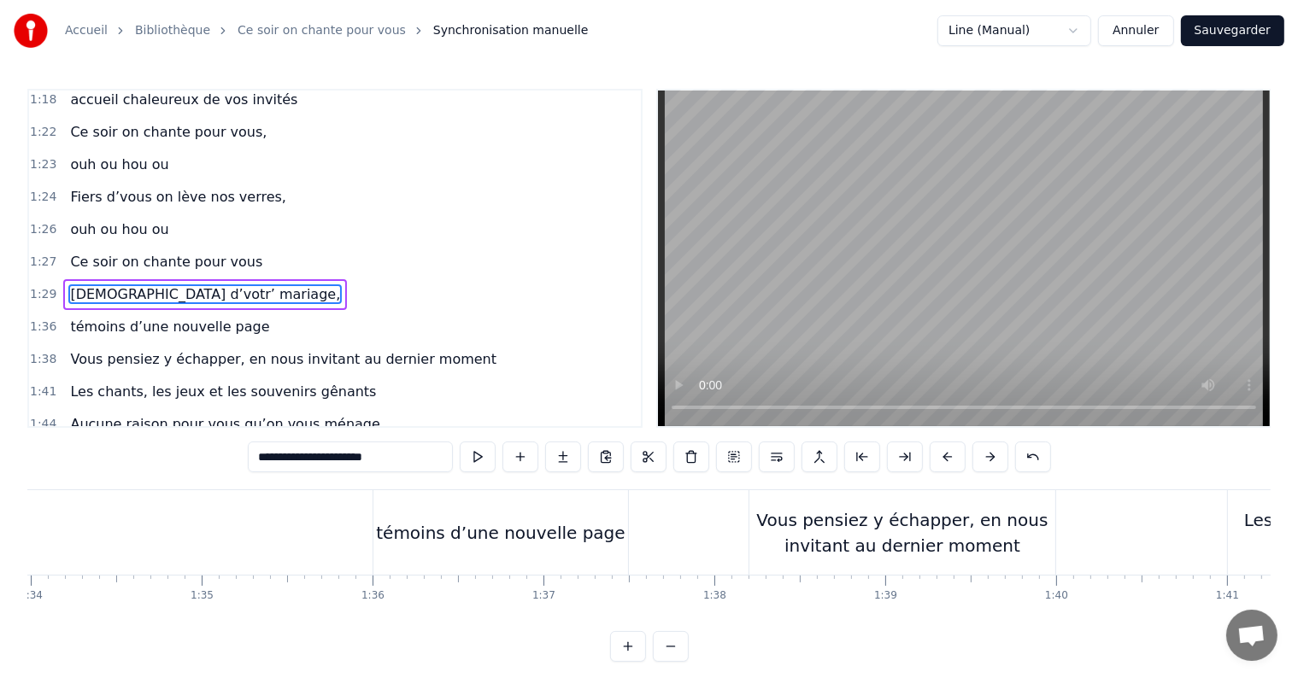
click at [535, 530] on div "témoins d’une nouvelle page" at bounding box center [500, 533] width 249 height 26
type input "**********"
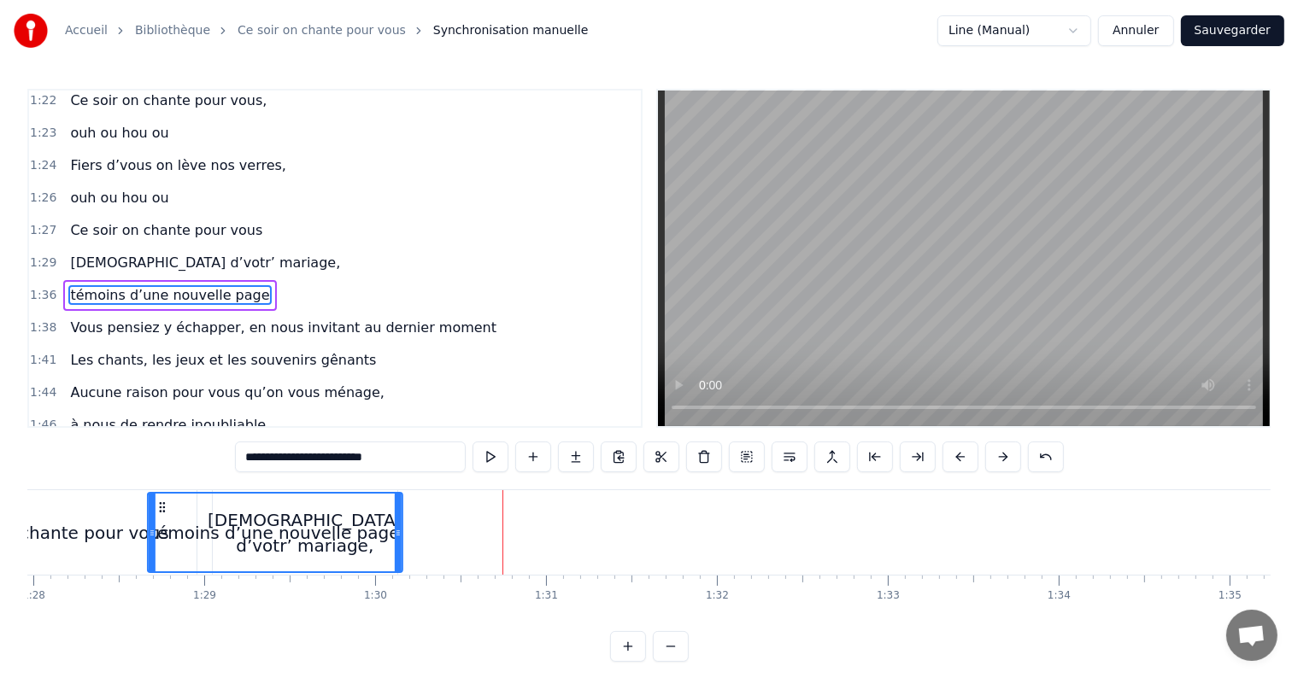
scroll to position [0, 15013]
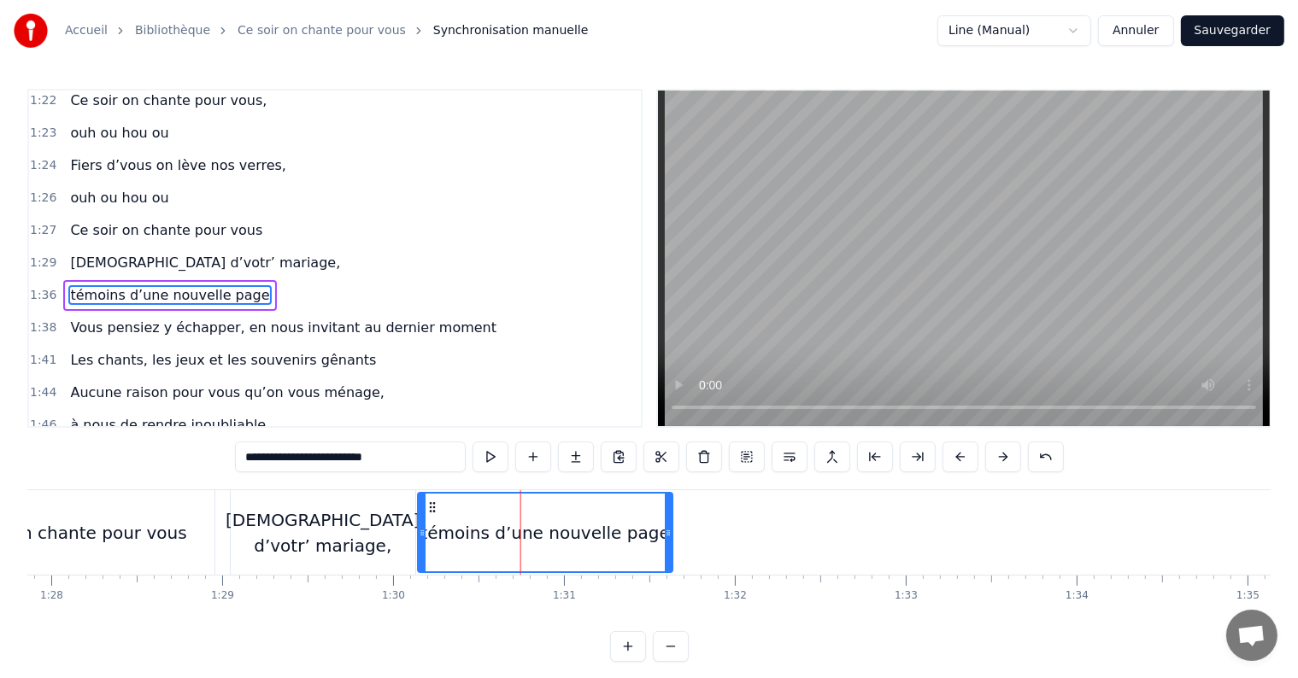
drag, startPoint x: 1029, startPoint y: 509, endPoint x: 434, endPoint y: 523, distance: 595.6
click at [434, 523] on div "témoins d’une nouvelle page" at bounding box center [545, 533] width 253 height 78
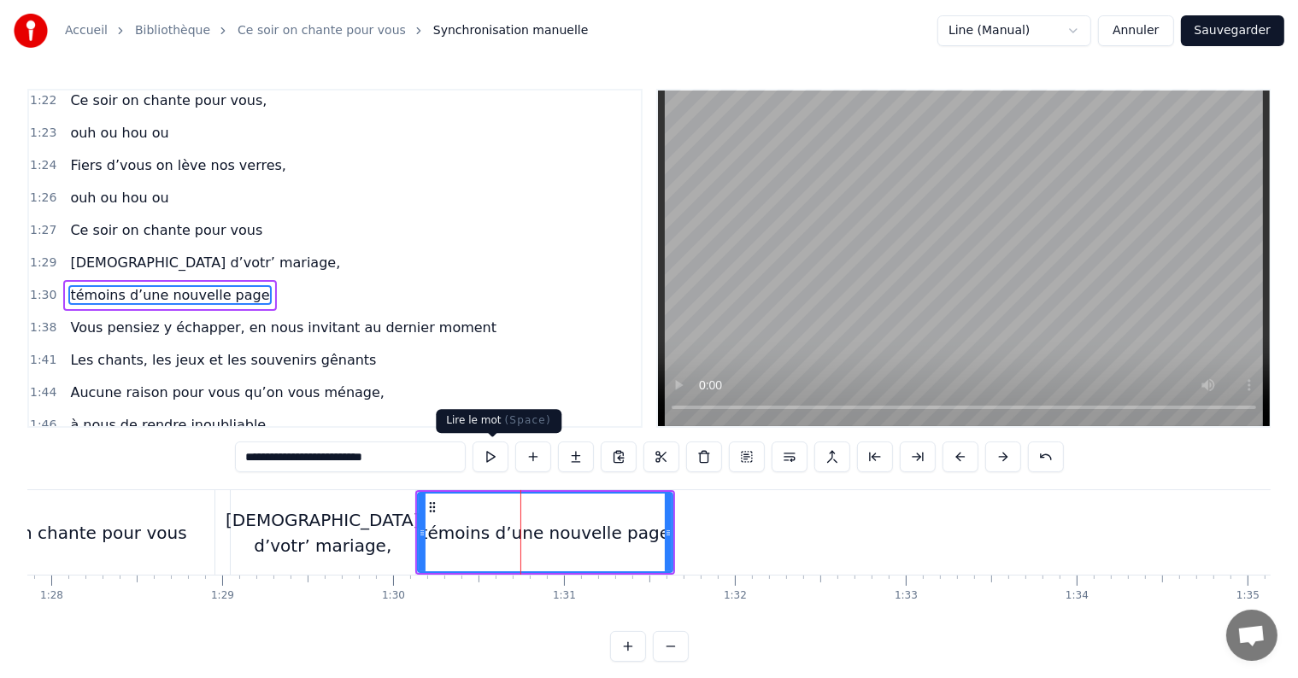
click at [496, 446] on button at bounding box center [490, 457] width 36 height 31
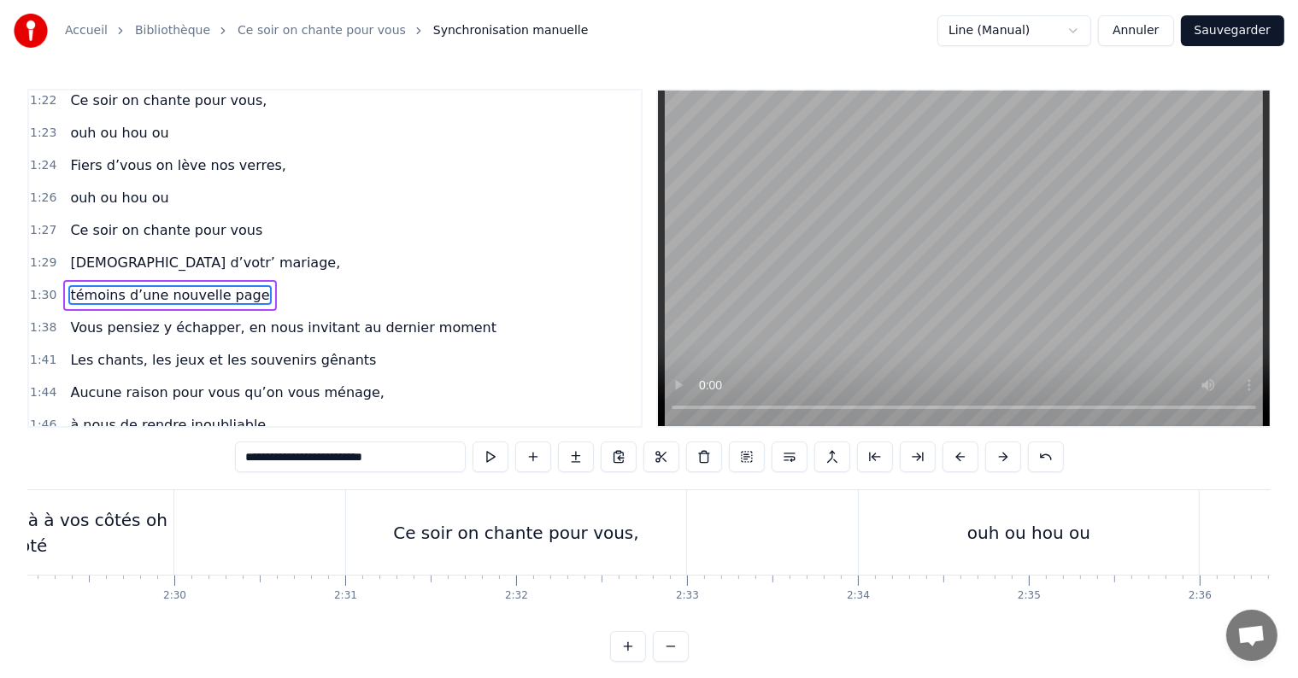
scroll to position [0, 25243]
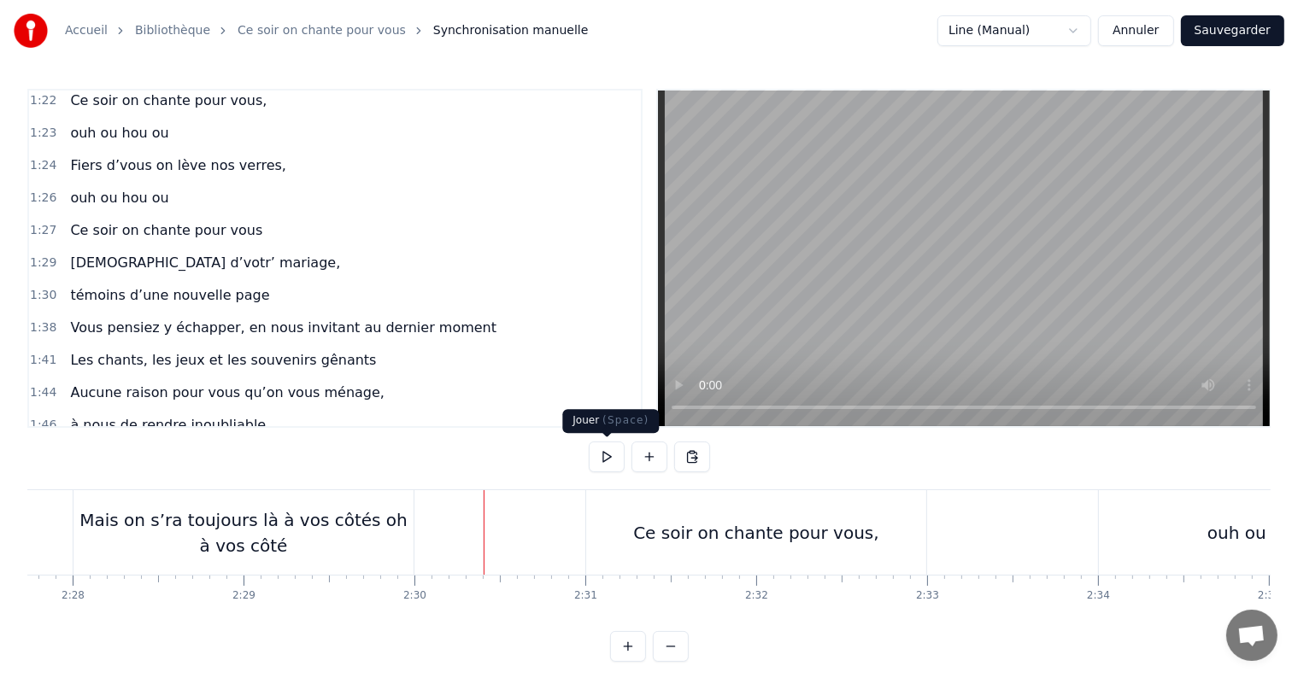
click at [602, 455] on button at bounding box center [607, 457] width 36 height 31
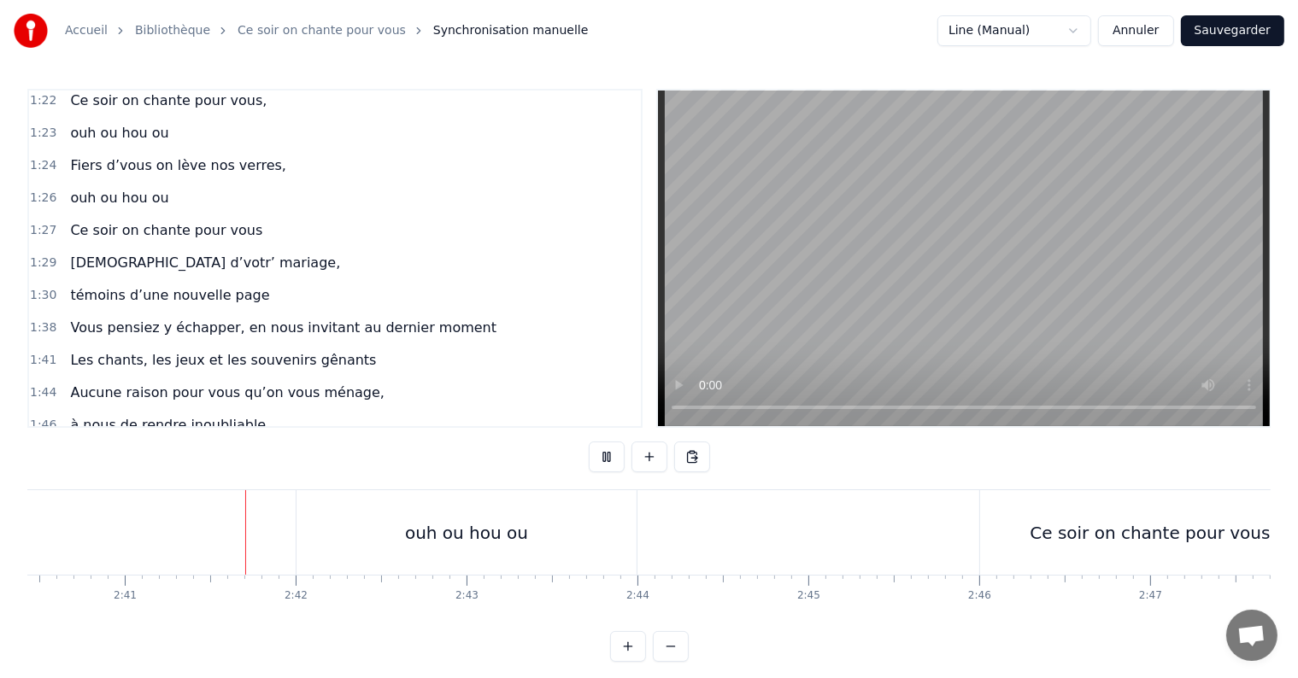
scroll to position [0, 27418]
click at [608, 456] on button at bounding box center [607, 457] width 36 height 31
click at [606, 451] on button at bounding box center [607, 457] width 36 height 31
click at [467, 529] on div "ouh ou hou ou" at bounding box center [460, 533] width 123 height 26
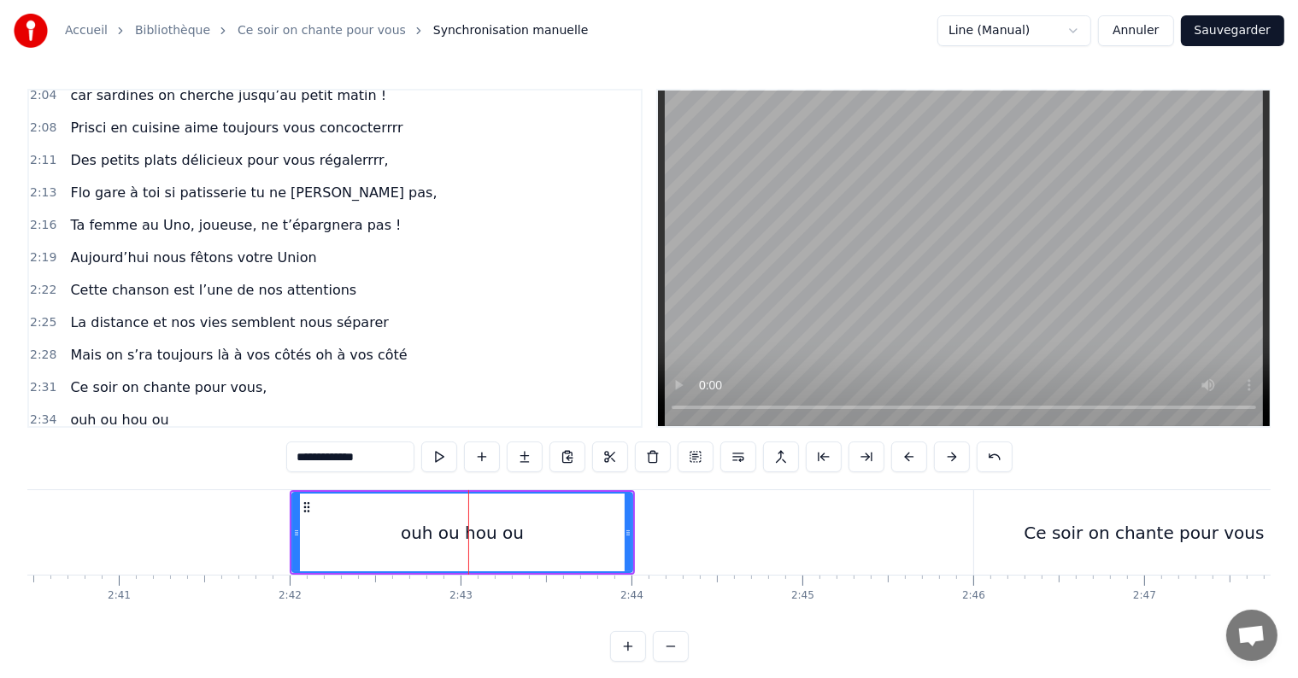
scroll to position [1639, 0]
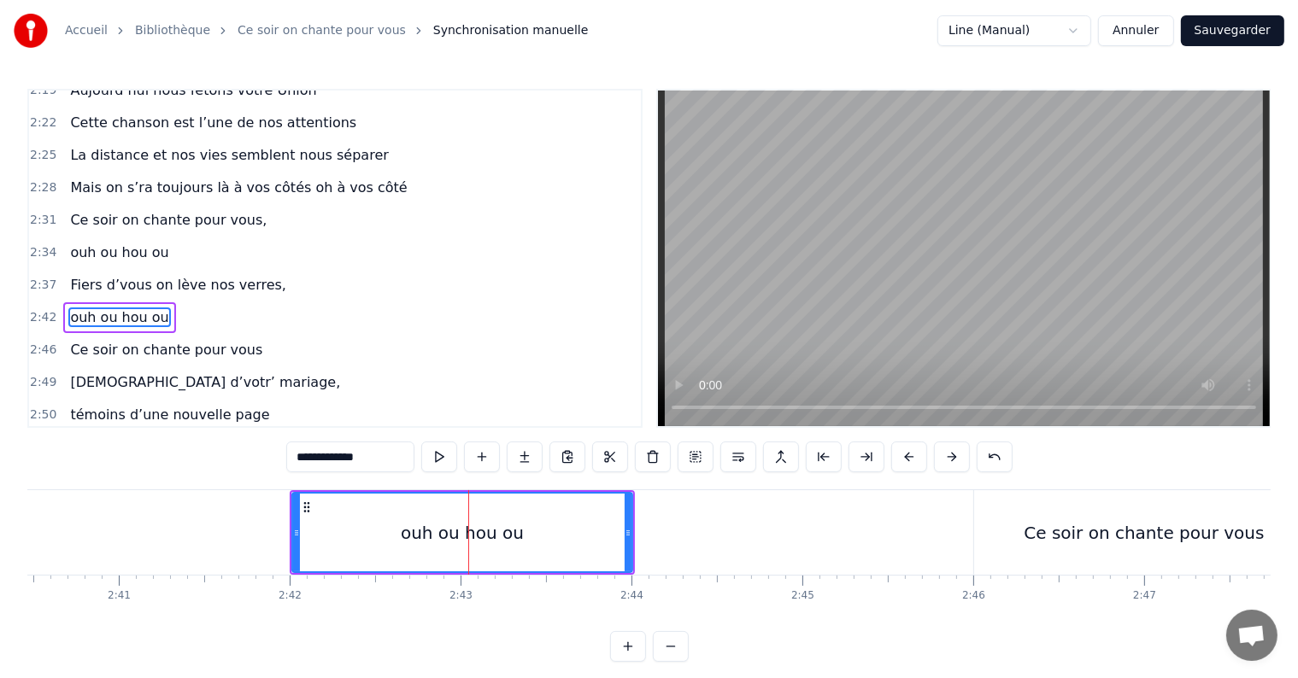
drag, startPoint x: 493, startPoint y: 535, endPoint x: 581, endPoint y: 531, distance: 88.1
click at [581, 531] on div "ouh ou hou ou" at bounding box center [462, 533] width 338 height 78
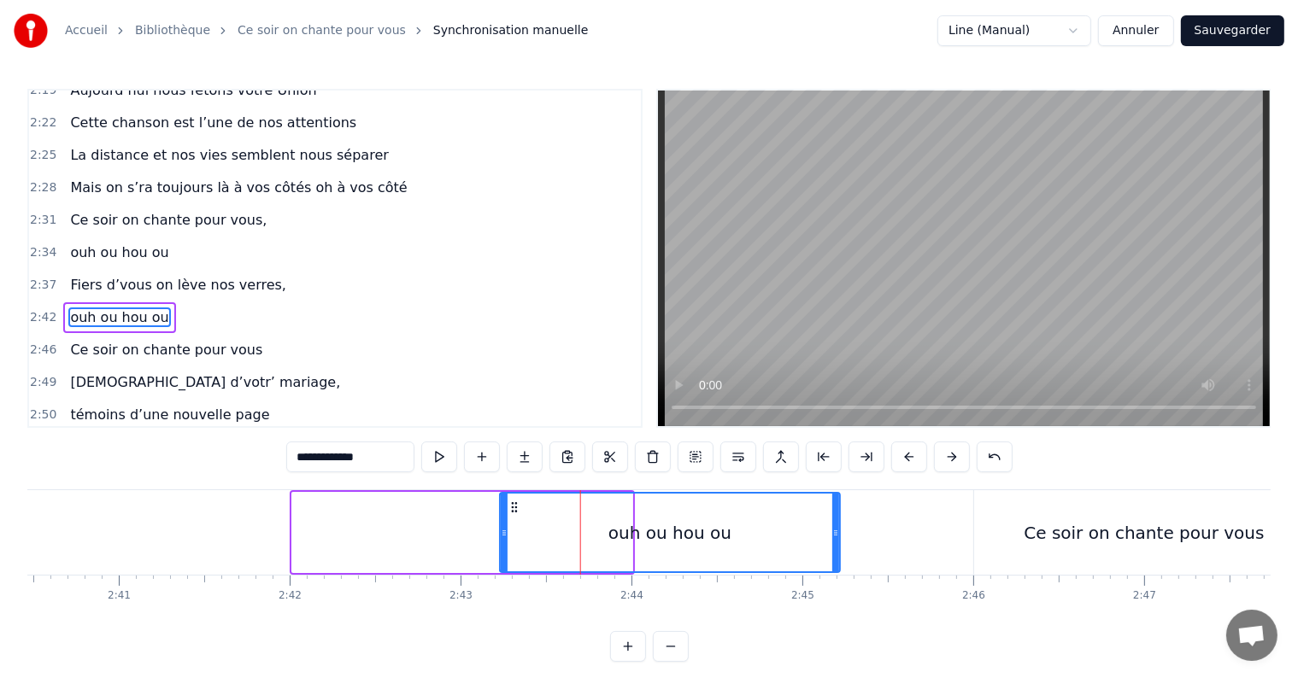
drag, startPoint x: 306, startPoint y: 506, endPoint x: 514, endPoint y: 525, distance: 209.4
click at [514, 525] on div "ouh ou hou ou" at bounding box center [670, 533] width 338 height 78
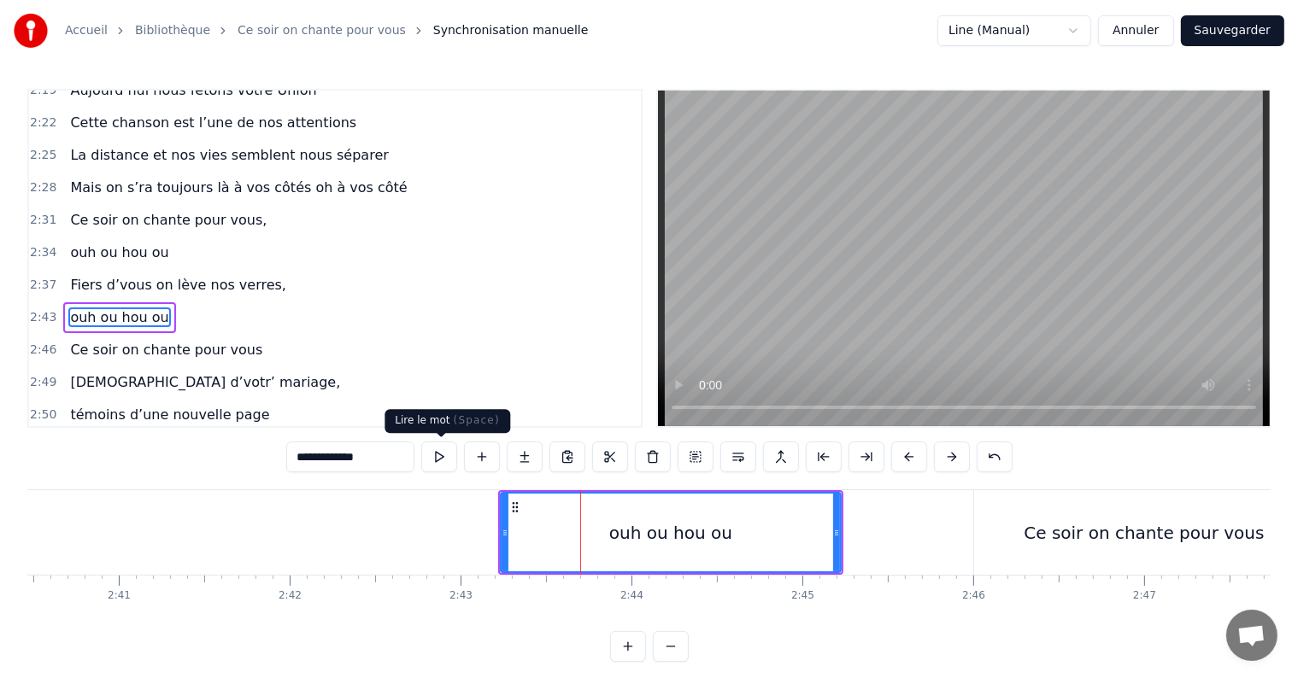
click at [433, 453] on button at bounding box center [439, 457] width 36 height 31
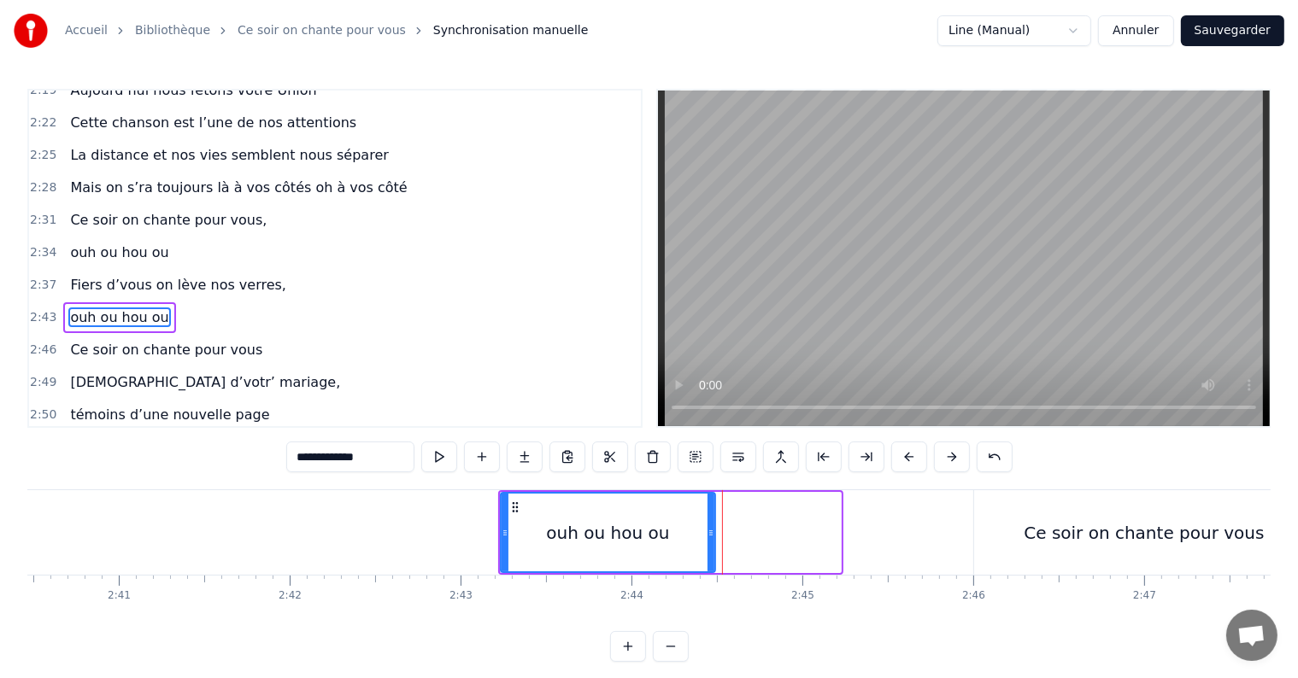
drag, startPoint x: 836, startPoint y: 530, endPoint x: 711, endPoint y: 531, distance: 125.6
click at [711, 531] on icon at bounding box center [710, 533] width 7 height 14
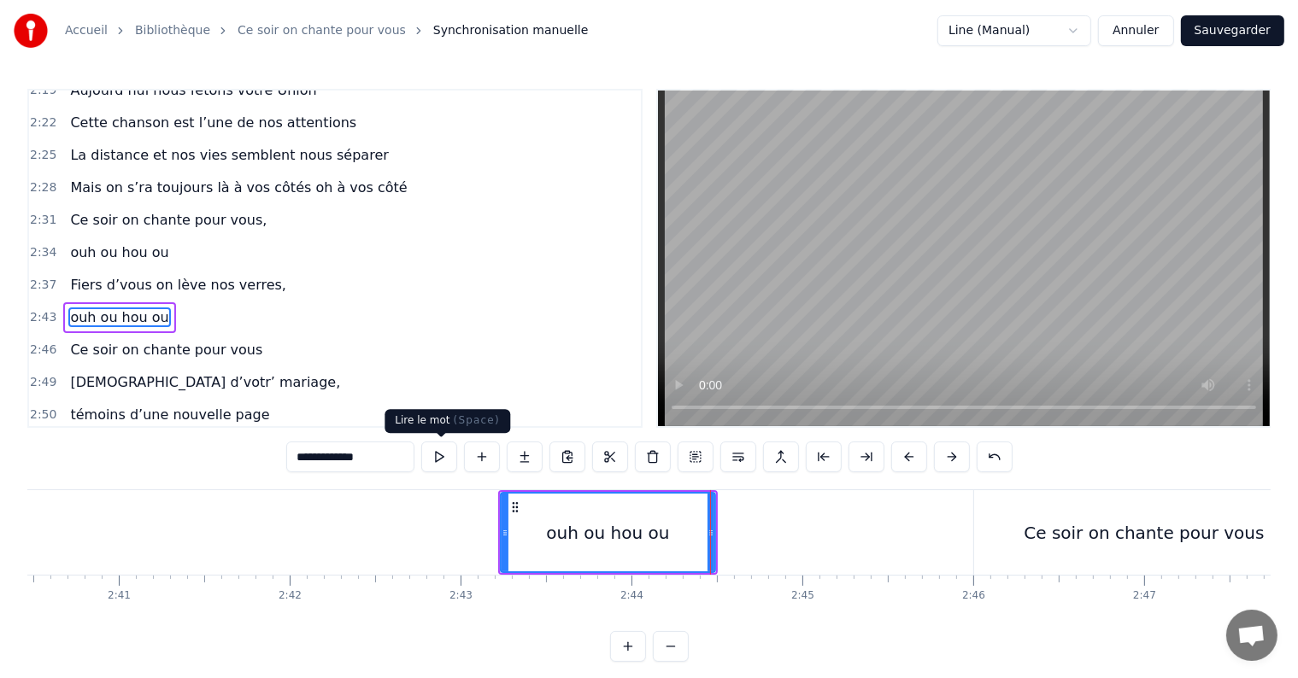
click at [443, 454] on button at bounding box center [439, 457] width 36 height 31
click at [1032, 543] on div "Ce soir on chante pour vous" at bounding box center [1144, 532] width 340 height 85
type input "**********"
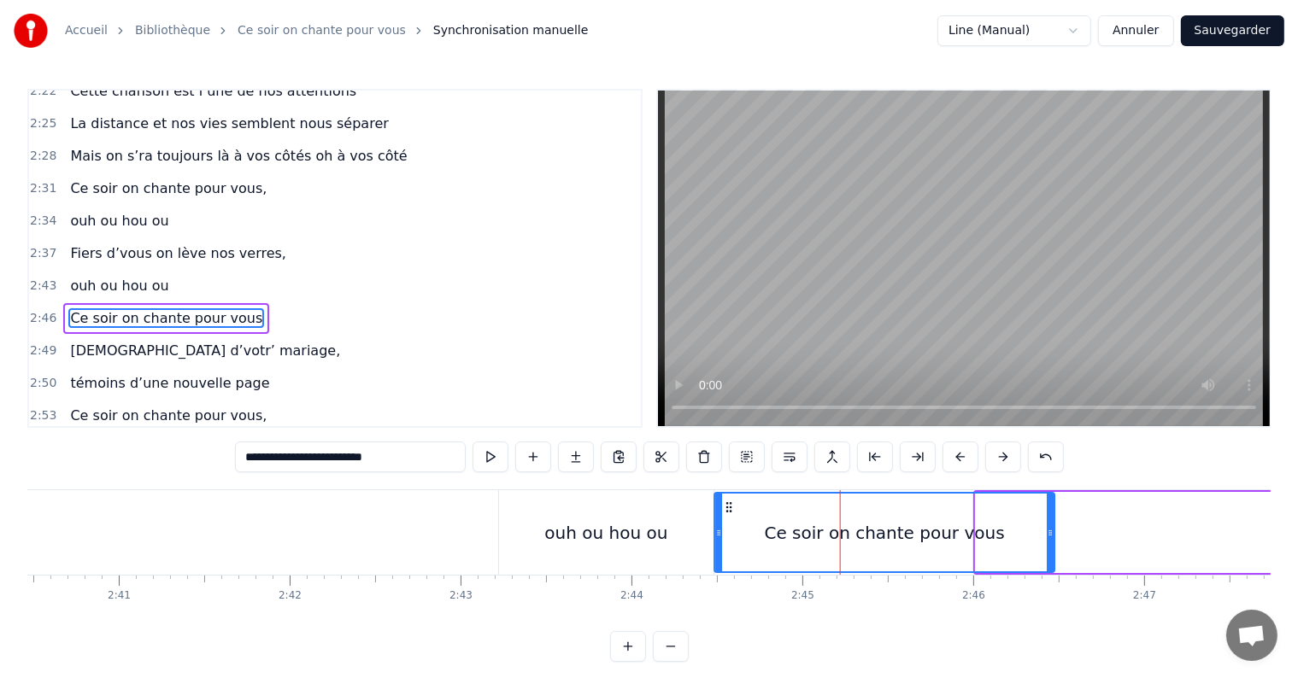
drag, startPoint x: 987, startPoint y: 508, endPoint x: 725, endPoint y: 523, distance: 261.8
click at [725, 523] on div "Ce soir on chante pour vous" at bounding box center [884, 533] width 338 height 78
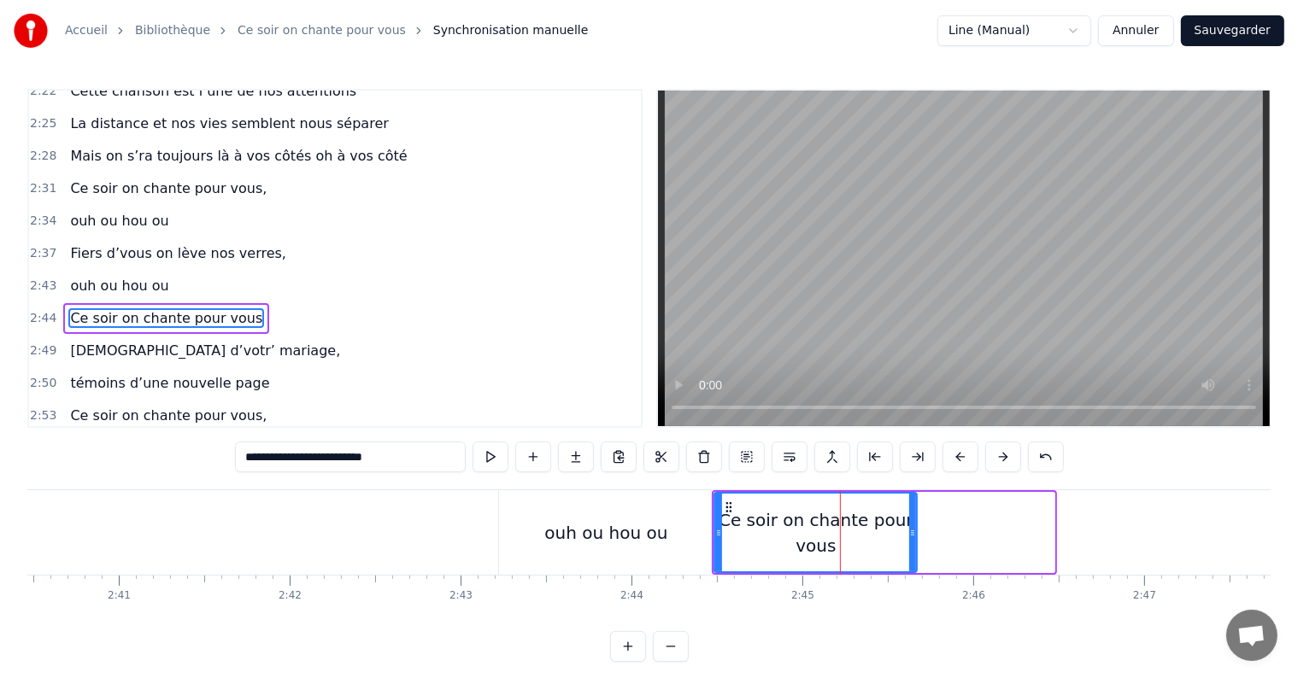
drag, startPoint x: 1048, startPoint y: 530, endPoint x: 911, endPoint y: 531, distance: 137.6
click at [911, 531] on icon at bounding box center [912, 533] width 7 height 14
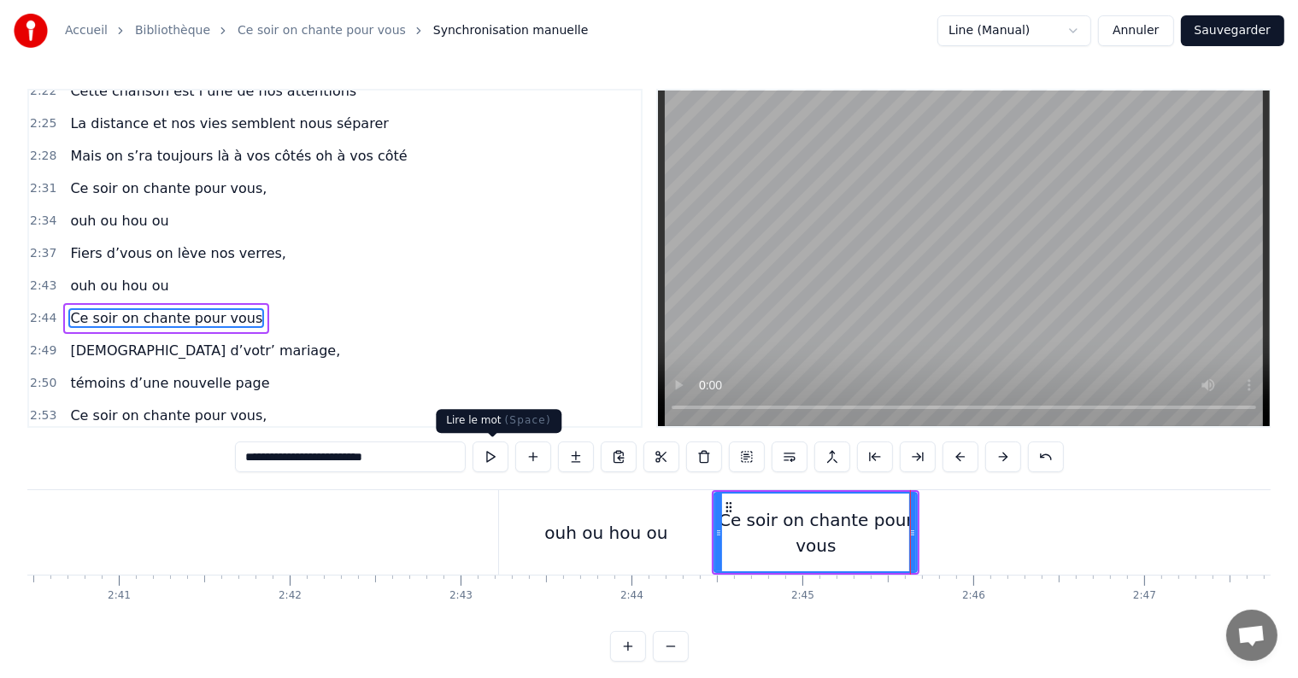
click at [493, 458] on button at bounding box center [490, 457] width 36 height 31
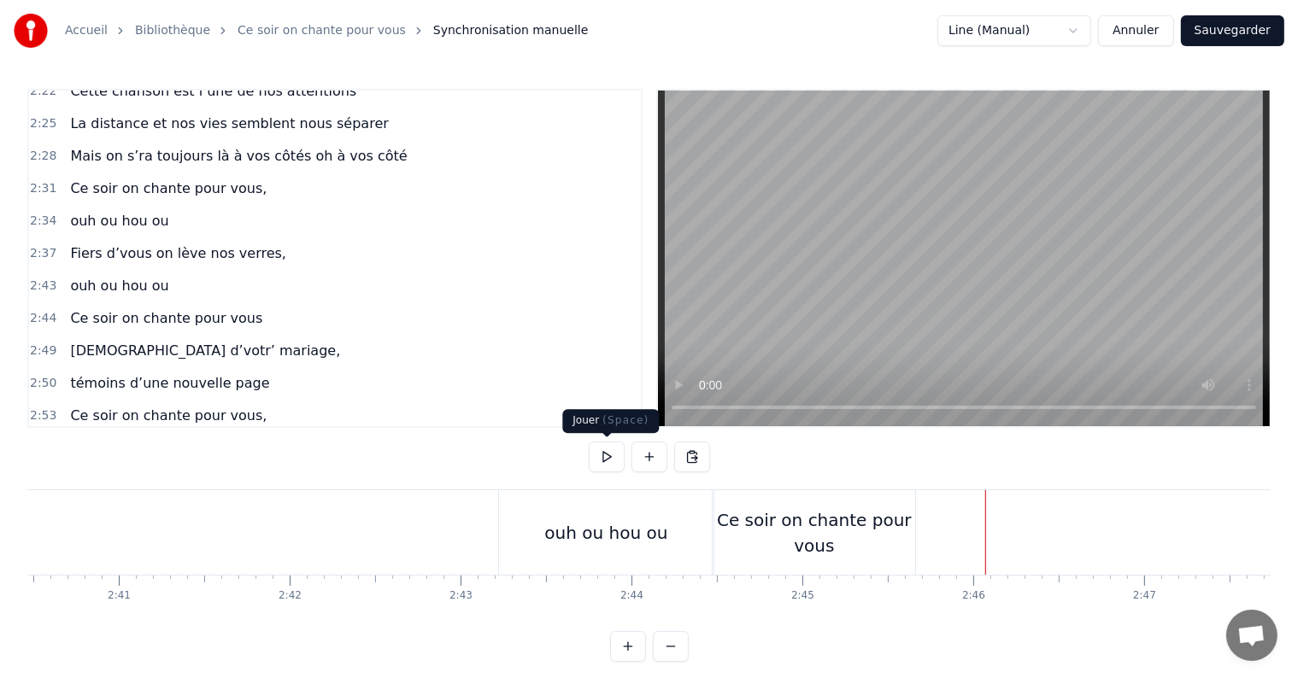
click at [610, 461] on button at bounding box center [607, 457] width 36 height 31
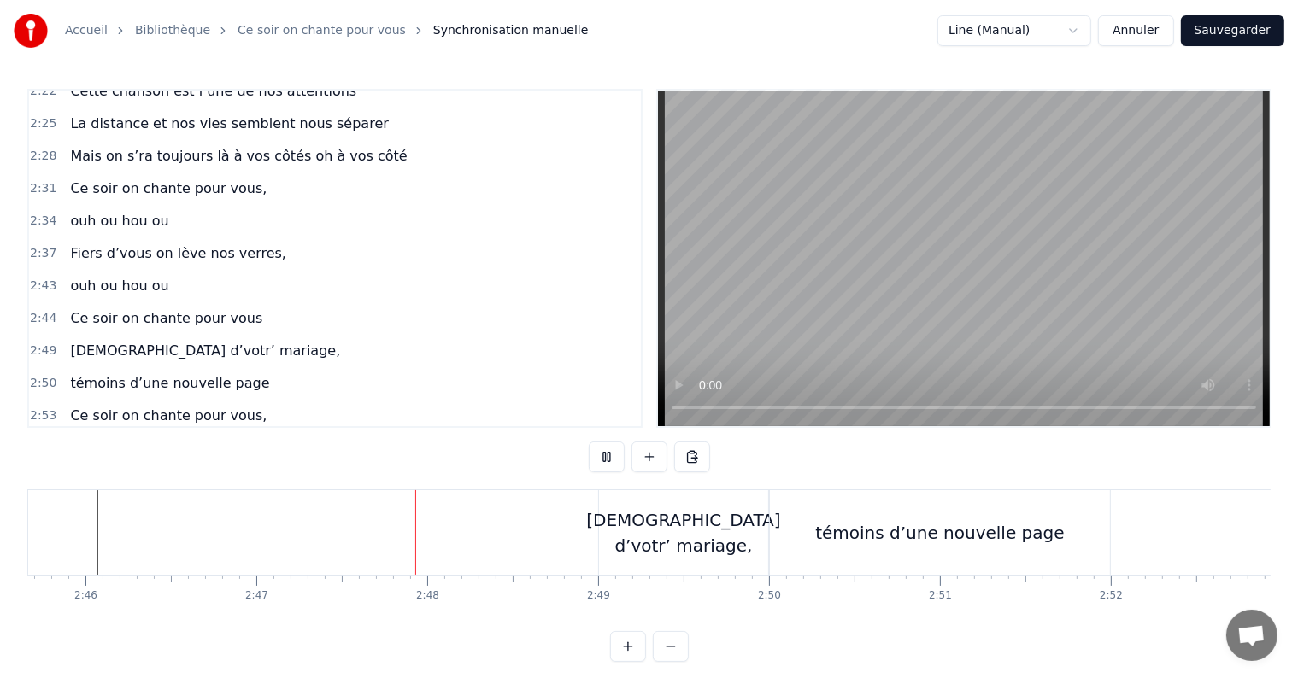
scroll to position [0, 28512]
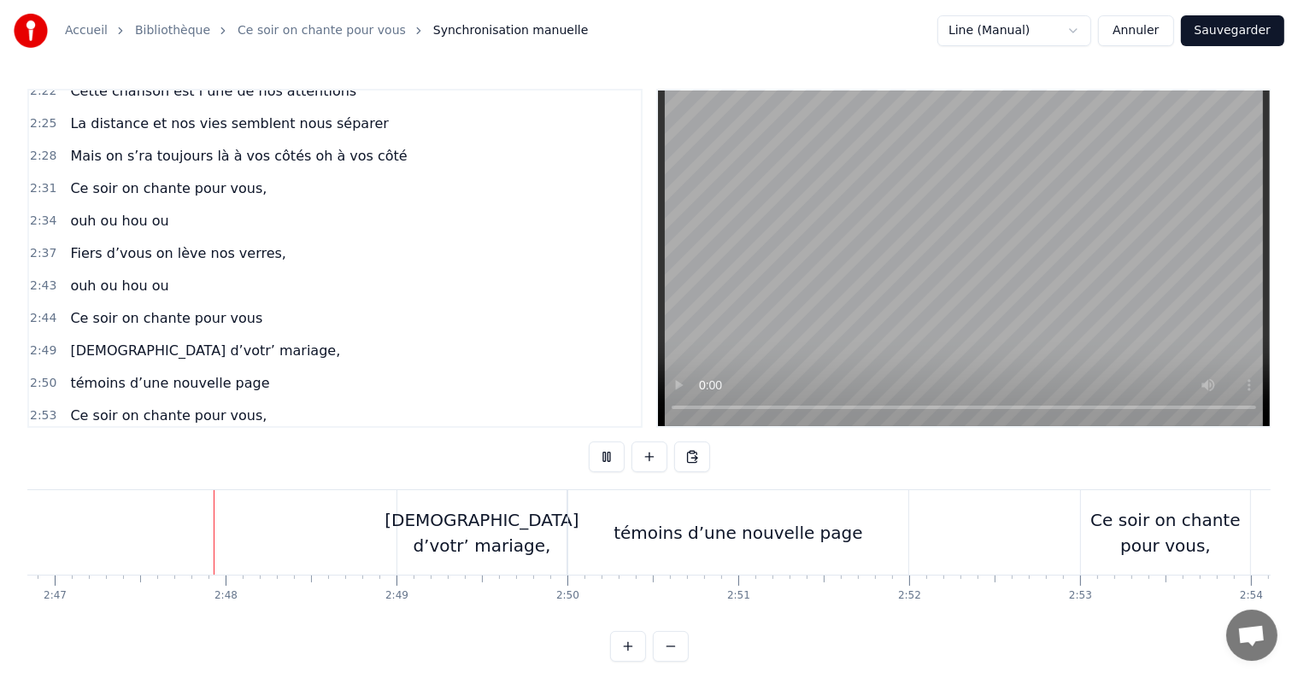
click at [610, 461] on button at bounding box center [607, 457] width 36 height 31
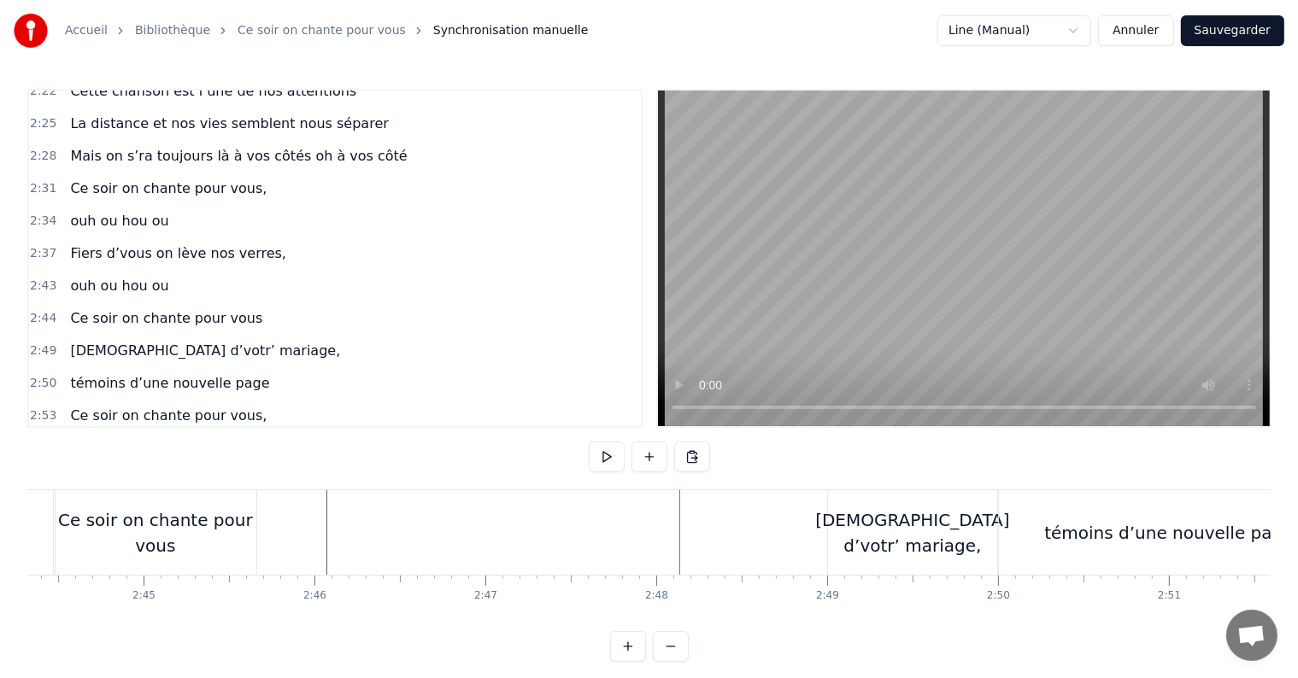
scroll to position [0, 28097]
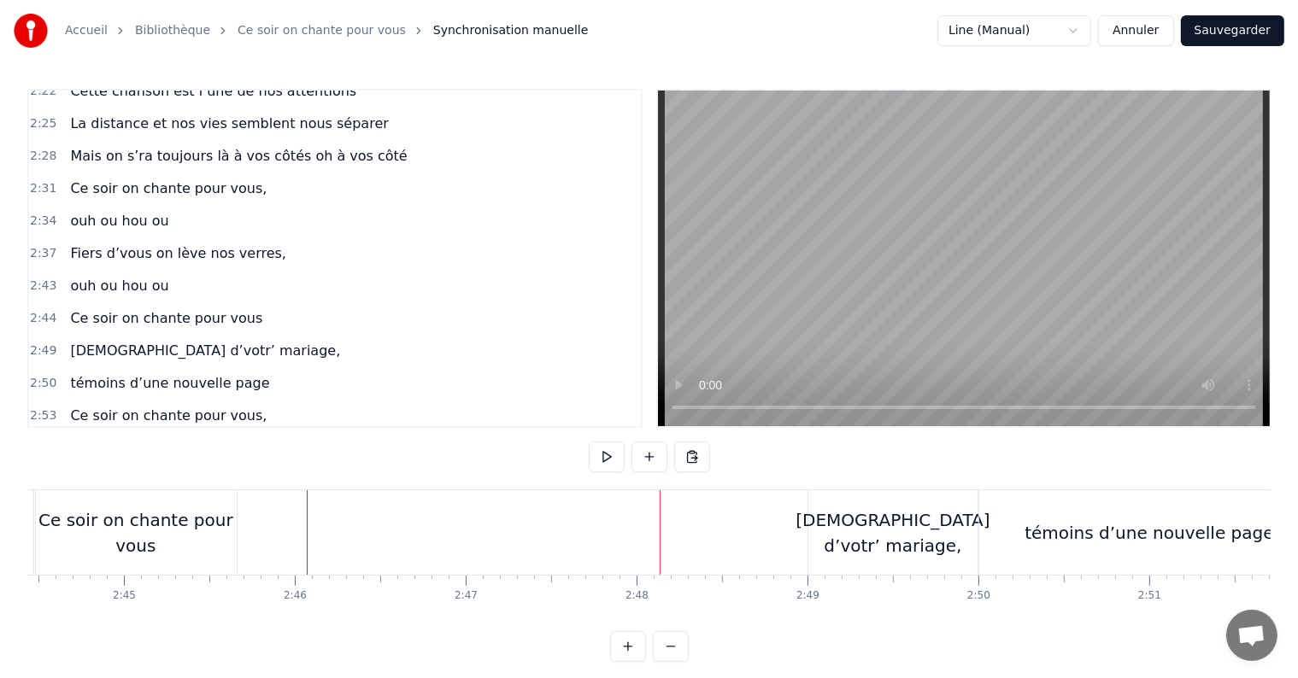
click at [908, 528] on div "[DEMOGRAPHIC_DATA] d’votr’ mariage," at bounding box center [892, 532] width 194 height 51
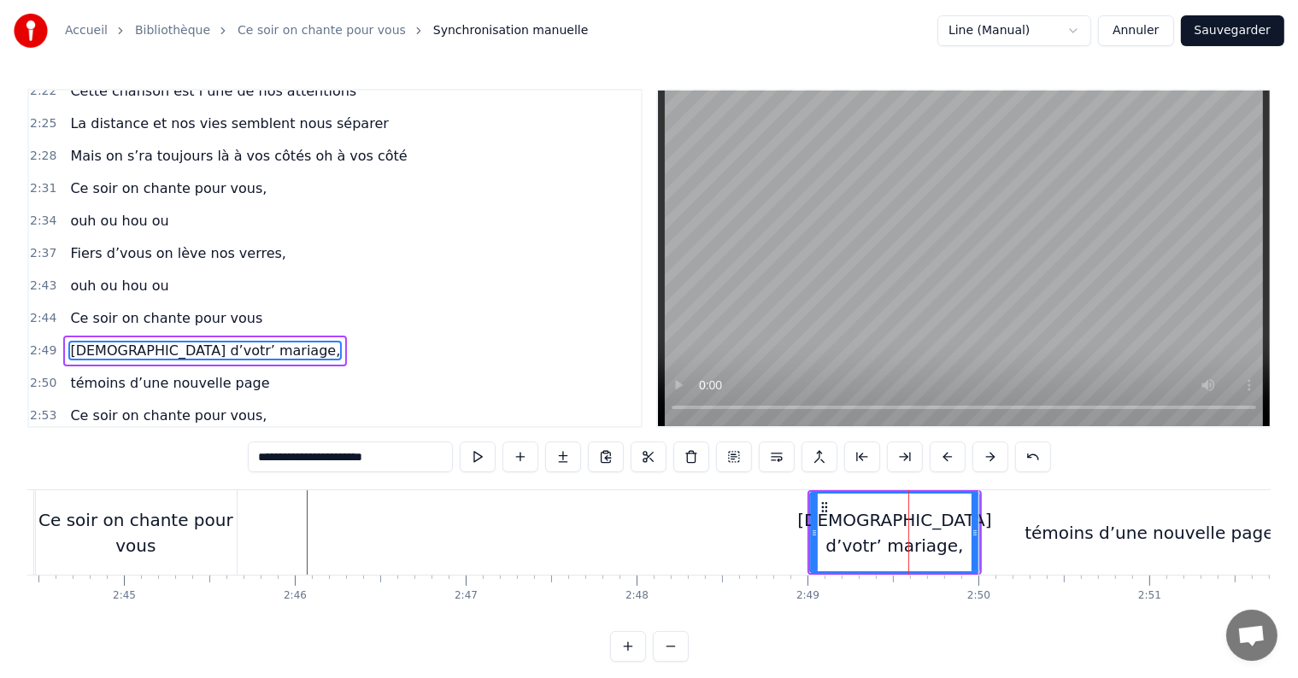
scroll to position [1702, 0]
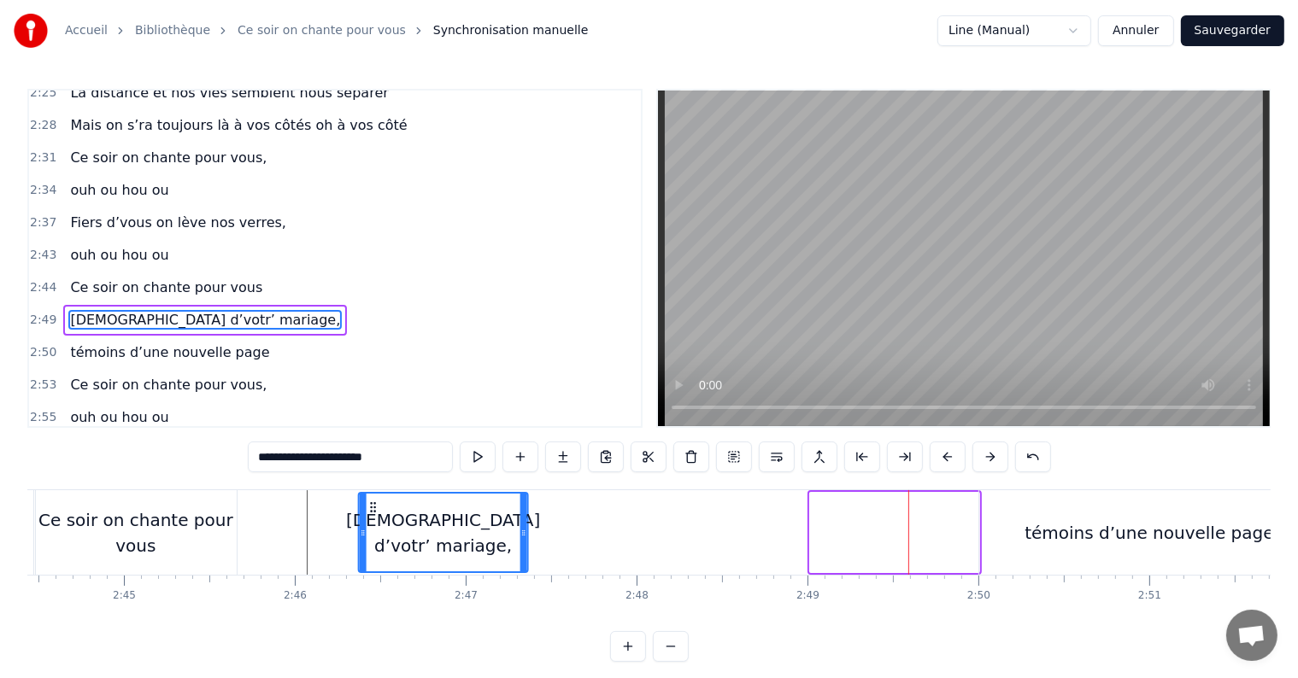
drag, startPoint x: 827, startPoint y: 509, endPoint x: 367, endPoint y: 503, distance: 459.7
click at [367, 503] on icon at bounding box center [374, 508] width 14 height 14
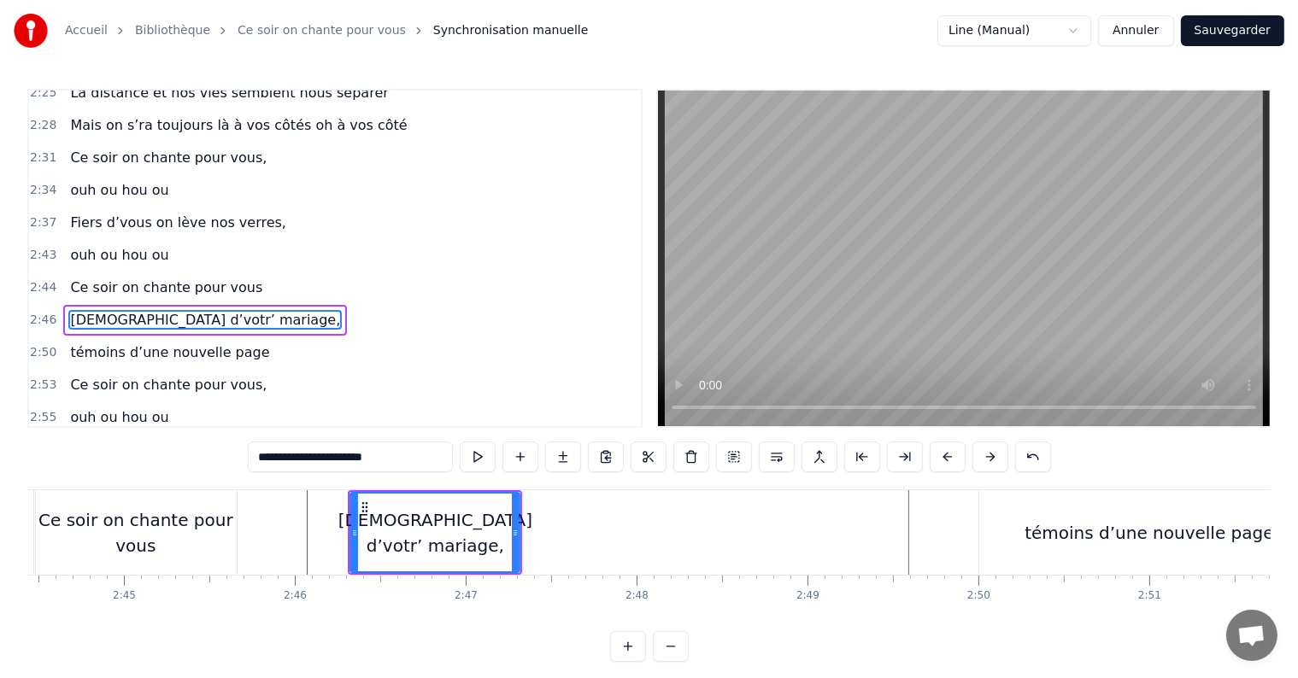
click at [138, 548] on div "Ce soir on chante pour vous" at bounding box center [135, 532] width 202 height 51
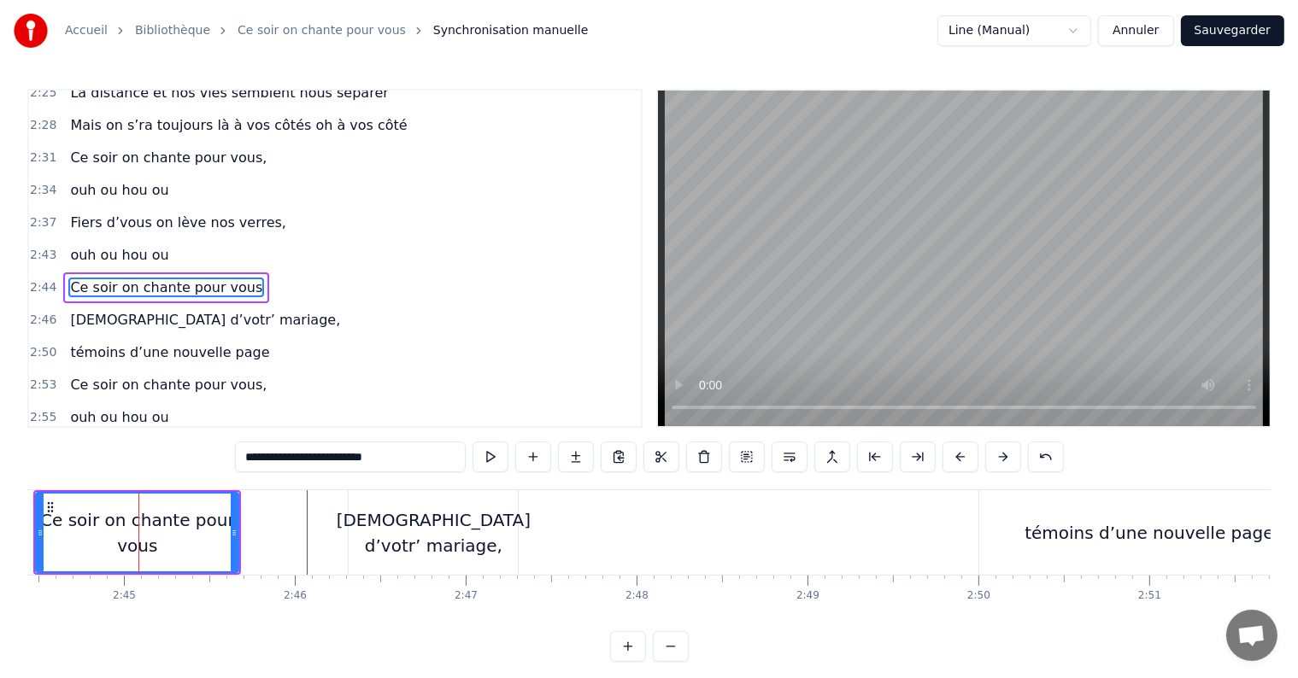
scroll to position [1671, 0]
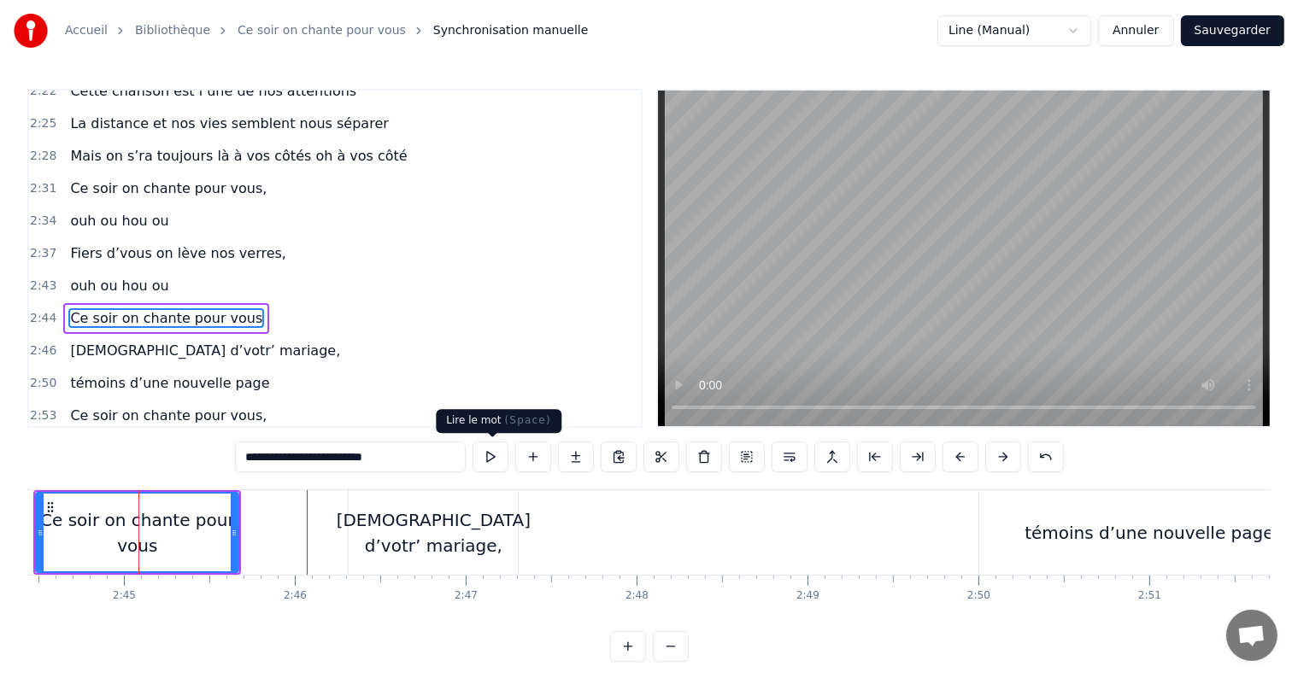
click at [496, 465] on button at bounding box center [490, 457] width 36 height 31
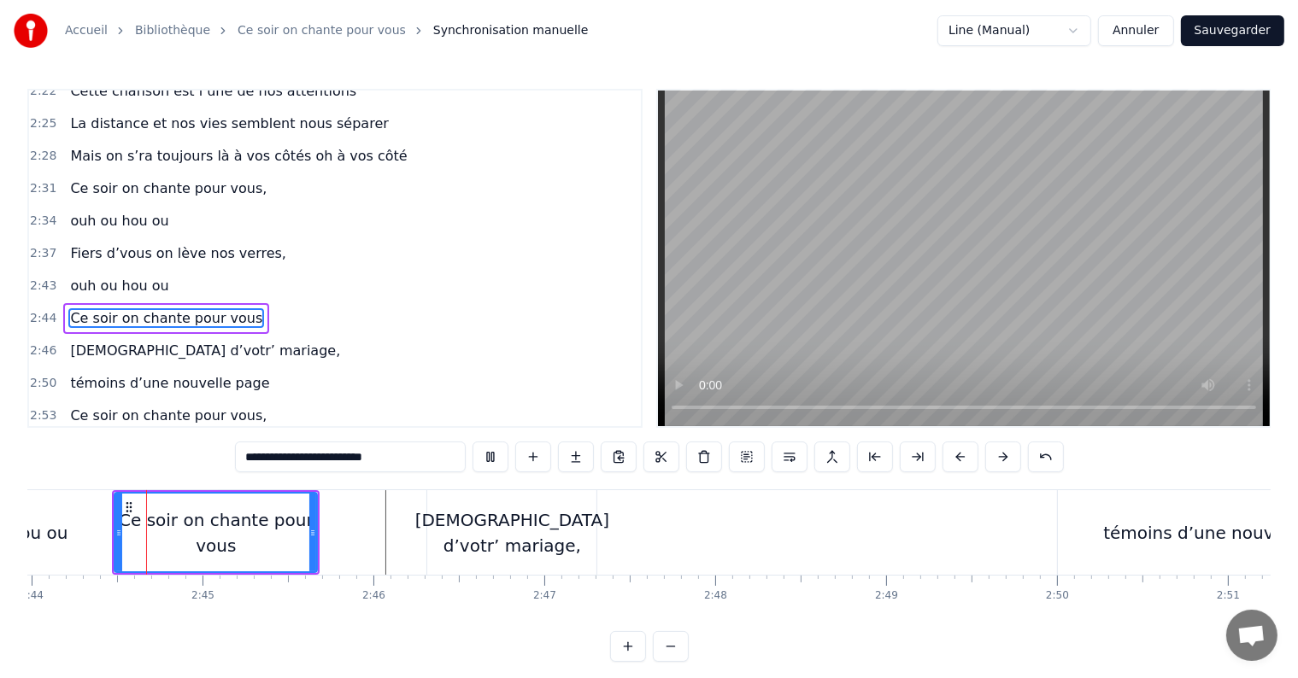
scroll to position [0, 28017]
click at [496, 465] on button at bounding box center [490, 457] width 36 height 31
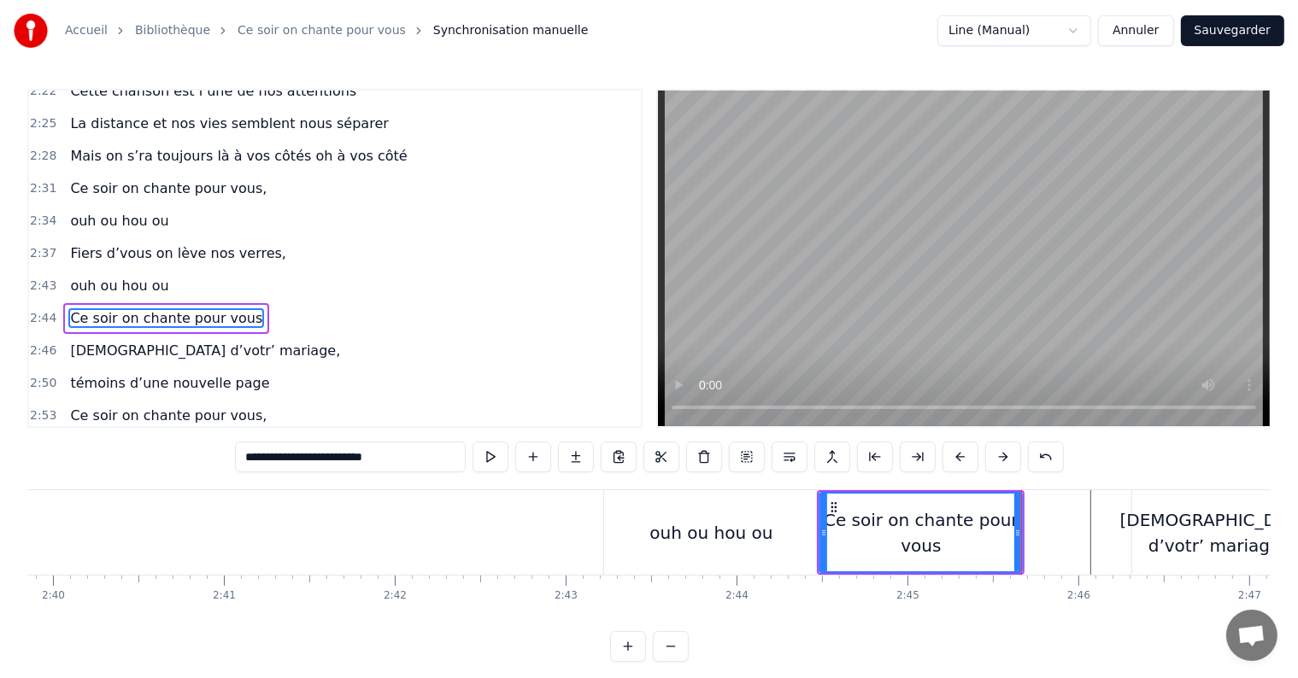
scroll to position [0, 27253]
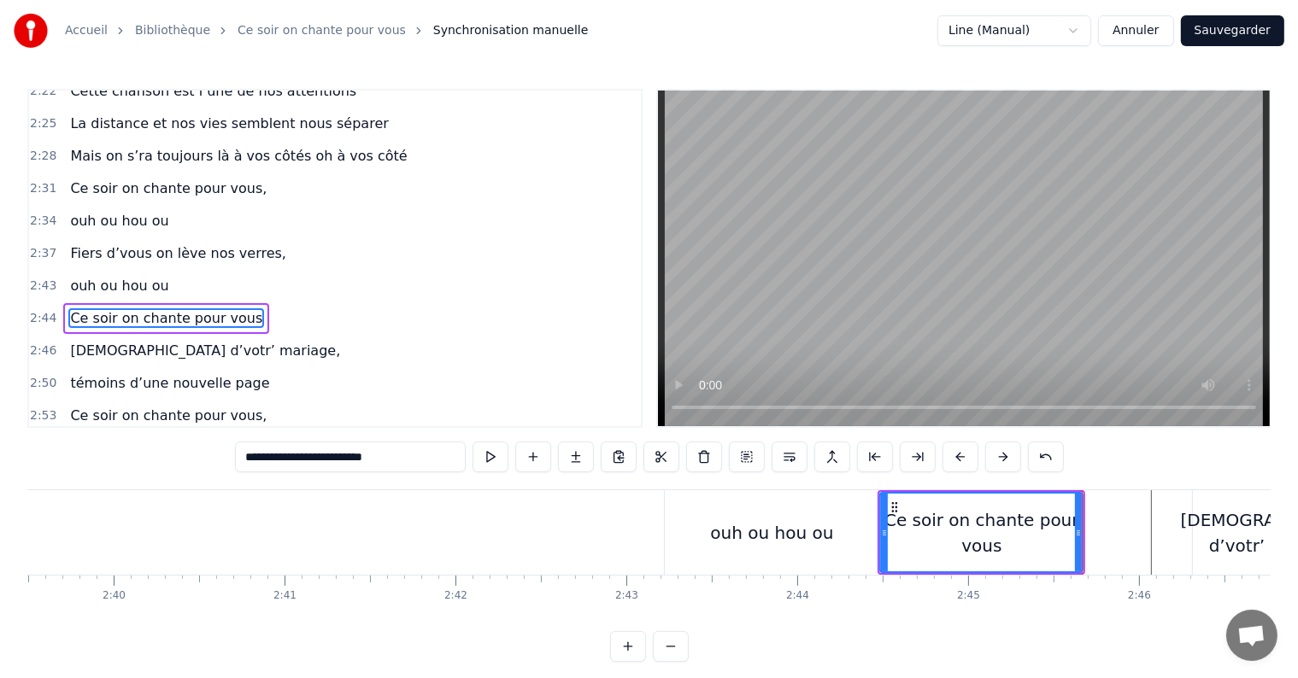
click at [795, 540] on div "ouh ou hou ou" at bounding box center [771, 533] width 123 height 26
type input "**********"
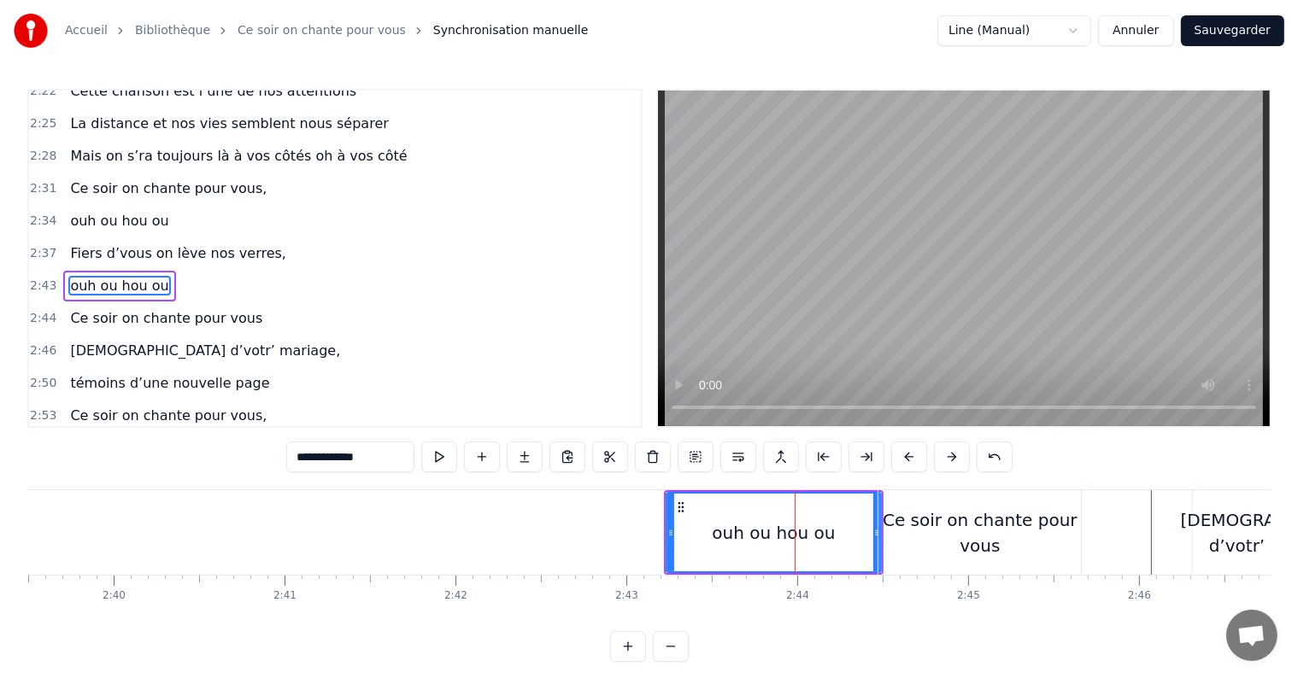
scroll to position [1639, 0]
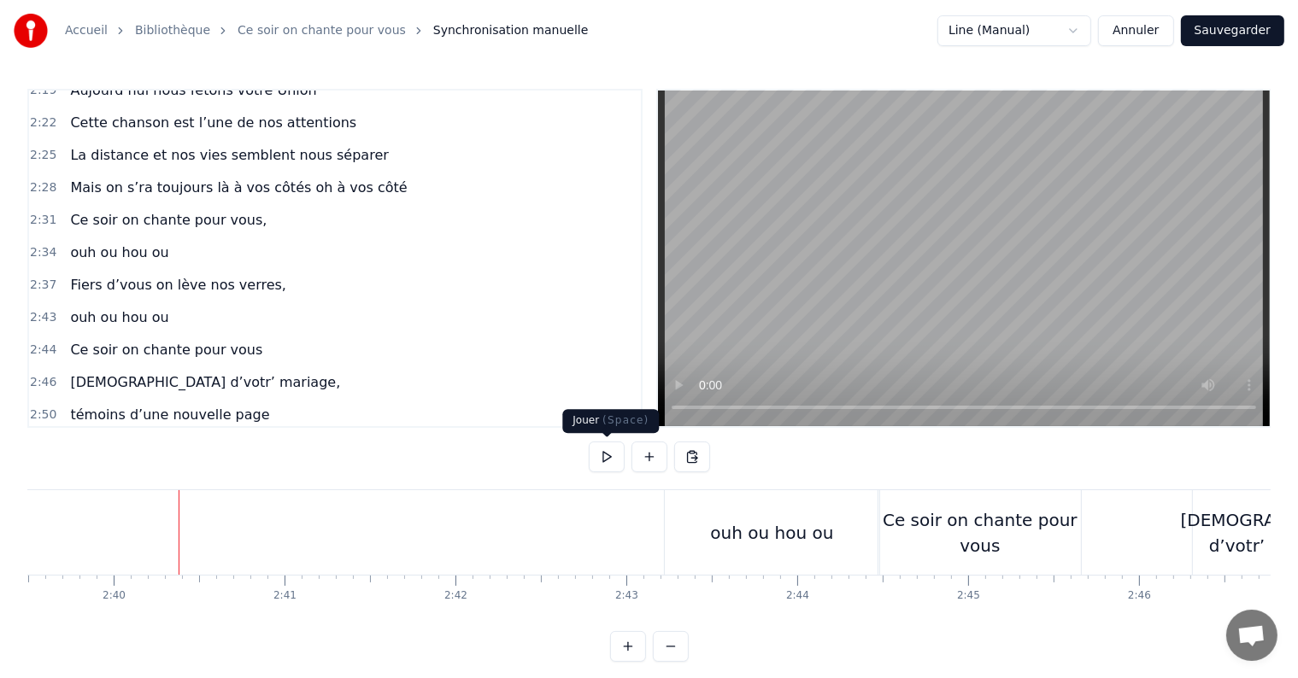
click at [617, 454] on button at bounding box center [607, 457] width 36 height 31
click at [616, 454] on button at bounding box center [607, 457] width 36 height 31
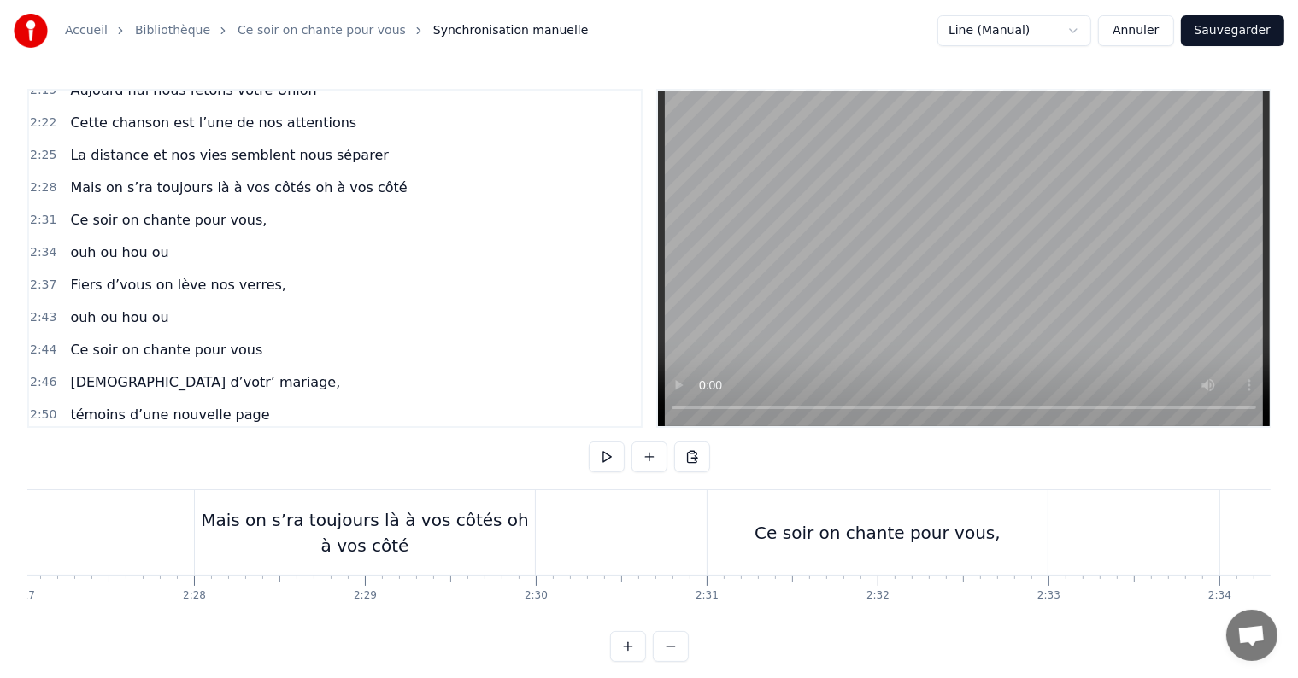
scroll to position [0, 25062]
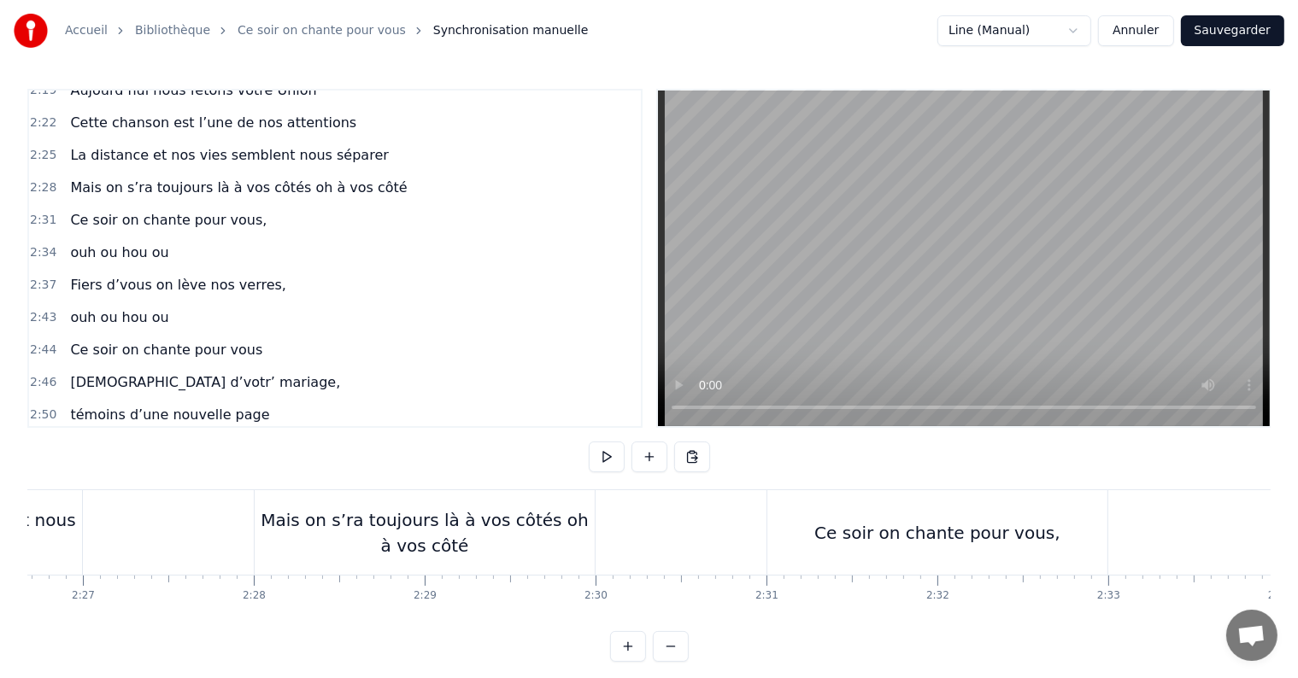
click at [901, 531] on div "Ce soir on chante pour vous," at bounding box center [937, 533] width 246 height 26
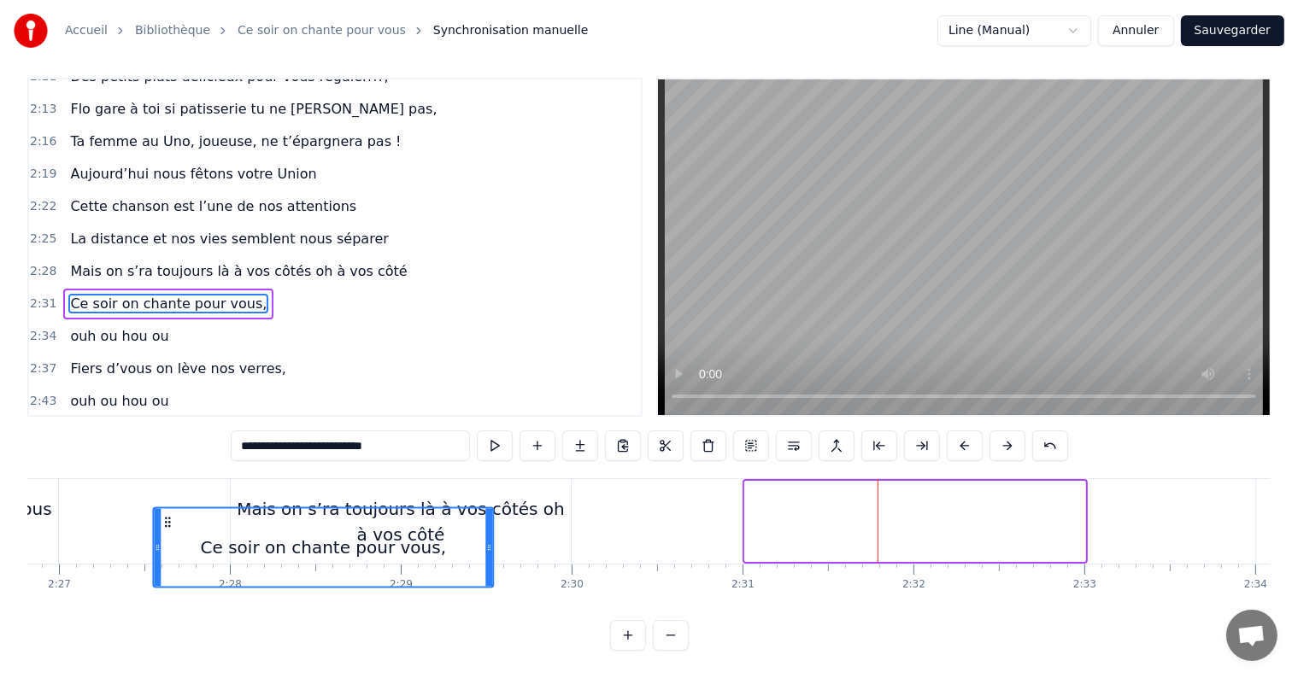
scroll to position [0, 25068]
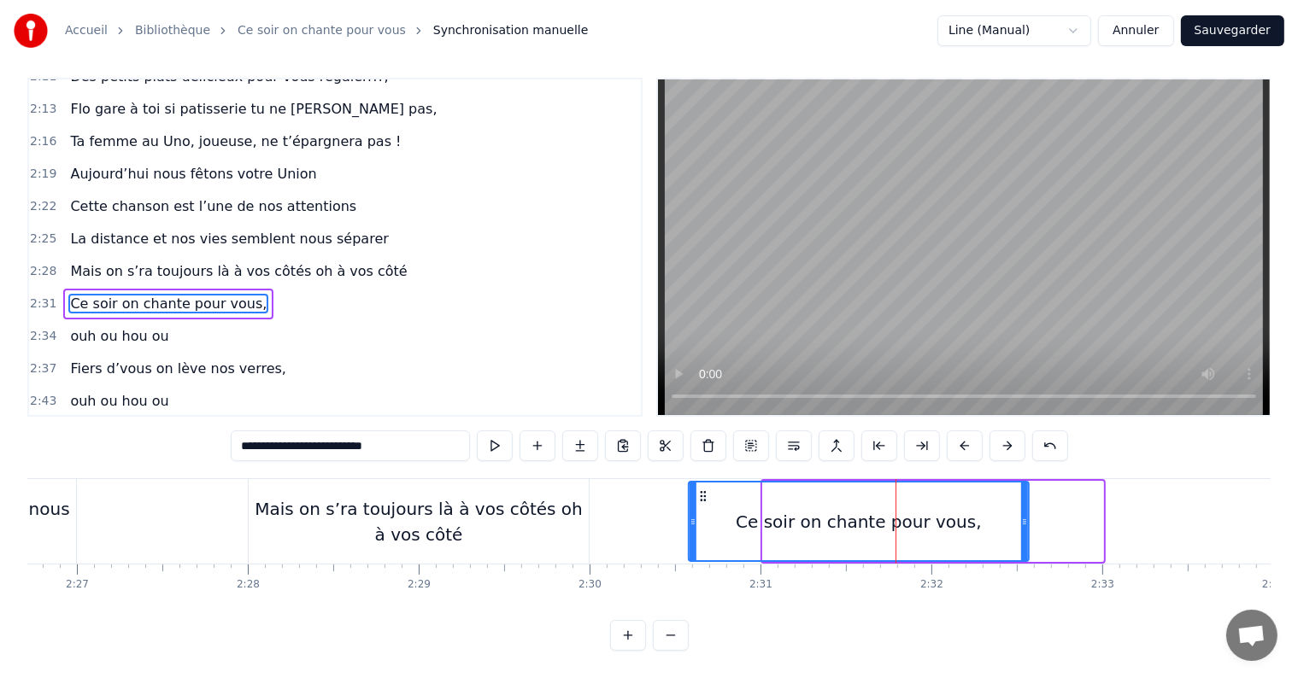
drag, startPoint x: 784, startPoint y: 509, endPoint x: 941, endPoint y: 450, distance: 167.1
click at [941, 450] on div "0:05 C’est au lycée qu’tout commence 0:07 Flo et [PERSON_NAME] viv’ encore leur…" at bounding box center [648, 364] width 1243 height 573
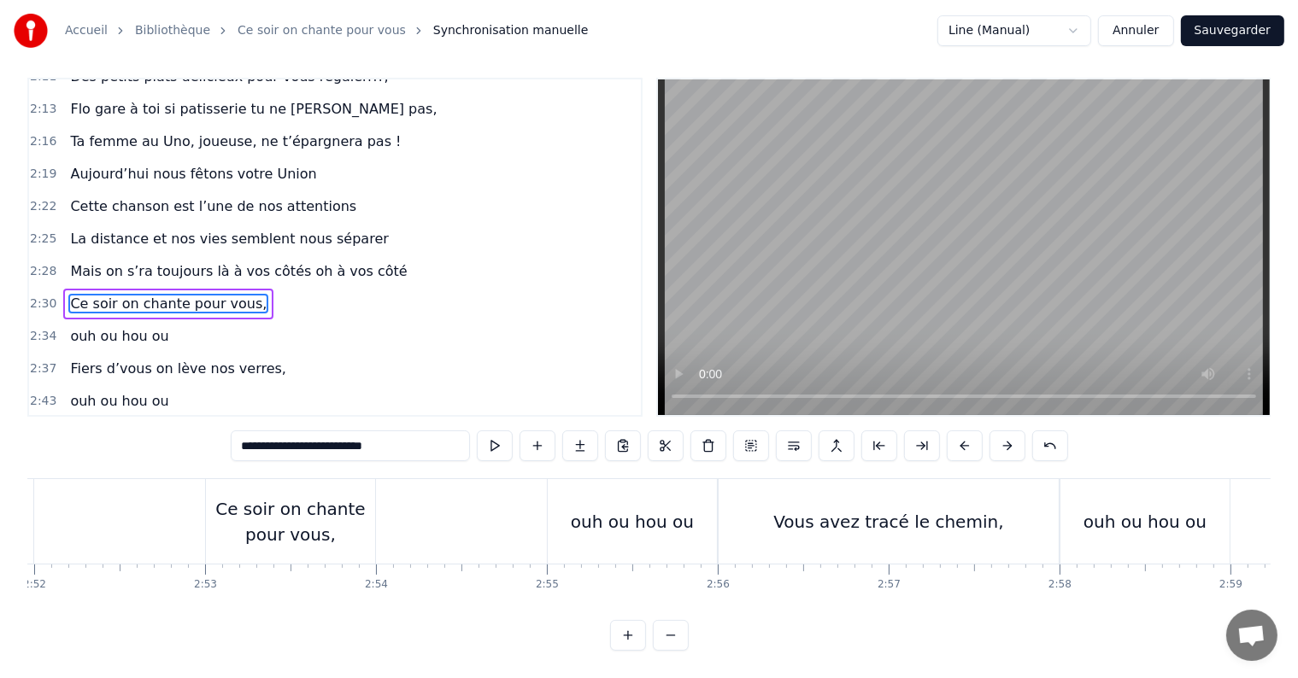
scroll to position [0, 29403]
click at [934, 482] on div "Vous avez tracé le chemin," at bounding box center [868, 521] width 340 height 85
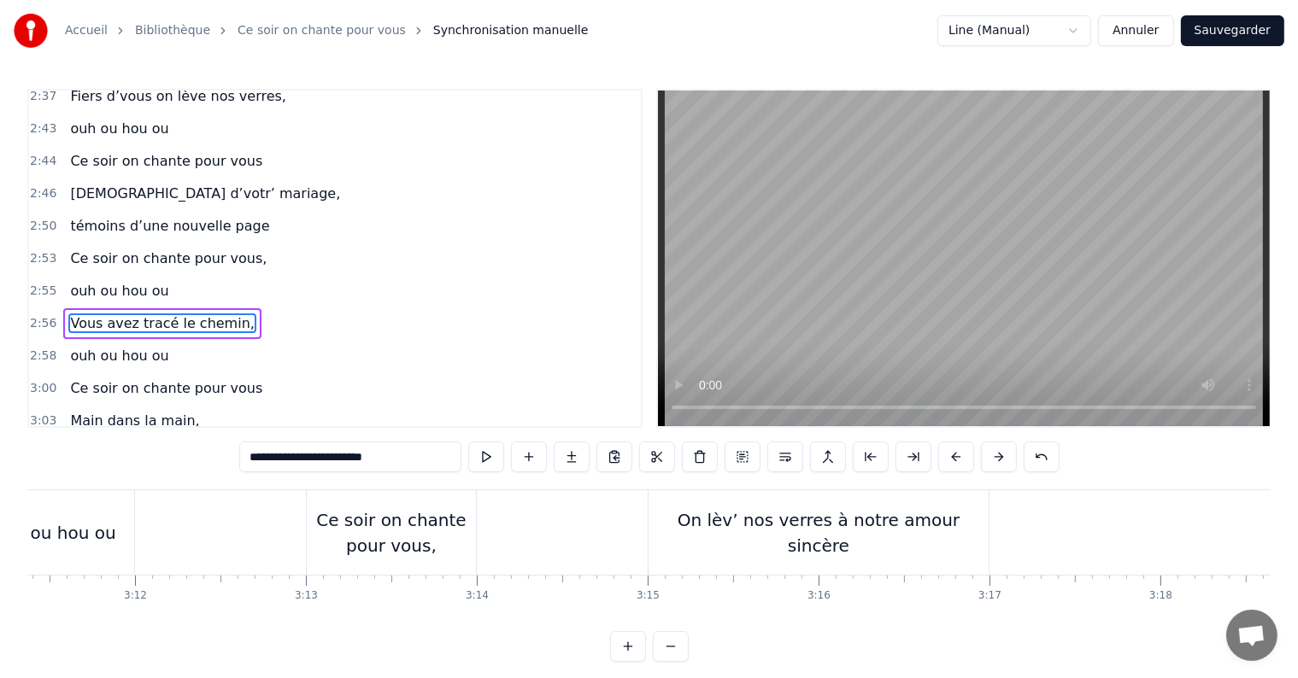
scroll to position [0, 32639]
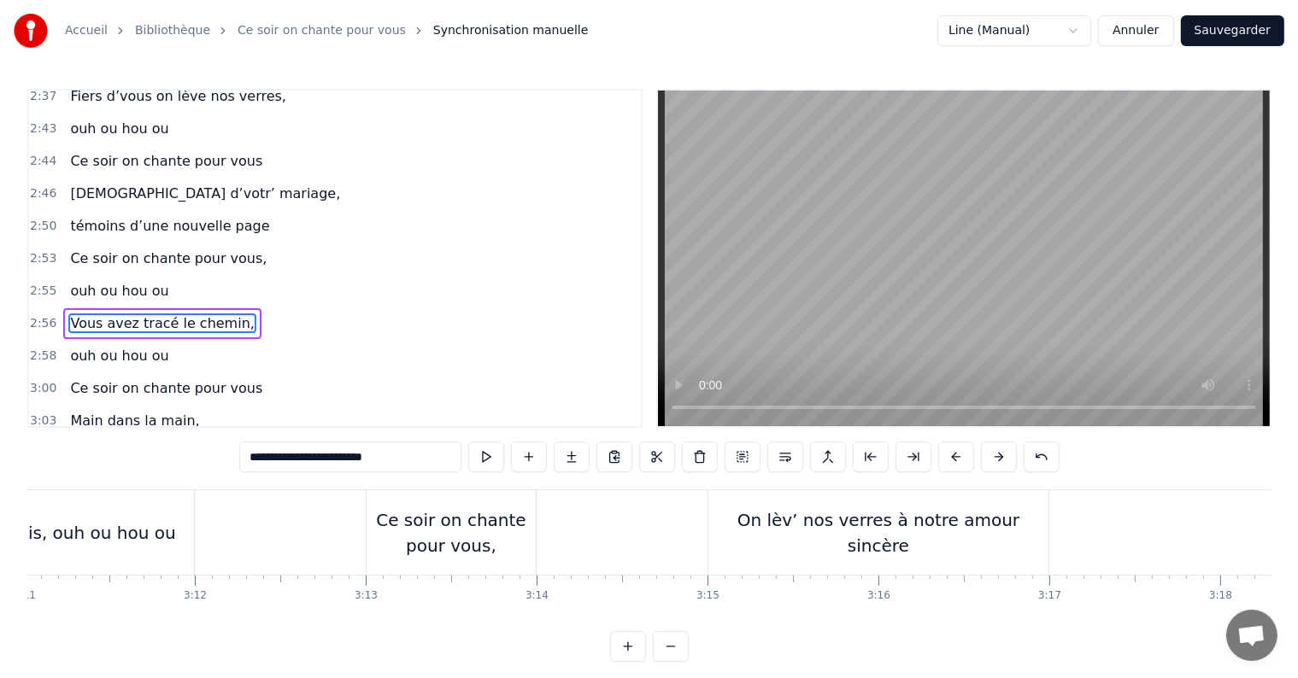
click at [1022, 525] on div "On lèv’ nos verres à notre amour sincère" at bounding box center [878, 532] width 340 height 51
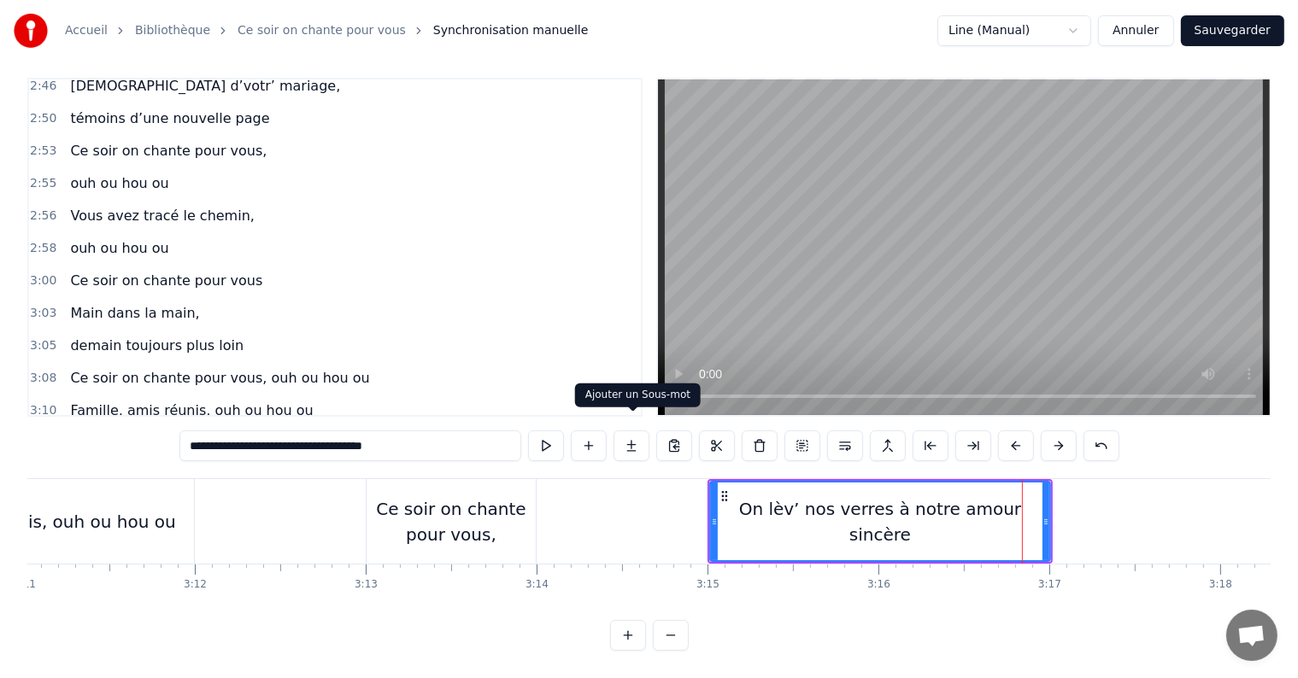
scroll to position [1927, 0]
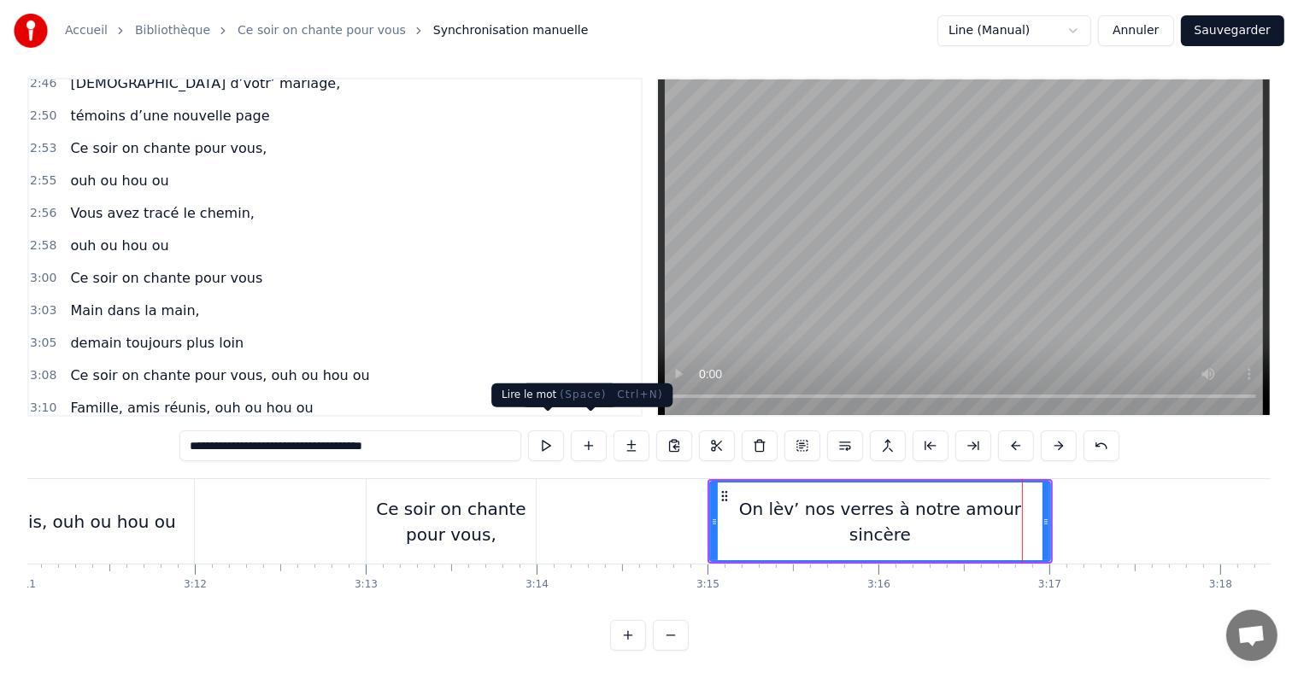
click at [543, 431] on button at bounding box center [546, 446] width 36 height 31
drag, startPoint x: 814, startPoint y: 478, endPoint x: 745, endPoint y: 484, distance: 69.5
click at [745, 484] on div "On lèv’ nos verres à notre amour sincère" at bounding box center [880, 522] width 338 height 78
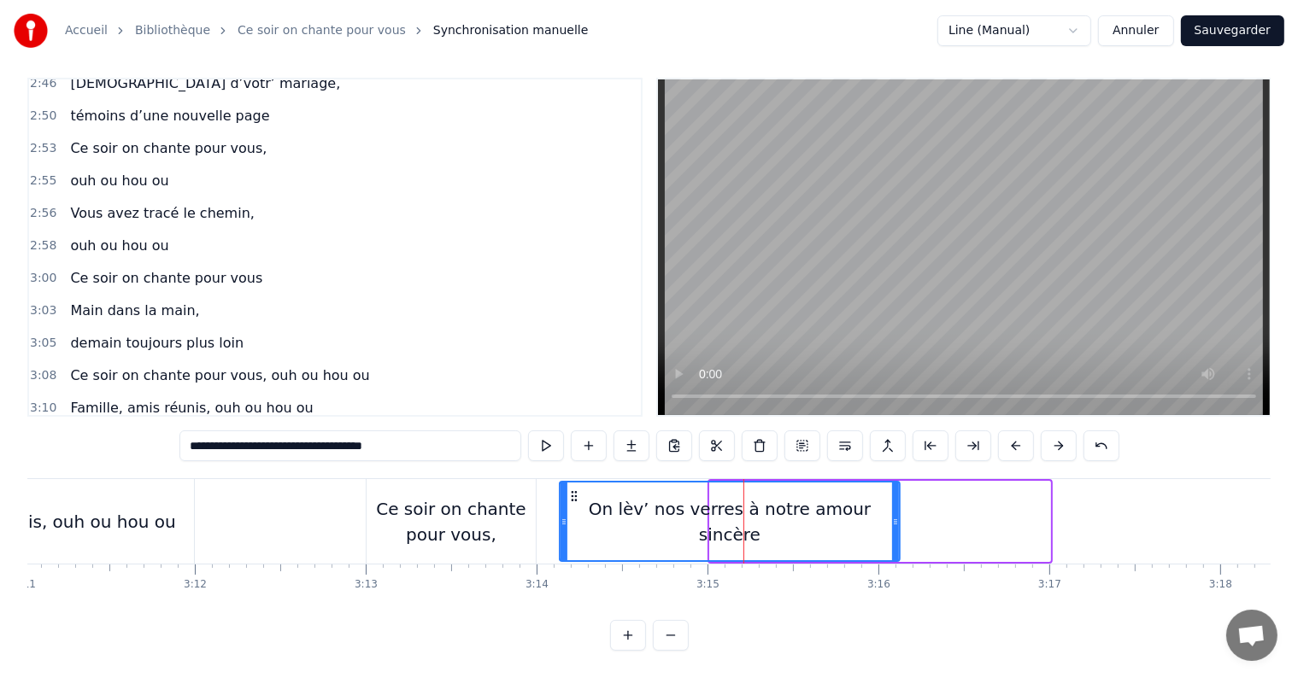
drag, startPoint x: 724, startPoint y: 480, endPoint x: 574, endPoint y: 466, distance: 151.0
click at [574, 483] on div "On lèv’ nos verres à notre amour sincère" at bounding box center [729, 522] width 338 height 78
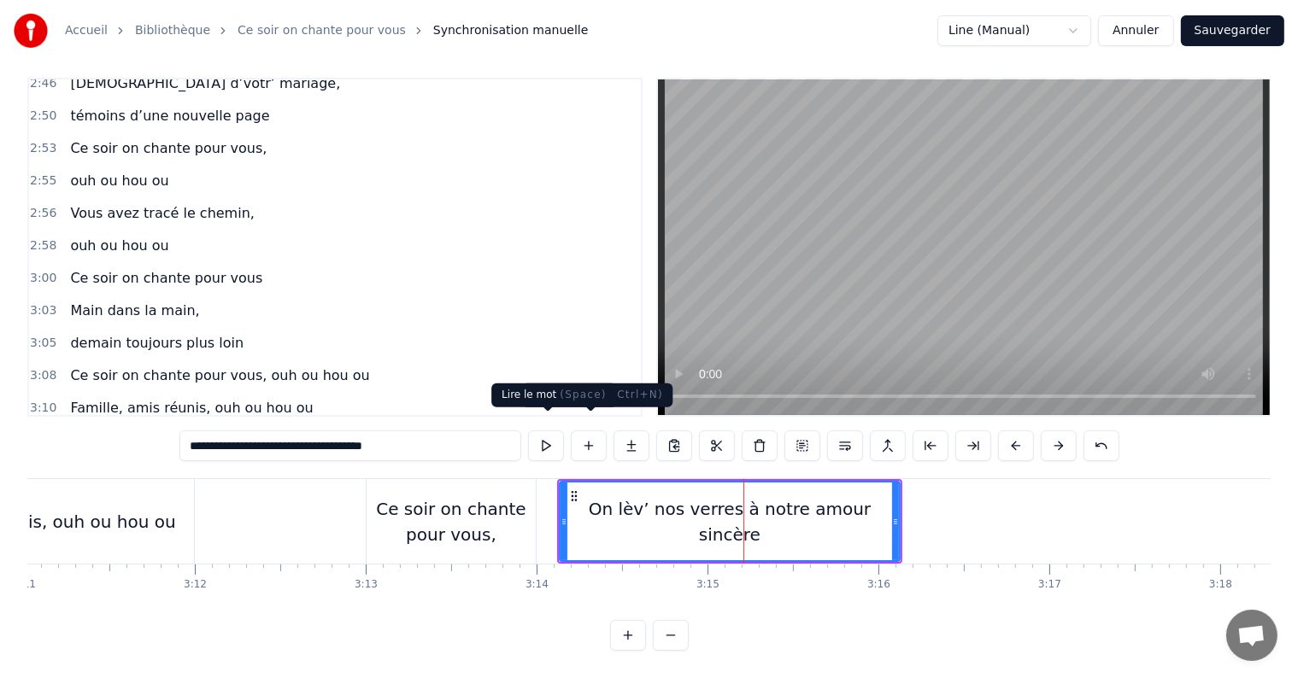
click at [548, 437] on button at bounding box center [546, 446] width 36 height 31
click at [449, 513] on div "Ce soir on chante pour vous," at bounding box center [451, 521] width 169 height 51
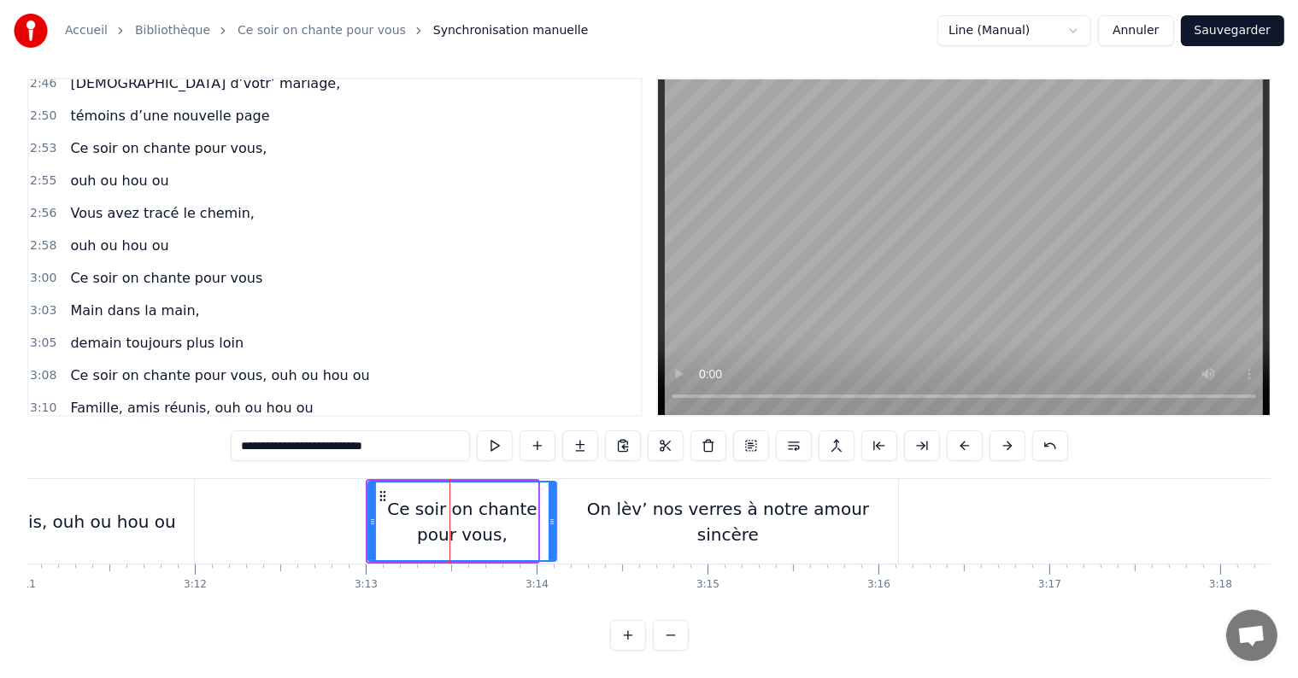
drag, startPoint x: 533, startPoint y: 506, endPoint x: 552, endPoint y: 506, distance: 18.8
click at [552, 515] on icon at bounding box center [551, 522] width 7 height 14
drag, startPoint x: 369, startPoint y: 506, endPoint x: 379, endPoint y: 506, distance: 10.3
click at [379, 515] on icon at bounding box center [382, 522] width 7 height 14
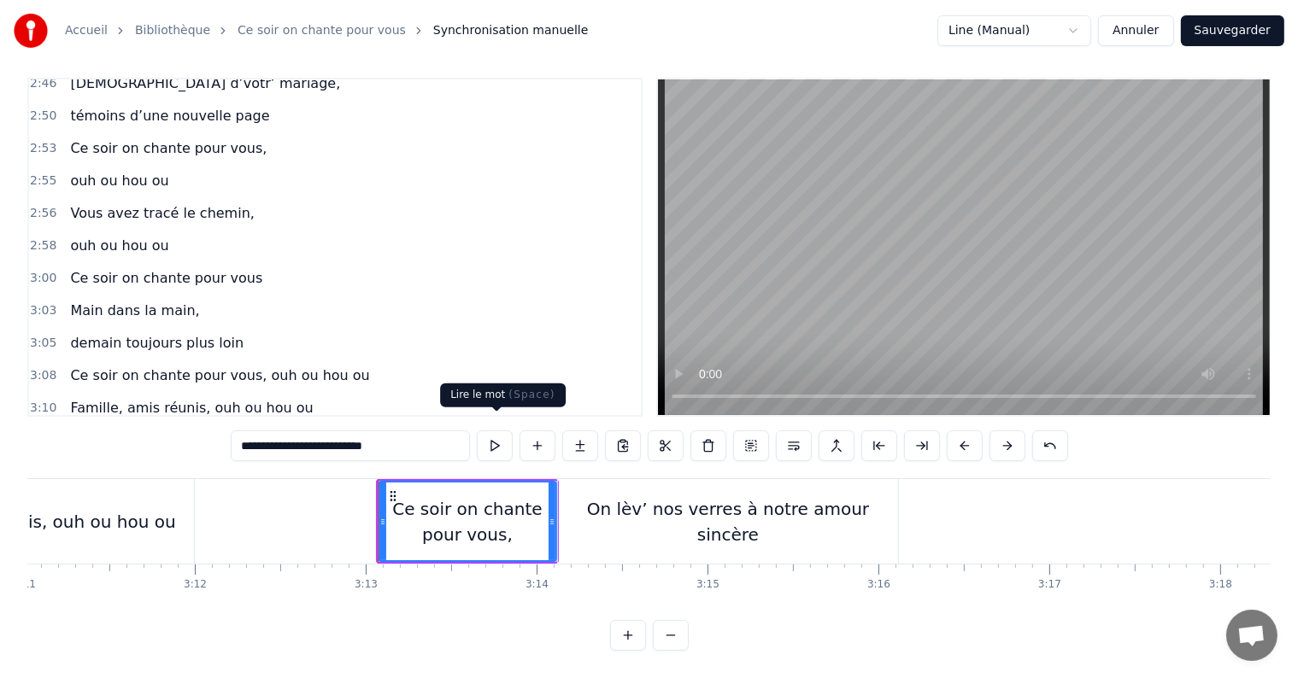
click at [499, 436] on button at bounding box center [495, 446] width 36 height 31
click at [604, 492] on div "On lèv’ nos verres à notre amour sincère" at bounding box center [728, 521] width 340 height 85
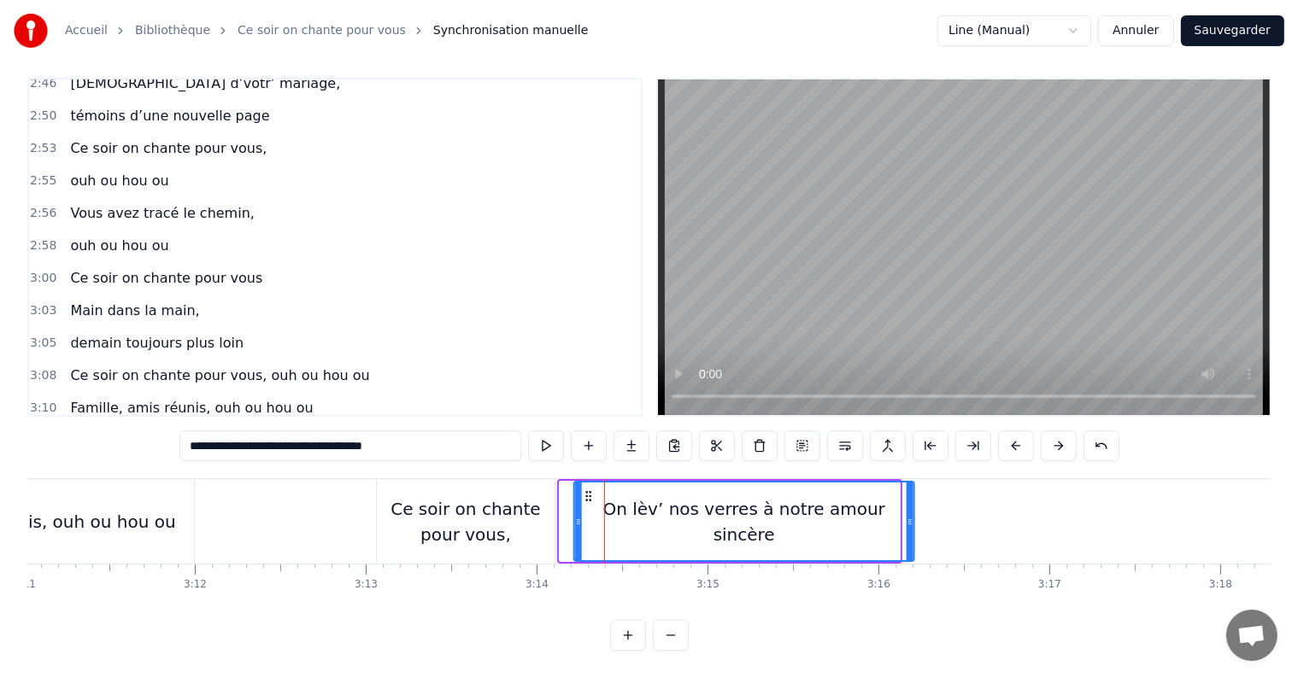
drag, startPoint x: 570, startPoint y: 478, endPoint x: 585, endPoint y: 478, distance: 15.4
click at [585, 490] on icon at bounding box center [589, 497] width 14 height 14
click at [550, 496] on div "Ce soir on chante pour vous," at bounding box center [466, 521] width 178 height 51
type input "**********"
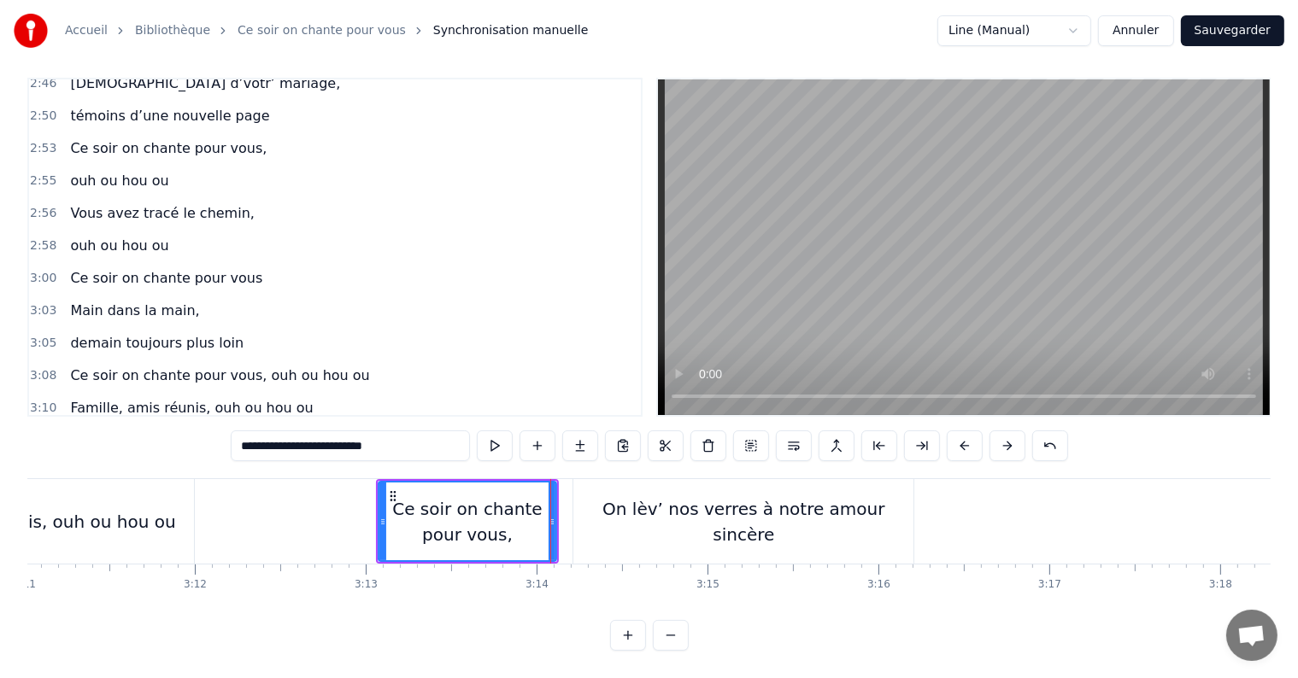
click at [551, 515] on icon at bounding box center [551, 522] width 7 height 14
drag, startPoint x: 552, startPoint y: 502, endPoint x: 572, endPoint y: 501, distance: 19.7
click at [572, 515] on icon at bounding box center [571, 522] width 7 height 14
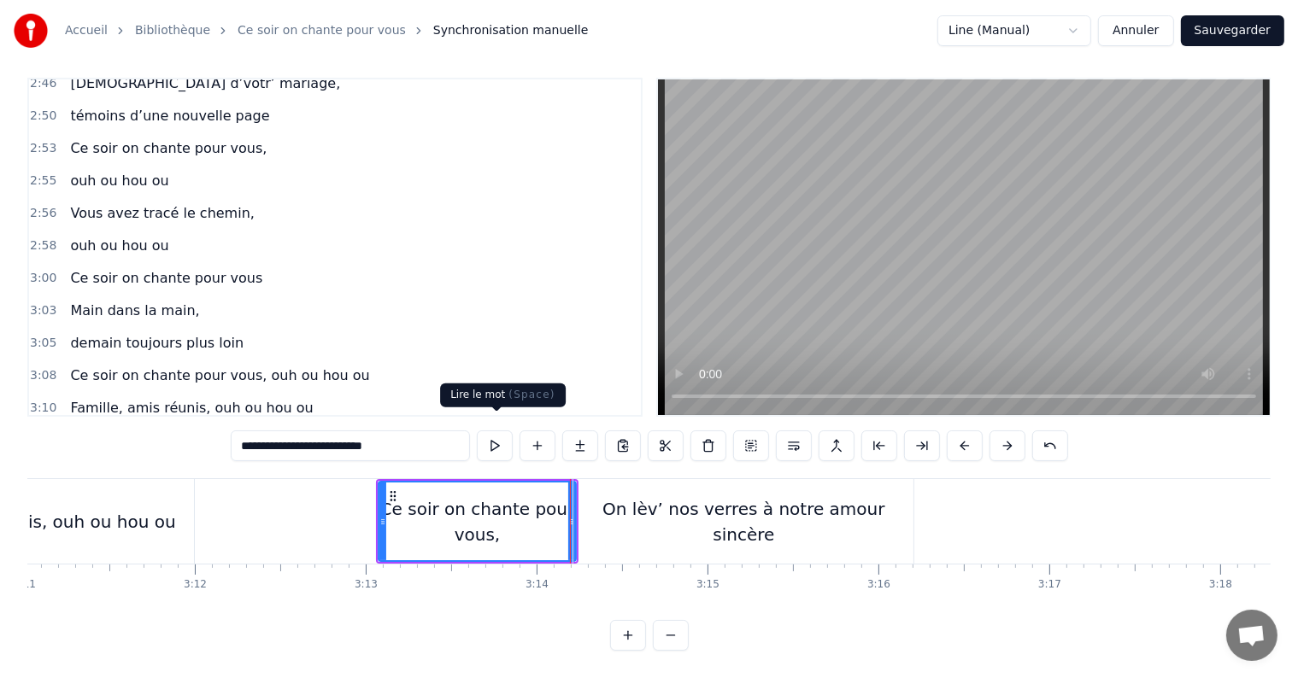
click at [496, 433] on button at bounding box center [495, 446] width 36 height 31
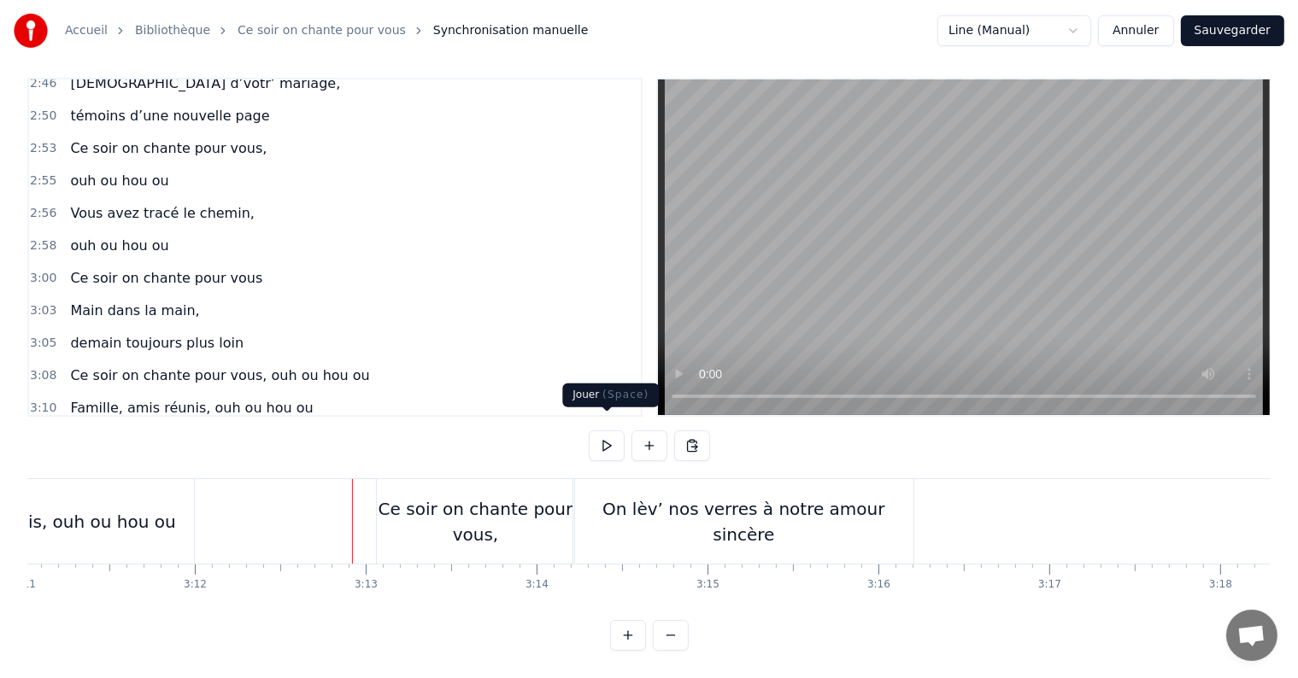
click at [595, 433] on button at bounding box center [607, 446] width 36 height 31
click at [594, 436] on button at bounding box center [607, 446] width 36 height 31
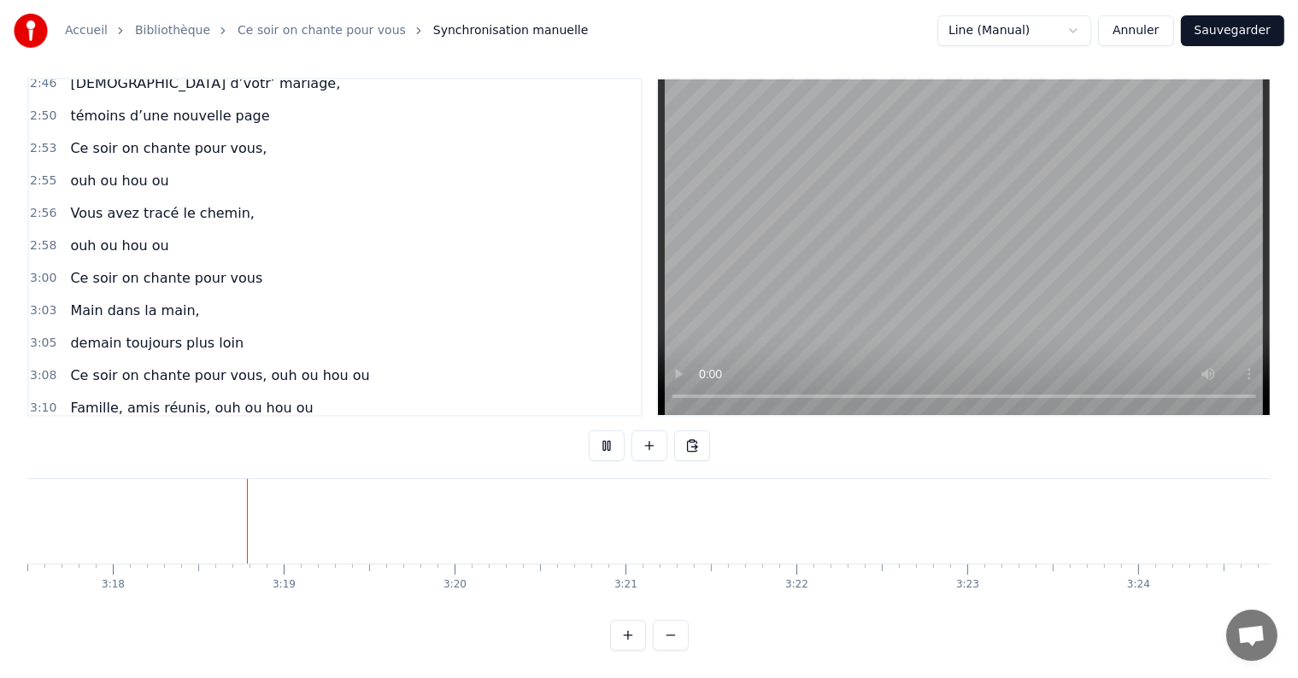
scroll to position [0, 33749]
click at [600, 437] on button at bounding box center [607, 446] width 36 height 31
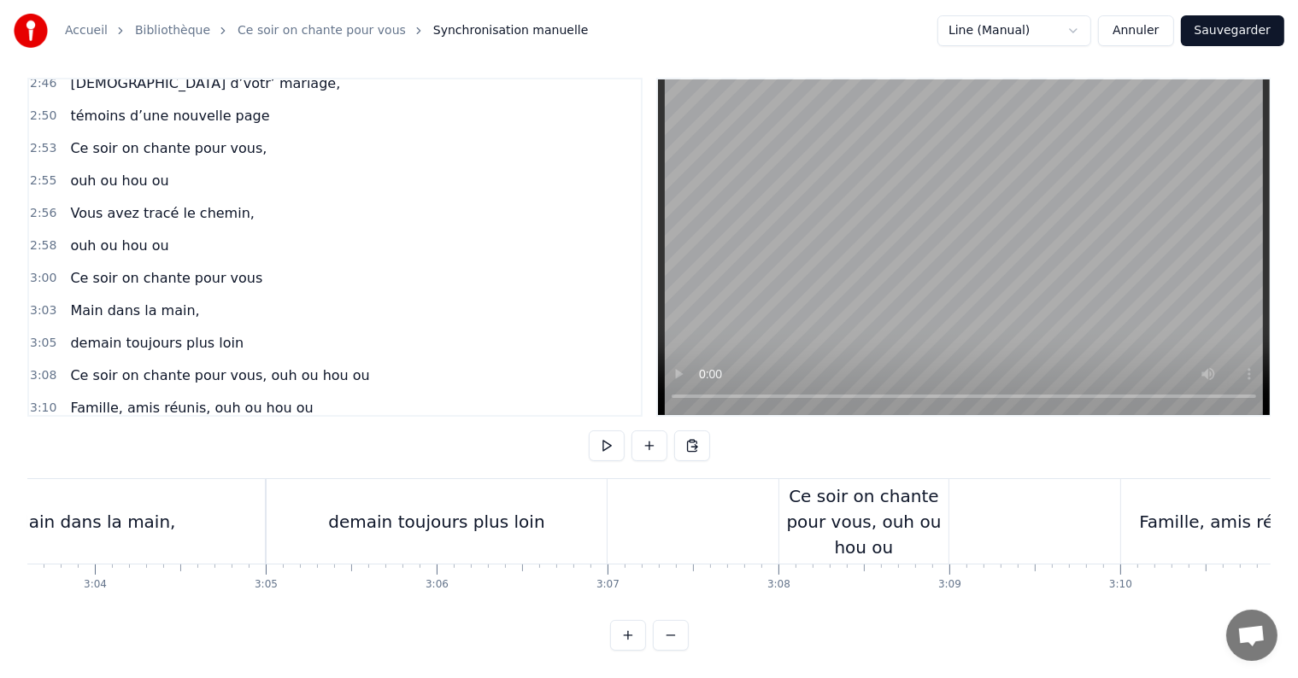
scroll to position [0, 31393]
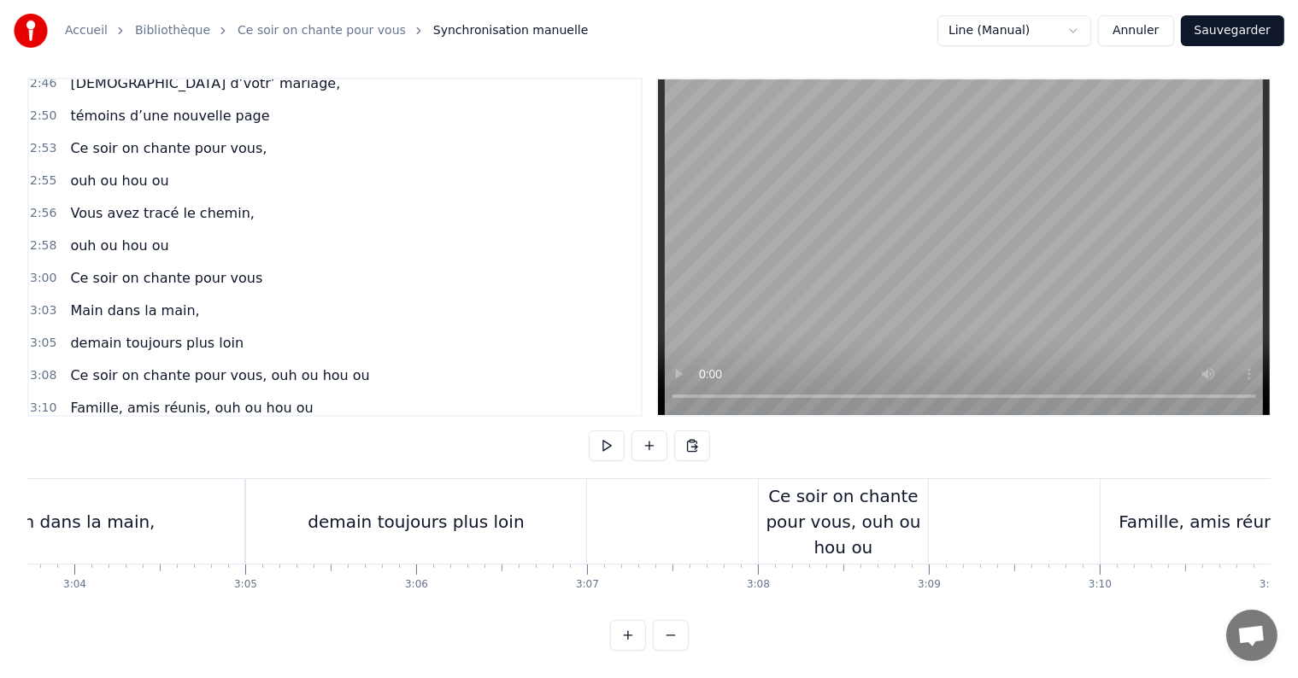
click at [1267, 24] on button "Sauvegarder" at bounding box center [1232, 30] width 103 height 31
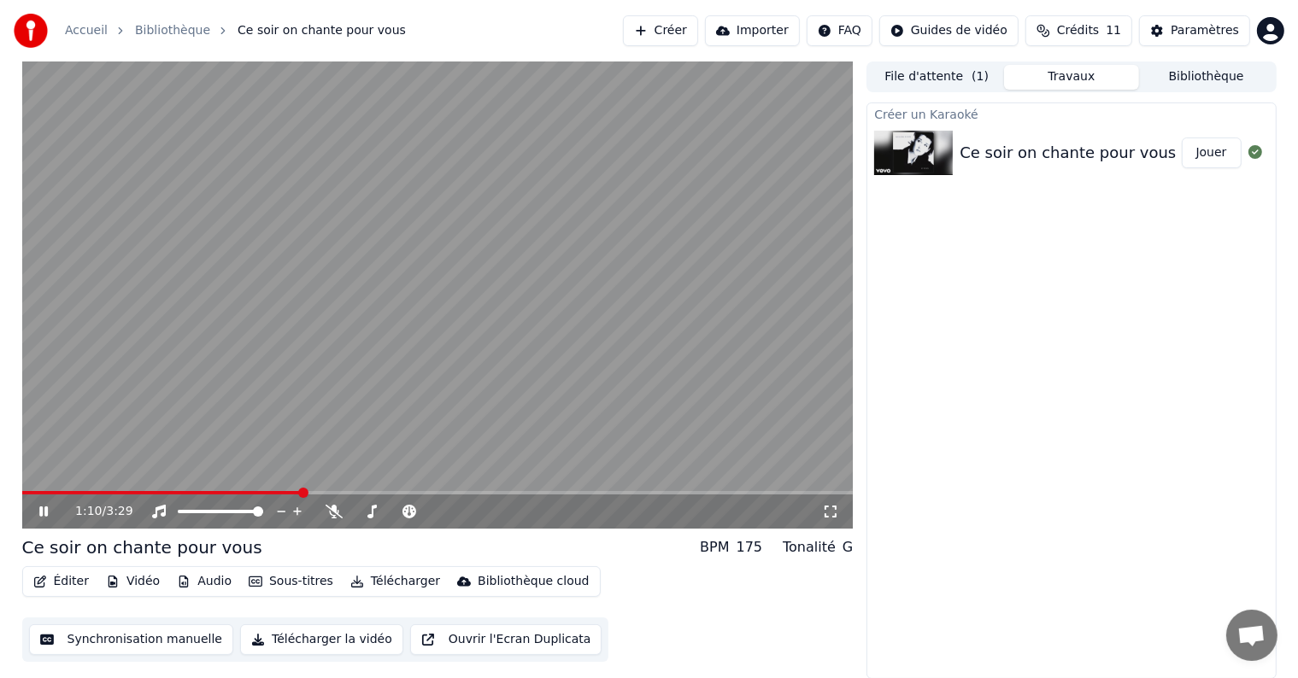
click at [44, 512] on icon at bounding box center [43, 512] width 9 height 10
click at [1196, 270] on div "Créer un Karaoké Ce soir on chante pour vous Jouer" at bounding box center [1070, 391] width 409 height 577
